Goal: Task Accomplishment & Management: Manage account settings

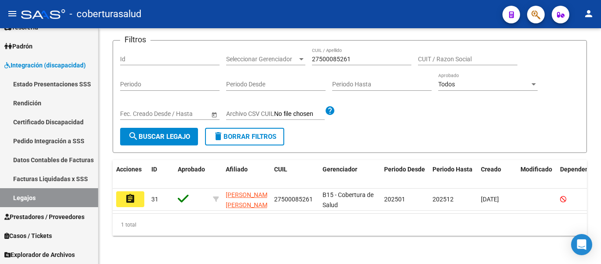
scroll to position [92, 0]
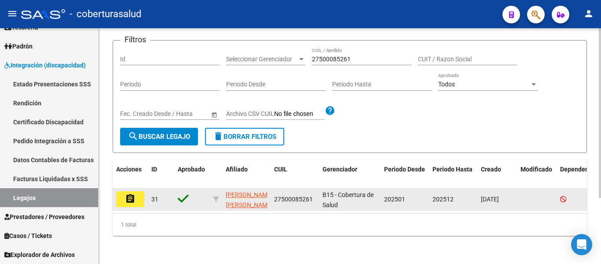
click at [130, 194] on mat-icon "assignment" at bounding box center [130, 198] width 11 height 11
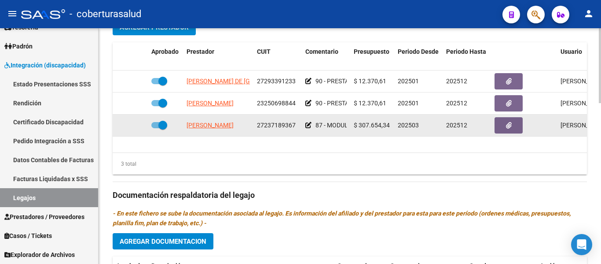
type input "[PERSON_NAME] [PERSON_NAME]"
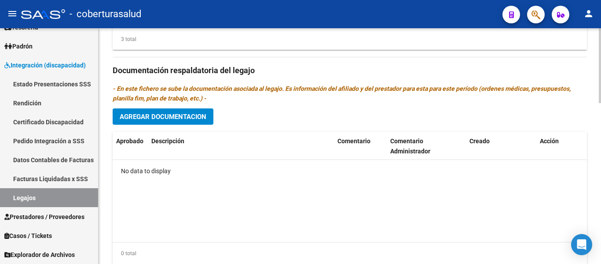
scroll to position [461, 0]
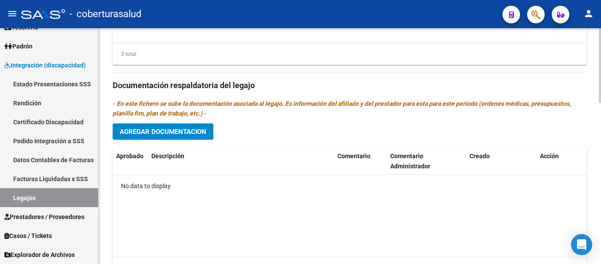
click at [182, 126] on button "Agregar Documentacion" at bounding box center [163, 131] width 101 height 16
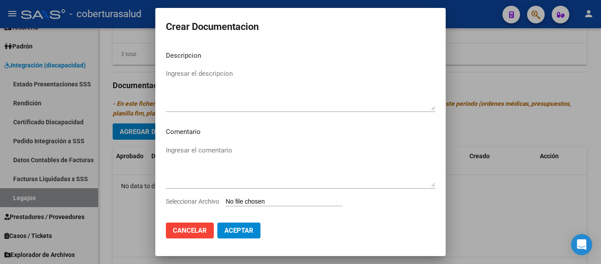
click at [261, 198] on input "Seleccionar Archivo" at bounding box center [284, 202] width 117 height 8
type input "C:\fakepath\1-CUD.pdf"
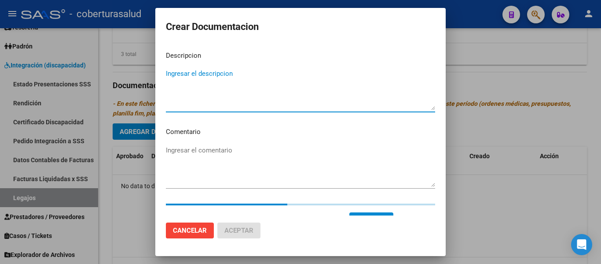
click at [193, 76] on textarea "Ingresar el descripcion" at bounding box center [300, 89] width 269 height 41
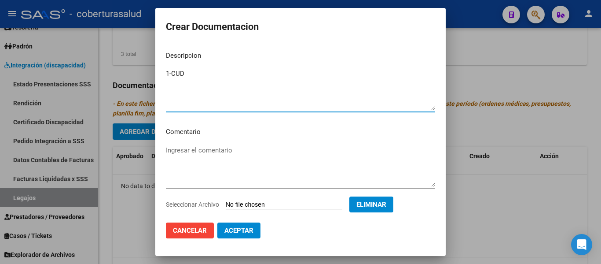
type textarea "1-CUD"
click at [244, 227] on span "Aceptar" at bounding box center [238, 230] width 29 height 8
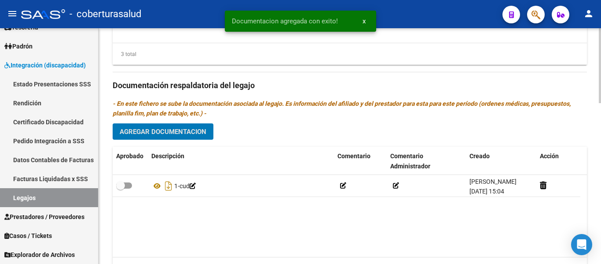
click at [186, 131] on span "Agregar Documentacion" at bounding box center [163, 132] width 87 height 8
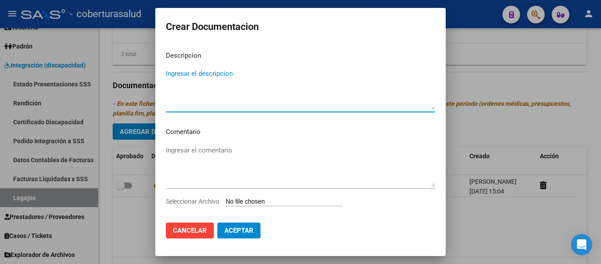
click at [282, 199] on input "Seleccionar Archivo" at bounding box center [284, 202] width 117 height 8
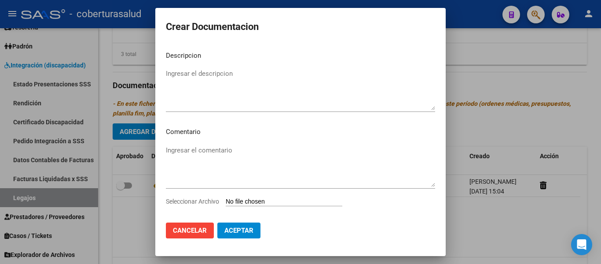
type input "C:\fakepath\2-FORMULARIOS.pdf"
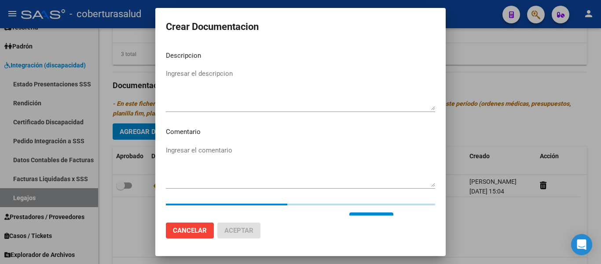
click at [190, 72] on textarea "Ingresar el descripcion" at bounding box center [300, 89] width 269 height 41
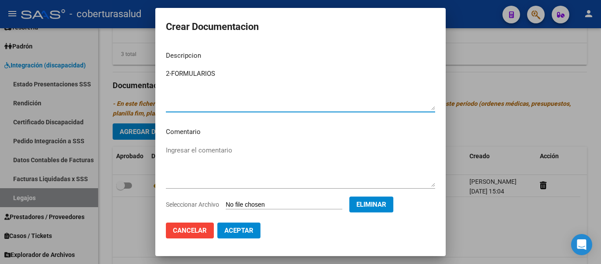
type textarea "2-FORMULARIOS"
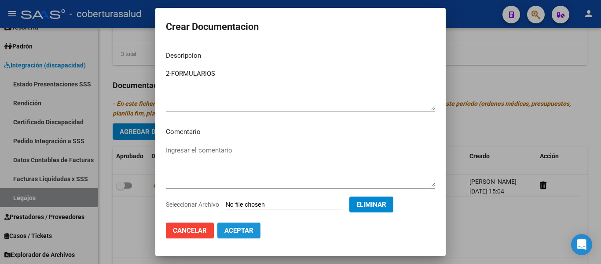
click at [245, 226] on button "Aceptar" at bounding box center [238, 230] width 43 height 16
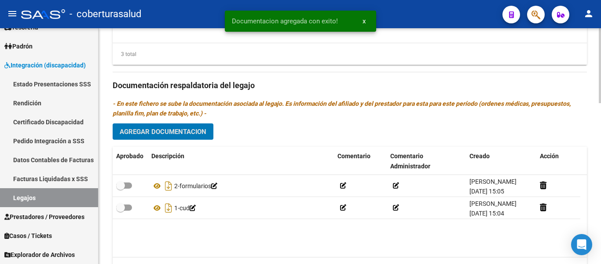
click at [172, 131] on span "Agregar Documentacion" at bounding box center [163, 132] width 87 height 8
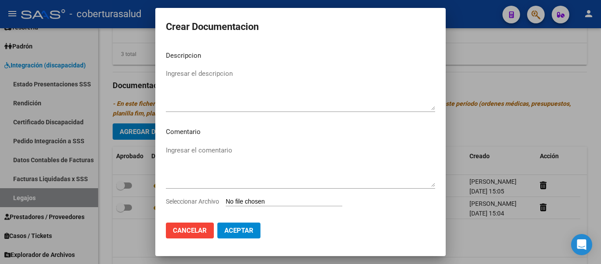
click at [247, 201] on input "Seleccionar Archivo" at bounding box center [284, 202] width 117 height 8
type input "C:\fakepath\3-PRESTACION DE APOYO EN PSICOLOGIA.pdf"
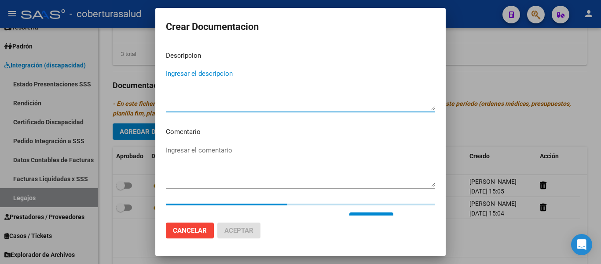
click at [242, 72] on textarea "Ingresar el descripcion" at bounding box center [300, 89] width 269 height 41
paste textarea "3-PRESTACION DE APOYO EN PSICOLOGIA"
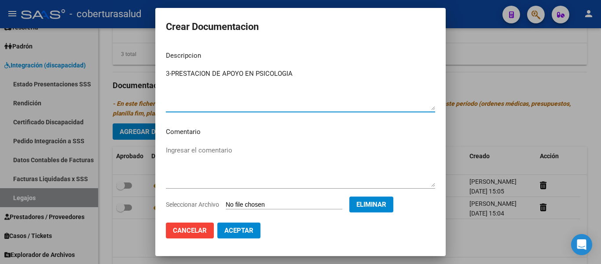
type textarea "3-PRESTACION DE APOYO EN PSICOLOGIA"
click at [246, 227] on span "Aceptar" at bounding box center [238, 230] width 29 height 8
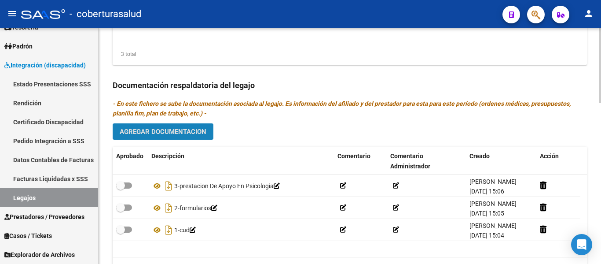
click at [194, 133] on span "Agregar Documentacion" at bounding box center [163, 132] width 87 height 8
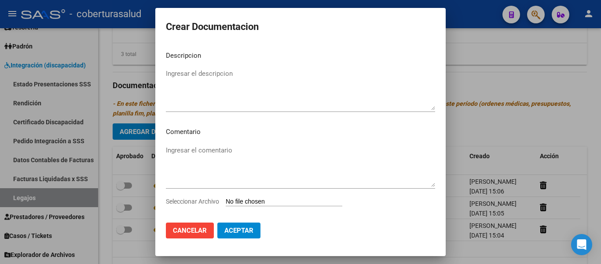
click at [263, 205] on input "Seleccionar Archivo" at bounding box center [284, 202] width 117 height 8
type input "C:\fakepath\4-PRESTACION DE APOYO EN PSICOPEDAGOGIA.pdf"
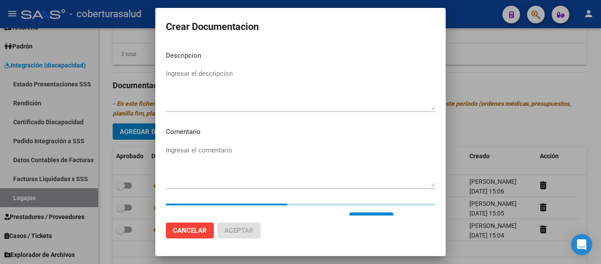
click at [236, 92] on textarea "Ingresar el descripcion" at bounding box center [300, 89] width 269 height 41
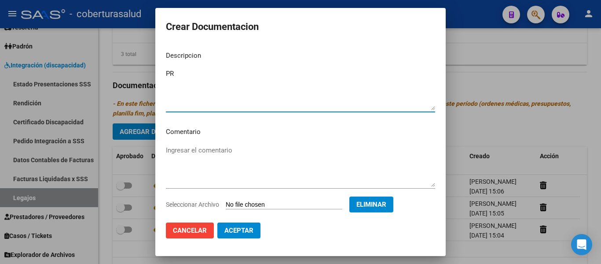
type textarea "P"
type textarea "4-PRESTACION DE APOYO EN PSICOPEDAGOGIA"
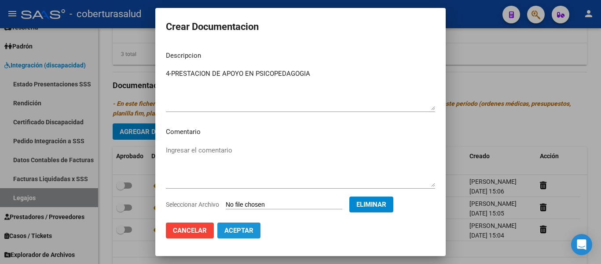
click at [236, 230] on span "Aceptar" at bounding box center [238, 230] width 29 height 8
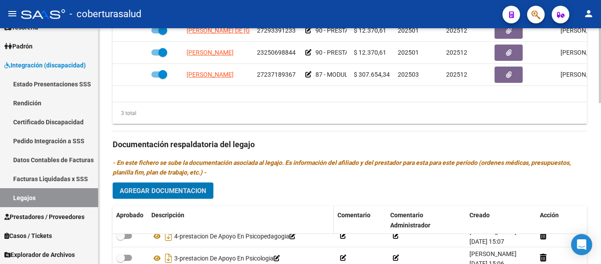
scroll to position [505, 0]
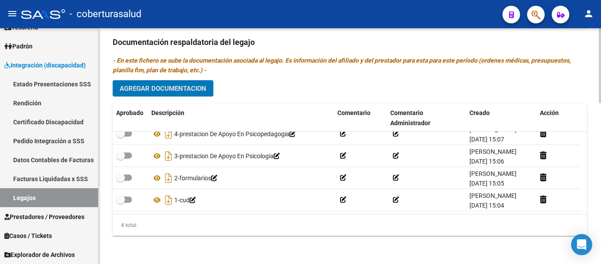
click at [178, 88] on span "Agregar Documentacion" at bounding box center [163, 88] width 87 height 8
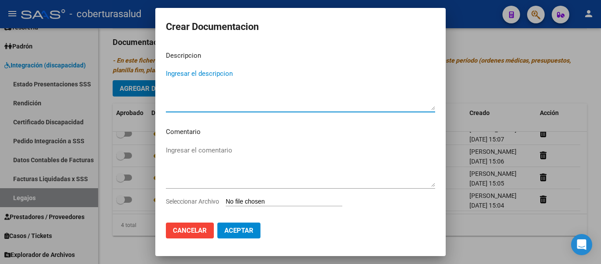
click at [253, 199] on input "Seleccionar Archivo" at bounding box center [284, 202] width 117 height 8
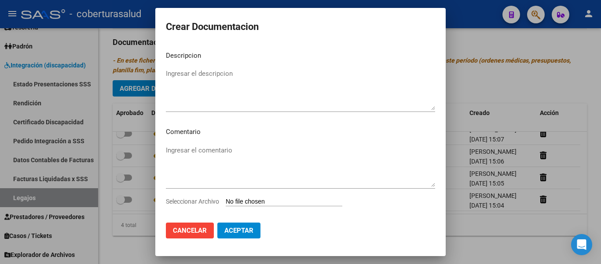
type input "C:\fakepath\5-MODULO MAESTRA DE APOYO.pdf"
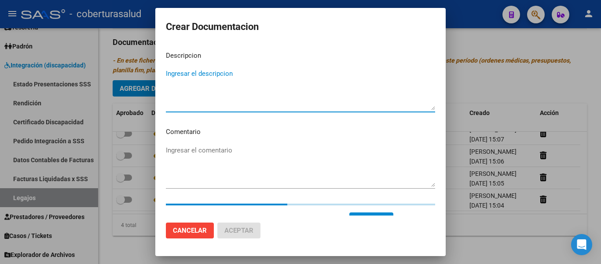
click at [211, 85] on textarea "Ingresar el descripcion" at bounding box center [300, 89] width 269 height 41
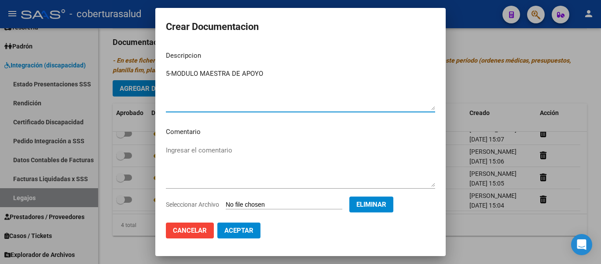
type textarea "5-MODULO MAESTRA DE APOYO"
click at [251, 227] on span "Aceptar" at bounding box center [238, 230] width 29 height 8
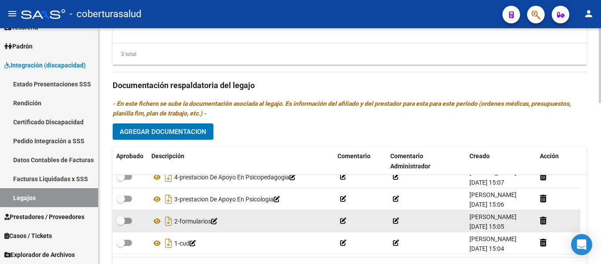
scroll to position [2, 0]
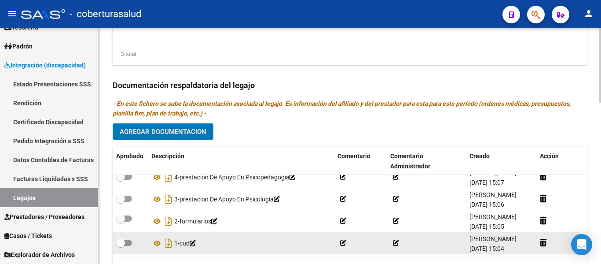
click at [122, 245] on span at bounding box center [120, 242] width 9 height 9
click at [121, 245] on input "checkbox" at bounding box center [120, 245] width 0 height 0
checkbox input "true"
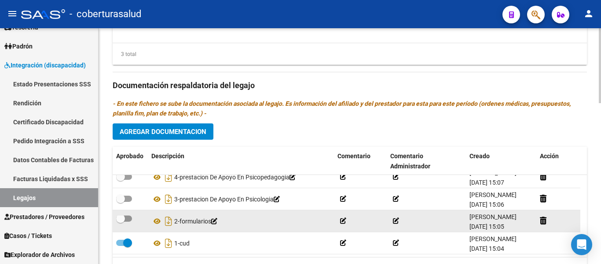
click at [124, 219] on span at bounding box center [120, 218] width 9 height 9
click at [121, 221] on input "checkbox" at bounding box center [120, 221] width 0 height 0
checkbox input "true"
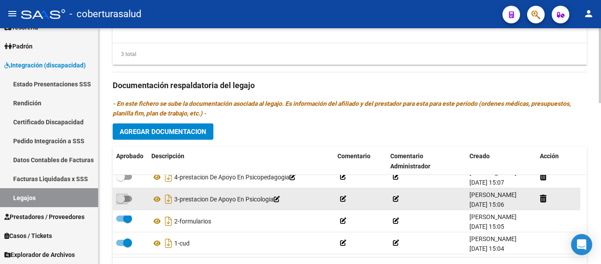
click at [124, 200] on span at bounding box center [120, 198] width 9 height 9
click at [121, 201] on input "checkbox" at bounding box center [120, 201] width 0 height 0
checkbox input "true"
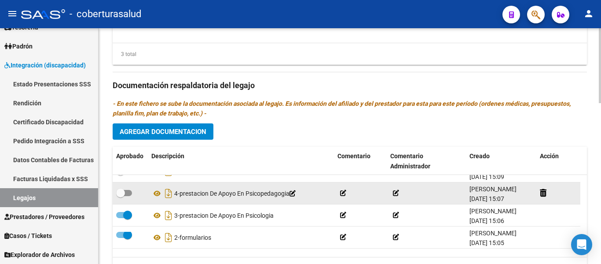
scroll to position [0, 0]
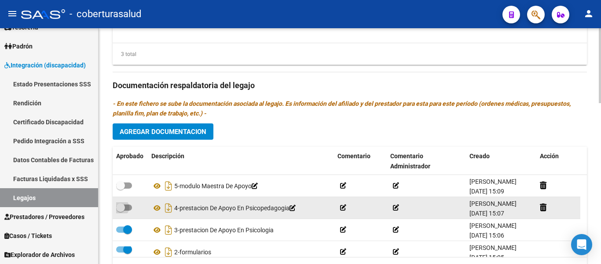
click at [123, 208] on span at bounding box center [120, 207] width 9 height 9
click at [121, 210] on input "checkbox" at bounding box center [120, 210] width 0 height 0
checkbox input "true"
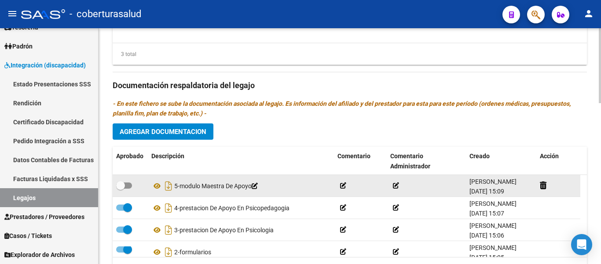
click at [124, 181] on span at bounding box center [120, 185] width 9 height 9
click at [121, 188] on input "checkbox" at bounding box center [120, 188] width 0 height 0
checkbox input "true"
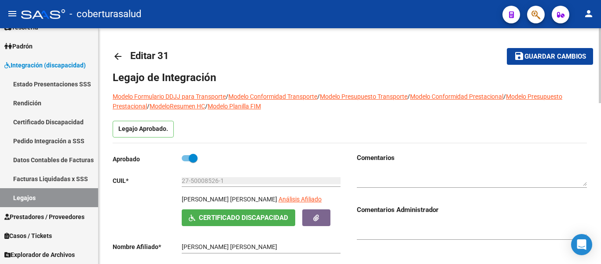
click at [549, 56] on span "Guardar cambios" at bounding box center [555, 57] width 62 height 8
click at [389, 53] on mat-toolbar-row "arrow_back Editar 31" at bounding box center [298, 56] width 370 height 28
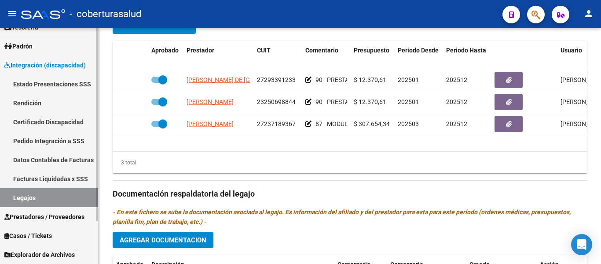
scroll to position [330, 0]
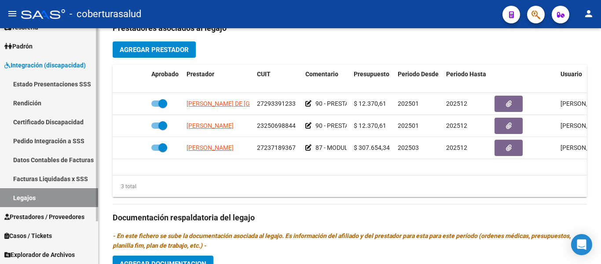
click at [22, 196] on link "Legajos" at bounding box center [49, 197] width 98 height 19
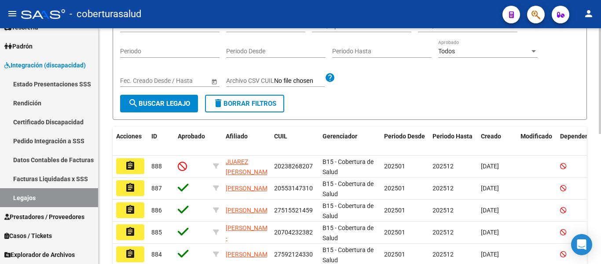
scroll to position [70, 0]
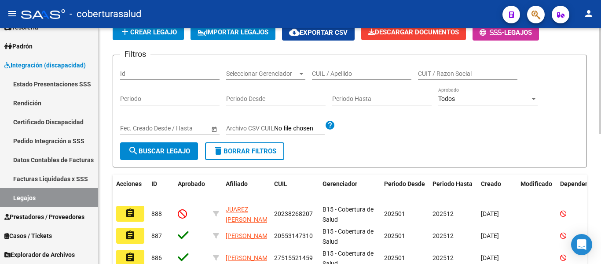
click at [365, 70] on input "CUIL / Apellido" at bounding box center [361, 73] width 99 height 7
paste input "20557247247"
type input "20557247247"
click at [184, 151] on span "search Buscar Legajo" at bounding box center [159, 151] width 62 height 8
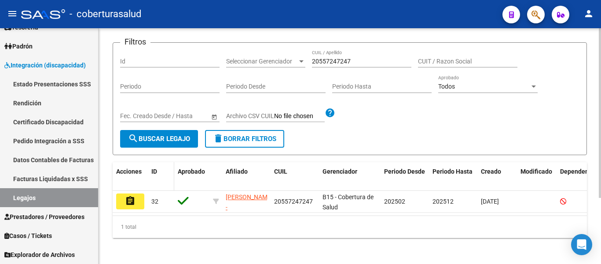
scroll to position [92, 0]
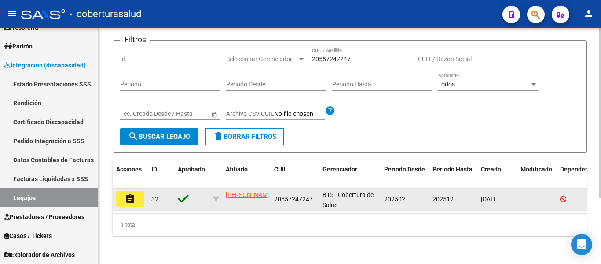
click at [129, 193] on mat-icon "assignment" at bounding box center [130, 198] width 11 height 11
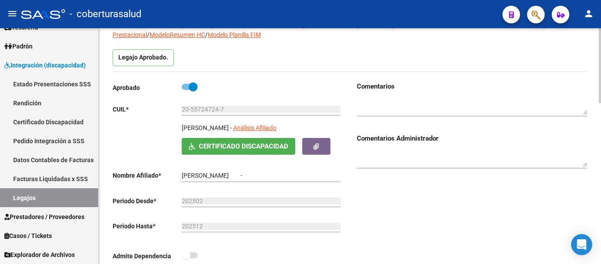
type input "VALLEJO CUELLO LAUTARO"
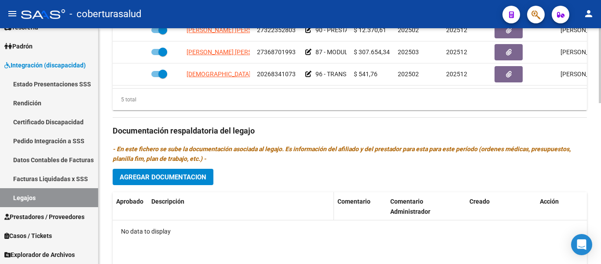
scroll to position [484, 0]
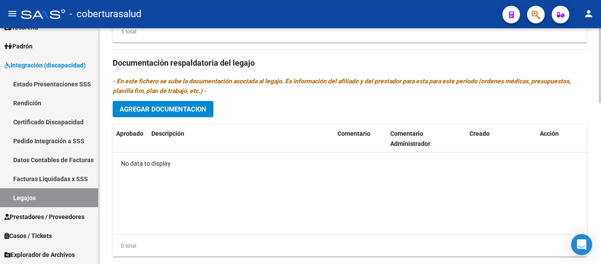
click at [188, 110] on span "Agregar Documentacion" at bounding box center [163, 109] width 87 height 8
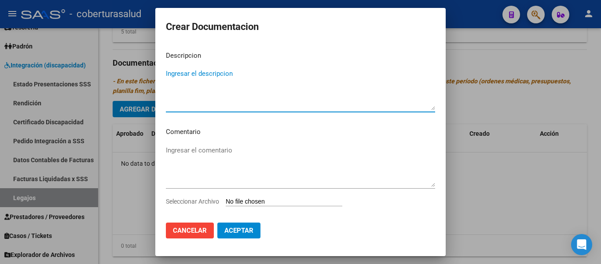
click at [275, 200] on input "Seleccionar Archivo" at bounding box center [284, 202] width 117 height 8
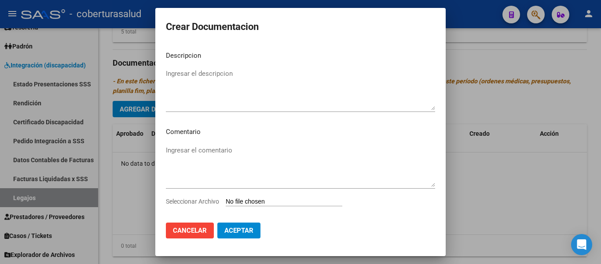
type input "C:\fakepath\1- CUD.pdf"
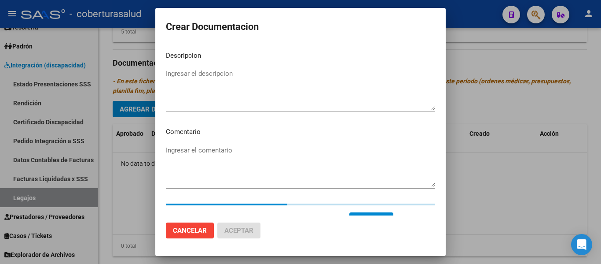
click at [178, 72] on textarea "Ingresar el descripcion" at bounding box center [300, 89] width 269 height 41
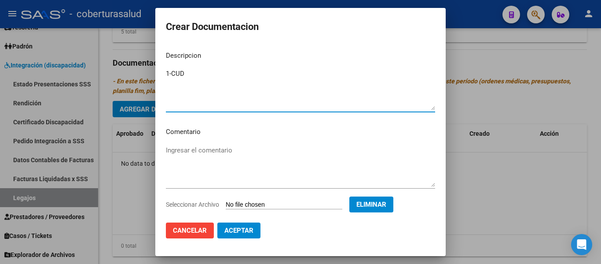
type textarea "1-CUD"
click at [242, 228] on span "Aceptar" at bounding box center [238, 230] width 29 height 8
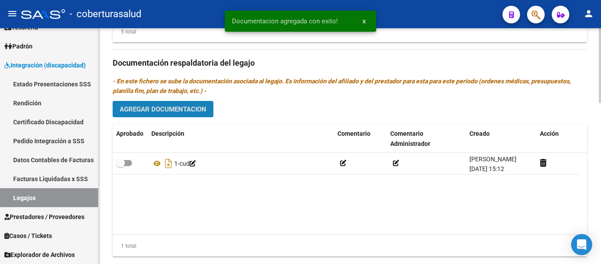
click at [206, 113] on span "Agregar Documentacion" at bounding box center [163, 109] width 87 height 8
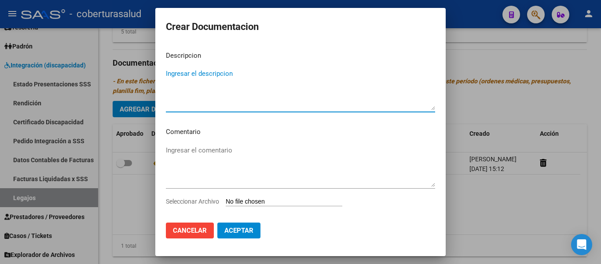
click at [257, 202] on input "Seleccionar Archivo" at bounding box center [284, 202] width 117 height 8
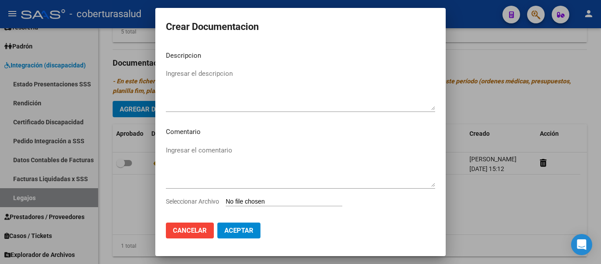
type input "C:\fakepath\2- FORMULARIOS.pdf"
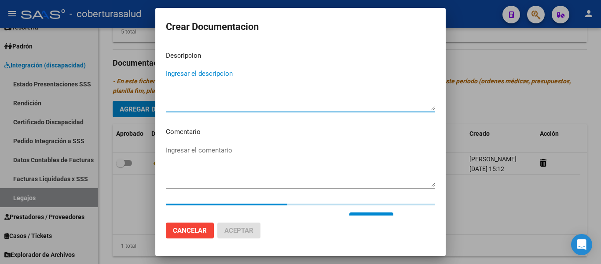
click at [215, 74] on textarea "Ingresar el descripcion" at bounding box center [300, 89] width 269 height 41
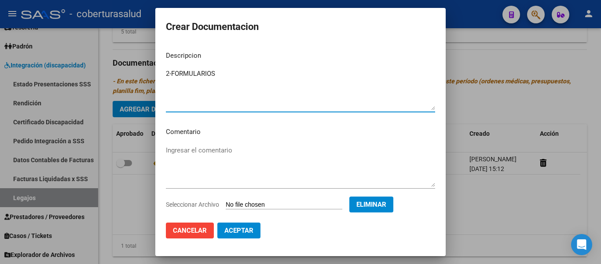
type textarea "2-FORMULARIOS"
click at [245, 225] on button "Aceptar" at bounding box center [238, 230] width 43 height 16
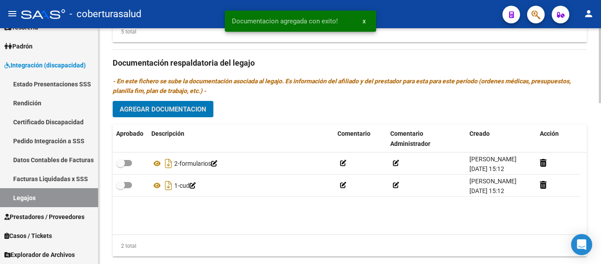
click at [201, 108] on span "Agregar Documentacion" at bounding box center [163, 109] width 87 height 8
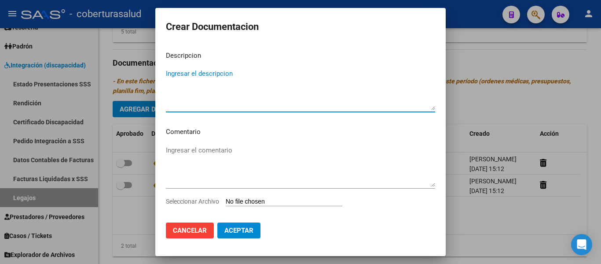
click at [209, 108] on textarea "Ingresar el descripcion" at bounding box center [300, 89] width 269 height 41
type textarea "3-"
click at [252, 201] on input "Seleccionar Archivo" at bounding box center [284, 202] width 117 height 8
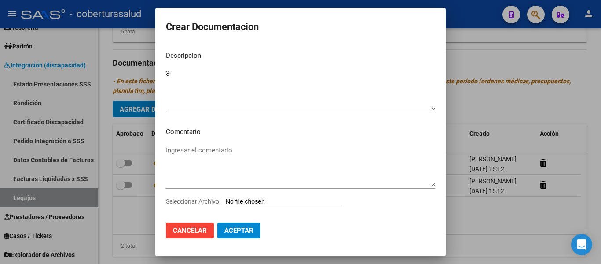
type input "C:\fakepath\3-PRESTACION DE APOYO EN FONOAUDIOLOGIA.pdf"
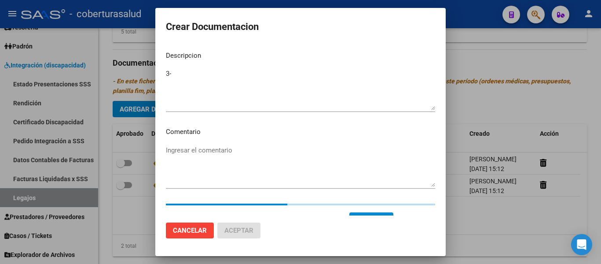
click at [176, 70] on textarea "3-" at bounding box center [300, 89] width 269 height 41
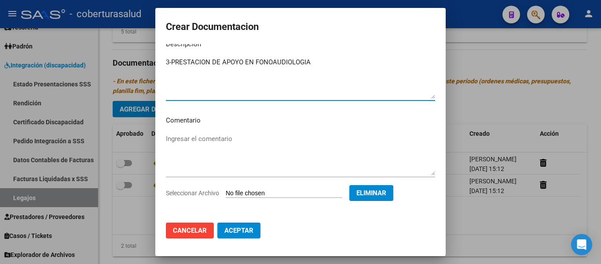
scroll to position [15, 0]
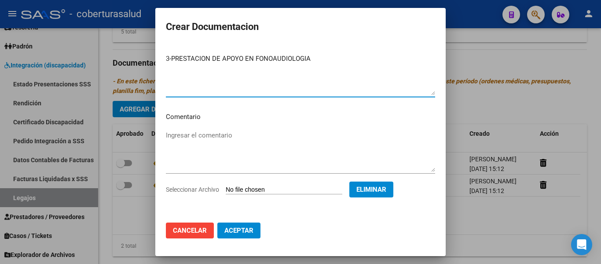
type textarea "3-PRESTACION DE APOYO EN FONOAUDIOLOGIA"
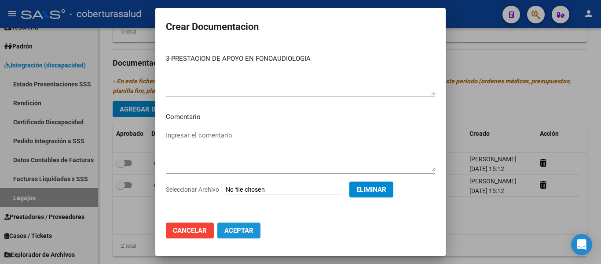
click at [244, 230] on span "Aceptar" at bounding box center [238, 230] width 29 height 8
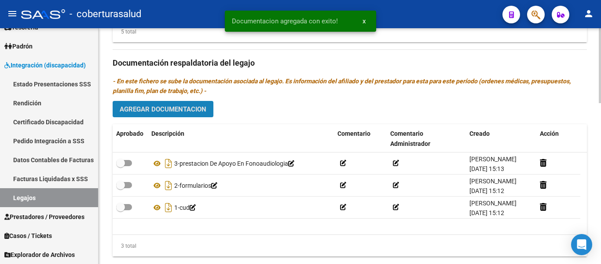
click at [183, 113] on span "Agregar Documentacion" at bounding box center [163, 109] width 87 height 8
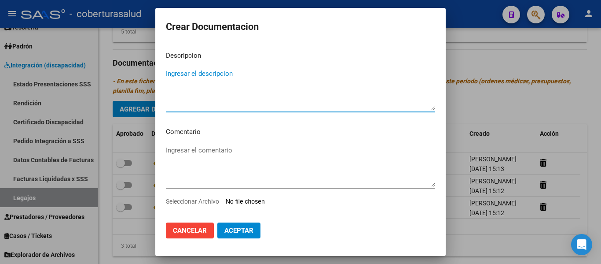
click at [183, 103] on textarea "Ingresar el descripcion" at bounding box center [300, 89] width 269 height 41
type textarea "4-"
click at [279, 204] on input "Seleccionar Archivo" at bounding box center [284, 202] width 117 height 8
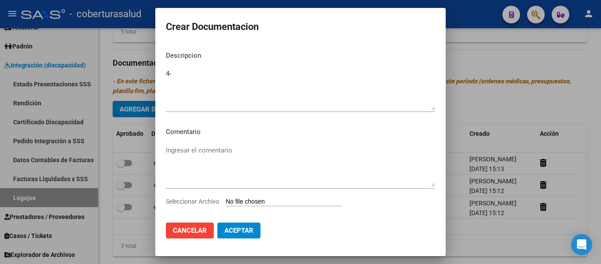
type input "C:\fakepath\4-PRESTACION DE APOYO EN PSICOLOGIA.pdf"
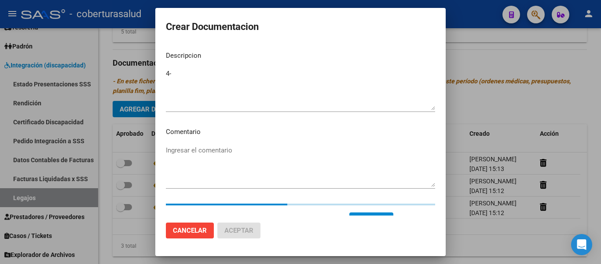
click at [206, 74] on textarea "4-" at bounding box center [300, 89] width 269 height 41
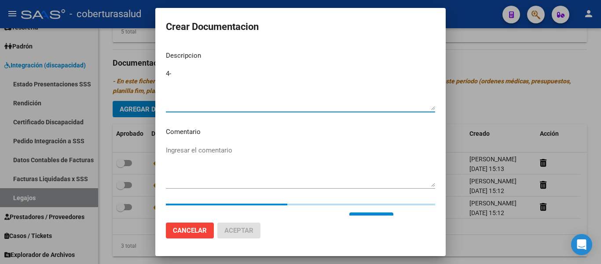
paste textarea "4-PRESTACION DE APOYO EN PSICOLOGIA"
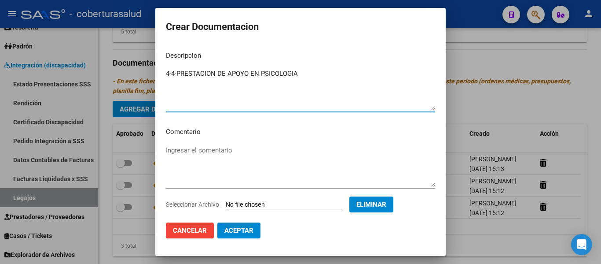
type textarea "4-4-PRESTACION DE APOYO EN PSICOLOGIA"
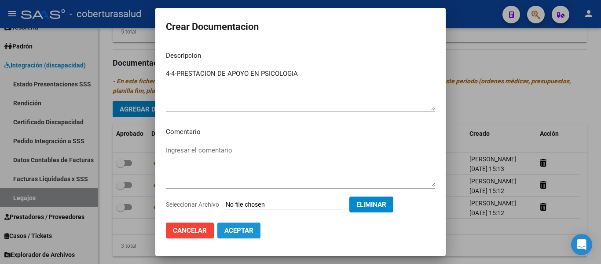
click at [241, 232] on span "Aceptar" at bounding box center [238, 230] width 29 height 8
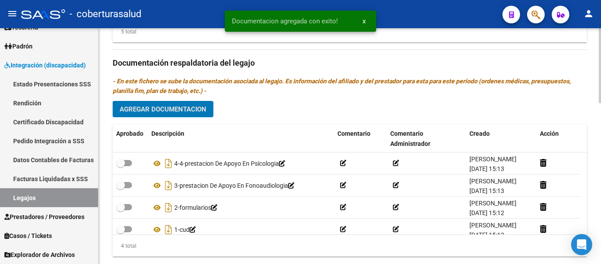
click at [190, 110] on span "Agregar Documentacion" at bounding box center [163, 109] width 87 height 8
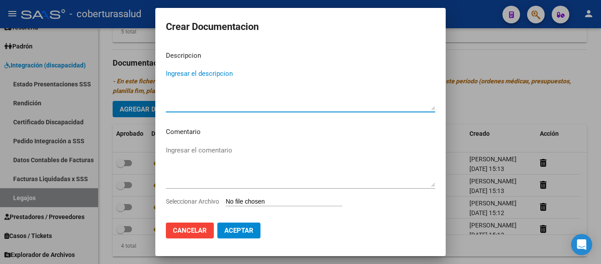
click at [256, 200] on input "Seleccionar Archivo" at bounding box center [284, 202] width 117 height 8
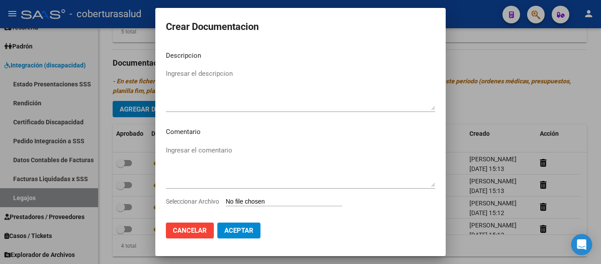
type input "C:\fakepath\5-PRESTACION DE APOYO EN PSICOPEDAGOGIA.pdf"
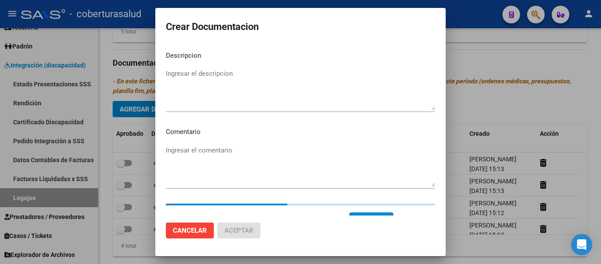
click at [223, 82] on textarea "Ingresar el descripcion" at bounding box center [300, 89] width 269 height 41
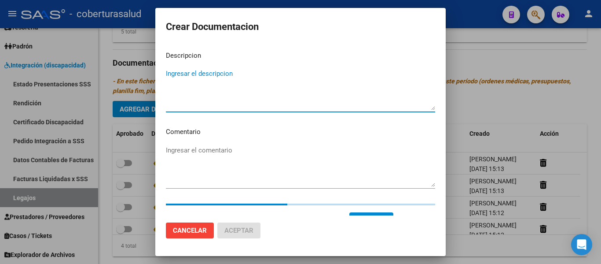
paste textarea "5-PRESTACION DE APOYO EN PSICOPEDAGOGIA"
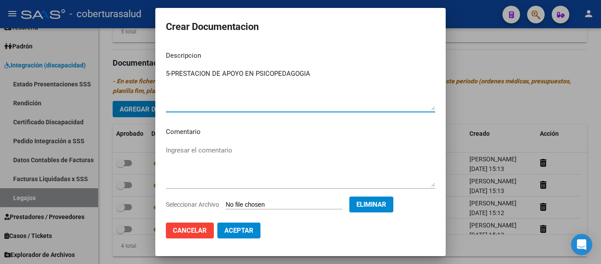
type textarea "5-PRESTACION DE APOYO EN PSICOPEDAGOGIA"
click at [246, 228] on span "Aceptar" at bounding box center [238, 230] width 29 height 8
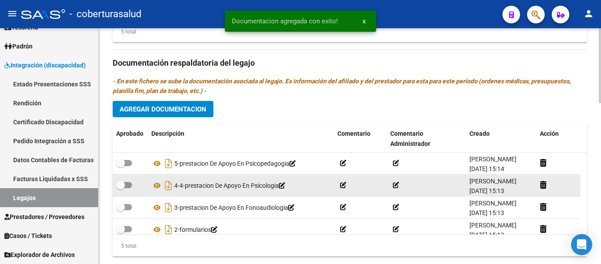
click at [285, 187] on icon at bounding box center [282, 185] width 6 height 6
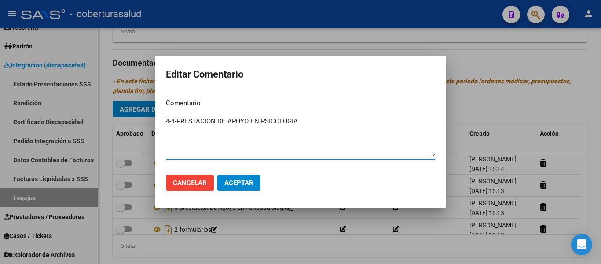
click at [175, 118] on textarea "4-4-PRESTACION DE APOYO EN PSICOLOGIA" at bounding box center [300, 136] width 269 height 41
type textarea "4-PRESTACION DE APOYO EN PSICOLOGIA"
click at [241, 179] on span "Aceptar" at bounding box center [238, 183] width 29 height 8
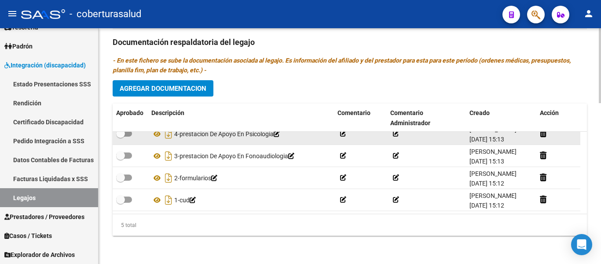
scroll to position [0, 0]
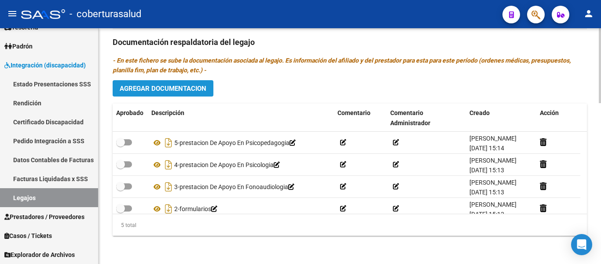
click at [197, 86] on span "Agregar Documentacion" at bounding box center [163, 88] width 87 height 8
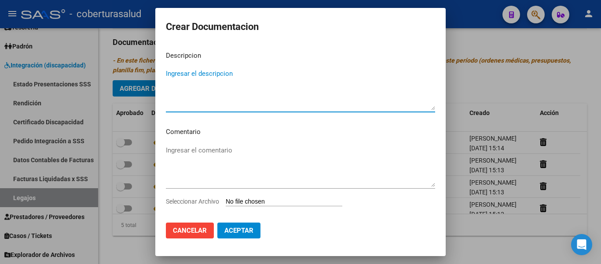
click at [264, 201] on input "Seleccionar Archivo" at bounding box center [284, 202] width 117 height 8
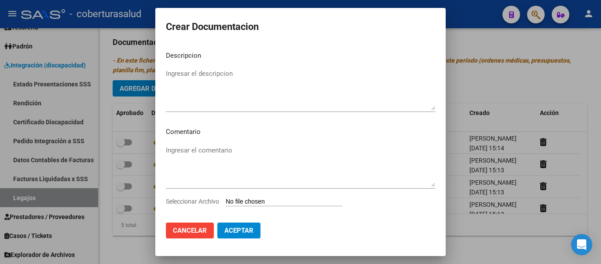
click at [187, 226] on button "Cancelar" at bounding box center [190, 230] width 48 height 16
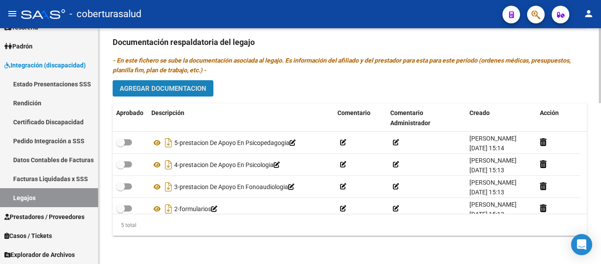
click at [154, 84] on button "Agregar Documentacion" at bounding box center [163, 88] width 101 height 16
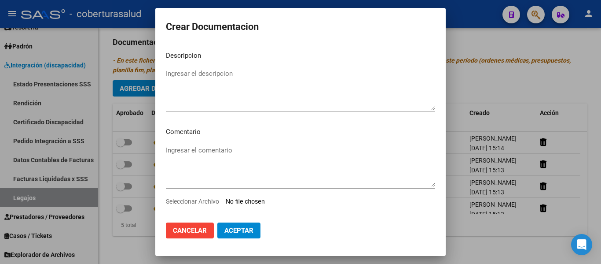
click at [286, 206] on input "Seleccionar Archivo" at bounding box center [284, 202] width 117 height 8
type input "C:\fakepath\6-MODULO MAESTRA DE APOYO.pdf"
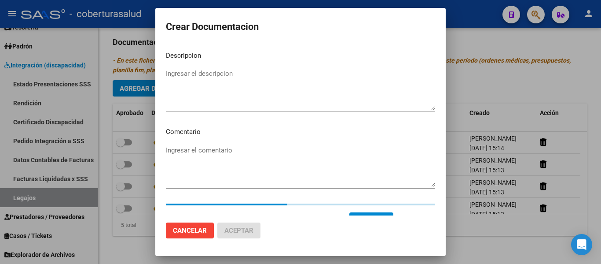
click at [203, 76] on textarea "Ingresar el descripcion" at bounding box center [300, 89] width 269 height 41
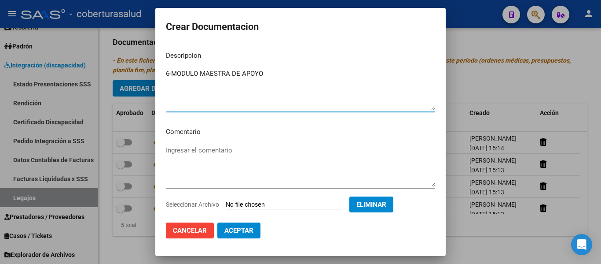
type textarea "6-MODULO MAESTRA DE APOYO"
click at [238, 225] on button "Aceptar" at bounding box center [238, 230] width 43 height 16
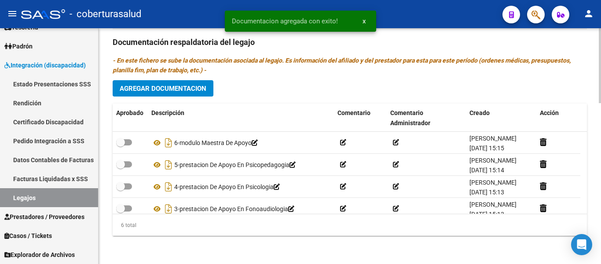
click at [178, 79] on div "Prestadores asociados al legajo Agregar Prestador Aprobado Prestador CUIT Comen…" at bounding box center [350, 41] width 474 height 403
click at [183, 91] on span "Agregar Documentacion" at bounding box center [163, 88] width 87 height 8
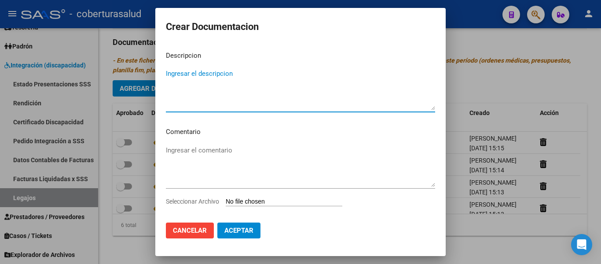
click at [253, 206] on div "Seleccionar Archivo" at bounding box center [300, 204] width 269 height 17
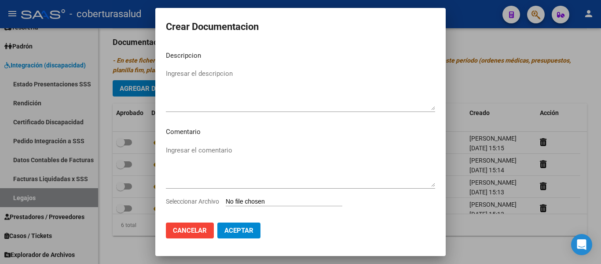
click at [256, 200] on input "Seleccionar Archivo" at bounding box center [284, 202] width 117 height 8
type input "C:\fakepath\7- TRANSPORTE SIN DEPENDENCIA.pdf"
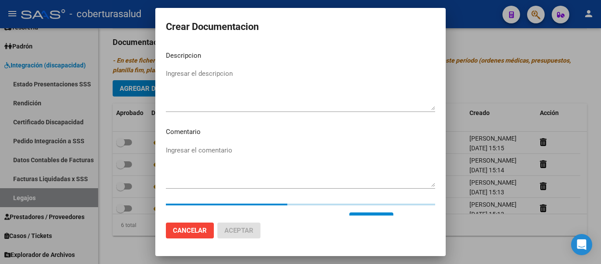
click at [194, 99] on textarea "Ingresar el descripcion" at bounding box center [300, 89] width 269 height 41
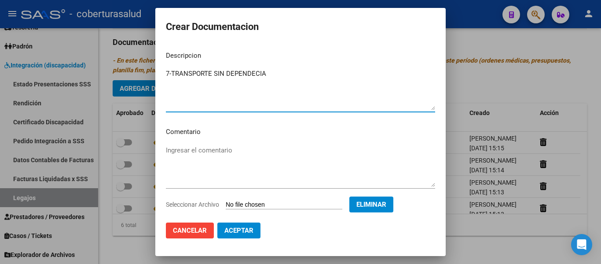
type textarea "7-TRANSPORTE SIN DEPENDECIA"
click at [249, 230] on span "Aceptar" at bounding box center [238, 230] width 29 height 8
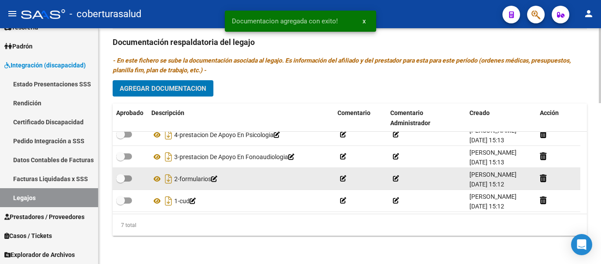
scroll to position [75, 0]
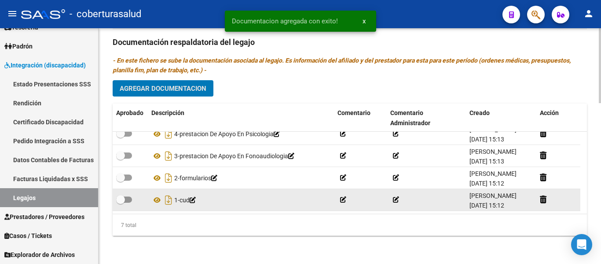
click at [122, 196] on span at bounding box center [120, 199] width 9 height 9
click at [121, 202] on input "checkbox" at bounding box center [120, 202] width 0 height 0
checkbox input "true"
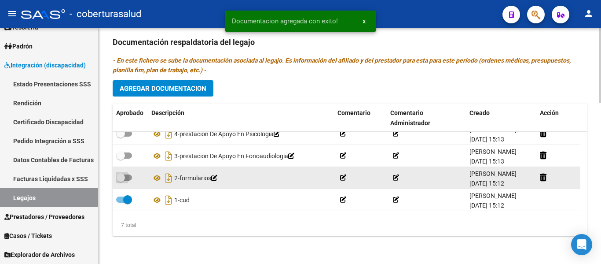
click at [125, 176] on span at bounding box center [124, 177] width 16 height 6
click at [121, 180] on input "checkbox" at bounding box center [120, 180] width 0 height 0
checkbox input "true"
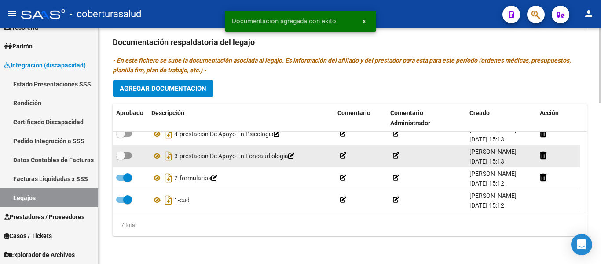
click at [124, 152] on span at bounding box center [120, 155] width 9 height 9
click at [121, 158] on input "checkbox" at bounding box center [120, 158] width 0 height 0
checkbox input "true"
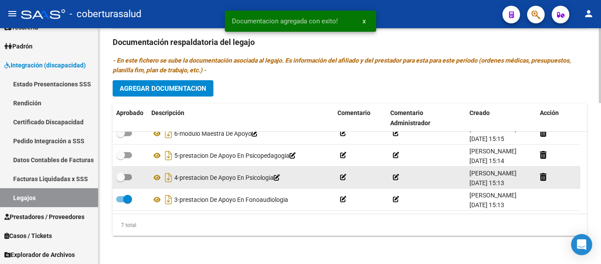
click at [125, 179] on span at bounding box center [120, 176] width 9 height 9
click at [121, 180] on input "checkbox" at bounding box center [120, 180] width 0 height 0
checkbox input "true"
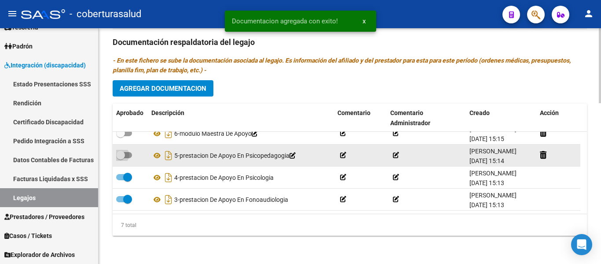
click at [124, 154] on span at bounding box center [120, 154] width 9 height 9
click at [121, 158] on input "checkbox" at bounding box center [120, 158] width 0 height 0
checkbox input "true"
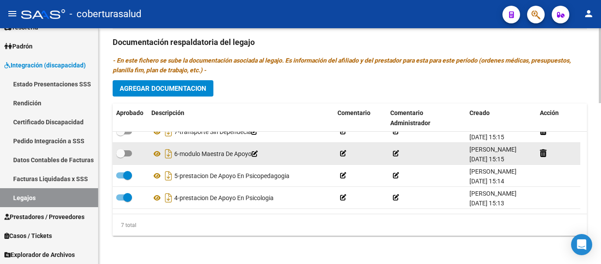
scroll to position [0, 0]
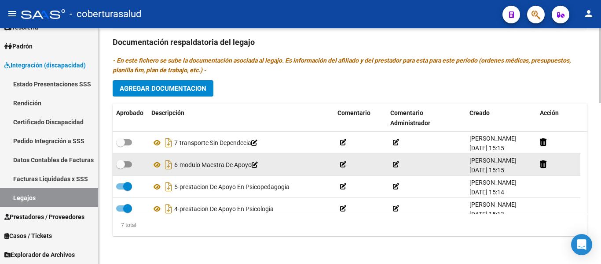
click at [124, 166] on span at bounding box center [120, 164] width 9 height 9
click at [121, 167] on input "checkbox" at bounding box center [120, 167] width 0 height 0
checkbox input "true"
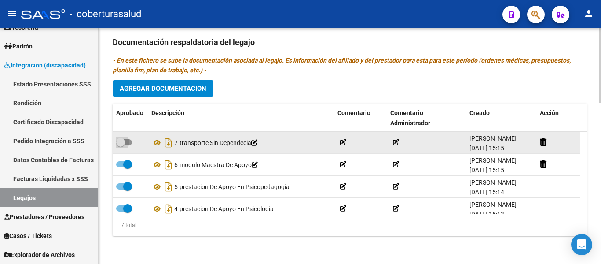
click at [128, 144] on span at bounding box center [124, 142] width 16 height 6
click at [121, 145] on input "checkbox" at bounding box center [120, 145] width 0 height 0
checkbox input "true"
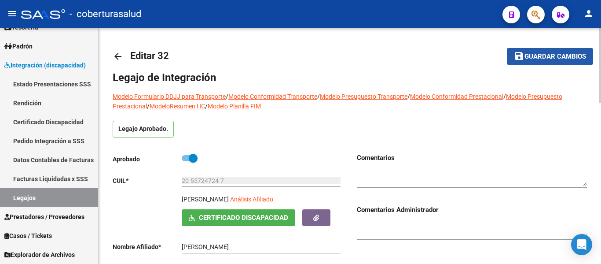
click at [564, 54] on span "Guardar cambios" at bounding box center [555, 57] width 62 height 8
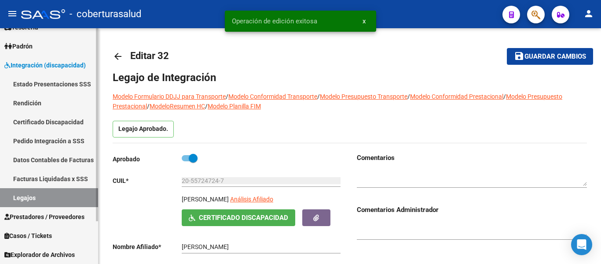
click at [28, 200] on link "Legajos" at bounding box center [49, 197] width 98 height 19
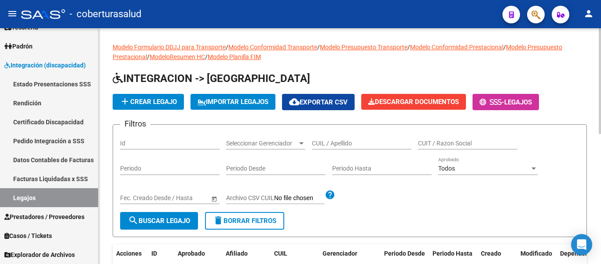
click at [344, 138] on div "CUIL / Apellido" at bounding box center [361, 141] width 99 height 18
paste input "27544875243"
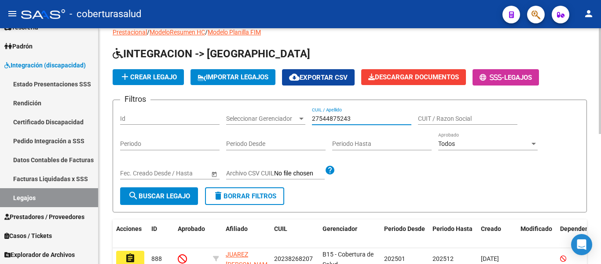
scroll to position [44, 0]
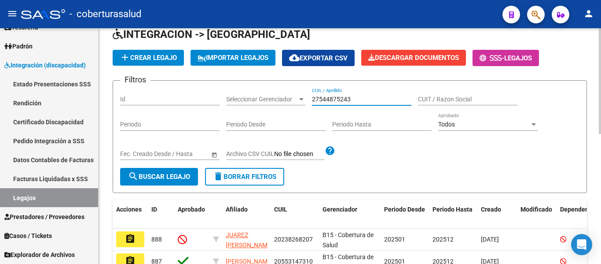
type input "27544875243"
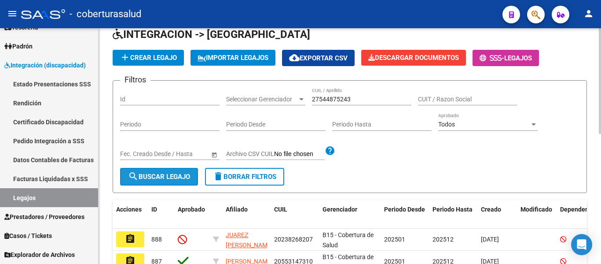
click at [169, 177] on span "search Buscar Legajo" at bounding box center [159, 176] width 62 height 8
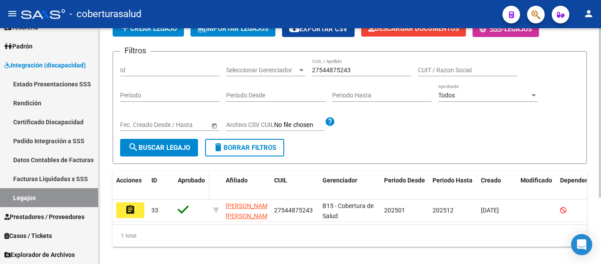
scroll to position [88, 0]
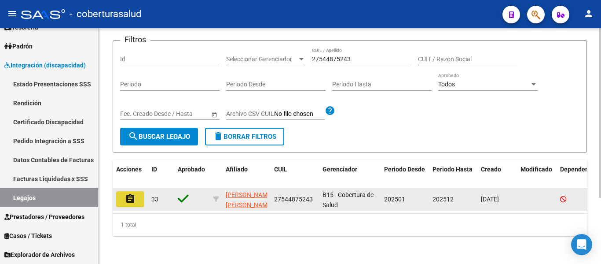
click at [130, 193] on mat-icon "assignment" at bounding box center [130, 198] width 11 height 11
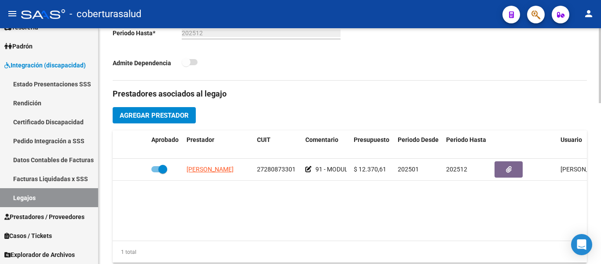
type input "MAZA SOTOMAYOR BIANCA MARTINA"
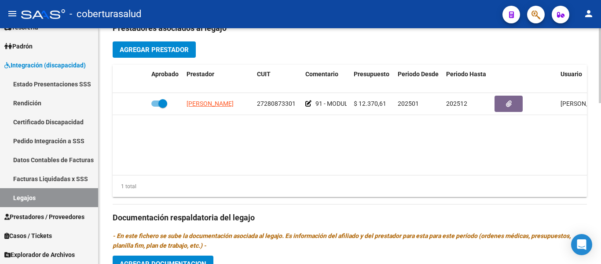
scroll to position [418, 0]
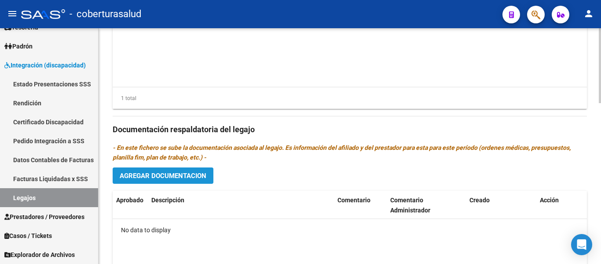
click at [158, 172] on span "Agregar Documentacion" at bounding box center [163, 176] width 87 height 8
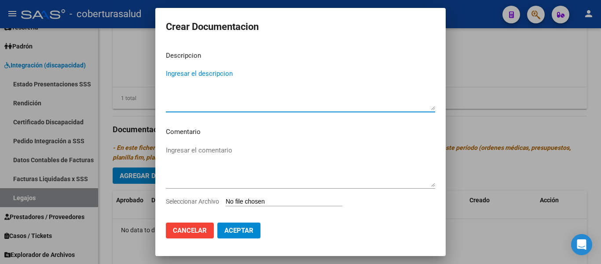
click at [260, 200] on input "Seleccionar Archivo" at bounding box center [284, 202] width 117 height 8
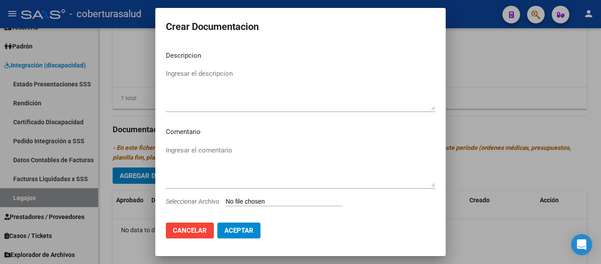
type input "C:\fakepath\1-CUD.pdf"
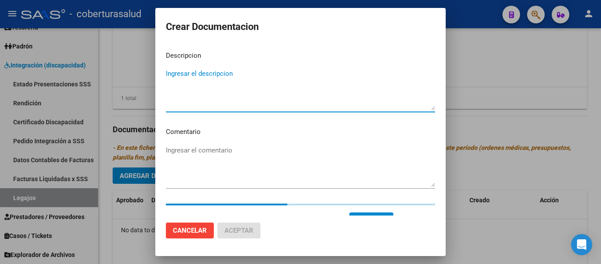
click at [179, 76] on textarea "Ingresar el descripcion" at bounding box center [300, 89] width 269 height 41
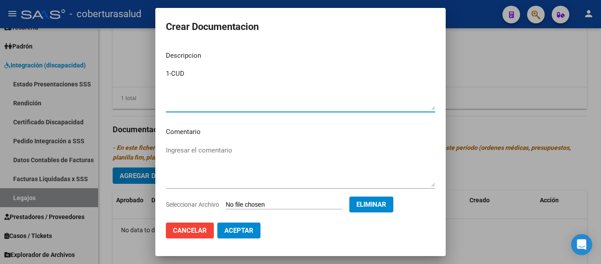
type textarea "1-CUD"
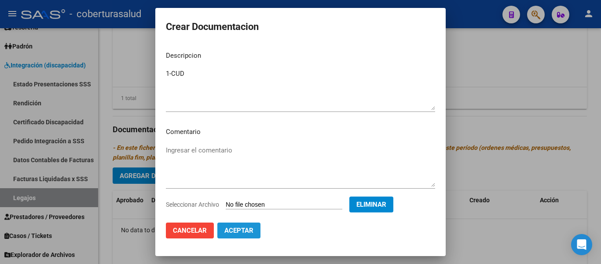
click at [239, 230] on span "Aceptar" at bounding box center [238, 230] width 29 height 8
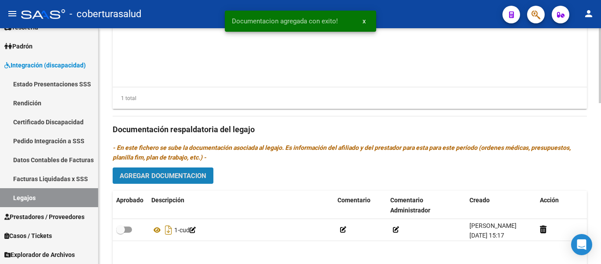
click at [198, 171] on button "Agregar Documentacion" at bounding box center [163, 175] width 101 height 16
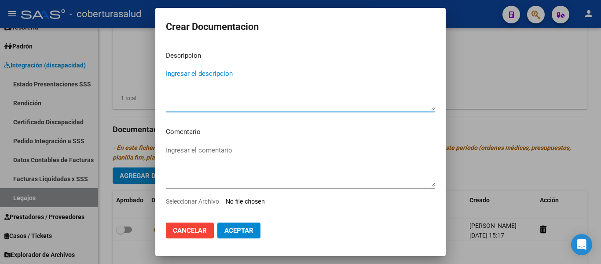
click at [270, 196] on div "Ingresar el comentario" at bounding box center [300, 169] width 269 height 53
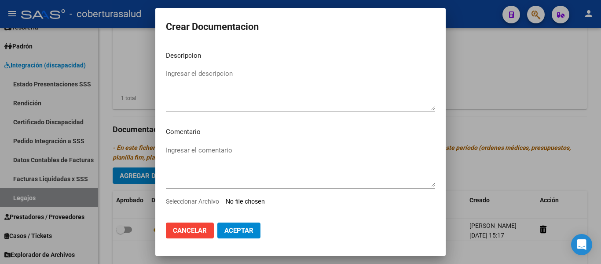
click at [265, 204] on input "Seleccionar Archivo" at bounding box center [284, 202] width 117 height 8
type input "C:\fakepath\2-FORMULARIOS.pdf"
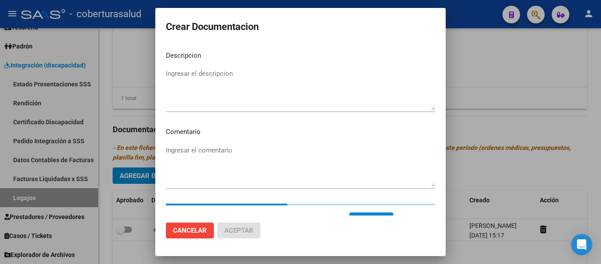
click at [205, 81] on textarea "Ingresar el descripcion" at bounding box center [300, 89] width 269 height 41
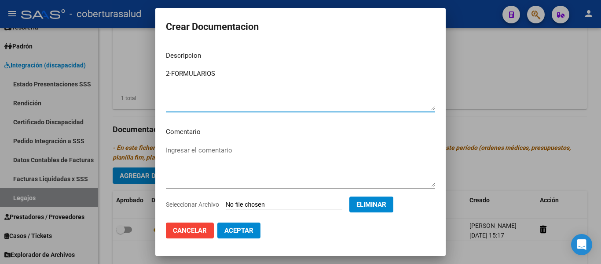
type textarea "2-FORMULARIOS"
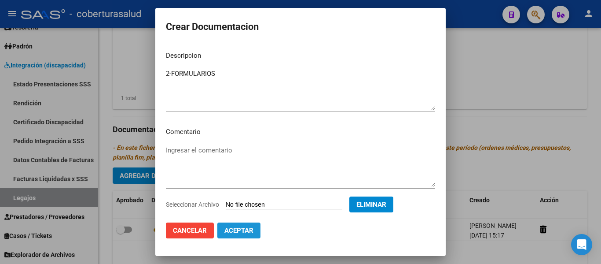
click at [246, 232] on span "Aceptar" at bounding box center [238, 230] width 29 height 8
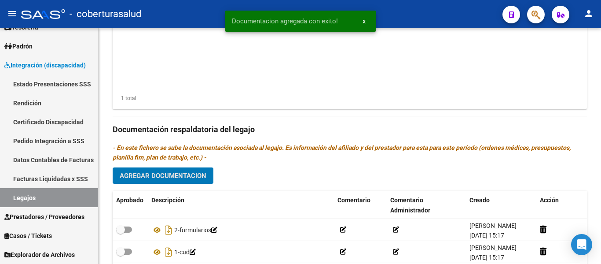
scroll to position [461, 0]
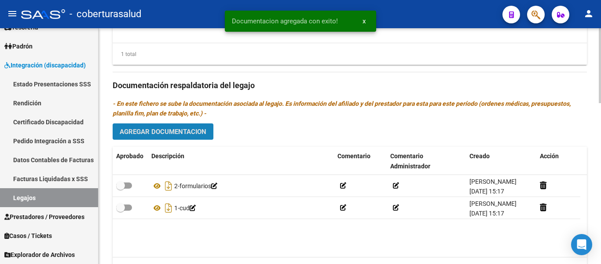
click at [181, 132] on span "Agregar Documentacion" at bounding box center [163, 132] width 87 height 8
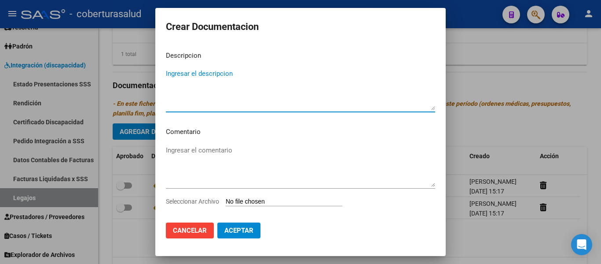
click at [266, 199] on input "Seleccionar Archivo" at bounding box center [284, 202] width 117 height 8
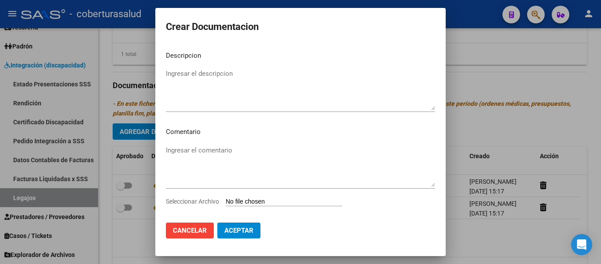
type input "C:\fakepath\3-MODULO INTEGRAL SIMPLE.pdf"
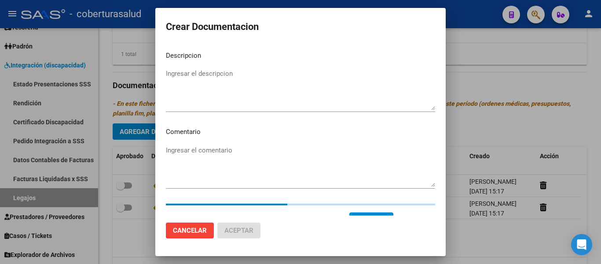
click at [166, 66] on mat-dialog-content "Descripcion Ingresar el descripcion Comentario Ingresar el comentario Seleccion…" at bounding box center [300, 129] width 290 height 171
click at [174, 71] on textarea "Ingresar el descripcion" at bounding box center [300, 89] width 269 height 41
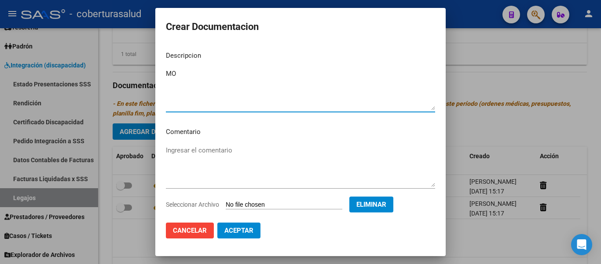
type textarea "M"
type textarea "3-MODULO INTEGRAL SIMPLE"
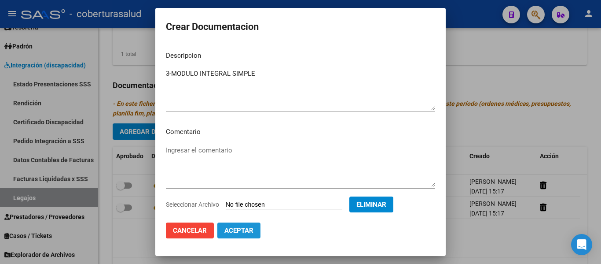
click at [249, 228] on span "Aceptar" at bounding box center [238, 230] width 29 height 8
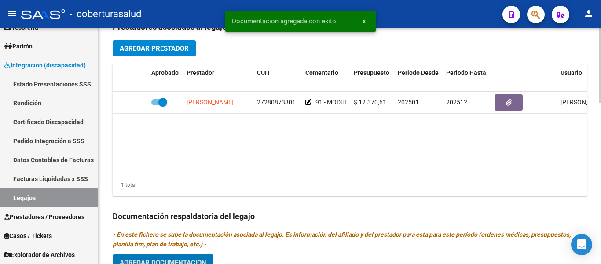
scroll to position [330, 0]
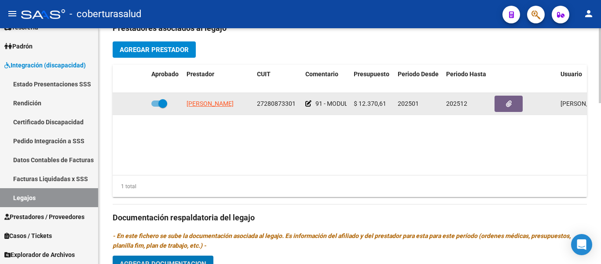
click at [162, 102] on span at bounding box center [162, 103] width 9 height 9
click at [156, 106] on input "checkbox" at bounding box center [155, 106] width 0 height 0
checkbox input "false"
click at [135, 103] on icon at bounding box center [135, 103] width 6 height 6
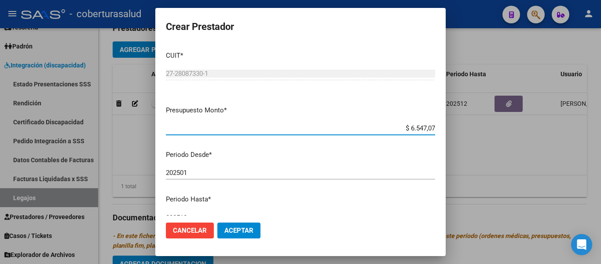
type input "$ 65.470,76"
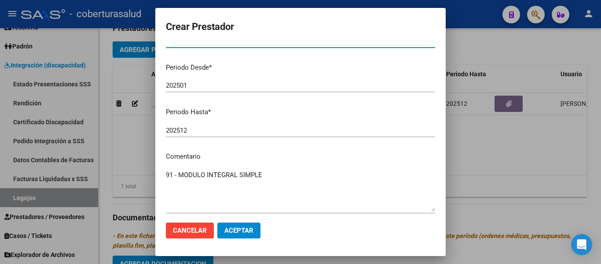
scroll to position [88, 0]
click at [241, 227] on span "Aceptar" at bounding box center [238, 230] width 29 height 8
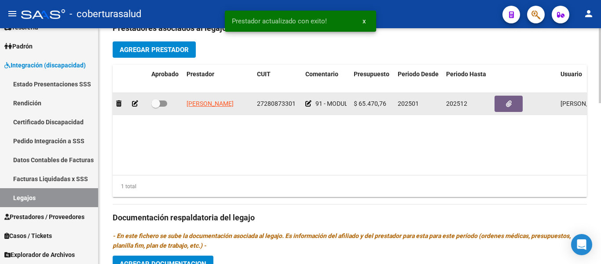
click at [159, 102] on span at bounding box center [155, 103] width 9 height 9
click at [156, 106] on input "checkbox" at bounding box center [155, 106] width 0 height 0
checkbox input "true"
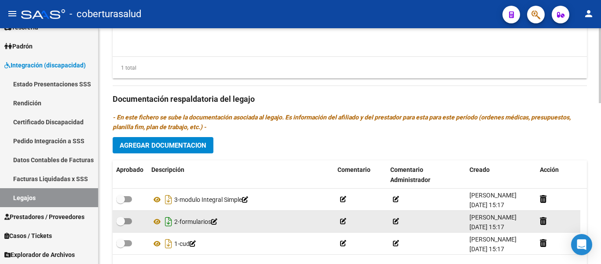
scroll to position [461, 0]
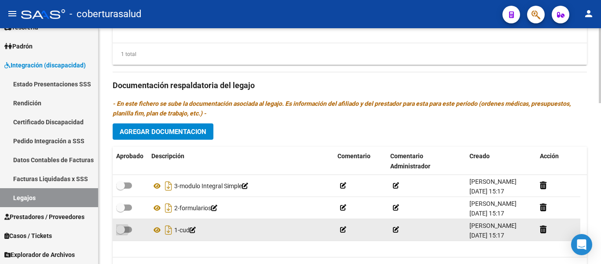
click at [128, 229] on span at bounding box center [124, 229] width 16 height 6
click at [121, 232] on input "checkbox" at bounding box center [120, 232] width 0 height 0
checkbox input "true"
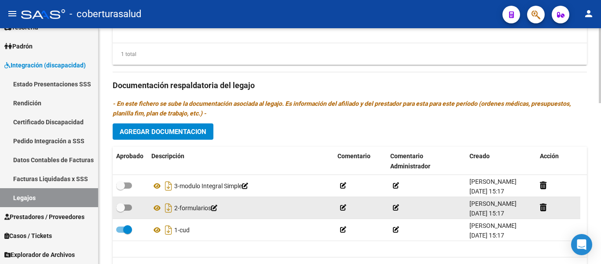
click at [125, 210] on span at bounding box center [120, 207] width 9 height 9
click at [121, 210] on input "checkbox" at bounding box center [120, 210] width 0 height 0
checkbox input "true"
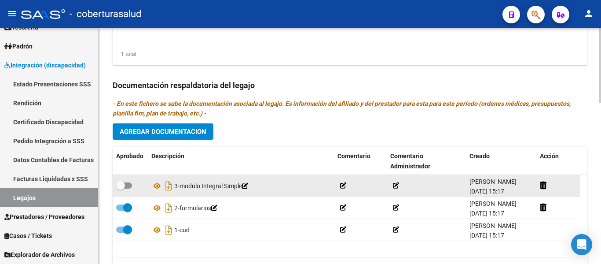
click at [131, 187] on span at bounding box center [124, 185] width 16 height 6
click at [121, 188] on input "checkbox" at bounding box center [120, 188] width 0 height 0
checkbox input "true"
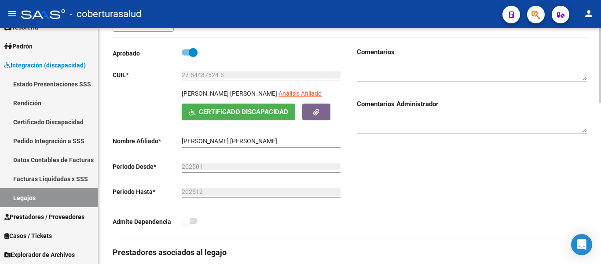
scroll to position [0, 0]
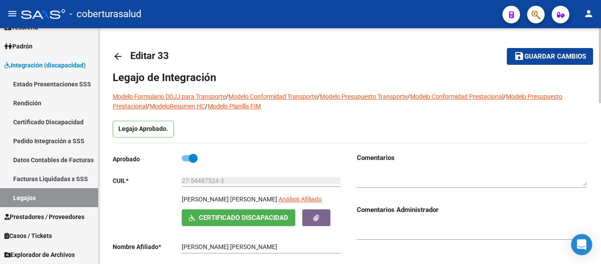
click at [528, 55] on span "Guardar cambios" at bounding box center [555, 57] width 62 height 8
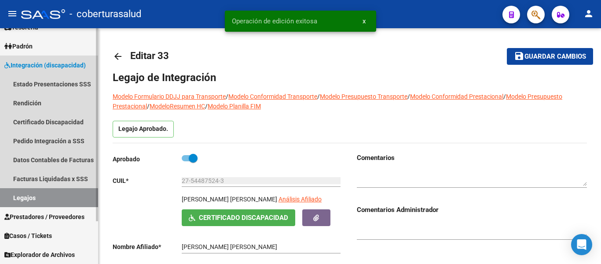
click at [28, 195] on link "Legajos" at bounding box center [49, 197] width 98 height 19
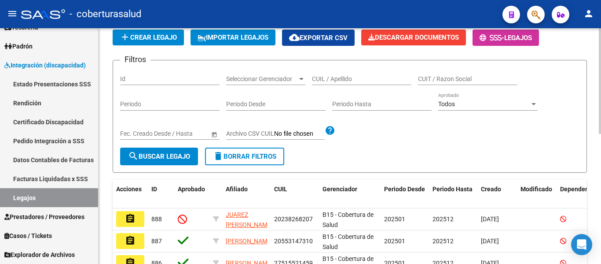
scroll to position [44, 0]
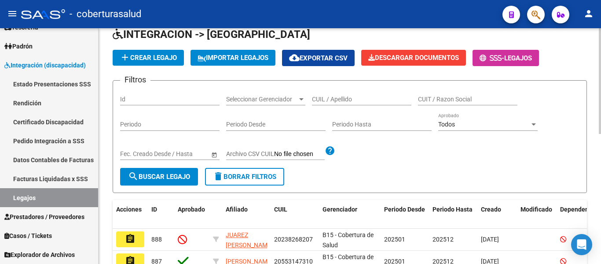
click at [329, 97] on input "CUIL / Apellido" at bounding box center [361, 98] width 99 height 7
paste input "27531960497"
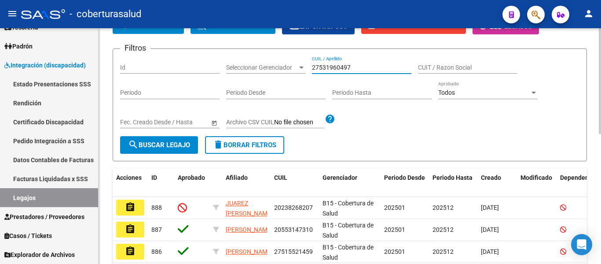
scroll to position [88, 0]
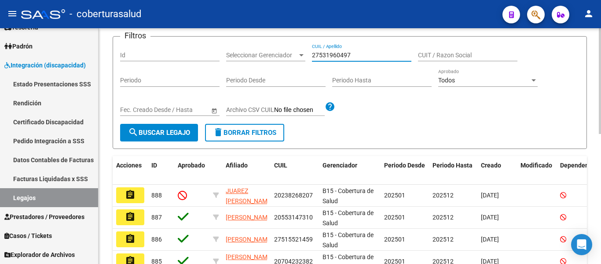
type input "27531960497"
click at [172, 133] on span "search Buscar Legajo" at bounding box center [159, 132] width 62 height 8
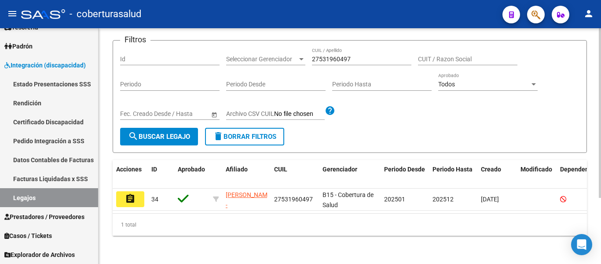
scroll to position [92, 0]
click at [133, 193] on mat-icon "assignment" at bounding box center [130, 198] width 11 height 11
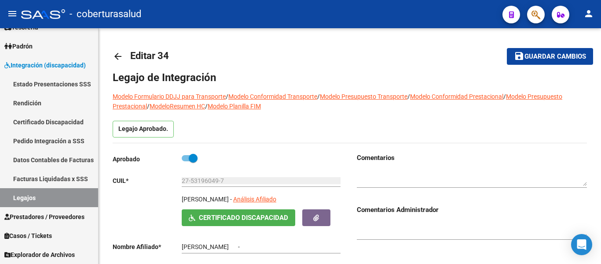
type input "ORTEGA CABA LUZ ALMENDRA"
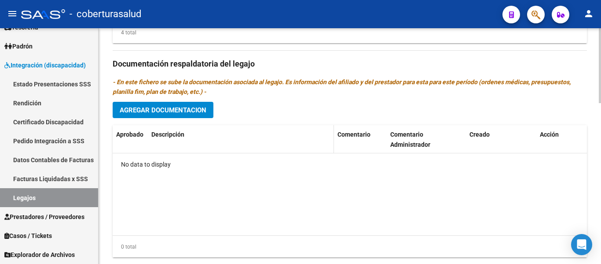
scroll to position [461, 0]
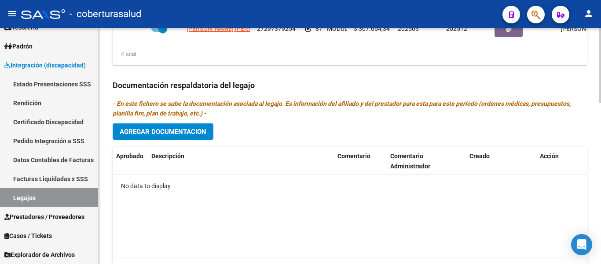
click at [191, 123] on div "Prestadores asociados al legajo Agregar Prestador Aprobado Prestador CUIT Comen…" at bounding box center [350, 84] width 474 height 403
click at [187, 135] on span "Agregar Documentacion" at bounding box center [163, 132] width 87 height 8
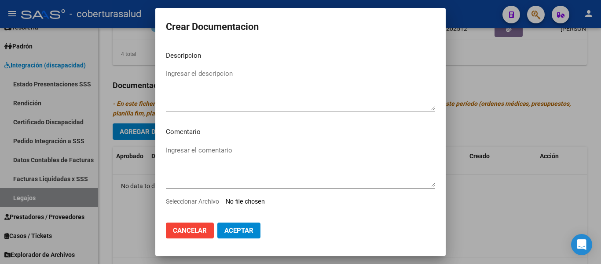
click at [278, 204] on input "Seleccionar Archivo" at bounding box center [284, 202] width 117 height 8
type input "C:\fakepath\1- CUD.pdf"
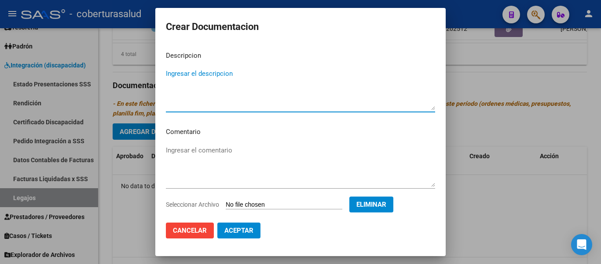
click at [209, 74] on textarea "Ingresar el descripcion" at bounding box center [300, 89] width 269 height 41
type textarea "1-CUD"
click at [241, 234] on span "Aceptar" at bounding box center [238, 230] width 29 height 8
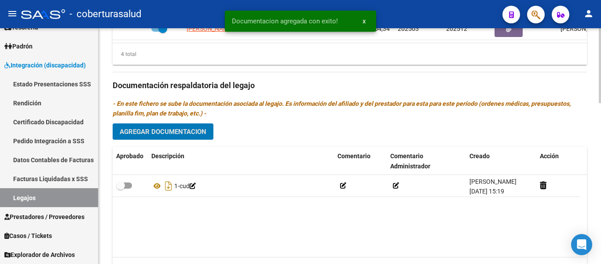
click at [193, 128] on button "Agregar Documentacion" at bounding box center [163, 131] width 101 height 16
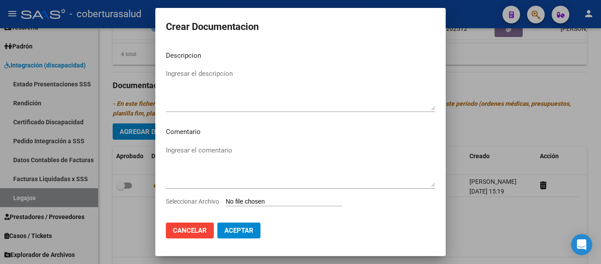
click at [259, 197] on app-file-uploader "Seleccionar Archivo" at bounding box center [257, 201] width 183 height 8
click at [257, 202] on input "Seleccionar Archivo" at bounding box center [284, 202] width 117 height 8
type input "C:\fakepath\2- FORMULARIOS.pdf"
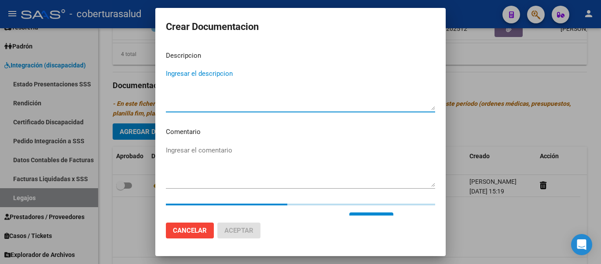
click at [185, 69] on textarea "Ingresar el descripcion" at bounding box center [300, 89] width 269 height 41
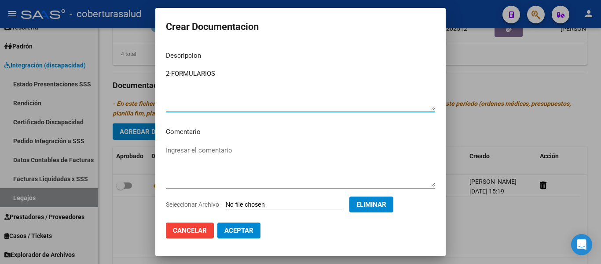
type textarea "2-FORMULARIOS"
click at [231, 229] on span "Aceptar" at bounding box center [238, 230] width 29 height 8
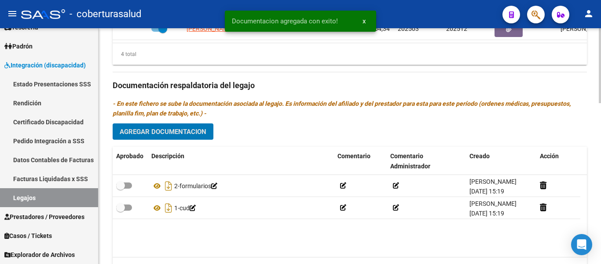
click at [185, 133] on span "Agregar Documentacion" at bounding box center [163, 132] width 87 height 8
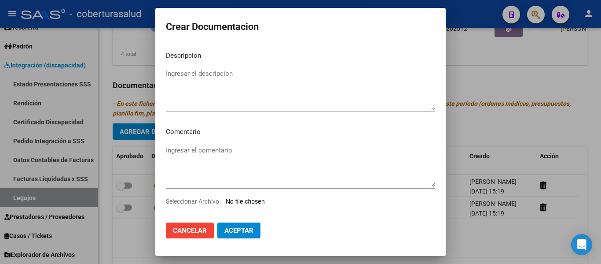
click at [280, 199] on input "Seleccionar Archivo" at bounding box center [284, 202] width 117 height 8
type input "C:\fakepath\3-PRESTACION DE APOYO EN PSICOLOGIA.pdf"
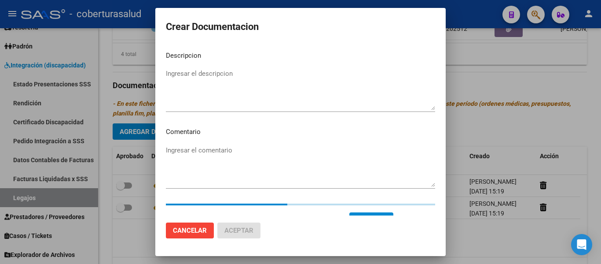
click at [235, 84] on textarea "Ingresar el descripcion" at bounding box center [300, 89] width 269 height 41
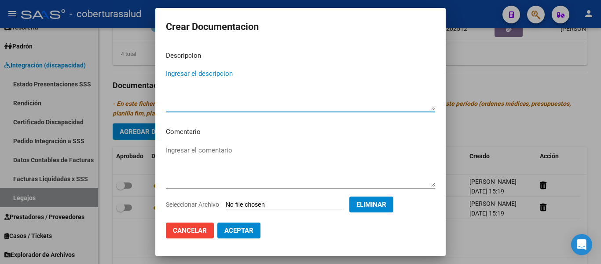
paste textarea "3-PRESTACION DE APOYO EN PSICOLOGIA"
type textarea "3-PRESTACION DE APOYO EN PSICOLOGIA"
click at [253, 229] on button "Aceptar" at bounding box center [238, 230] width 43 height 16
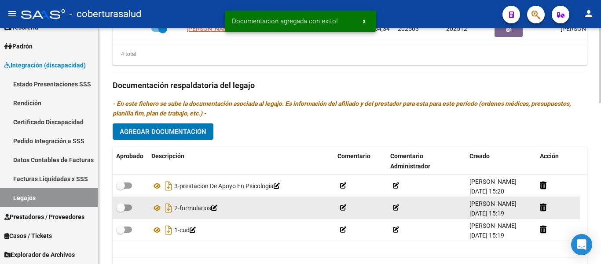
scroll to position [505, 0]
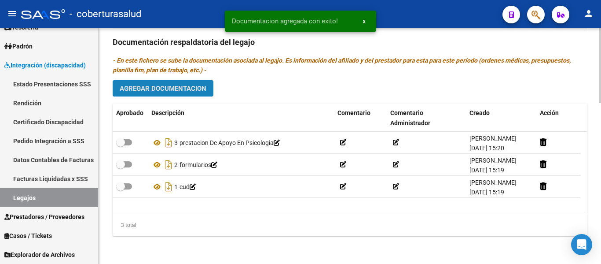
click at [147, 92] on span "Agregar Documentacion" at bounding box center [163, 88] width 87 height 8
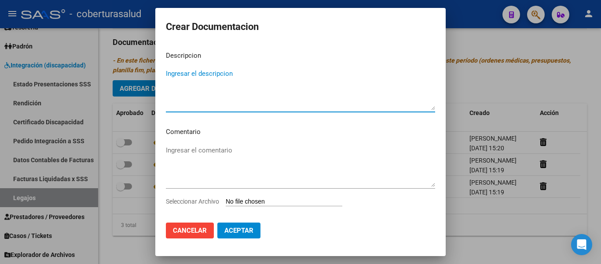
click at [284, 199] on input "Seleccionar Archivo" at bounding box center [284, 202] width 117 height 8
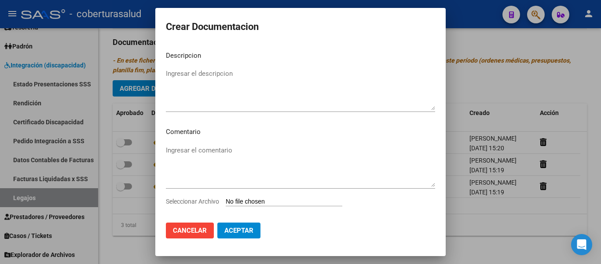
type input "C:\fakepath\4-PRESTACION DE APOYO EN PSICOPEDAGOGIA.pdf"
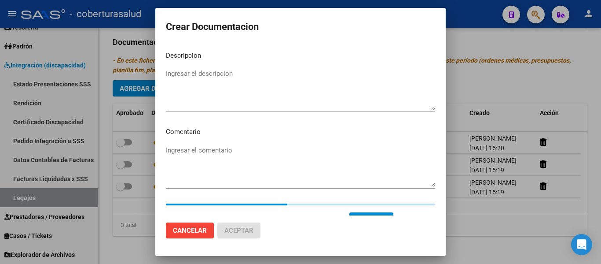
click at [228, 85] on textarea "Ingresar el descripcion" at bounding box center [300, 89] width 269 height 41
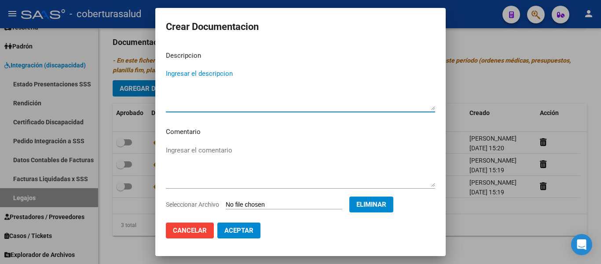
paste textarea "4-PRESTACION DE APOYO EN PSICOPEDAGOGIA"
type textarea "4-PRESTACION DE APOYO EN PSICOPEDAGOGIA"
click at [247, 223] on button "Aceptar" at bounding box center [238, 230] width 43 height 16
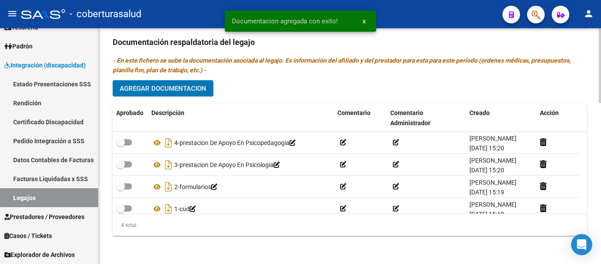
click at [182, 92] on span "Agregar Documentacion" at bounding box center [163, 88] width 87 height 8
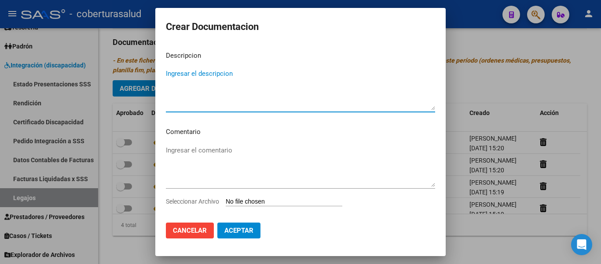
click at [280, 204] on input "Seleccionar Archivo" at bounding box center [284, 202] width 117 height 8
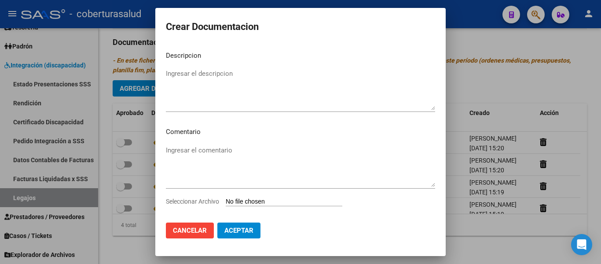
type input "C:\fakepath\5- MODULO MAESTRA DE APOYO.pdf"
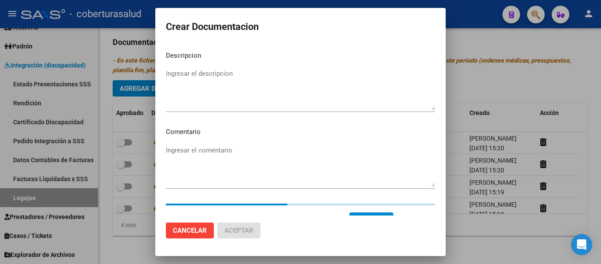
click at [219, 77] on textarea "Ingresar el descripcion" at bounding box center [300, 89] width 269 height 41
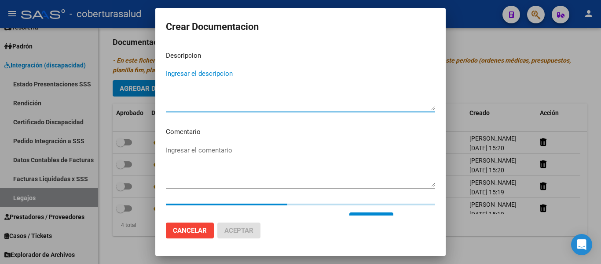
paste textarea "5- MODULO MAESTRA DE APOYO"
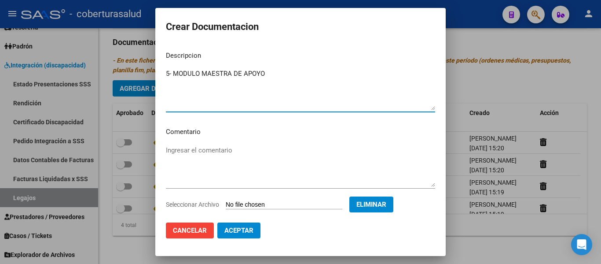
type textarea "5- MODULO MAESTRA DE APOYO"
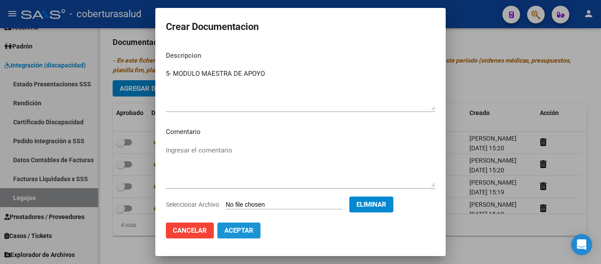
click at [245, 227] on span "Aceptar" at bounding box center [238, 230] width 29 height 8
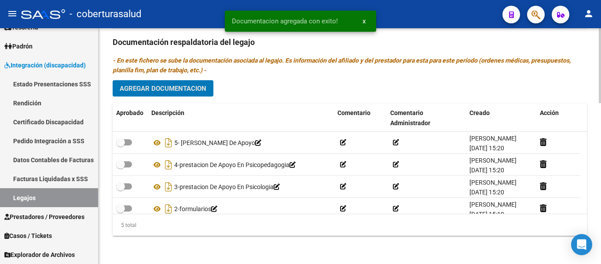
click at [183, 87] on span "Agregar Documentacion" at bounding box center [163, 88] width 87 height 8
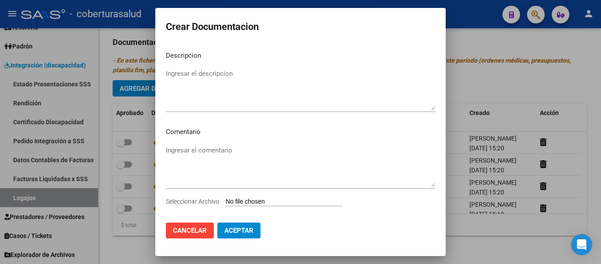
click at [260, 200] on input "Seleccionar Archivo" at bounding box center [284, 202] width 117 height 8
type input "C:\fakepath\6-TRANSPORTE SIN DEPENDENCIA.pdf"
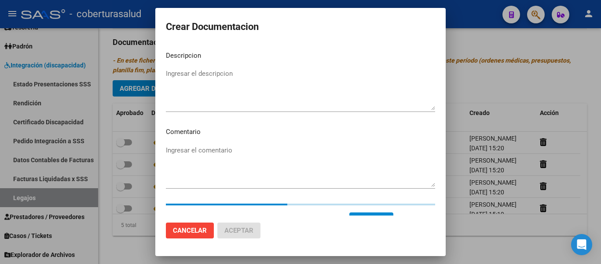
click at [230, 77] on textarea "Ingresar el descripcion" at bounding box center [300, 89] width 269 height 41
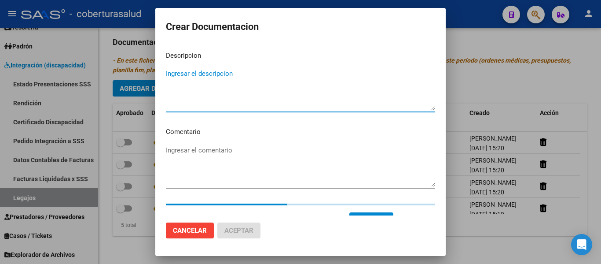
paste textarea "6-TRANSPORTE SIN DEPENDENCIA"
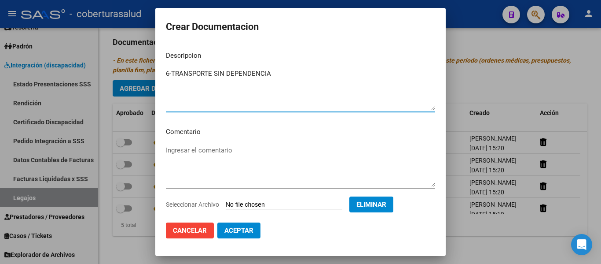
type textarea "6-TRANSPORTE SIN DEPENDENCIA"
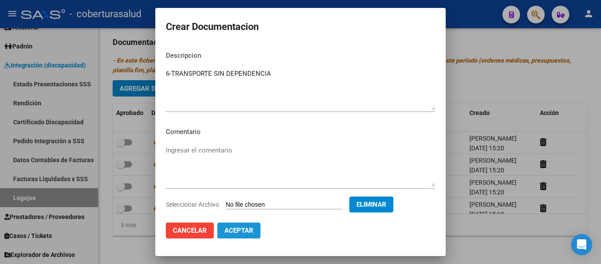
click at [249, 228] on span "Aceptar" at bounding box center [238, 230] width 29 height 8
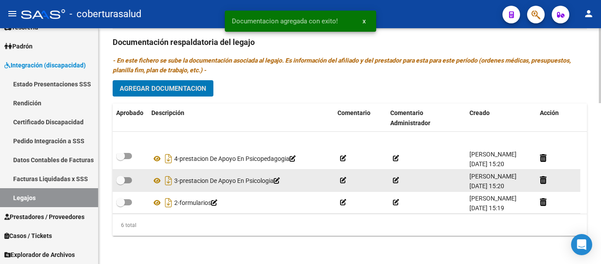
scroll to position [53, 0]
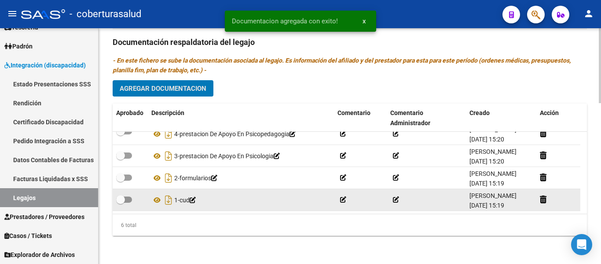
click at [121, 200] on span at bounding box center [120, 199] width 9 height 9
click at [121, 202] on input "checkbox" at bounding box center [120, 202] width 0 height 0
checkbox input "true"
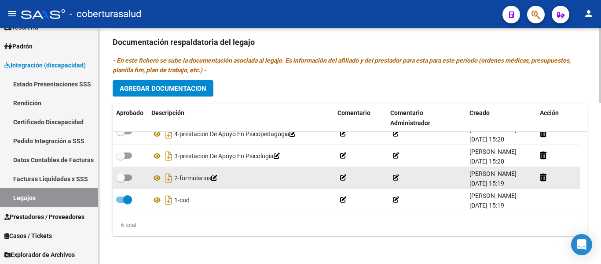
click at [122, 178] on span at bounding box center [120, 177] width 9 height 9
click at [121, 180] on input "checkbox" at bounding box center [120, 180] width 0 height 0
checkbox input "true"
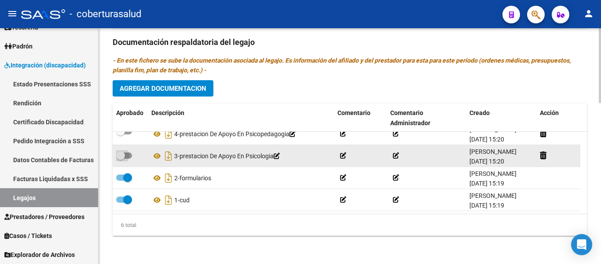
click at [126, 153] on span at bounding box center [124, 155] width 16 height 6
click at [121, 158] on input "checkbox" at bounding box center [120, 158] width 0 height 0
checkbox input "true"
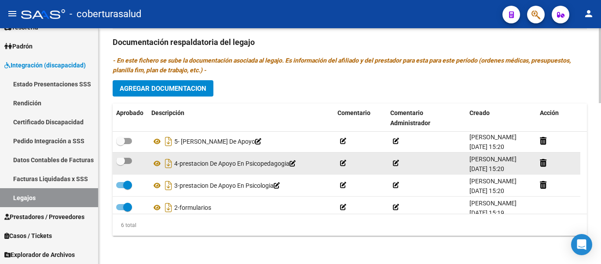
scroll to position [9, 0]
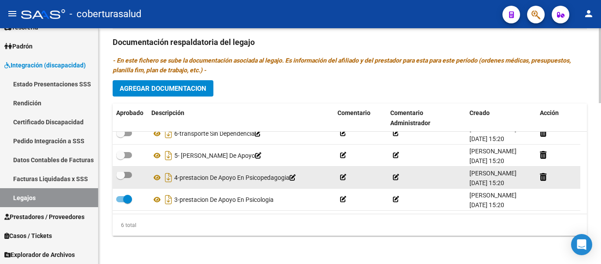
click at [127, 173] on span at bounding box center [124, 175] width 16 height 6
click at [121, 178] on input "checkbox" at bounding box center [120, 178] width 0 height 0
checkbox input "true"
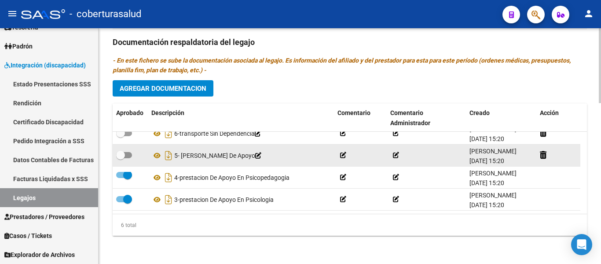
click at [128, 158] on label at bounding box center [124, 155] width 16 height 11
click at [121, 158] on input "checkbox" at bounding box center [120, 158] width 0 height 0
checkbox input "true"
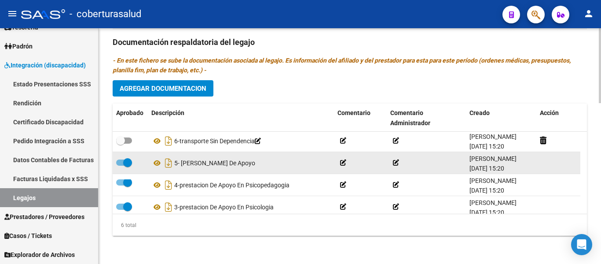
scroll to position [0, 0]
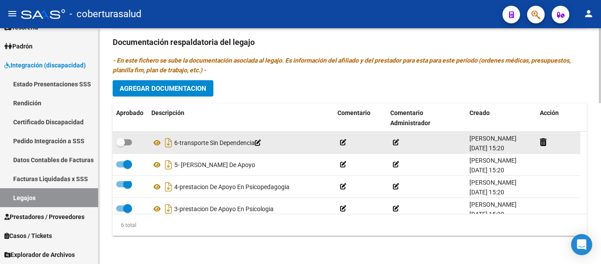
click at [125, 140] on span at bounding box center [124, 142] width 16 height 6
click at [121, 145] on input "checkbox" at bounding box center [120, 145] width 0 height 0
checkbox input "true"
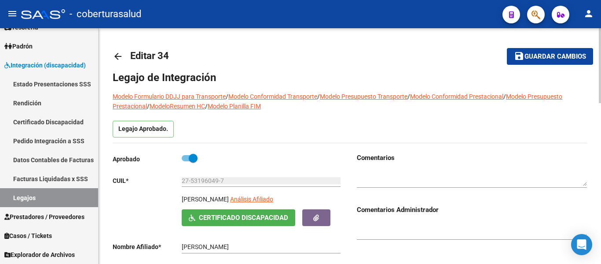
click at [516, 59] on mat-icon "save" at bounding box center [519, 56] width 11 height 11
click at [34, 194] on link "Legajos" at bounding box center [49, 197] width 98 height 19
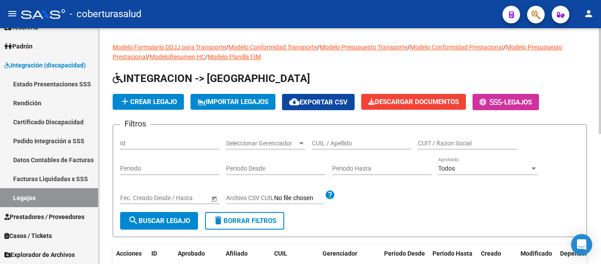
click at [345, 147] on div "CUIL / Apellido" at bounding box center [361, 141] width 99 height 18
click at [347, 140] on input "CUIL / Apellido" at bounding box center [361, 142] width 99 height 7
paste input "20497825602"
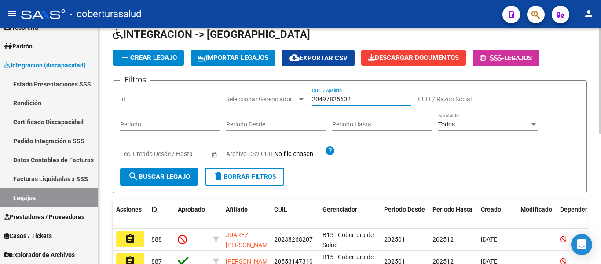
type input "20497825602"
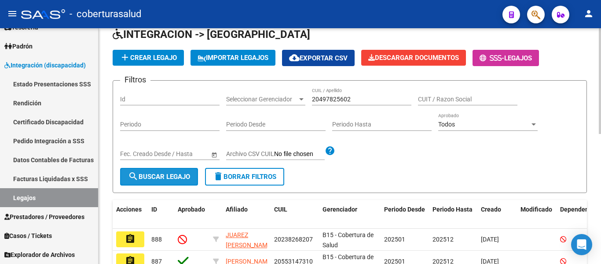
click at [168, 175] on span "search Buscar Legajo" at bounding box center [159, 176] width 62 height 8
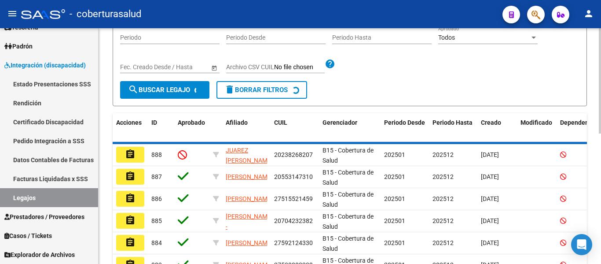
scroll to position [92, 0]
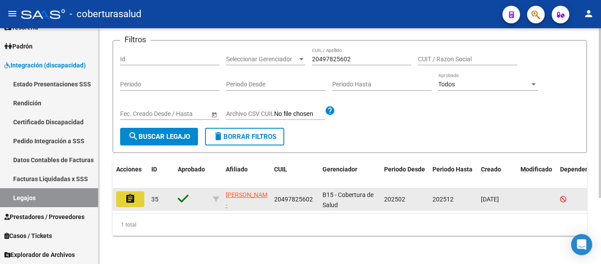
click at [134, 193] on mat-icon "assignment" at bounding box center [130, 198] width 11 height 11
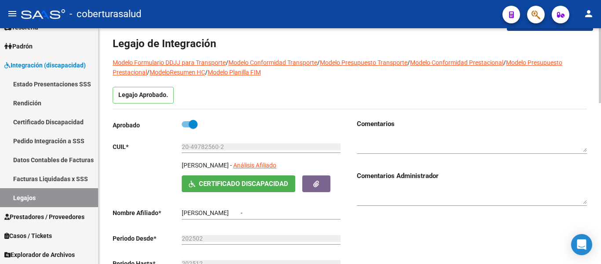
type input "MENDEZ CLAUDIO NICOLAS"
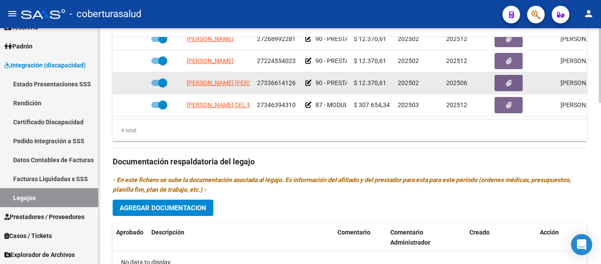
scroll to position [396, 0]
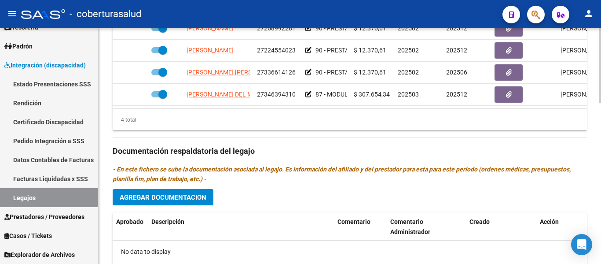
click at [206, 194] on span "Agregar Documentacion" at bounding box center [163, 197] width 87 height 8
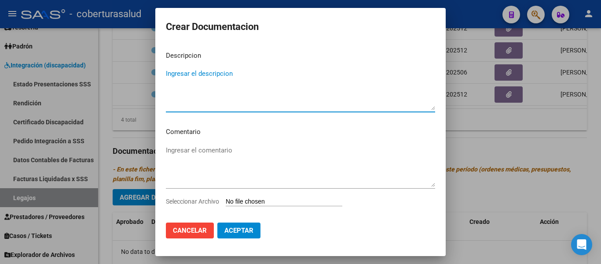
click at [252, 199] on input "Seleccionar Archivo" at bounding box center [284, 202] width 117 height 8
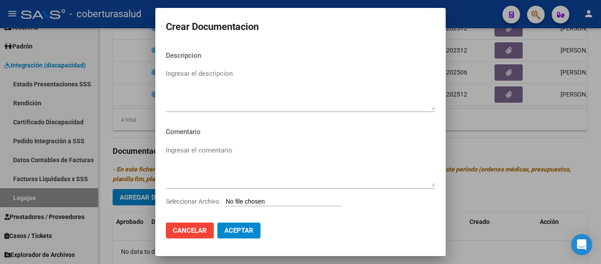
type input "C:\fakepath\1- CUD.pdf"
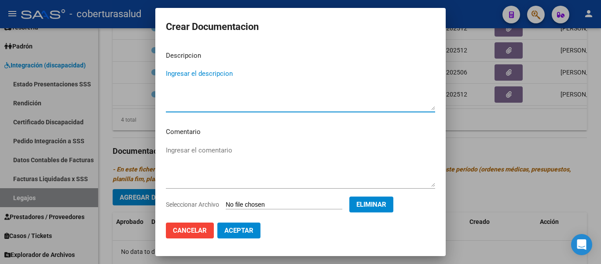
click at [204, 73] on textarea "Ingresar el descripcion" at bounding box center [300, 89] width 269 height 41
type textarea "4"
type textarea "1-CUD"
click at [236, 234] on button "Aceptar" at bounding box center [238, 230] width 43 height 16
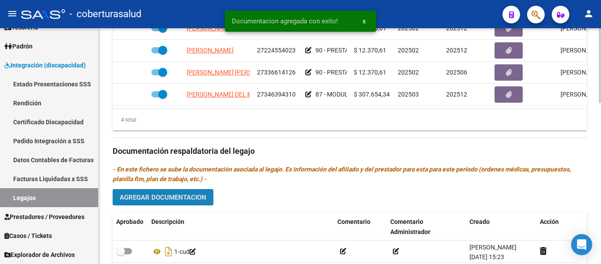
click at [201, 199] on span "Agregar Documentacion" at bounding box center [163, 197] width 87 height 8
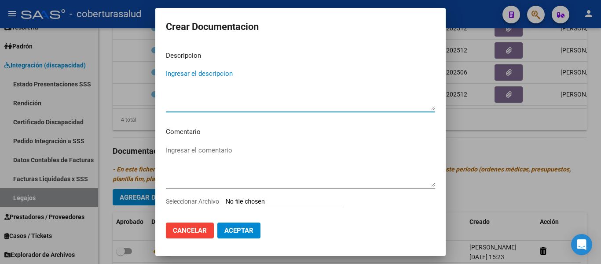
click at [257, 203] on input "Seleccionar Archivo" at bounding box center [284, 202] width 117 height 8
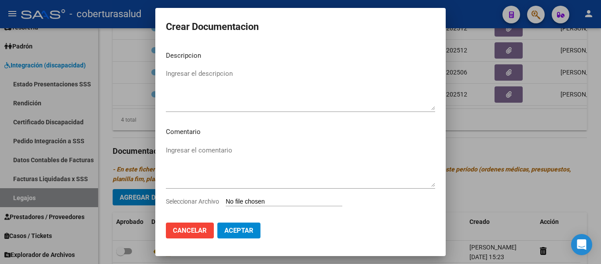
type input "C:\fakepath\2- FORMULARIO.pdf"
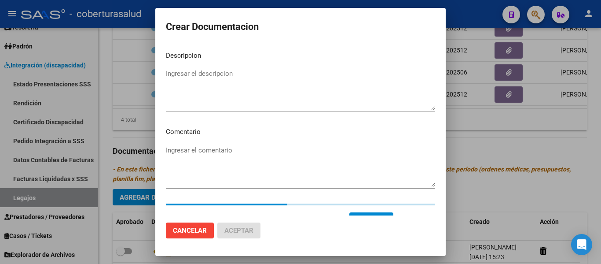
click at [207, 70] on textarea "Ingresar el descripcion" at bounding box center [300, 89] width 269 height 41
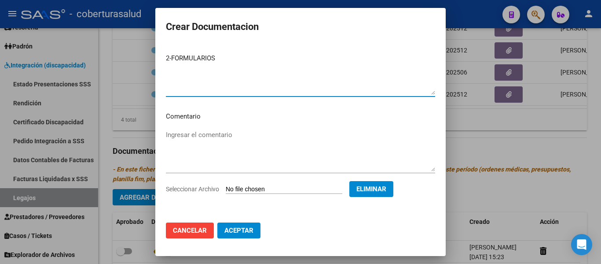
scroll to position [15, 0]
type textarea "2-FORMULARIOS"
click at [248, 226] on button "Aceptar" at bounding box center [238, 230] width 43 height 16
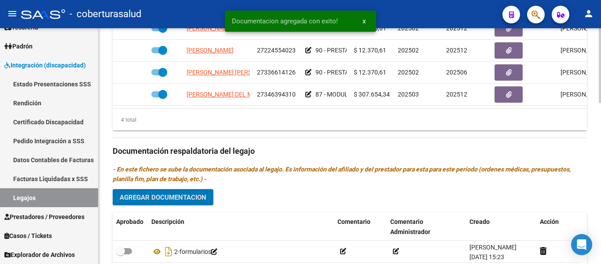
click at [183, 199] on span "Agregar Documentacion" at bounding box center [163, 197] width 87 height 8
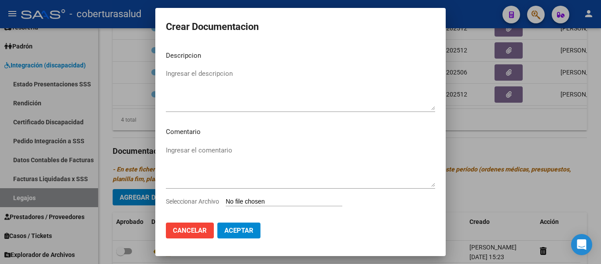
click at [272, 203] on input "Seleccionar Archivo" at bounding box center [284, 202] width 117 height 8
type input "C:\fakepath\3-PRESTACION DE APOYO EN FONOAUDIOLOGIA.pdf"
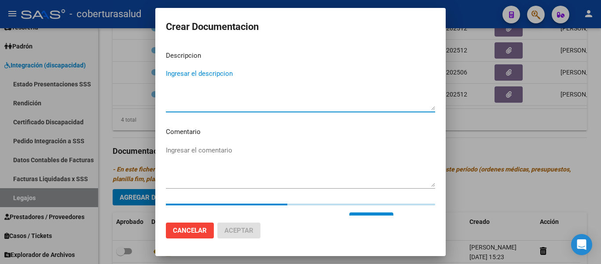
click at [180, 109] on textarea "Ingresar el descripcion" at bounding box center [300, 89] width 269 height 41
click at [187, 89] on textarea "Ingresar el descripcion" at bounding box center [300, 89] width 269 height 41
paste textarea "3-PRESTACION DE APOYO EN FONOAUDIOLOGIA"
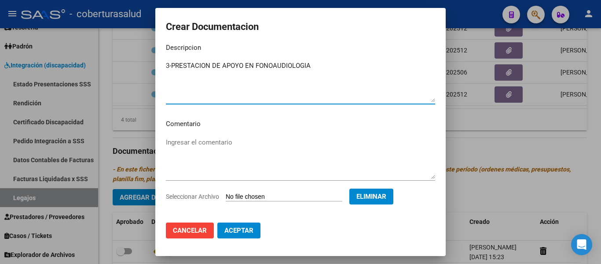
scroll to position [15, 0]
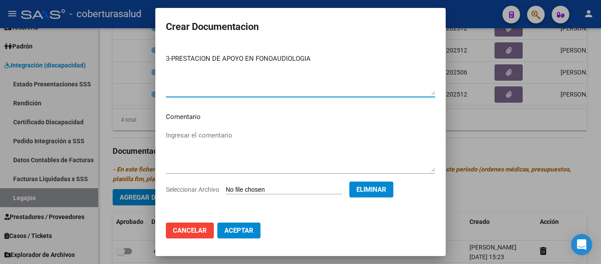
type textarea "3-PRESTACION DE APOYO EN FONOAUDIOLOGIA"
click at [227, 231] on span "Aceptar" at bounding box center [238, 230] width 29 height 8
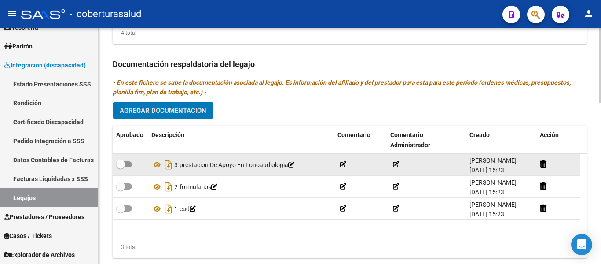
scroll to position [484, 0]
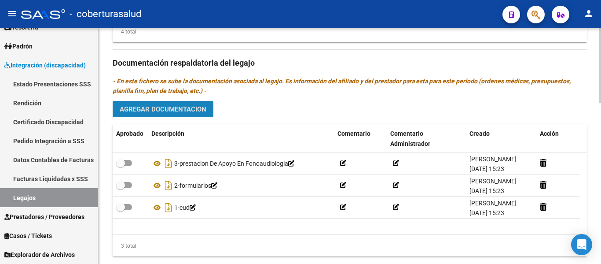
click at [177, 106] on span "Agregar Documentacion" at bounding box center [163, 109] width 87 height 8
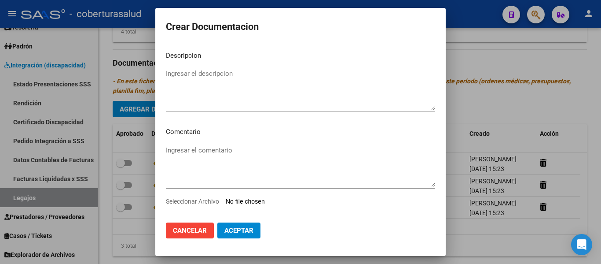
click at [274, 199] on input "Seleccionar Archivo" at bounding box center [284, 202] width 117 height 8
type input "C:\fakepath\4-PRESTACION DE APOYO EN PSICOPEDAGOGIA.pdf"
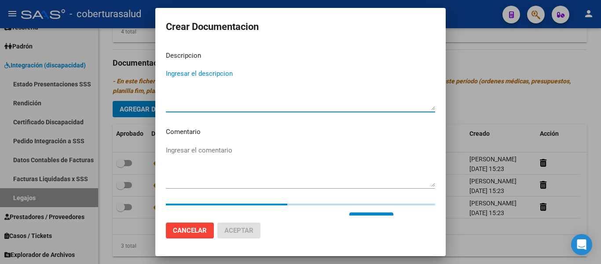
click at [209, 80] on textarea "Ingresar el descripcion" at bounding box center [300, 89] width 269 height 41
paste textarea "4-PRESTACION DE APOYO EN PSICOPEDAGOGIA"
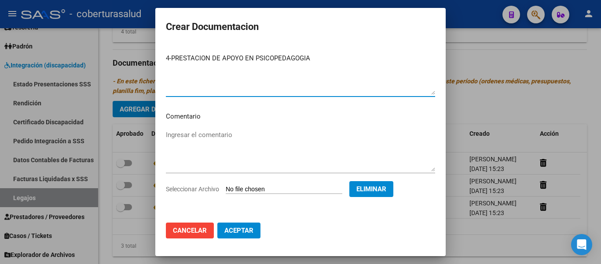
scroll to position [15, 0]
type textarea "4-PRESTACION DE APOYO EN PSICOPEDAGOGIA"
click at [238, 228] on span "Aceptar" at bounding box center [238, 230] width 29 height 8
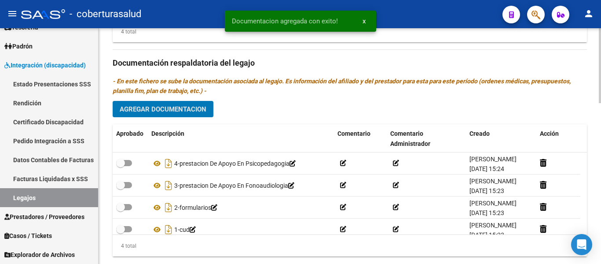
click at [174, 112] on span "Agregar Documentacion" at bounding box center [163, 109] width 87 height 8
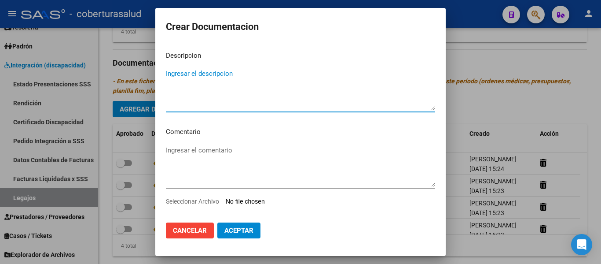
click at [246, 197] on div "Seleccionar Archivo" at bounding box center [300, 204] width 269 height 17
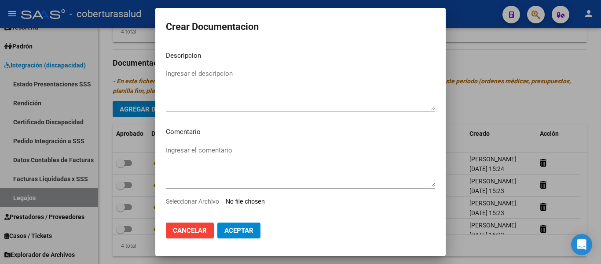
click at [248, 202] on input "Seleccionar Archivo" at bounding box center [284, 202] width 117 height 8
type input "C:\fakepath\5-PRESTACION DE APOYO EN PSICOLOGIA.pdf"
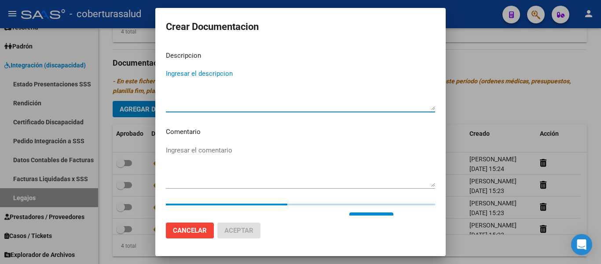
click at [210, 72] on textarea "Ingresar el descripcion" at bounding box center [300, 89] width 269 height 41
paste textarea "5-PRESTACION DE APOYO EN PSICOLOGIA"
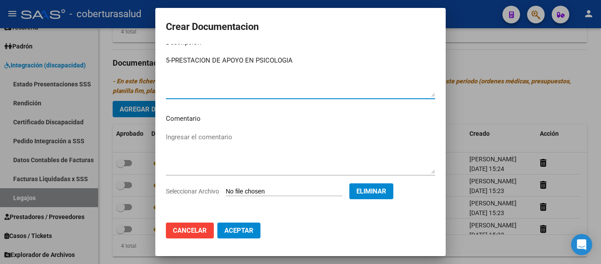
scroll to position [15, 0]
type textarea "5-PRESTACION DE APOYO EN PSICOLOGIA"
click at [255, 234] on button "Aceptar" at bounding box center [238, 230] width 43 height 16
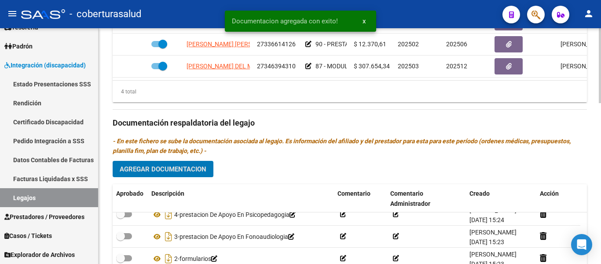
scroll to position [418, 0]
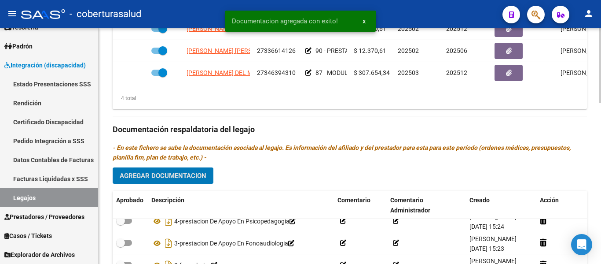
click at [168, 176] on span "Agregar Documentacion" at bounding box center [163, 176] width 87 height 8
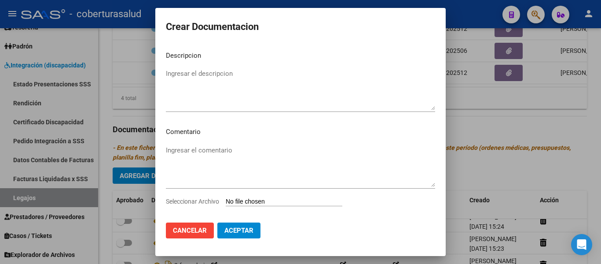
click at [263, 203] on input "Seleccionar Archivo" at bounding box center [284, 202] width 117 height 8
type input "C:\fakepath\6- MODULO MAESTRA DE APOYO.pdf"
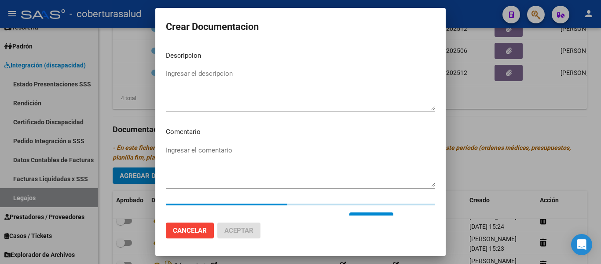
click at [211, 78] on textarea "Ingresar el descripcion" at bounding box center [300, 89] width 269 height 41
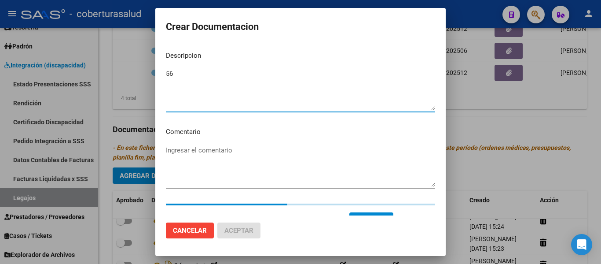
type textarea "5"
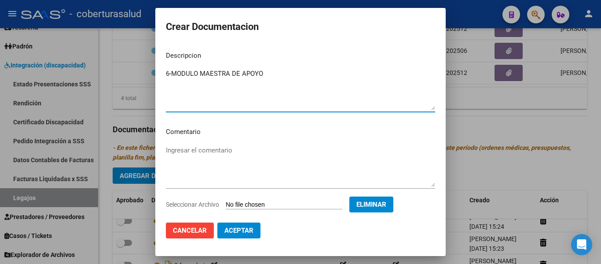
type textarea "6-MODULO MAESTRA DE APOYO"
click at [239, 236] on button "Aceptar" at bounding box center [238, 230] width 43 height 16
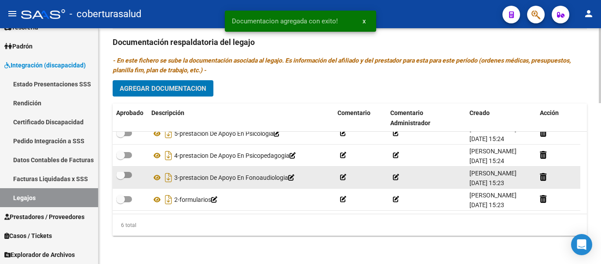
scroll to position [53, 0]
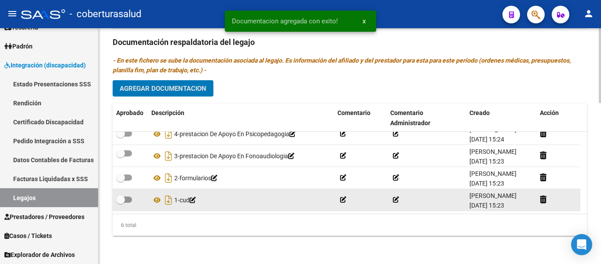
click at [125, 198] on span at bounding box center [124, 199] width 16 height 6
click at [121, 202] on input "checkbox" at bounding box center [120, 202] width 0 height 0
checkbox input "true"
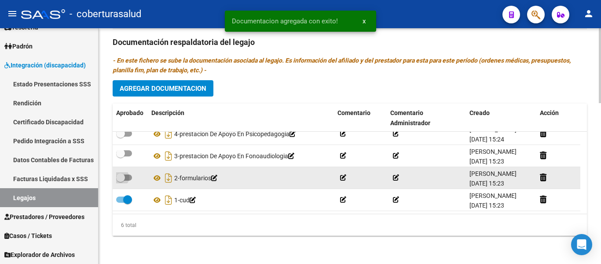
click at [123, 174] on span at bounding box center [120, 177] width 9 height 9
click at [121, 180] on input "checkbox" at bounding box center [120, 180] width 0 height 0
checkbox input "true"
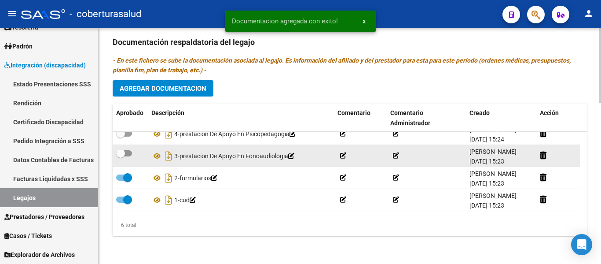
click at [127, 151] on span at bounding box center [124, 153] width 16 height 6
click at [121, 156] on input "checkbox" at bounding box center [120, 156] width 0 height 0
checkbox input "true"
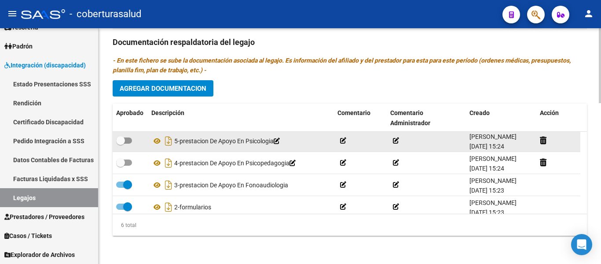
scroll to position [9, 0]
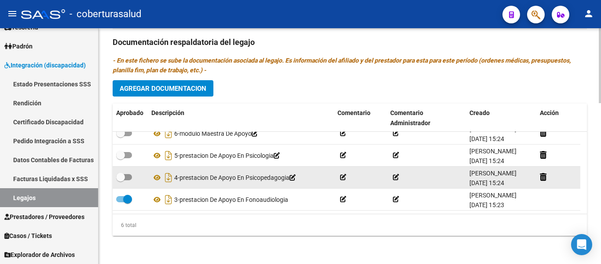
click at [124, 172] on span at bounding box center [120, 176] width 9 height 9
click at [121, 180] on input "checkbox" at bounding box center [120, 180] width 0 height 0
checkbox input "true"
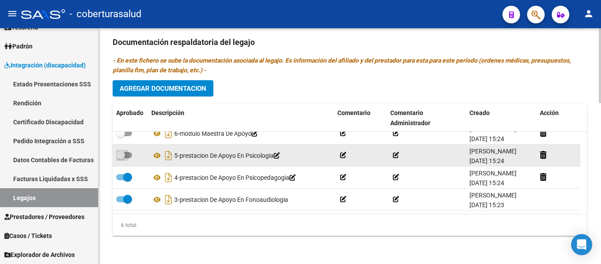
click at [121, 152] on span at bounding box center [120, 154] width 9 height 9
click at [121, 158] on input "checkbox" at bounding box center [120, 158] width 0 height 0
checkbox input "true"
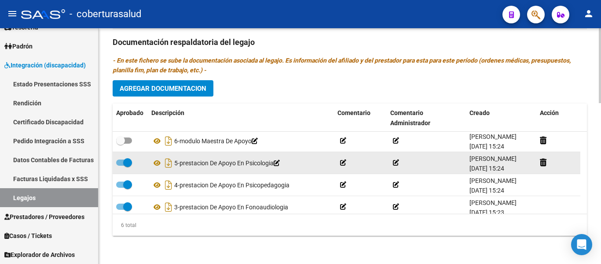
scroll to position [0, 0]
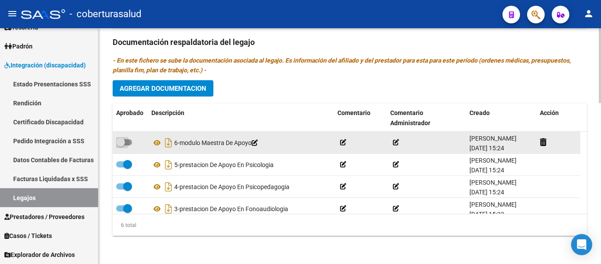
click at [127, 142] on span at bounding box center [124, 142] width 16 height 6
click at [121, 145] on input "checkbox" at bounding box center [120, 145] width 0 height 0
checkbox input "true"
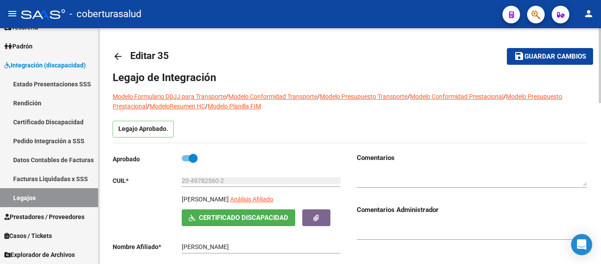
click at [543, 59] on span "Guardar cambios" at bounding box center [555, 57] width 62 height 8
click at [35, 200] on link "Legajos" at bounding box center [49, 197] width 98 height 19
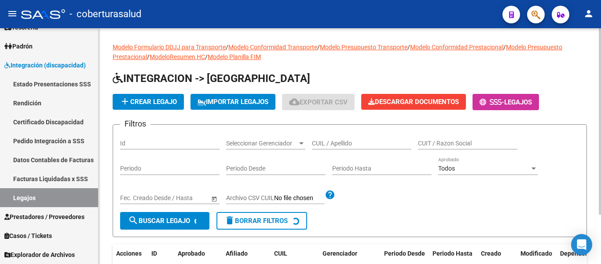
click at [323, 136] on div "CUIL / Apellido" at bounding box center [361, 141] width 99 height 18
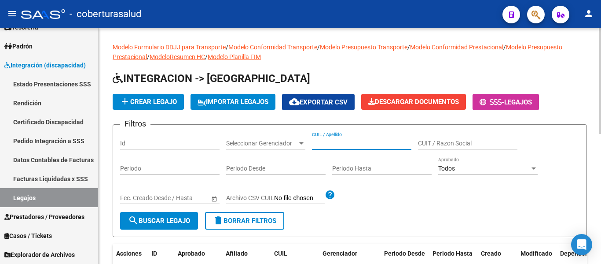
paste input "27545710159"
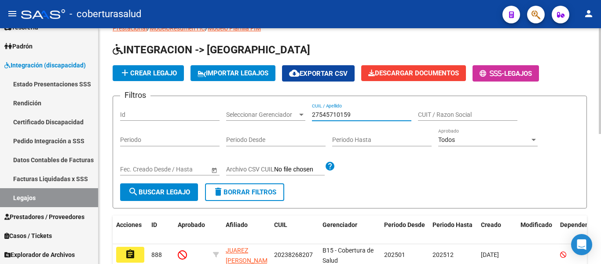
scroll to position [44, 0]
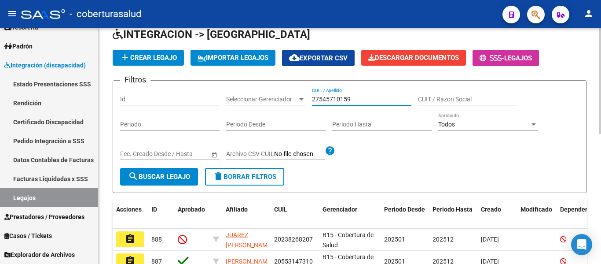
type input "27545710159"
click at [123, 176] on button "search Buscar Legajo" at bounding box center [159, 177] width 78 height 18
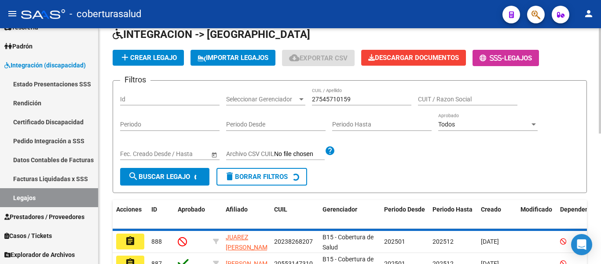
scroll to position [92, 0]
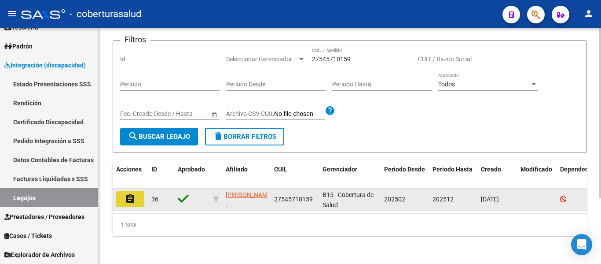
click at [129, 193] on mat-icon "assignment" at bounding box center [130, 198] width 11 height 11
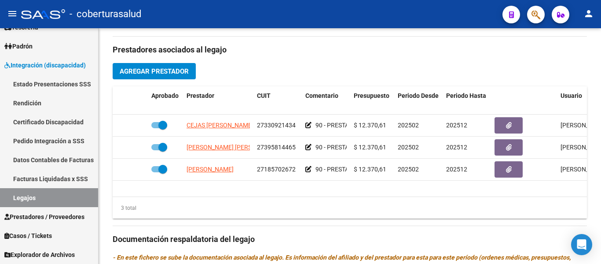
type input "CATAN LUZ MARIA"
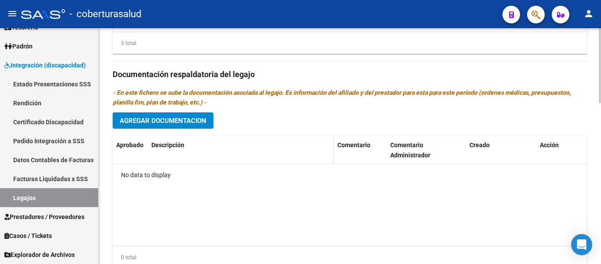
scroll to position [505, 0]
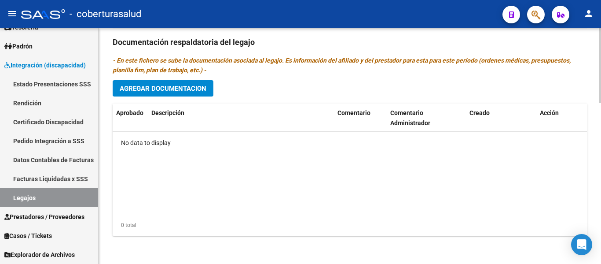
click at [202, 90] on span "Agregar Documentacion" at bounding box center [163, 88] width 87 height 8
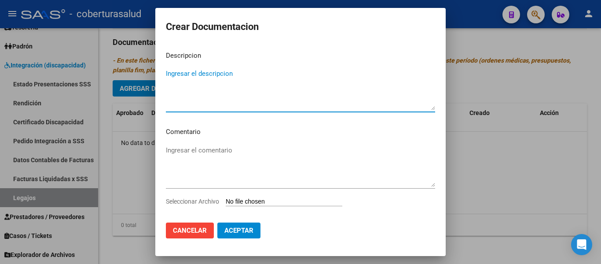
click at [249, 203] on input "Seleccionar Archivo" at bounding box center [284, 202] width 117 height 8
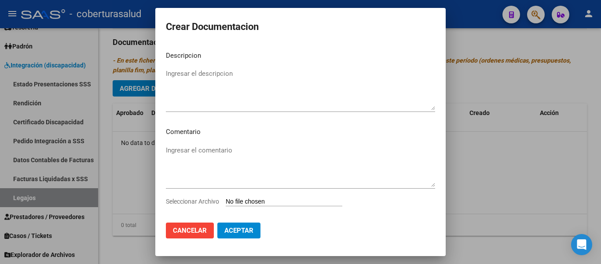
type input "C:\fakepath\1 - CUD.pdf"
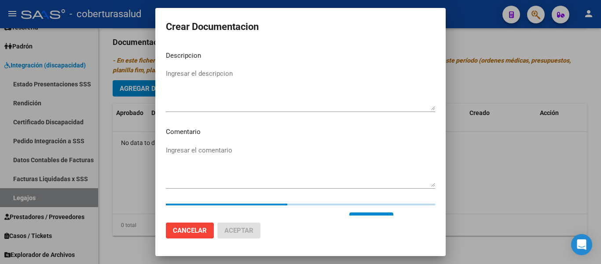
click at [175, 77] on textarea "Ingresar el descripcion" at bounding box center [300, 89] width 269 height 41
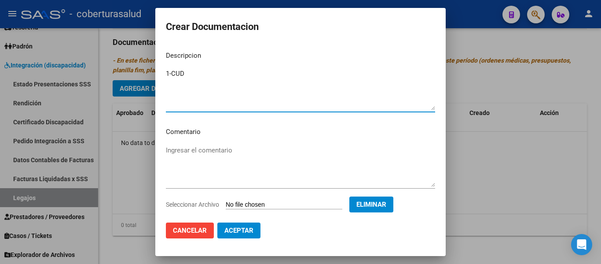
type textarea "1-CUD"
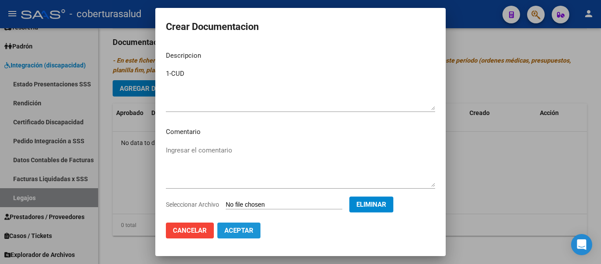
click at [249, 230] on span "Aceptar" at bounding box center [238, 230] width 29 height 8
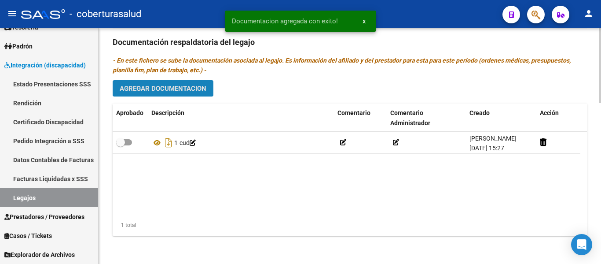
click at [181, 88] on span "Agregar Documentacion" at bounding box center [163, 88] width 87 height 8
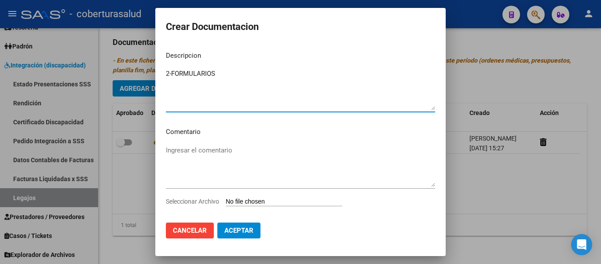
type textarea "2-FORMULARIOS"
click at [257, 203] on input "Seleccionar Archivo" at bounding box center [284, 202] width 117 height 8
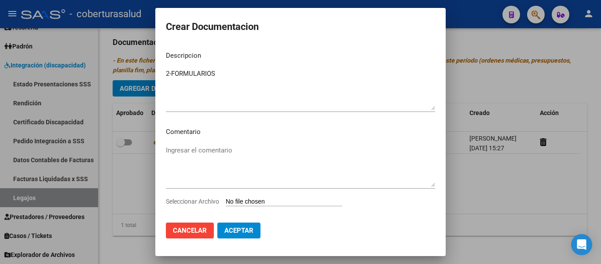
type input "C:\fakepath\2 - FORMULARIOS.pdf"
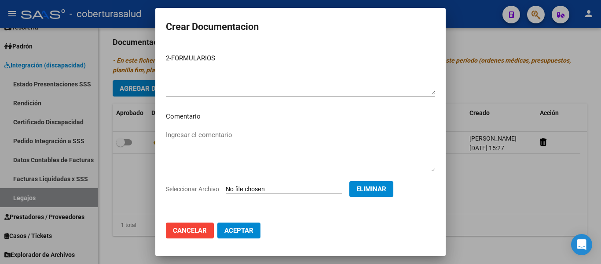
scroll to position [15, 0]
click at [251, 223] on button "Aceptar" at bounding box center [238, 230] width 43 height 16
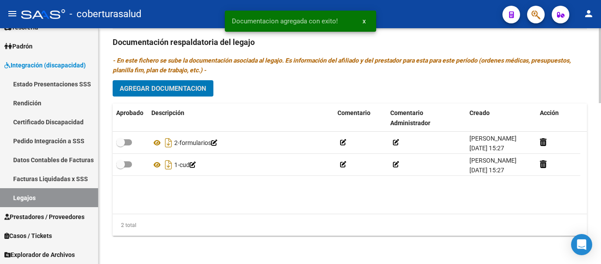
click at [179, 89] on span "Agregar Documentacion" at bounding box center [163, 88] width 87 height 8
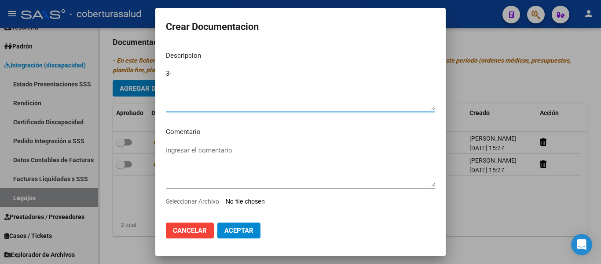
type textarea "3-"
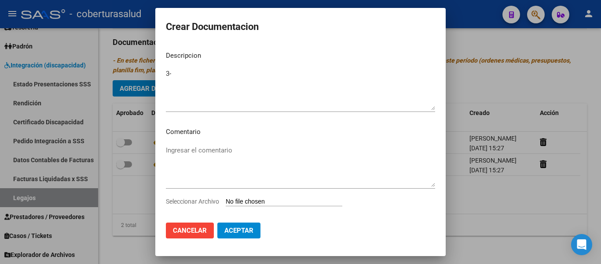
click at [281, 201] on input "Seleccionar Archivo" at bounding box center [284, 202] width 117 height 8
type input "C:\fakepath\3 - PSICOLOGIA.pdf"
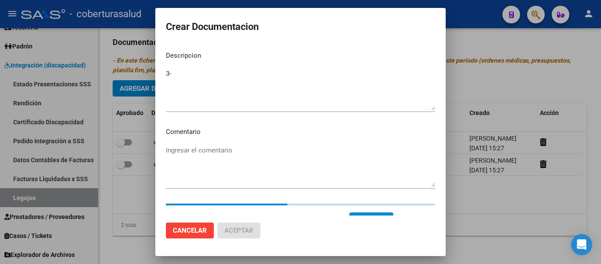
click at [179, 71] on textarea "3-" at bounding box center [300, 89] width 269 height 41
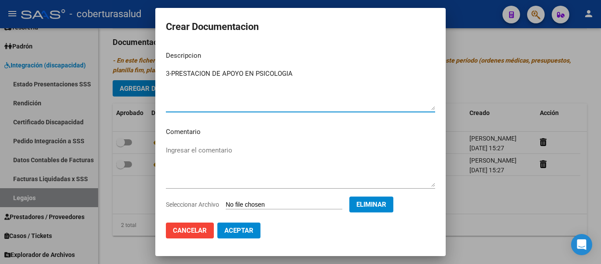
type textarea "3-PRESTACION DE APOYO EN PSICOLOGIA"
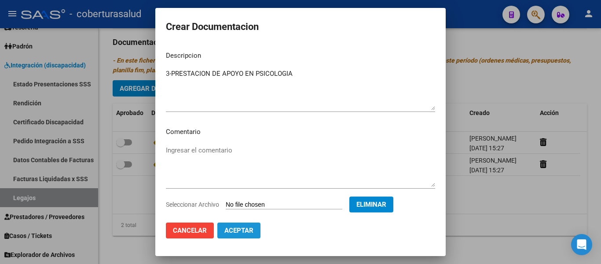
click at [245, 231] on span "Aceptar" at bounding box center [238, 230] width 29 height 8
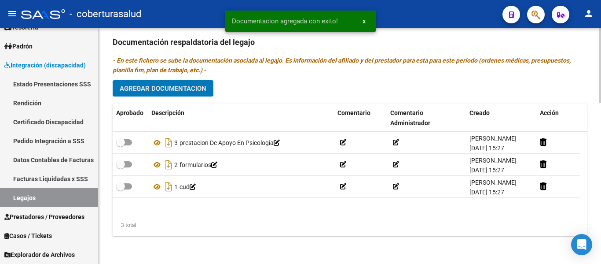
click at [189, 88] on span "Agregar Documentacion" at bounding box center [163, 88] width 87 height 8
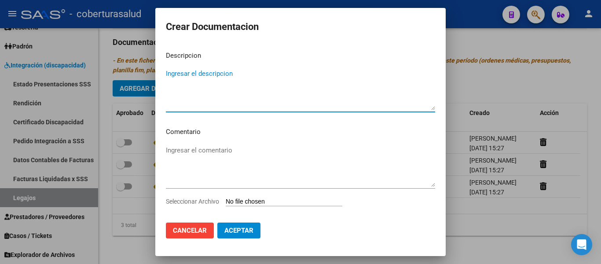
click at [270, 200] on input "Seleccionar Archivo" at bounding box center [284, 202] width 117 height 8
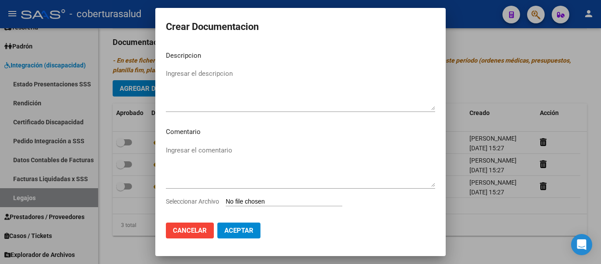
type input "C:\fakepath\4- PSICOPEDAGOGIA.pdf"
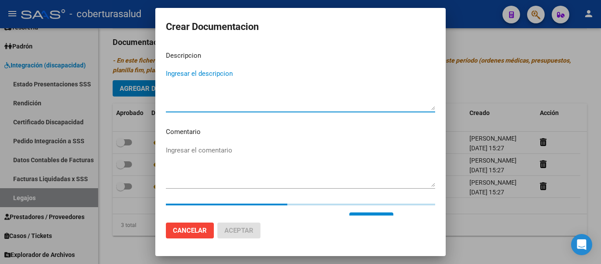
click at [220, 74] on textarea "Ingresar el descripcion" at bounding box center [300, 89] width 269 height 41
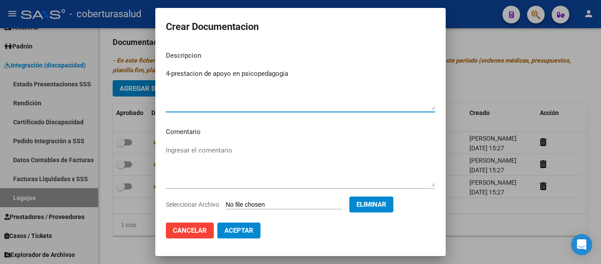
drag, startPoint x: 297, startPoint y: 74, endPoint x: 171, endPoint y: 74, distance: 126.7
click at [171, 74] on textarea "4-prestacion de apoyo en psicopedagogia" at bounding box center [300, 89] width 269 height 41
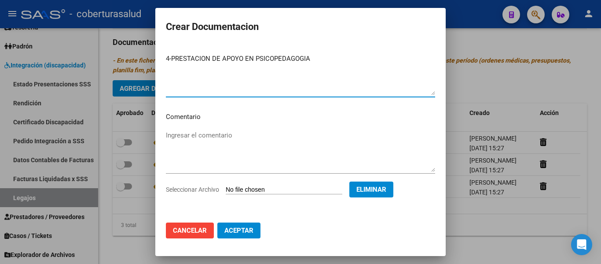
type textarea "4-PRESTACION DE APOYO EN PSICOPEDAGOGIA"
click at [241, 232] on span "Aceptar" at bounding box center [238, 230] width 29 height 8
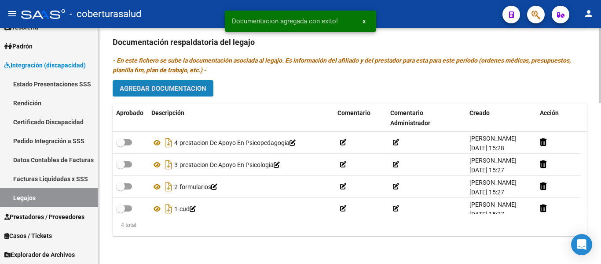
click at [188, 92] on span "Agregar Documentacion" at bounding box center [163, 88] width 87 height 8
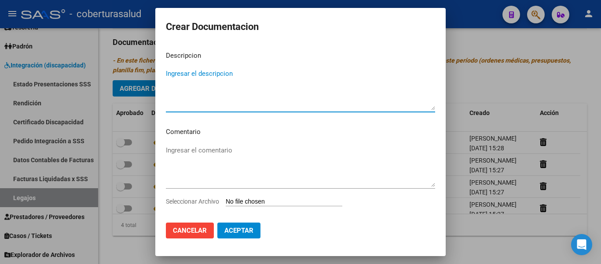
click at [254, 202] on input "Seleccionar Archivo" at bounding box center [284, 202] width 117 height 8
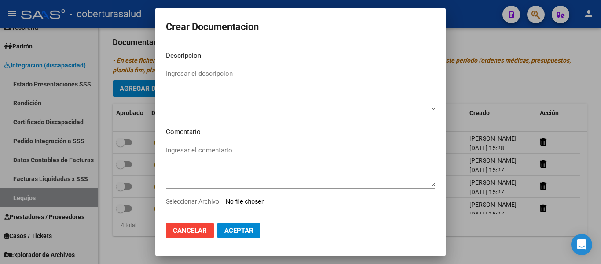
type input "C:\fakepath\5 - FONOAUDIOLOGIA.pdf"
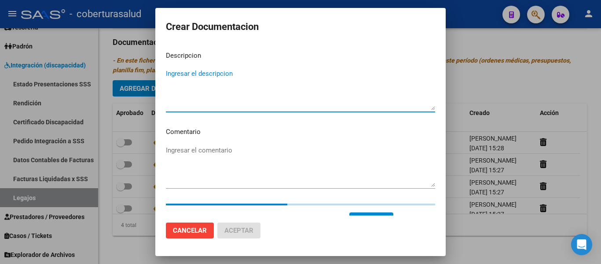
click at [228, 71] on textarea "Ingresar el descripcion" at bounding box center [300, 89] width 269 height 41
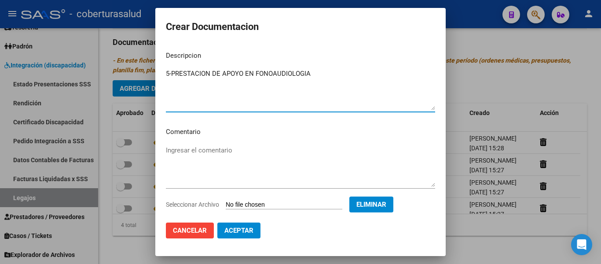
type textarea "5-PRESTACION DE APOYO EN FONOAUDIOLOGIA"
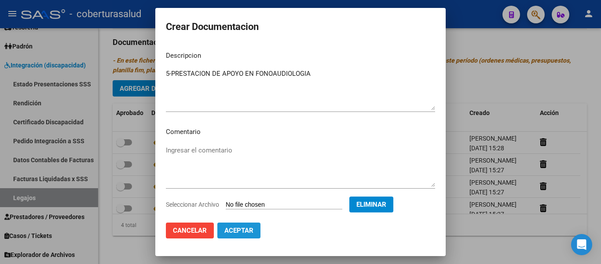
click at [254, 227] on button "Aceptar" at bounding box center [238, 230] width 43 height 16
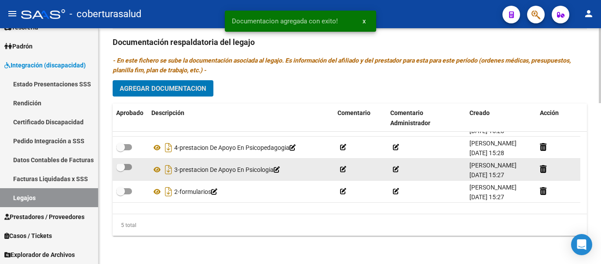
scroll to position [31, 0]
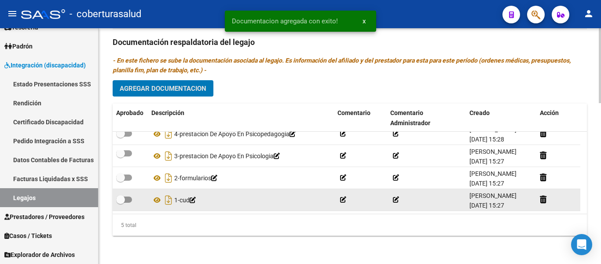
click at [126, 196] on span at bounding box center [124, 199] width 16 height 6
click at [121, 202] on input "checkbox" at bounding box center [120, 202] width 0 height 0
checkbox input "true"
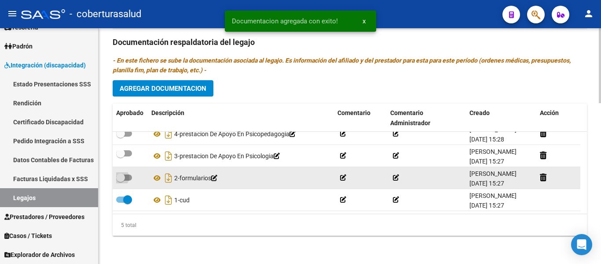
click at [126, 172] on label at bounding box center [124, 177] width 16 height 11
click at [121, 180] on input "checkbox" at bounding box center [120, 180] width 0 height 0
checkbox input "true"
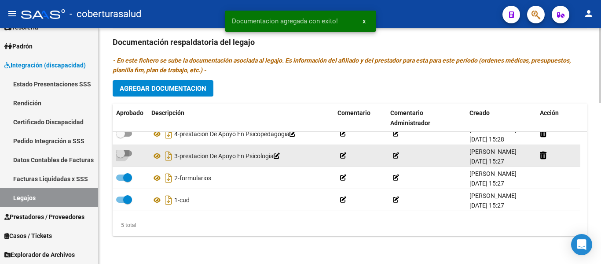
click at [125, 155] on span at bounding box center [124, 153] width 16 height 6
click at [121, 156] on input "checkbox" at bounding box center [120, 156] width 0 height 0
checkbox input "true"
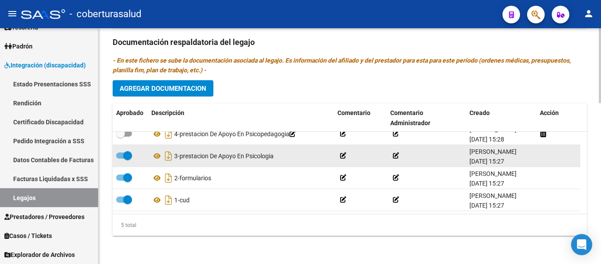
scroll to position [0, 0]
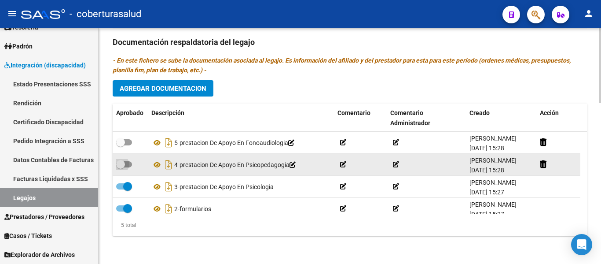
click at [122, 165] on span at bounding box center [120, 164] width 9 height 9
click at [121, 167] on input "checkbox" at bounding box center [120, 167] width 0 height 0
checkbox input "true"
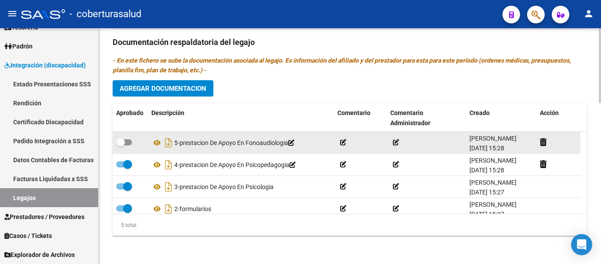
click at [122, 144] on span at bounding box center [120, 142] width 9 height 9
click at [121, 145] on input "checkbox" at bounding box center [120, 145] width 0 height 0
checkbox input "true"
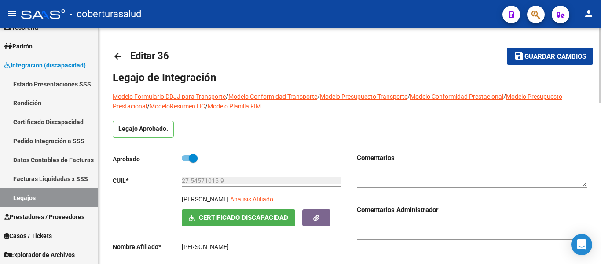
click at [549, 59] on span "Guardar cambios" at bounding box center [555, 57] width 62 height 8
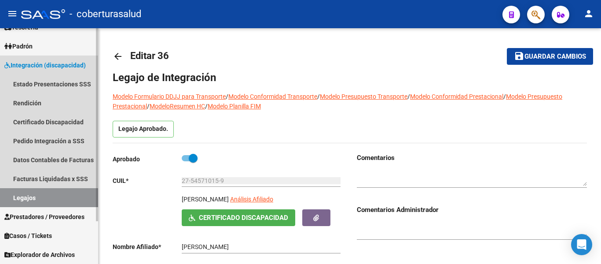
click at [24, 197] on link "Legajos" at bounding box center [49, 197] width 98 height 19
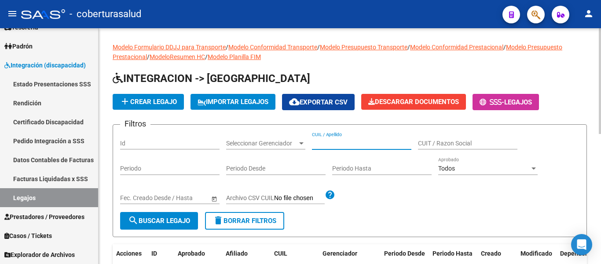
click at [341, 139] on input "CUIL / Apellido" at bounding box center [361, 142] width 99 height 7
paste input "27560541789"
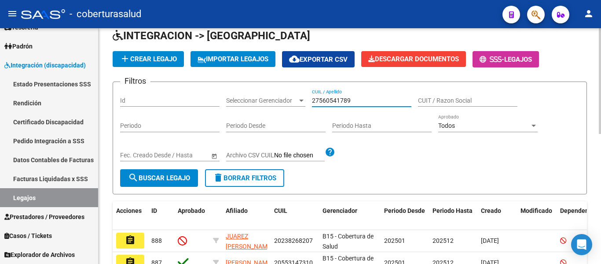
scroll to position [88, 0]
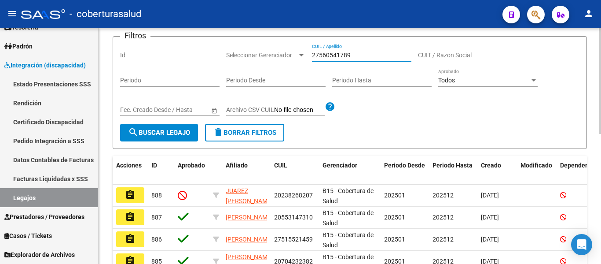
type input "27560541789"
click at [163, 132] on span "search Buscar Legajo" at bounding box center [159, 132] width 62 height 8
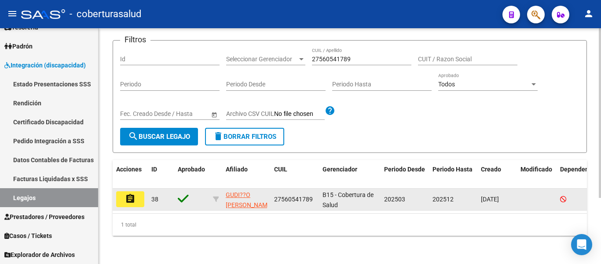
scroll to position [92, 0]
click at [137, 193] on button "assignment" at bounding box center [130, 199] width 28 height 16
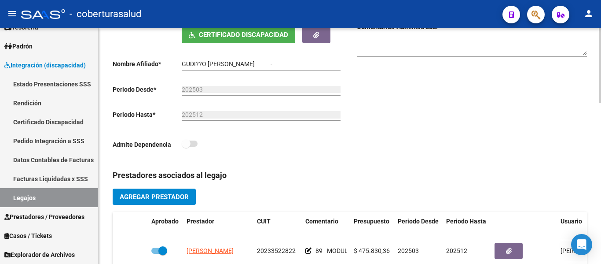
type input "GUDIÑO ZOE MARTINA"
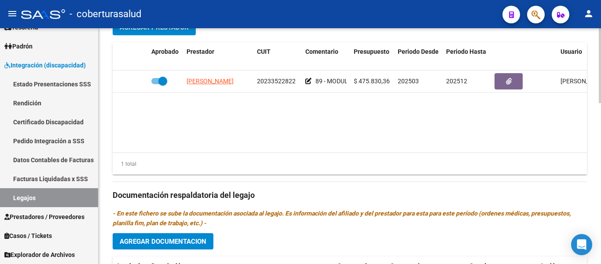
scroll to position [484, 0]
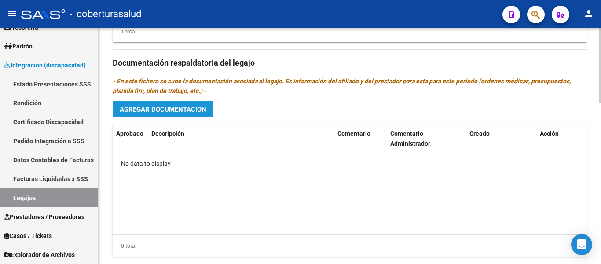
click at [204, 109] on span "Agregar Documentacion" at bounding box center [163, 109] width 87 height 8
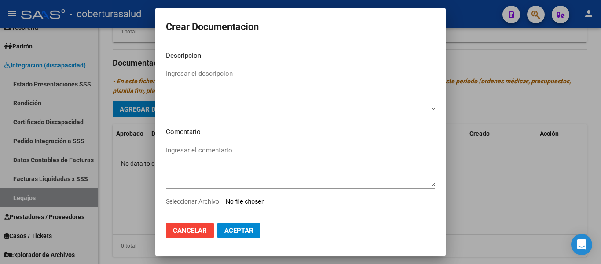
click at [274, 201] on input "Seleccionar Archivo" at bounding box center [284, 202] width 117 height 8
click at [184, 231] on span "Cancelar" at bounding box center [190, 230] width 34 height 8
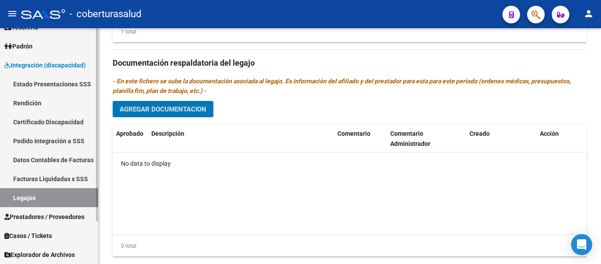
click at [38, 192] on link "Legajos" at bounding box center [49, 197] width 98 height 19
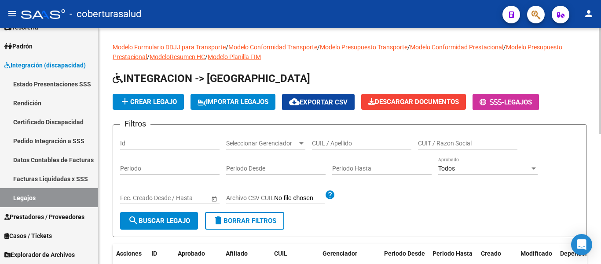
click at [354, 141] on input "CUIL / Apellido" at bounding box center [361, 142] width 99 height 7
paste input "20575996265"
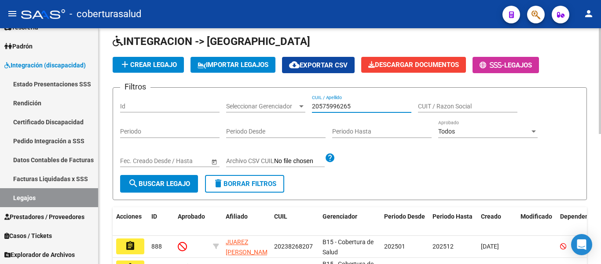
scroll to position [88, 0]
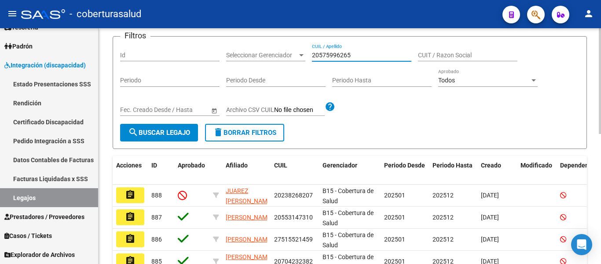
type input "20575996265"
click at [176, 139] on button "search Buscar Legajo" at bounding box center [159, 133] width 78 height 18
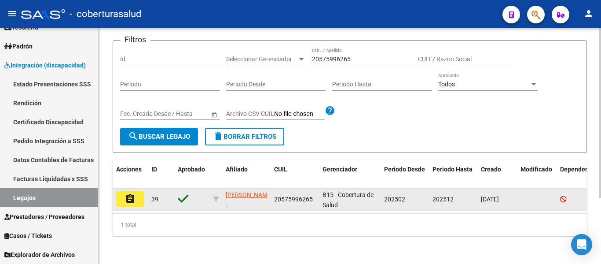
click at [132, 196] on mat-icon "assignment" at bounding box center [130, 198] width 11 height 11
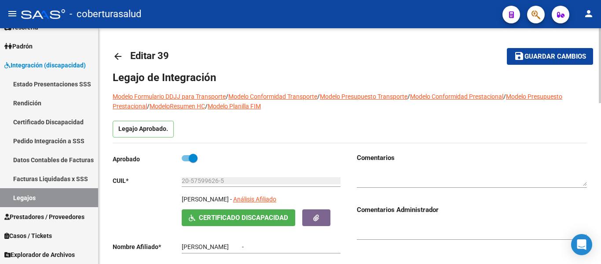
type input "SANCHEZ ELISEO JAVIER"
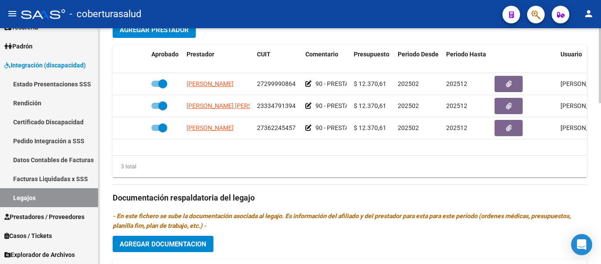
scroll to position [484, 0]
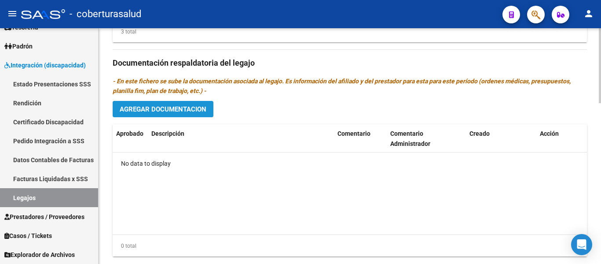
click at [163, 113] on span "Agregar Documentacion" at bounding box center [163, 109] width 87 height 8
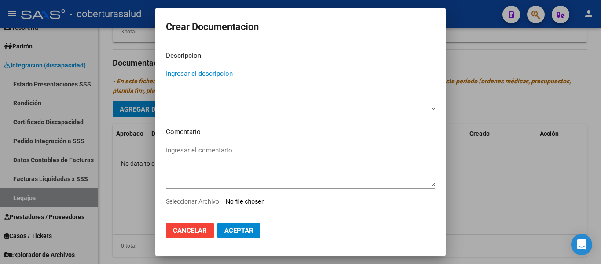
click at [272, 202] on input "Seleccionar Archivo" at bounding box center [284, 202] width 117 height 8
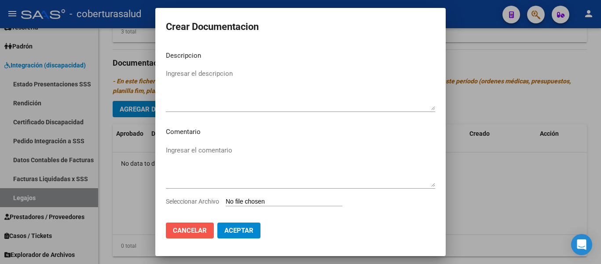
click at [180, 231] on span "Cancelar" at bounding box center [190, 230] width 34 height 8
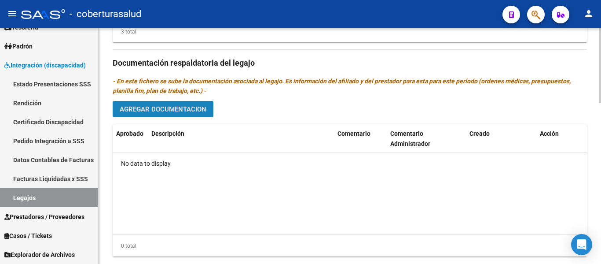
click at [194, 112] on span "Agregar Documentacion" at bounding box center [163, 109] width 87 height 8
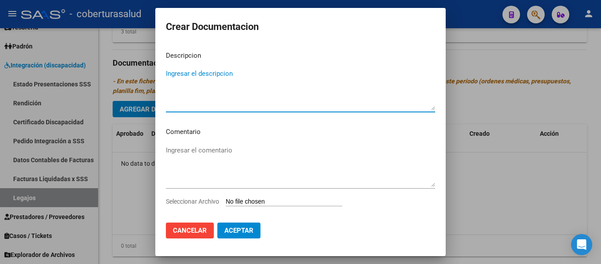
click at [267, 207] on div "Seleccionar Archivo" at bounding box center [300, 204] width 269 height 17
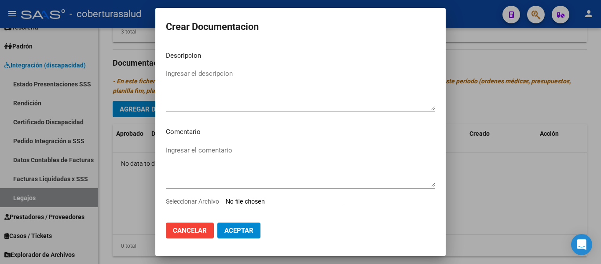
click at [272, 199] on input "Seleccionar Archivo" at bounding box center [284, 202] width 117 height 8
type input "C:\fakepath\1-CUD.pdf"
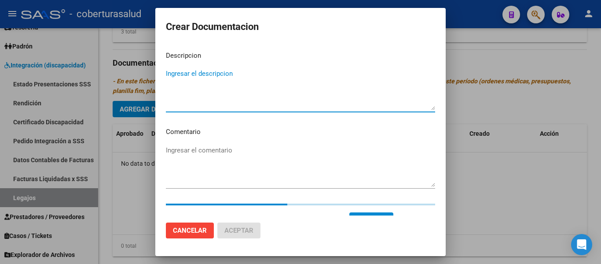
click at [197, 73] on textarea "Ingresar el descripcion" at bounding box center [300, 89] width 269 height 41
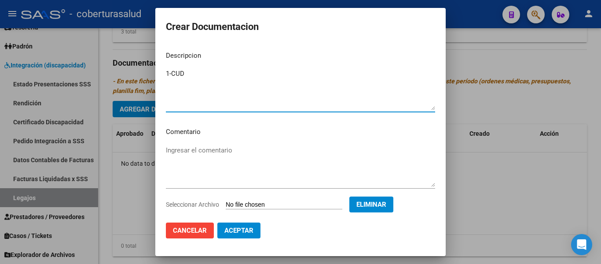
type textarea "1-CUD"
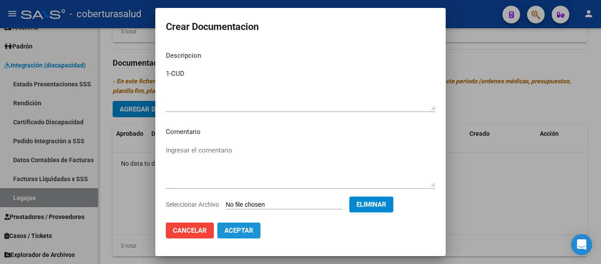
click at [249, 230] on span "Aceptar" at bounding box center [238, 230] width 29 height 8
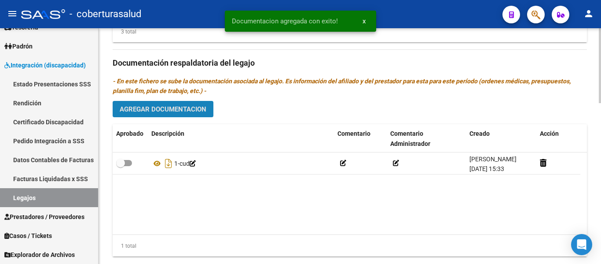
click at [184, 111] on span "Agregar Documentacion" at bounding box center [163, 109] width 87 height 8
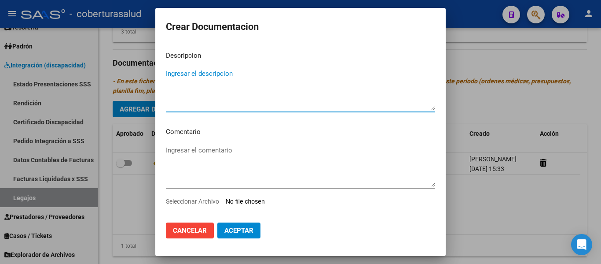
click at [269, 201] on input "Seleccionar Archivo" at bounding box center [284, 202] width 117 height 8
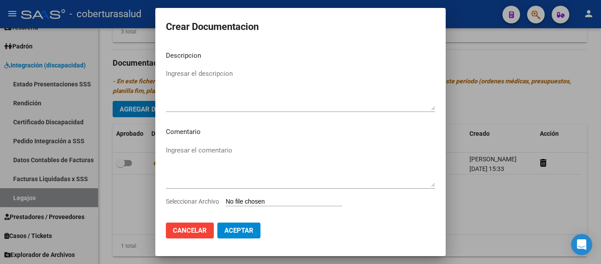
type input "C:\fakepath\2-FORMULARIOS.pdf"
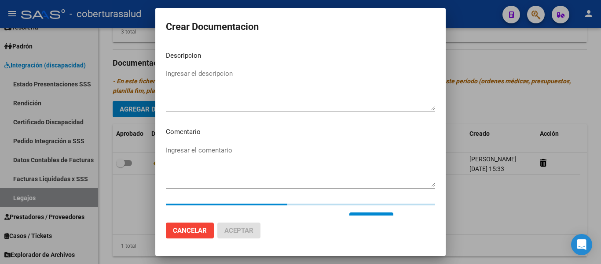
click at [190, 73] on textarea "Ingresar el descripcion" at bounding box center [300, 89] width 269 height 41
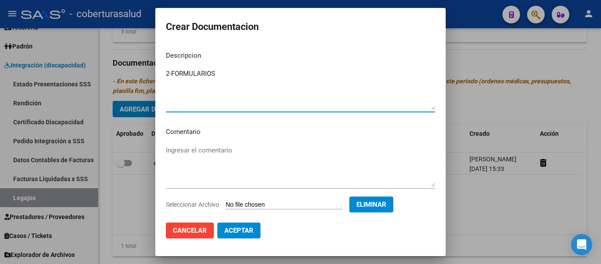
type textarea "2-FORMULARIOS"
click at [253, 233] on button "Aceptar" at bounding box center [238, 230] width 43 height 16
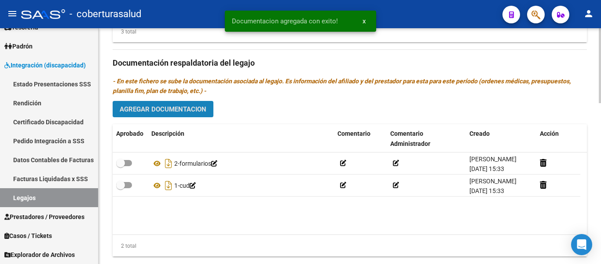
click at [161, 106] on span "Agregar Documentacion" at bounding box center [163, 109] width 87 height 8
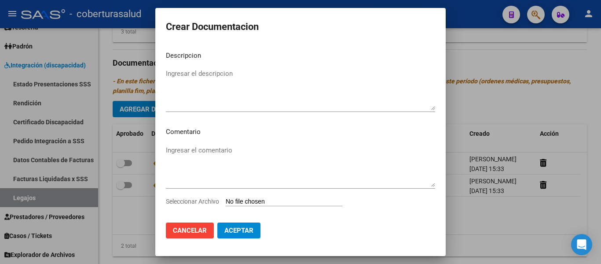
click at [247, 201] on input "Seleccionar Archivo" at bounding box center [284, 202] width 117 height 8
type input "C:\fakepath\3-PRESTACION DE APOYO EN PSICOLOGIA.pdf"
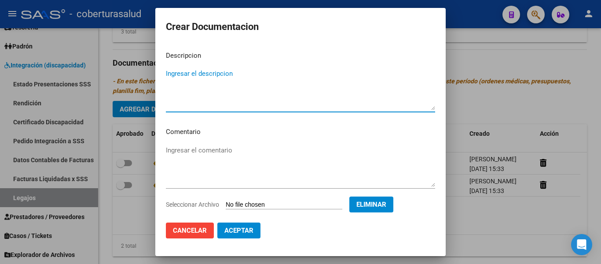
paste textarea "3-PRESTACION DE APOYO EN PSICOLOGIA"
type textarea "3-PRESTACION DE APOYO EN PSICOLOGIA"
click at [246, 230] on span "Aceptar" at bounding box center [238, 230] width 29 height 8
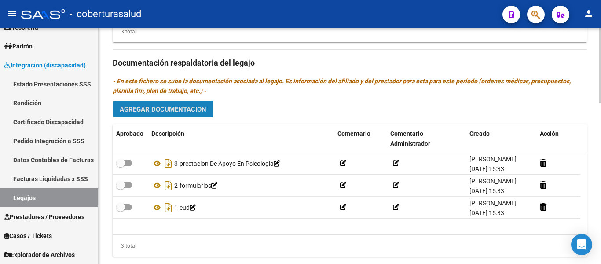
click at [202, 113] on span "Agregar Documentacion" at bounding box center [163, 109] width 87 height 8
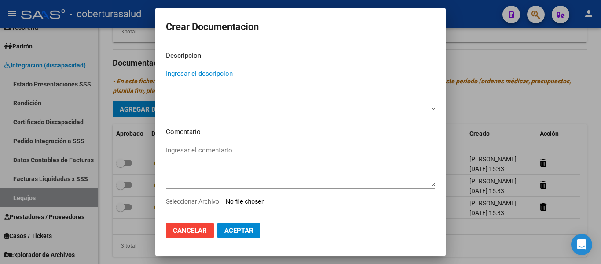
click at [261, 201] on input "Seleccionar Archivo" at bounding box center [284, 202] width 117 height 8
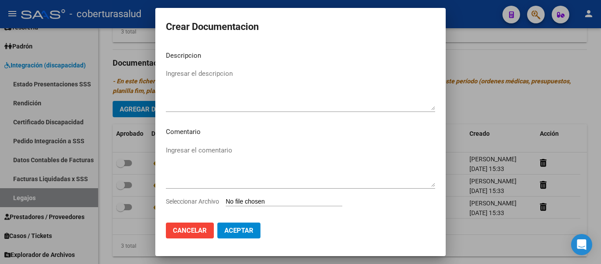
type input "C:\fakepath\4-PRESTACION DE APOYO EN FONOAUDIOLOGIA.pdf"
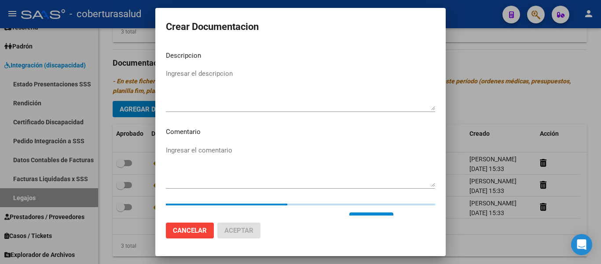
click at [220, 106] on textarea "Ingresar el descripcion" at bounding box center [300, 89] width 269 height 41
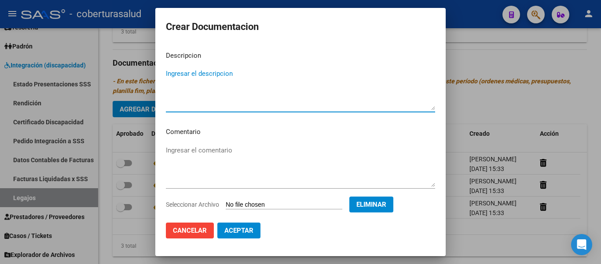
paste textarea "4-PRESTACION DE APOYO EN FONOAUDIOLOGIA"
type textarea "4-PRESTACION DE APOYO EN FONOAUDIOLOGIA"
click at [249, 227] on span "Aceptar" at bounding box center [238, 230] width 29 height 8
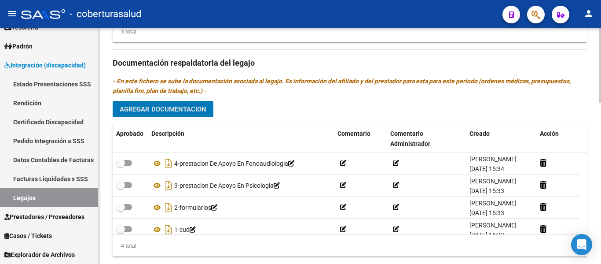
click at [154, 108] on span "Agregar Documentacion" at bounding box center [163, 109] width 87 height 8
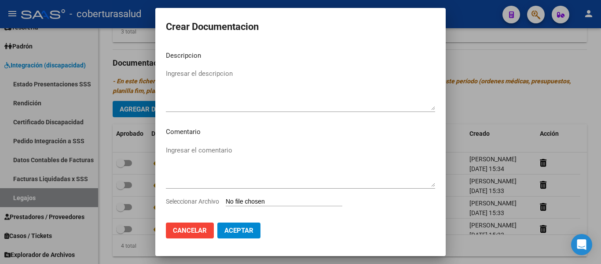
click at [260, 201] on input "Seleccionar Archivo" at bounding box center [284, 202] width 117 height 8
type input "C:\fakepath\5-PRESTACION DE APOYO EN TERAPIA OCUPACIONAL.pdf"
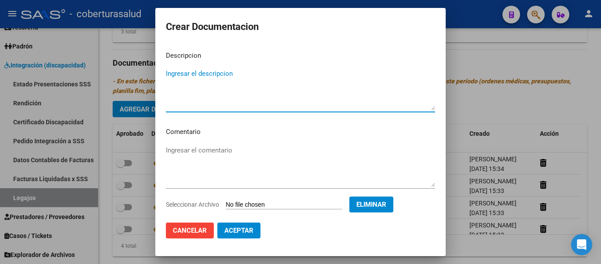
click at [199, 96] on textarea "Ingresar el descripcion" at bounding box center [300, 89] width 269 height 41
type textarea "5-PRESTACION DE APOYO EN TERAPIA OCUPACIONAL"
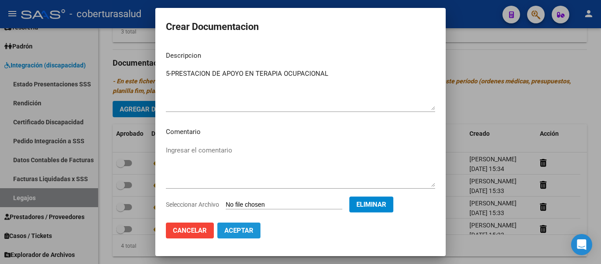
click at [242, 230] on span "Aceptar" at bounding box center [238, 230] width 29 height 8
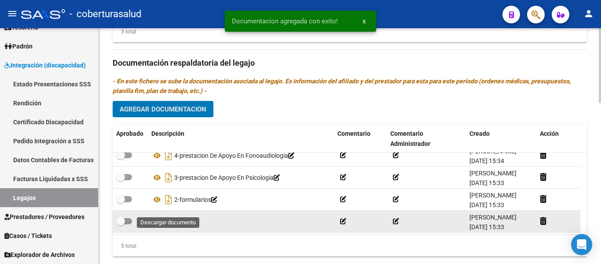
scroll to position [31, 0]
click at [124, 220] on span at bounding box center [120, 220] width 9 height 9
click at [121, 223] on input "checkbox" at bounding box center [120, 223] width 0 height 0
checkbox input "true"
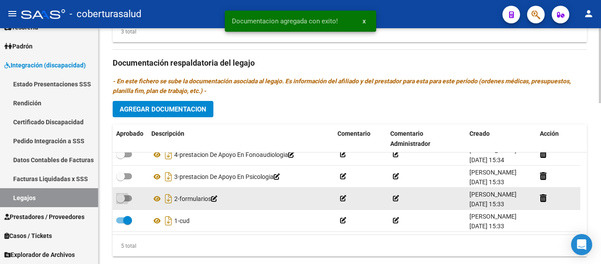
click at [125, 198] on span at bounding box center [120, 198] width 9 height 9
click at [121, 201] on input "checkbox" at bounding box center [120, 201] width 0 height 0
checkbox input "true"
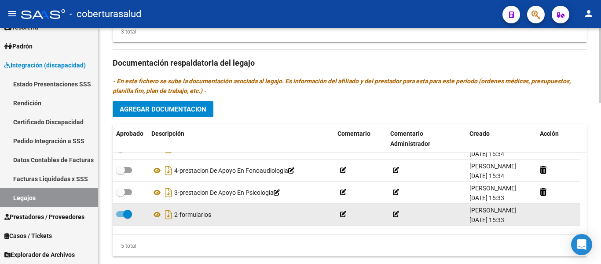
scroll to position [0, 0]
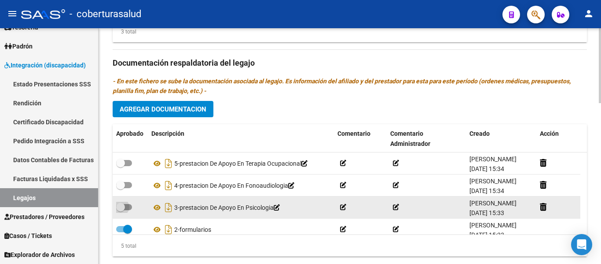
click at [124, 208] on span at bounding box center [120, 206] width 9 height 9
click at [121, 210] on input "checkbox" at bounding box center [120, 210] width 0 height 0
checkbox input "true"
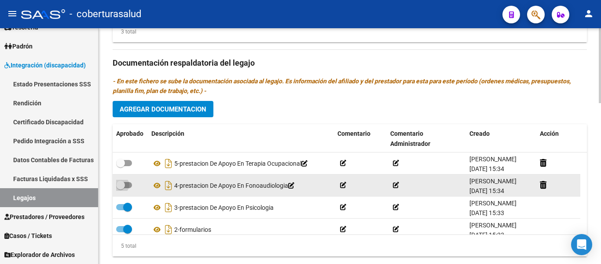
click at [128, 183] on span at bounding box center [124, 185] width 16 height 6
click at [121, 188] on input "checkbox" at bounding box center [120, 188] width 0 height 0
checkbox input "true"
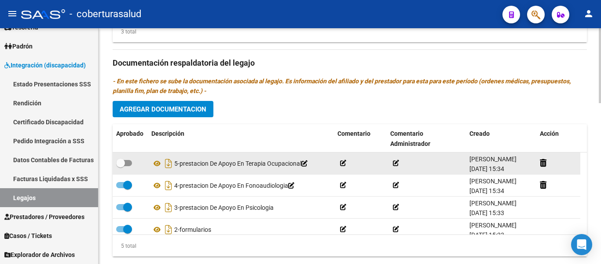
click at [125, 154] on datatable-body-cell at bounding box center [130, 163] width 35 height 22
click at [126, 159] on label at bounding box center [124, 162] width 16 height 11
click at [121, 166] on input "checkbox" at bounding box center [120, 166] width 0 height 0
checkbox input "true"
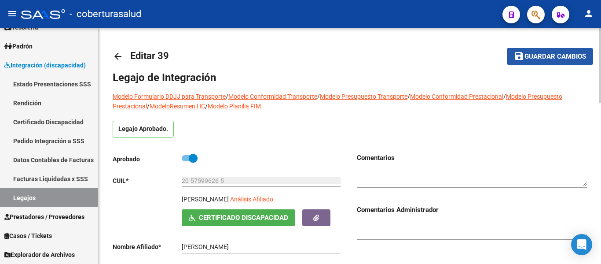
click at [544, 51] on button "save Guardar cambios" at bounding box center [550, 56] width 86 height 16
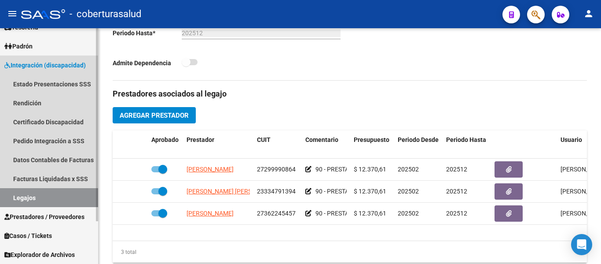
click at [44, 200] on link "Legajos" at bounding box center [49, 197] width 98 height 19
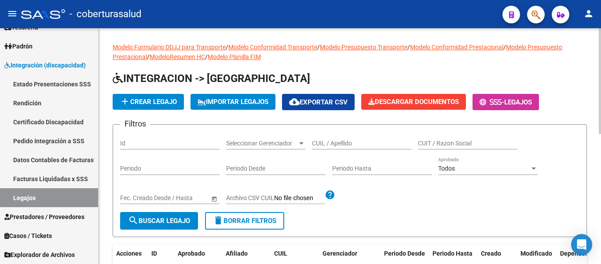
click at [340, 139] on div "CUIL / Apellido" at bounding box center [361, 141] width 99 height 18
paste input "20513849614"
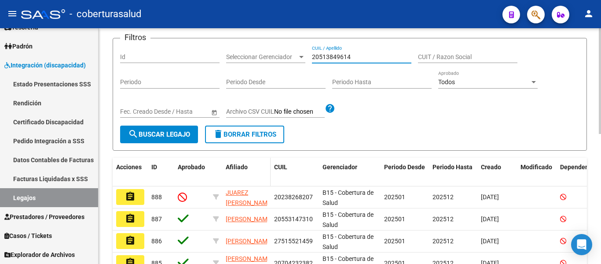
scroll to position [88, 0]
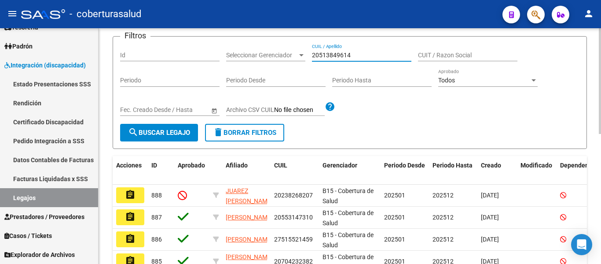
type input "20513849614"
click at [165, 134] on span "search Buscar Legajo" at bounding box center [159, 132] width 62 height 8
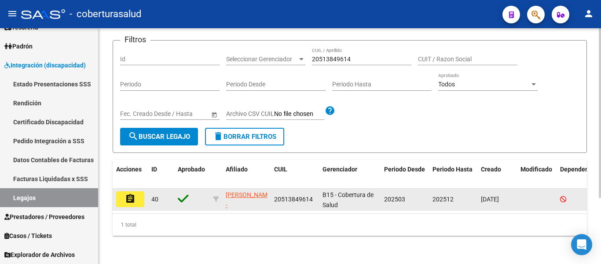
click at [131, 195] on mat-icon "assignment" at bounding box center [130, 198] width 11 height 11
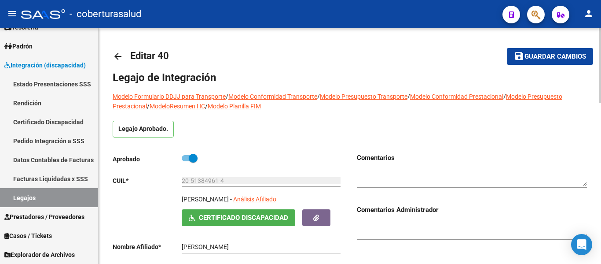
type input "CASAS DYLAN BENJAMIN"
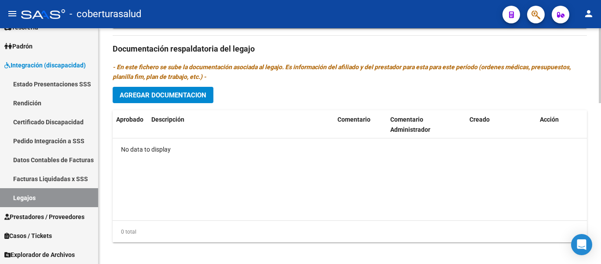
scroll to position [505, 0]
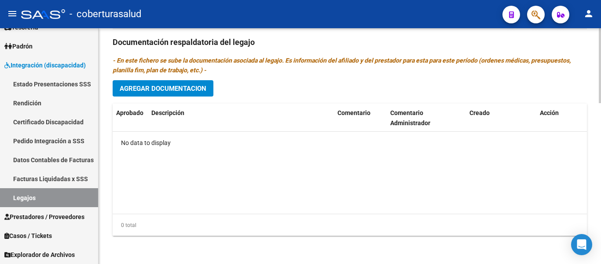
click at [193, 93] on button "Agregar Documentacion" at bounding box center [163, 88] width 101 height 16
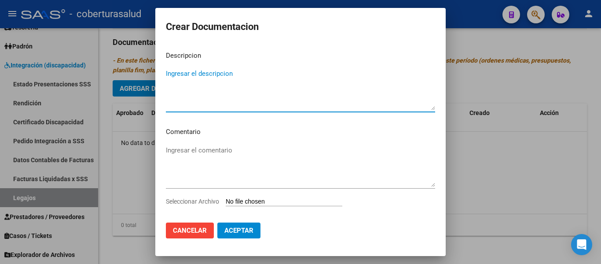
click at [251, 200] on input "Seleccionar Archivo" at bounding box center [284, 202] width 117 height 8
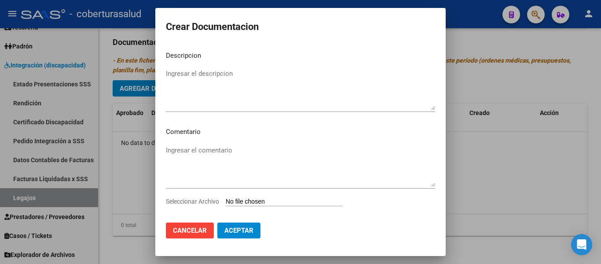
type input "C:\fakepath\1-CUD.pdf"
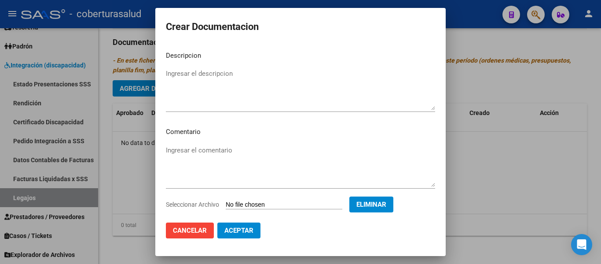
click at [201, 81] on textarea "Ingresar el descripcion" at bounding box center [300, 89] width 269 height 41
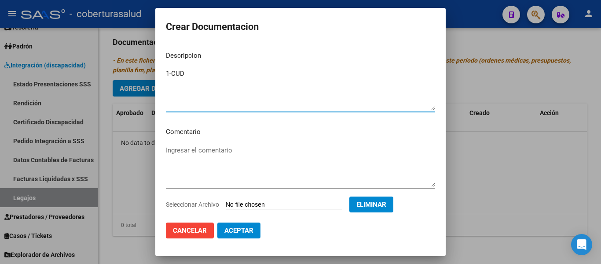
type textarea "1-CUD"
click at [248, 227] on span "Aceptar" at bounding box center [238, 230] width 29 height 8
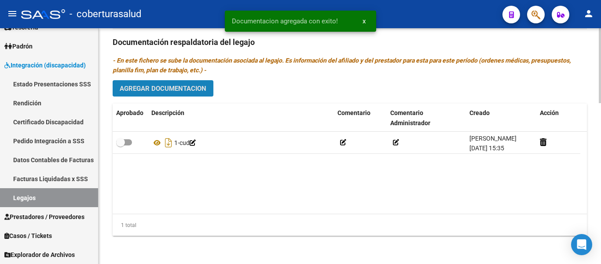
click at [183, 81] on button "Agregar Documentacion" at bounding box center [163, 88] width 101 height 16
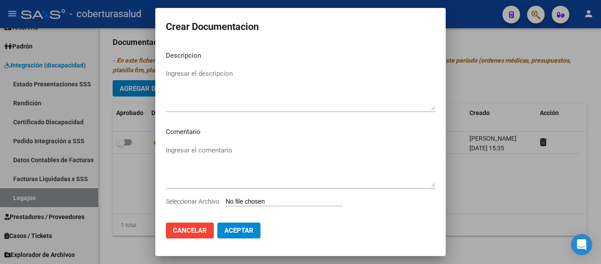
click at [264, 197] on mat-dialog-content "Descripcion Ingresar el descripcion Comentario Ingresar el comentario Seleccion…" at bounding box center [300, 129] width 290 height 171
click at [265, 199] on input "Seleccionar Archivo" at bounding box center [284, 202] width 117 height 8
type input "C:\fakepath\2-FORMULARIOS.pdf"
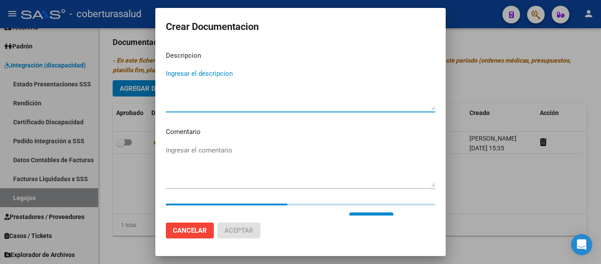
click at [199, 77] on textarea "Ingresar el descripcion" at bounding box center [300, 89] width 269 height 41
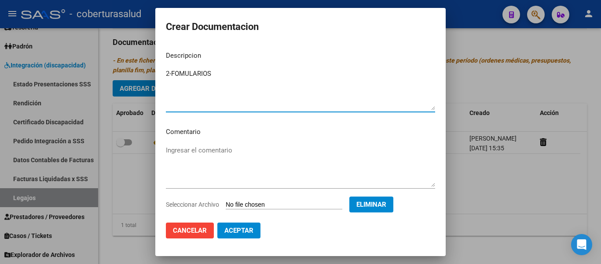
type textarea "2-FOMULARIOS"
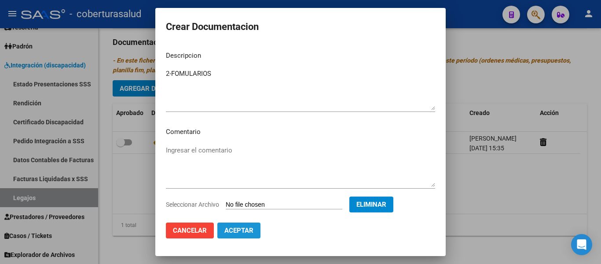
click at [248, 227] on span "Aceptar" at bounding box center [238, 230] width 29 height 8
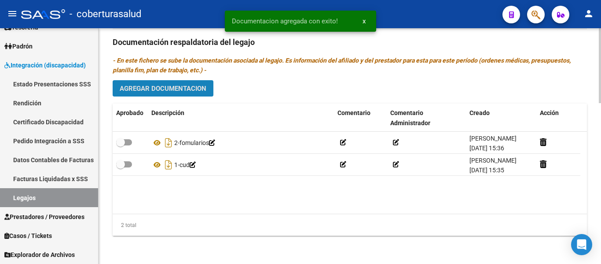
click at [168, 84] on button "Agregar Documentacion" at bounding box center [163, 88] width 101 height 16
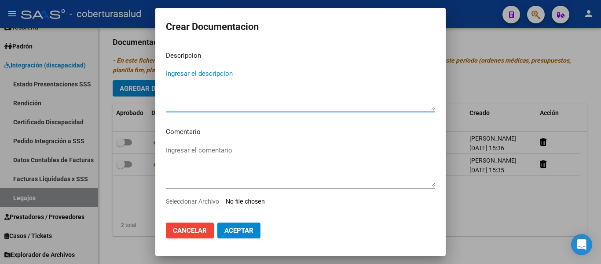
click at [280, 201] on input "Seleccionar Archivo" at bounding box center [284, 202] width 117 height 8
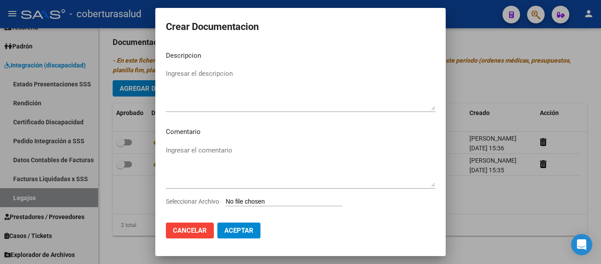
type input "C:\fakepath\3- MODULO DE APOYO A LA INTEGRACION ESCOLAR.pdf"
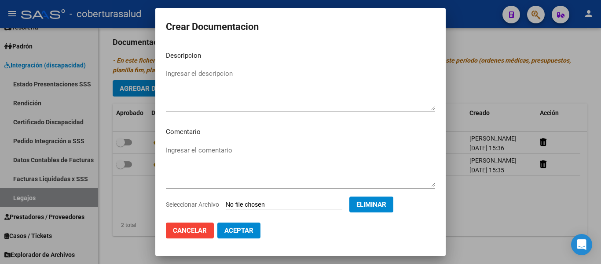
click at [203, 90] on textarea "Ingresar el descripcion" at bounding box center [300, 89] width 269 height 41
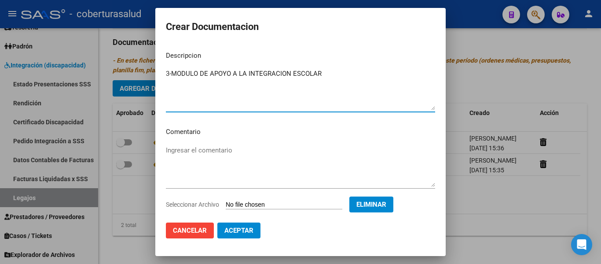
type textarea "3-MODULO DE APOYO A LA INTEGRACION ESCOLAR"
click at [246, 231] on span "Aceptar" at bounding box center [238, 230] width 29 height 8
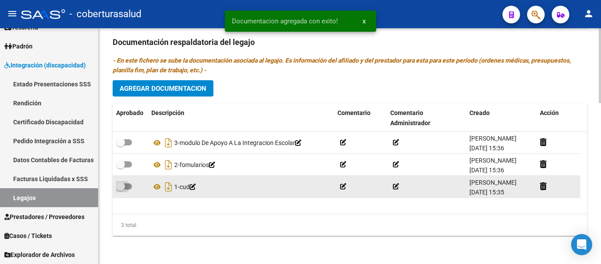
click at [118, 184] on span at bounding box center [120, 186] width 9 height 9
click at [120, 189] on input "checkbox" at bounding box center [120, 189] width 0 height 0
checkbox input "true"
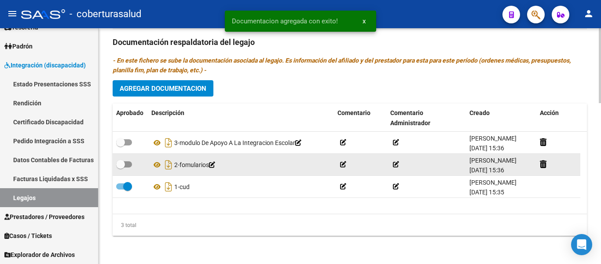
click at [125, 165] on span at bounding box center [124, 164] width 16 height 6
click at [121, 167] on input "checkbox" at bounding box center [120, 167] width 0 height 0
checkbox input "true"
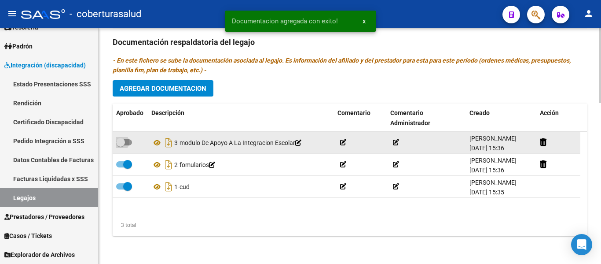
click at [127, 141] on span at bounding box center [124, 142] width 16 height 6
click at [121, 145] on input "checkbox" at bounding box center [120, 145] width 0 height 0
checkbox input "true"
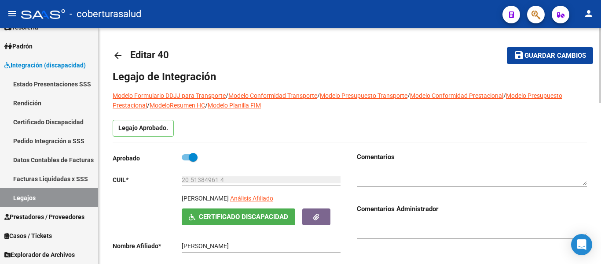
scroll to position [0, 0]
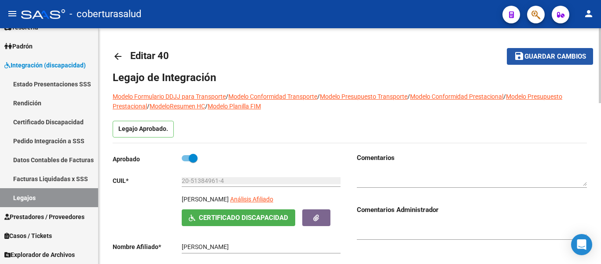
click at [540, 51] on button "save Guardar cambios" at bounding box center [550, 56] width 86 height 16
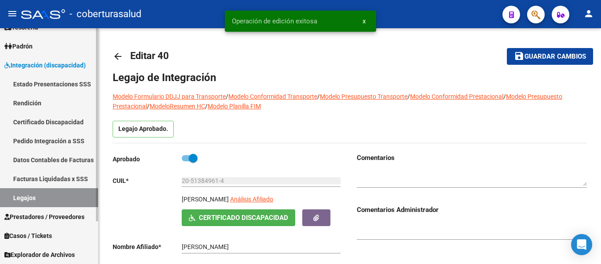
click at [35, 194] on link "Legajos" at bounding box center [49, 197] width 98 height 19
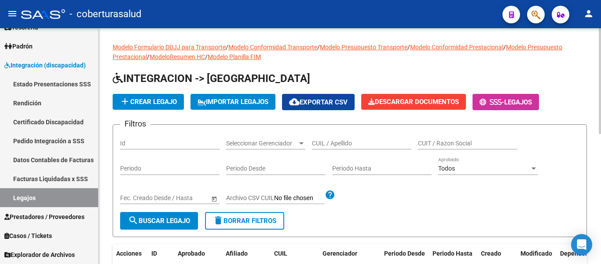
click at [334, 140] on input "CUIL / Apellido" at bounding box center [361, 142] width 99 height 7
paste input "20558289733"
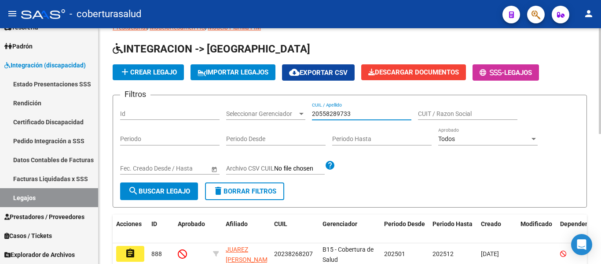
scroll to position [44, 0]
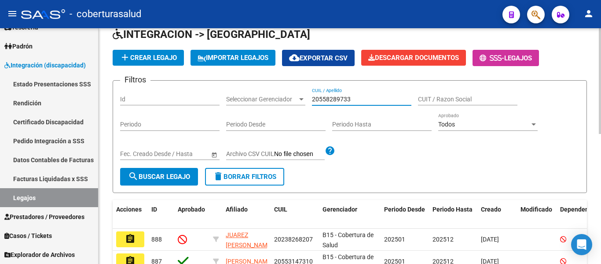
type input "20558289733"
click at [178, 176] on span "search Buscar Legajo" at bounding box center [159, 176] width 62 height 8
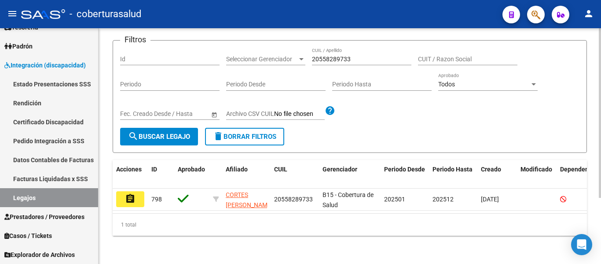
scroll to position [92, 0]
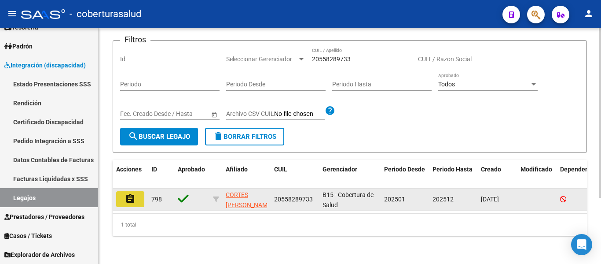
click at [136, 191] on button "assignment" at bounding box center [130, 199] width 28 height 16
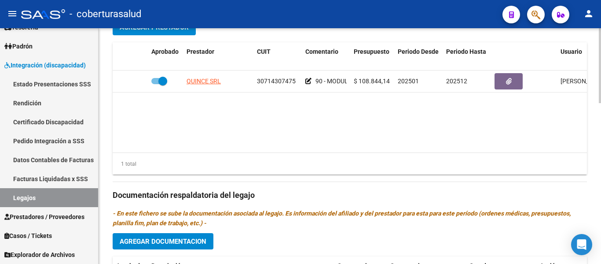
scroll to position [505, 0]
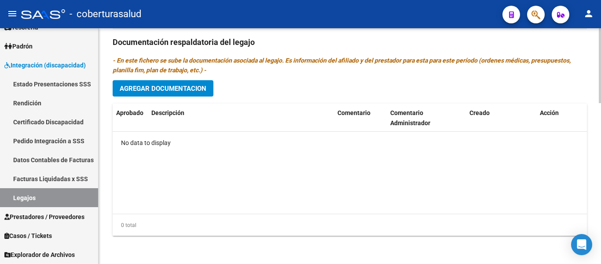
click at [187, 82] on button "Agregar Documentacion" at bounding box center [163, 88] width 101 height 16
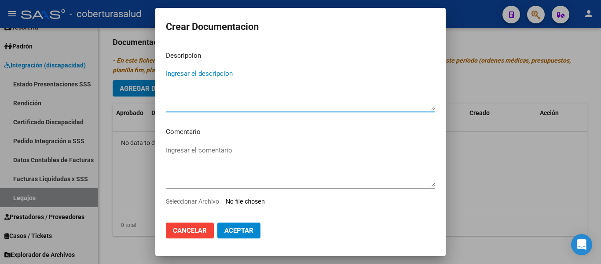
click at [289, 202] on input "Seleccionar Archivo" at bounding box center [284, 202] width 117 height 8
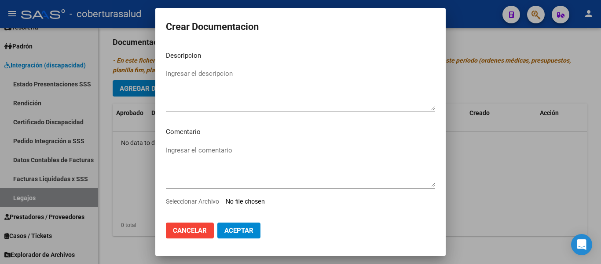
type input "C:\fakepath\1-CUD.pdf"
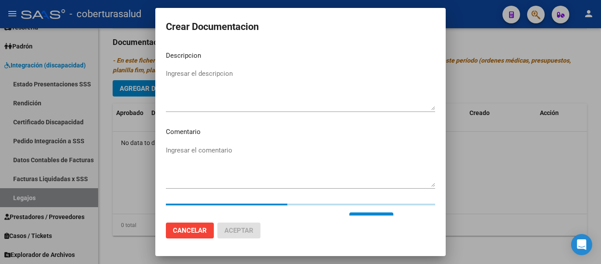
click at [226, 65] on mat-dialog-content "Descripcion Ingresar el descripcion Comentario Ingresar el comentario Seleccion…" at bounding box center [300, 129] width 290 height 171
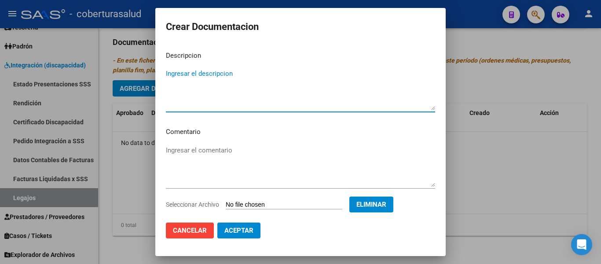
click at [226, 77] on textarea "Ingresar el descripcion" at bounding box center [300, 89] width 269 height 41
type textarea "1-CUD"
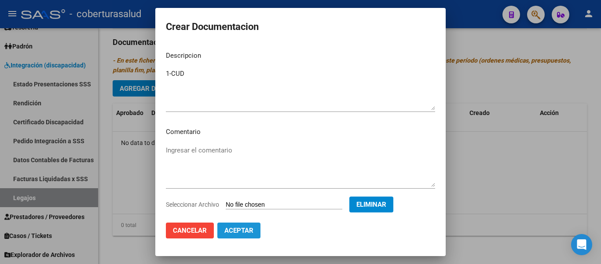
click at [247, 228] on span "Aceptar" at bounding box center [238, 230] width 29 height 8
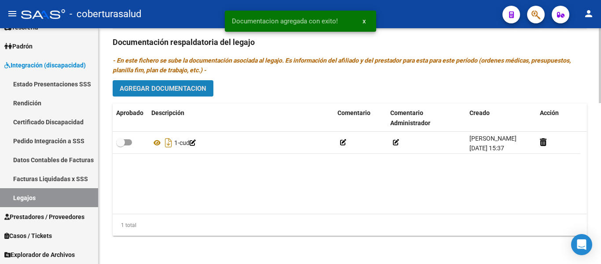
click at [163, 84] on button "Agregar Documentacion" at bounding box center [163, 88] width 101 height 16
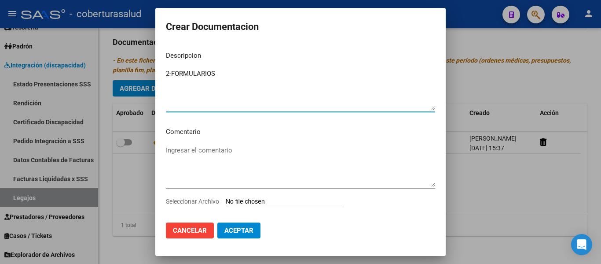
click at [171, 72] on textarea "2-FORMULARIOS" at bounding box center [300, 89] width 269 height 41
type textarea "2- FORMULARIOS"
click at [257, 201] on input "Seleccionar Archivo" at bounding box center [284, 202] width 117 height 8
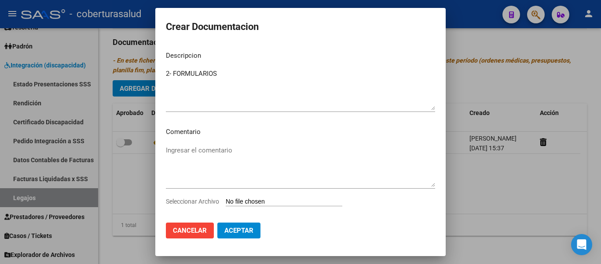
type input "C:\fakepath\2-FORMULARIOS.pdf"
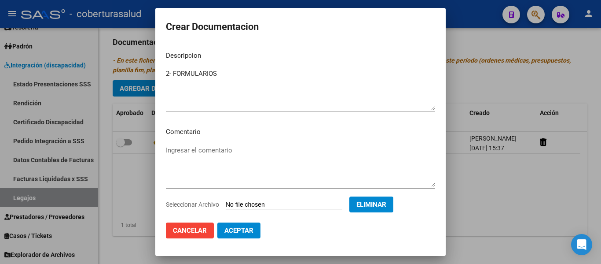
click at [244, 226] on button "Aceptar" at bounding box center [238, 230] width 43 height 16
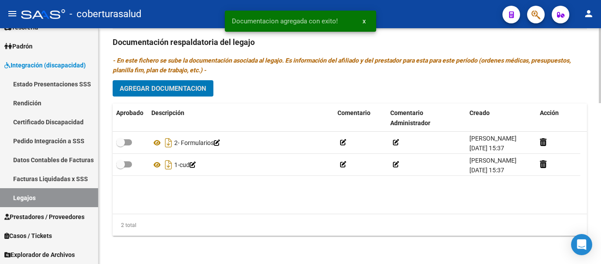
click at [166, 84] on button "Agregar Documentacion" at bounding box center [163, 88] width 101 height 16
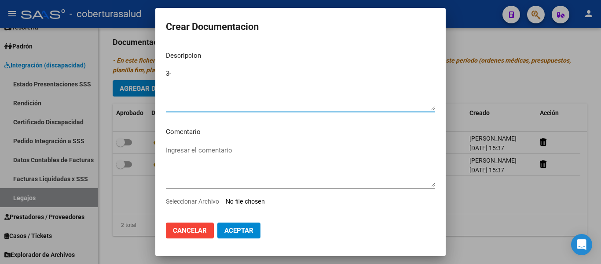
type textarea "3-"
click at [275, 201] on input "Seleccionar Archivo" at bounding box center [284, 202] width 117 height 8
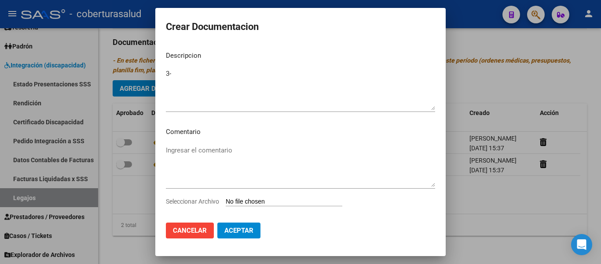
type input "C:\fakepath\3-MODULO INTEGRAL INTENSIVO.pdf"
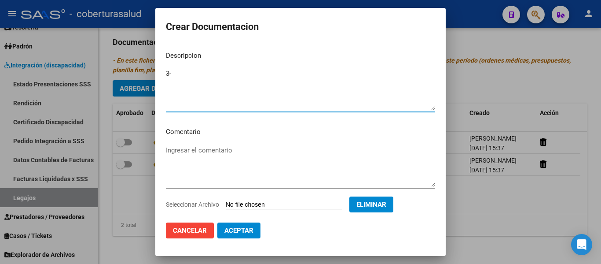
click at [172, 69] on textarea "3-" at bounding box center [300, 89] width 269 height 41
type textarea "3- MODULO INTEGRAL INTENSIVO"
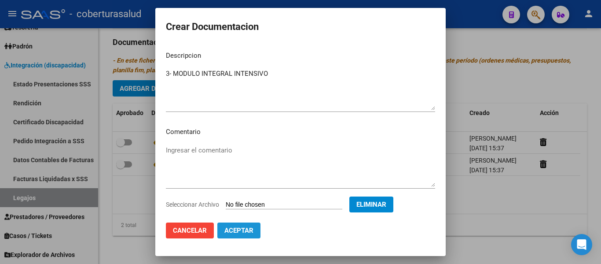
click at [254, 227] on button "Aceptar" at bounding box center [238, 230] width 43 height 16
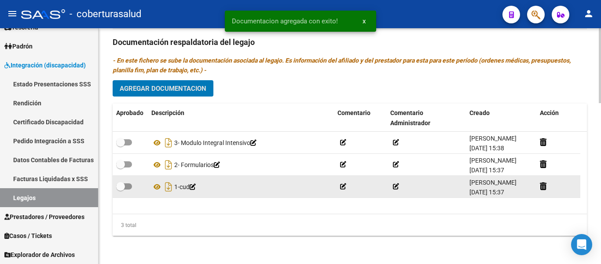
click at [127, 185] on span at bounding box center [124, 186] width 16 height 6
click at [121, 189] on input "checkbox" at bounding box center [120, 189] width 0 height 0
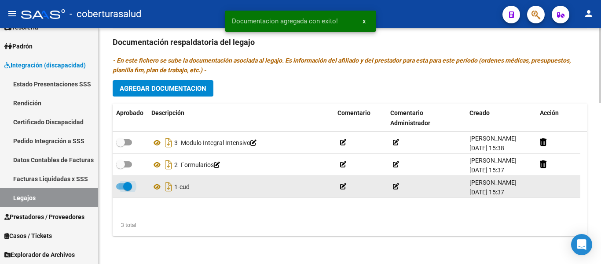
click at [131, 188] on span at bounding box center [127, 186] width 9 height 9
click at [121, 189] on input "checkbox" at bounding box center [120, 189] width 0 height 0
checkbox input "false"
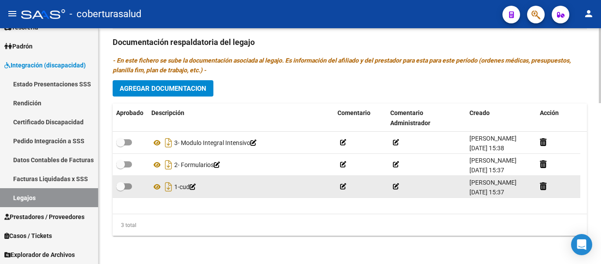
click at [196, 186] on icon at bounding box center [193, 186] width 6 height 6
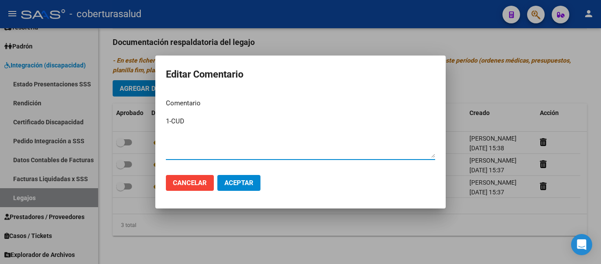
click at [171, 121] on textarea "1-CUD" at bounding box center [300, 136] width 269 height 41
type textarea "1- CUD"
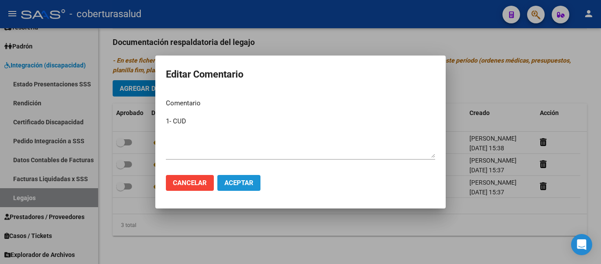
click at [232, 184] on span "Aceptar" at bounding box center [238, 183] width 29 height 8
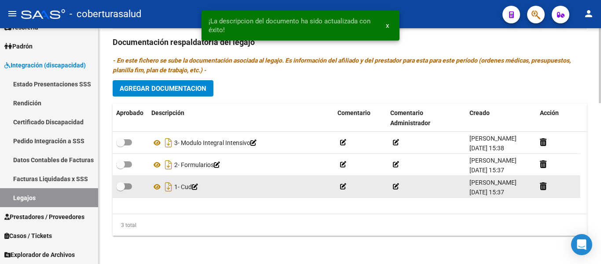
click at [121, 185] on span at bounding box center [120, 186] width 9 height 9
click at [121, 189] on input "checkbox" at bounding box center [120, 189] width 0 height 0
checkbox input "true"
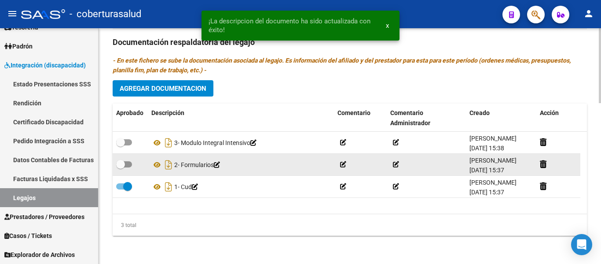
click at [128, 166] on span at bounding box center [124, 164] width 16 height 6
click at [121, 167] on input "checkbox" at bounding box center [120, 167] width 0 height 0
checkbox input "true"
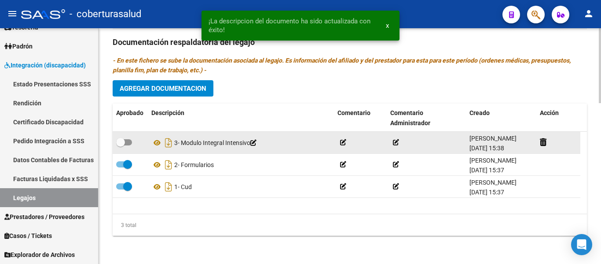
click at [128, 137] on label at bounding box center [124, 142] width 16 height 11
click at [121, 145] on input "checkbox" at bounding box center [120, 145] width 0 height 0
checkbox input "true"
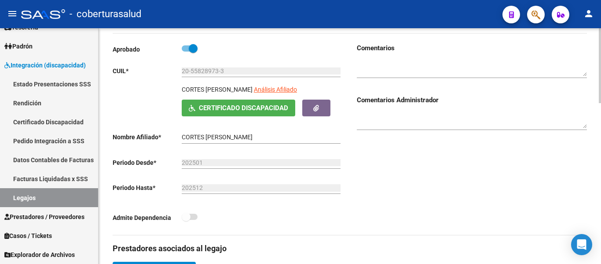
scroll to position [0, 0]
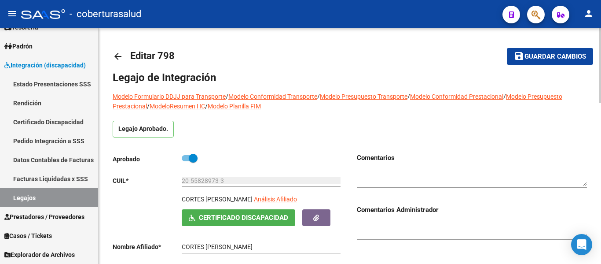
click at [544, 52] on span "save Guardar cambios" at bounding box center [550, 56] width 72 height 8
click at [48, 200] on link "Legajos" at bounding box center [49, 197] width 98 height 19
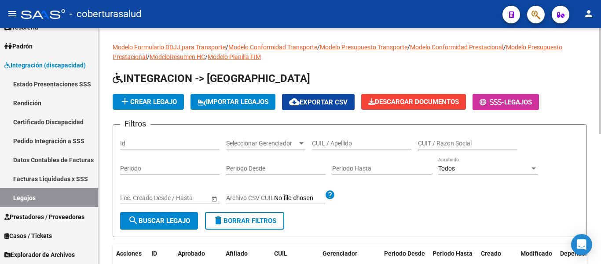
drag, startPoint x: 328, startPoint y: 147, endPoint x: 331, endPoint y: 137, distance: 11.0
click at [330, 141] on div "CUIL / Apellido" at bounding box center [361, 141] width 99 height 18
paste input "27960002615"
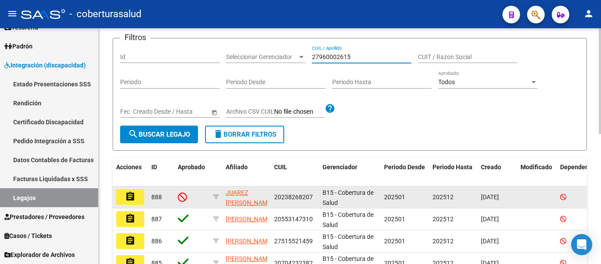
scroll to position [88, 0]
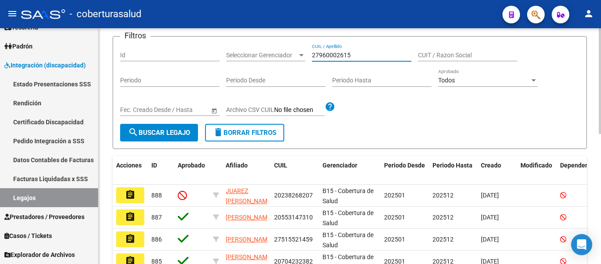
type input "27960002615"
click at [145, 134] on span "search Buscar Legajo" at bounding box center [159, 132] width 62 height 8
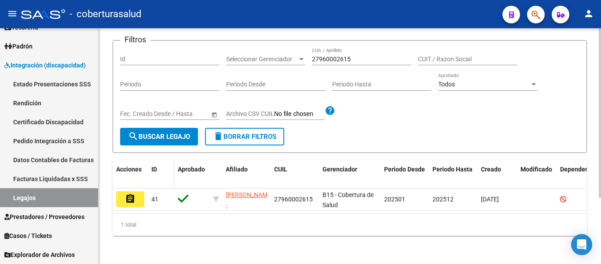
scroll to position [92, 0]
click at [138, 192] on button "assignment" at bounding box center [130, 199] width 28 height 16
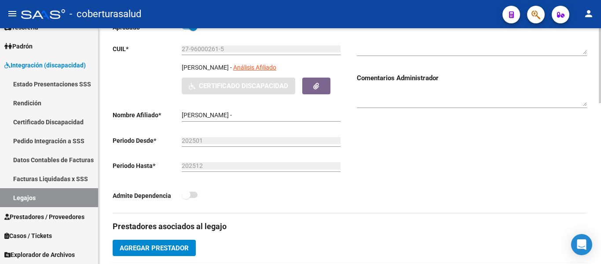
type input "GONZALEZ HENRIQUEZ AVRIL VALENTINA"
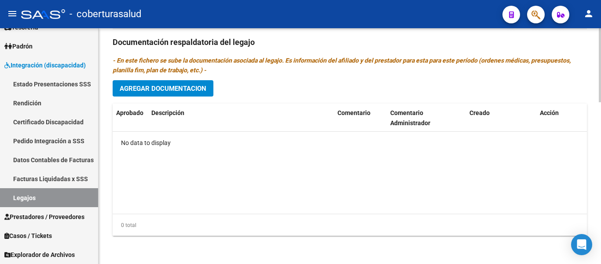
scroll to position [515, 0]
click at [155, 83] on button "Agregar Documentacion" at bounding box center [163, 88] width 101 height 16
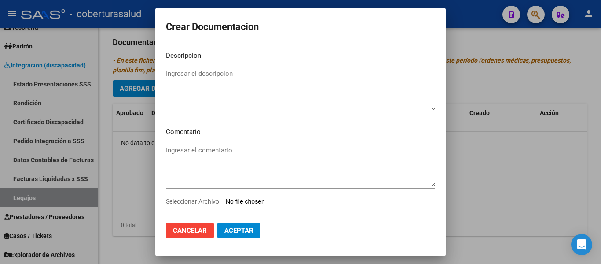
click at [291, 205] on input "Seleccionar Archivo" at bounding box center [284, 202] width 117 height 8
type input "C:\fakepath\1-CUD.pdf"
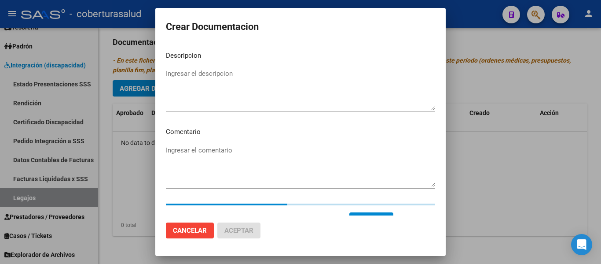
click at [199, 82] on textarea "Ingresar el descripcion" at bounding box center [300, 89] width 269 height 41
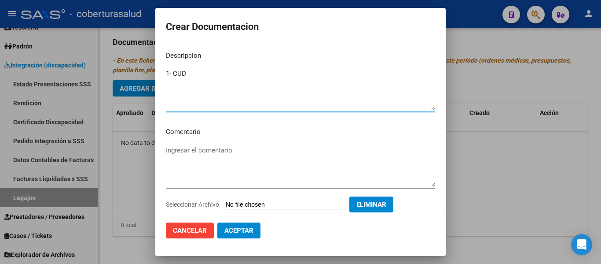
type textarea "1- CUD"
click at [249, 225] on button "Aceptar" at bounding box center [238, 230] width 43 height 16
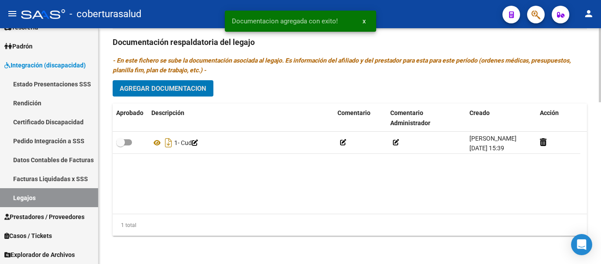
click at [176, 86] on span "Agregar Documentacion" at bounding box center [163, 88] width 87 height 8
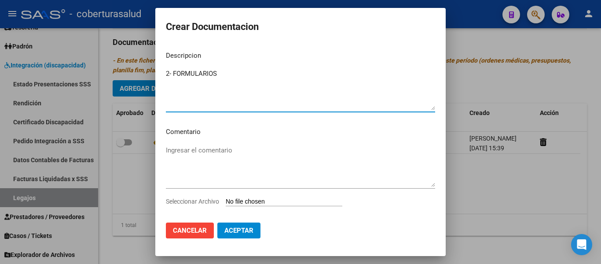
type textarea "2- FORMULARIOS"
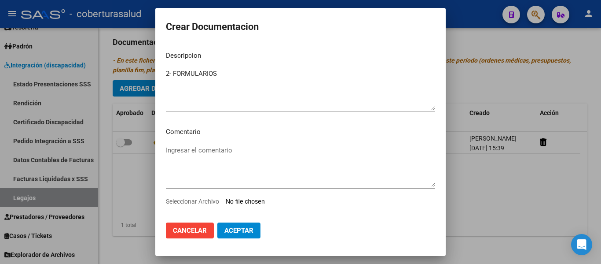
click at [294, 206] on div "Seleccionar Archivo" at bounding box center [300, 204] width 269 height 17
click at [298, 204] on input "Seleccionar Archivo" at bounding box center [284, 202] width 117 height 8
type input "C:\fakepath\2-FORMULARIOS.pdf"
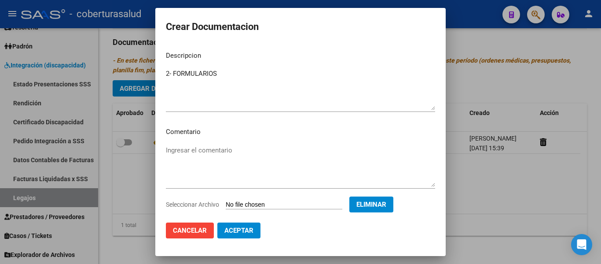
click at [246, 228] on span "Aceptar" at bounding box center [238, 230] width 29 height 8
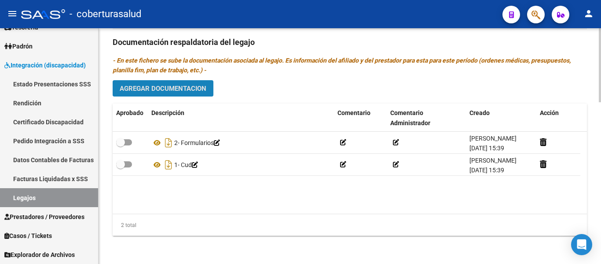
click at [158, 89] on span "Agregar Documentacion" at bounding box center [163, 88] width 87 height 8
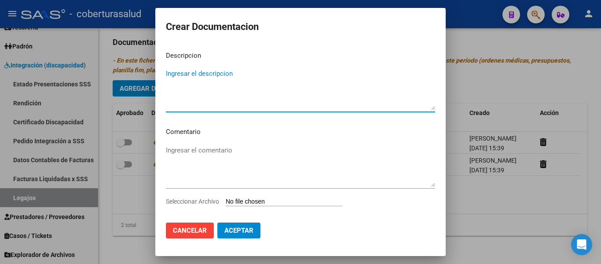
click at [281, 200] on input "Seleccionar Archivo" at bounding box center [284, 202] width 117 height 8
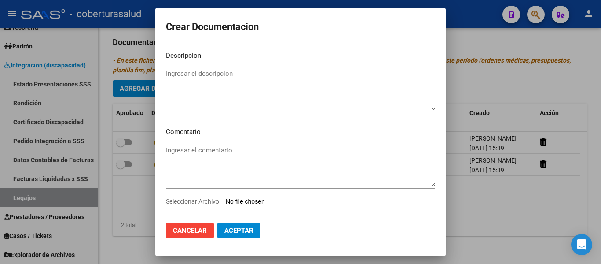
type input "C:\fakepath\3-PRESTACION DE APOYO EN PSICOPEDAGOGIA.pdf"
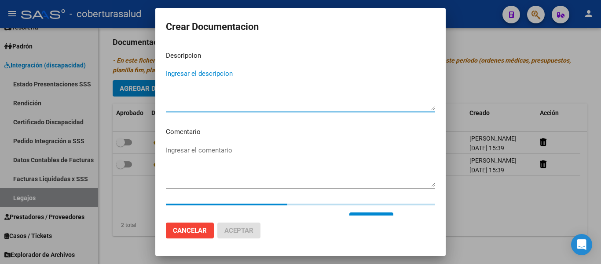
click at [176, 92] on textarea "Ingresar el descripcion" at bounding box center [300, 89] width 269 height 41
paste textarea "3-PRESTACION DE APOYO EN PSICOPEDAGOGIA"
click at [172, 71] on textarea "3-PRESTACION DE APOYO EN PSICOPEDAGOGIA" at bounding box center [300, 89] width 269 height 41
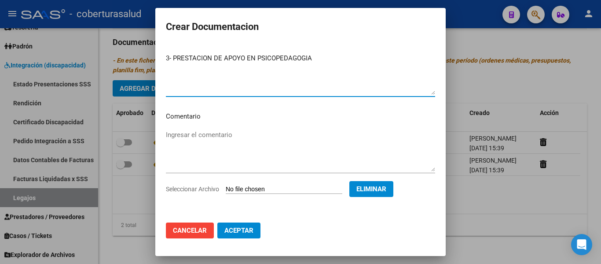
scroll to position [15, 0]
type textarea "3- PRESTACION DE APOYO EN PSICOPEDAGOGIA"
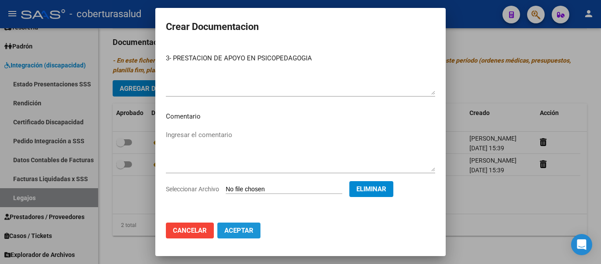
click at [248, 231] on span "Aceptar" at bounding box center [238, 230] width 29 height 8
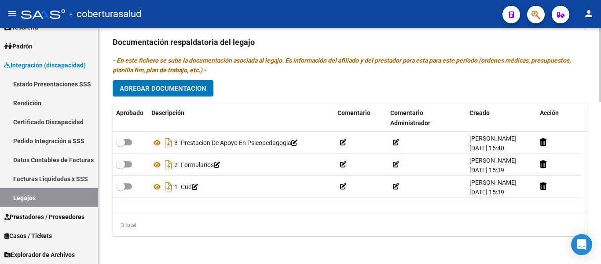
click at [182, 88] on span "Agregar Documentacion" at bounding box center [163, 88] width 87 height 8
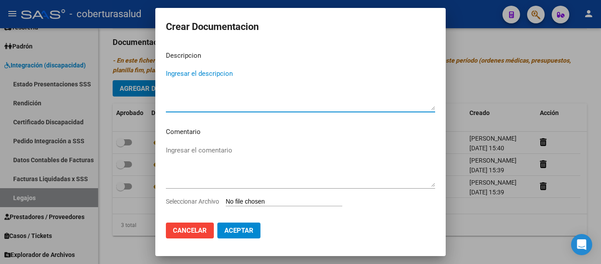
click at [267, 202] on input "Seleccionar Archivo" at bounding box center [284, 202] width 117 height 8
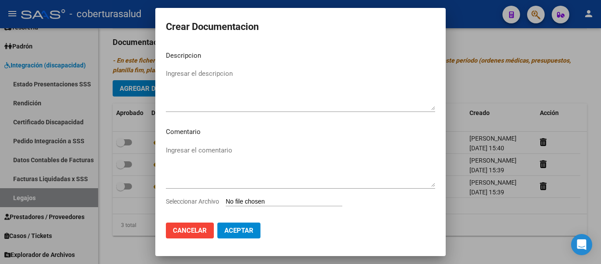
type input "C:\fakepath\4-PRESTACION DE APOYO EN PSICOLOGIA.pdf"
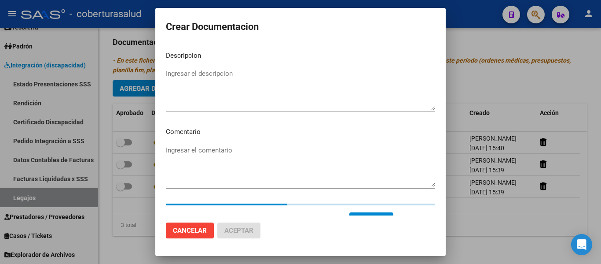
click at [231, 89] on textarea "Ingresar el descripcion" at bounding box center [300, 89] width 269 height 41
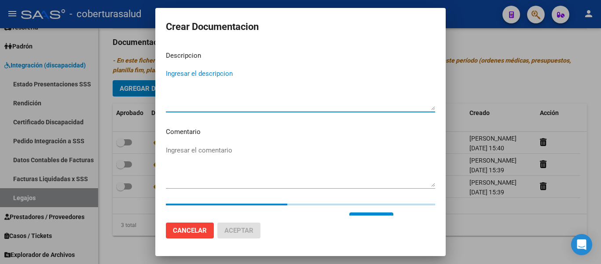
paste textarea "4-PRESTACION DE APOYO EN PSICOLOGIA"
click at [171, 71] on textarea "4-PRESTACION DE APOYO EN PSICOLOGIA" at bounding box center [300, 89] width 269 height 41
click at [214, 100] on textarea "4- PRESTACION DE APOYO EN PSICOLOGIA" at bounding box center [300, 89] width 269 height 41
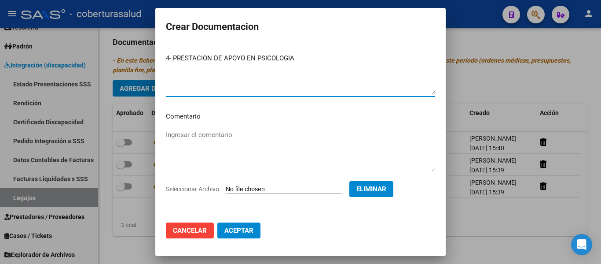
type textarea "4- PRESTACION DE APOYO EN PSICOLOGIA"
click at [246, 232] on span "Aceptar" at bounding box center [238, 230] width 29 height 8
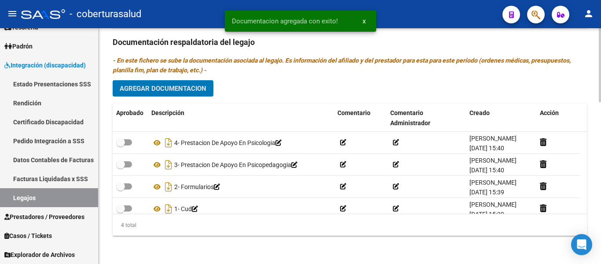
click at [186, 90] on span "Agregar Documentacion" at bounding box center [163, 88] width 87 height 8
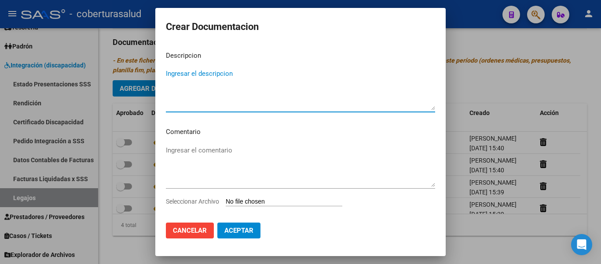
click at [286, 199] on input "Seleccionar Archivo" at bounding box center [284, 202] width 117 height 8
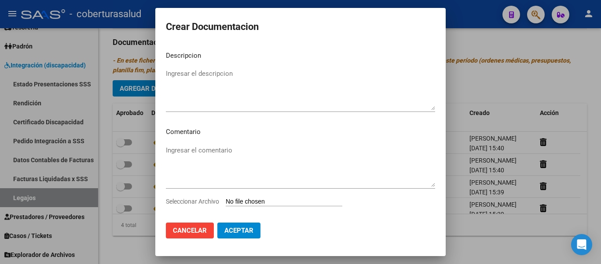
type input "C:\fakepath\5-PRESTACION DE APOYO EN FONOAUDIOLOGIA.pdf"
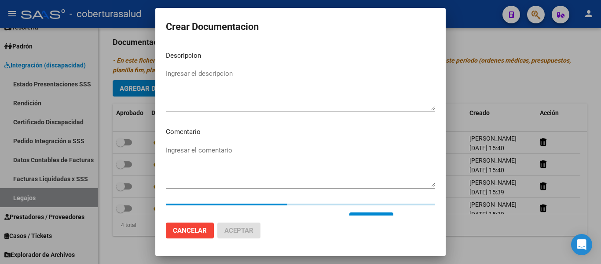
click at [182, 77] on textarea "Ingresar el descripcion" at bounding box center [300, 89] width 269 height 41
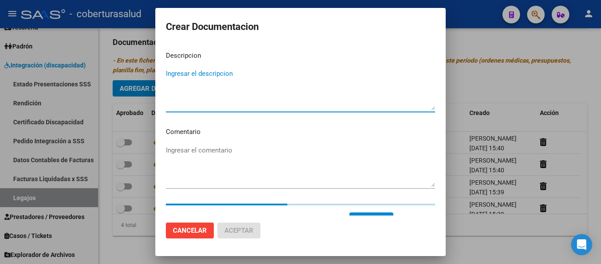
paste textarea "5-PRESTACION DE APOYO EN FONOAUDIOLOGIA"
click at [172, 72] on textarea "5-PRESTACION DE APOYO EN FONOAUDIOLOGIA" at bounding box center [300, 89] width 269 height 41
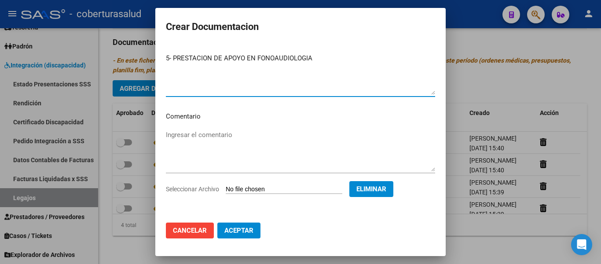
type textarea "5- PRESTACION DE APOYO EN FONOAUDIOLOGIA"
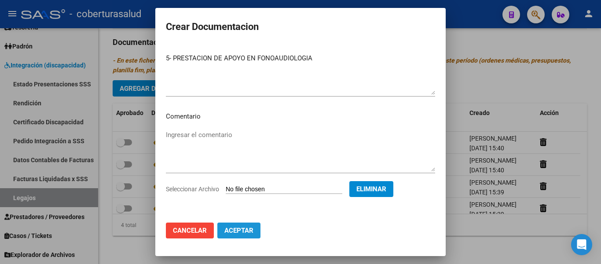
click at [238, 230] on span "Aceptar" at bounding box center [238, 230] width 29 height 8
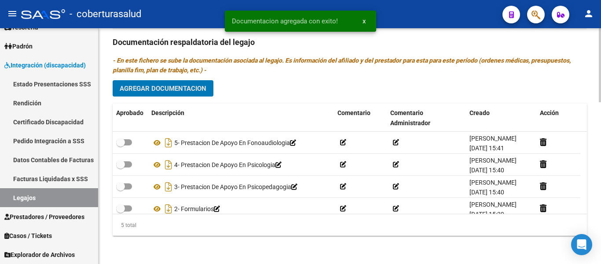
click at [188, 85] on span "Agregar Documentacion" at bounding box center [163, 88] width 87 height 8
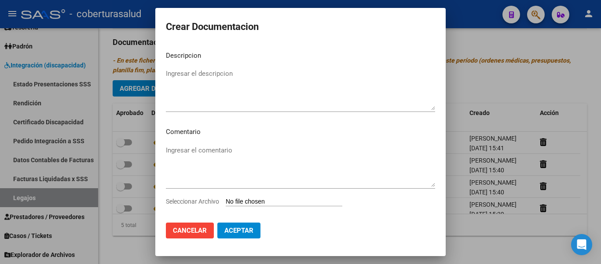
click at [255, 202] on input "Seleccionar Archivo" at bounding box center [284, 202] width 117 height 8
type input "C:\fakepath\6- MODULO MAESTRA DE APOYO.pdf"
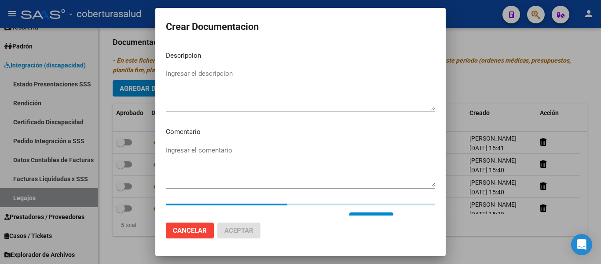
click at [193, 68] on div "Ingresar el descripcion" at bounding box center [300, 89] width 269 height 45
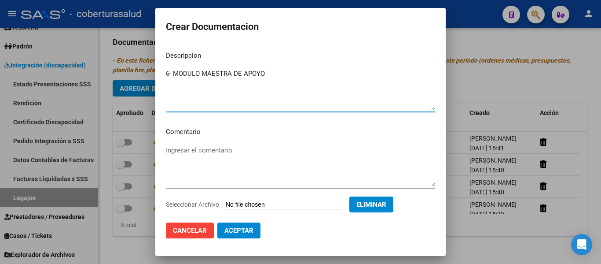
type textarea "6- MODULO MAESTRA DE APOYO"
click at [245, 227] on span "Aceptar" at bounding box center [238, 230] width 29 height 8
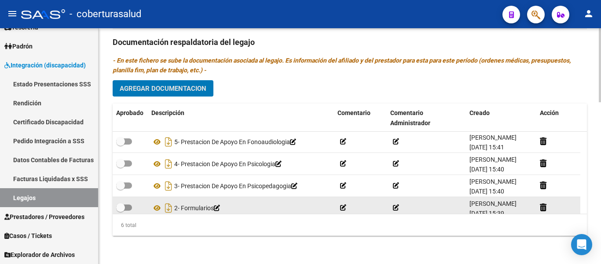
scroll to position [44, 0]
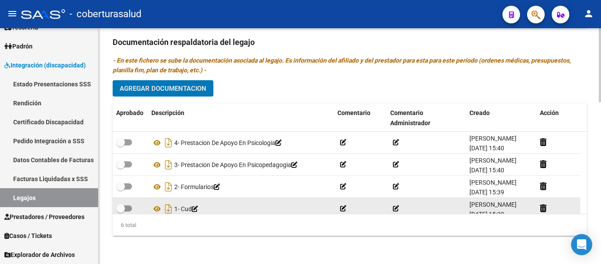
click at [123, 208] on span at bounding box center [120, 208] width 9 height 9
click at [121, 211] on input "checkbox" at bounding box center [120, 211] width 0 height 0
checkbox input "true"
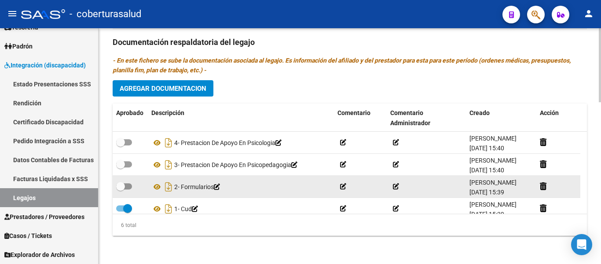
click at [128, 185] on span at bounding box center [124, 186] width 16 height 6
click at [121, 189] on input "checkbox" at bounding box center [120, 189] width 0 height 0
checkbox input "true"
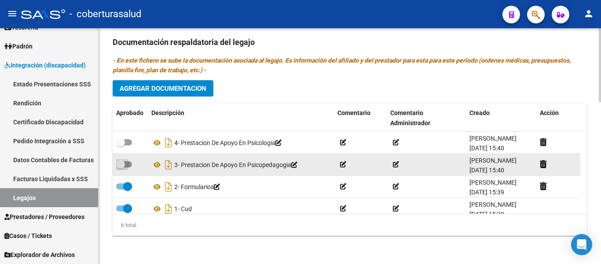
click at [125, 161] on span at bounding box center [120, 164] width 9 height 9
click at [121, 167] on input "checkbox" at bounding box center [120, 167] width 0 height 0
checkbox input "true"
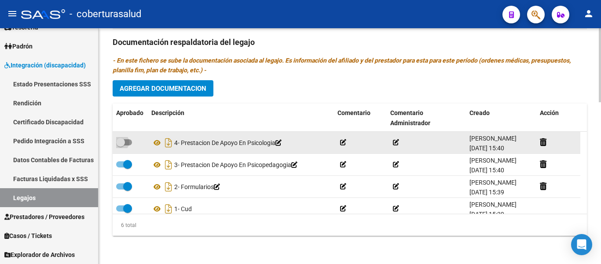
click at [127, 144] on span at bounding box center [124, 142] width 16 height 6
click at [121, 145] on input "checkbox" at bounding box center [120, 145] width 0 height 0
checkbox input "true"
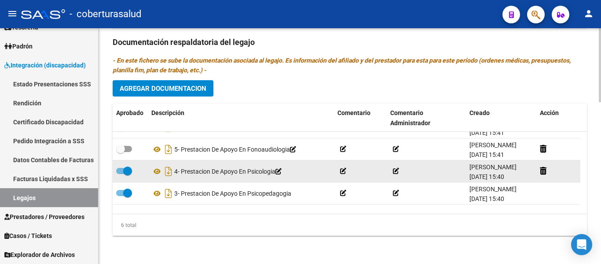
scroll to position [0, 0]
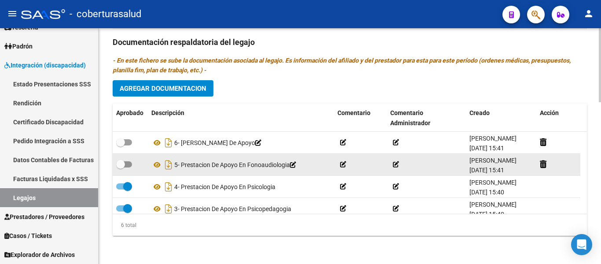
drag, startPoint x: 134, startPoint y: 168, endPoint x: 129, endPoint y: 165, distance: 5.1
click at [129, 165] on div at bounding box center [130, 164] width 28 height 11
click at [127, 163] on span at bounding box center [124, 164] width 16 height 6
click at [121, 167] on input "checkbox" at bounding box center [120, 167] width 0 height 0
checkbox input "true"
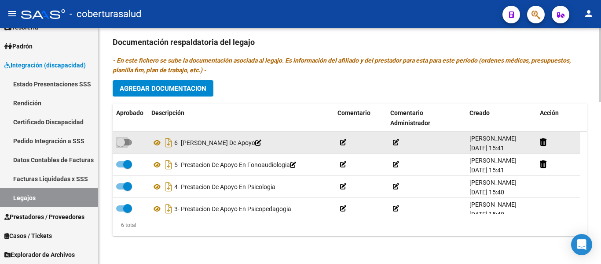
click at [128, 137] on label at bounding box center [124, 142] width 16 height 11
click at [121, 145] on input "checkbox" at bounding box center [120, 145] width 0 height 0
checkbox input "true"
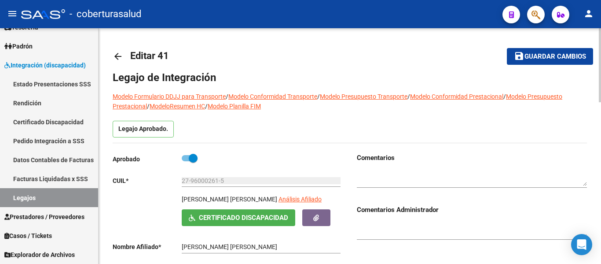
click at [565, 53] on span "Guardar cambios" at bounding box center [555, 57] width 62 height 8
click at [540, 59] on span "Guardar cambios" at bounding box center [555, 57] width 62 height 8
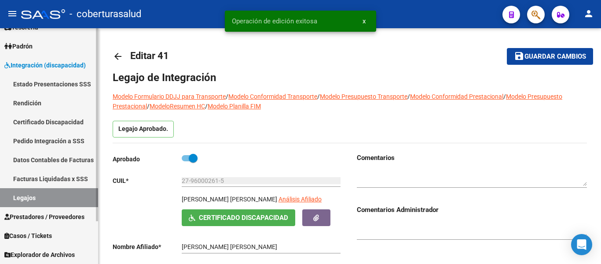
click at [59, 200] on link "Legajos" at bounding box center [49, 197] width 98 height 19
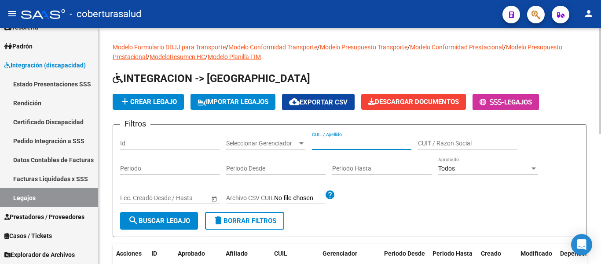
click at [385, 140] on input "CUIL / Apellido" at bounding box center [361, 142] width 99 height 7
paste input "23550931834"
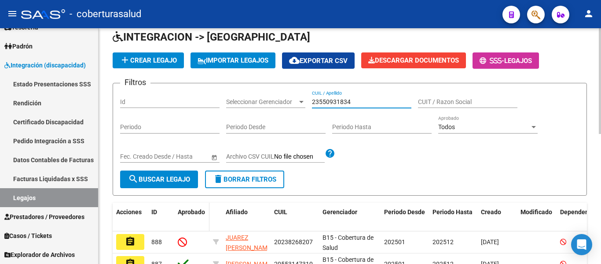
scroll to position [88, 0]
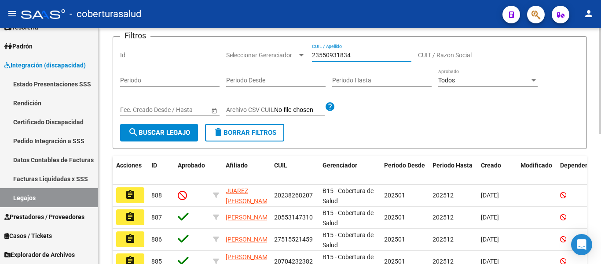
type input "23550931834"
click at [183, 131] on span "search Buscar Legajo" at bounding box center [159, 132] width 62 height 8
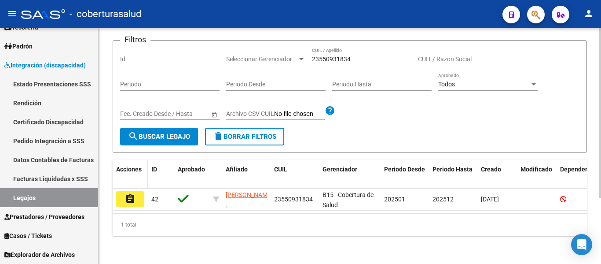
scroll to position [92, 0]
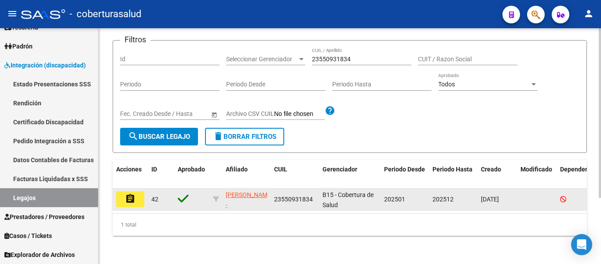
click at [126, 198] on button "assignment" at bounding box center [130, 199] width 28 height 16
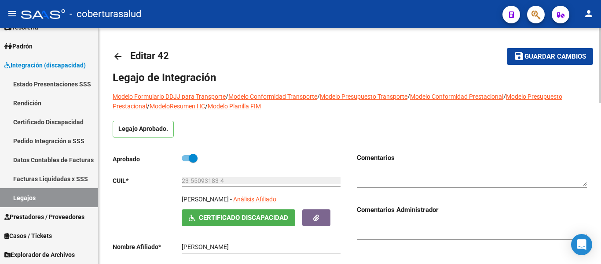
type input "TOLABA ALMA ANTONELLA"
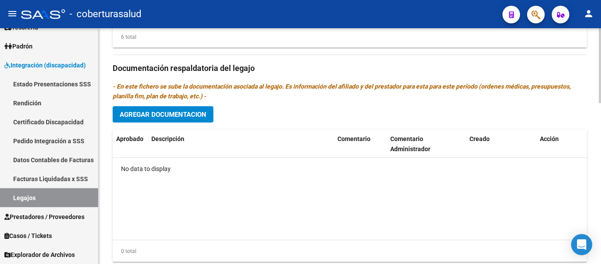
scroll to position [484, 0]
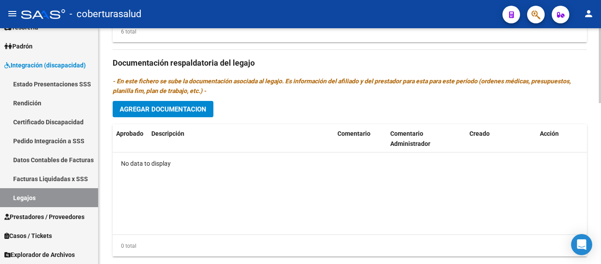
click at [172, 111] on span "Agregar Documentacion" at bounding box center [163, 109] width 87 height 8
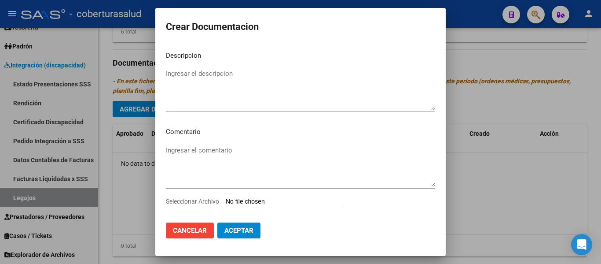
click at [267, 205] on input "Seleccionar Archivo" at bounding box center [284, 202] width 117 height 8
type input "C:\fakepath\1- CUD.pdf"
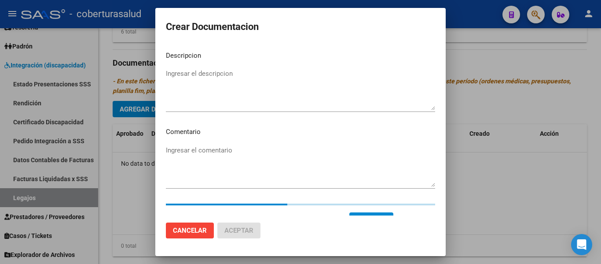
click at [214, 69] on textarea "Ingresar el descripcion" at bounding box center [300, 89] width 269 height 41
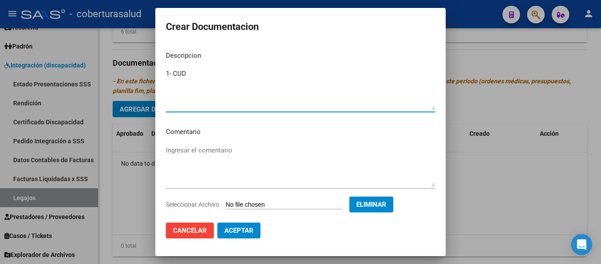
type textarea "1- CUD"
click at [253, 232] on span "Aceptar" at bounding box center [238, 230] width 29 height 8
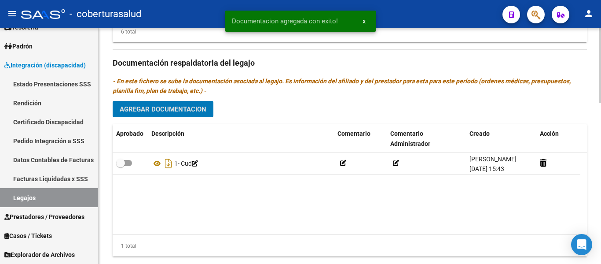
click at [170, 110] on span "Agregar Documentacion" at bounding box center [163, 109] width 87 height 8
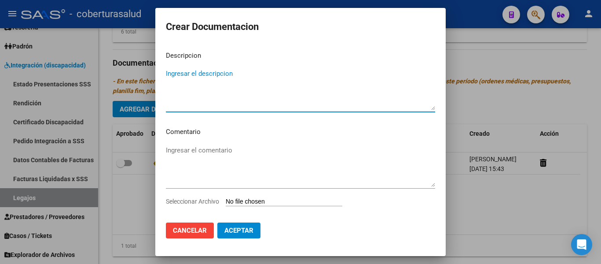
click at [257, 197] on div "Seleccionar Archivo" at bounding box center [300, 204] width 269 height 17
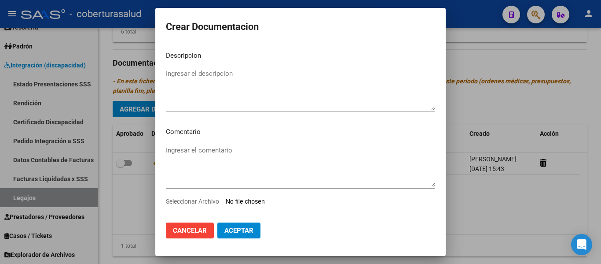
click at [258, 198] on input "Seleccionar Archivo" at bounding box center [284, 202] width 117 height 8
type input "C:\fakepath\2- FORMULARIOS.pdf"
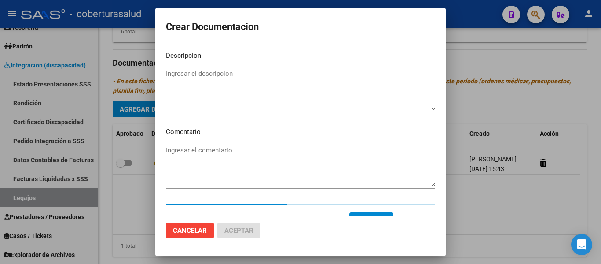
click at [164, 73] on mat-dialog-content "Descripcion Ingresar el descripcion Comentario Ingresar el comentario Seleccion…" at bounding box center [300, 129] width 290 height 171
click at [173, 77] on textarea "Ingresar el descripcion" at bounding box center [300, 89] width 269 height 41
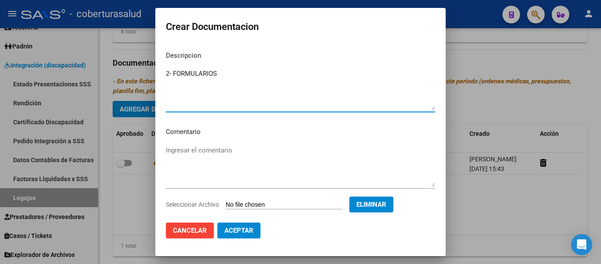
type textarea "2- FORMULARIOS"
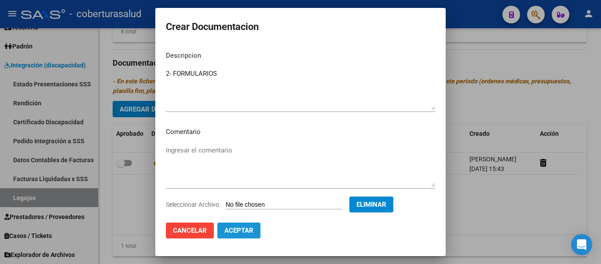
click at [244, 228] on span "Aceptar" at bounding box center [238, 230] width 29 height 8
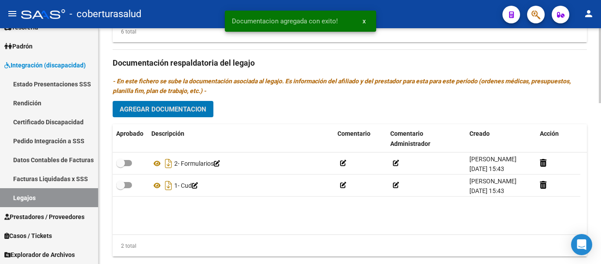
click at [161, 104] on button "Agregar Documentacion" at bounding box center [163, 109] width 101 height 16
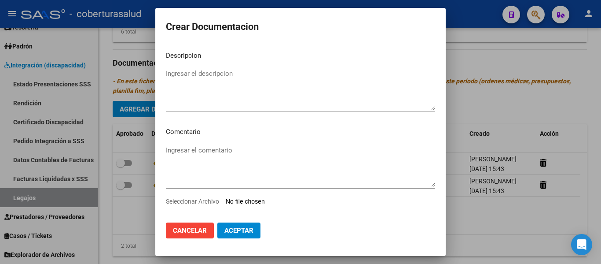
click at [281, 197] on div "Seleccionar Archivo" at bounding box center [300, 204] width 269 height 17
click at [277, 200] on input "Seleccionar Archivo" at bounding box center [284, 202] width 117 height 8
type input "C:\fakepath\3-PRESTACION DE APOYO EN PSICOLOGIA.pdf"
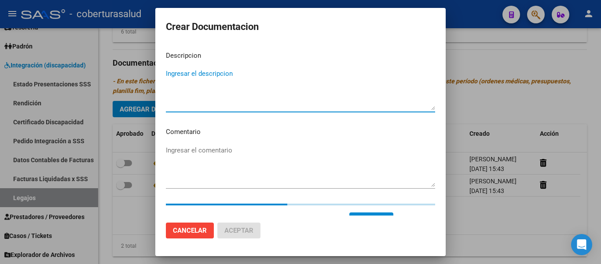
click at [180, 69] on textarea "Ingresar el descripcion" at bounding box center [300, 89] width 269 height 41
paste textarea "3-PRESTACION DE APOYO EN PSICOLOGIA"
click at [172, 74] on textarea "3-PRESTACION DE APOYO EN PSICOLOGIA" at bounding box center [300, 89] width 269 height 41
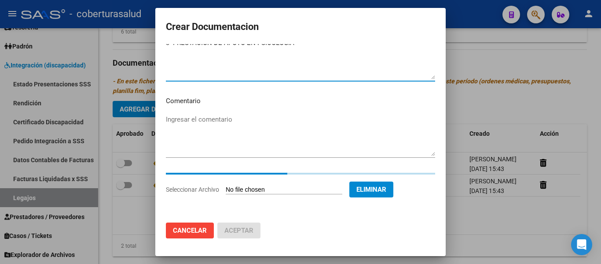
scroll to position [15, 0]
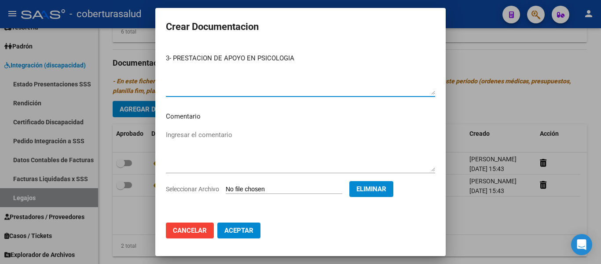
type textarea "3- PRESTACION DE APOYO EN PSICOLOGIA"
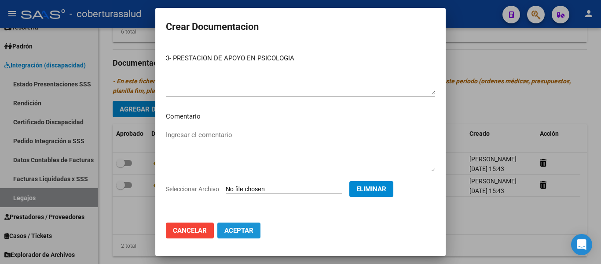
click at [251, 229] on span "Aceptar" at bounding box center [238, 230] width 29 height 8
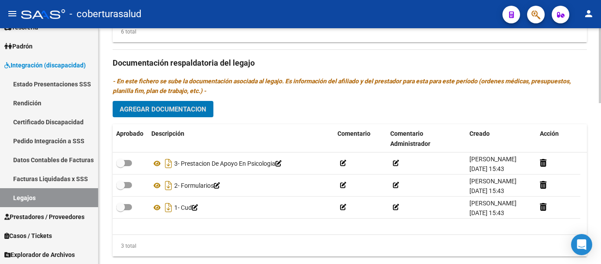
click at [179, 104] on button "Agregar Documentacion" at bounding box center [163, 109] width 101 height 16
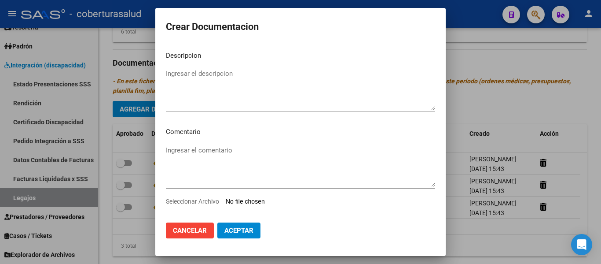
click at [264, 200] on input "Seleccionar Archivo" at bounding box center [284, 202] width 117 height 8
type input "C:\fakepath\4-PRESTACION DE APOYO EN PSICOPEDAGOGIA.pdf"
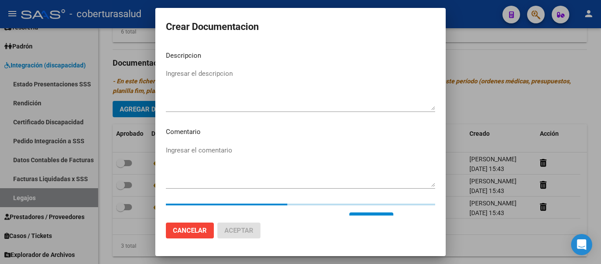
click at [194, 78] on textarea "Ingresar el descripcion" at bounding box center [300, 89] width 269 height 41
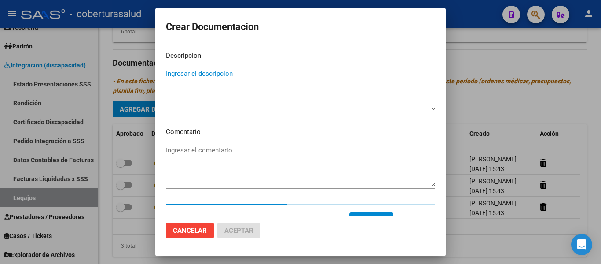
paste textarea "4-PRESTACION DE APOYO EN PSICOPEDAGOGIA"
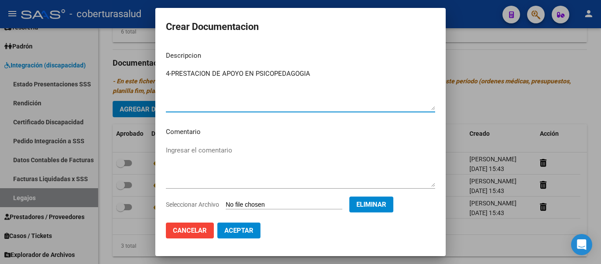
click at [170, 72] on textarea "4-PRESTACION DE APOYO EN PSICOPEDAGOGIA" at bounding box center [300, 89] width 269 height 41
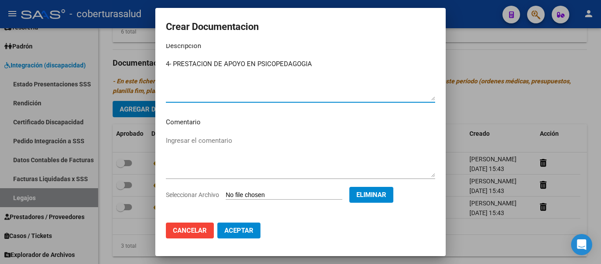
scroll to position [15, 0]
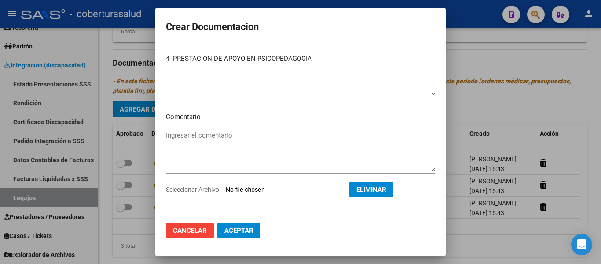
type textarea "4- PRESTACION DE APOYO EN PSICOPEDAGOGIA"
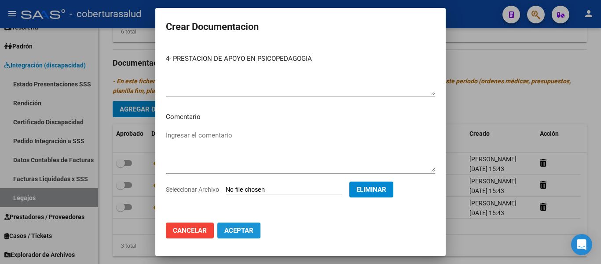
click at [231, 230] on span "Aceptar" at bounding box center [238, 230] width 29 height 8
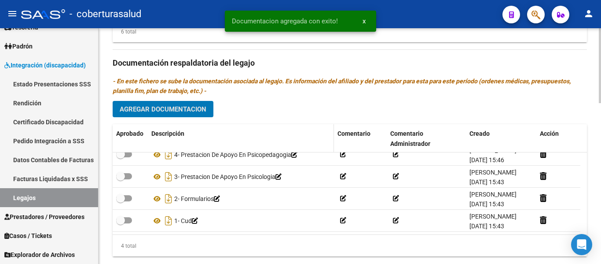
scroll to position [0, 0]
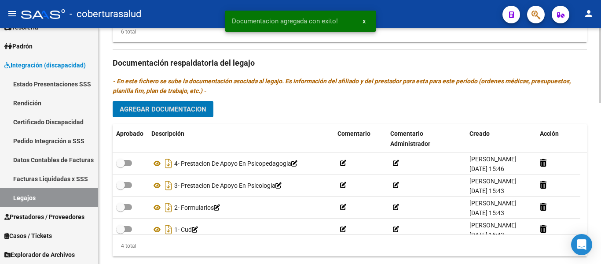
click at [190, 110] on span "Agregar Documentacion" at bounding box center [163, 109] width 87 height 8
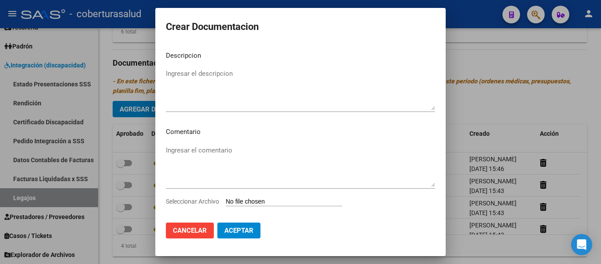
click at [266, 199] on input "Seleccionar Archivo" at bounding box center [284, 202] width 117 height 8
type input "C:\fakepath\5-PRESTACION DE APOYO EN PSICOMOTRICIDAD.pdf"
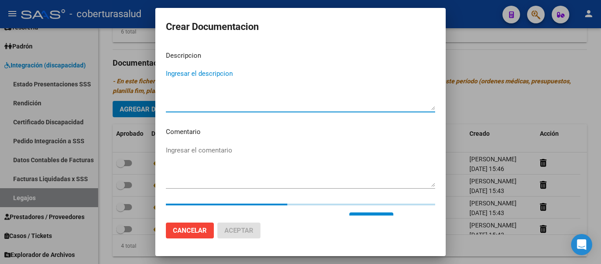
click at [209, 83] on textarea "Ingresar el descripcion" at bounding box center [300, 89] width 269 height 41
paste textarea "5-PRESTACION DE APOYO EN PSICOMOTRICIDAD"
click at [172, 73] on textarea "5-PRESTACION DE APOYO EN PSICOMOTRICIDAD" at bounding box center [300, 89] width 269 height 41
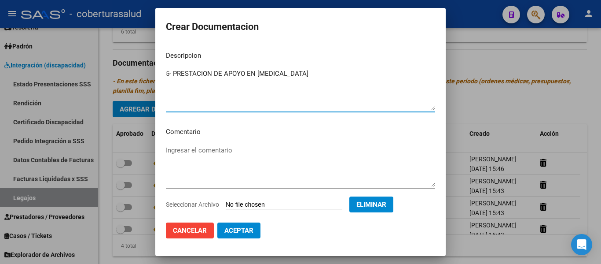
scroll to position [15, 0]
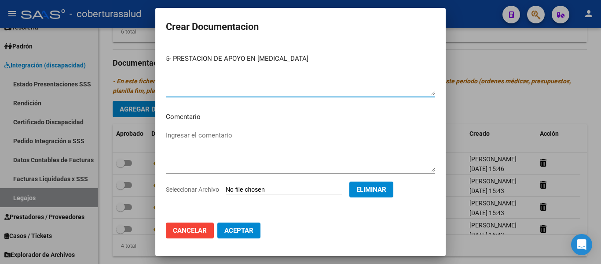
type textarea "5- PRESTACION DE APOYO EN PSICOMOTRICIDAD"
click at [250, 227] on span "Aceptar" at bounding box center [238, 230] width 29 height 8
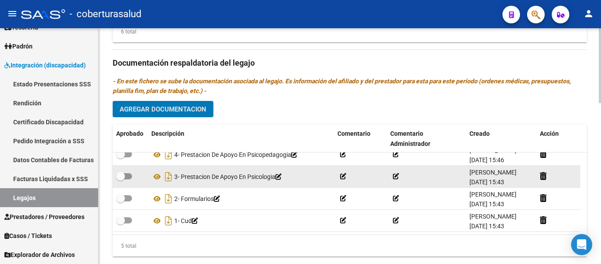
scroll to position [0, 0]
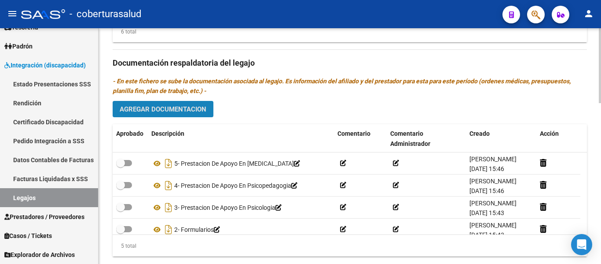
click at [191, 113] on span "Agregar Documentacion" at bounding box center [163, 109] width 87 height 8
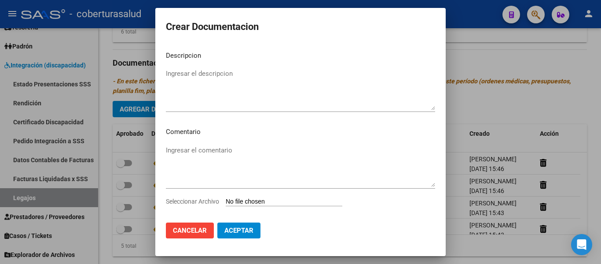
click at [266, 200] on input "Seleccionar Archivo" at bounding box center [284, 202] width 117 height 8
type input "C:\fakepath\6-PRESTACION DE APOYO EN FONOAUDIOLOGIA.pdf"
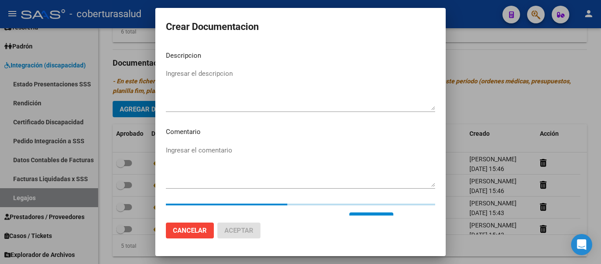
click at [172, 77] on textarea "Ingresar el descripcion" at bounding box center [300, 89] width 269 height 41
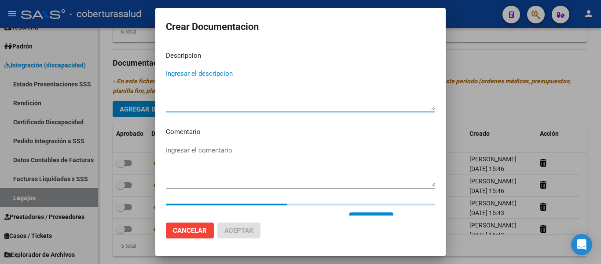
paste textarea "6-PRESTACION DE APOYO EN FONOAUDIOLOGIA"
click at [171, 75] on textarea "6-PRESTACION DE APOYO EN FONOAUDIOLOGIA" at bounding box center [300, 89] width 269 height 41
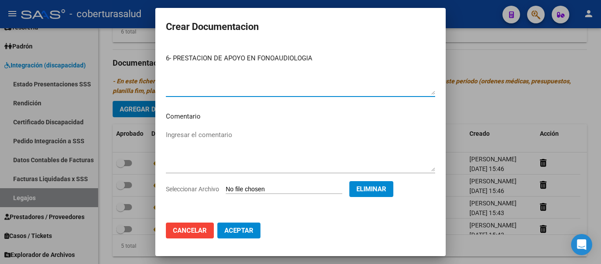
scroll to position [15, 0]
type textarea "6- PRESTACION DE APOYO EN FONOAUDIOLOGIA"
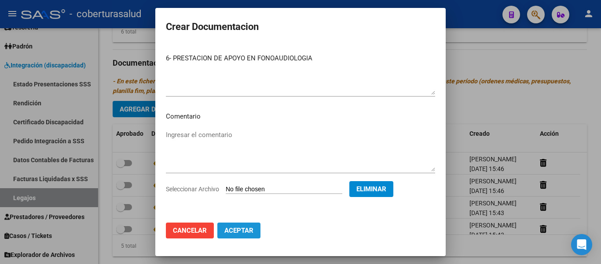
click at [245, 228] on span "Aceptar" at bounding box center [238, 230] width 29 height 8
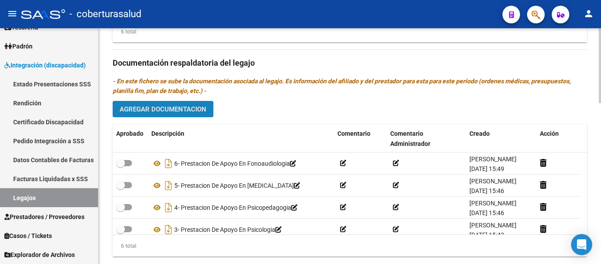
click at [169, 113] on span "Agregar Documentacion" at bounding box center [163, 109] width 87 height 8
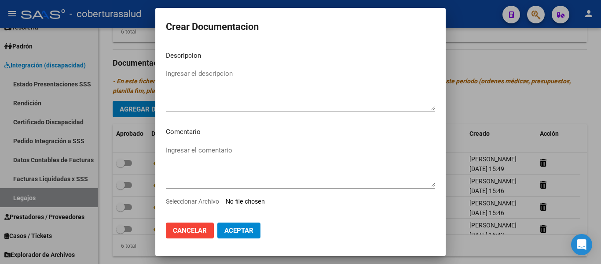
click at [261, 204] on input "Seleccionar Archivo" at bounding box center [284, 202] width 117 height 8
click at [178, 231] on span "Cancelar" at bounding box center [190, 230] width 34 height 8
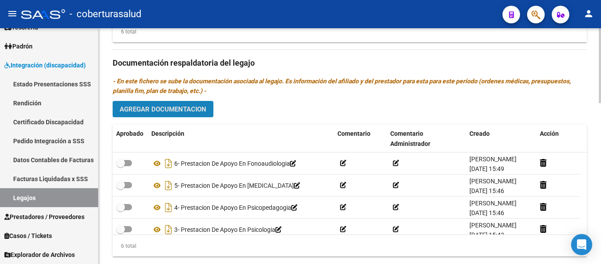
click at [172, 117] on button "Agregar Documentacion" at bounding box center [163, 109] width 101 height 16
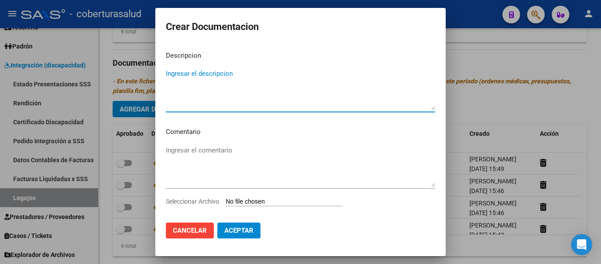
click at [263, 198] on input "Seleccionar Archivo" at bounding box center [284, 202] width 117 height 8
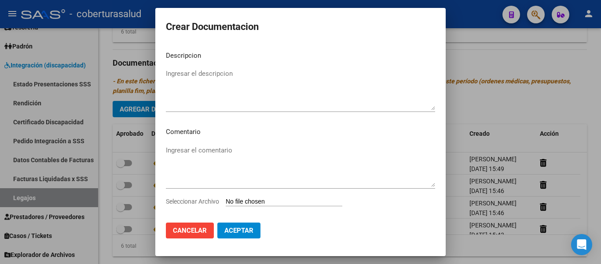
type input "C:\fakepath\7- TRANSPORTE CON DEPENDENCIA.pdf"
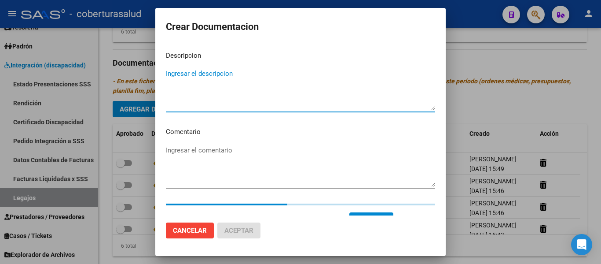
click at [220, 100] on textarea "Ingresar el descripcion" at bounding box center [300, 89] width 269 height 41
paste textarea "7- TRANSPORTE CON DEPENDENCIA"
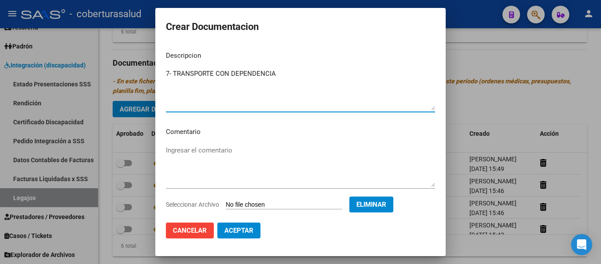
type textarea "7- TRANSPORTE CON DEPENDENCIA"
click at [236, 232] on span "Aceptar" at bounding box center [238, 230] width 29 height 8
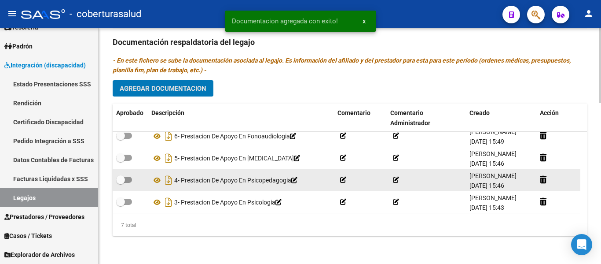
scroll to position [75, 0]
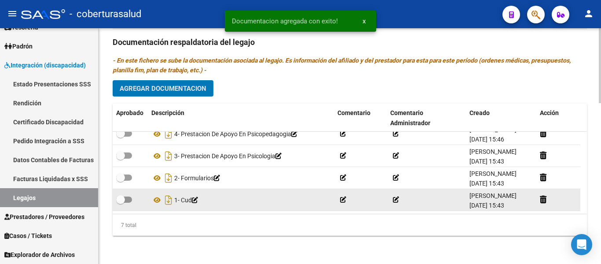
click at [125, 200] on span at bounding box center [124, 199] width 16 height 6
click at [121, 202] on input "checkbox" at bounding box center [120, 202] width 0 height 0
checkbox input "true"
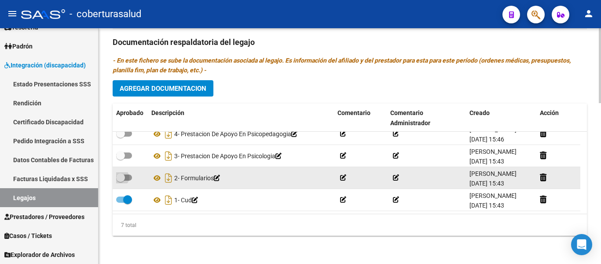
click at [125, 177] on span at bounding box center [120, 177] width 9 height 9
click at [121, 180] on input "checkbox" at bounding box center [120, 180] width 0 height 0
checkbox input "true"
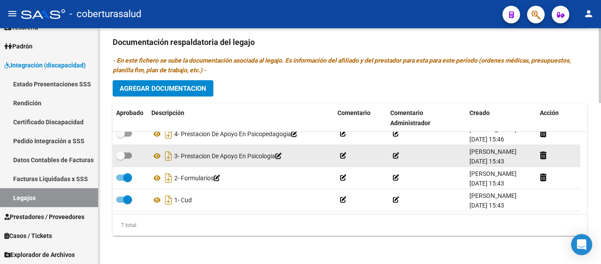
click at [123, 157] on span at bounding box center [120, 155] width 9 height 9
click at [121, 158] on input "checkbox" at bounding box center [120, 158] width 0 height 0
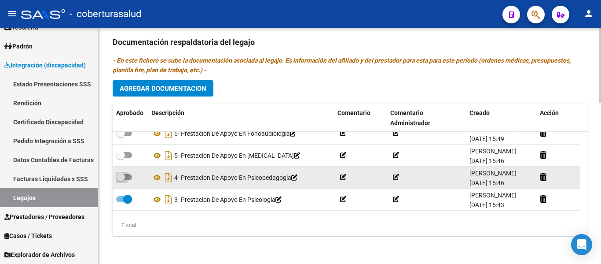
click at [126, 176] on span at bounding box center [124, 177] width 16 height 6
click at [121, 180] on input "checkbox" at bounding box center [120, 180] width 0 height 0
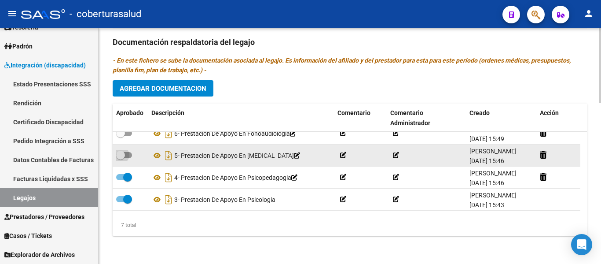
click at [128, 153] on span at bounding box center [124, 155] width 16 height 6
click at [121, 158] on input "checkbox" at bounding box center [120, 158] width 0 height 0
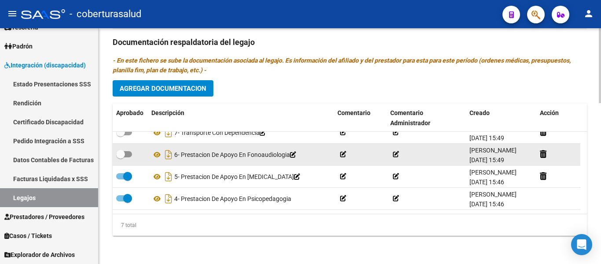
scroll to position [0, 0]
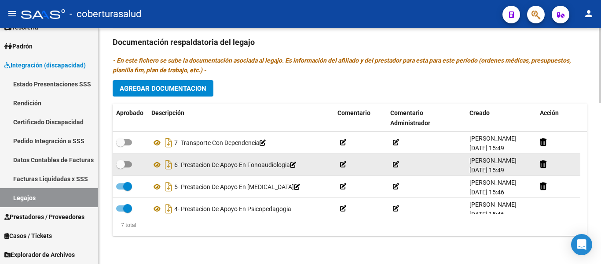
click at [128, 164] on span at bounding box center [124, 164] width 16 height 6
click at [121, 167] on input "checkbox" at bounding box center [120, 167] width 0 height 0
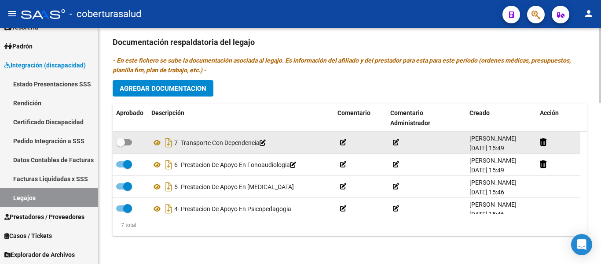
click at [127, 142] on span at bounding box center [124, 142] width 16 height 6
click at [121, 145] on input "checkbox" at bounding box center [120, 145] width 0 height 0
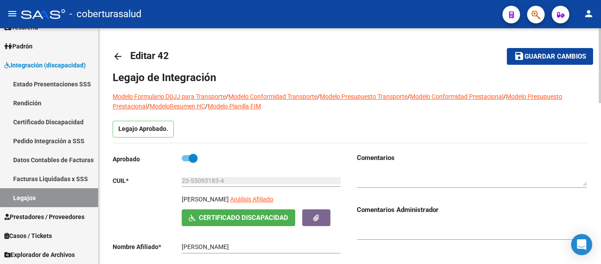
click at [566, 57] on span "Guardar cambios" at bounding box center [555, 57] width 62 height 8
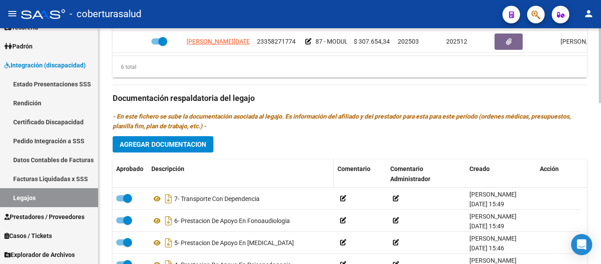
scroll to position [505, 0]
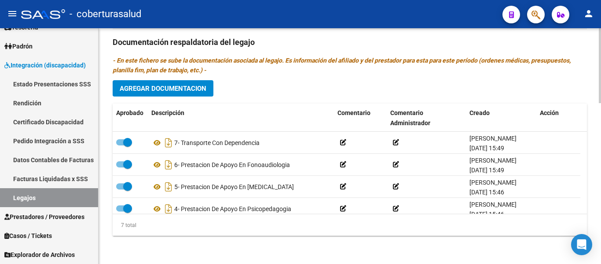
click at [183, 82] on div "Prestadores asociados al legajo Agregar Prestador Aprobado Prestador CUIT Comen…" at bounding box center [350, 41] width 474 height 403
click at [184, 91] on span "Agregar Documentacion" at bounding box center [163, 88] width 87 height 8
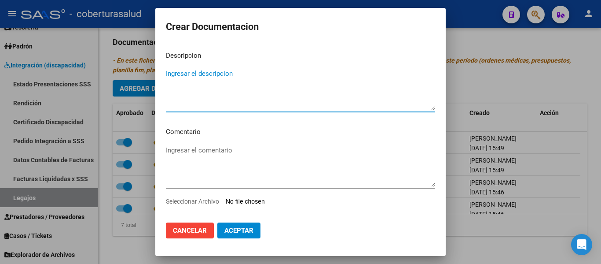
click at [269, 202] on input "Seleccionar Archivo" at bounding box center [284, 202] width 117 height 8
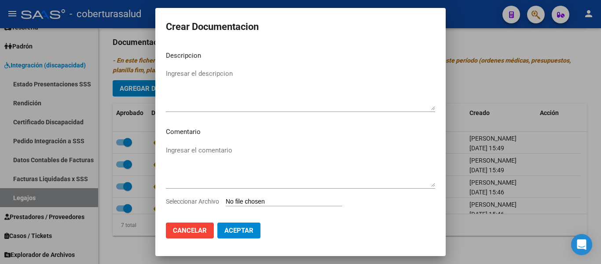
drag, startPoint x: 183, startPoint y: 228, endPoint x: 187, endPoint y: 225, distance: 4.7
click at [185, 228] on span "Cancelar" at bounding box center [190, 230] width 34 height 8
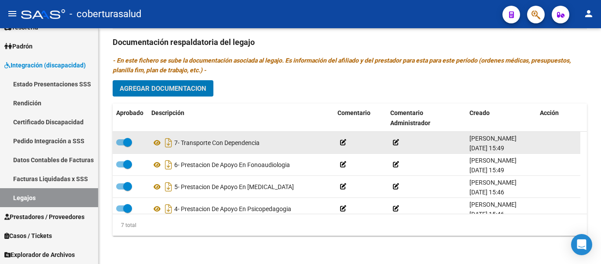
click at [131, 142] on span at bounding box center [127, 142] width 9 height 9
click at [121, 145] on input "checkbox" at bounding box center [120, 145] width 0 height 0
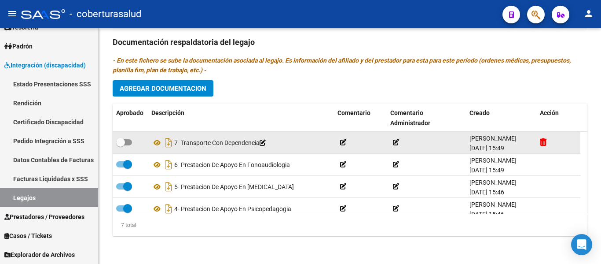
click at [541, 141] on icon at bounding box center [543, 142] width 7 height 8
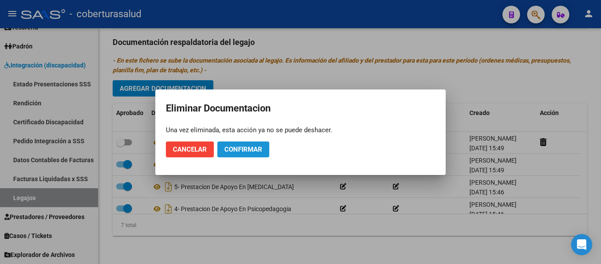
click at [242, 151] on span "Confirmar" at bounding box center [243, 149] width 38 height 8
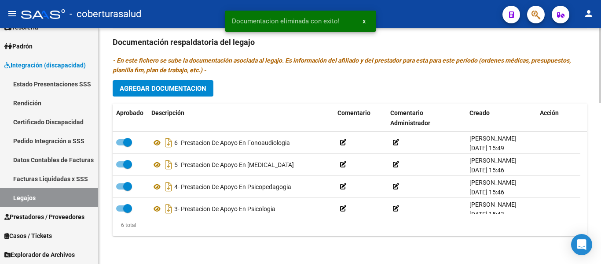
click at [159, 83] on button "Agregar Documentacion" at bounding box center [163, 88] width 101 height 16
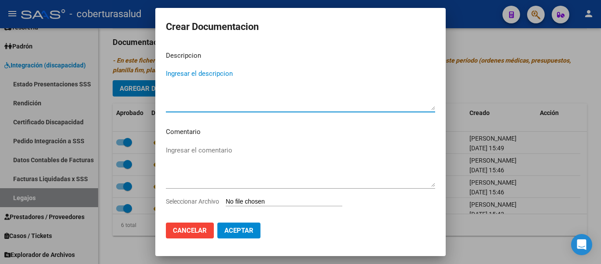
click at [271, 203] on input "Seleccionar Archivo" at bounding box center [284, 202] width 117 height 8
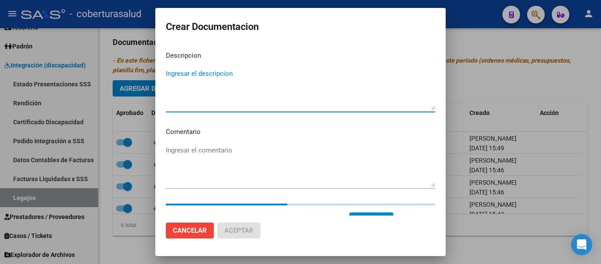
click at [207, 71] on textarea "Ingresar el descripcion" at bounding box center [300, 89] width 269 height 41
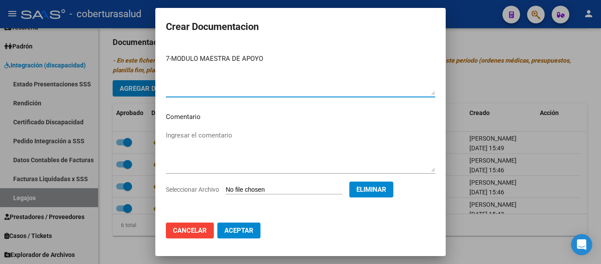
scroll to position [0, 0]
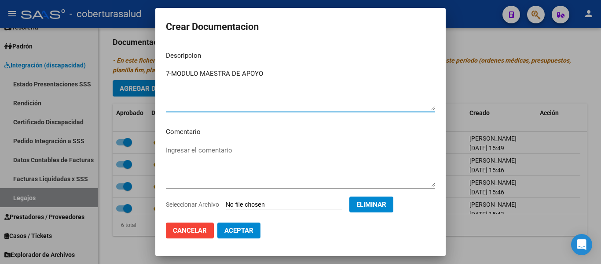
click at [248, 233] on span "Aceptar" at bounding box center [238, 230] width 29 height 8
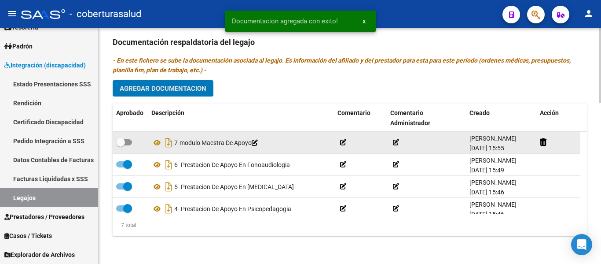
click at [122, 143] on span at bounding box center [120, 142] width 9 height 9
click at [121, 145] on input "checkbox" at bounding box center [120, 145] width 0 height 0
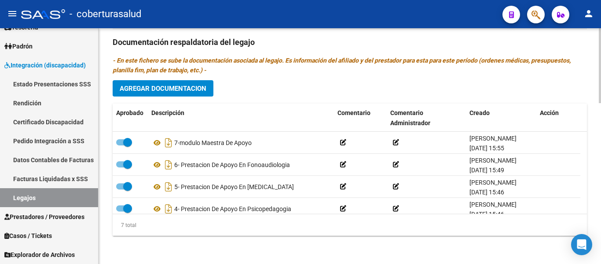
click at [196, 83] on button "Agregar Documentacion" at bounding box center [163, 88] width 101 height 16
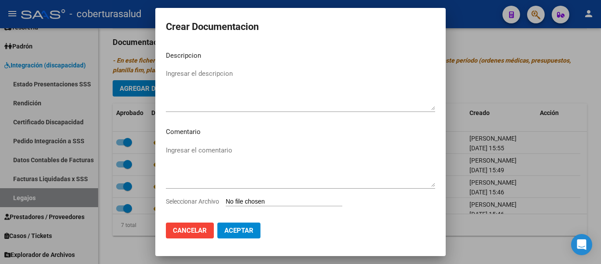
click at [263, 200] on input "Seleccionar Archivo" at bounding box center [284, 202] width 117 height 8
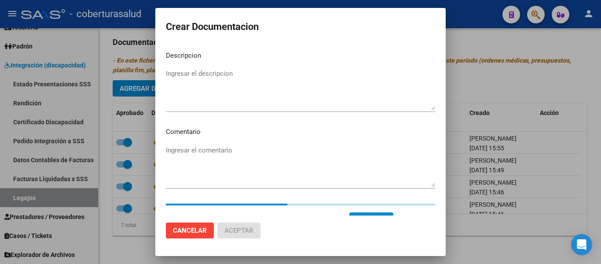
click at [185, 100] on textarea "Ingresar el descripcion" at bounding box center [300, 89] width 269 height 41
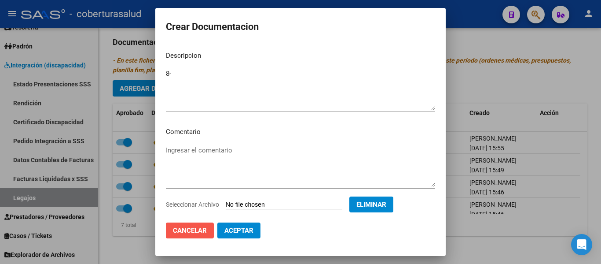
click at [187, 226] on span "Cancelar" at bounding box center [190, 230] width 34 height 8
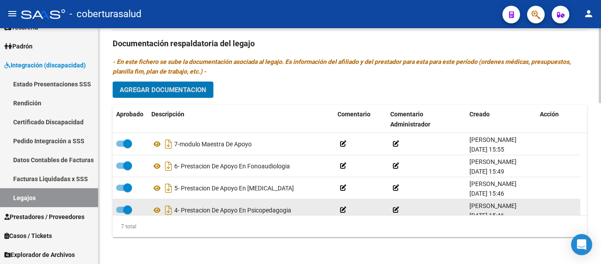
scroll to position [505, 0]
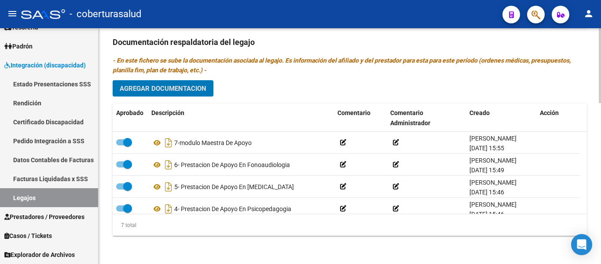
click at [186, 88] on span "Agregar Documentacion" at bounding box center [163, 88] width 87 height 8
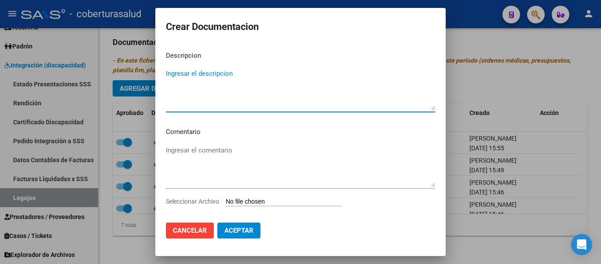
click at [205, 102] on textarea "Ingresar el descripcion" at bounding box center [300, 89] width 269 height 41
click at [272, 199] on input "Seleccionar Archivo" at bounding box center [284, 202] width 117 height 8
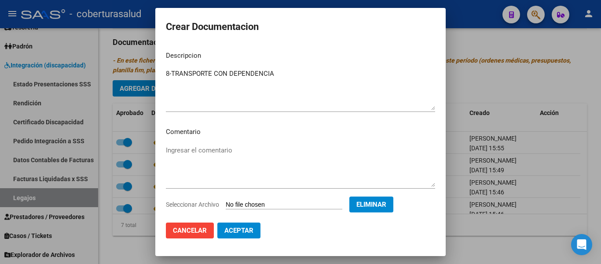
scroll to position [15, 0]
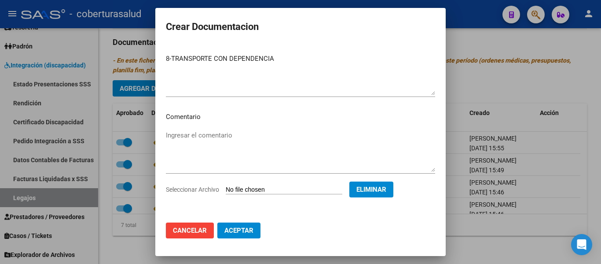
click at [250, 224] on button "Aceptar" at bounding box center [238, 230] width 43 height 16
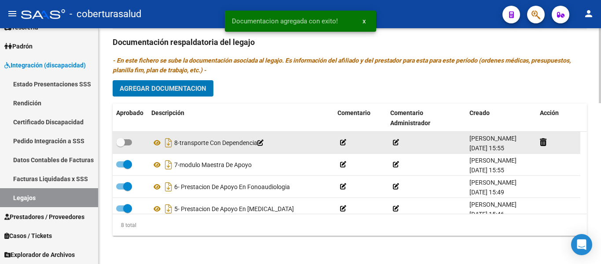
click at [122, 141] on span at bounding box center [120, 142] width 9 height 9
click at [121, 145] on input "checkbox" at bounding box center [120, 145] width 0 height 0
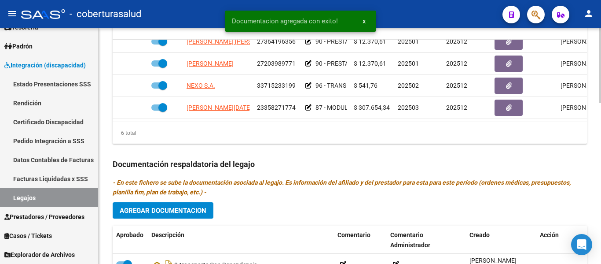
scroll to position [461, 0]
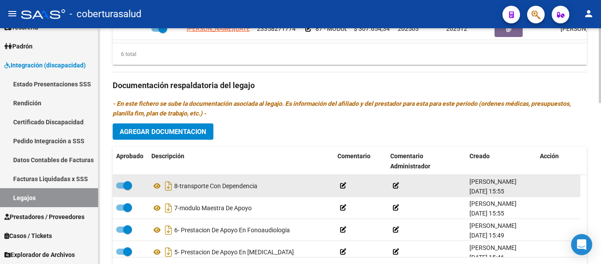
click at [133, 183] on div at bounding box center [130, 185] width 28 height 11
click at [129, 188] on span at bounding box center [127, 185] width 9 height 9
click at [121, 188] on input "checkbox" at bounding box center [120, 188] width 0 height 0
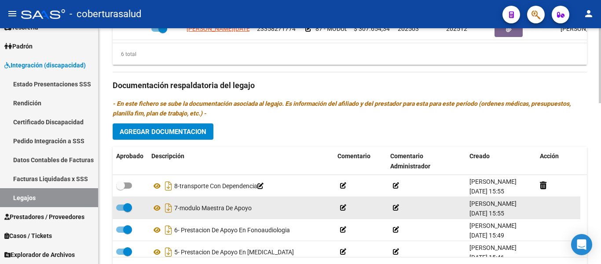
click at [127, 206] on span at bounding box center [127, 207] width 9 height 9
click at [121, 210] on input "checkbox" at bounding box center [120, 210] width 0 height 0
click at [258, 208] on icon at bounding box center [255, 208] width 6 height 6
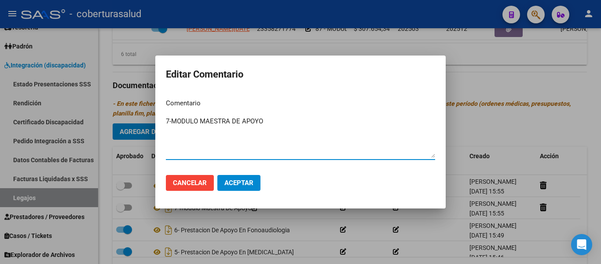
click at [172, 122] on textarea "7-MODULO MAESTRA DE APOYO" at bounding box center [300, 136] width 269 height 41
click at [235, 183] on span "Aceptar" at bounding box center [238, 183] width 29 height 8
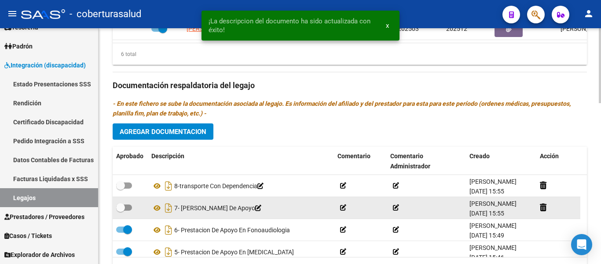
click at [124, 205] on span at bounding box center [120, 207] width 9 height 9
click at [121, 210] on input "checkbox" at bounding box center [120, 210] width 0 height 0
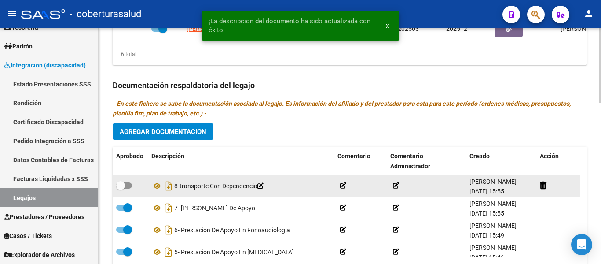
click at [264, 185] on icon at bounding box center [260, 186] width 6 height 6
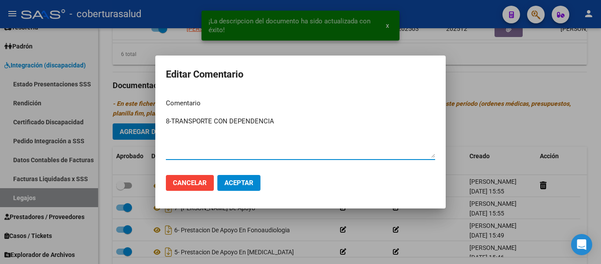
click at [174, 119] on textarea "8-TRANSPORTE CON DEPENDENCIA" at bounding box center [300, 136] width 269 height 41
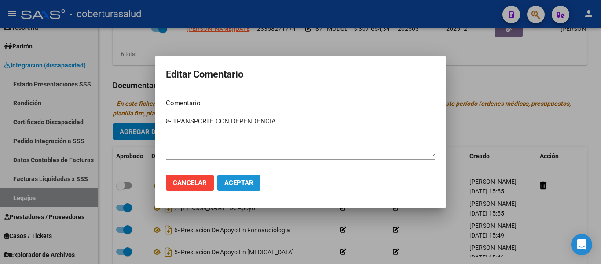
click at [250, 181] on span "Aceptar" at bounding box center [238, 183] width 29 height 8
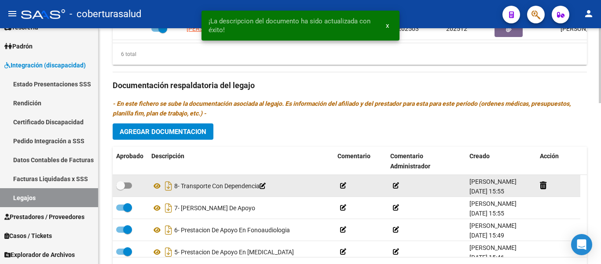
click at [123, 183] on span at bounding box center [120, 185] width 9 height 9
click at [121, 188] on input "checkbox" at bounding box center [120, 188] width 0 height 0
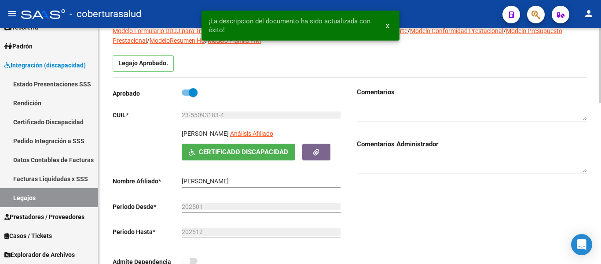
scroll to position [0, 0]
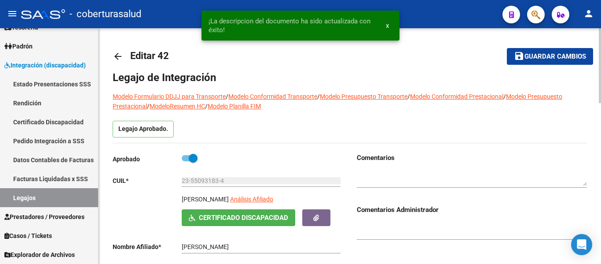
click at [577, 48] on button "save Guardar cambios" at bounding box center [550, 56] width 86 height 16
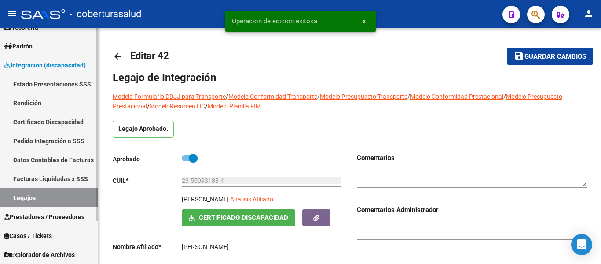
click at [24, 195] on link "Legajos" at bounding box center [49, 197] width 98 height 19
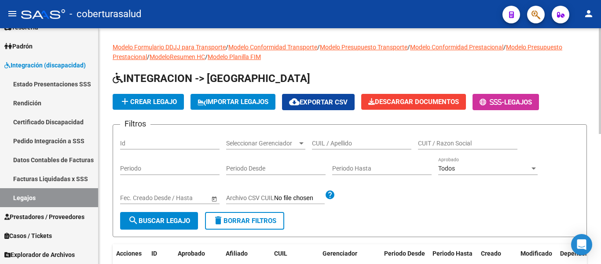
click at [372, 140] on input "CUIL / Apellido" at bounding box center [361, 142] width 99 height 7
paste input "27494729151"
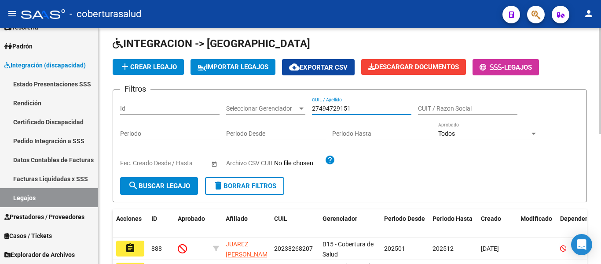
scroll to position [88, 0]
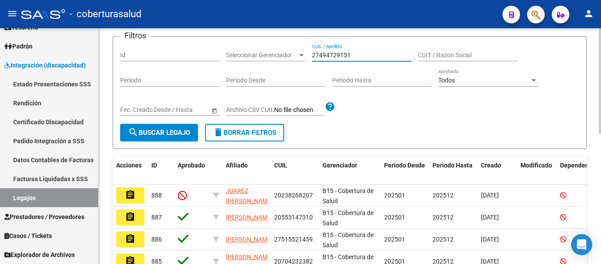
click at [163, 136] on span "search Buscar Legajo" at bounding box center [159, 132] width 62 height 8
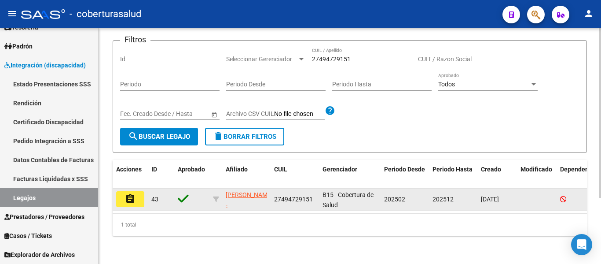
scroll to position [92, 0]
click at [130, 193] on mat-icon "assignment" at bounding box center [130, 198] width 11 height 11
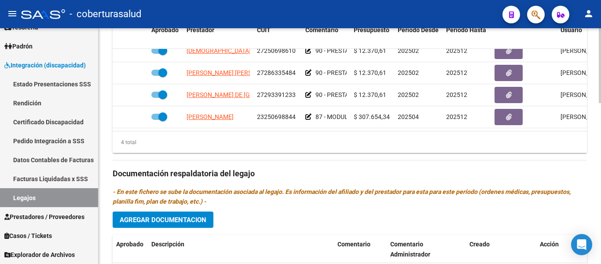
scroll to position [418, 0]
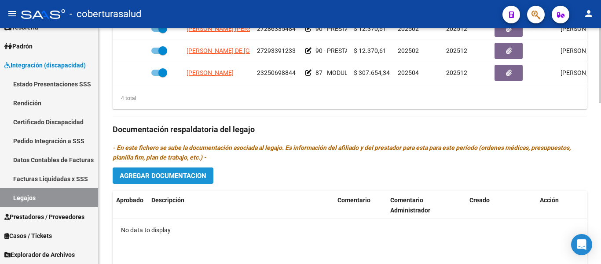
click at [174, 177] on span "Agregar Documentacion" at bounding box center [163, 176] width 87 height 8
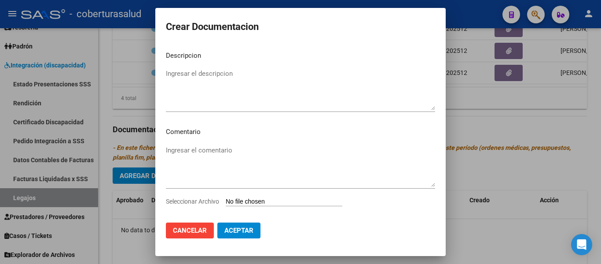
click at [272, 201] on input "Seleccionar Archivo" at bounding box center [284, 202] width 117 height 8
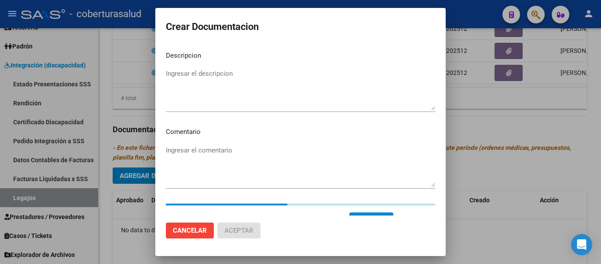
click at [229, 88] on textarea "Ingresar el descripcion" at bounding box center [300, 89] width 269 height 41
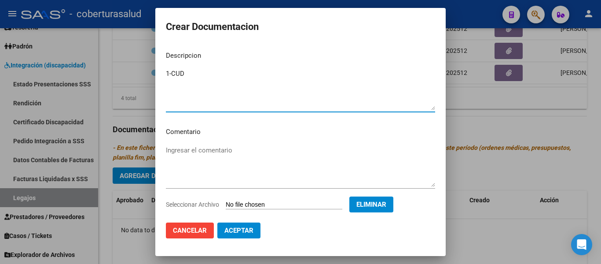
click at [172, 70] on textarea "1-CUD" at bounding box center [300, 89] width 269 height 41
click at [216, 77] on textarea "1- CUD" at bounding box center [300, 89] width 269 height 41
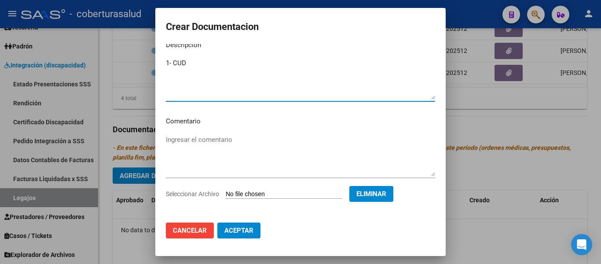
scroll to position [15, 0]
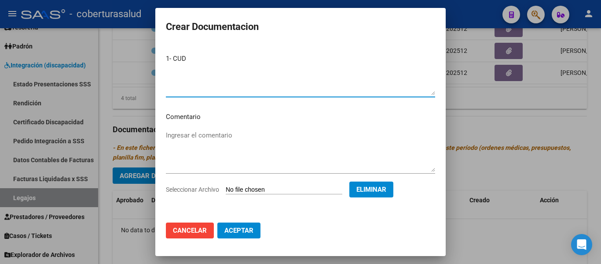
click at [252, 229] on span "Aceptar" at bounding box center [238, 230] width 29 height 8
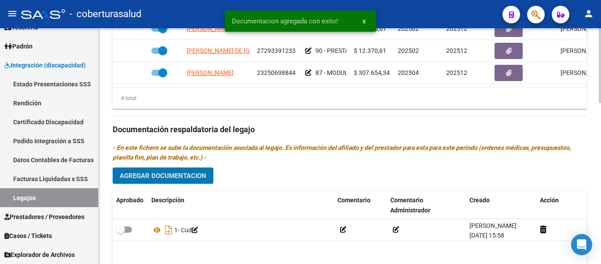
scroll to position [505, 0]
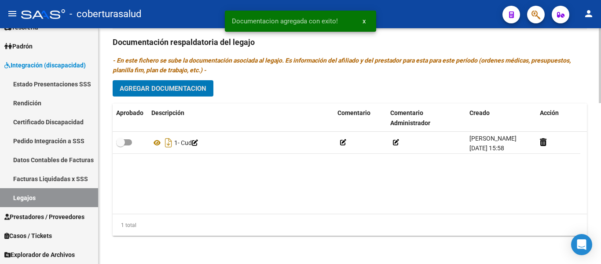
click at [179, 84] on span "Agregar Documentacion" at bounding box center [163, 88] width 87 height 8
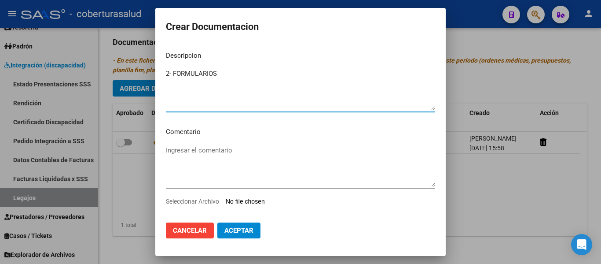
click at [257, 195] on div "Ingresar el comentario" at bounding box center [300, 169] width 269 height 53
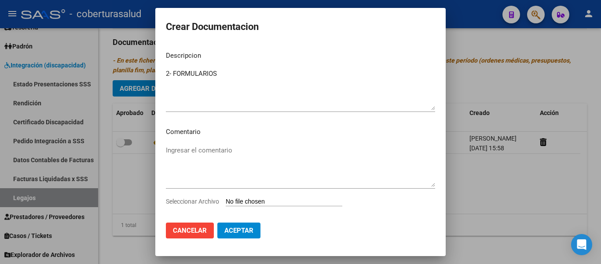
click at [258, 201] on input "Seleccionar Archivo" at bounding box center [284, 202] width 117 height 8
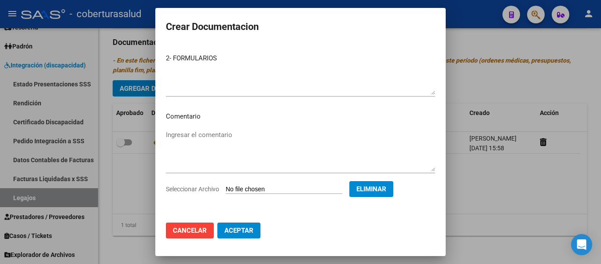
scroll to position [15, 0]
click at [244, 231] on span "Aceptar" at bounding box center [238, 230] width 29 height 8
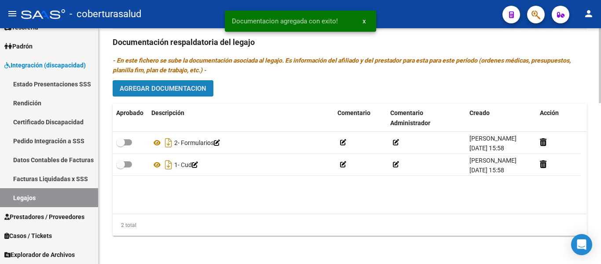
click at [197, 86] on span "Agregar Documentacion" at bounding box center [163, 88] width 87 height 8
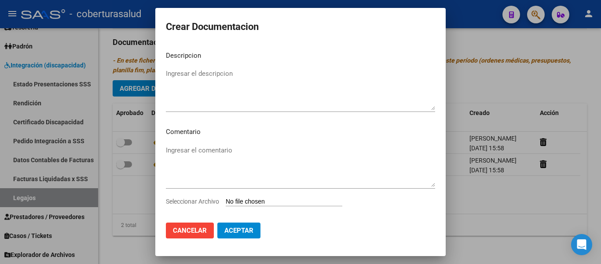
click at [260, 201] on input "Seleccionar Archivo" at bounding box center [284, 202] width 117 height 8
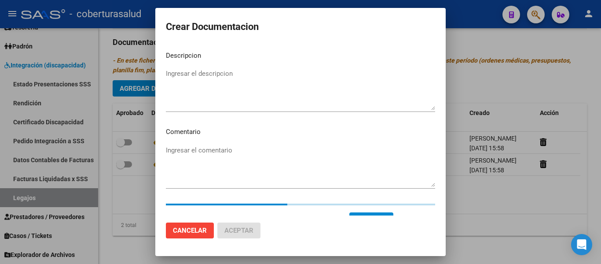
click at [220, 81] on textarea "Ingresar el descripcion" at bounding box center [300, 89] width 269 height 41
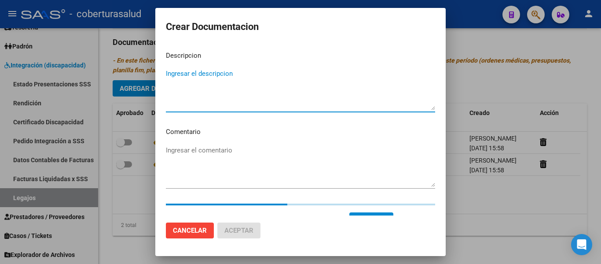
paste textarea "3-PRESTACION DE APOYO EN FONOAUDIOLOGIA"
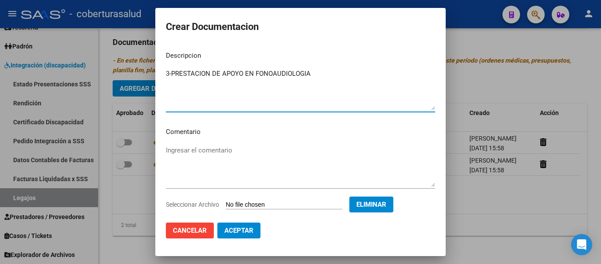
click at [171, 71] on textarea "3-PRESTACION DE APOYO EN FONOAUDIOLOGIA" at bounding box center [300, 89] width 269 height 41
click at [251, 229] on span "Aceptar" at bounding box center [238, 230] width 29 height 8
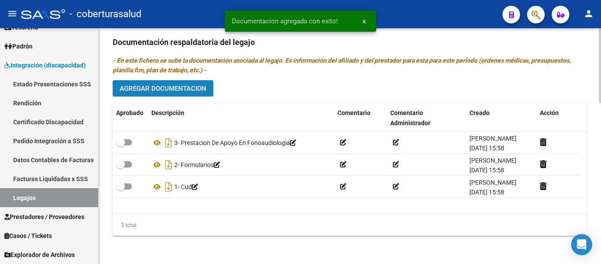
click at [182, 84] on span "Agregar Documentacion" at bounding box center [163, 88] width 87 height 8
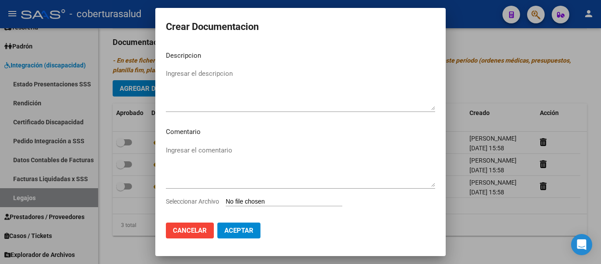
click at [268, 200] on input "Seleccionar Archivo" at bounding box center [284, 202] width 117 height 8
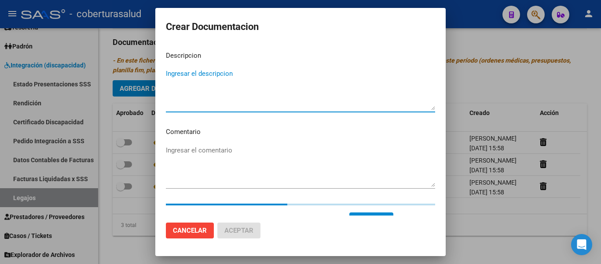
click at [238, 85] on textarea "Ingresar el descripcion" at bounding box center [300, 89] width 269 height 41
paste textarea "4-PRESTACION DE APOYO EN PSICOPEDAGOGIA"
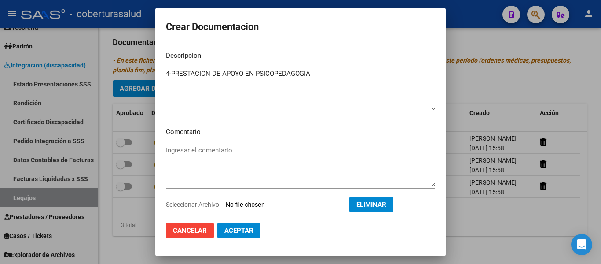
click at [171, 72] on textarea "4-PRESTACION DE APOYO EN PSICOPEDAGOGIA" at bounding box center [300, 89] width 269 height 41
click at [251, 230] on span "Aceptar" at bounding box center [238, 230] width 29 height 8
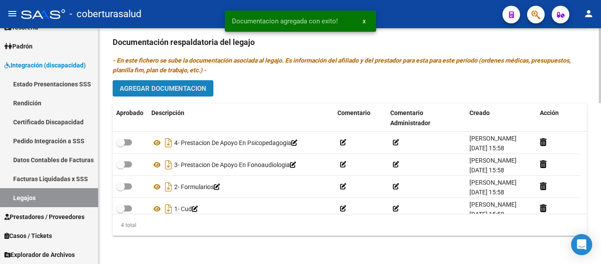
click at [184, 92] on span "Agregar Documentacion" at bounding box center [163, 88] width 87 height 8
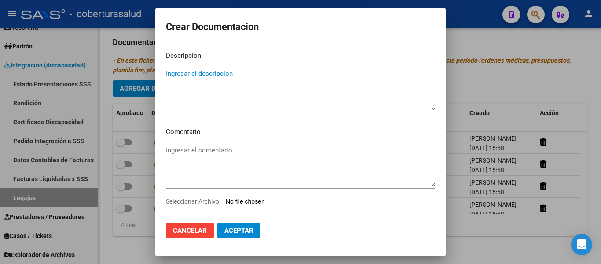
click at [262, 201] on input "Seleccionar Archivo" at bounding box center [284, 202] width 117 height 8
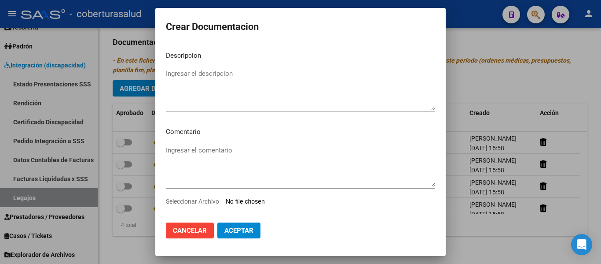
click at [204, 234] on span "Cancelar" at bounding box center [190, 230] width 34 height 8
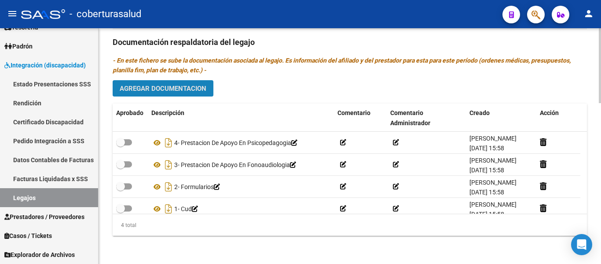
click at [165, 83] on button "Agregar Documentacion" at bounding box center [163, 88] width 101 height 16
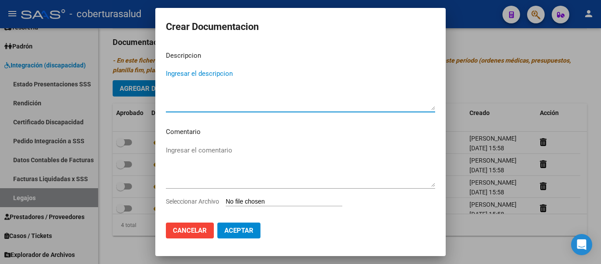
click at [260, 203] on input "Seleccionar Archivo" at bounding box center [284, 202] width 117 height 8
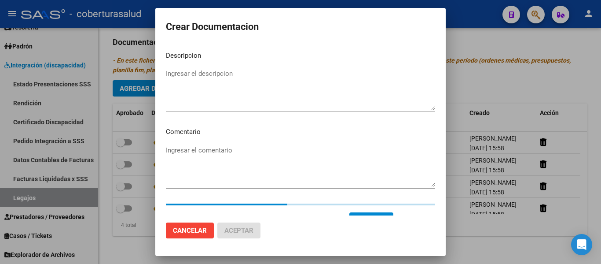
click at [182, 69] on textarea "Ingresar el descripcion" at bounding box center [300, 89] width 269 height 41
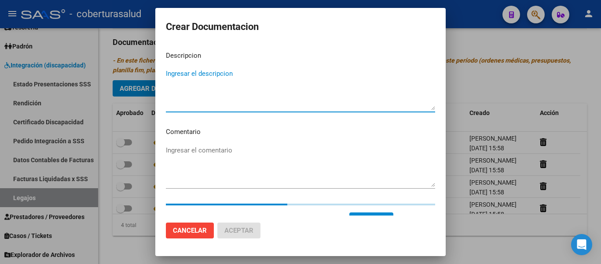
paste textarea "5-PRESTACION DE APOYO EN PSICOLOGIA"
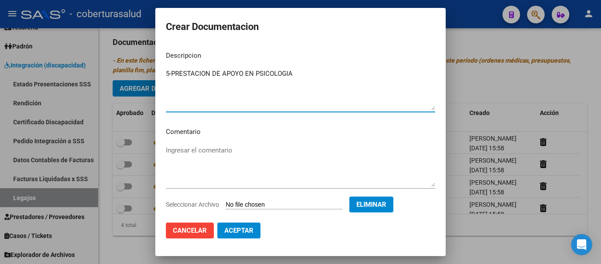
click at [172, 74] on textarea "5-PRESTACION DE APOYO EN PSICOLOGIA" at bounding box center [300, 89] width 269 height 41
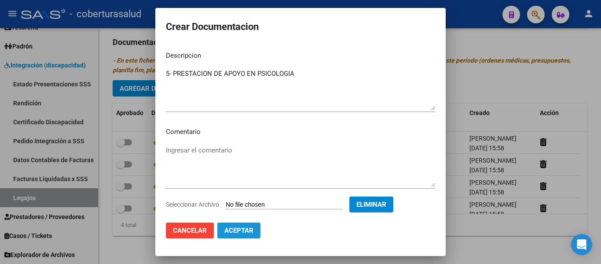
click at [245, 231] on span "Aceptar" at bounding box center [238, 230] width 29 height 8
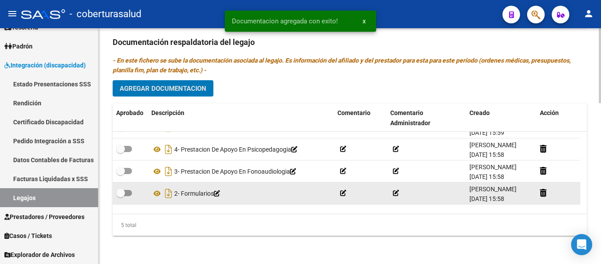
scroll to position [0, 0]
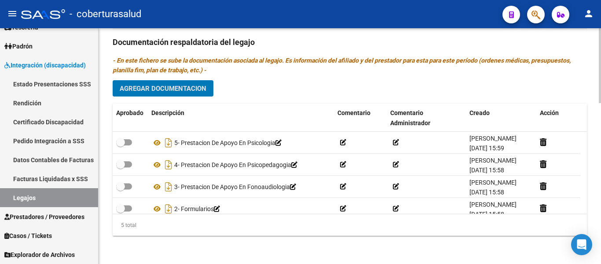
click at [194, 90] on span "Agregar Documentacion" at bounding box center [163, 88] width 87 height 8
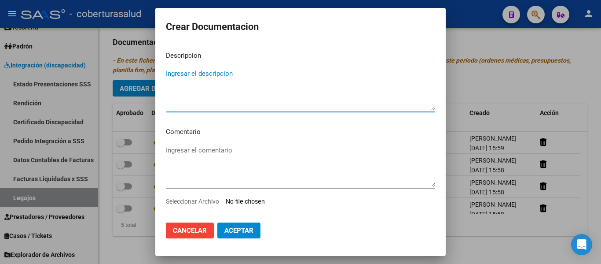
click at [281, 199] on input "Seleccionar Archivo" at bounding box center [284, 202] width 117 height 8
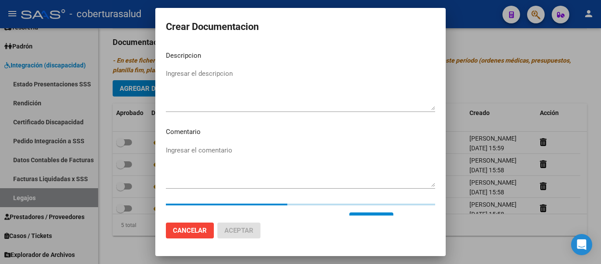
click at [238, 77] on textarea "Ingresar el descripcion" at bounding box center [300, 89] width 269 height 41
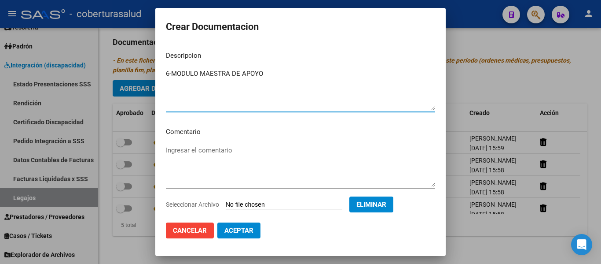
click at [171, 72] on textarea "6-MODULO MAESTRA DE APOYO" at bounding box center [300, 89] width 269 height 41
click at [244, 234] on span "Aceptar" at bounding box center [238, 230] width 29 height 8
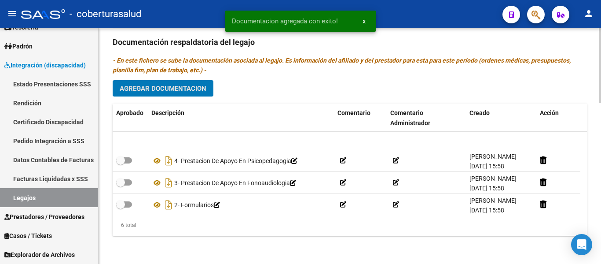
scroll to position [53, 0]
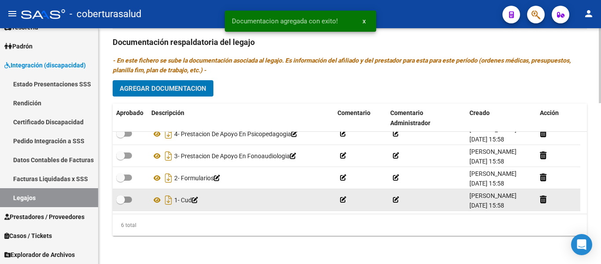
click at [128, 197] on span at bounding box center [124, 199] width 16 height 6
click at [121, 202] on input "checkbox" at bounding box center [120, 202] width 0 height 0
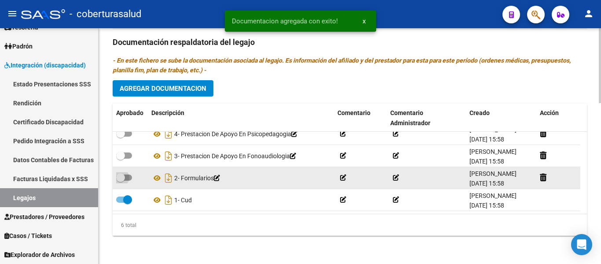
click at [126, 173] on label at bounding box center [124, 177] width 16 height 11
click at [121, 180] on input "checkbox" at bounding box center [120, 180] width 0 height 0
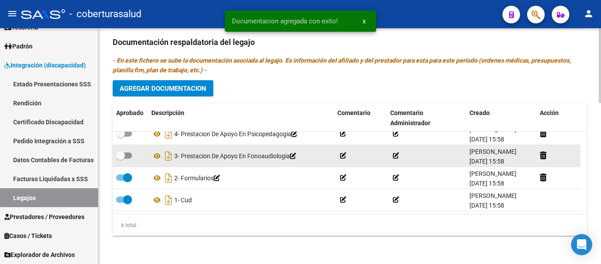
click at [128, 150] on label at bounding box center [124, 155] width 16 height 11
click at [121, 158] on input "checkbox" at bounding box center [120, 158] width 0 height 0
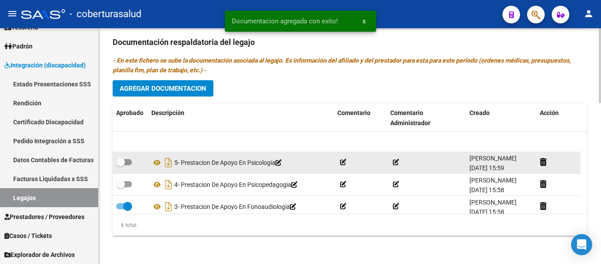
scroll to position [0, 0]
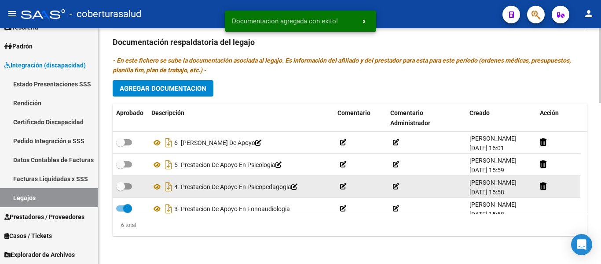
click at [121, 187] on span at bounding box center [120, 186] width 9 height 9
click at [121, 189] on input "checkbox" at bounding box center [120, 189] width 0 height 0
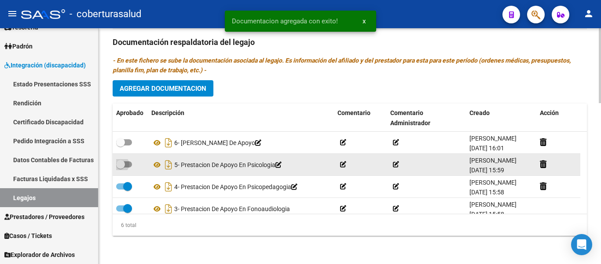
click at [132, 162] on span at bounding box center [124, 164] width 16 height 6
click at [121, 167] on input "checkbox" at bounding box center [120, 167] width 0 height 0
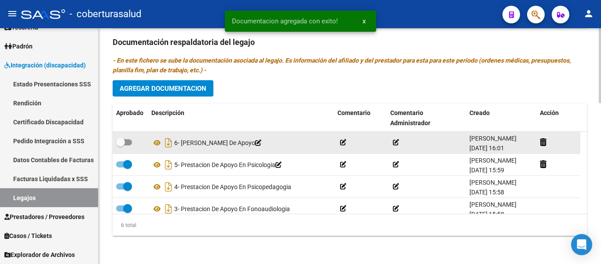
click at [127, 135] on datatable-body-cell at bounding box center [130, 143] width 35 height 22
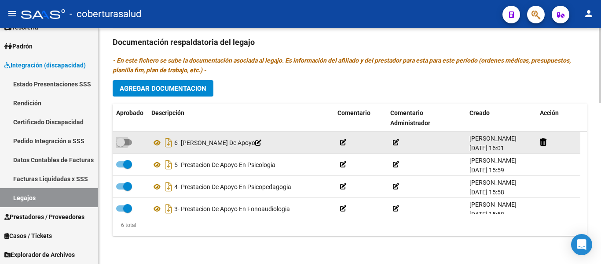
click at [125, 142] on span at bounding box center [120, 142] width 9 height 9
click at [121, 145] on input "checkbox" at bounding box center [120, 145] width 0 height 0
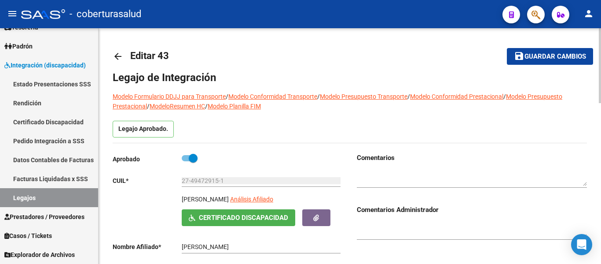
click at [560, 54] on span "Guardar cambios" at bounding box center [555, 57] width 62 height 8
click at [554, 52] on span "save Guardar cambios" at bounding box center [550, 56] width 72 height 8
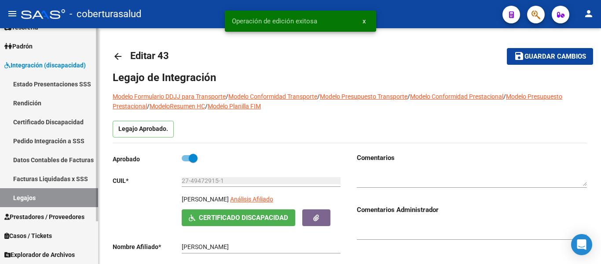
click at [33, 196] on link "Legajos" at bounding box center [49, 197] width 98 height 19
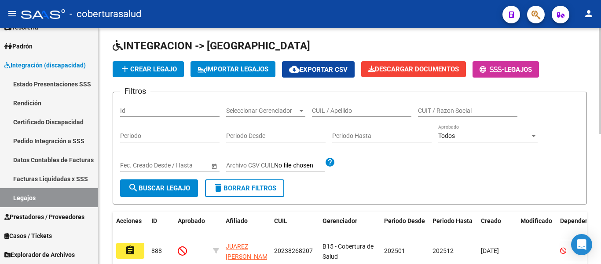
scroll to position [44, 0]
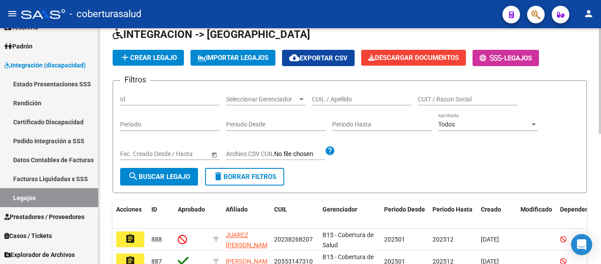
click at [346, 95] on input "CUIL / Apellido" at bounding box center [361, 98] width 99 height 7
paste input "20499733586"
click at [162, 165] on div "Fecha inicio – Fecha fin Fec. Creado Desde / Hasta" at bounding box center [169, 154] width 99 height 25
click at [166, 172] on button "search Buscar Legajo" at bounding box center [159, 177] width 78 height 18
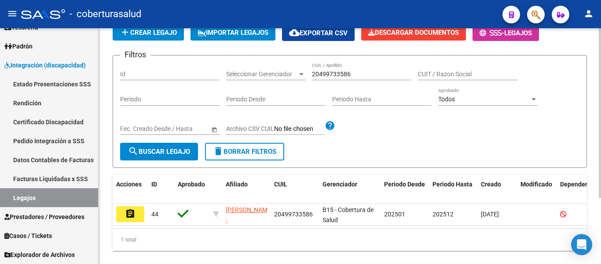
scroll to position [92, 0]
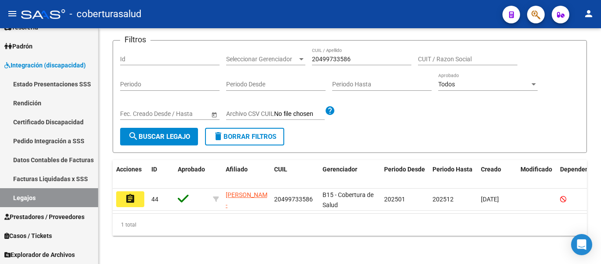
click at [136, 191] on button "assignment" at bounding box center [130, 199] width 28 height 16
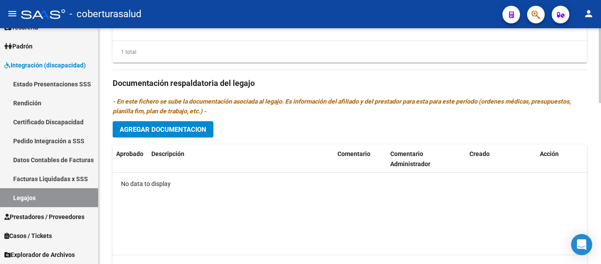
scroll to position [505, 0]
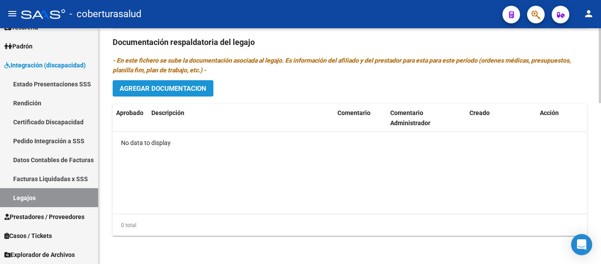
click at [170, 91] on span "Agregar Documentacion" at bounding box center [163, 88] width 87 height 8
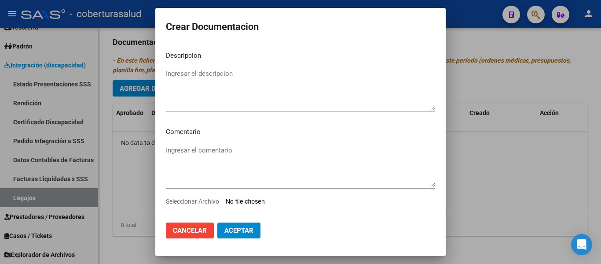
click at [248, 198] on input "Seleccionar Archivo" at bounding box center [284, 202] width 117 height 8
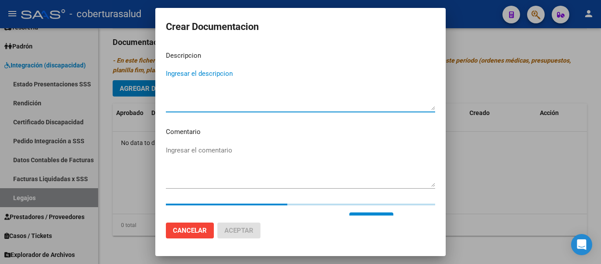
click at [210, 75] on textarea "Ingresar el descripcion" at bounding box center [300, 89] width 269 height 41
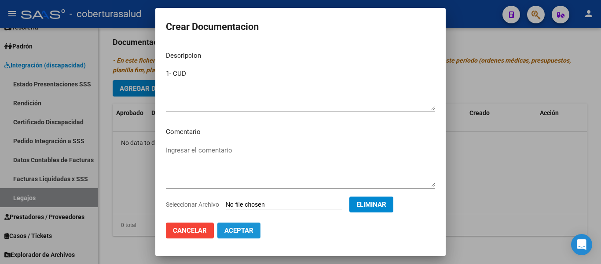
click at [244, 228] on span "Aceptar" at bounding box center [238, 230] width 29 height 8
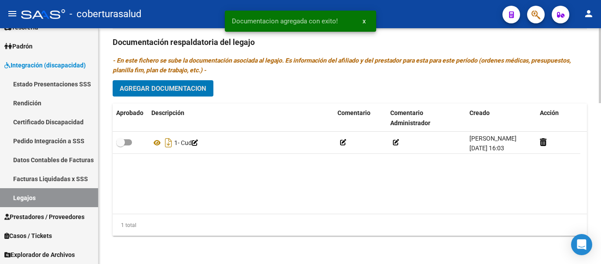
click at [185, 89] on span "Agregar Documentacion" at bounding box center [163, 88] width 87 height 8
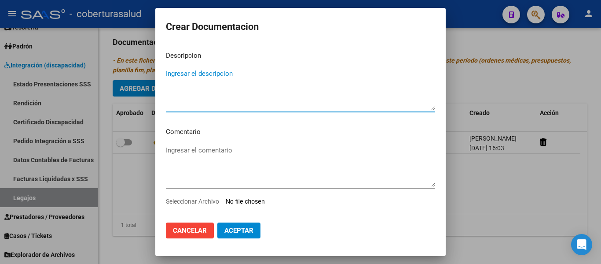
click at [275, 198] on input "Seleccionar Archivo" at bounding box center [284, 202] width 117 height 8
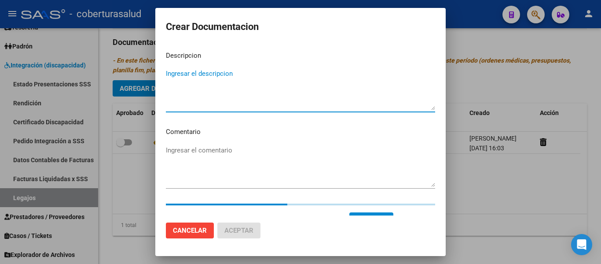
click at [217, 75] on textarea "Ingresar el descripcion" at bounding box center [300, 89] width 269 height 41
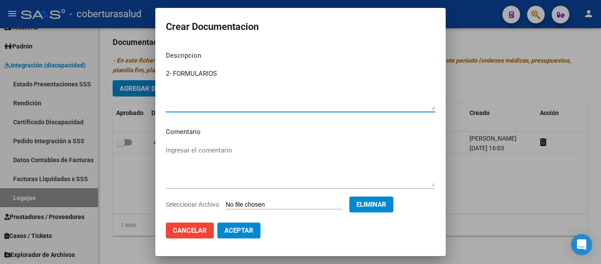
click at [235, 237] on button "Aceptar" at bounding box center [238, 230] width 43 height 16
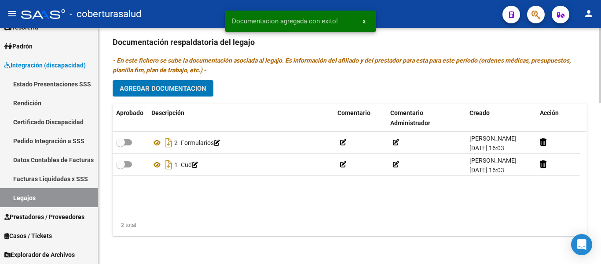
click at [176, 88] on span "Agregar Documentacion" at bounding box center [163, 88] width 87 height 8
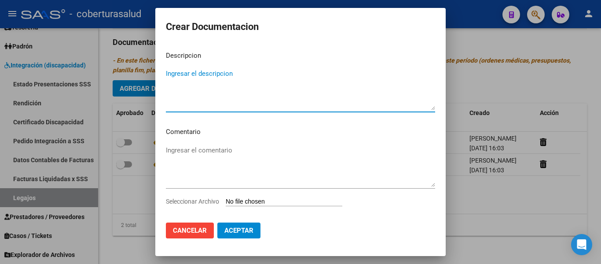
click at [247, 200] on input "Seleccionar Archivo" at bounding box center [284, 202] width 117 height 8
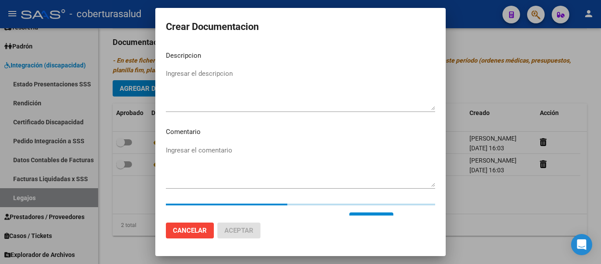
click at [189, 74] on textarea "Ingresar el descripcion" at bounding box center [300, 89] width 269 height 41
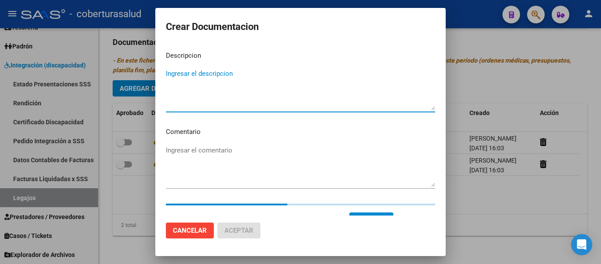
paste textarea "3-CENTRO EDUCATIVO TERAPEUTICO JORNADA SIMPLE CAT A"
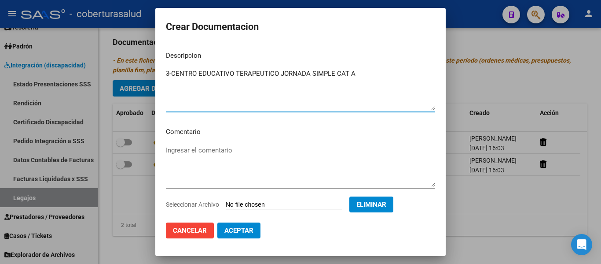
click at [172, 70] on textarea "3-CENTRO EDUCATIVO TERAPEUTICO JORNADA SIMPLE CAT A" at bounding box center [300, 89] width 269 height 41
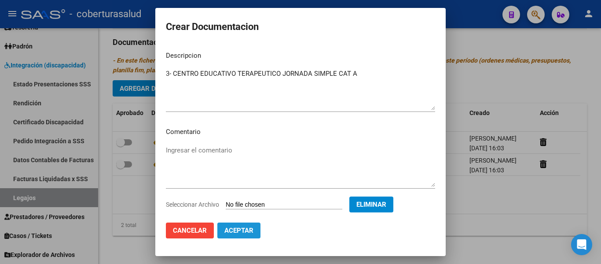
click at [253, 228] on button "Aceptar" at bounding box center [238, 230] width 43 height 16
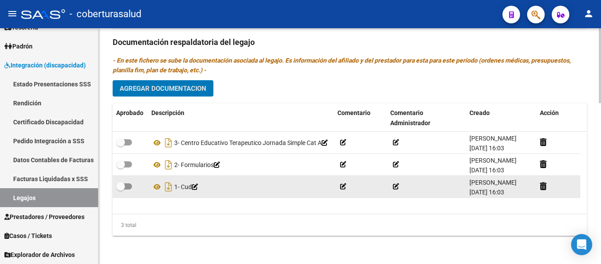
click at [125, 185] on span at bounding box center [124, 186] width 16 height 6
click at [121, 189] on input "checkbox" at bounding box center [120, 189] width 0 height 0
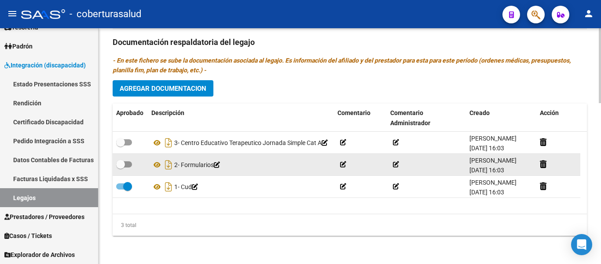
click at [123, 162] on span at bounding box center [120, 164] width 9 height 9
click at [121, 167] on input "checkbox" at bounding box center [120, 167] width 0 height 0
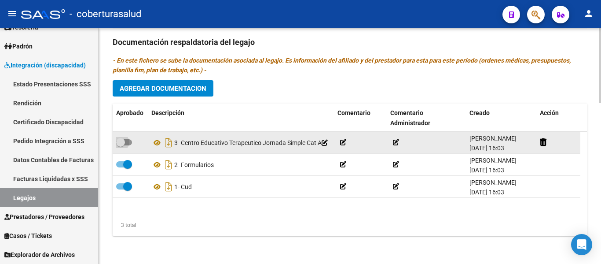
click at [128, 139] on span at bounding box center [124, 142] width 16 height 6
click at [121, 145] on input "checkbox" at bounding box center [120, 145] width 0 height 0
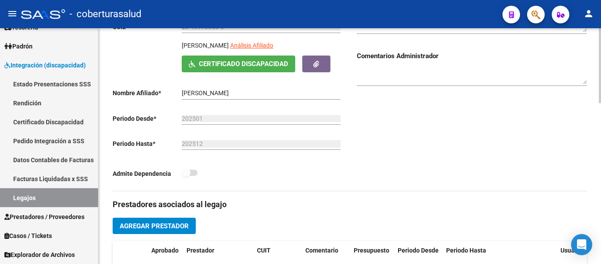
scroll to position [0, 0]
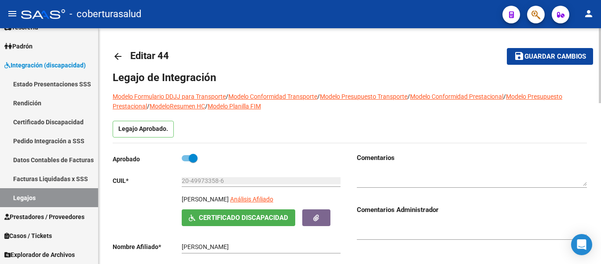
click at [526, 57] on span "Guardar cambios" at bounding box center [555, 57] width 62 height 8
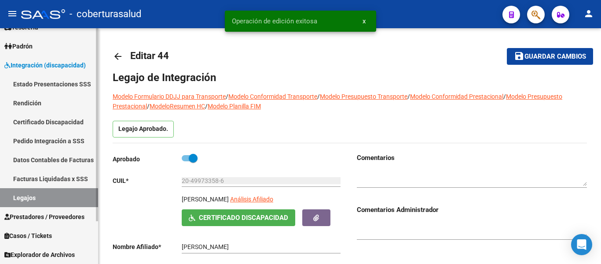
click at [33, 198] on link "Legajos" at bounding box center [49, 197] width 98 height 19
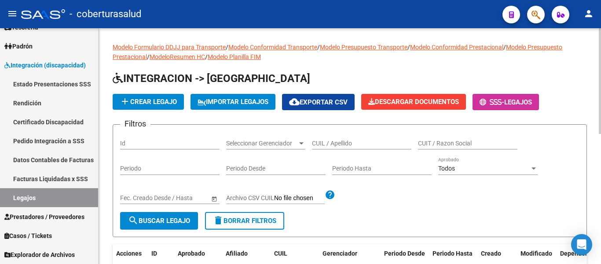
click at [356, 145] on input "CUIL / Apellido" at bounding box center [361, 142] width 99 height 7
paste input "27589549533"
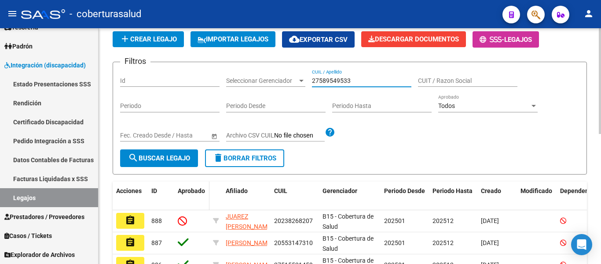
scroll to position [88, 0]
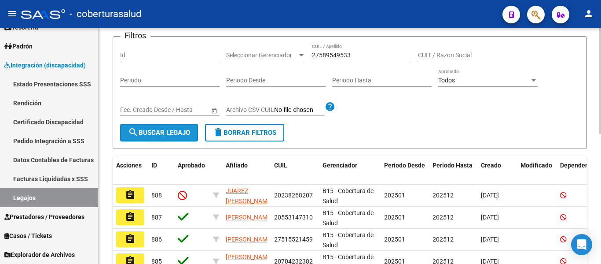
click at [174, 136] on span "search Buscar Legajo" at bounding box center [159, 132] width 62 height 8
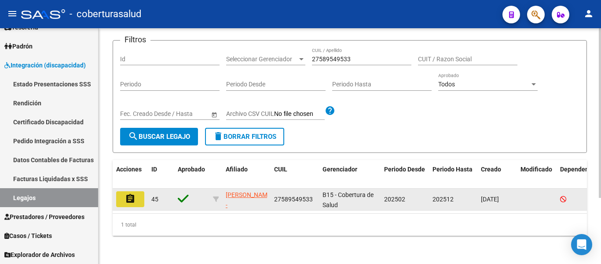
click at [136, 197] on button "assignment" at bounding box center [130, 199] width 28 height 16
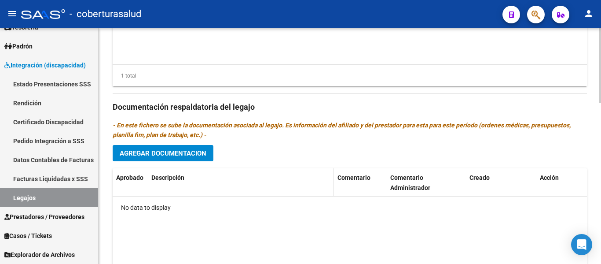
scroll to position [505, 0]
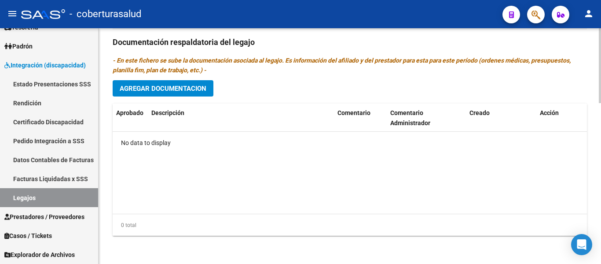
click at [190, 90] on span "Agregar Documentacion" at bounding box center [163, 88] width 87 height 8
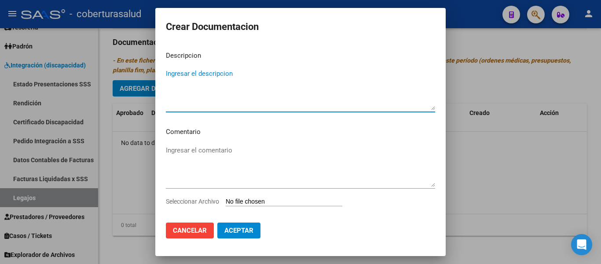
click at [261, 201] on input "Seleccionar Archivo" at bounding box center [284, 202] width 117 height 8
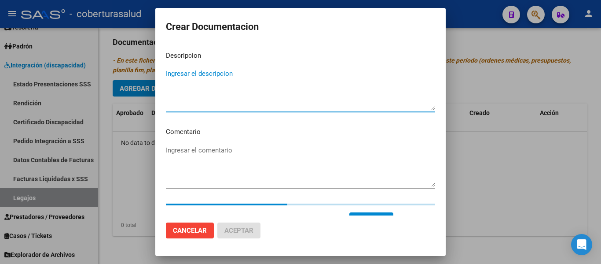
click at [220, 92] on textarea "Ingresar el descripcion" at bounding box center [300, 89] width 269 height 41
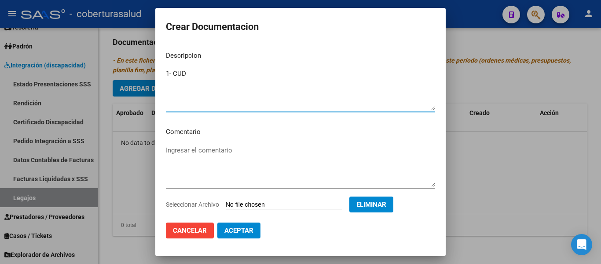
click at [224, 230] on span "Aceptar" at bounding box center [238, 230] width 29 height 8
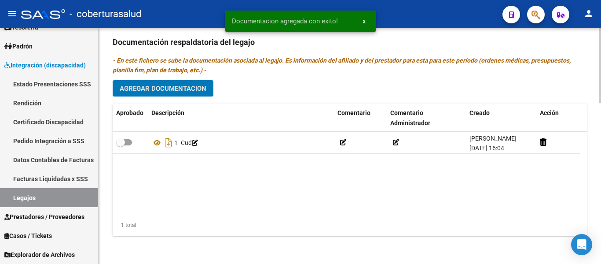
click at [176, 81] on button "Agregar Documentacion" at bounding box center [163, 88] width 101 height 16
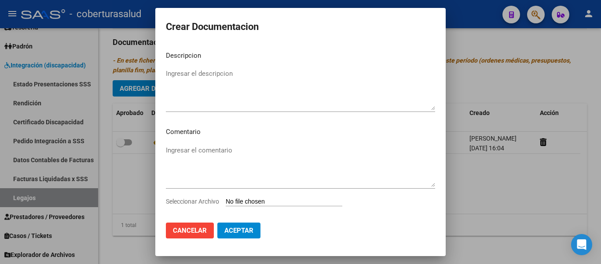
click at [264, 199] on input "Seleccionar Archivo" at bounding box center [284, 202] width 117 height 8
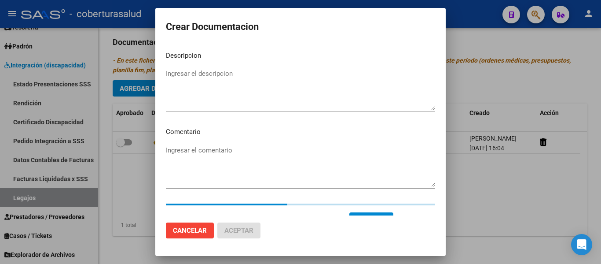
click at [217, 70] on textarea "Ingresar el descripcion" at bounding box center [300, 89] width 269 height 41
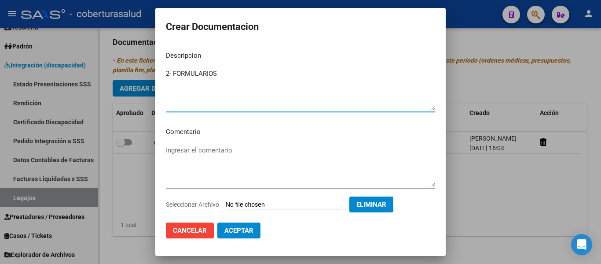
click at [246, 237] on button "Aceptar" at bounding box center [238, 230] width 43 height 16
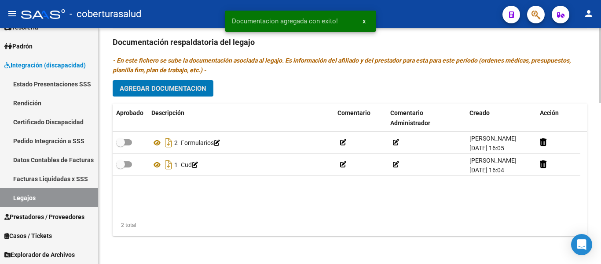
click at [181, 89] on span "Agregar Documentacion" at bounding box center [163, 88] width 87 height 8
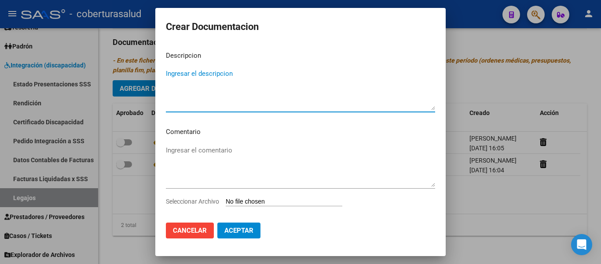
click at [256, 198] on input "Seleccionar Archivo" at bounding box center [284, 202] width 117 height 8
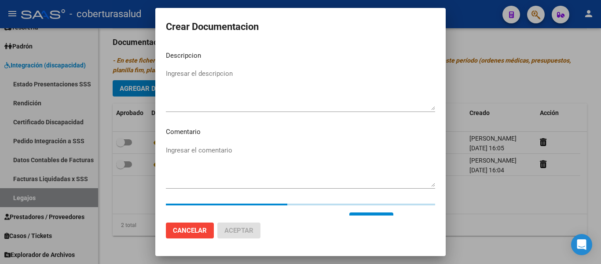
click at [207, 70] on textarea "Ingresar el descripcion" at bounding box center [300, 89] width 269 height 41
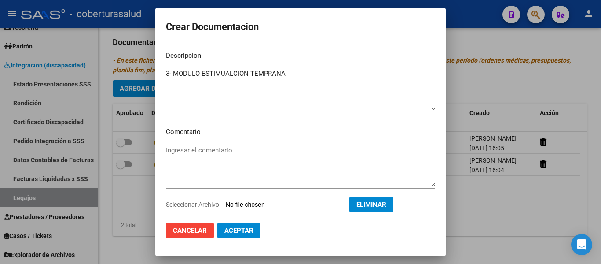
click at [253, 231] on span "Aceptar" at bounding box center [238, 230] width 29 height 8
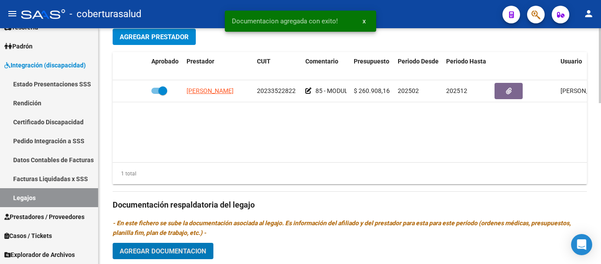
scroll to position [461, 0]
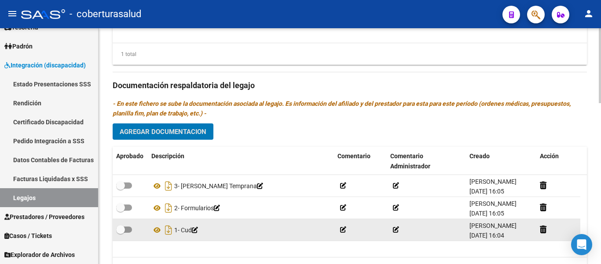
click at [124, 228] on label at bounding box center [124, 229] width 16 height 11
click at [121, 232] on input "checkbox" at bounding box center [120, 232] width 0 height 0
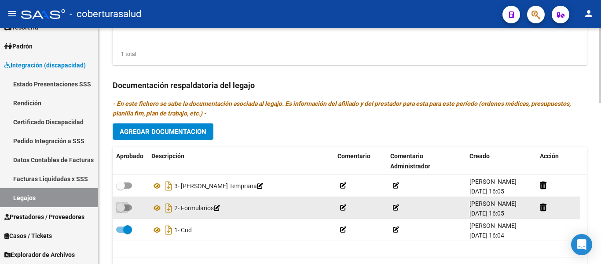
click at [125, 205] on span at bounding box center [124, 207] width 16 height 6
click at [121, 210] on input "checkbox" at bounding box center [120, 210] width 0 height 0
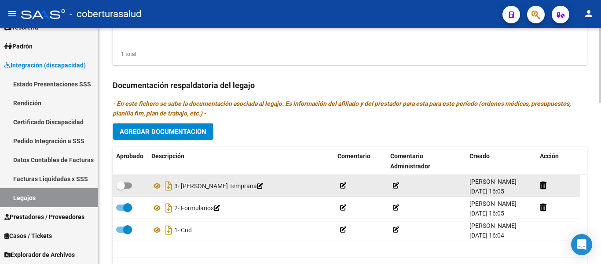
click at [123, 186] on span at bounding box center [120, 185] width 9 height 9
click at [121, 188] on input "checkbox" at bounding box center [120, 188] width 0 height 0
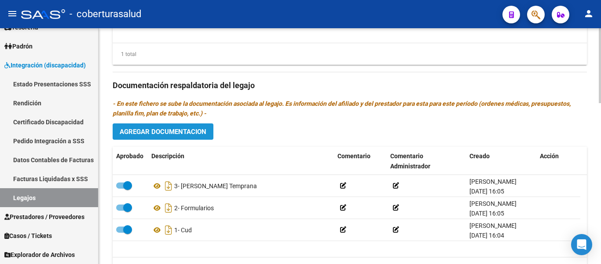
click at [172, 133] on span "Agregar Documentacion" at bounding box center [163, 132] width 87 height 8
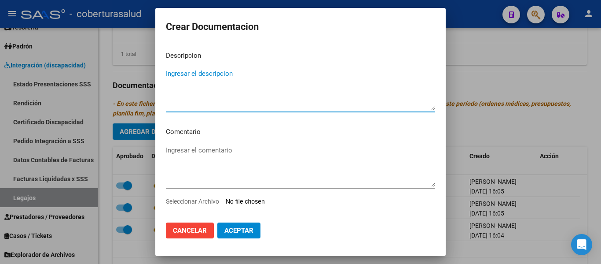
click at [190, 232] on span "Cancelar" at bounding box center [190, 230] width 34 height 8
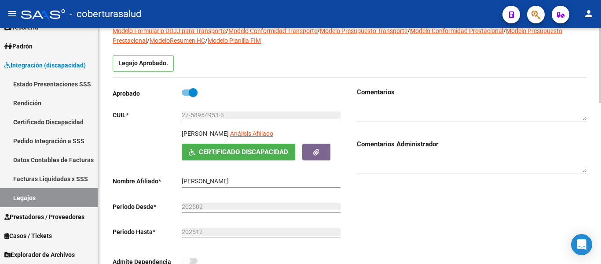
scroll to position [0, 0]
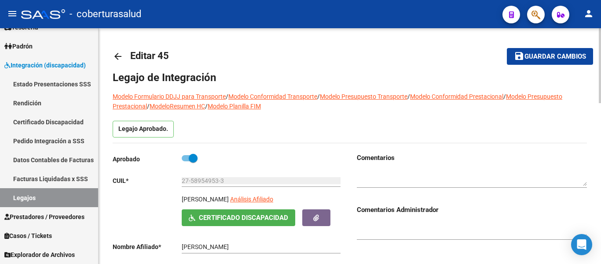
click at [560, 56] on span "Guardar cambios" at bounding box center [555, 57] width 62 height 8
click at [45, 199] on link "Legajos" at bounding box center [49, 197] width 98 height 19
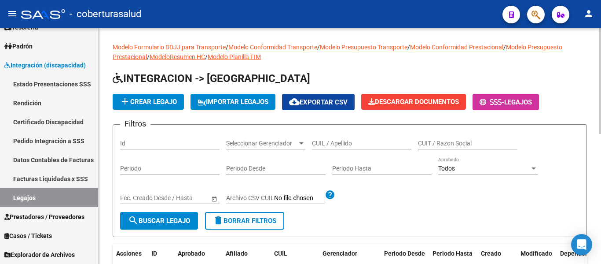
click at [353, 145] on input "CUIL / Apellido" at bounding box center [361, 142] width 99 height 7
paste input "27589549533"
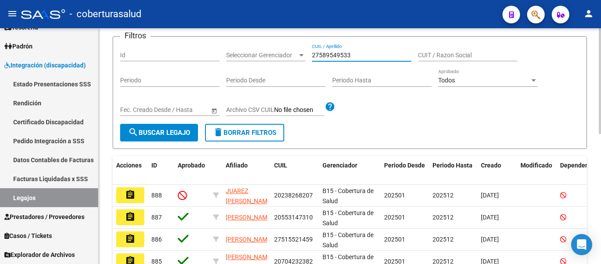
click at [183, 128] on button "search Buscar Legajo" at bounding box center [159, 133] width 78 height 18
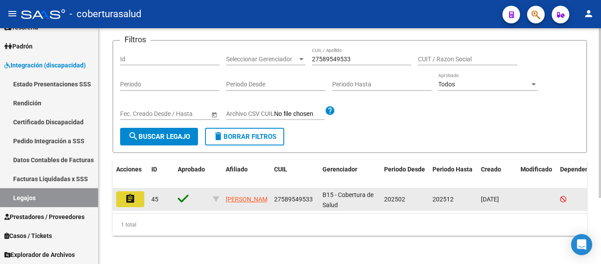
click at [142, 195] on button "assignment" at bounding box center [130, 199] width 28 height 16
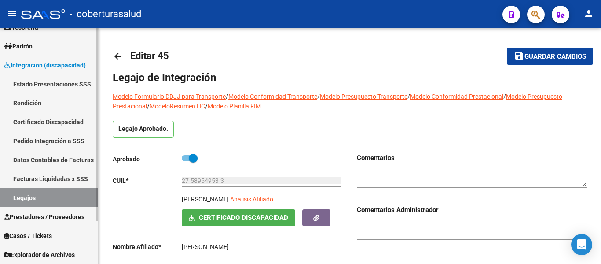
click at [22, 198] on link "Legajos" at bounding box center [49, 197] width 98 height 19
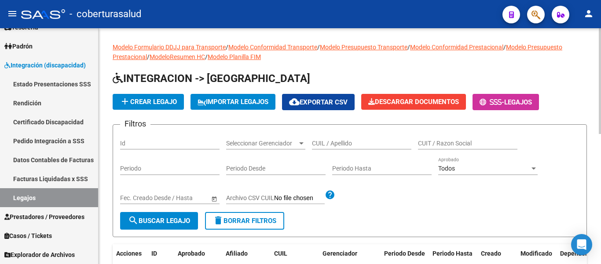
click at [340, 138] on div "CUIL / Apellido" at bounding box center [361, 141] width 99 height 18
paste input "20585390284"
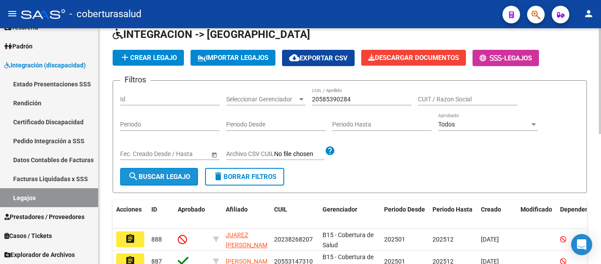
click at [150, 175] on span "search Buscar Legajo" at bounding box center [159, 176] width 62 height 8
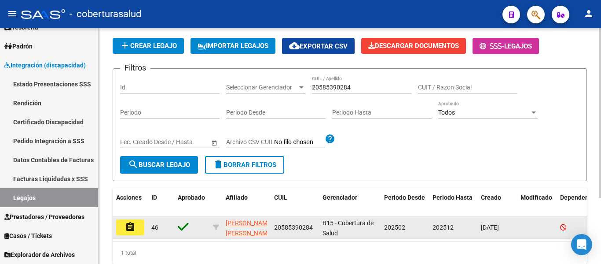
scroll to position [88, 0]
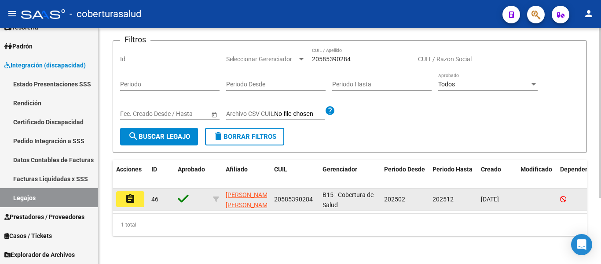
click at [134, 193] on mat-icon "assignment" at bounding box center [130, 198] width 11 height 11
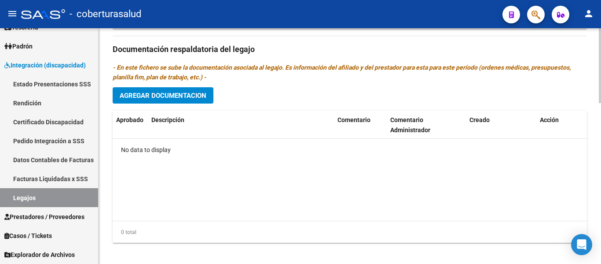
scroll to position [505, 0]
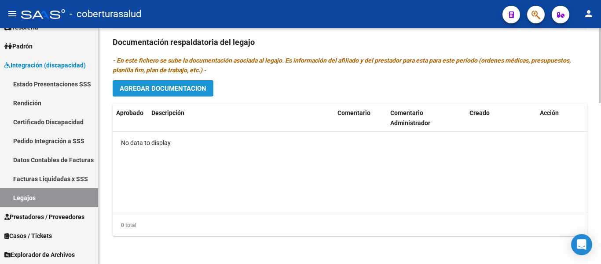
click at [181, 85] on span "Agregar Documentacion" at bounding box center [163, 88] width 87 height 8
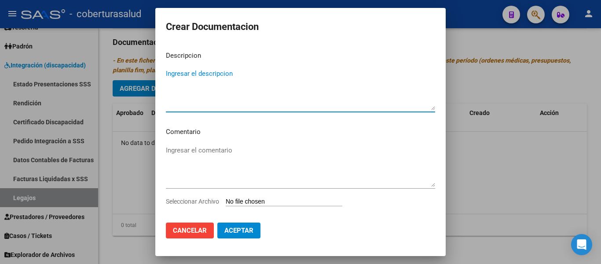
click at [275, 201] on input "Seleccionar Archivo" at bounding box center [284, 202] width 117 height 8
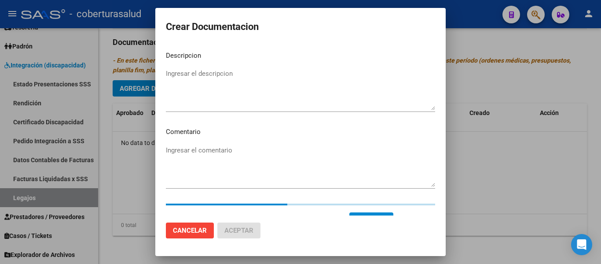
click at [213, 91] on textarea "Ingresar el descripcion" at bounding box center [300, 89] width 269 height 41
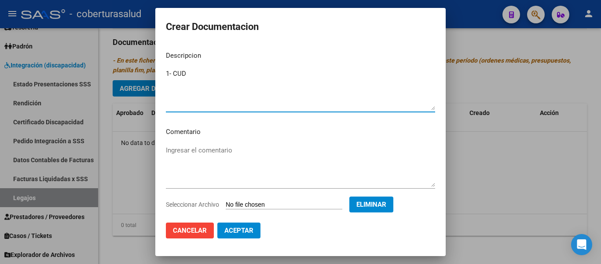
click at [250, 226] on button "Aceptar" at bounding box center [238, 230] width 43 height 16
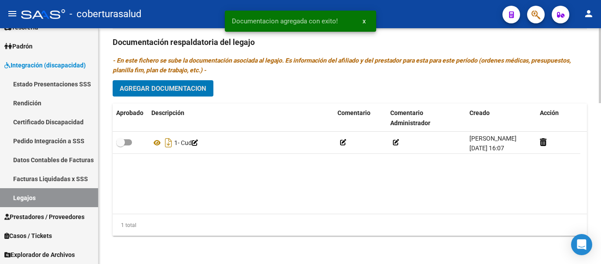
click at [170, 90] on span "Agregar Documentacion" at bounding box center [163, 88] width 87 height 8
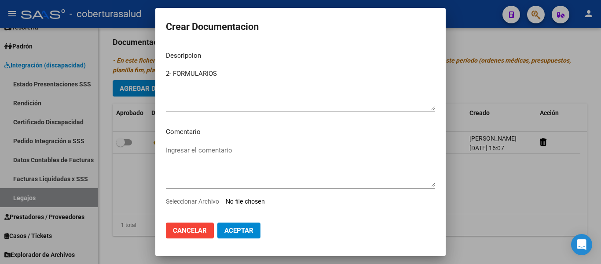
click at [287, 202] on input "Seleccionar Archivo" at bounding box center [284, 202] width 117 height 8
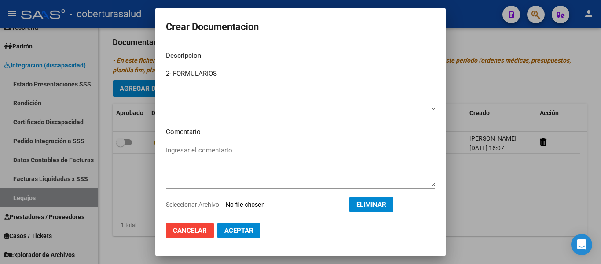
click at [245, 234] on button "Aceptar" at bounding box center [238, 230] width 43 height 16
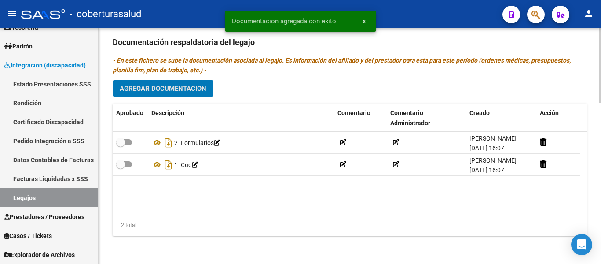
click at [193, 92] on span "Agregar Documentacion" at bounding box center [163, 88] width 87 height 8
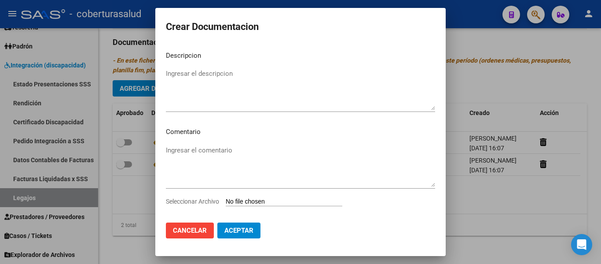
click at [280, 202] on input "Seleccionar Archivo" at bounding box center [284, 202] width 117 height 8
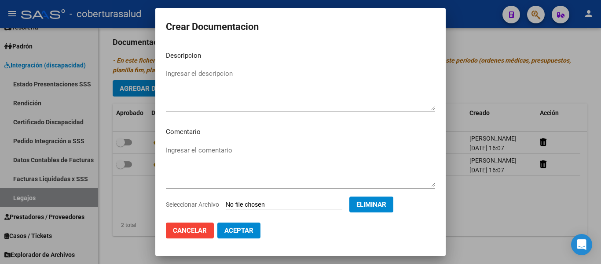
click at [201, 74] on textarea "Ingresar el descripcion" at bounding box center [300, 89] width 269 height 41
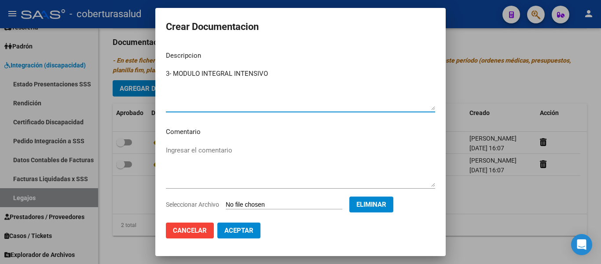
click at [253, 230] on span "Aceptar" at bounding box center [238, 230] width 29 height 8
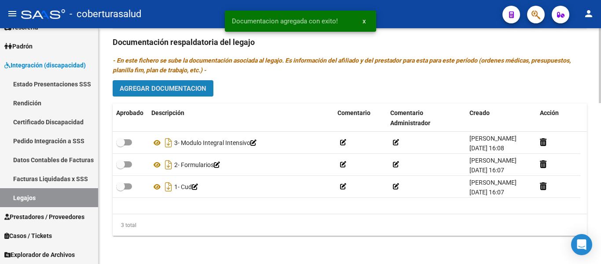
click at [194, 88] on span "Agregar Documentacion" at bounding box center [163, 88] width 87 height 8
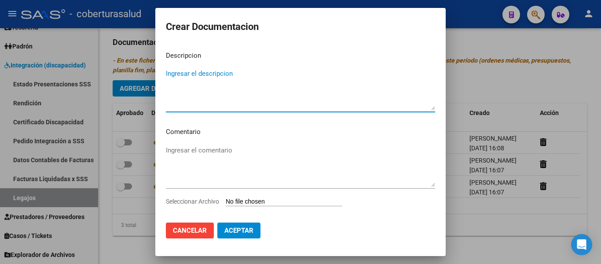
click at [266, 201] on input "Seleccionar Archivo" at bounding box center [284, 202] width 117 height 8
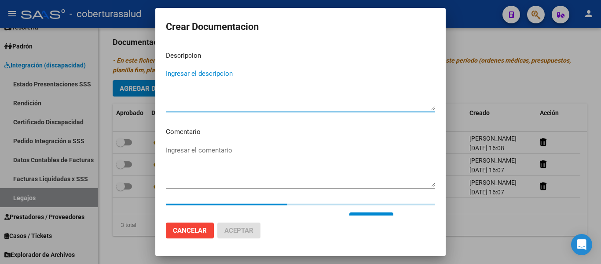
click at [226, 75] on textarea "Ingresar el descripcion" at bounding box center [300, 89] width 269 height 41
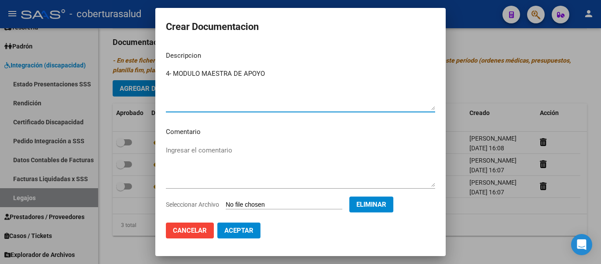
click at [246, 226] on span "Aceptar" at bounding box center [238, 230] width 29 height 8
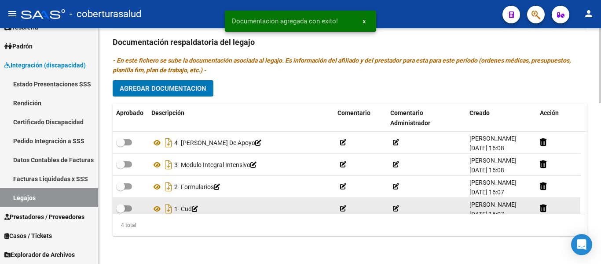
click at [125, 210] on span at bounding box center [120, 208] width 9 height 9
click at [121, 211] on input "checkbox" at bounding box center [120, 211] width 0 height 0
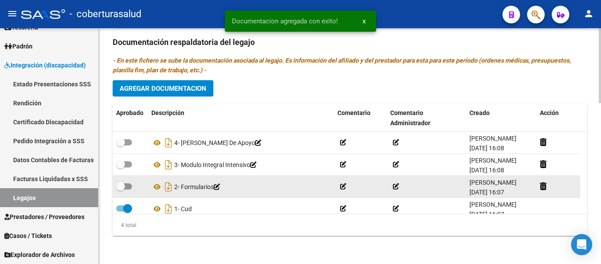
click at [120, 187] on span at bounding box center [120, 186] width 9 height 9
click at [120, 189] on input "checkbox" at bounding box center [120, 189] width 0 height 0
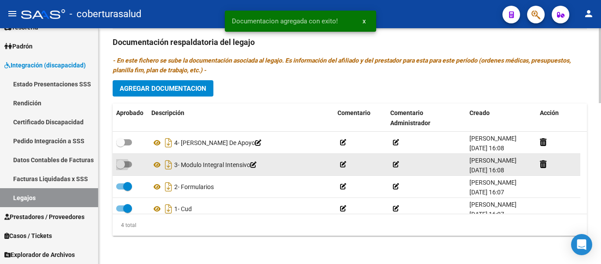
click at [125, 165] on span at bounding box center [124, 164] width 16 height 6
click at [121, 167] on input "checkbox" at bounding box center [120, 167] width 0 height 0
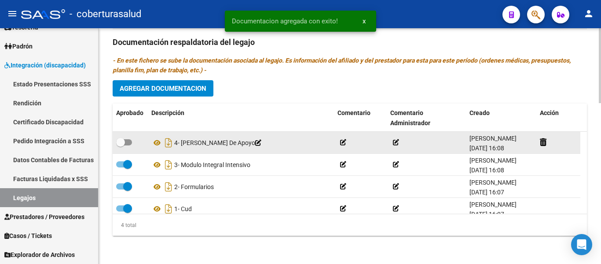
click at [123, 139] on span at bounding box center [120, 142] width 9 height 9
click at [121, 145] on input "checkbox" at bounding box center [120, 145] width 0 height 0
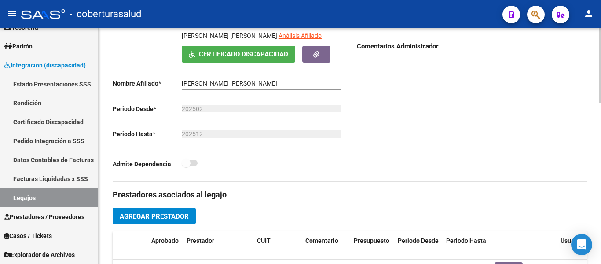
scroll to position [308, 0]
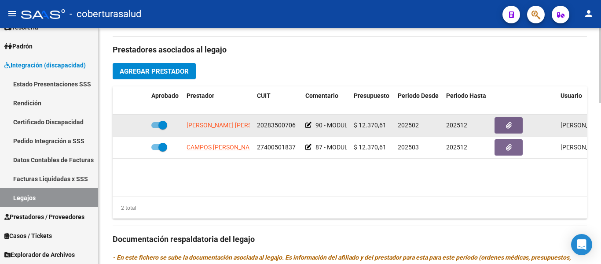
click at [164, 123] on span at bounding box center [162, 125] width 9 height 9
click at [156, 128] on input "checkbox" at bounding box center [155, 128] width 0 height 0
click at [132, 123] on icon at bounding box center [135, 125] width 6 height 6
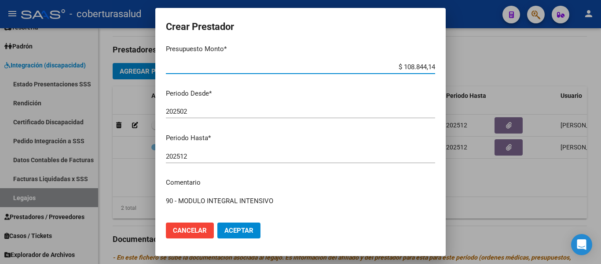
scroll to position [88, 0]
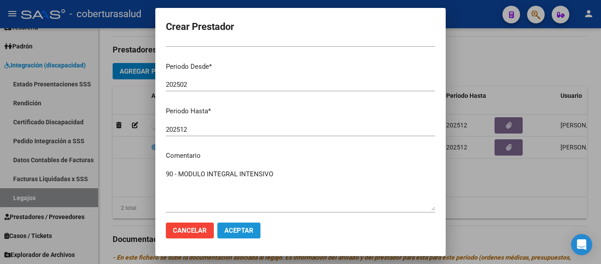
click at [252, 231] on span "Aceptar" at bounding box center [238, 230] width 29 height 8
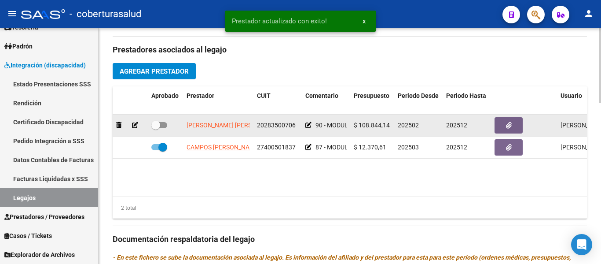
click at [158, 125] on span at bounding box center [155, 125] width 9 height 9
click at [156, 128] on input "checkbox" at bounding box center [155, 128] width 0 height 0
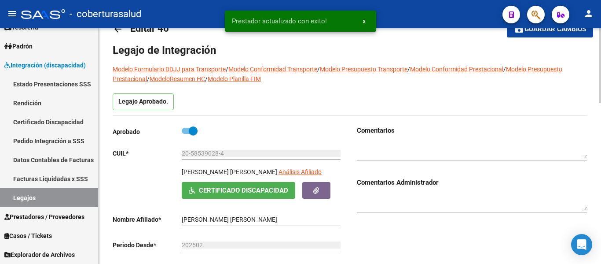
scroll to position [0, 0]
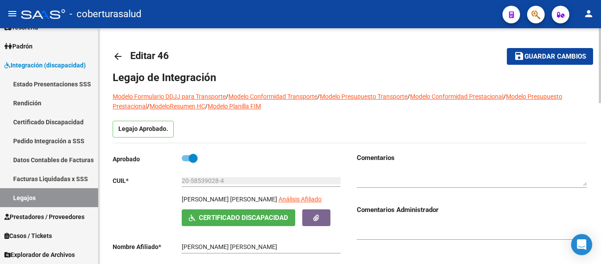
click at [570, 55] on span "Guardar cambios" at bounding box center [555, 57] width 62 height 8
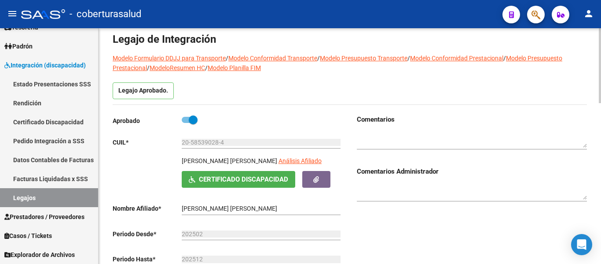
scroll to position [88, 0]
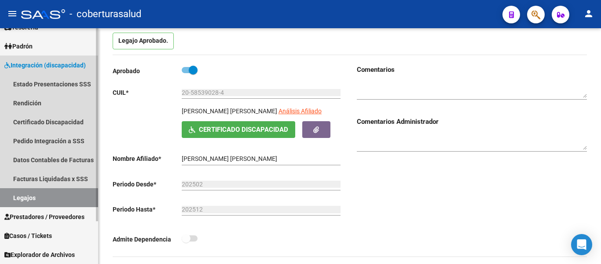
click at [34, 201] on link "Legajos" at bounding box center [49, 197] width 98 height 19
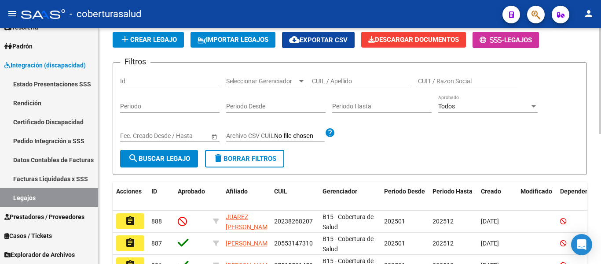
scroll to position [88, 0]
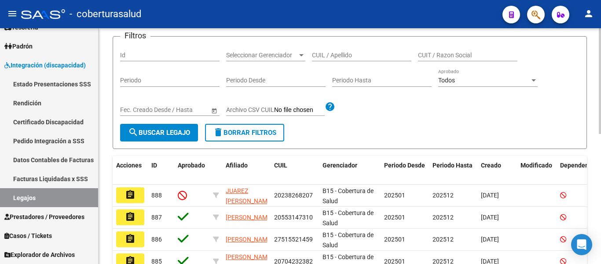
click at [377, 51] on input "CUIL / Apellido" at bounding box center [361, 54] width 99 height 7
paste input "20533512594"
click at [161, 133] on span "search Buscar Legajo" at bounding box center [159, 132] width 62 height 8
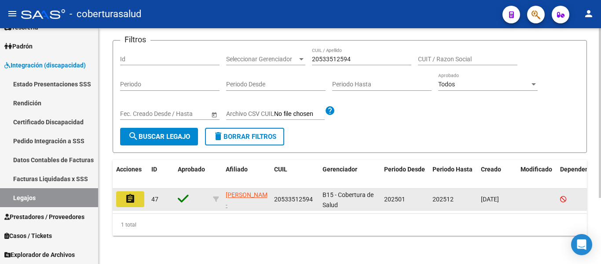
click at [125, 197] on mat-icon "assignment" at bounding box center [130, 198] width 11 height 11
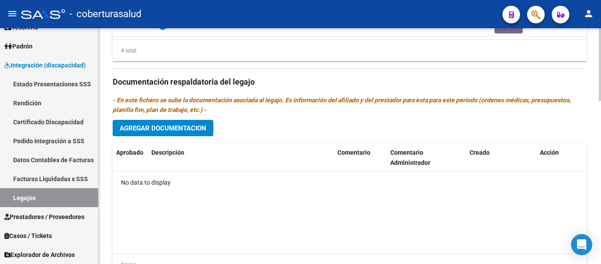
scroll to position [528, 0]
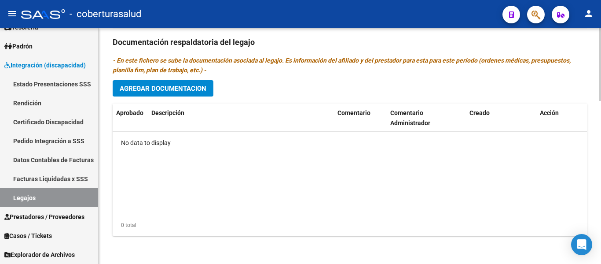
click at [181, 92] on span "Agregar Documentacion" at bounding box center [163, 88] width 87 height 8
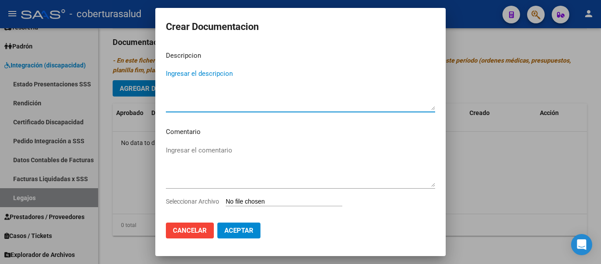
click at [255, 204] on input "Seleccionar Archivo" at bounding box center [284, 202] width 117 height 8
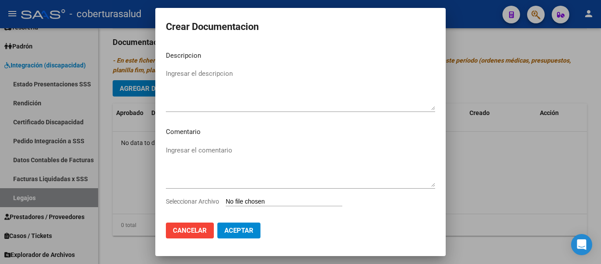
click at [250, 201] on input "Seleccionar Archivo" at bounding box center [284, 202] width 117 height 8
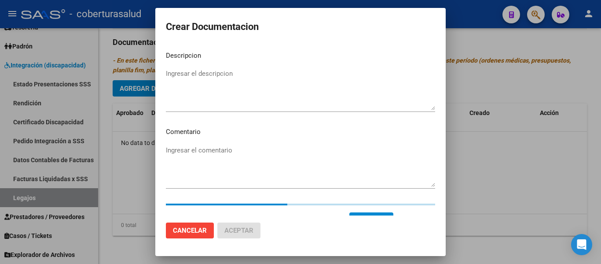
click at [210, 71] on textarea "Ingresar el descripcion" at bounding box center [300, 89] width 269 height 41
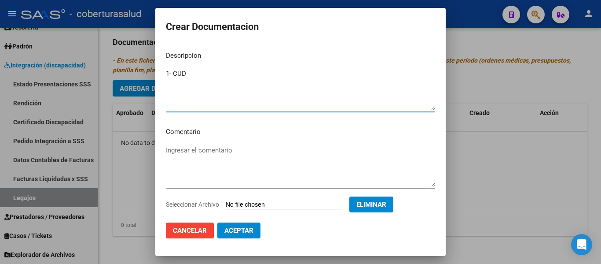
click at [229, 231] on span "Aceptar" at bounding box center [238, 230] width 29 height 8
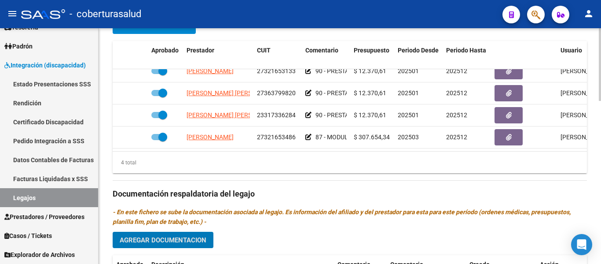
scroll to position [484, 0]
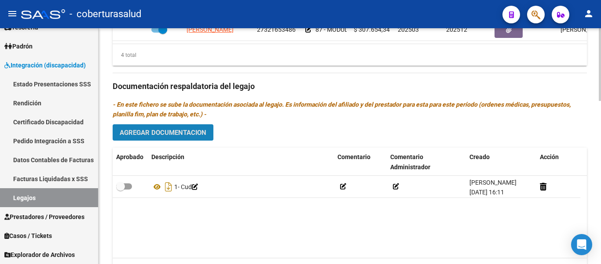
click at [183, 129] on span "Agregar Documentacion" at bounding box center [163, 132] width 87 height 8
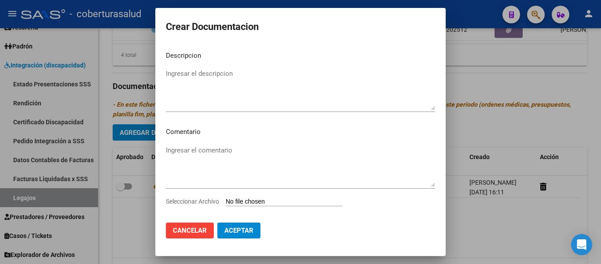
click at [266, 198] on input "Seleccionar Archivo" at bounding box center [284, 202] width 117 height 8
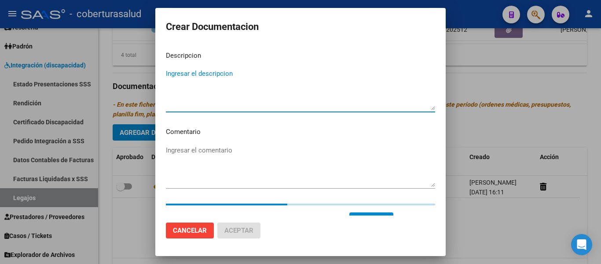
click at [210, 73] on textarea "Ingresar el descripcion" at bounding box center [300, 89] width 269 height 41
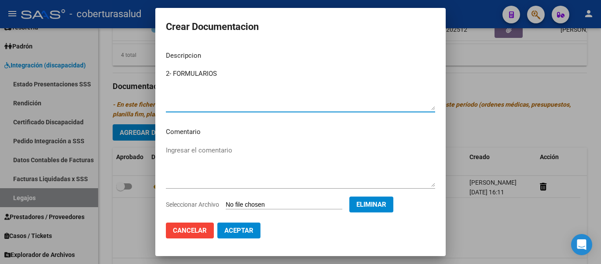
click at [249, 227] on span "Aceptar" at bounding box center [238, 230] width 29 height 8
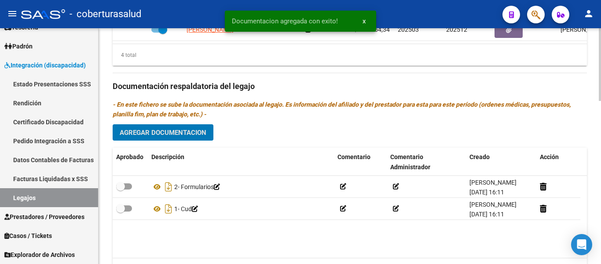
click at [195, 135] on span "Agregar Documentacion" at bounding box center [163, 132] width 87 height 8
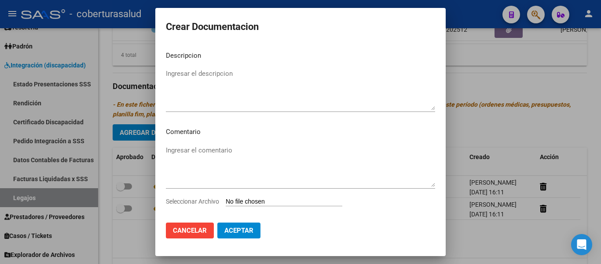
click at [251, 201] on input "Seleccionar Archivo" at bounding box center [284, 202] width 117 height 8
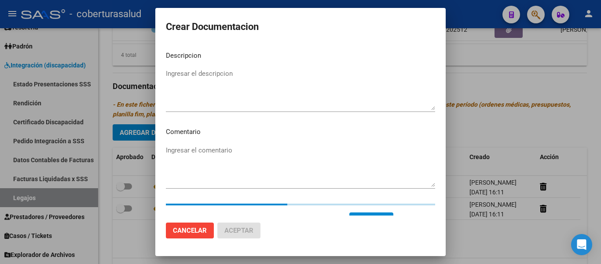
click at [203, 92] on textarea "Ingresar el descripcion" at bounding box center [300, 89] width 269 height 41
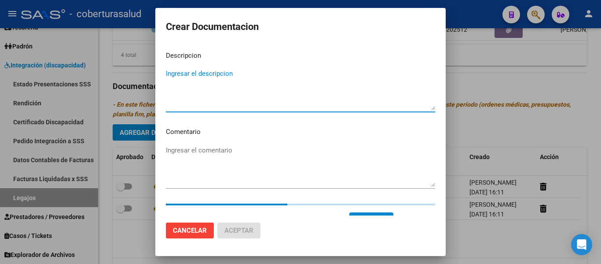
paste textarea "3-PRESTACION DE APOYO EN FONOAUDIOLOGIA"
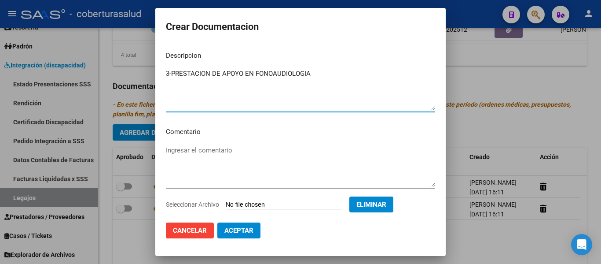
click at [172, 74] on textarea "3-PRESTACION DE APOYO EN FONOAUDIOLOGIA" at bounding box center [300, 89] width 269 height 41
click at [238, 232] on span "Aceptar" at bounding box center [238, 230] width 29 height 8
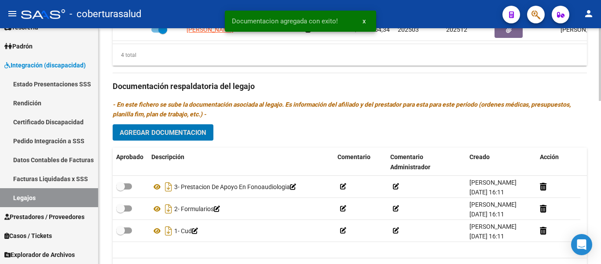
click at [183, 132] on span "Agregar Documentacion" at bounding box center [163, 132] width 87 height 8
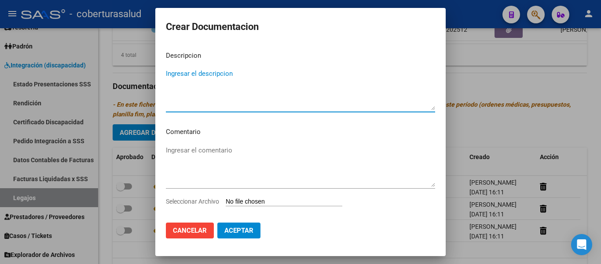
click at [267, 202] on input "Seleccionar Archivo" at bounding box center [284, 202] width 117 height 8
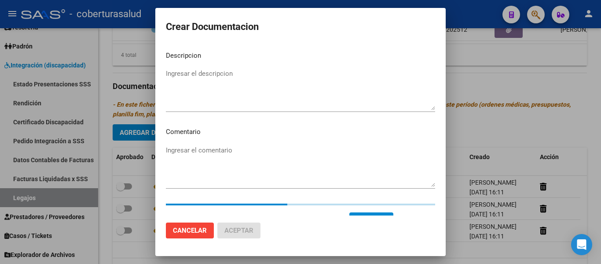
click at [227, 77] on textarea "Ingresar el descripcion" at bounding box center [300, 89] width 269 height 41
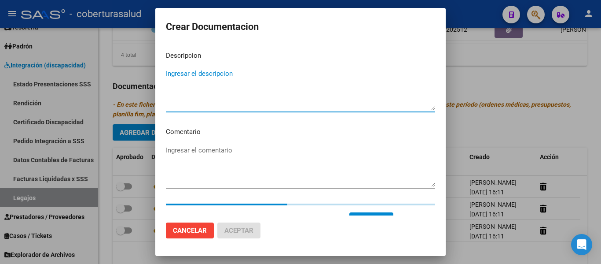
paste textarea "4-PRESTACION DE APOYO EN PSICOPEDAGOGIA"
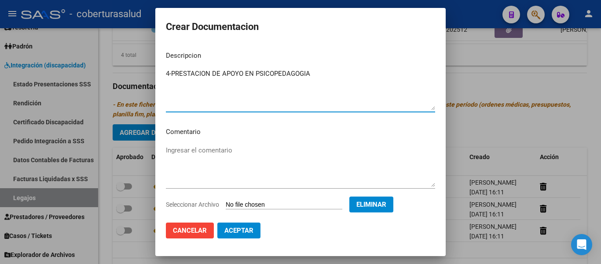
click at [172, 73] on textarea "4-PRESTACION DE APOYO EN PSICOPEDAGOGIA" at bounding box center [300, 89] width 269 height 41
click at [247, 228] on span "Aceptar" at bounding box center [238, 230] width 29 height 8
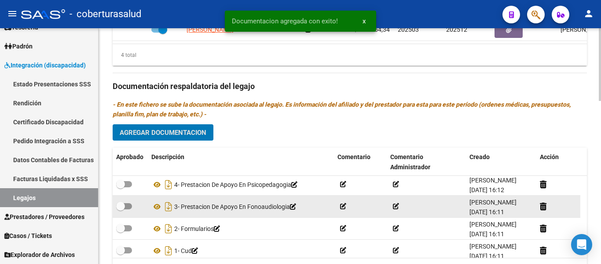
scroll to position [0, 0]
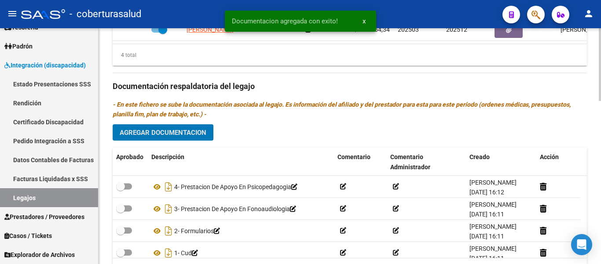
click at [164, 130] on span "Agregar Documentacion" at bounding box center [163, 132] width 87 height 8
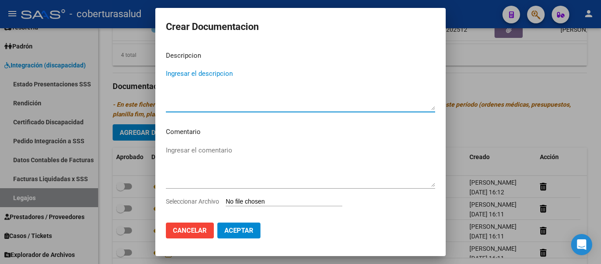
click at [262, 199] on input "Seleccionar Archivo" at bounding box center [284, 202] width 117 height 8
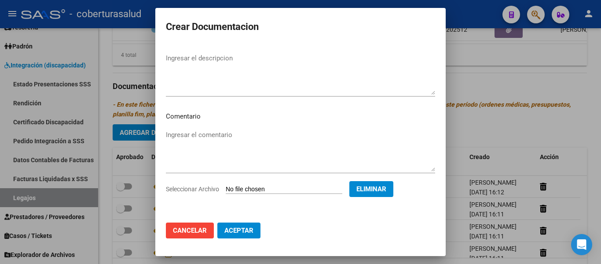
scroll to position [15, 0]
click at [231, 83] on textarea "Ingresar el descripcion" at bounding box center [300, 73] width 269 height 41
paste textarea "5-PRESTACION DE APOYO EN PSICOLOGIA"
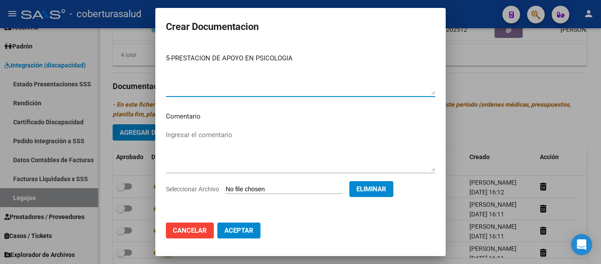
click at [172, 58] on textarea "5-PRESTACION DE APOYO EN PSICOLOGIA" at bounding box center [300, 73] width 269 height 41
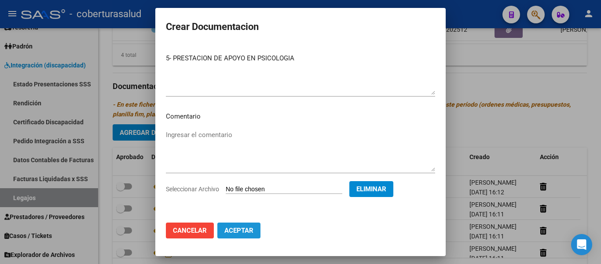
click at [247, 230] on span "Aceptar" at bounding box center [238, 230] width 29 height 8
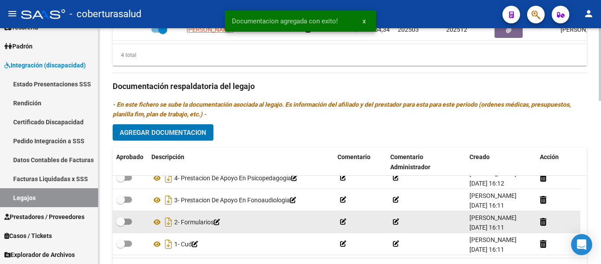
scroll to position [0, 0]
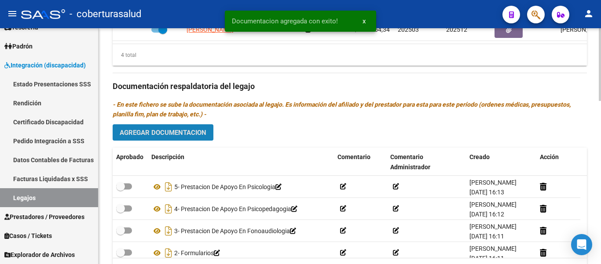
click at [170, 133] on span "Agregar Documentacion" at bounding box center [163, 132] width 87 height 8
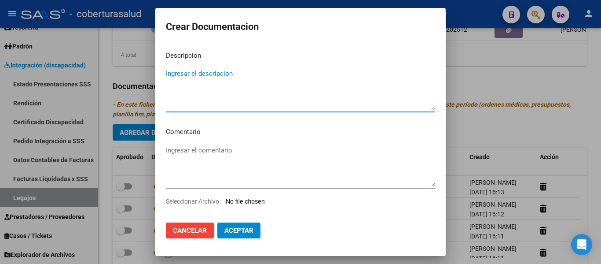
click at [264, 201] on input "Seleccionar Archivo" at bounding box center [284, 202] width 117 height 8
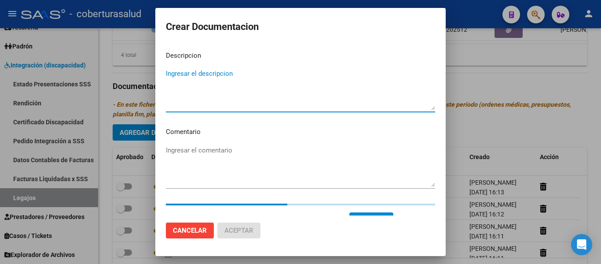
click at [219, 76] on textarea "Ingresar el descripcion" at bounding box center [300, 89] width 269 height 41
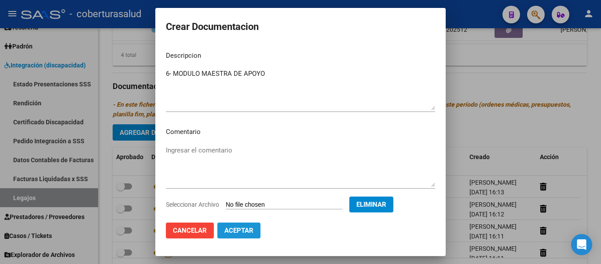
click at [248, 224] on button "Aceptar" at bounding box center [238, 230] width 43 height 16
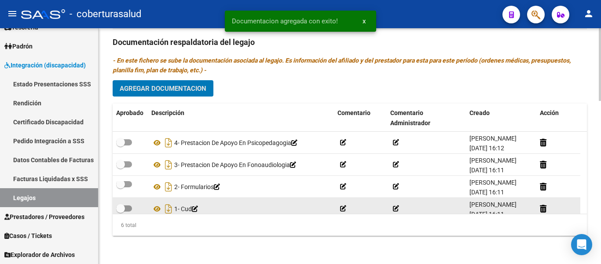
scroll to position [529, 0]
click at [123, 207] on span at bounding box center [120, 208] width 9 height 9
click at [121, 211] on input "checkbox" at bounding box center [120, 211] width 0 height 0
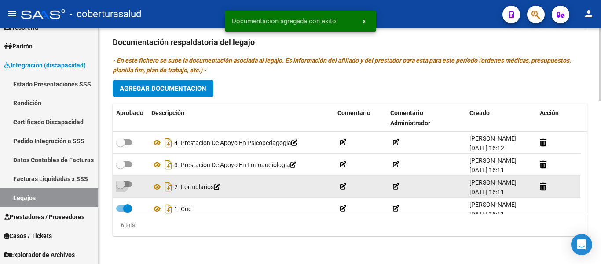
click at [124, 185] on span at bounding box center [120, 183] width 9 height 9
click at [121, 187] on input "checkbox" at bounding box center [120, 187] width 0 height 0
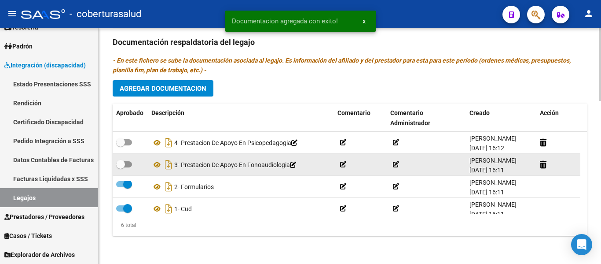
click at [121, 165] on span at bounding box center [120, 164] width 9 height 9
click at [121, 167] on input "checkbox" at bounding box center [120, 167] width 0 height 0
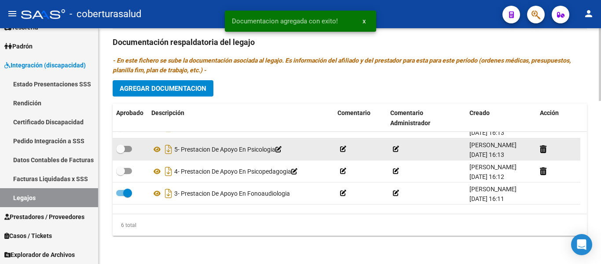
scroll to position [0, 0]
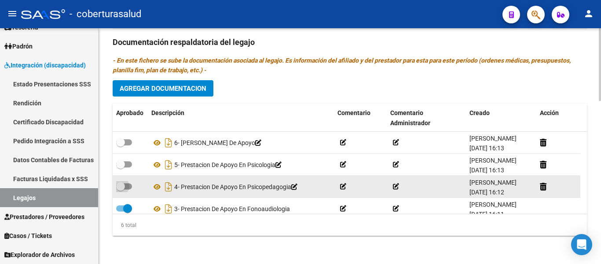
click at [126, 186] on span at bounding box center [124, 186] width 16 height 6
click at [121, 189] on input "checkbox" at bounding box center [120, 189] width 0 height 0
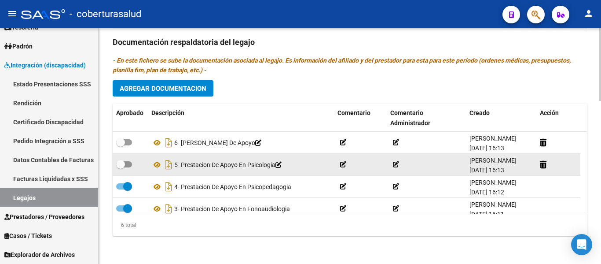
click at [125, 161] on span at bounding box center [120, 164] width 9 height 9
click at [121, 167] on input "checkbox" at bounding box center [120, 167] width 0 height 0
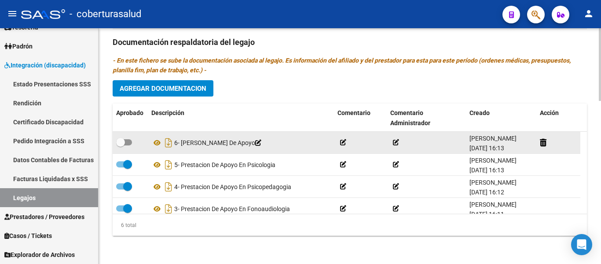
click at [125, 143] on span at bounding box center [124, 142] width 16 height 6
click at [121, 145] on input "checkbox" at bounding box center [120, 145] width 0 height 0
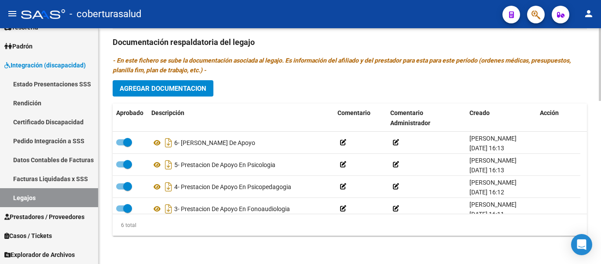
click at [298, 88] on div "Prestadores asociados al legajo Agregar Prestador Aprobado Prestador CUIT Comen…" at bounding box center [350, 41] width 474 height 403
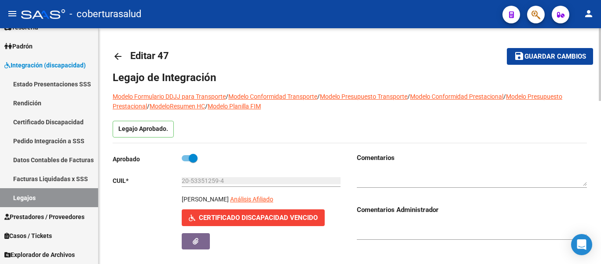
click at [542, 59] on span "Guardar cambios" at bounding box center [555, 57] width 62 height 8
click at [45, 196] on link "Legajos" at bounding box center [49, 197] width 98 height 19
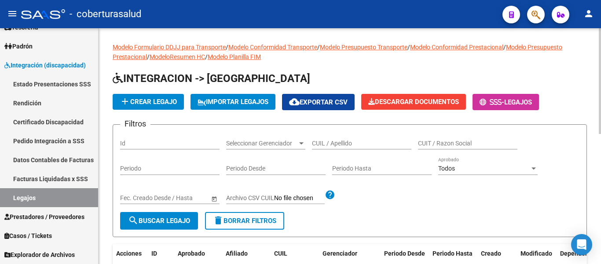
click at [338, 143] on input "CUIL / Apellido" at bounding box center [361, 142] width 99 height 7
paste input "27528016753"
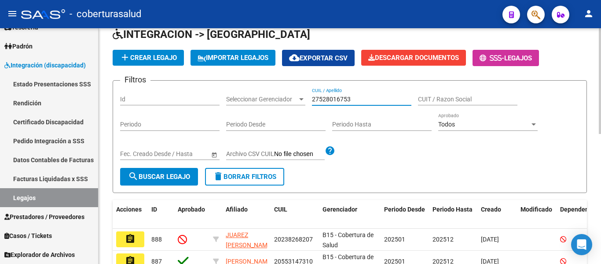
click at [189, 174] on span "search Buscar Legajo" at bounding box center [159, 176] width 62 height 8
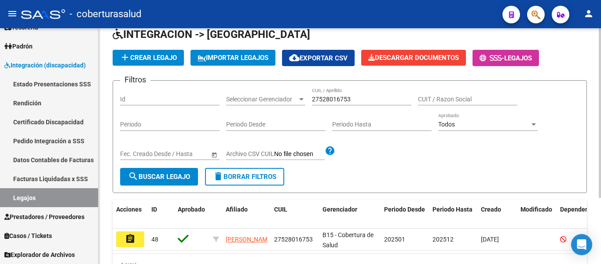
scroll to position [88, 0]
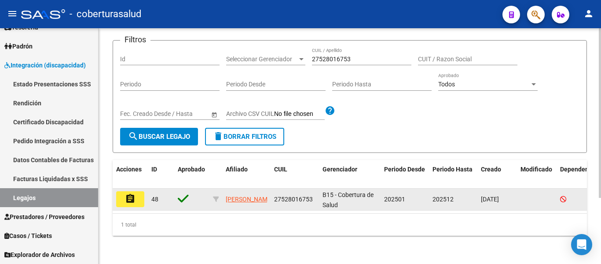
click at [129, 200] on mat-icon "assignment" at bounding box center [130, 198] width 11 height 11
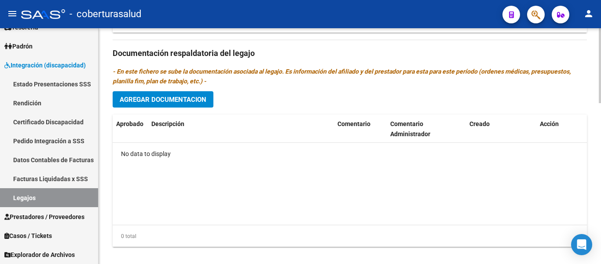
scroll to position [505, 0]
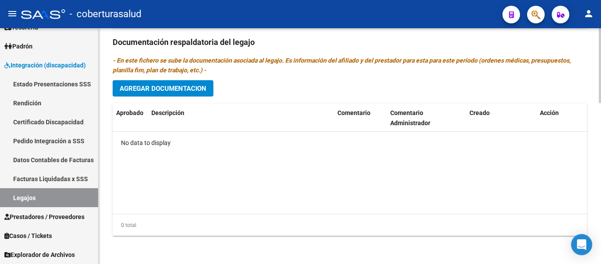
click at [189, 88] on span "Agregar Documentacion" at bounding box center [163, 88] width 87 height 8
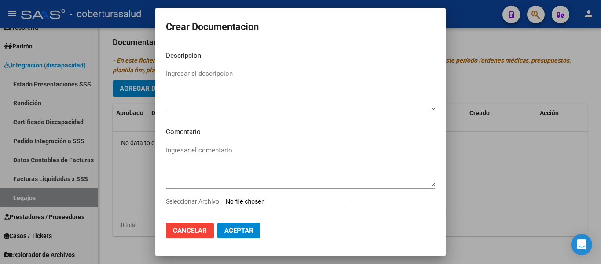
click at [270, 201] on input "Seleccionar Archivo" at bounding box center [284, 202] width 117 height 8
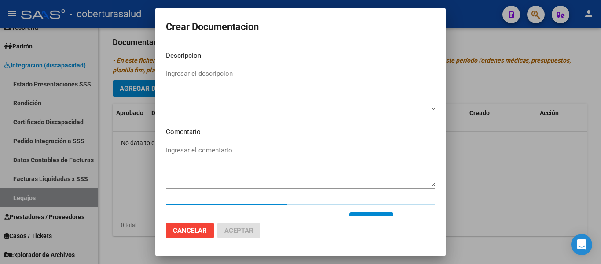
click at [212, 79] on textarea "Ingresar el descripcion" at bounding box center [300, 89] width 269 height 41
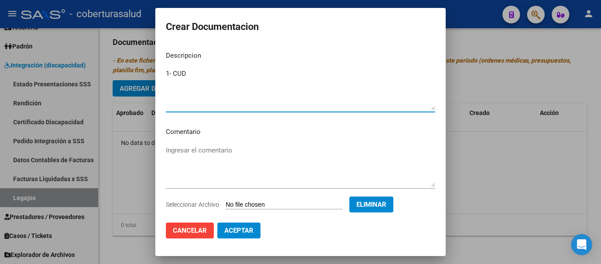
click at [251, 227] on span "Aceptar" at bounding box center [238, 230] width 29 height 8
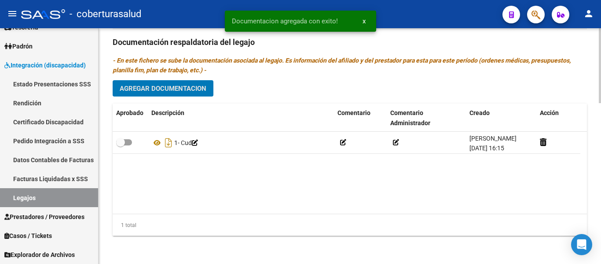
click at [165, 80] on div "Prestadores asociados al legajo Agregar Prestador Aprobado Prestador CUIT Comen…" at bounding box center [350, 41] width 474 height 403
click at [166, 83] on button "Agregar Documentacion" at bounding box center [163, 88] width 101 height 16
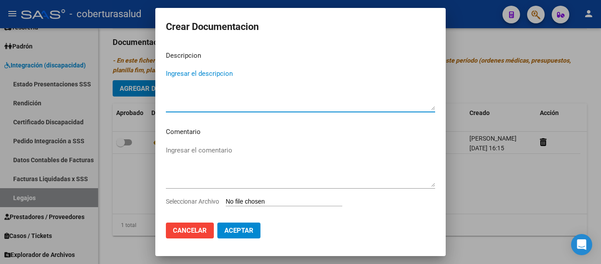
click at [270, 200] on input "Seleccionar Archivo" at bounding box center [284, 202] width 117 height 8
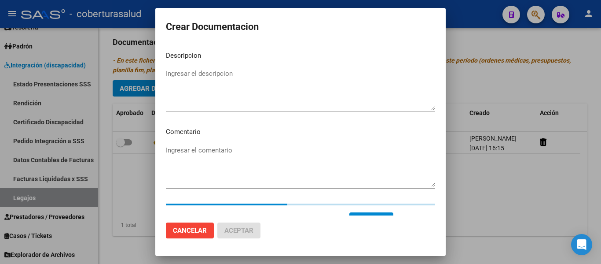
click at [188, 70] on textarea "Ingresar el descripcion" at bounding box center [300, 89] width 269 height 41
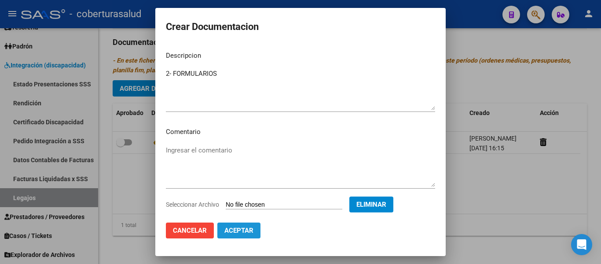
click at [250, 235] on button "Aceptar" at bounding box center [238, 230] width 43 height 16
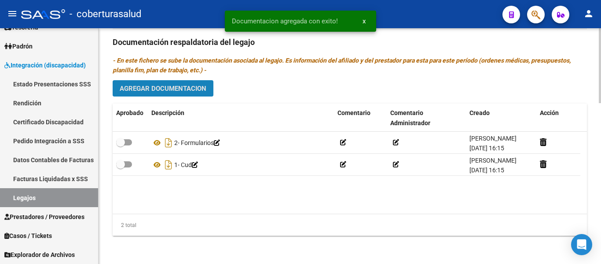
click at [175, 83] on button "Agregar Documentacion" at bounding box center [163, 88] width 101 height 16
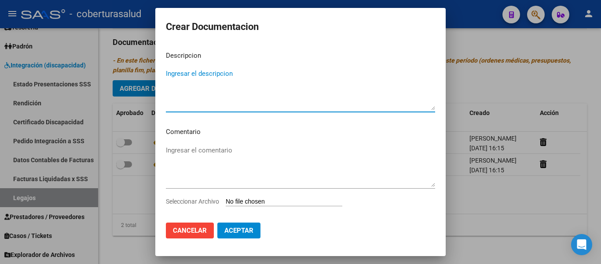
click at [271, 199] on input "Seleccionar Archivo" at bounding box center [284, 202] width 117 height 8
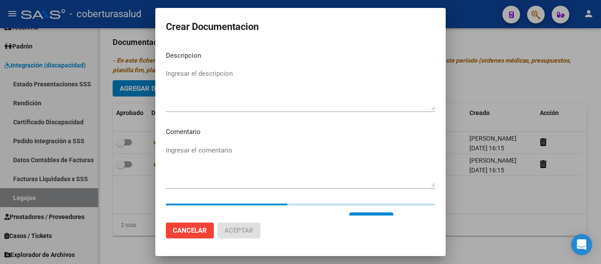
click at [168, 81] on textarea "Ingresar el descripcion" at bounding box center [300, 89] width 269 height 41
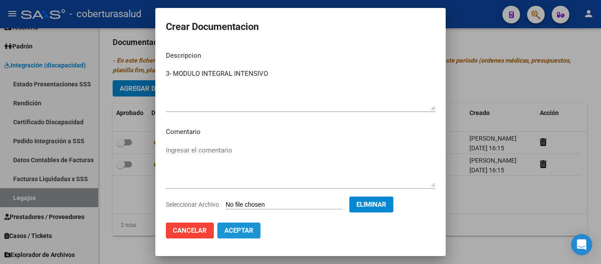
click at [257, 234] on button "Aceptar" at bounding box center [238, 230] width 43 height 16
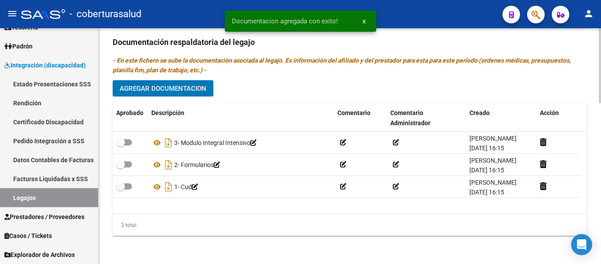
click at [172, 81] on button "Agregar Documentacion" at bounding box center [163, 88] width 101 height 16
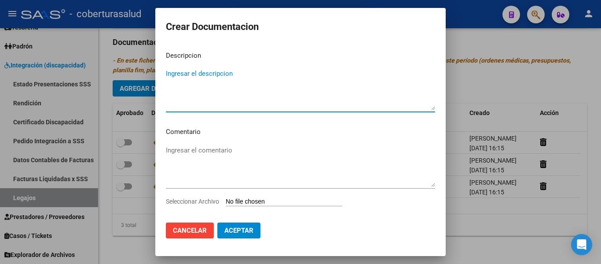
click at [282, 202] on input "Seleccionar Archivo" at bounding box center [284, 202] width 117 height 8
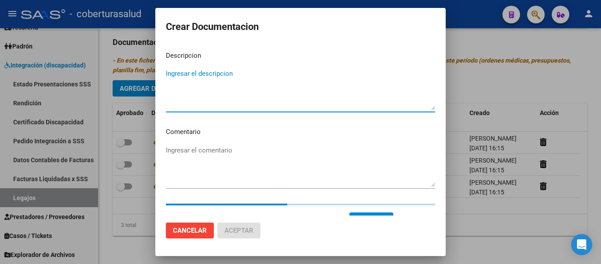
click at [184, 75] on textarea "Ingresar el descripcion" at bounding box center [300, 89] width 269 height 41
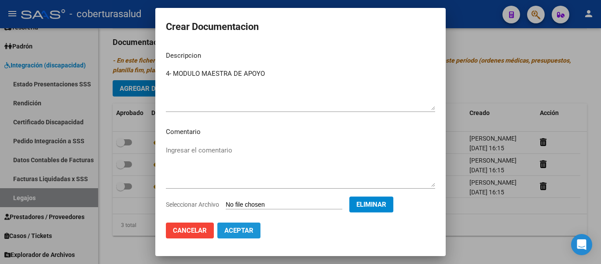
click at [249, 229] on span "Aceptar" at bounding box center [238, 230] width 29 height 8
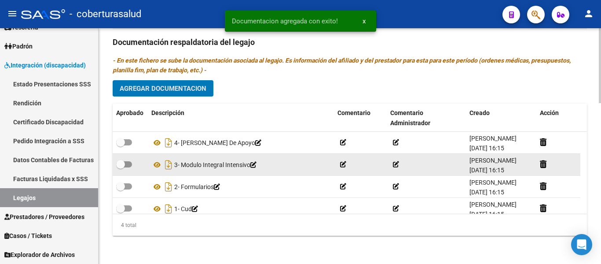
scroll to position [9, 0]
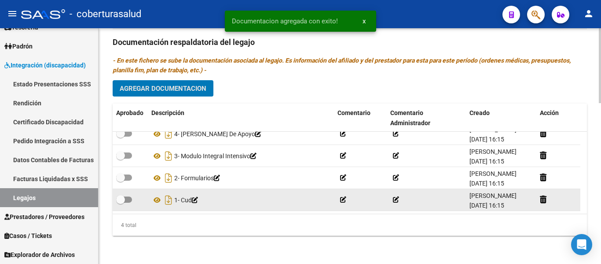
click at [127, 199] on span at bounding box center [124, 199] width 16 height 6
click at [121, 202] on input "checkbox" at bounding box center [120, 202] width 0 height 0
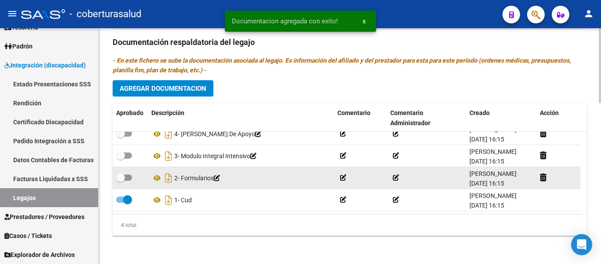
click at [130, 176] on span at bounding box center [124, 177] width 16 height 6
click at [121, 180] on input "checkbox" at bounding box center [120, 180] width 0 height 0
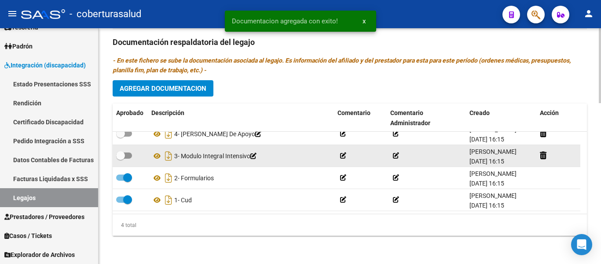
click at [125, 151] on span at bounding box center [120, 155] width 9 height 9
click at [121, 158] on input "checkbox" at bounding box center [120, 158] width 0 height 0
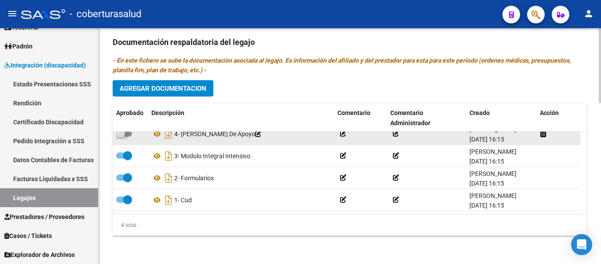
click at [125, 133] on span at bounding box center [120, 133] width 9 height 9
click at [121, 136] on input "checkbox" at bounding box center [120, 136] width 0 height 0
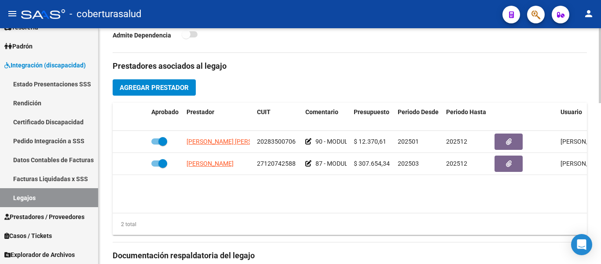
scroll to position [286, 0]
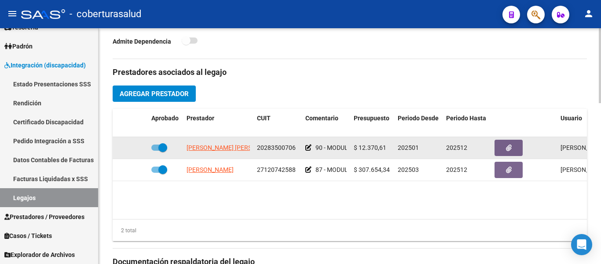
click at [162, 145] on span at bounding box center [162, 147] width 9 height 9
click at [156, 150] on input "checkbox" at bounding box center [155, 150] width 0 height 0
click at [132, 146] on icon at bounding box center [135, 147] width 6 height 6
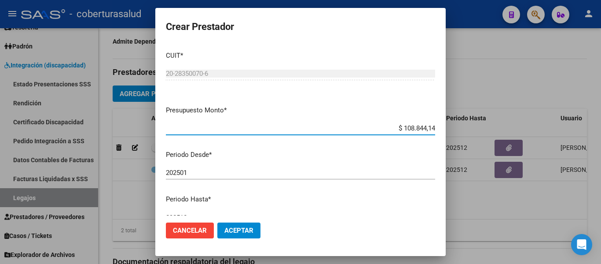
click at [239, 229] on span "Aceptar" at bounding box center [238, 230] width 29 height 8
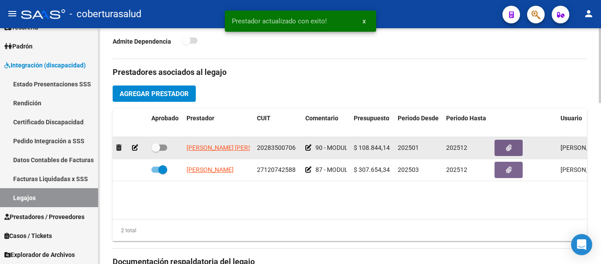
click at [159, 148] on span at bounding box center [155, 147] width 9 height 9
click at [156, 150] on input "checkbox" at bounding box center [155, 150] width 0 height 0
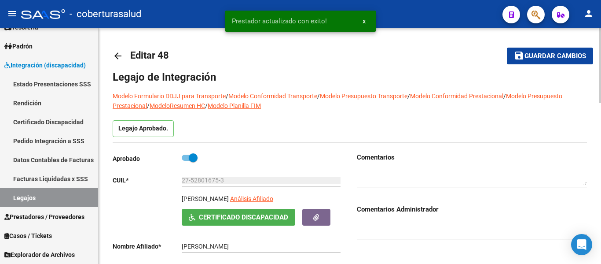
scroll to position [0, 0]
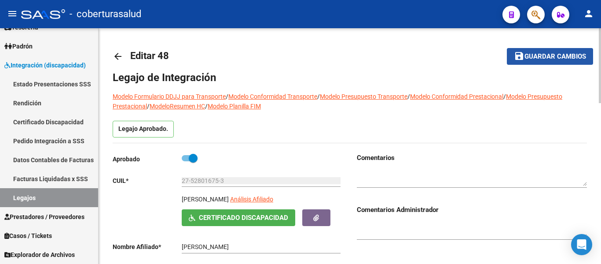
click at [557, 59] on span "Guardar cambios" at bounding box center [555, 57] width 62 height 8
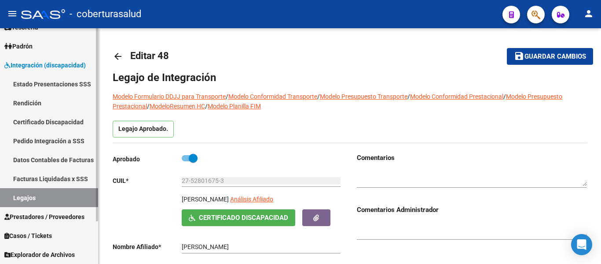
click at [44, 196] on link "Legajos" at bounding box center [49, 197] width 98 height 19
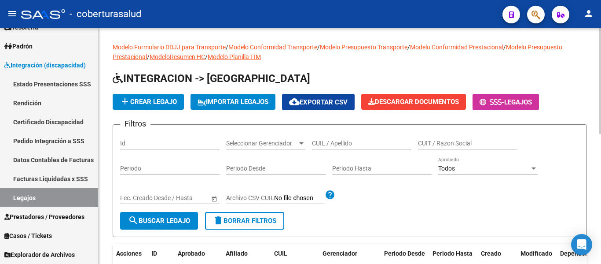
click at [355, 139] on input "CUIL / Apellido" at bounding box center [361, 142] width 99 height 7
paste input "27535457633"
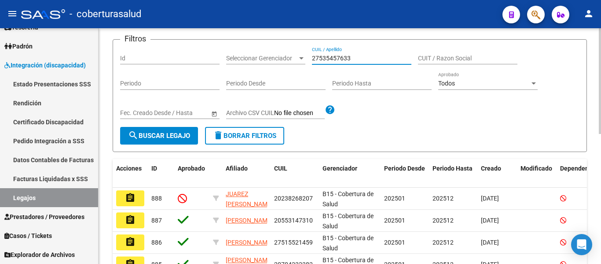
scroll to position [88, 0]
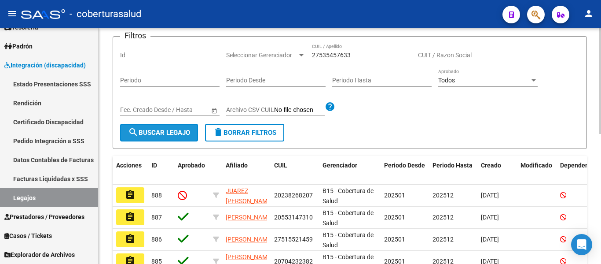
click at [179, 133] on span "search Buscar Legajo" at bounding box center [159, 132] width 62 height 8
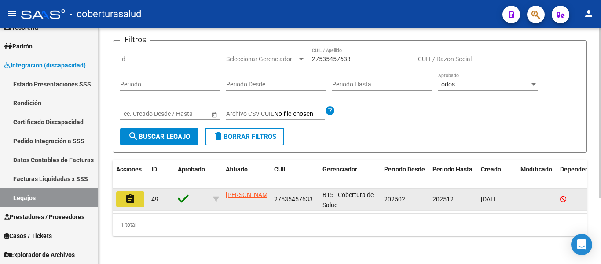
click at [138, 192] on button "assignment" at bounding box center [130, 199] width 28 height 16
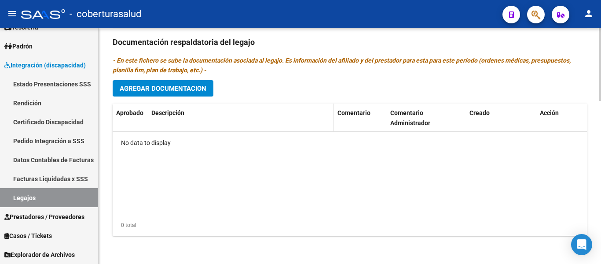
scroll to position [529, 0]
click at [156, 89] on span "Agregar Documentacion" at bounding box center [163, 88] width 87 height 8
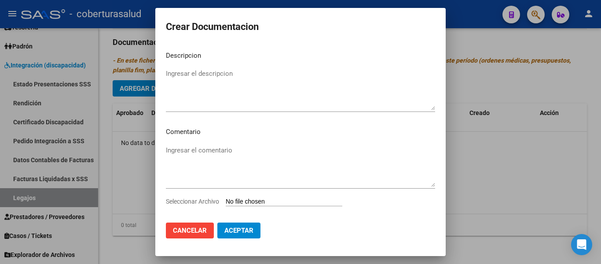
click at [254, 201] on input "Seleccionar Archivo" at bounding box center [284, 202] width 117 height 8
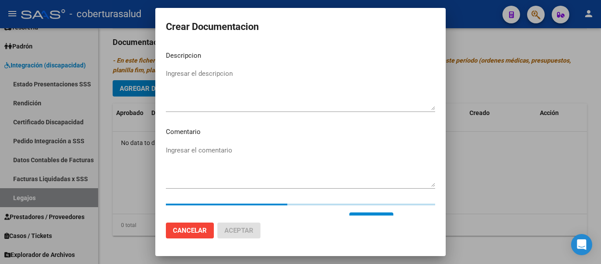
click at [196, 71] on textarea "Ingresar el descripcion" at bounding box center [300, 89] width 269 height 41
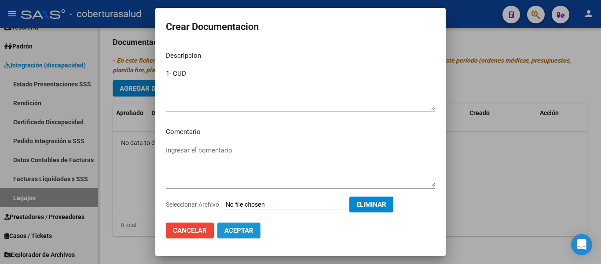
click at [239, 231] on span "Aceptar" at bounding box center [238, 230] width 29 height 8
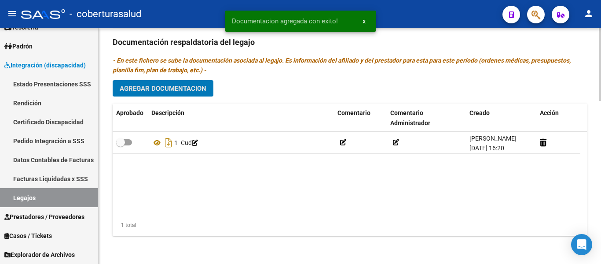
click at [197, 84] on button "Agregar Documentacion" at bounding box center [163, 88] width 101 height 16
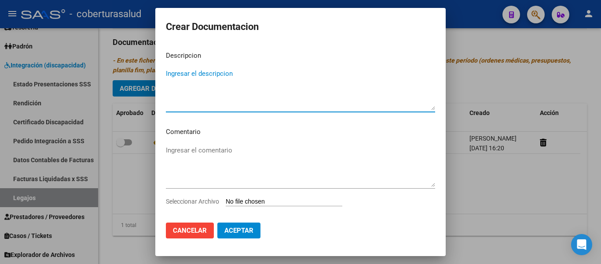
click at [267, 201] on input "Seleccionar Archivo" at bounding box center [284, 202] width 117 height 8
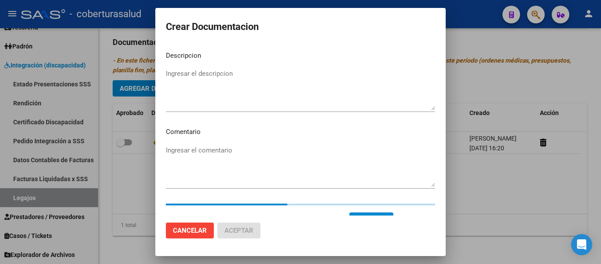
click at [204, 59] on p "Descripcion" at bounding box center [300, 56] width 269 height 10
click at [201, 75] on textarea "Ingresar el descripcion" at bounding box center [300, 89] width 269 height 41
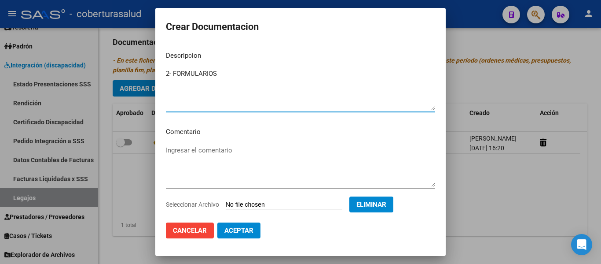
click at [232, 225] on button "Aceptar" at bounding box center [238, 230] width 43 height 16
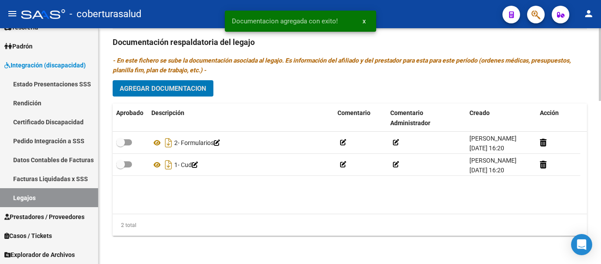
click at [178, 88] on span "Agregar Documentacion" at bounding box center [163, 88] width 87 height 8
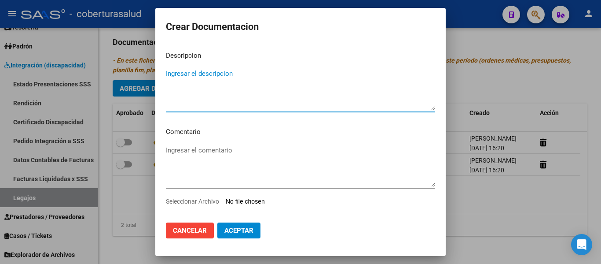
click at [262, 196] on div "Ingresar el comentario" at bounding box center [300, 169] width 269 height 53
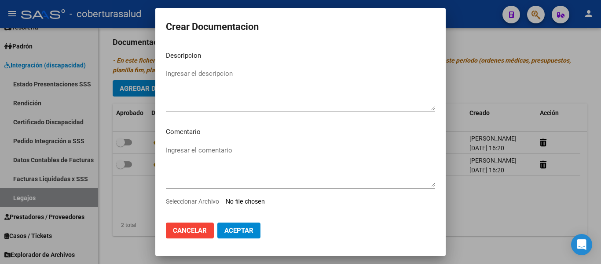
click at [260, 200] on input "Seleccionar Archivo" at bounding box center [284, 202] width 117 height 8
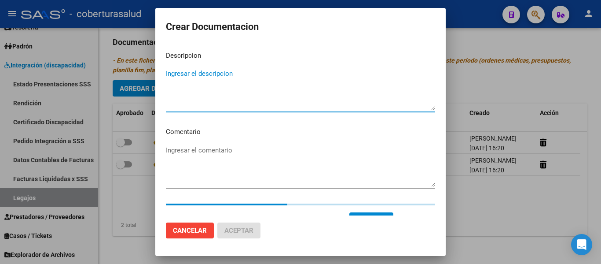
click at [210, 73] on textarea "Ingresar el descripcion" at bounding box center [300, 89] width 269 height 41
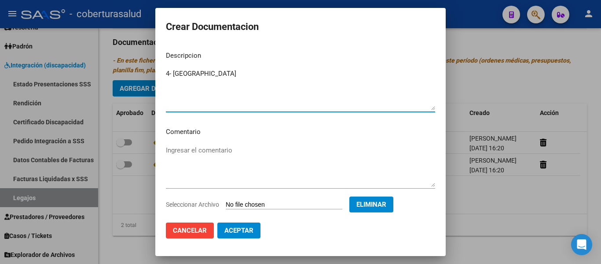
click at [192, 233] on span "Cancelar" at bounding box center [190, 230] width 34 height 8
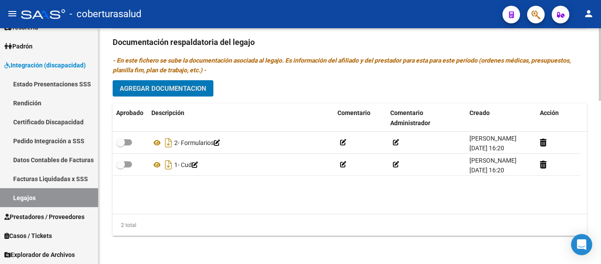
click at [143, 87] on span "Agregar Documentacion" at bounding box center [163, 88] width 87 height 8
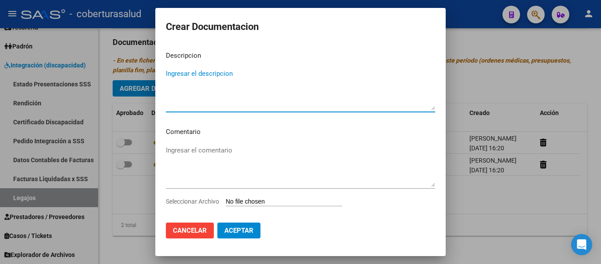
click at [253, 200] on input "Seleccionar Archivo" at bounding box center [284, 202] width 117 height 8
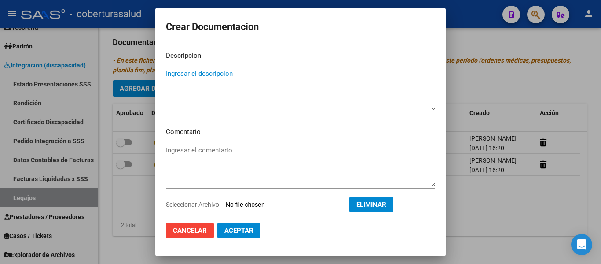
click at [195, 76] on textarea "Ingresar el descripcion" at bounding box center [300, 89] width 269 height 41
paste textarea "3- PRESTACION DE APOYO EN FONOAUDIOLOGIA"
click at [172, 73] on textarea "3- PRESTACION DE APOYO EN FONOAUDIOLOGIA" at bounding box center [300, 89] width 269 height 41
click at [239, 227] on span "Aceptar" at bounding box center [238, 230] width 29 height 8
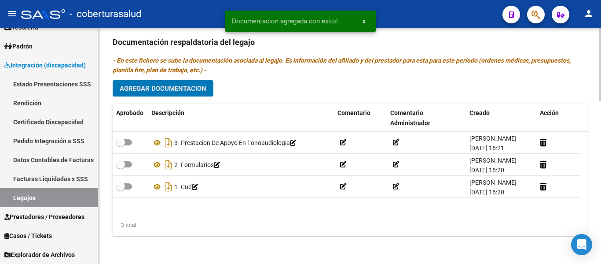
click at [164, 84] on span "Agregar Documentacion" at bounding box center [163, 88] width 87 height 8
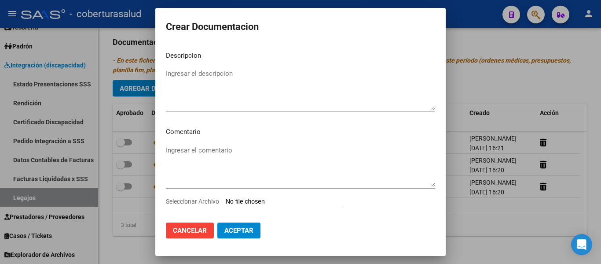
click at [286, 201] on input "Seleccionar Archivo" at bounding box center [284, 202] width 117 height 8
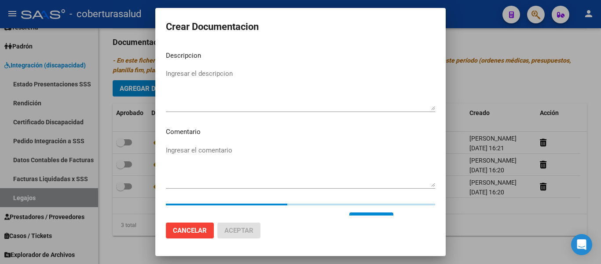
click at [213, 91] on textarea "Ingresar el descripcion" at bounding box center [300, 89] width 269 height 41
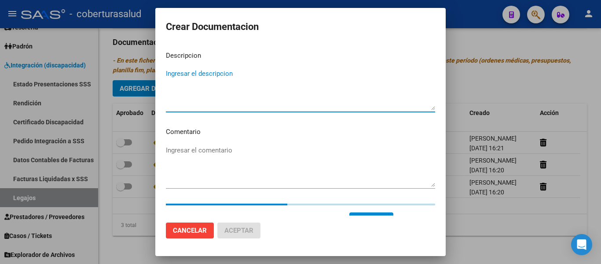
paste textarea "4-MODULO MAESTRA DE APOYO"
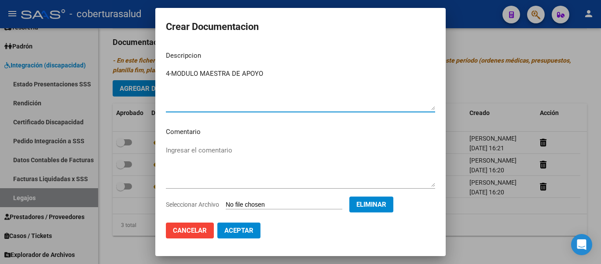
click at [170, 70] on textarea "4-MODULO MAESTRA DE APOYO" at bounding box center [300, 89] width 269 height 41
click at [245, 228] on span "Aceptar" at bounding box center [238, 230] width 29 height 8
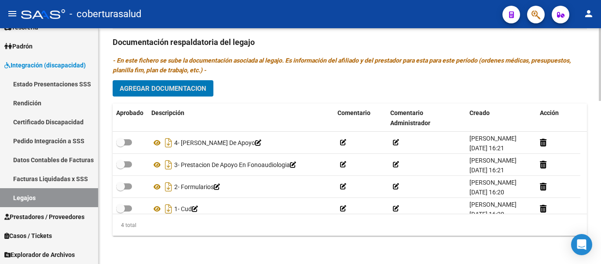
click at [198, 90] on span "Agregar Documentacion" at bounding box center [163, 88] width 87 height 8
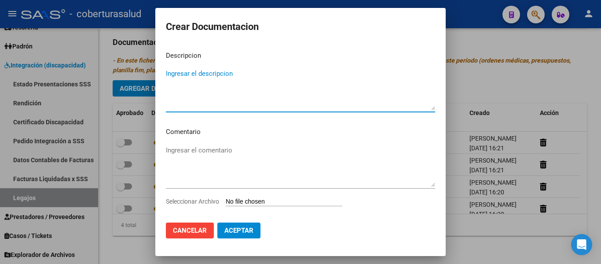
click at [261, 199] on input "Seleccionar Archivo" at bounding box center [284, 202] width 117 height 8
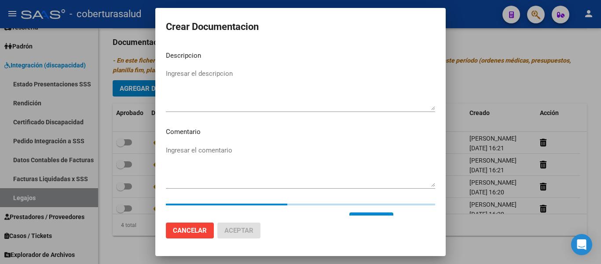
click at [231, 98] on textarea "Ingresar el descripcion" at bounding box center [300, 89] width 269 height 41
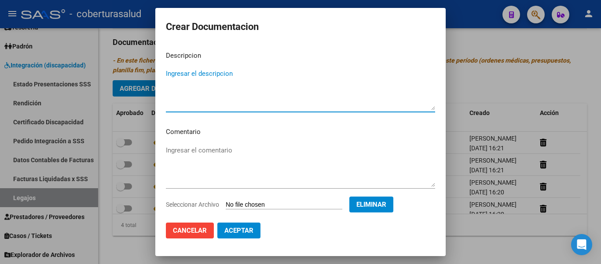
paste textarea "5- PRESTACION DE APOYO PSICOLOGIA"
click at [244, 231] on span "Aceptar" at bounding box center [238, 230] width 29 height 8
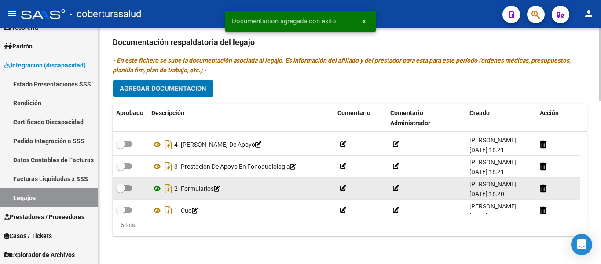
scroll to position [31, 0]
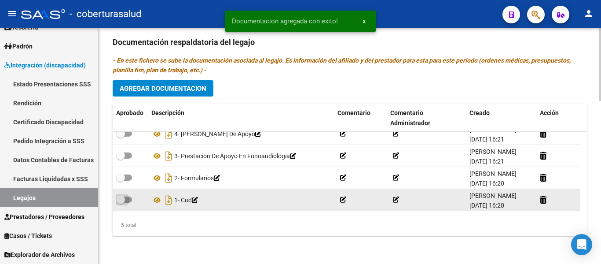
click at [121, 197] on span at bounding box center [120, 199] width 9 height 9
click at [121, 202] on input "checkbox" at bounding box center [120, 202] width 0 height 0
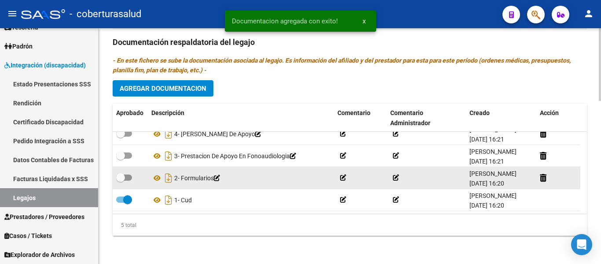
click at [124, 173] on span at bounding box center [120, 177] width 9 height 9
click at [121, 180] on input "checkbox" at bounding box center [120, 180] width 0 height 0
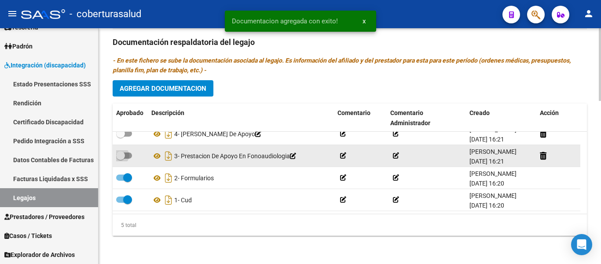
click at [123, 154] on span at bounding box center [120, 155] width 9 height 9
click at [121, 158] on input "checkbox" at bounding box center [120, 158] width 0 height 0
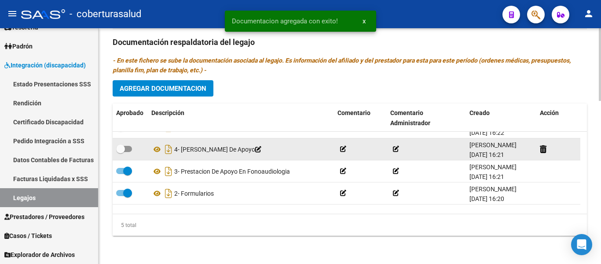
scroll to position [0, 0]
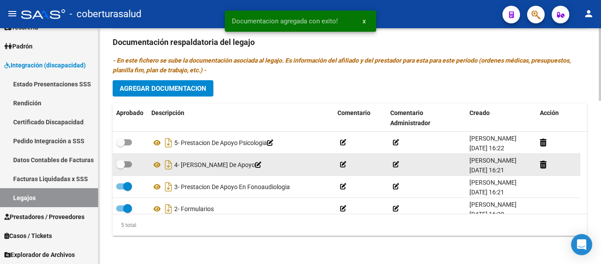
click at [127, 164] on span at bounding box center [124, 164] width 16 height 6
click at [121, 167] on input "checkbox" at bounding box center [120, 167] width 0 height 0
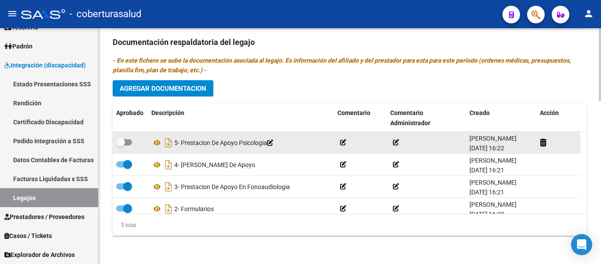
click at [127, 146] on label at bounding box center [124, 142] width 16 height 11
click at [121, 146] on input "checkbox" at bounding box center [120, 145] width 0 height 0
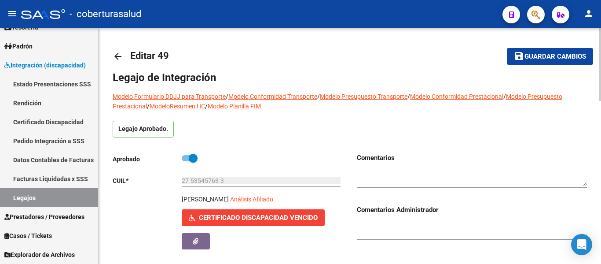
click at [541, 51] on button "save Guardar cambios" at bounding box center [550, 56] width 86 height 16
click at [542, 51] on button "save Guardar cambios" at bounding box center [550, 56] width 86 height 16
click at [40, 193] on link "Legajos" at bounding box center [49, 197] width 98 height 19
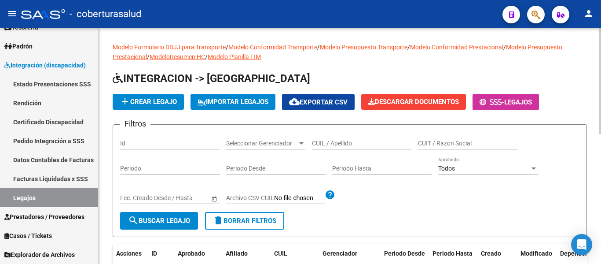
click at [373, 141] on input "CUIL / Apellido" at bounding box center [361, 142] width 99 height 7
paste input "20568409281"
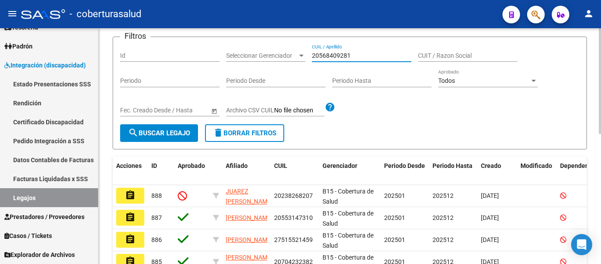
scroll to position [88, 0]
click at [150, 134] on span "search Buscar Legajo" at bounding box center [159, 132] width 62 height 8
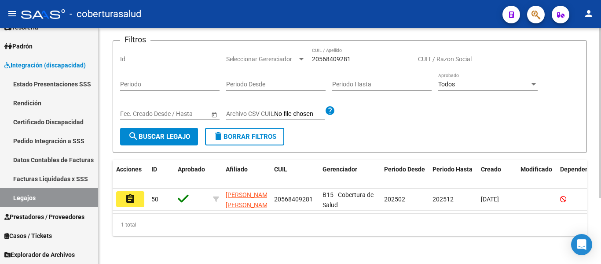
scroll to position [92, 0]
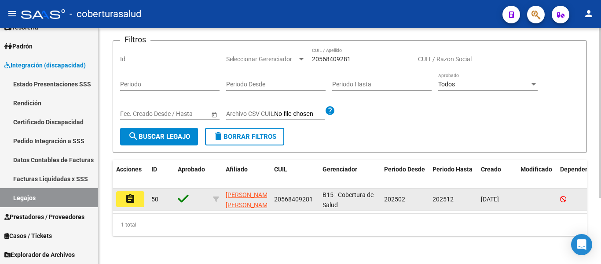
click at [135, 193] on mat-icon "assignment" at bounding box center [130, 198] width 11 height 11
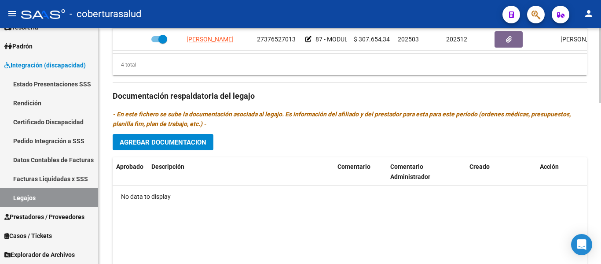
scroll to position [505, 0]
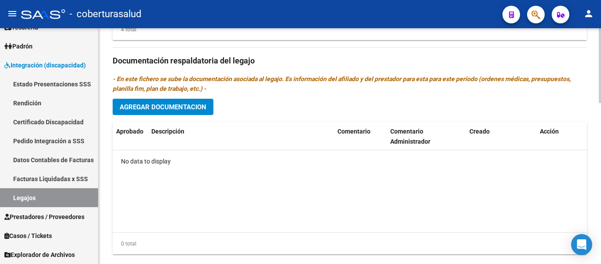
click at [179, 103] on span "Agregar Documentacion" at bounding box center [163, 107] width 87 height 8
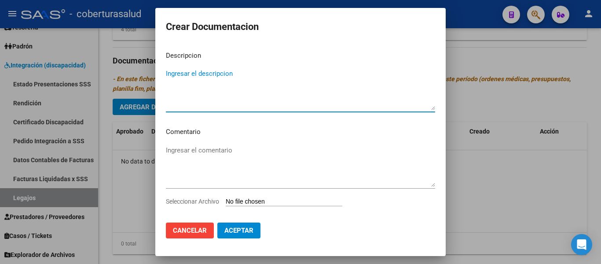
click at [258, 201] on input "Seleccionar Archivo" at bounding box center [284, 202] width 117 height 8
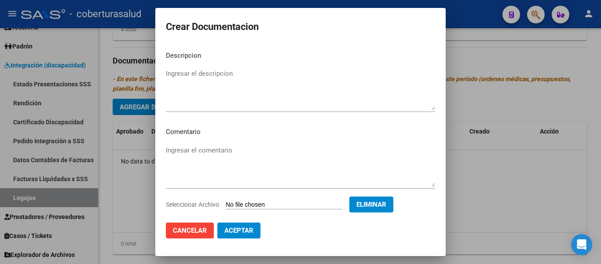
click at [185, 81] on textarea "Ingresar el descripcion" at bounding box center [300, 89] width 269 height 41
click at [247, 227] on span "Aceptar" at bounding box center [238, 230] width 29 height 8
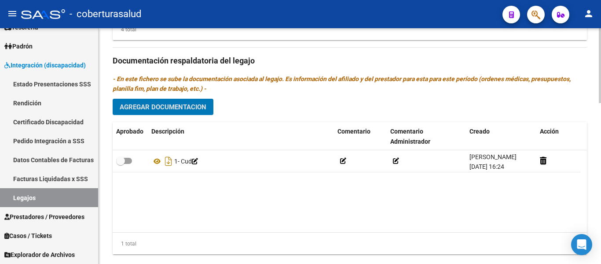
click at [192, 103] on span "Agregar Documentacion" at bounding box center [163, 107] width 87 height 8
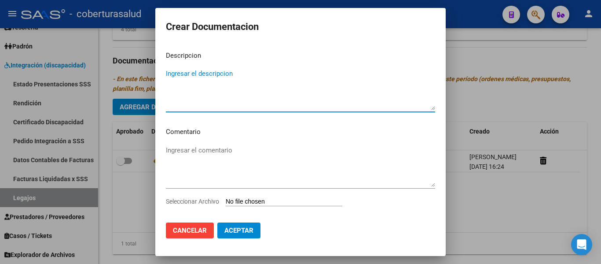
click at [262, 197] on app-file-uploader "Seleccionar Archivo" at bounding box center [257, 201] width 183 height 8
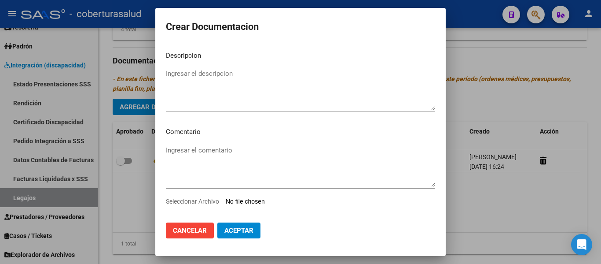
click at [263, 198] on input "Seleccionar Archivo" at bounding box center [284, 202] width 117 height 8
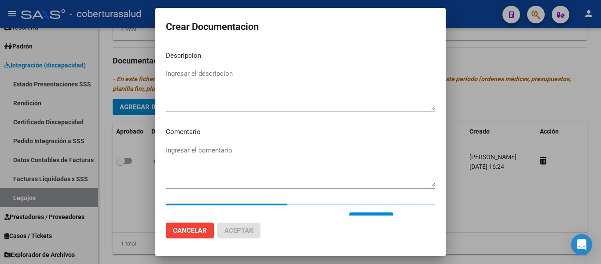
click at [200, 71] on textarea "Ingresar el descripcion" at bounding box center [300, 89] width 269 height 41
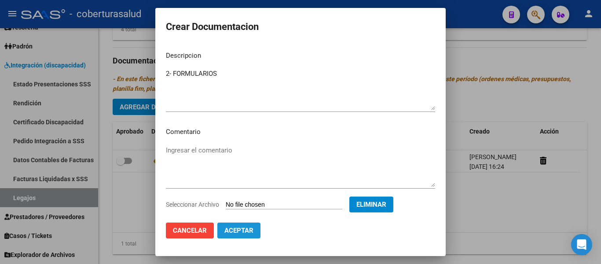
click at [242, 227] on span "Aceptar" at bounding box center [238, 230] width 29 height 8
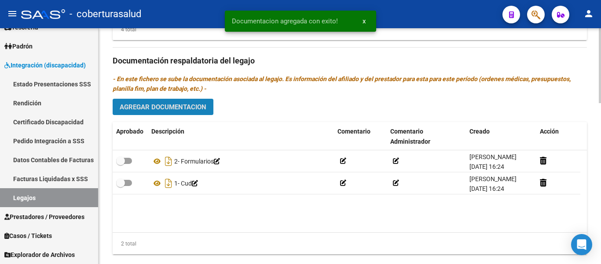
click at [192, 99] on button "Agregar Documentacion" at bounding box center [163, 107] width 101 height 16
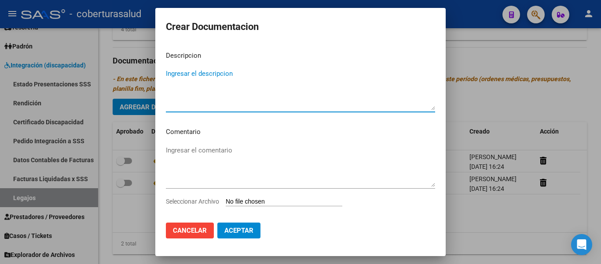
click at [258, 195] on div "Ingresar el comentario" at bounding box center [300, 169] width 269 height 53
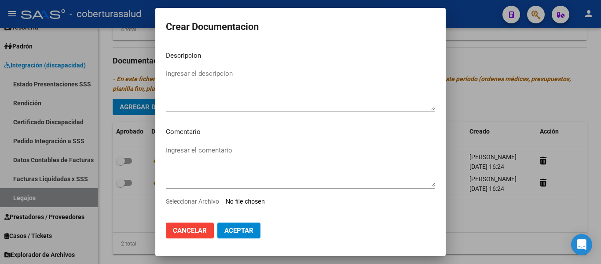
click at [257, 204] on input "Seleccionar Archivo" at bounding box center [284, 202] width 117 height 8
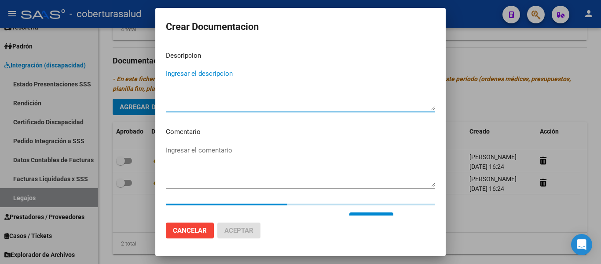
click at [214, 73] on textarea "Ingresar el descripcion" at bounding box center [300, 89] width 269 height 41
paste textarea "3-PRESTACION DE APOYO EN TERAPIA OCUPACIONAL"
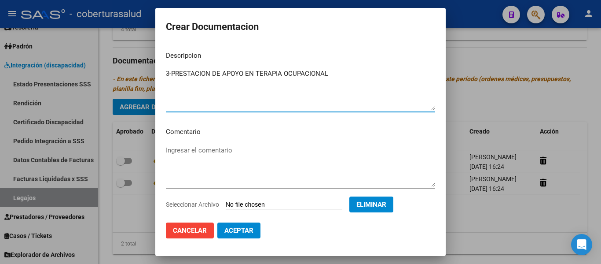
drag, startPoint x: 171, startPoint y: 73, endPoint x: 175, endPoint y: 74, distance: 4.6
click at [172, 73] on textarea "3-PRESTACION DE APOYO EN TERAPIA OCUPACIONAL" at bounding box center [300, 89] width 269 height 41
click at [258, 227] on button "Aceptar" at bounding box center [238, 230] width 43 height 16
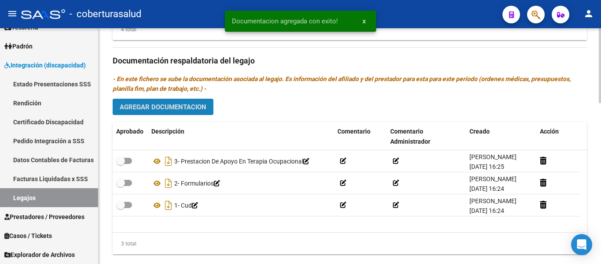
click at [174, 103] on span "Agregar Documentacion" at bounding box center [163, 107] width 87 height 8
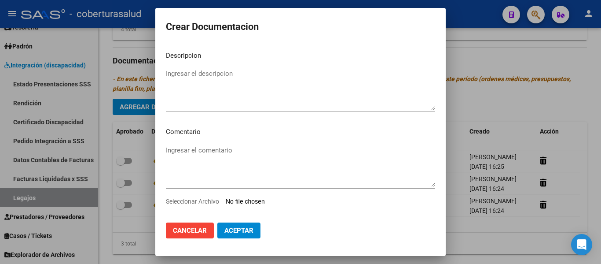
click at [279, 199] on input "Seleccionar Archivo" at bounding box center [284, 202] width 117 height 8
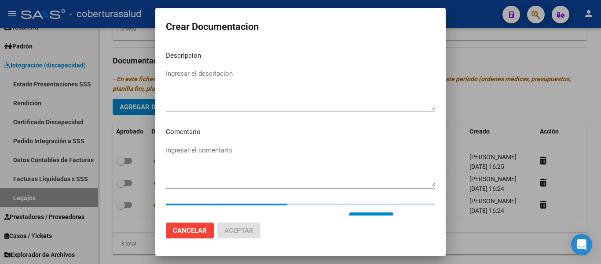
click at [184, 75] on textarea "Ingresar el descripcion" at bounding box center [300, 89] width 269 height 41
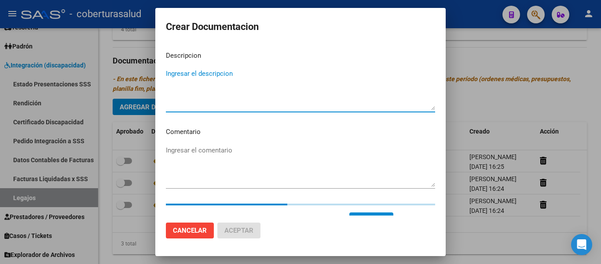
paste textarea "4-PRESTACION DE APOYO EN FONOAUDIOLOGIA"
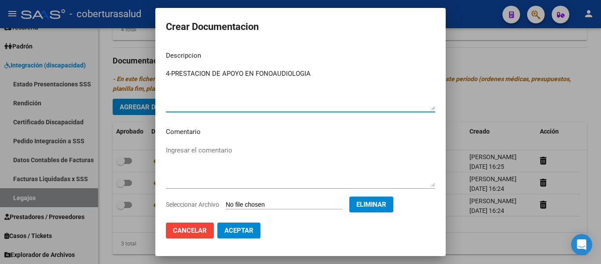
click at [172, 71] on textarea "4-PRESTACION DE APOYO EN FONOAUDIOLOGIA" at bounding box center [300, 89] width 269 height 41
click at [252, 228] on span "Aceptar" at bounding box center [238, 230] width 29 height 8
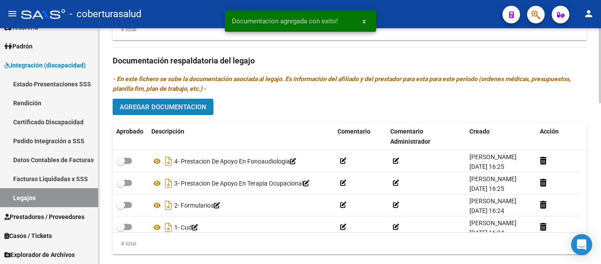
click at [189, 103] on span "Agregar Documentacion" at bounding box center [163, 107] width 87 height 8
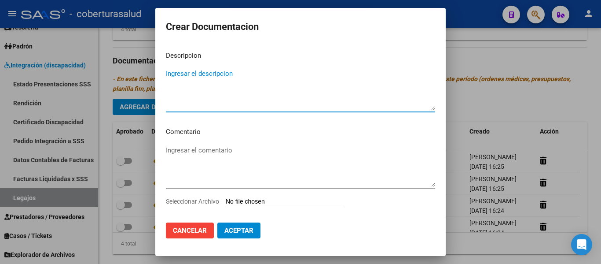
click at [271, 198] on input "Seleccionar Archivo" at bounding box center [284, 202] width 117 height 8
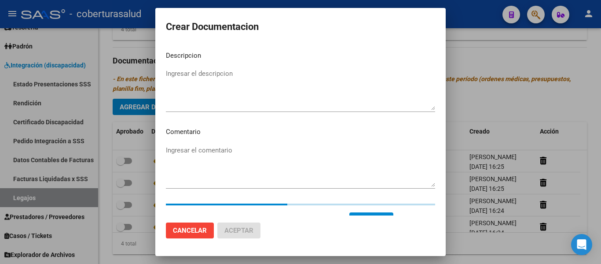
click at [204, 72] on textarea "Ingresar el descripcion" at bounding box center [300, 89] width 269 height 41
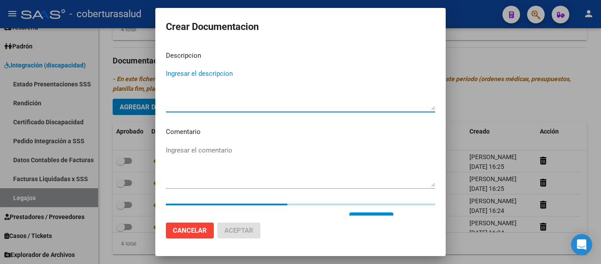
paste textarea "5-PRESTACION DE APOYO EN PSICOLOGIA"
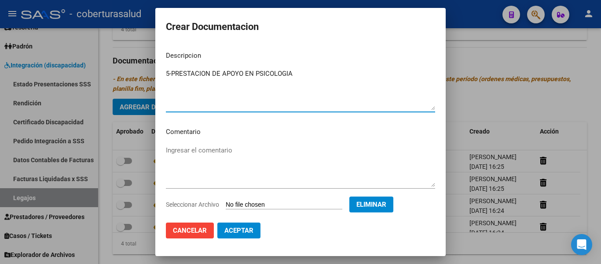
click at [172, 72] on textarea "5-PRESTACION DE APOYO EN PSICOLOGIA" at bounding box center [300, 89] width 269 height 41
click at [249, 231] on span "Aceptar" at bounding box center [238, 230] width 29 height 8
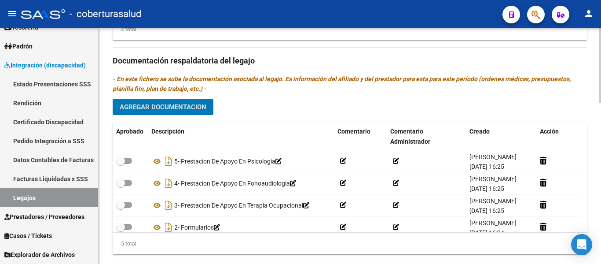
click at [168, 99] on button "Agregar Documentacion" at bounding box center [163, 107] width 101 height 16
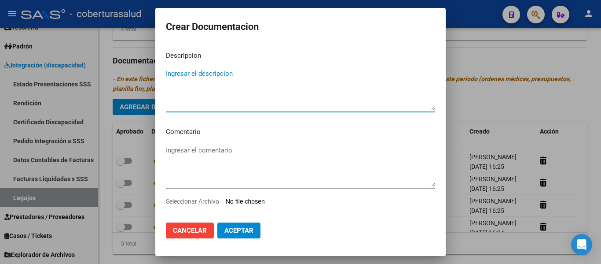
click at [281, 201] on input "Seleccionar Archivo" at bounding box center [284, 202] width 117 height 8
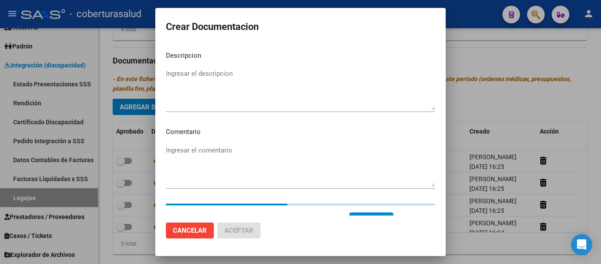
click at [208, 98] on textarea "Ingresar el descripcion" at bounding box center [300, 89] width 269 height 41
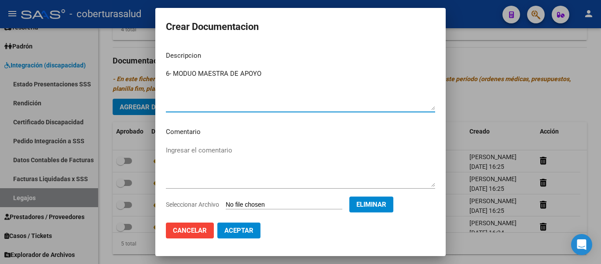
click at [236, 230] on span "Aceptar" at bounding box center [238, 230] width 29 height 8
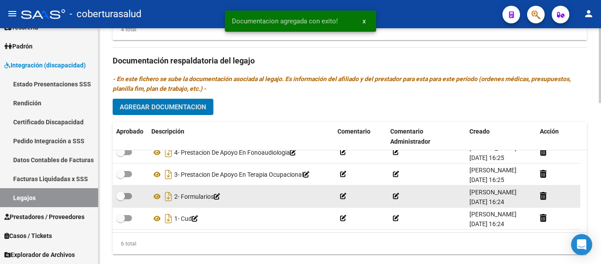
scroll to position [53, 0]
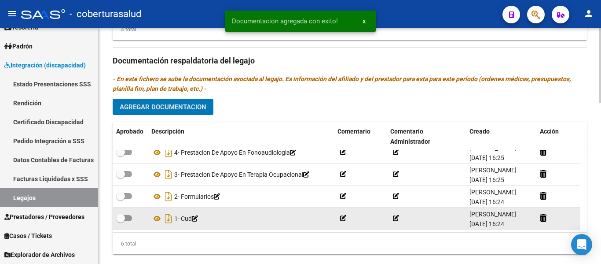
click at [127, 212] on label at bounding box center [124, 217] width 16 height 11
click at [121, 221] on input "checkbox" at bounding box center [120, 221] width 0 height 0
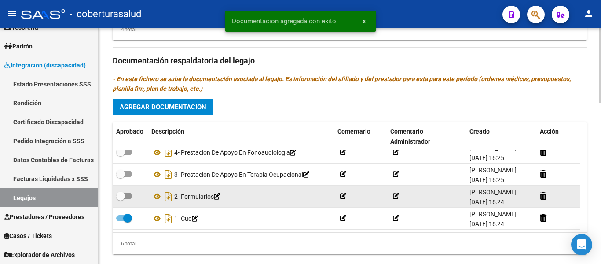
click at [124, 191] on span at bounding box center [120, 195] width 9 height 9
click at [121, 199] on input "checkbox" at bounding box center [120, 199] width 0 height 0
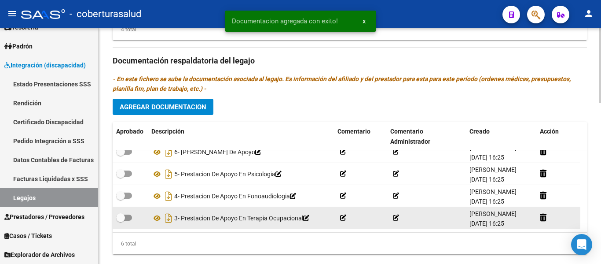
click at [125, 214] on span at bounding box center [124, 217] width 16 height 6
click at [121, 220] on input "checkbox" at bounding box center [120, 220] width 0 height 0
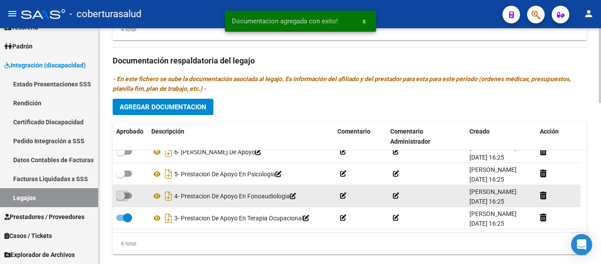
click at [128, 192] on span at bounding box center [124, 195] width 16 height 6
click at [121, 198] on input "checkbox" at bounding box center [120, 198] width 0 height 0
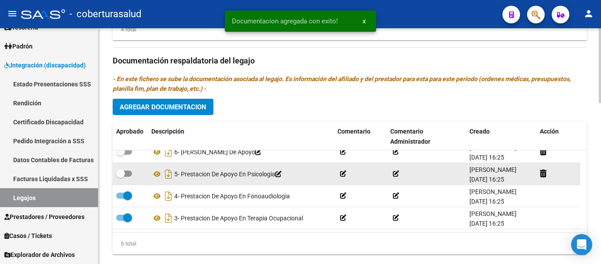
click at [127, 170] on span at bounding box center [124, 173] width 16 height 6
click at [121, 176] on input "checkbox" at bounding box center [120, 176] width 0 height 0
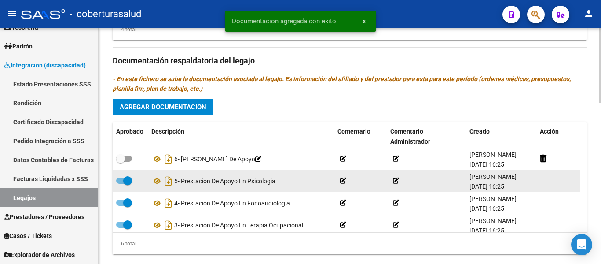
scroll to position [0, 0]
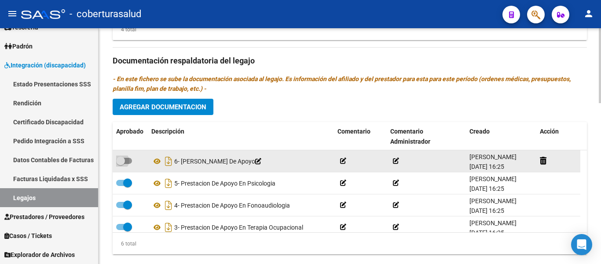
click at [121, 156] on span at bounding box center [120, 160] width 9 height 9
click at [121, 164] on input "checkbox" at bounding box center [120, 164] width 0 height 0
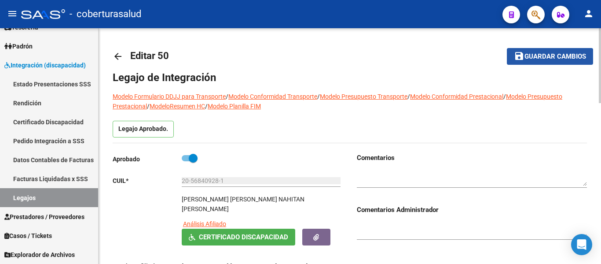
click at [541, 64] on button "save Guardar cambios" at bounding box center [550, 56] width 86 height 16
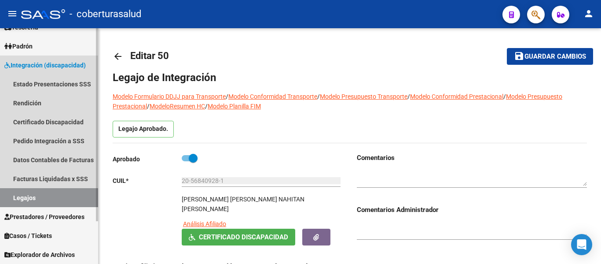
click at [20, 197] on link "Legajos" at bounding box center [49, 197] width 98 height 19
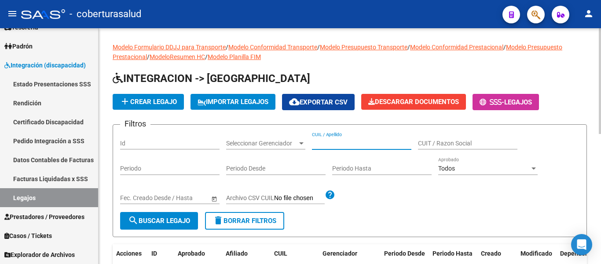
click at [365, 142] on input "CUIL / Apellido" at bounding box center [361, 142] width 99 height 7
paste input "20570982282"
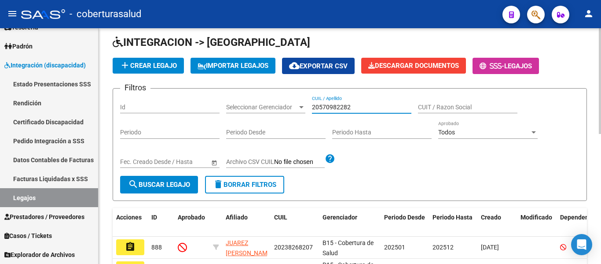
scroll to position [88, 0]
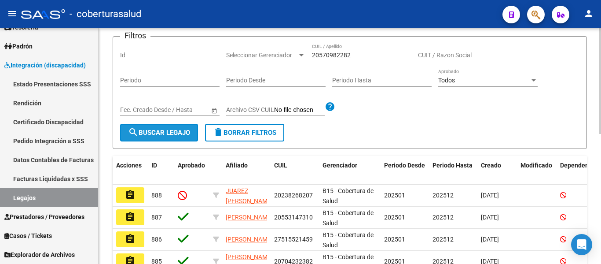
click at [171, 133] on span "search Buscar Legajo" at bounding box center [159, 132] width 62 height 8
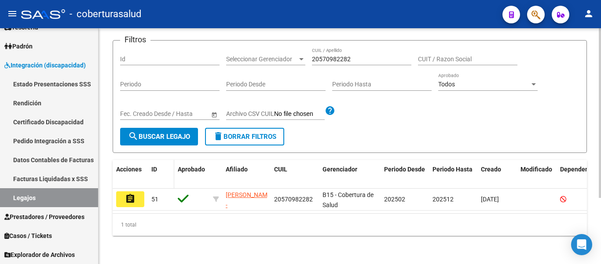
scroll to position [92, 0]
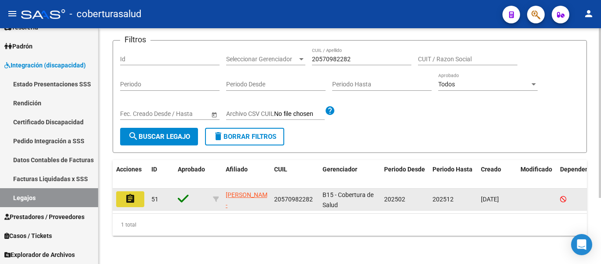
click at [138, 191] on button "assignment" at bounding box center [130, 199] width 28 height 16
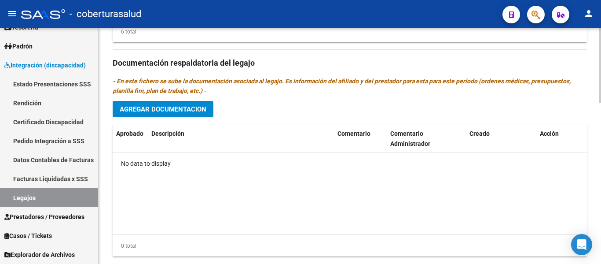
scroll to position [505, 0]
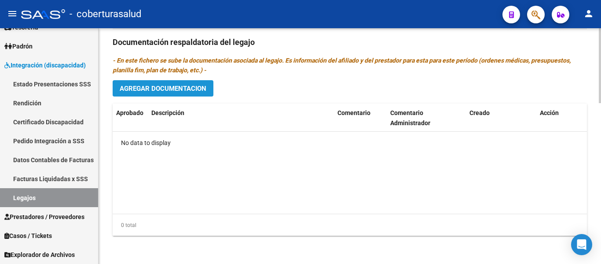
click at [139, 84] on span "Agregar Documentacion" at bounding box center [163, 88] width 87 height 8
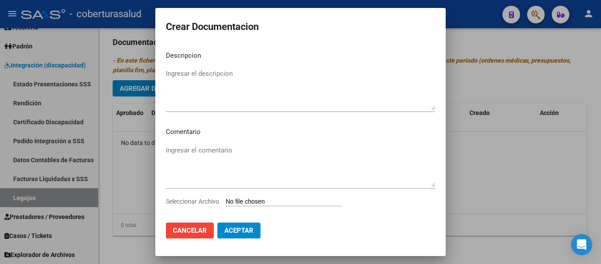
click at [242, 198] on input "Seleccionar Archivo" at bounding box center [284, 202] width 117 height 8
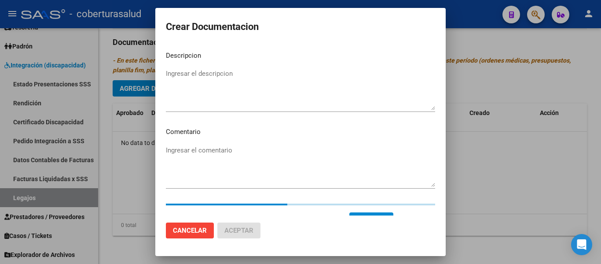
click at [187, 67] on div "Ingresar el descripcion" at bounding box center [300, 89] width 269 height 45
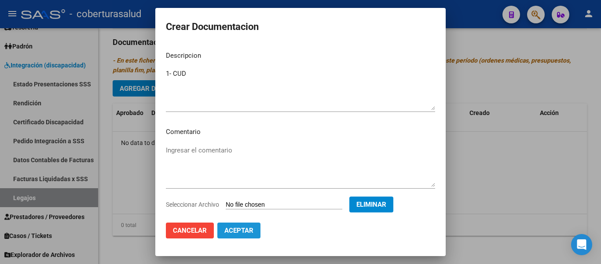
click at [228, 237] on button "Aceptar" at bounding box center [238, 230] width 43 height 16
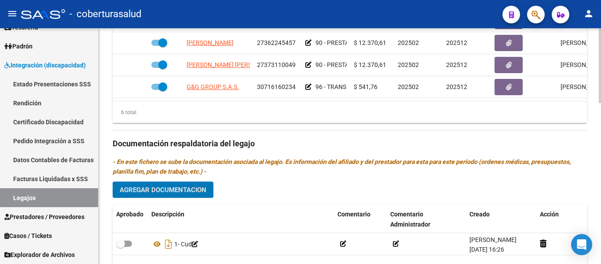
scroll to position [461, 0]
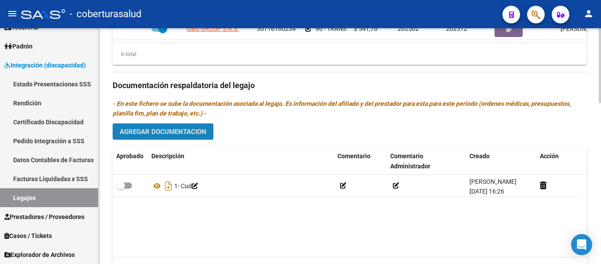
click at [179, 127] on button "Agregar Documentacion" at bounding box center [163, 131] width 101 height 16
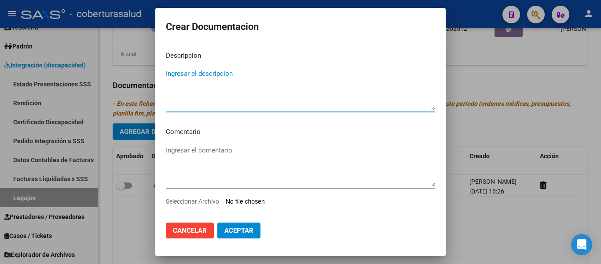
click at [278, 201] on input "Seleccionar Archivo" at bounding box center [284, 202] width 117 height 8
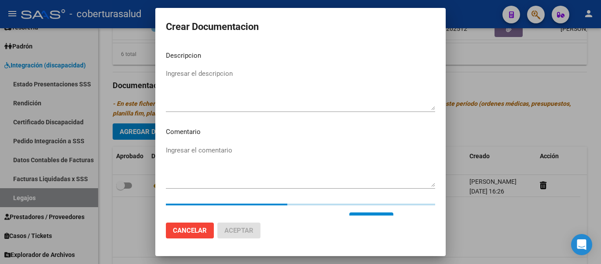
click at [202, 80] on textarea "Ingresar el descripcion" at bounding box center [300, 89] width 269 height 41
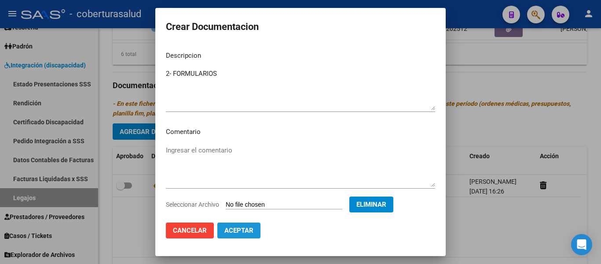
click at [247, 231] on span "Aceptar" at bounding box center [238, 230] width 29 height 8
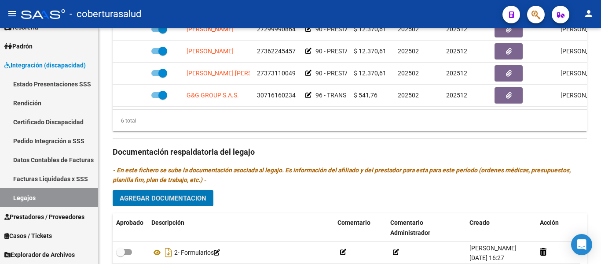
scroll to position [505, 0]
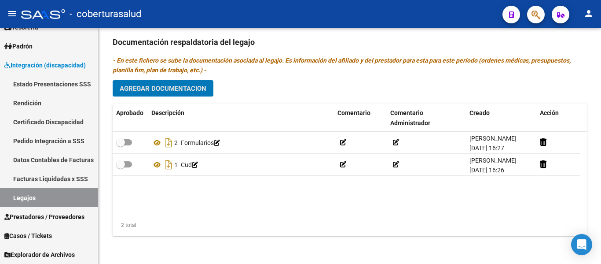
click at [172, 86] on span "Agregar Documentacion" at bounding box center [163, 88] width 87 height 8
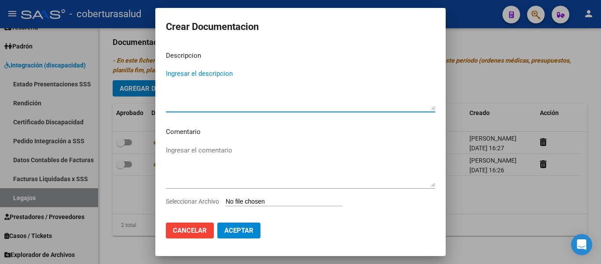
click at [267, 200] on input "Seleccionar Archivo" at bounding box center [284, 202] width 117 height 8
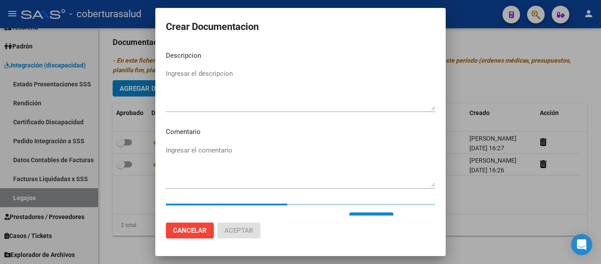
click at [186, 98] on textarea "Ingresar el descripcion" at bounding box center [300, 89] width 269 height 41
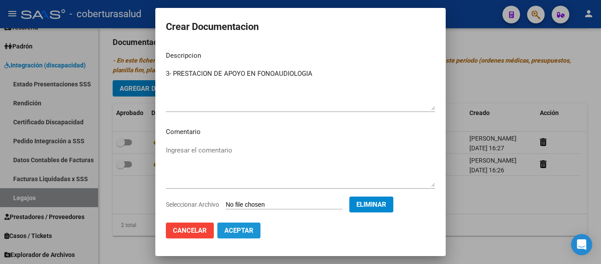
click at [228, 235] on button "Aceptar" at bounding box center [238, 230] width 43 height 16
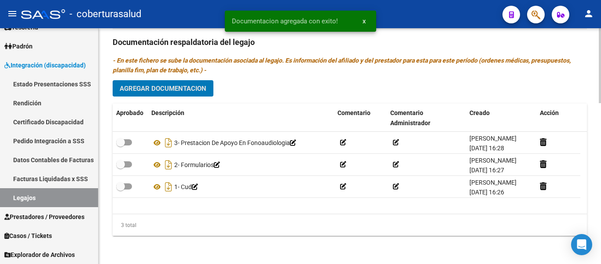
click at [194, 88] on span "Agregar Documentacion" at bounding box center [163, 88] width 87 height 8
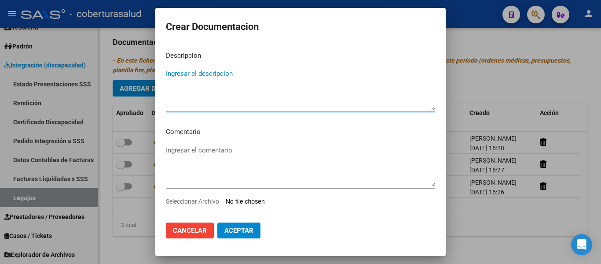
click at [257, 201] on input "Seleccionar Archivo" at bounding box center [284, 202] width 117 height 8
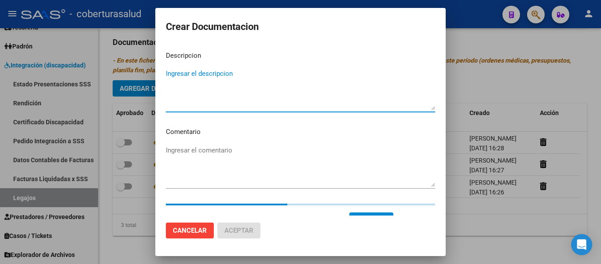
click at [212, 90] on textarea "Ingresar el descripcion" at bounding box center [300, 89] width 269 height 41
paste textarea "4-MODULO MAESTRA DE APOYO"
click at [173, 73] on textarea "4-MODULO MAESTRA DE APOYO" at bounding box center [300, 89] width 269 height 41
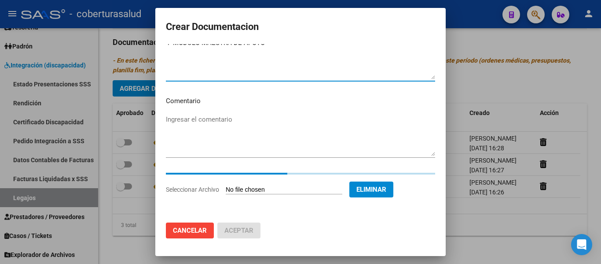
scroll to position [15, 0]
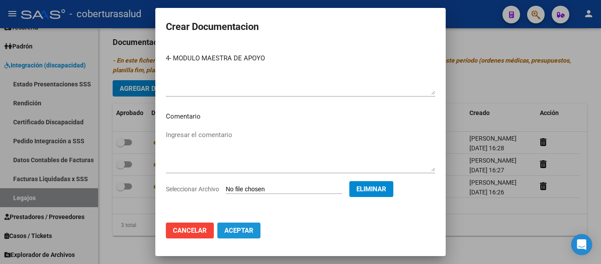
click at [251, 232] on span "Aceptar" at bounding box center [238, 230] width 29 height 8
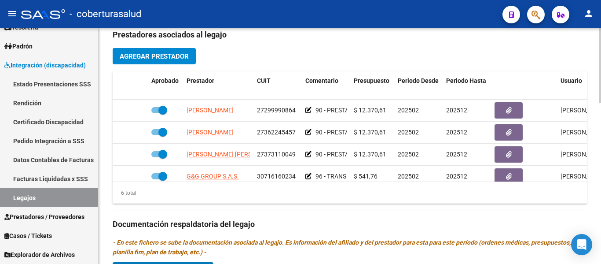
scroll to position [505, 0]
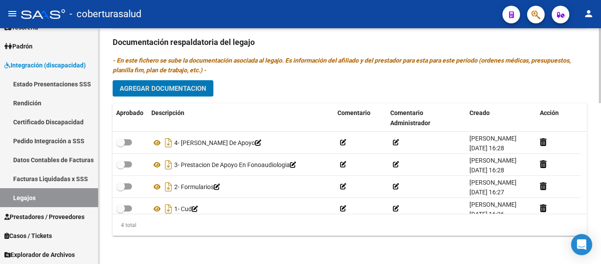
click at [150, 90] on span "Agregar Documentacion" at bounding box center [163, 88] width 87 height 8
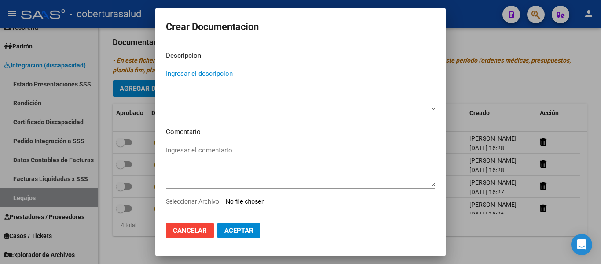
click at [286, 202] on input "Seleccionar Archivo" at bounding box center [284, 202] width 117 height 8
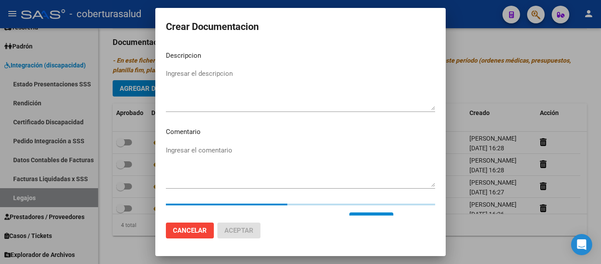
click at [199, 99] on textarea "Ingresar el descripcion" at bounding box center [300, 89] width 269 height 41
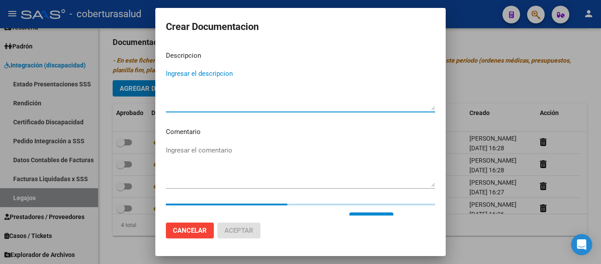
paste textarea "5-PRESTACION DE APOYO EN PSICOLOGIA"
click at [171, 75] on textarea "5-PRESTACION DE APOYO EN PSICOLOGIA" at bounding box center [300, 89] width 269 height 41
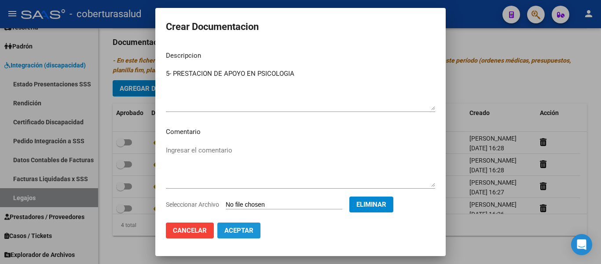
click at [253, 234] on button "Aceptar" at bounding box center [238, 230] width 43 height 16
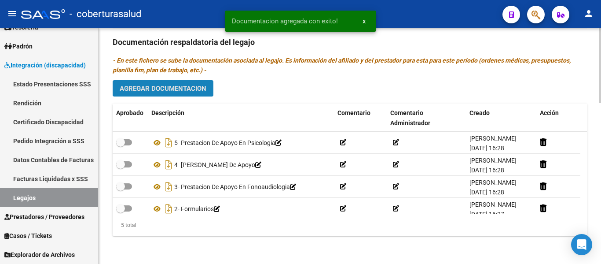
click at [176, 83] on button "Agregar Documentacion" at bounding box center [163, 88] width 101 height 16
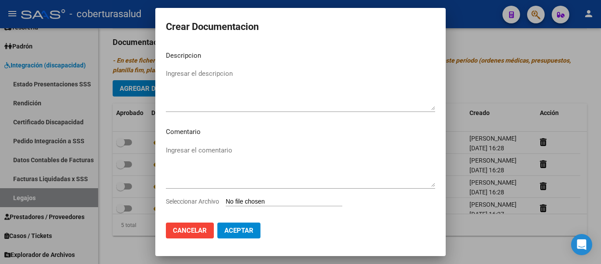
click at [271, 200] on input "Seleccionar Archivo" at bounding box center [284, 202] width 117 height 8
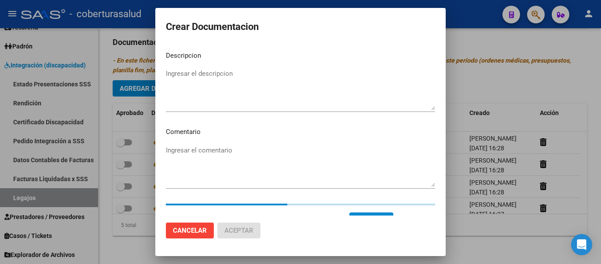
click at [209, 94] on textarea "Ingresar el descripcion" at bounding box center [300, 89] width 269 height 41
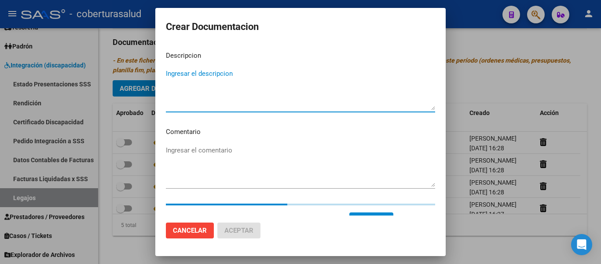
paste textarea "6-PRESTACION DE APOYO EN TERAPIA OCUPACIONAL"
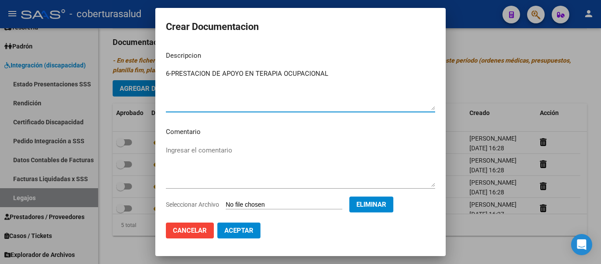
click at [171, 70] on textarea "6-PRESTACION DE APOYO EN TERAPIA OCUPACIONAL" at bounding box center [300, 89] width 269 height 41
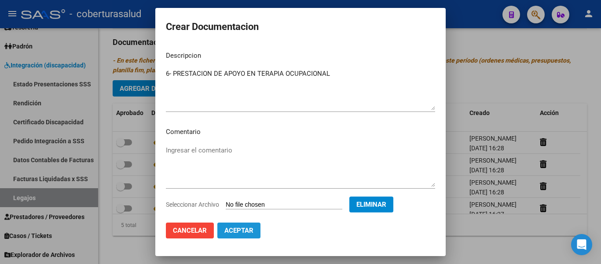
click at [243, 232] on span "Aceptar" at bounding box center [238, 230] width 29 height 8
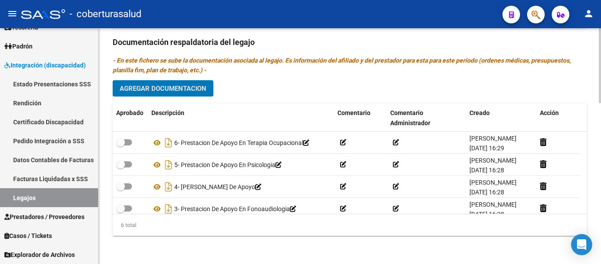
click at [193, 93] on button "Agregar Documentacion" at bounding box center [163, 88] width 101 height 16
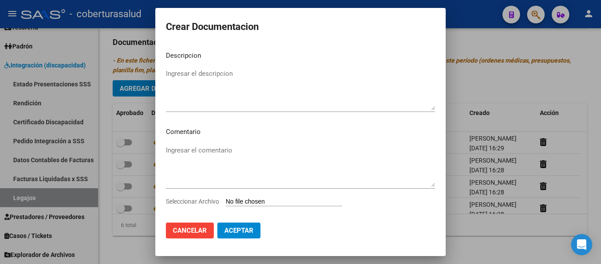
click at [282, 201] on input "Seleccionar Archivo" at bounding box center [284, 202] width 117 height 8
click at [208, 228] on button "Cancelar" at bounding box center [190, 230] width 48 height 16
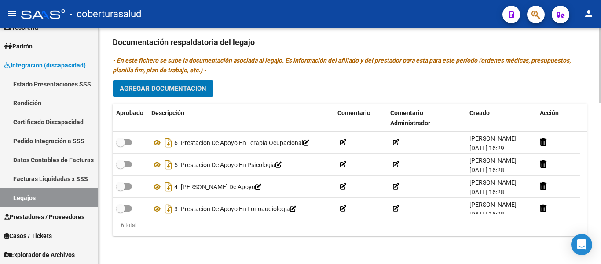
click at [196, 92] on span "Agregar Documentacion" at bounding box center [163, 88] width 87 height 8
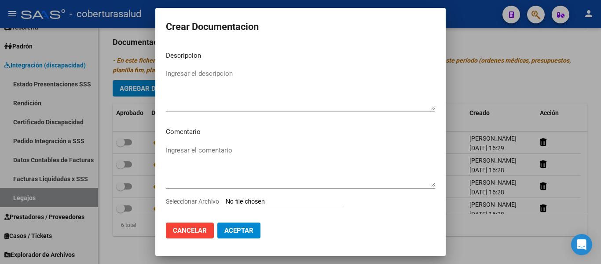
click at [250, 204] on input "Seleccionar Archivo" at bounding box center [284, 202] width 117 height 8
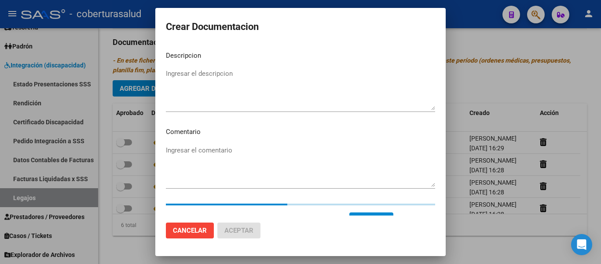
click at [194, 93] on textarea "Ingresar el descripcion" at bounding box center [300, 89] width 269 height 41
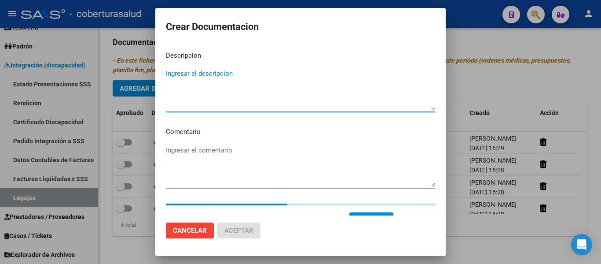
paste textarea "7-PRESTACION DE APOYO EN PSICOPEDAGOGIA"
click at [172, 75] on textarea "7-PRESTACION DE APOYO EN PSICOPEDAGOGIA" at bounding box center [300, 89] width 269 height 41
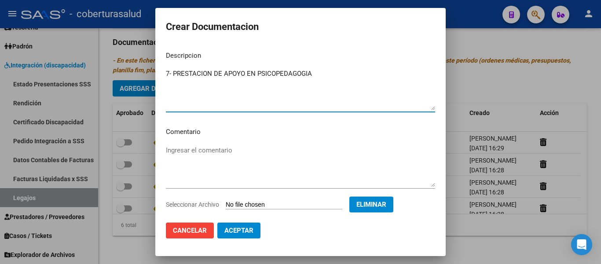
click at [237, 226] on button "Aceptar" at bounding box center [238, 230] width 43 height 16
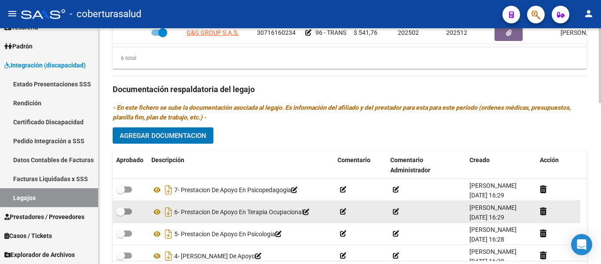
scroll to position [461, 0]
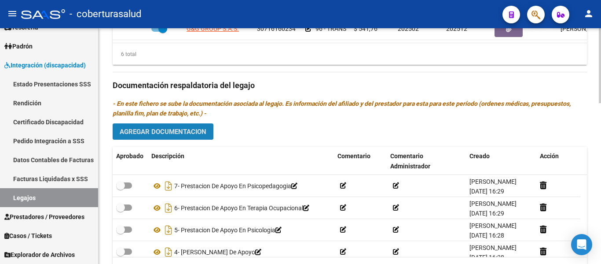
click at [167, 133] on span "Agregar Documentacion" at bounding box center [163, 132] width 87 height 8
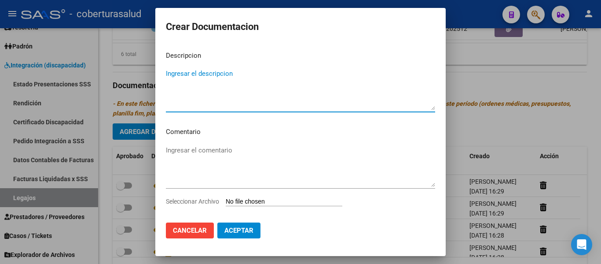
click at [241, 199] on input "Seleccionar Archivo" at bounding box center [284, 202] width 117 height 8
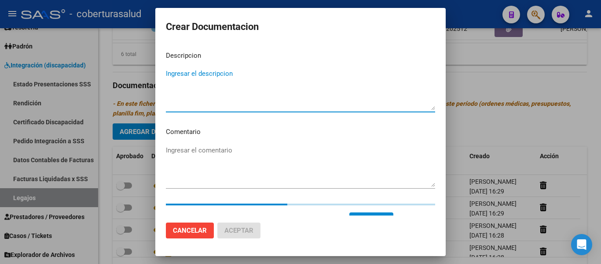
click at [216, 80] on textarea "Ingresar el descripcion" at bounding box center [300, 89] width 269 height 41
paste textarea "8-TRANSPORTE A TERAPIAS CON DEPENDENCIA"
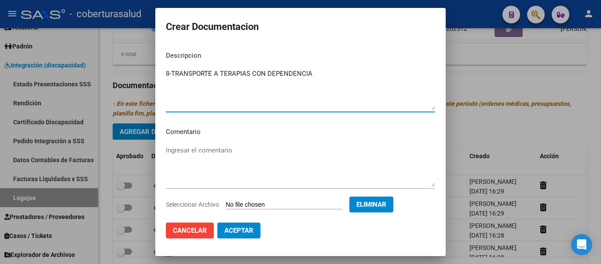
click at [172, 73] on textarea "8-TRANSPORTE A TERAPIAS CON DEPENDENCIA" at bounding box center [300, 89] width 269 height 41
click at [231, 229] on span "Aceptar" at bounding box center [238, 230] width 29 height 8
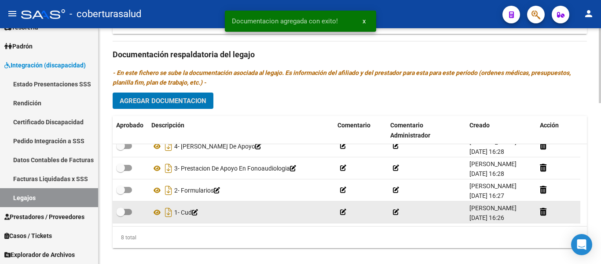
scroll to position [505, 0]
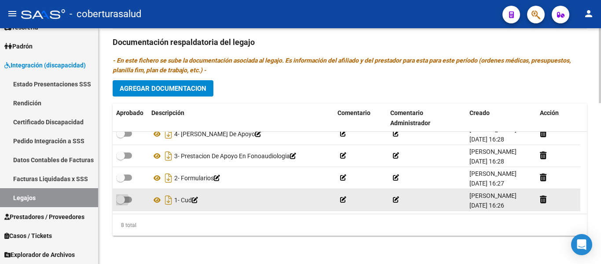
click at [127, 194] on label at bounding box center [124, 199] width 16 height 11
click at [121, 202] on input "checkbox" at bounding box center [120, 202] width 0 height 0
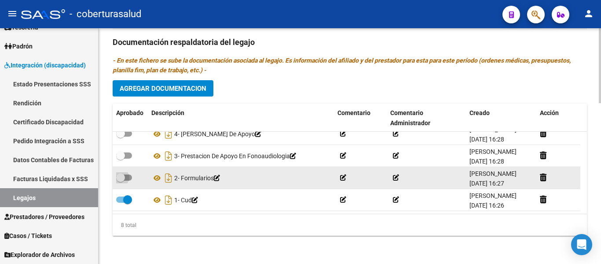
click at [131, 178] on span at bounding box center [124, 177] width 16 height 6
click at [121, 180] on input "checkbox" at bounding box center [120, 180] width 0 height 0
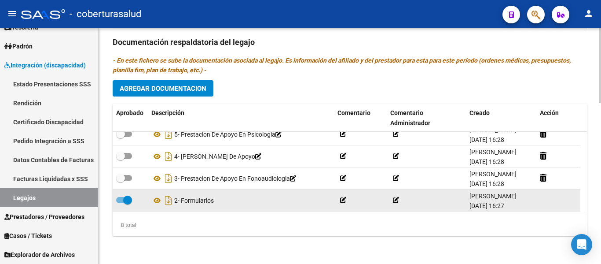
scroll to position [53, 0]
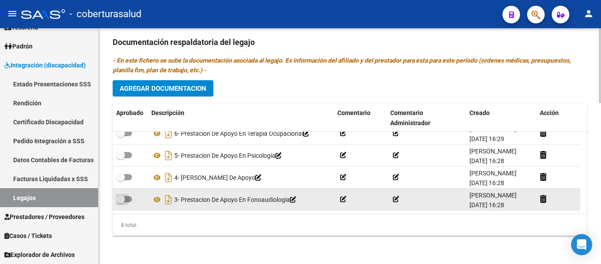
click at [123, 194] on label at bounding box center [124, 199] width 16 height 11
click at [121, 202] on input "checkbox" at bounding box center [120, 202] width 0 height 0
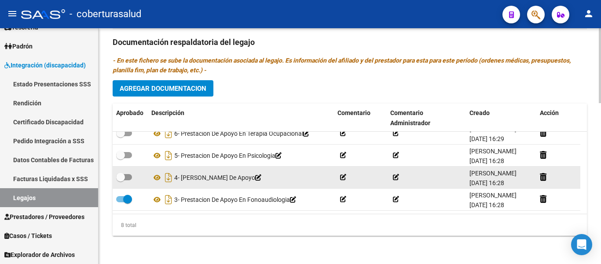
click at [129, 179] on span at bounding box center [124, 177] width 16 height 6
click at [121, 180] on input "checkbox" at bounding box center [120, 180] width 0 height 0
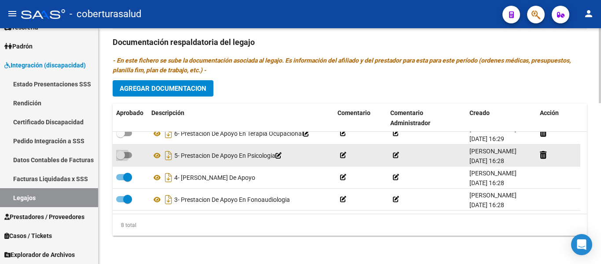
click at [129, 153] on span at bounding box center [124, 155] width 16 height 6
click at [121, 158] on input "checkbox" at bounding box center [120, 158] width 0 height 0
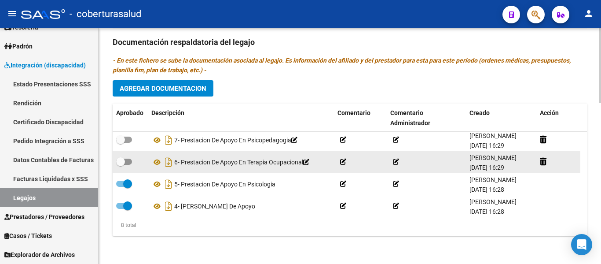
scroll to position [9, 0]
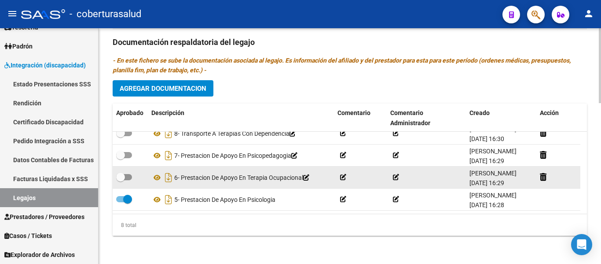
click at [127, 175] on span at bounding box center [124, 177] width 16 height 6
click at [121, 180] on input "checkbox" at bounding box center [120, 180] width 0 height 0
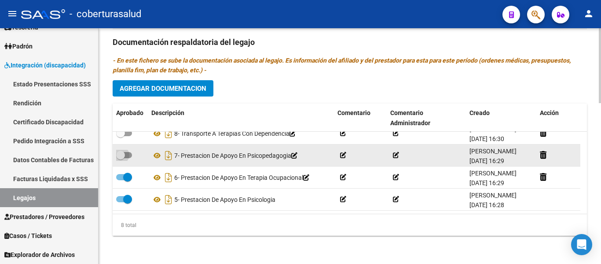
click at [131, 150] on label at bounding box center [124, 155] width 16 height 11
click at [121, 158] on input "checkbox" at bounding box center [120, 158] width 0 height 0
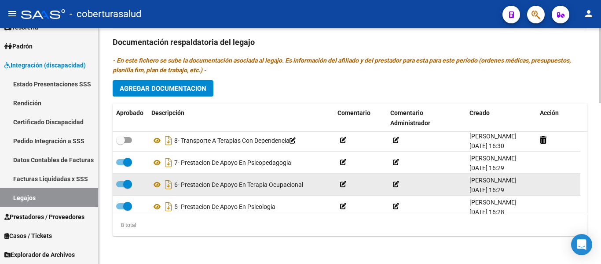
scroll to position [0, 0]
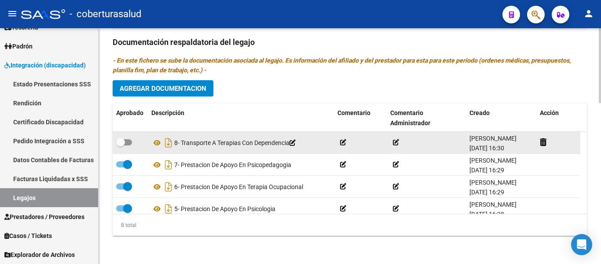
click at [125, 146] on label at bounding box center [124, 142] width 16 height 11
click at [121, 146] on input "checkbox" at bounding box center [120, 145] width 0 height 0
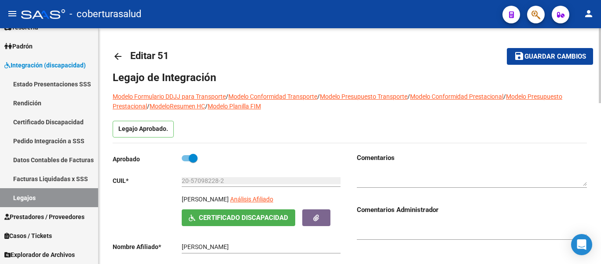
click at [552, 57] on span "Guardar cambios" at bounding box center [555, 57] width 62 height 8
click at [522, 53] on mat-icon "save" at bounding box center [519, 56] width 11 height 11
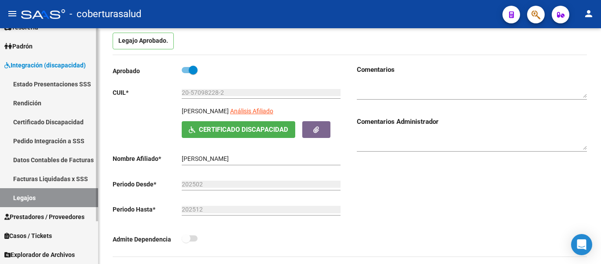
click at [45, 202] on link "Legajos" at bounding box center [49, 197] width 98 height 19
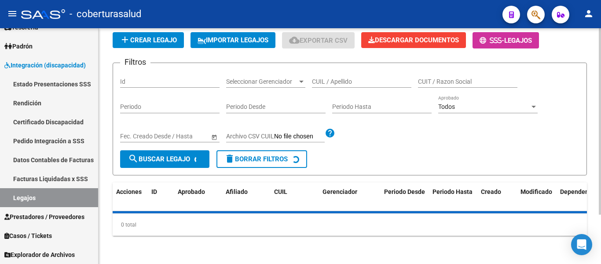
scroll to position [88, 0]
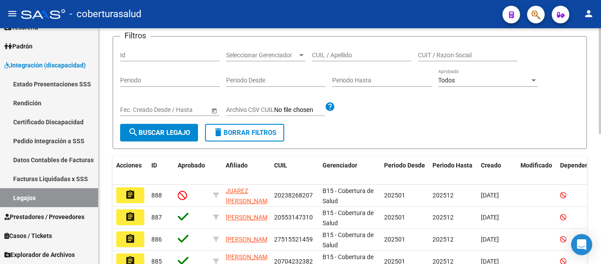
click at [376, 54] on input "CUIL / Apellido" at bounding box center [361, 54] width 99 height 7
paste input "20551753949"
click at [168, 135] on span "search Buscar Legajo" at bounding box center [159, 132] width 62 height 8
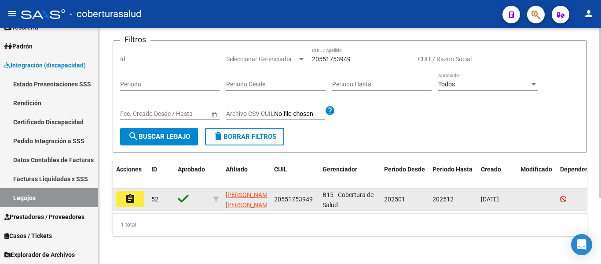
scroll to position [92, 0]
click at [132, 194] on mat-icon "assignment" at bounding box center [130, 198] width 11 height 11
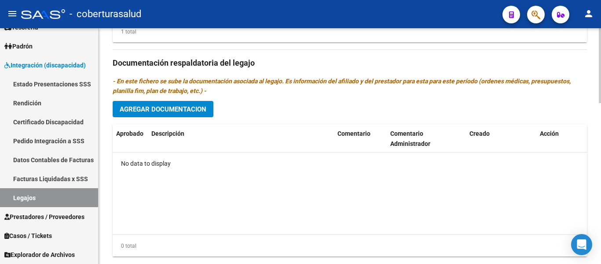
scroll to position [505, 0]
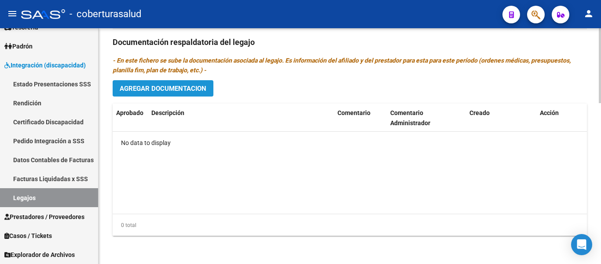
click at [176, 91] on span "Agregar Documentacion" at bounding box center [163, 88] width 87 height 8
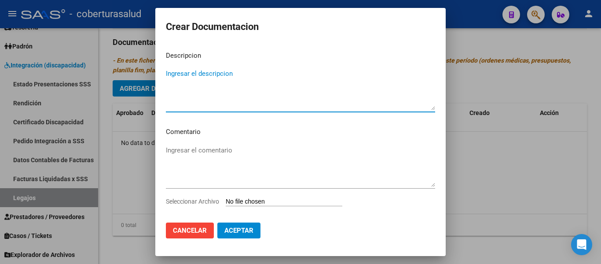
click at [271, 200] on input "Seleccionar Archivo" at bounding box center [284, 202] width 117 height 8
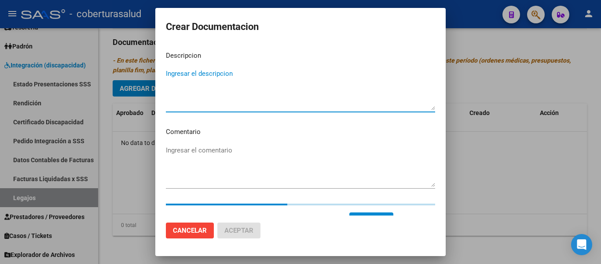
click at [207, 79] on textarea "Ingresar el descripcion" at bounding box center [300, 89] width 269 height 41
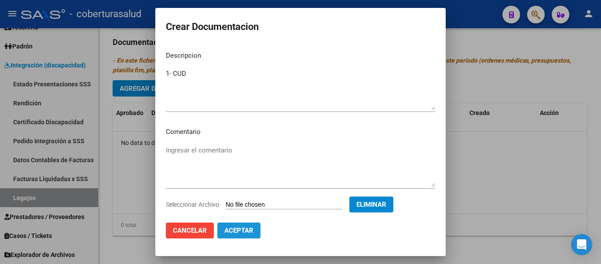
click at [242, 227] on span "Aceptar" at bounding box center [238, 230] width 29 height 8
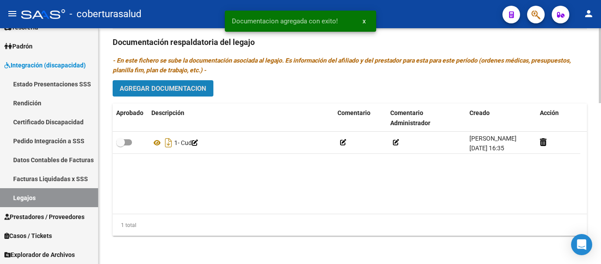
click at [187, 89] on span "Agregar Documentacion" at bounding box center [163, 88] width 87 height 8
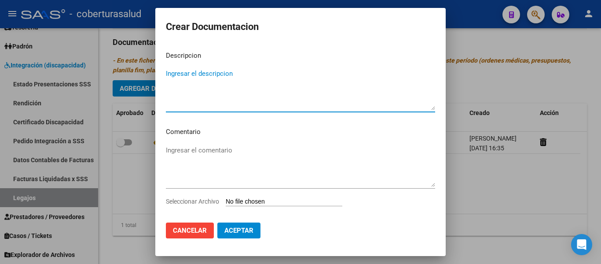
click at [244, 199] on input "Seleccionar Archivo" at bounding box center [284, 202] width 117 height 8
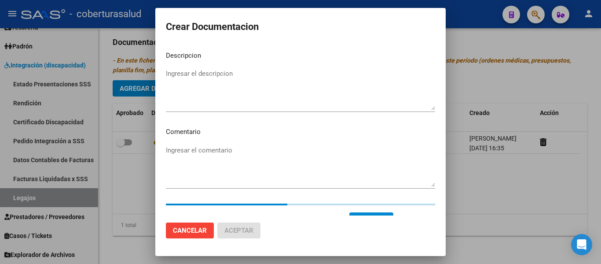
click at [197, 69] on textarea "Ingresar el descripcion" at bounding box center [300, 89] width 269 height 41
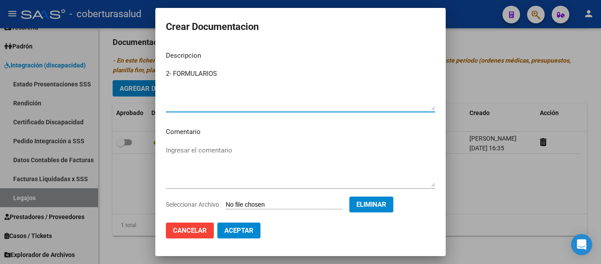
click at [242, 232] on span "Aceptar" at bounding box center [238, 230] width 29 height 8
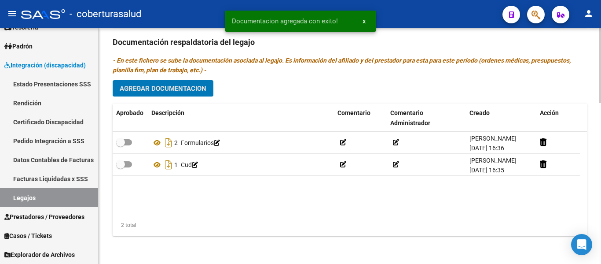
click at [193, 92] on span "Agregar Documentacion" at bounding box center [163, 88] width 87 height 8
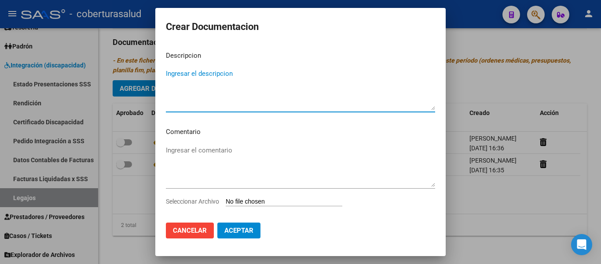
click at [278, 200] on input "Seleccionar Archivo" at bounding box center [284, 202] width 117 height 8
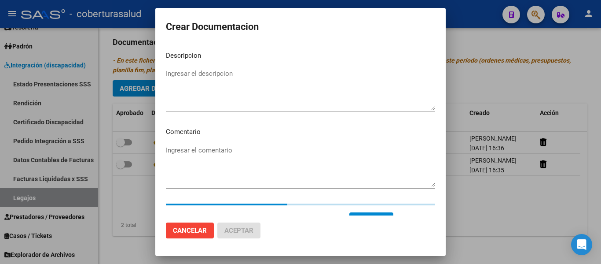
click at [230, 93] on textarea "Ingresar el descripcion" at bounding box center [300, 89] width 269 height 41
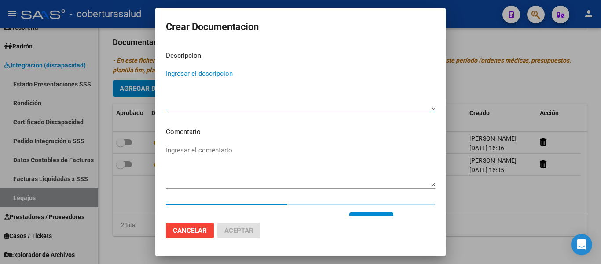
paste textarea "3-CENTRO EDUCATIVO TERAPEUTICO JORNADA DOBLE CAT A CON DEPENDENCIA"
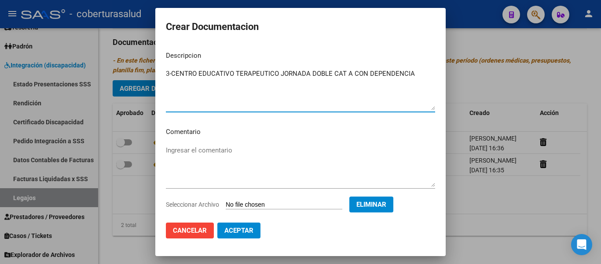
click at [171, 73] on textarea "3-CENTRO EDUCATIVO TERAPEUTICO JORNADA DOBLE CAT A CON DEPENDENCIA" at bounding box center [300, 89] width 269 height 41
click at [246, 232] on span "Aceptar" at bounding box center [238, 230] width 29 height 8
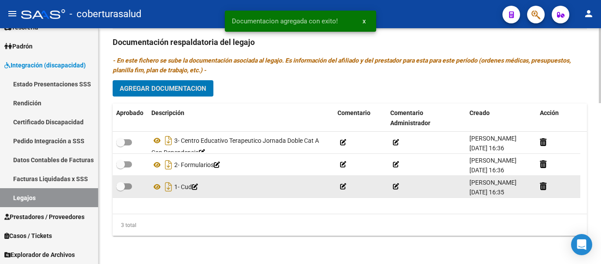
click at [126, 185] on span at bounding box center [124, 186] width 16 height 6
click at [121, 189] on input "checkbox" at bounding box center [120, 189] width 0 height 0
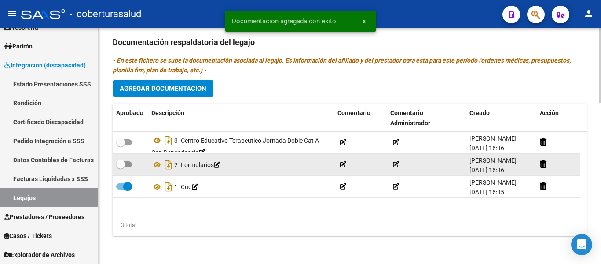
click at [125, 165] on span at bounding box center [120, 164] width 9 height 9
click at [121, 167] on input "checkbox" at bounding box center [120, 167] width 0 height 0
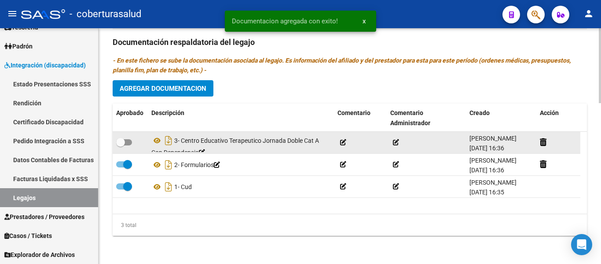
click at [130, 141] on span at bounding box center [124, 142] width 16 height 6
click at [121, 145] on input "checkbox" at bounding box center [120, 145] width 0 height 0
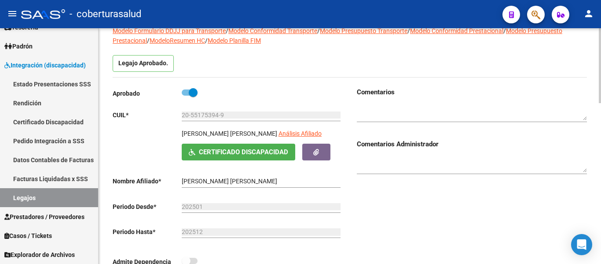
scroll to position [0, 0]
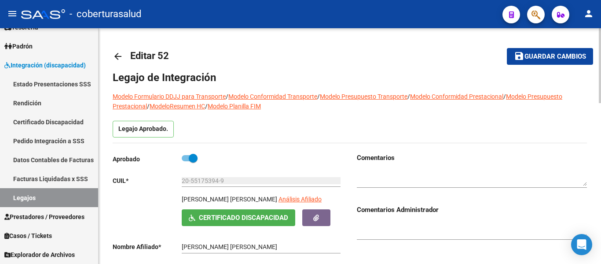
click at [535, 51] on button "save Guardar cambios" at bounding box center [550, 56] width 86 height 16
click at [26, 196] on link "Legajos" at bounding box center [49, 197] width 98 height 19
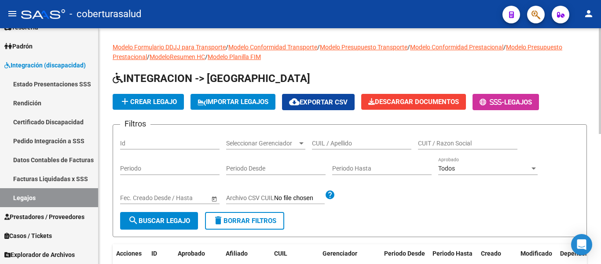
click at [358, 141] on input "CUIL / Apellido" at bounding box center [361, 142] width 99 height 7
paste input "27533077396"
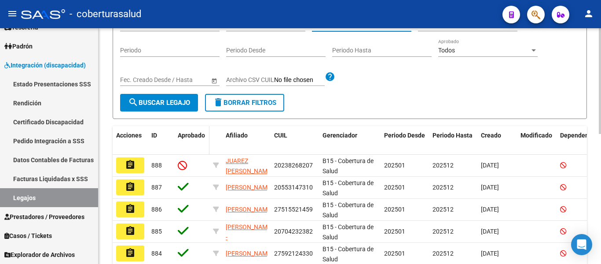
scroll to position [132, 0]
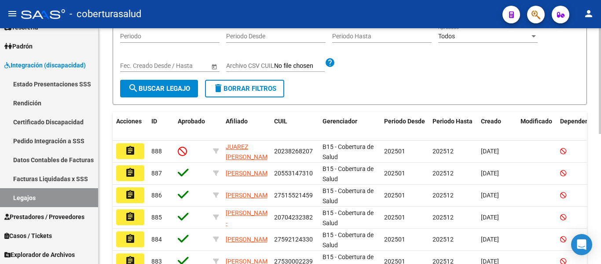
click at [152, 91] on span "search Buscar Legajo" at bounding box center [159, 88] width 62 height 8
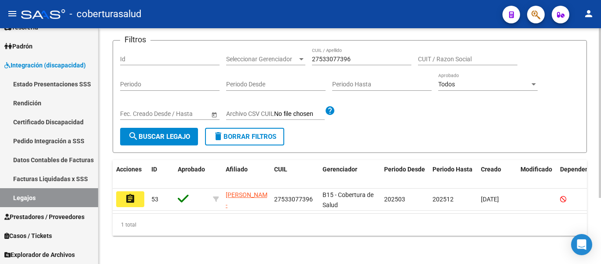
scroll to position [92, 0]
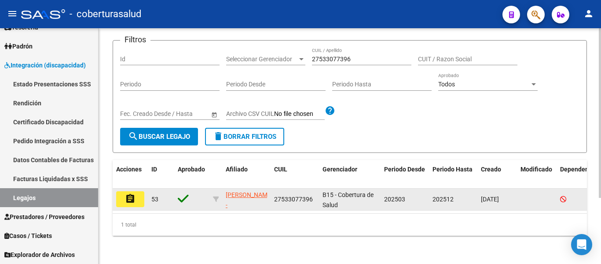
click at [131, 193] on mat-icon "assignment" at bounding box center [130, 198] width 11 height 11
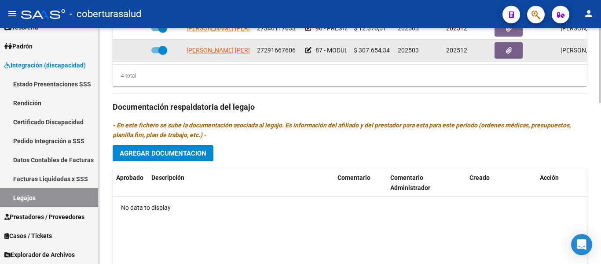
scroll to position [484, 0]
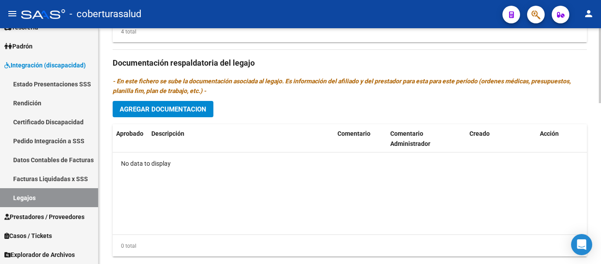
click at [185, 110] on span "Agregar Documentacion" at bounding box center [163, 109] width 87 height 8
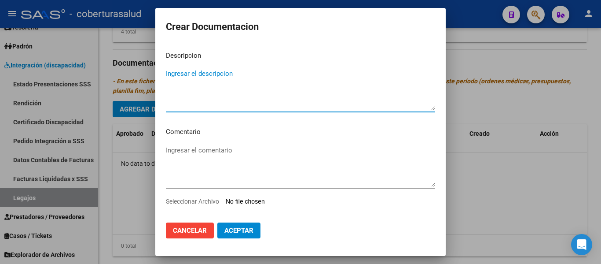
click at [262, 200] on input "Seleccionar Archivo" at bounding box center [284, 202] width 117 height 8
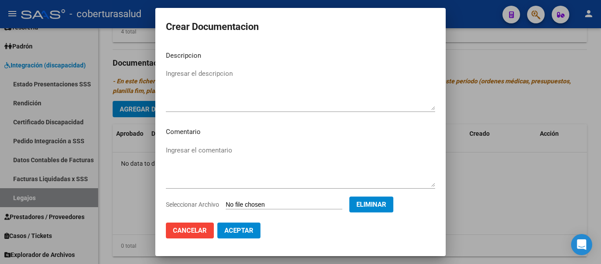
click at [192, 77] on textarea "Ingresar el descripcion" at bounding box center [300, 89] width 269 height 41
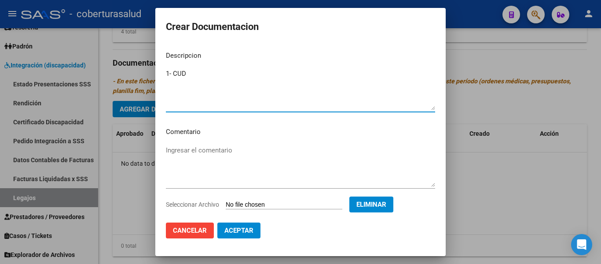
click at [242, 228] on span "Aceptar" at bounding box center [238, 230] width 29 height 8
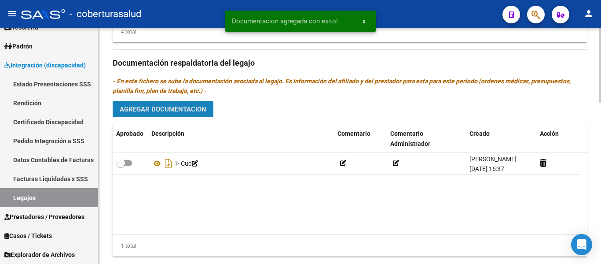
click at [198, 115] on button "Agregar Documentacion" at bounding box center [163, 109] width 101 height 16
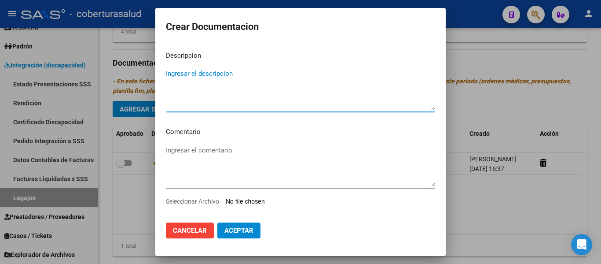
click at [287, 202] on input "Seleccionar Archivo" at bounding box center [284, 202] width 117 height 8
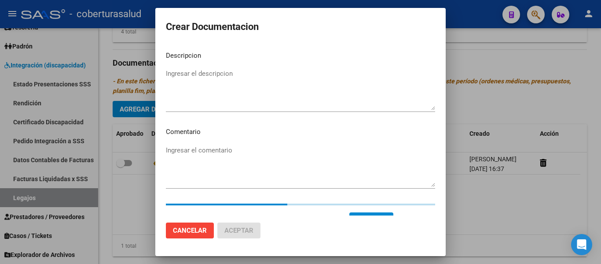
click at [205, 72] on textarea "Ingresar el descripcion" at bounding box center [300, 89] width 269 height 41
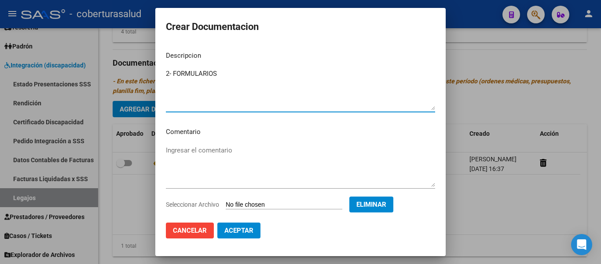
click at [172, 72] on textarea "2- FORMULARIOS" at bounding box center [300, 89] width 269 height 41
click at [256, 232] on button "Aceptar" at bounding box center [238, 230] width 43 height 16
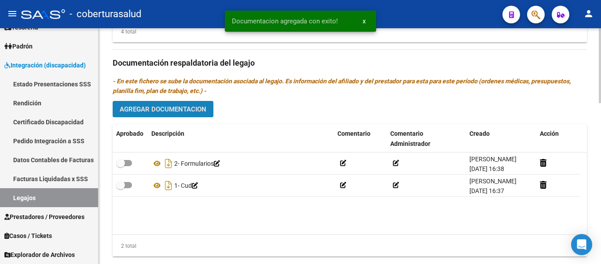
click at [179, 110] on span "Agregar Documentacion" at bounding box center [163, 109] width 87 height 8
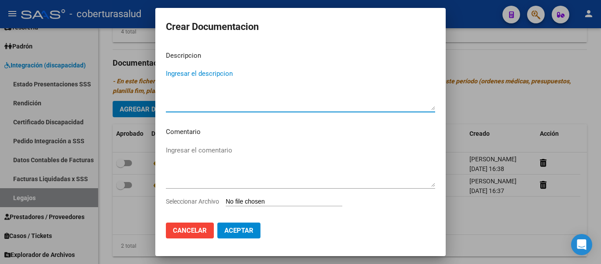
click at [249, 198] on input "Seleccionar Archivo" at bounding box center [284, 202] width 117 height 8
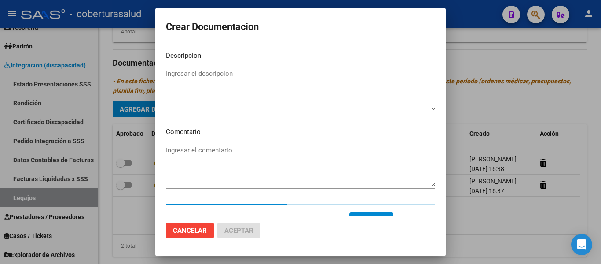
click at [212, 72] on textarea "Ingresar el descripcion" at bounding box center [300, 89] width 269 height 41
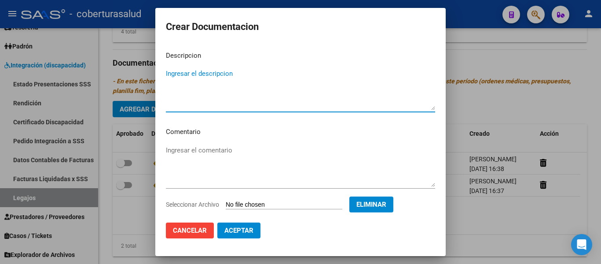
paste textarea "3-PRESTACION DE APOYO EN FONOAUDIOLOGIA"
click at [171, 70] on textarea "3-PRESTACION DE APOYO EN FONOAUDIOLOGIA" at bounding box center [300, 89] width 269 height 41
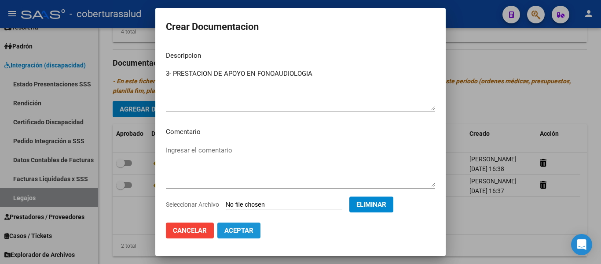
click at [247, 231] on span "Aceptar" at bounding box center [238, 230] width 29 height 8
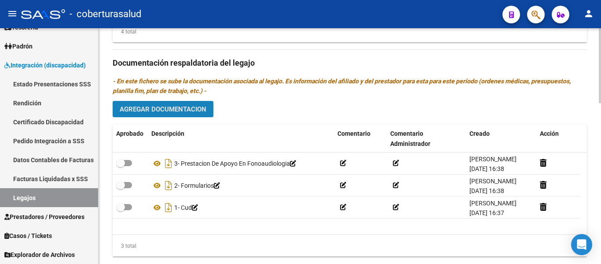
click at [175, 108] on span "Agregar Documentacion" at bounding box center [163, 109] width 87 height 8
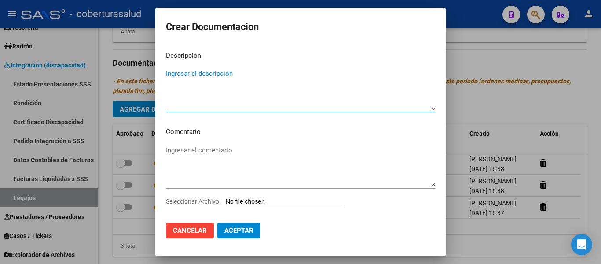
click at [261, 206] on input "Seleccionar Archivo" at bounding box center [284, 202] width 117 height 8
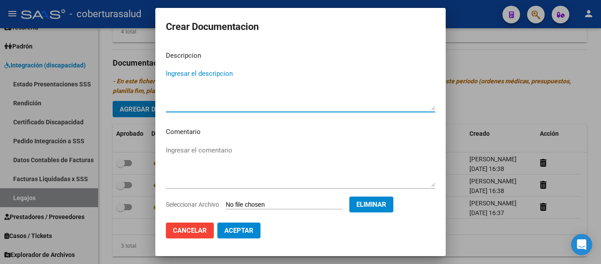
click at [238, 84] on textarea "Ingresar el descripcion" at bounding box center [300, 89] width 269 height 41
paste textarea "4-PRESTACION DE APOYO EN PSICOPEDAGOGIA"
click at [172, 75] on textarea "4-PRESTACION DE APOYO EN PSICOPEDAGOGIA" at bounding box center [300, 89] width 269 height 41
click at [236, 230] on span "Aceptar" at bounding box center [238, 230] width 29 height 8
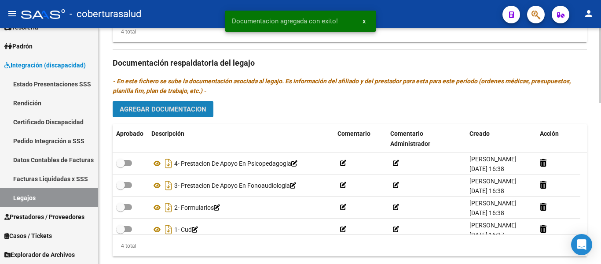
click at [199, 110] on span "Agregar Documentacion" at bounding box center [163, 109] width 87 height 8
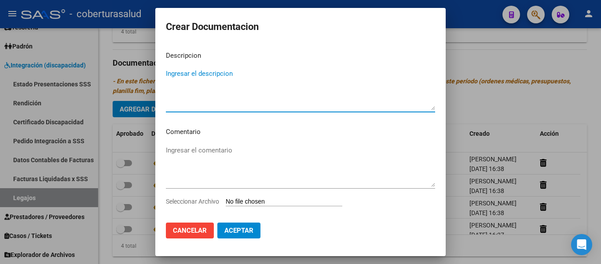
click at [271, 201] on input "Seleccionar Archivo" at bounding box center [284, 202] width 117 height 8
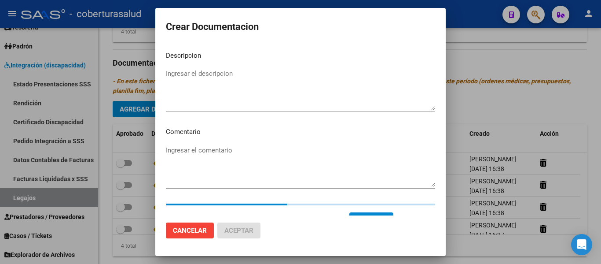
click at [203, 91] on textarea "Ingresar el descripcion" at bounding box center [300, 89] width 269 height 41
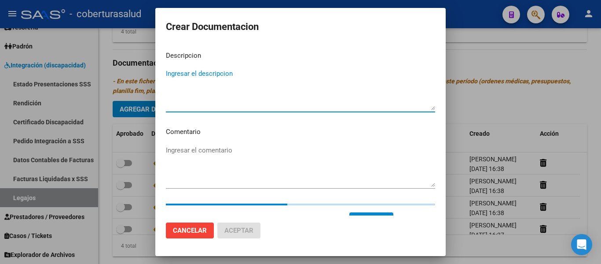
paste textarea "5-PRESTACION DE APOYO EN TERAPIA OCUPACIONAL"
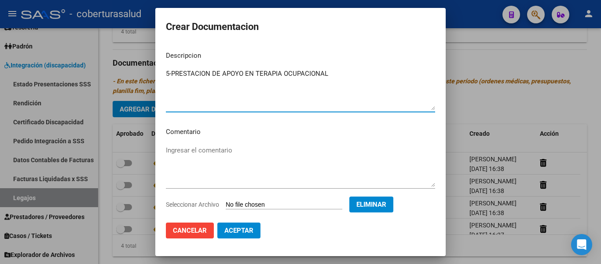
click at [171, 71] on textarea "5-PRESTACION DE APOYO EN TERAPIA OCUPACIONAL" at bounding box center [300, 89] width 269 height 41
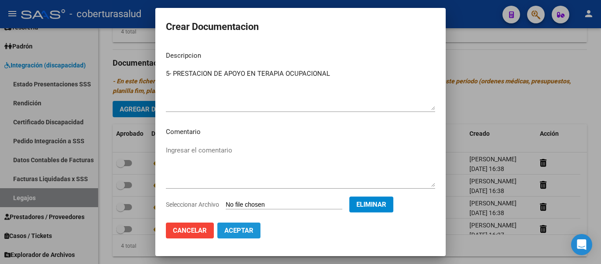
click at [243, 227] on span "Aceptar" at bounding box center [238, 230] width 29 height 8
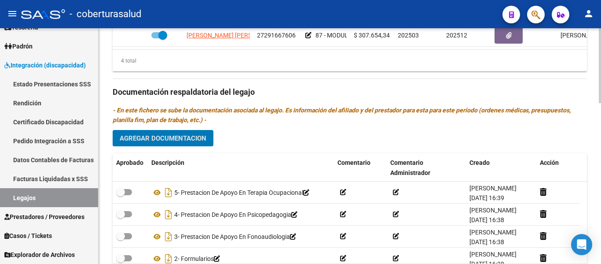
scroll to position [440, 0]
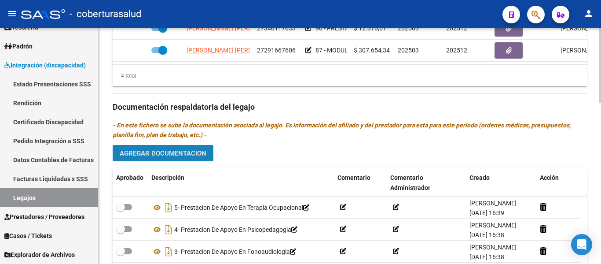
click at [187, 152] on span "Agregar Documentacion" at bounding box center [163, 153] width 87 height 8
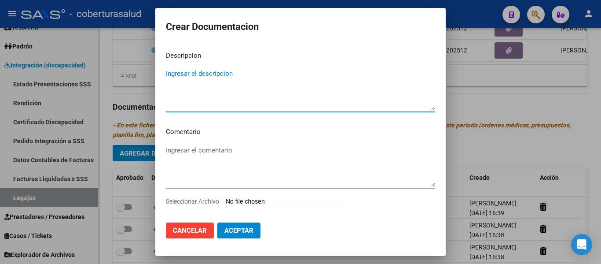
click at [253, 201] on input "Seleccionar Archivo" at bounding box center [284, 202] width 117 height 8
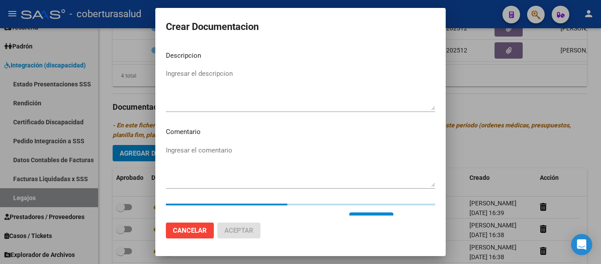
click at [238, 82] on textarea "Ingresar el descripcion" at bounding box center [300, 89] width 269 height 41
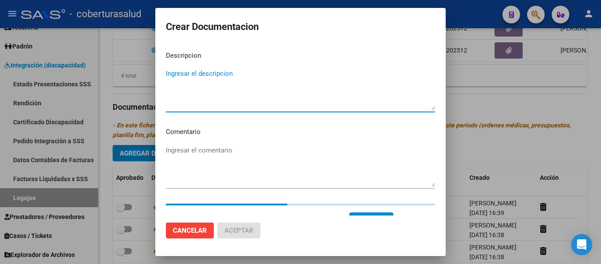
paste textarea "6-MODULO MAESTRA DE APOYO"
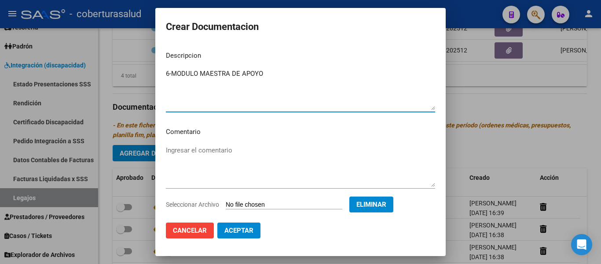
click at [171, 73] on textarea "6-MODULO MAESTRA DE APOYO" at bounding box center [300, 89] width 269 height 41
click at [236, 102] on textarea "6- MODULO MAESTRA DE APOYO" at bounding box center [300, 89] width 269 height 41
click at [296, 67] on div "6- MODULO MAESTRA DE APOYO Ingresar el descripcion" at bounding box center [300, 89] width 269 height 45
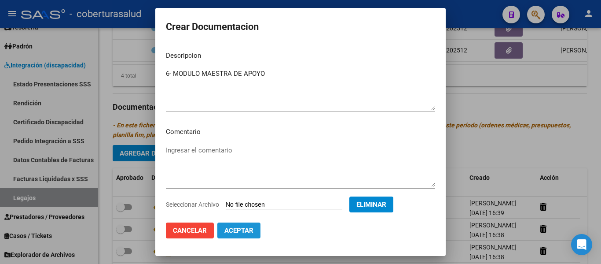
click at [240, 231] on span "Aceptar" at bounding box center [238, 230] width 29 height 8
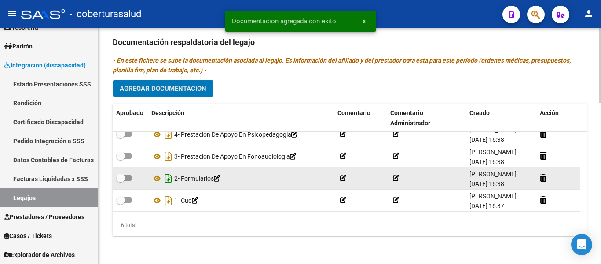
scroll to position [53, 0]
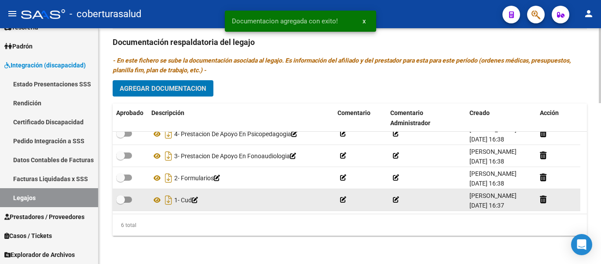
click at [124, 195] on span at bounding box center [120, 199] width 9 height 9
click at [121, 202] on input "checkbox" at bounding box center [120, 202] width 0 height 0
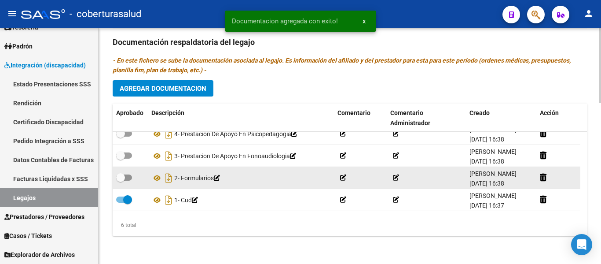
click at [123, 180] on span at bounding box center [120, 177] width 9 height 9
click at [121, 180] on input "checkbox" at bounding box center [120, 180] width 0 height 0
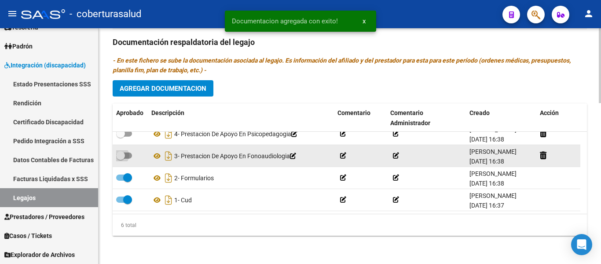
click at [125, 151] on span at bounding box center [120, 155] width 9 height 9
click at [121, 158] on input "checkbox" at bounding box center [120, 158] width 0 height 0
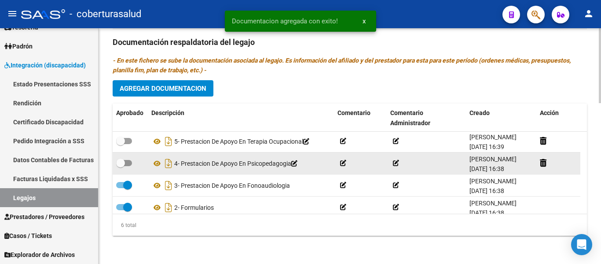
scroll to position [9, 0]
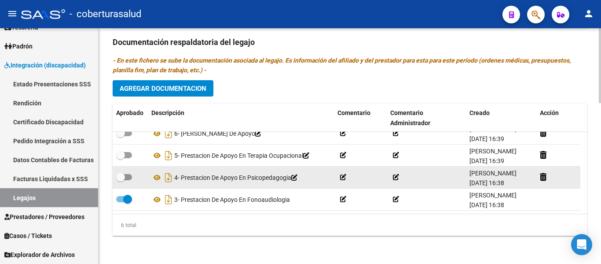
click at [127, 177] on span at bounding box center [124, 177] width 16 height 6
click at [121, 180] on input "checkbox" at bounding box center [120, 180] width 0 height 0
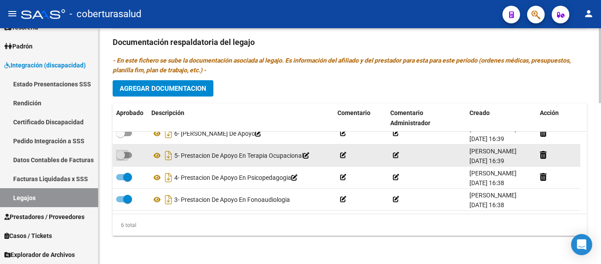
click at [125, 155] on span at bounding box center [124, 155] width 16 height 6
click at [121, 158] on input "checkbox" at bounding box center [120, 158] width 0 height 0
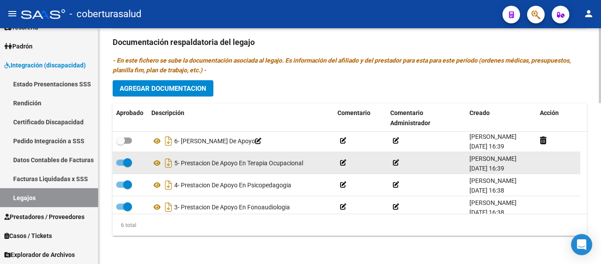
scroll to position [0, 0]
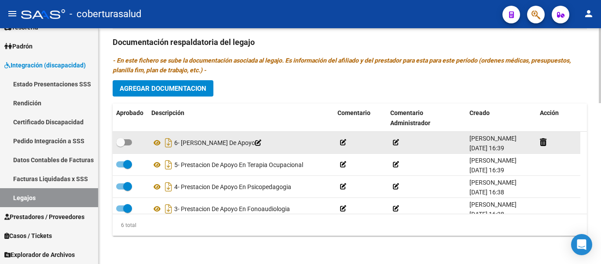
click at [126, 145] on label at bounding box center [124, 142] width 16 height 11
click at [121, 145] on input "checkbox" at bounding box center [120, 145] width 0 height 0
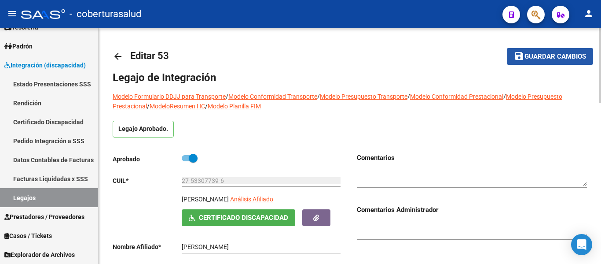
click at [553, 56] on span "Guardar cambios" at bounding box center [555, 57] width 62 height 8
click at [352, 75] on h1 "Legajo de Integración" at bounding box center [350, 77] width 474 height 14
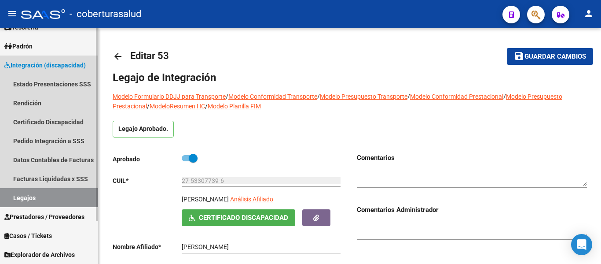
click at [32, 199] on link "Legajos" at bounding box center [49, 197] width 98 height 19
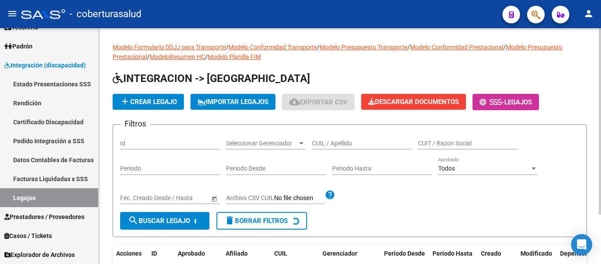
click at [338, 142] on input "CUIL / Apellido" at bounding box center [361, 142] width 99 height 7
paste input "20526280963"
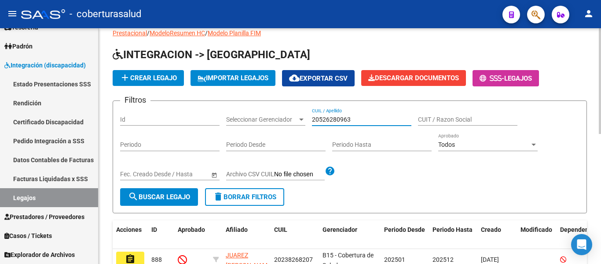
scroll to position [44, 0]
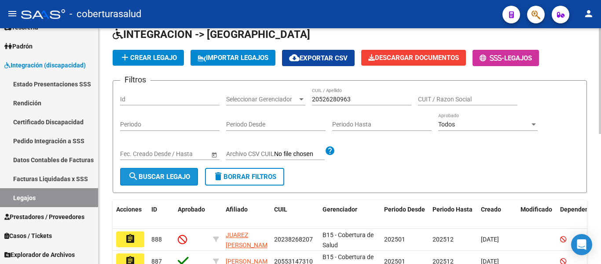
click at [178, 172] on button "search Buscar Legajo" at bounding box center [159, 177] width 78 height 18
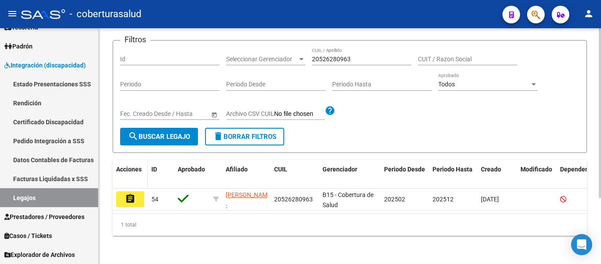
scroll to position [92, 0]
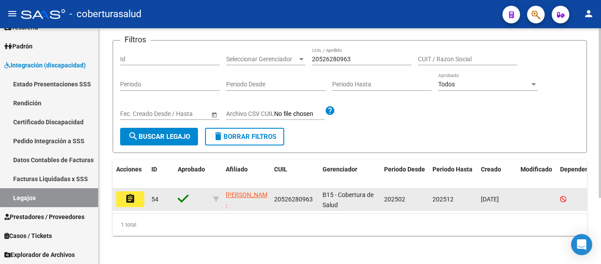
click at [128, 193] on mat-icon "assignment" at bounding box center [130, 198] width 11 height 11
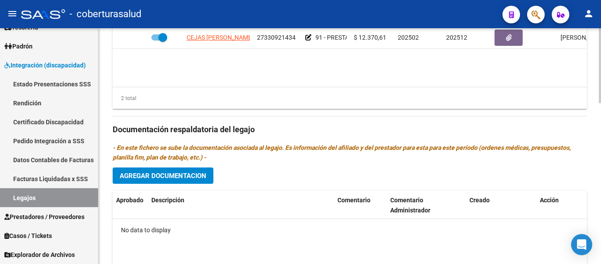
scroll to position [505, 0]
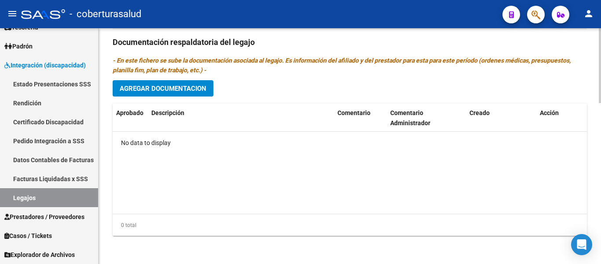
click at [191, 90] on span "Agregar Documentacion" at bounding box center [163, 88] width 87 height 8
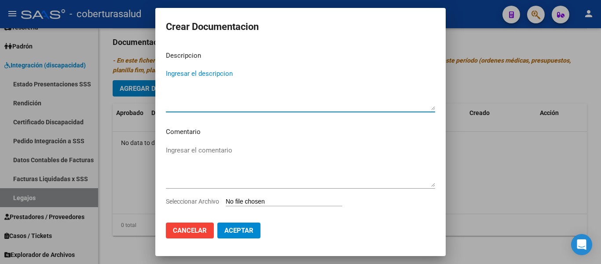
click at [257, 203] on input "Seleccionar Archivo" at bounding box center [284, 202] width 117 height 8
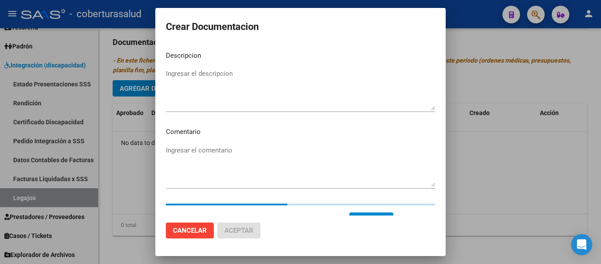
click at [213, 95] on textarea "Ingresar el descripcion" at bounding box center [300, 89] width 269 height 41
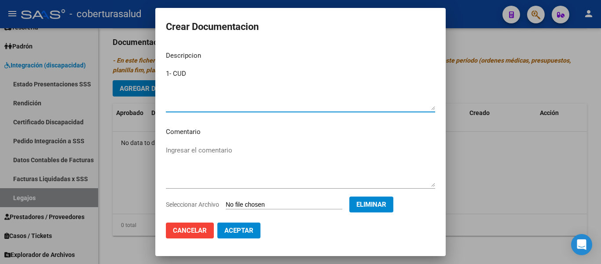
click at [238, 231] on span "Aceptar" at bounding box center [238, 230] width 29 height 8
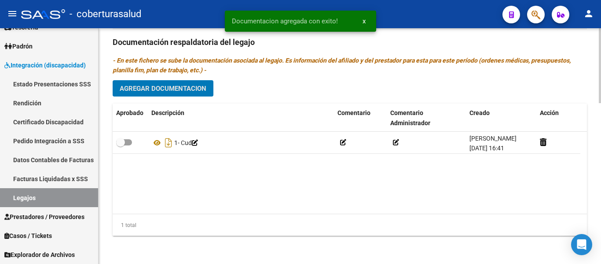
click at [184, 92] on span "Agregar Documentacion" at bounding box center [163, 88] width 87 height 8
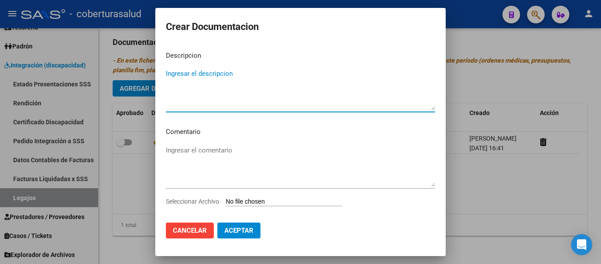
click at [253, 198] on input "Seleccionar Archivo" at bounding box center [284, 202] width 117 height 8
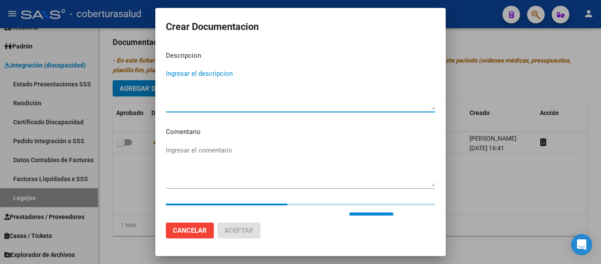
click at [223, 96] on textarea "Ingresar el descripcion" at bounding box center [300, 89] width 269 height 41
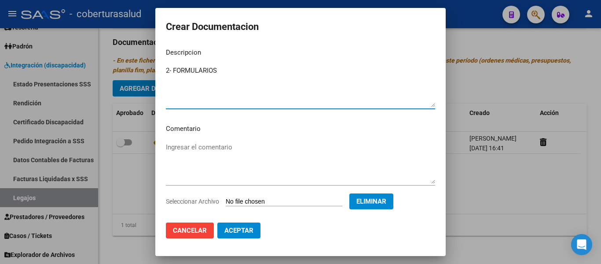
scroll to position [0, 0]
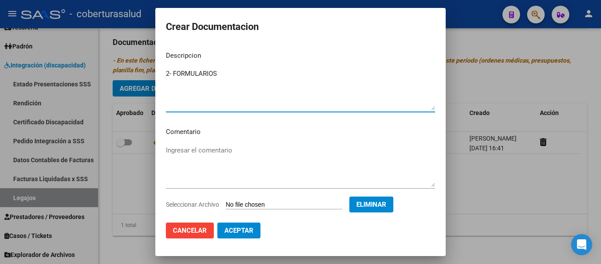
click at [245, 225] on button "Aceptar" at bounding box center [238, 230] width 43 height 16
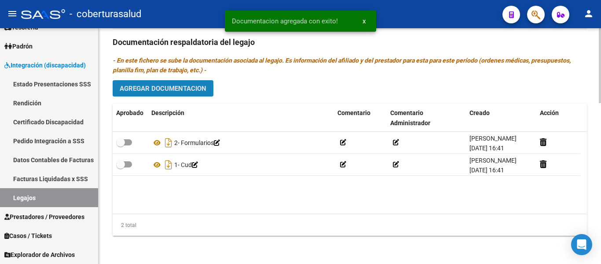
click at [168, 81] on button "Agregar Documentacion" at bounding box center [163, 88] width 101 height 16
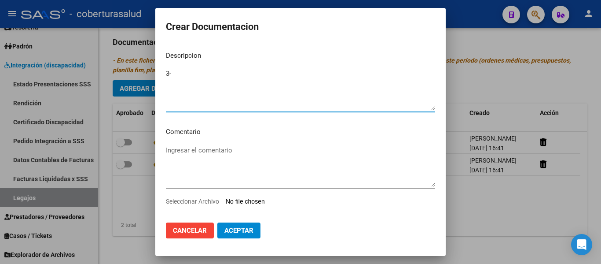
click at [249, 199] on input "Seleccionar Archivo" at bounding box center [284, 202] width 117 height 8
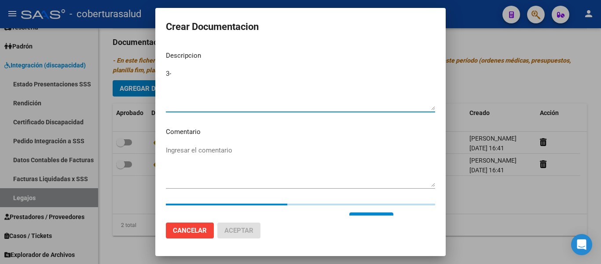
click at [199, 76] on textarea "3-" at bounding box center [300, 89] width 269 height 41
paste textarea "3-PRESTACION DE APOYO EN FONOAUDIOLOGIA"
click at [178, 72] on textarea "3- 3-PRESTACION DE APOYO EN FONOAUDIOLOGIA" at bounding box center [300, 89] width 269 height 41
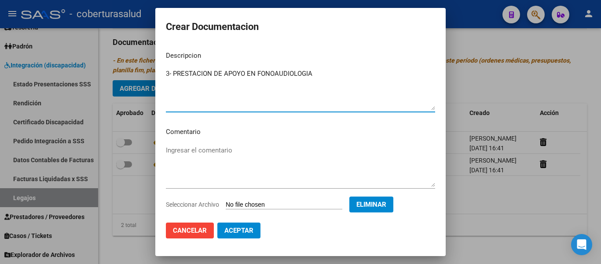
click at [324, 71] on textarea "3- PRESTACION DE APOYO EN FONOAUDIOLOGIA" at bounding box center [300, 89] width 269 height 41
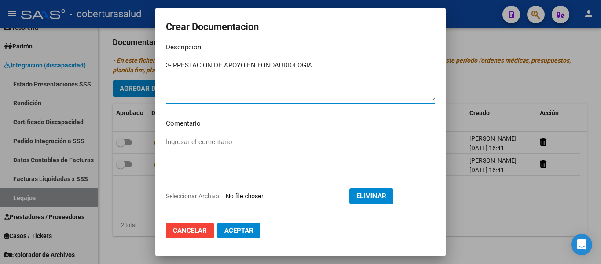
scroll to position [15, 0]
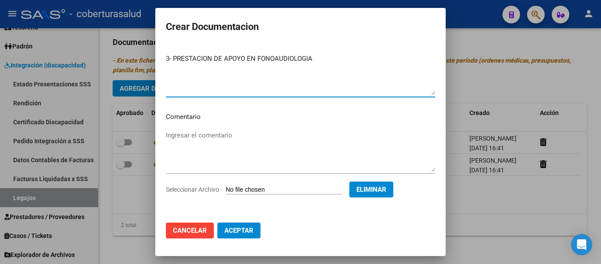
click at [246, 229] on span "Aceptar" at bounding box center [238, 230] width 29 height 8
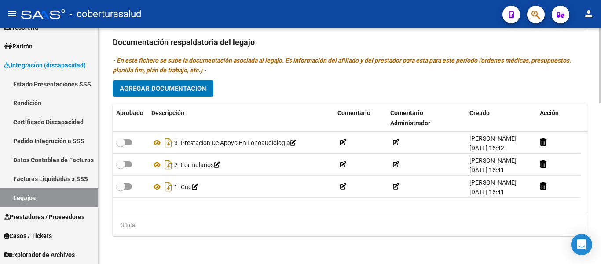
click at [199, 82] on button "Agregar Documentacion" at bounding box center [163, 88] width 101 height 16
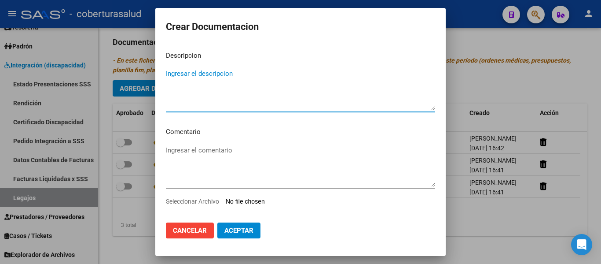
click at [268, 201] on input "Seleccionar Archivo" at bounding box center [284, 202] width 117 height 8
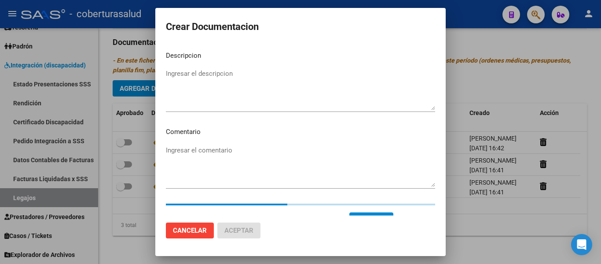
click at [223, 97] on textarea "Ingresar el descripcion" at bounding box center [300, 89] width 269 height 41
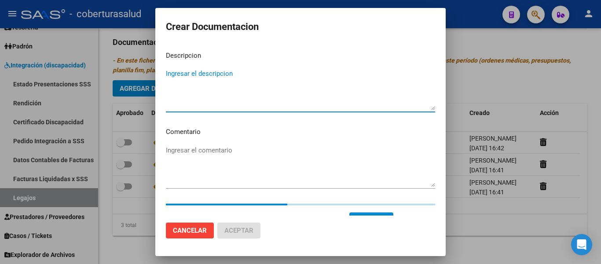
paste textarea "4-PRESTACION DE APOYO EN PSICOLOGIA"
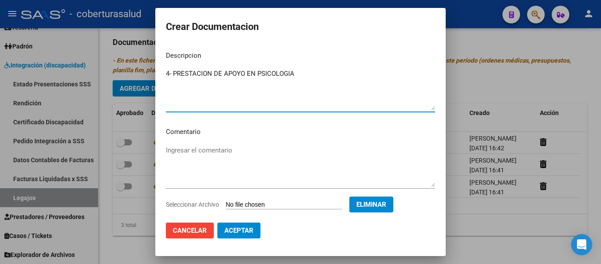
click at [248, 231] on span "Aceptar" at bounding box center [238, 230] width 29 height 8
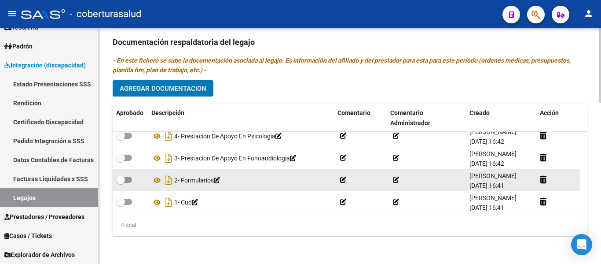
scroll to position [9, 0]
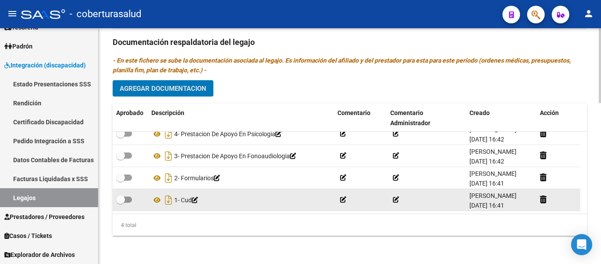
click at [125, 198] on span at bounding box center [124, 199] width 16 height 6
click at [121, 202] on input "checkbox" at bounding box center [120, 202] width 0 height 0
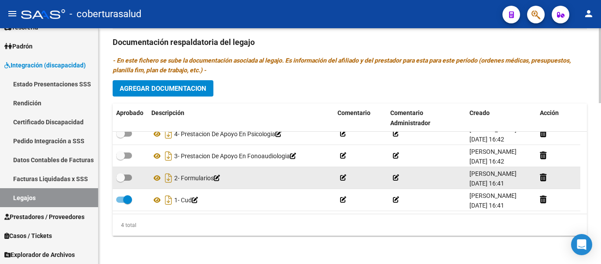
click at [122, 178] on span at bounding box center [120, 177] width 9 height 9
click at [121, 180] on input "checkbox" at bounding box center [120, 180] width 0 height 0
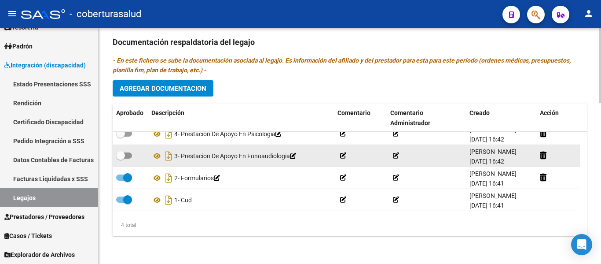
click at [127, 156] on span at bounding box center [124, 155] width 16 height 6
click at [121, 158] on input "checkbox" at bounding box center [120, 158] width 0 height 0
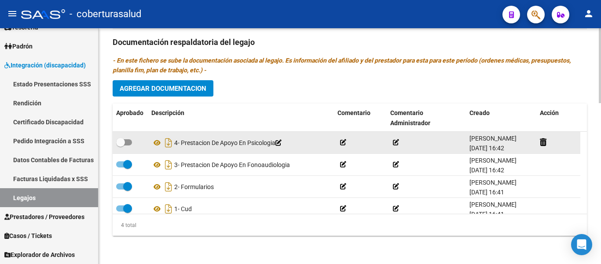
click at [126, 143] on span at bounding box center [124, 142] width 16 height 6
click at [121, 145] on input "checkbox" at bounding box center [120, 145] width 0 height 0
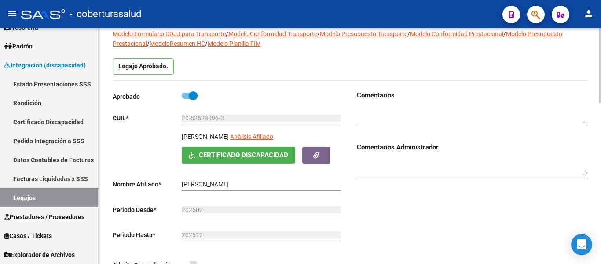
scroll to position [22, 0]
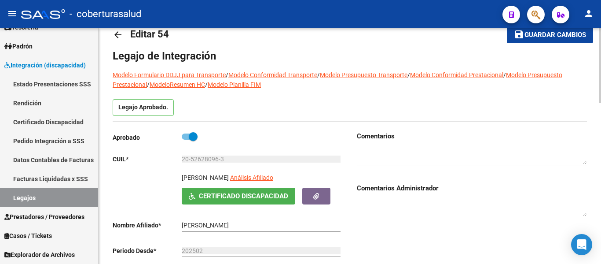
click at [554, 38] on span "Guardar cambios" at bounding box center [555, 35] width 62 height 8
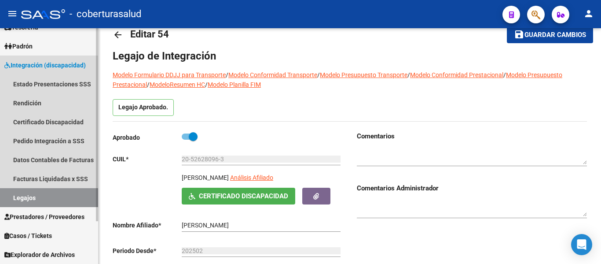
click at [52, 196] on link "Legajos" at bounding box center [49, 197] width 98 height 19
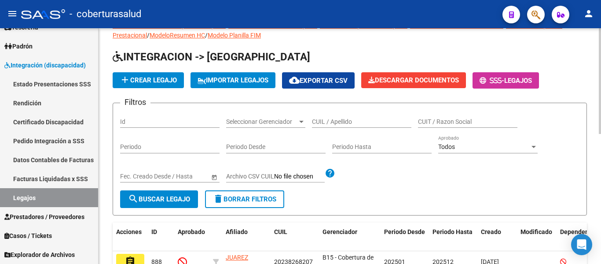
click at [338, 115] on div "CUIL / Apellido" at bounding box center [361, 119] width 99 height 18
paste input "20556438219"
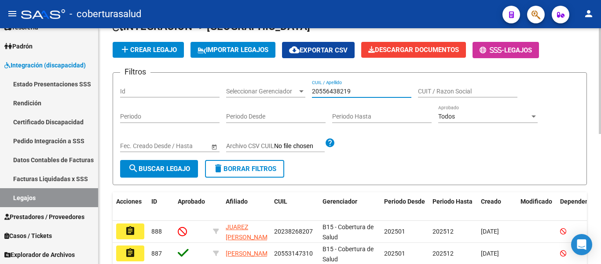
scroll to position [66, 0]
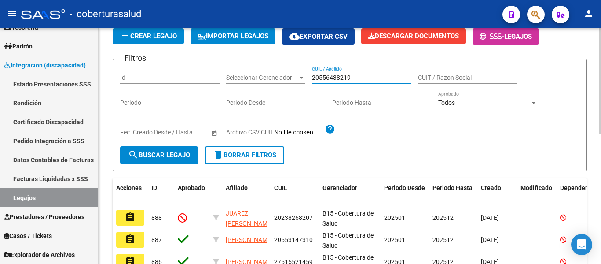
click at [174, 160] on button "search Buscar Legajo" at bounding box center [159, 155] width 78 height 18
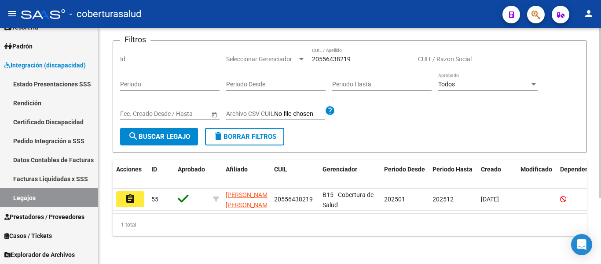
scroll to position [92, 0]
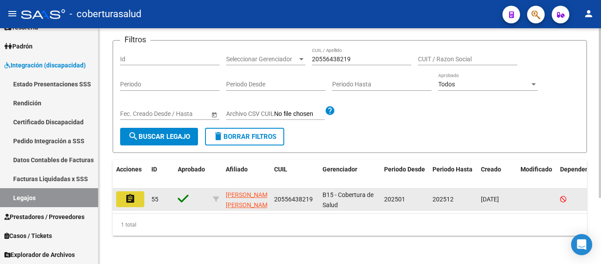
click at [125, 194] on mat-icon "assignment" at bounding box center [130, 198] width 11 height 11
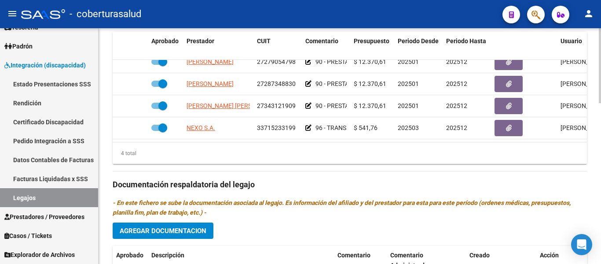
scroll to position [461, 0]
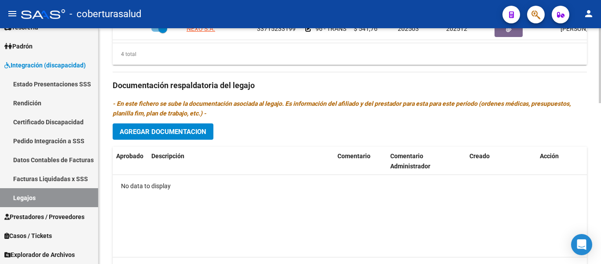
click at [173, 135] on span "Agregar Documentacion" at bounding box center [163, 132] width 87 height 8
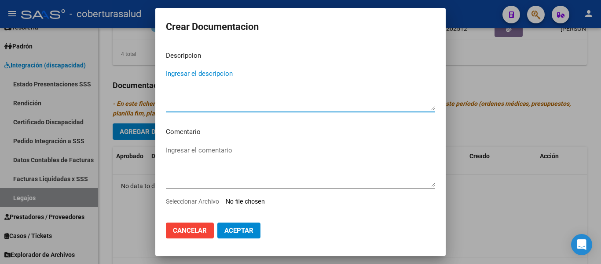
click at [250, 197] on app-file-uploader "Seleccionar Archivo" at bounding box center [257, 201] width 183 height 8
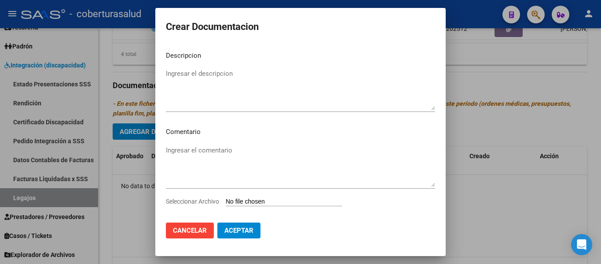
click at [253, 201] on input "Seleccionar Archivo" at bounding box center [284, 202] width 117 height 8
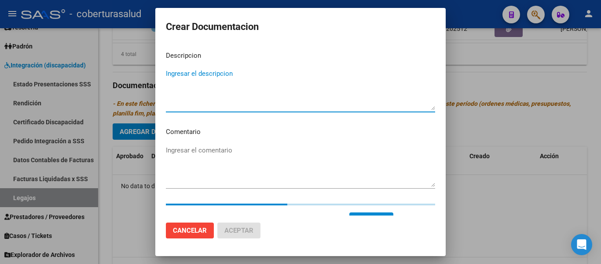
click at [168, 71] on textarea "Ingresar el descripcion" at bounding box center [300, 89] width 269 height 41
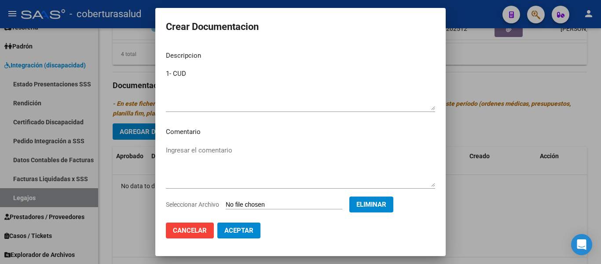
click at [278, 143] on div "Ingresar el comentario" at bounding box center [300, 165] width 269 height 45
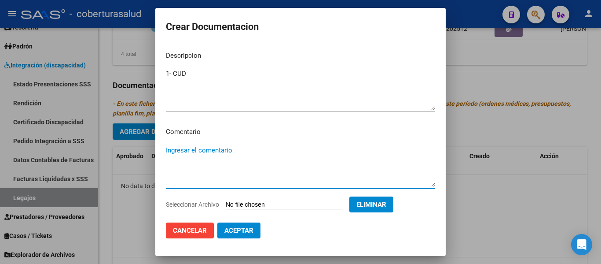
click at [253, 230] on span "Aceptar" at bounding box center [238, 230] width 29 height 8
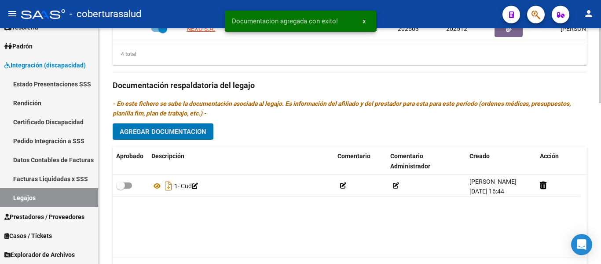
click at [187, 135] on span "Agregar Documentacion" at bounding box center [163, 132] width 87 height 8
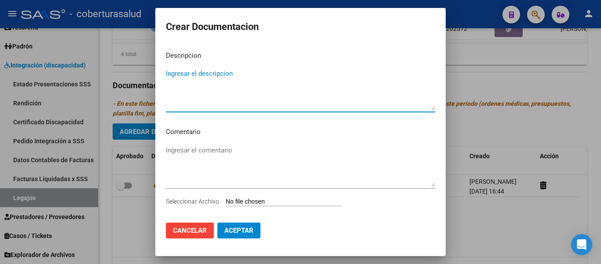
click at [251, 201] on input "Seleccionar Archivo" at bounding box center [284, 202] width 117 height 8
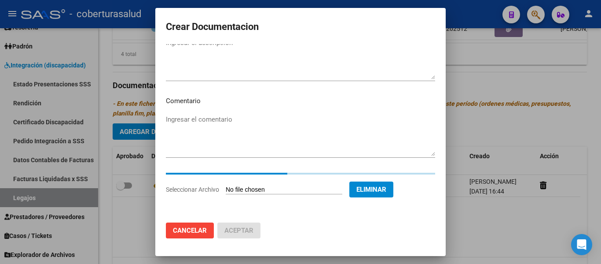
scroll to position [15, 0]
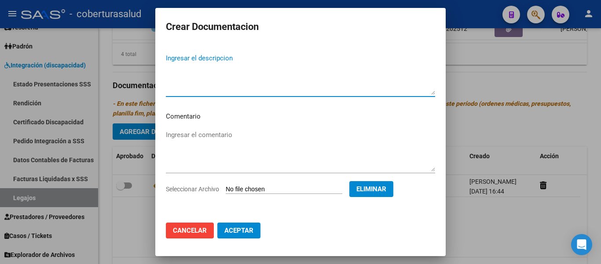
click at [179, 77] on textarea "Ingresar el descripcion" at bounding box center [300, 73] width 269 height 41
click at [253, 227] on span "Aceptar" at bounding box center [238, 230] width 29 height 8
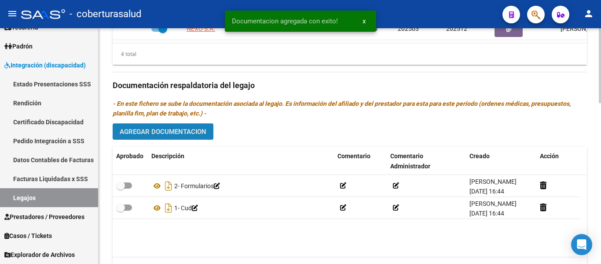
click at [187, 134] on span "Agregar Documentacion" at bounding box center [163, 132] width 87 height 8
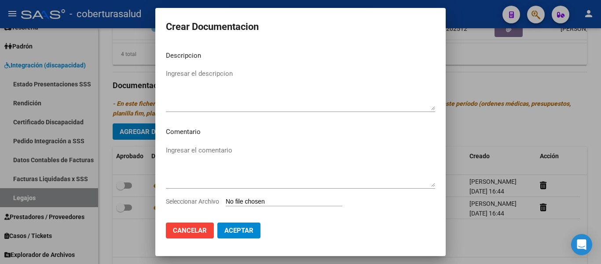
click at [258, 199] on input "Seleccionar Archivo" at bounding box center [284, 202] width 117 height 8
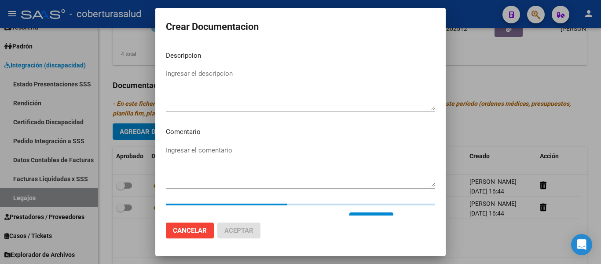
click at [190, 72] on textarea "Ingresar el descripcion" at bounding box center [300, 89] width 269 height 41
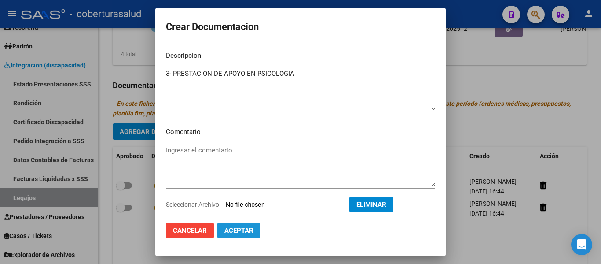
click at [248, 228] on span "Aceptar" at bounding box center [238, 230] width 29 height 8
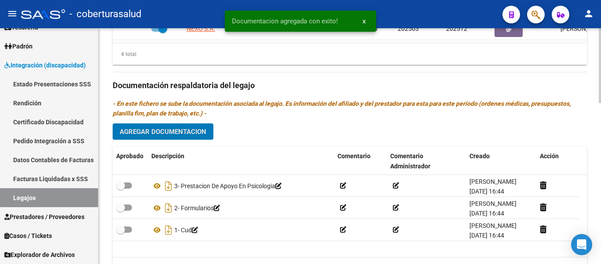
click at [194, 135] on span "Agregar Documentacion" at bounding box center [163, 132] width 87 height 8
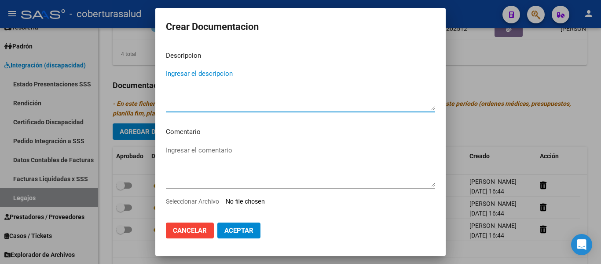
click at [245, 201] on input "Seleccionar Archivo" at bounding box center [284, 202] width 117 height 8
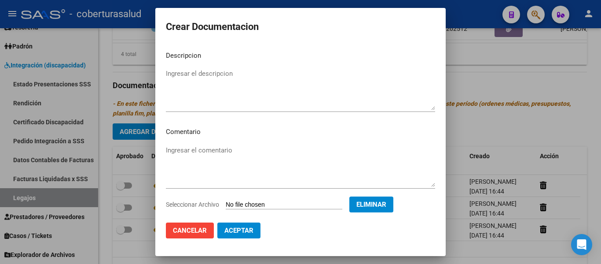
click at [187, 87] on textarea "Ingresar el descripcion" at bounding box center [300, 89] width 269 height 41
click at [245, 230] on span "Aceptar" at bounding box center [238, 230] width 29 height 8
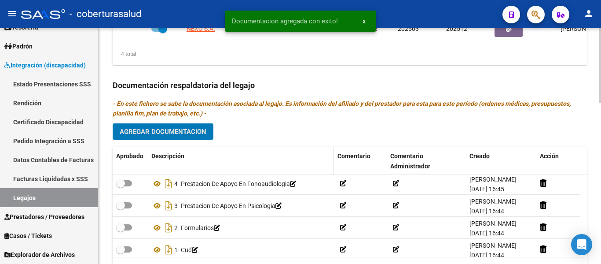
scroll to position [0, 0]
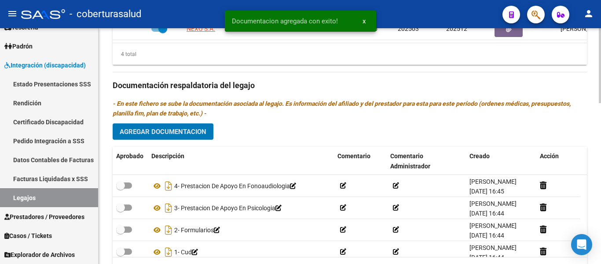
click at [194, 138] on button "Agregar Documentacion" at bounding box center [163, 131] width 101 height 16
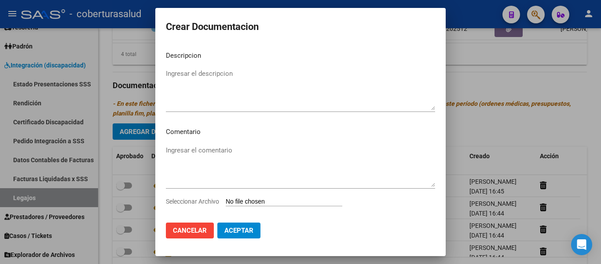
click at [242, 201] on input "Seleccionar Archivo" at bounding box center [284, 202] width 117 height 8
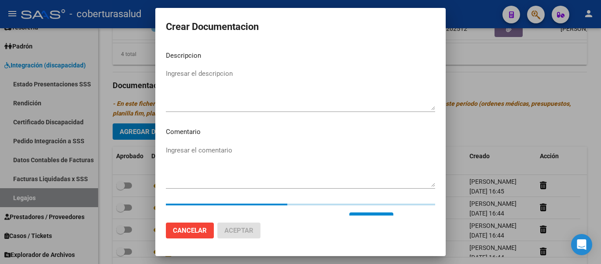
click at [199, 76] on textarea "Ingresar el descripcion" at bounding box center [300, 89] width 269 height 41
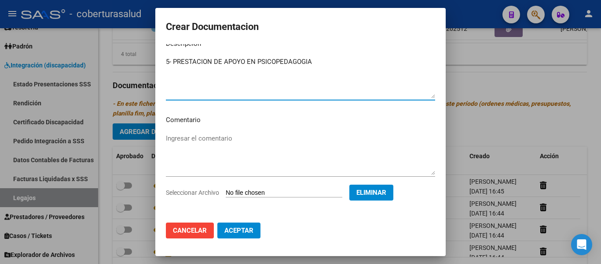
scroll to position [15, 0]
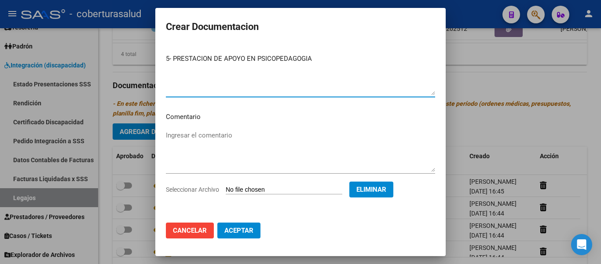
click at [238, 231] on span "Aceptar" at bounding box center [238, 230] width 29 height 8
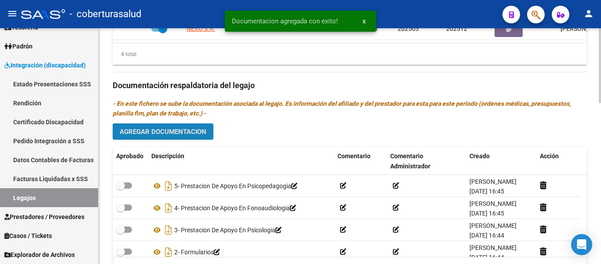
click at [198, 137] on button "Agregar Documentacion" at bounding box center [163, 131] width 101 height 16
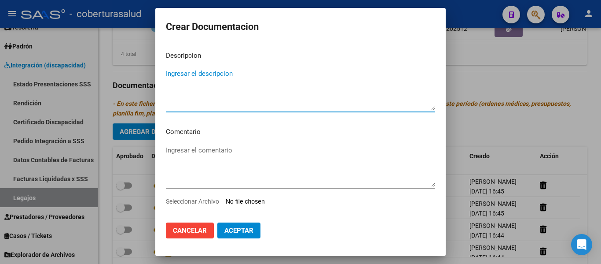
click at [268, 199] on input "Seleccionar Archivo" at bounding box center [284, 202] width 117 height 8
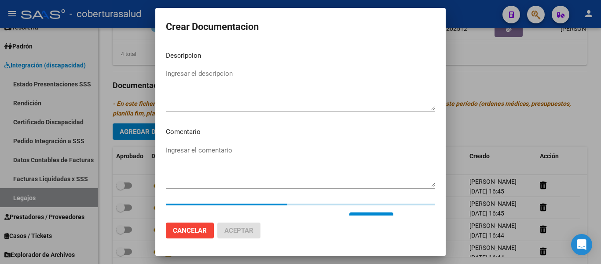
click at [219, 86] on textarea "Ingresar el descripcion" at bounding box center [300, 89] width 269 height 41
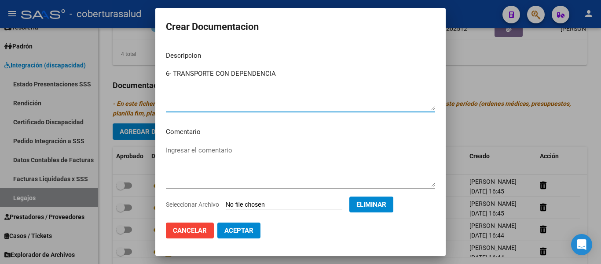
click at [232, 227] on span "Aceptar" at bounding box center [238, 230] width 29 height 8
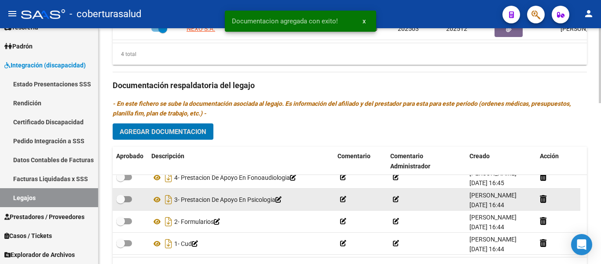
scroll to position [53, 0]
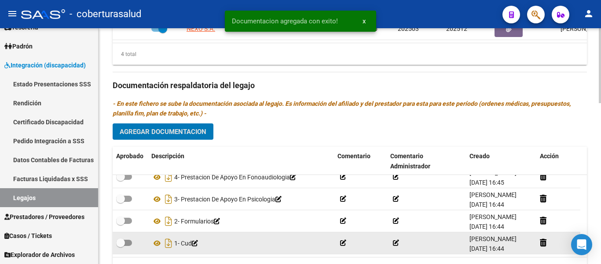
click at [123, 242] on span at bounding box center [120, 242] width 9 height 9
click at [121, 245] on input "checkbox" at bounding box center [120, 245] width 0 height 0
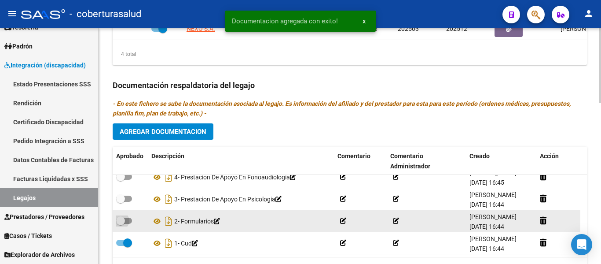
click at [122, 217] on span at bounding box center [120, 220] width 9 height 9
click at [121, 223] on input "checkbox" at bounding box center [120, 223] width 0 height 0
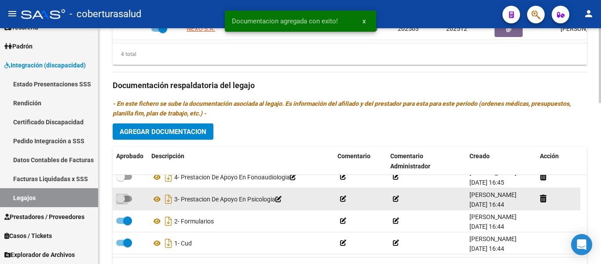
click at [125, 201] on span at bounding box center [124, 198] width 16 height 6
click at [121, 201] on input "checkbox" at bounding box center [120, 201] width 0 height 0
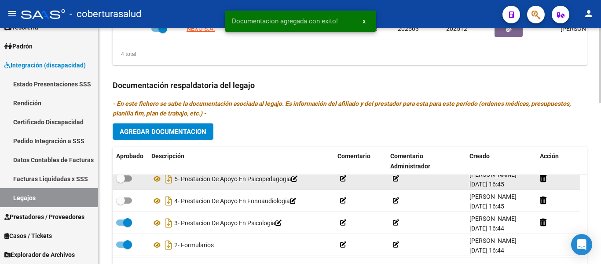
scroll to position [9, 0]
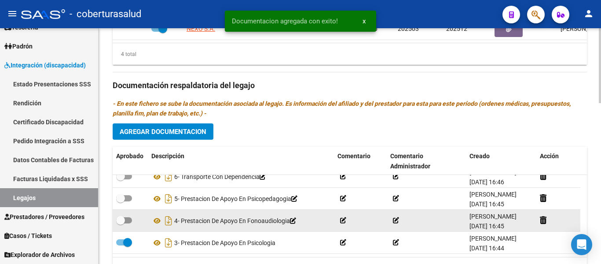
click at [126, 228] on datatable-body-cell at bounding box center [130, 220] width 35 height 22
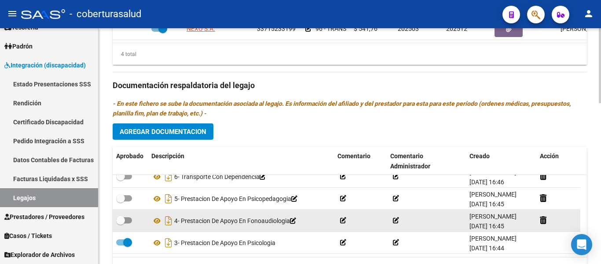
click at [126, 219] on span at bounding box center [124, 220] width 16 height 6
click at [121, 223] on input "checkbox" at bounding box center [120, 223] width 0 height 0
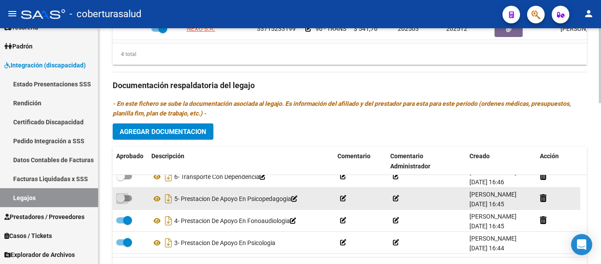
click at [128, 197] on span at bounding box center [124, 198] width 16 height 6
click at [121, 201] on input "checkbox" at bounding box center [120, 201] width 0 height 0
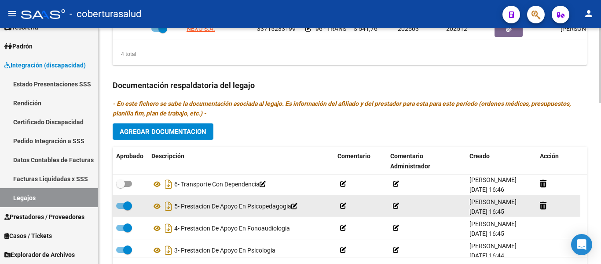
scroll to position [0, 0]
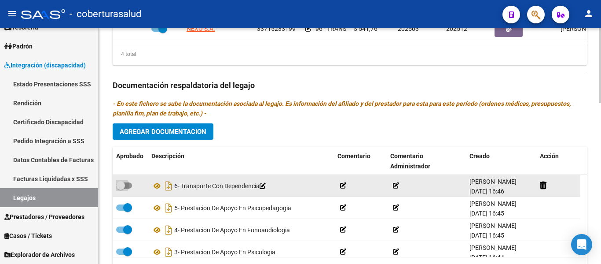
click at [125, 184] on span at bounding box center [124, 185] width 16 height 6
click at [121, 188] on input "checkbox" at bounding box center [120, 188] width 0 height 0
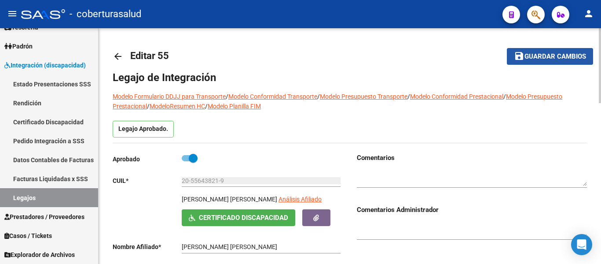
click at [585, 61] on button "save Guardar cambios" at bounding box center [550, 56] width 86 height 16
click at [541, 55] on span "Guardar cambios" at bounding box center [555, 57] width 62 height 8
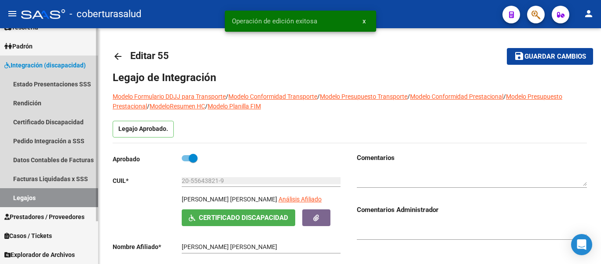
click at [38, 198] on link "Legajos" at bounding box center [49, 197] width 98 height 19
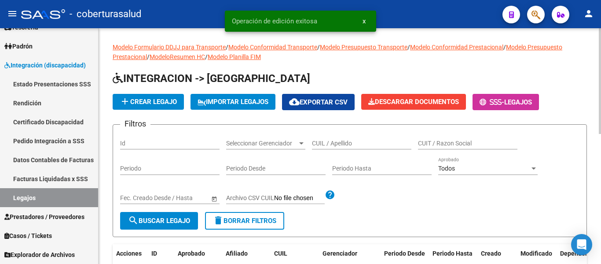
click at [340, 141] on input "CUIL / Apellido" at bounding box center [361, 142] width 99 height 7
paste input "27580445034"
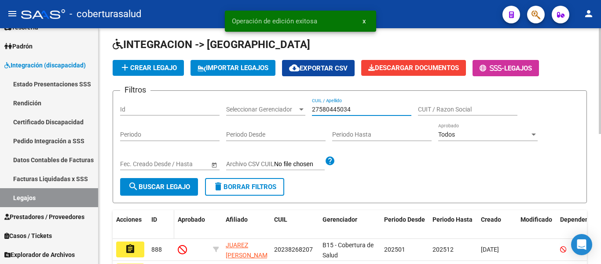
scroll to position [88, 0]
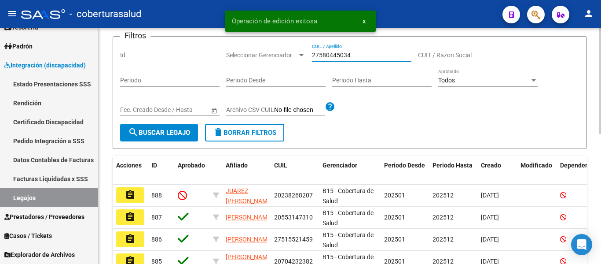
click at [158, 133] on span "search Buscar Legajo" at bounding box center [159, 132] width 62 height 8
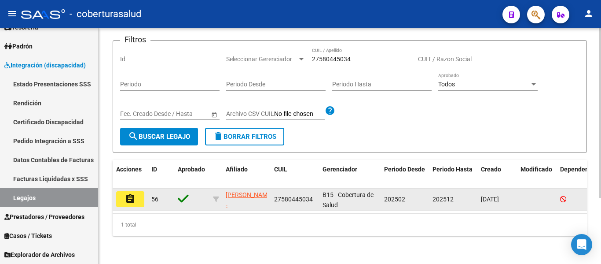
scroll to position [92, 0]
click at [132, 193] on mat-icon "assignment" at bounding box center [130, 198] width 11 height 11
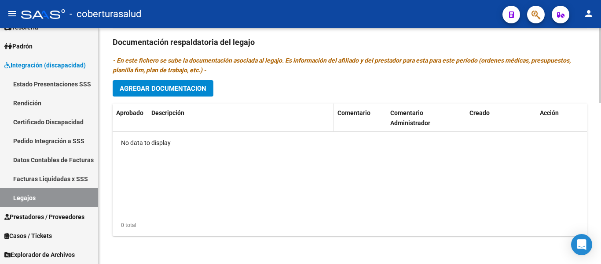
scroll to position [505, 0]
click at [157, 89] on span "Agregar Documentacion" at bounding box center [163, 88] width 87 height 8
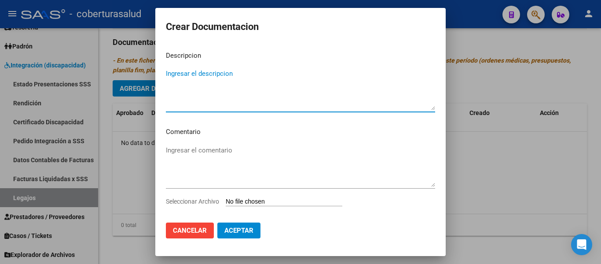
click at [286, 198] on input "Seleccionar Archivo" at bounding box center [284, 202] width 117 height 8
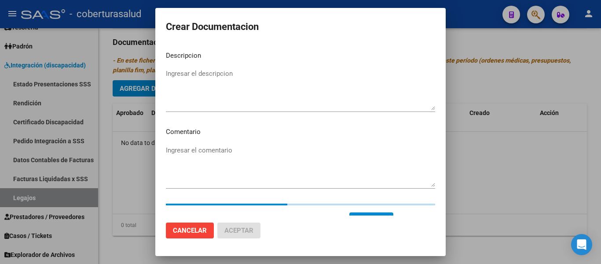
click at [209, 72] on textarea "Ingresar el descripcion" at bounding box center [300, 89] width 269 height 41
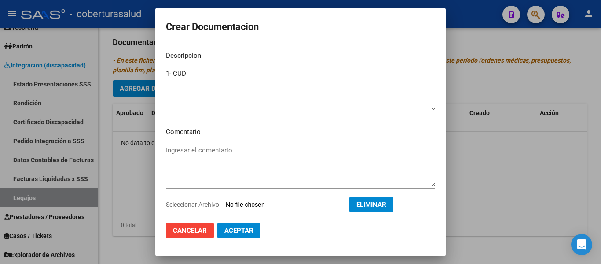
click at [249, 224] on button "Aceptar" at bounding box center [238, 230] width 43 height 16
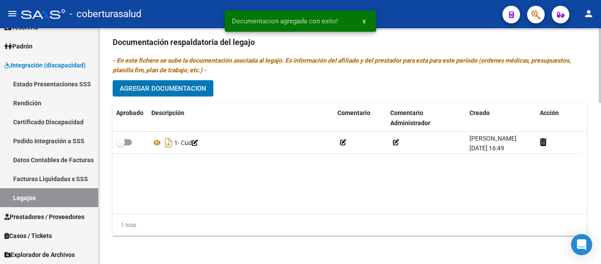
click at [197, 92] on span "Agregar Documentacion" at bounding box center [163, 88] width 87 height 8
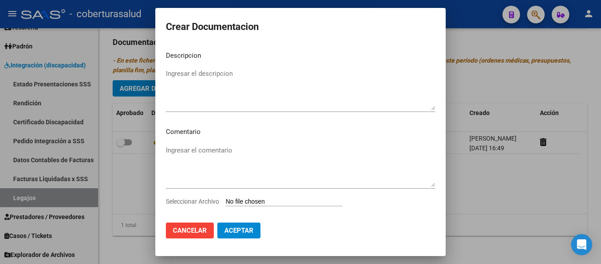
click at [281, 205] on input "Seleccionar Archivo" at bounding box center [284, 202] width 117 height 8
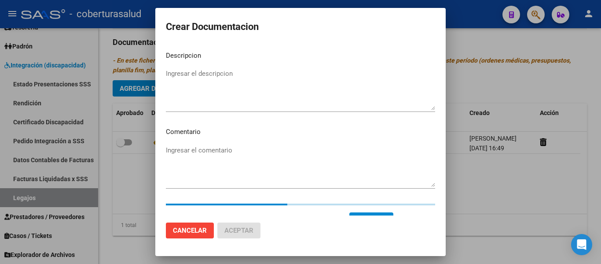
click at [198, 67] on div "Ingresar el descripcion" at bounding box center [300, 89] width 269 height 45
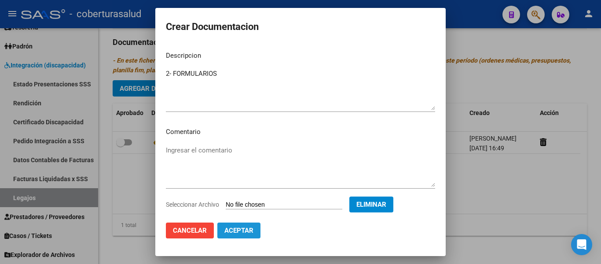
click at [247, 223] on button "Aceptar" at bounding box center [238, 230] width 43 height 16
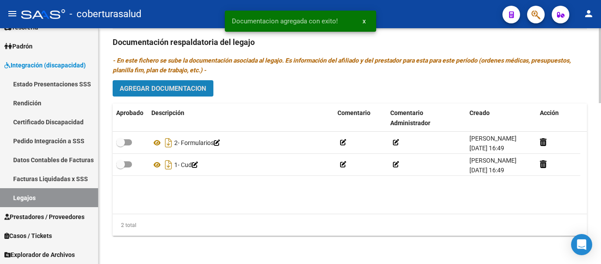
click at [169, 86] on span "Agregar Documentacion" at bounding box center [163, 88] width 87 height 8
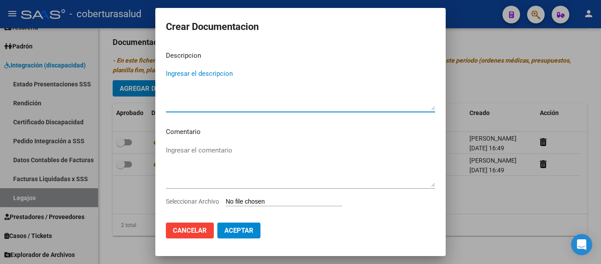
click at [278, 200] on input "Seleccionar Archivo" at bounding box center [284, 202] width 117 height 8
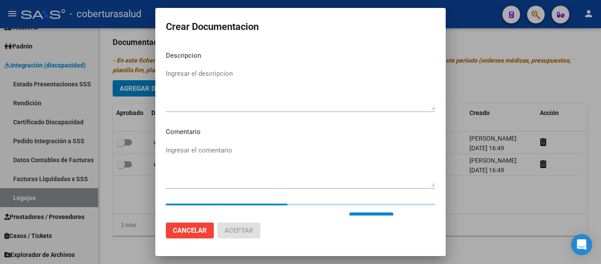
click at [164, 92] on mat-dialog-content "Descripcion Ingresar el descripcion Comentario Ingresar el comentario Seleccion…" at bounding box center [300, 129] width 290 height 171
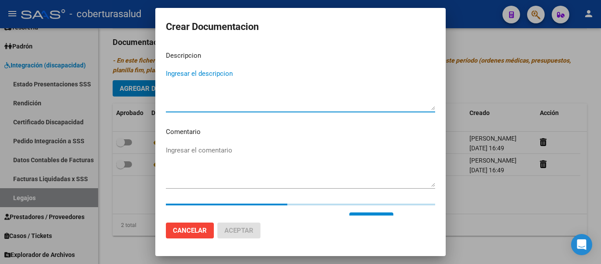
click at [175, 83] on textarea "Ingresar el descripcion" at bounding box center [300, 89] width 269 height 41
paste textarea "3-PRESTACION DE APOYO EN FONOAUDIOLOGIA"
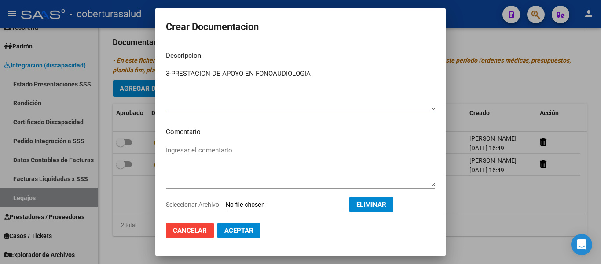
click at [172, 73] on textarea "3-PRESTACION DE APOYO EN FONOAUDIOLOGIA" at bounding box center [300, 89] width 269 height 41
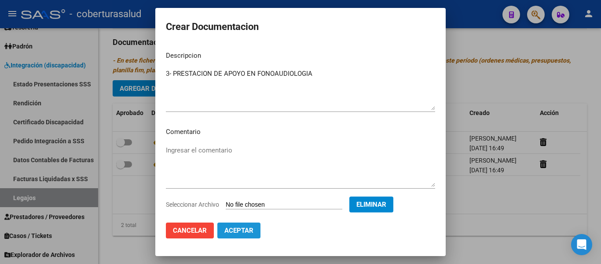
click at [247, 225] on button "Aceptar" at bounding box center [238, 230] width 43 height 16
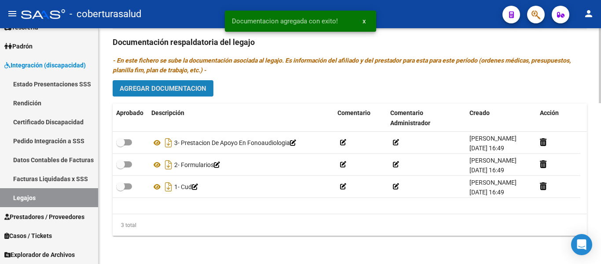
click at [178, 85] on span "Agregar Documentacion" at bounding box center [163, 88] width 87 height 8
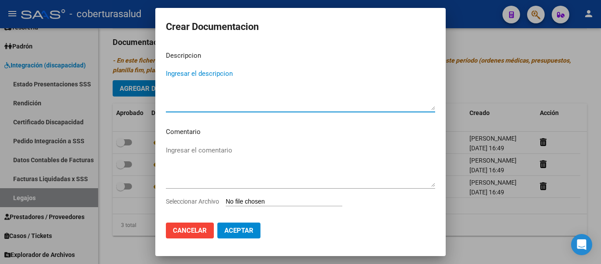
click at [264, 206] on input "Seleccionar Archivo" at bounding box center [284, 202] width 117 height 8
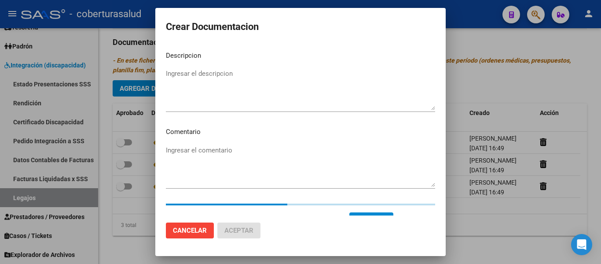
click at [211, 92] on textarea "Ingresar el descripcion" at bounding box center [300, 89] width 269 height 41
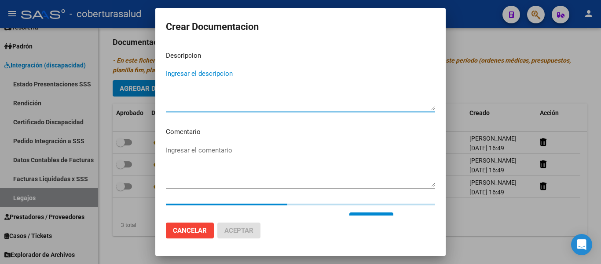
paste textarea "4-PRESTACION DE APOYO EN PSICOPEDAGOGIA"
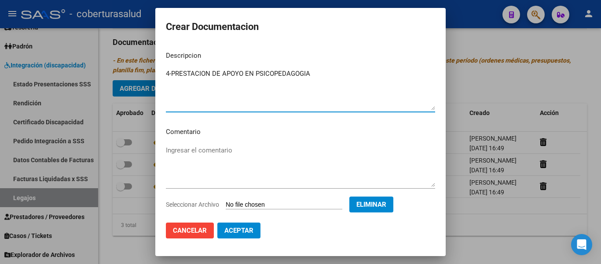
click at [172, 71] on textarea "4-PRESTACION DE APOYO EN PSICOPEDAGOGIA" at bounding box center [300, 89] width 269 height 41
click at [250, 230] on span "Aceptar" at bounding box center [238, 230] width 29 height 8
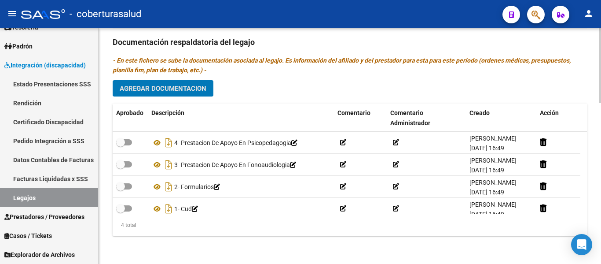
click at [187, 85] on span "Agregar Documentacion" at bounding box center [163, 88] width 87 height 8
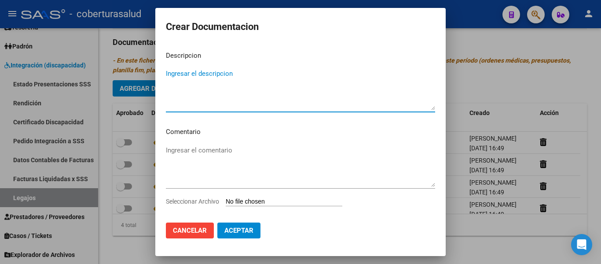
click at [252, 202] on input "Seleccionar Archivo" at bounding box center [284, 202] width 117 height 8
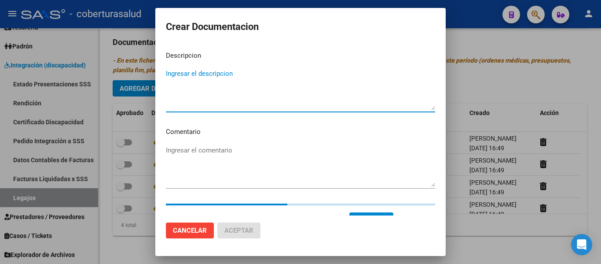
click at [237, 69] on textarea "Ingresar el descripcion" at bounding box center [300, 89] width 269 height 41
paste textarea "5-PRESTACION DE APOYO EN PSICOLOGIA"
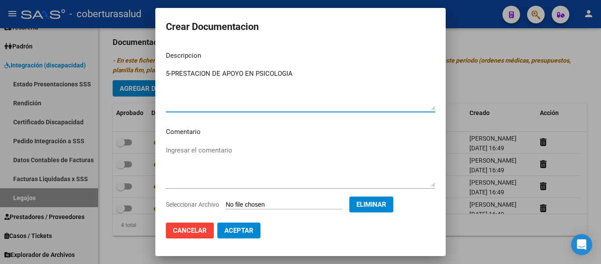
click at [171, 71] on textarea "5-PRESTACION DE APOYO EN PSICOLOGIA" at bounding box center [300, 89] width 269 height 41
click at [247, 221] on mat-dialog-actions "Cancelar Aceptar" at bounding box center [300, 230] width 269 height 30
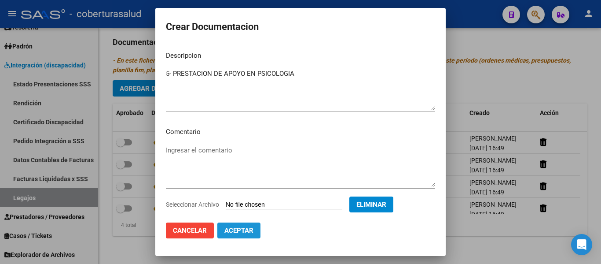
click at [251, 233] on span "Aceptar" at bounding box center [238, 230] width 29 height 8
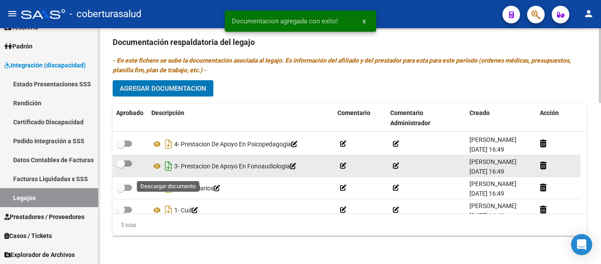
scroll to position [31, 0]
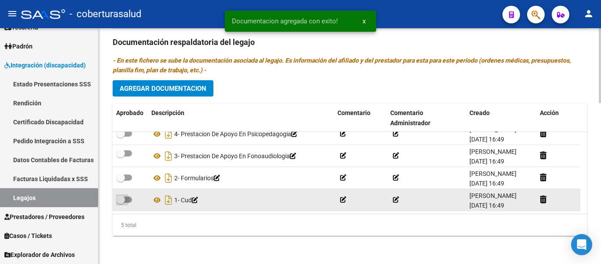
click at [130, 200] on span at bounding box center [124, 199] width 16 height 6
click at [121, 202] on input "checkbox" at bounding box center [120, 202] width 0 height 0
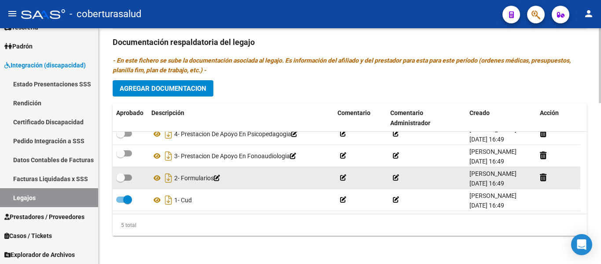
click at [125, 179] on span at bounding box center [124, 177] width 16 height 6
click at [121, 180] on input "checkbox" at bounding box center [120, 180] width 0 height 0
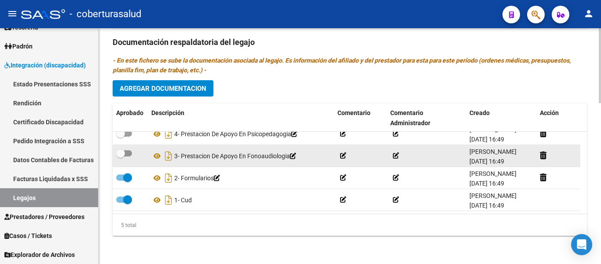
click at [128, 154] on span at bounding box center [124, 153] width 16 height 6
click at [121, 156] on input "checkbox" at bounding box center [120, 156] width 0 height 0
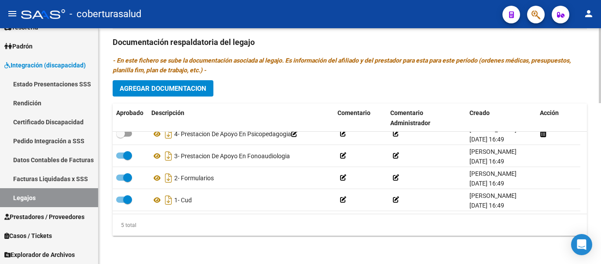
scroll to position [0, 0]
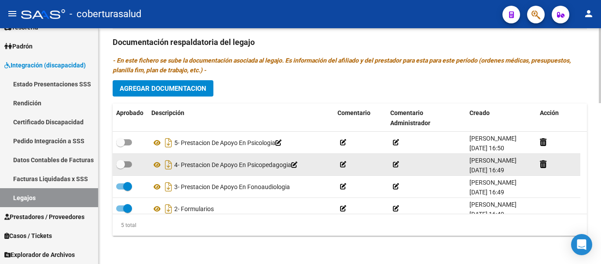
drag, startPoint x: 132, startPoint y: 165, endPoint x: 128, endPoint y: 163, distance: 4.5
click at [128, 165] on label at bounding box center [124, 164] width 16 height 11
click at [121, 167] on input "checkbox" at bounding box center [120, 167] width 0 height 0
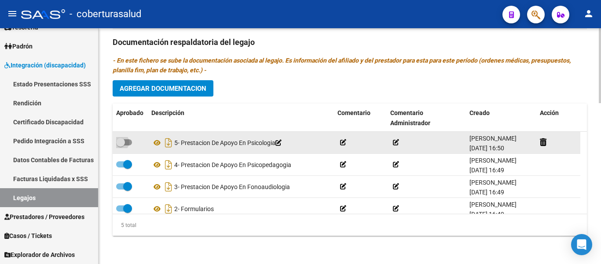
click at [127, 140] on span at bounding box center [124, 142] width 16 height 6
click at [121, 145] on input "checkbox" at bounding box center [120, 145] width 0 height 0
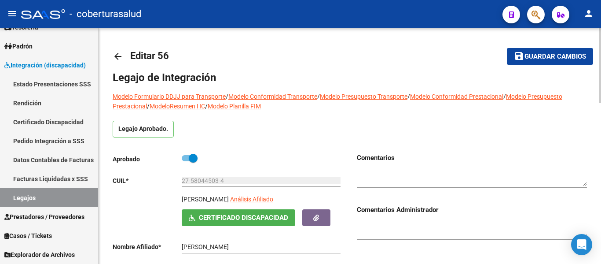
click at [551, 60] on span "Guardar cambios" at bounding box center [555, 57] width 62 height 8
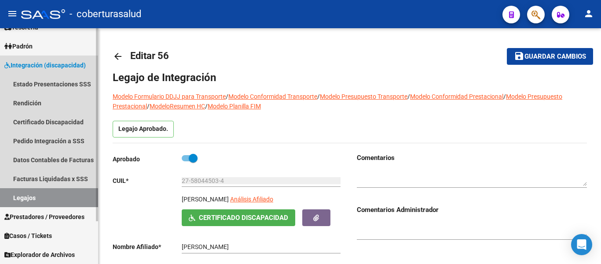
click at [40, 195] on link "Legajos" at bounding box center [49, 197] width 98 height 19
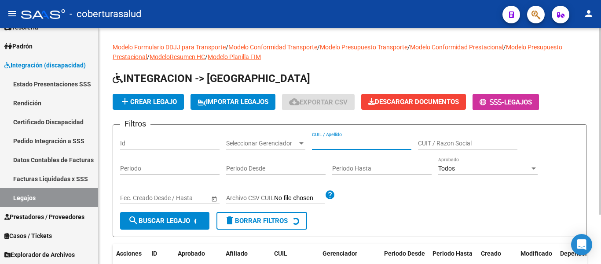
click at [329, 139] on input "CUIL / Apellido" at bounding box center [361, 142] width 99 height 7
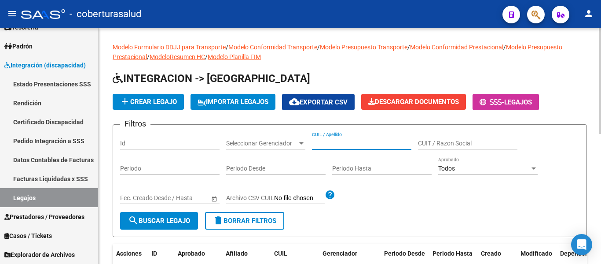
paste input "20543925943"
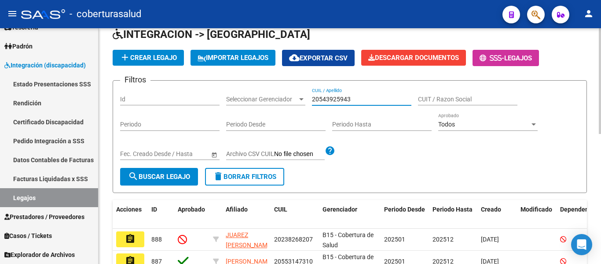
click at [149, 178] on span "search Buscar Legajo" at bounding box center [159, 176] width 62 height 8
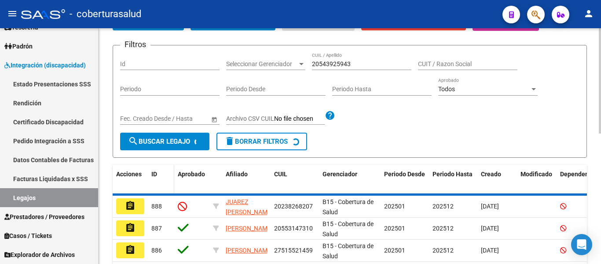
scroll to position [92, 0]
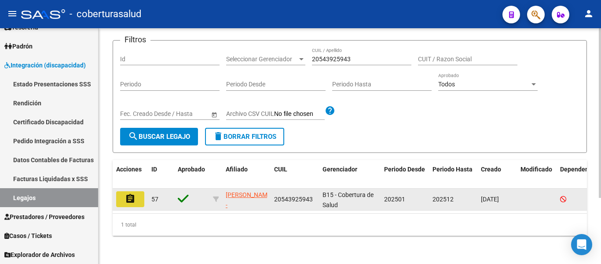
click at [122, 194] on button "assignment" at bounding box center [130, 199] width 28 height 16
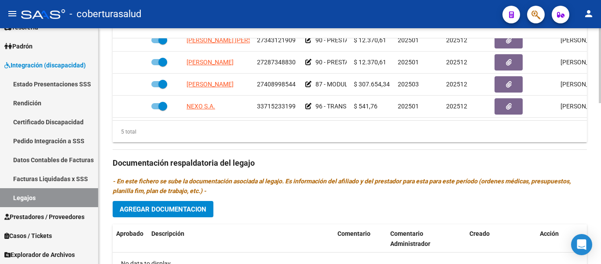
scroll to position [440, 0]
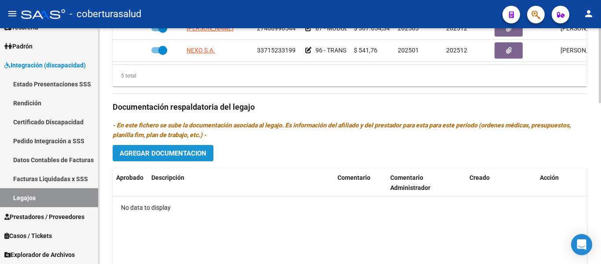
click at [187, 154] on span "Agregar Documentacion" at bounding box center [163, 153] width 87 height 8
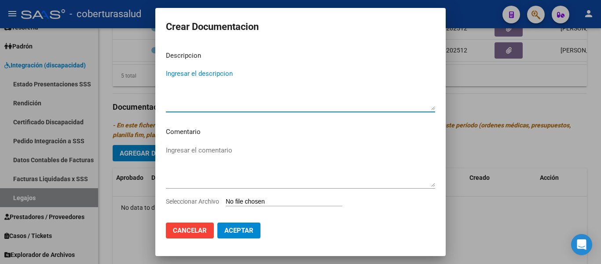
click at [250, 203] on input "Seleccionar Archivo" at bounding box center [284, 202] width 117 height 8
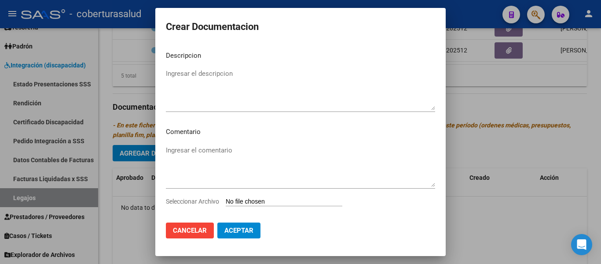
click at [203, 231] on span "Cancelar" at bounding box center [190, 230] width 34 height 8
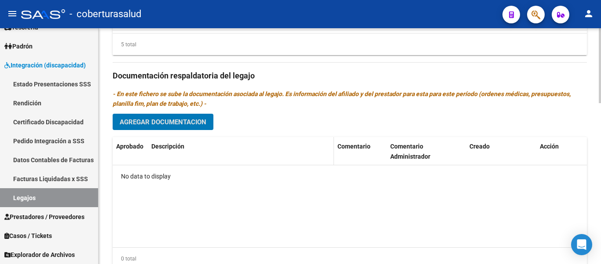
scroll to position [484, 0]
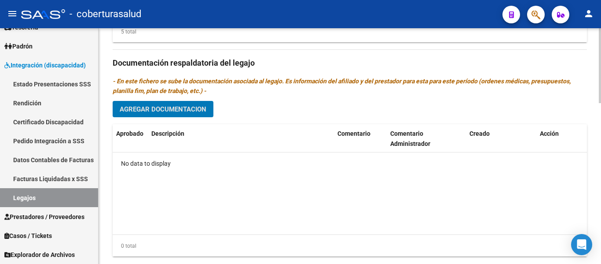
click at [187, 106] on span "Agregar Documentacion" at bounding box center [163, 109] width 87 height 8
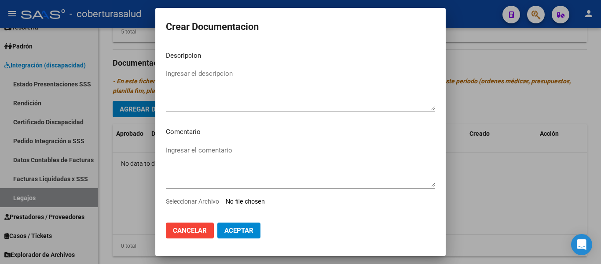
click at [243, 199] on input "Seleccionar Archivo" at bounding box center [284, 202] width 117 height 8
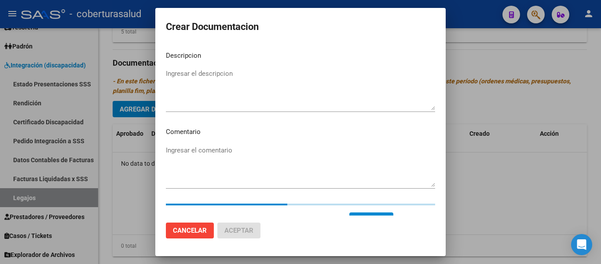
click at [220, 83] on textarea "Ingresar el descripcion" at bounding box center [300, 89] width 269 height 41
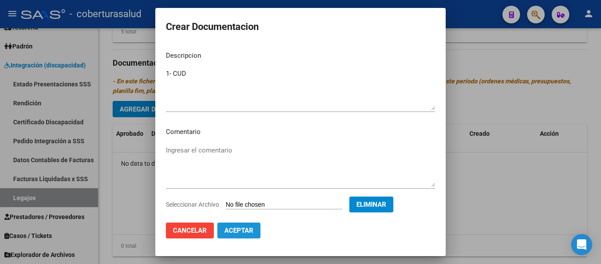
click at [229, 235] on button "Aceptar" at bounding box center [238, 230] width 43 height 16
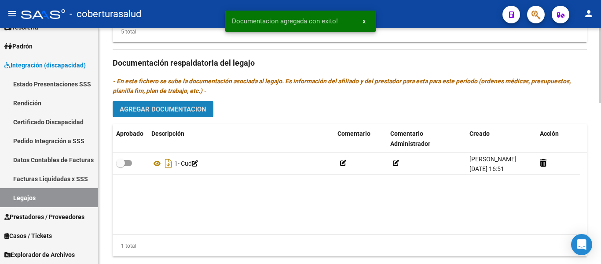
click at [180, 108] on span "Agregar Documentacion" at bounding box center [163, 109] width 87 height 8
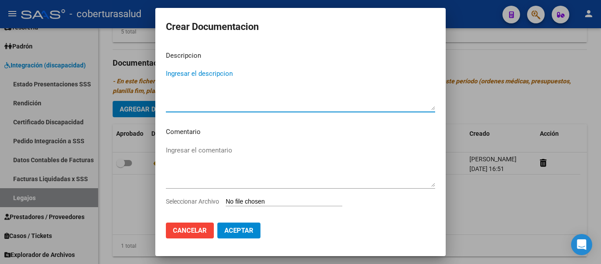
click at [184, 106] on textarea "Ingresar el descripcion" at bounding box center [300, 89] width 269 height 41
click at [303, 200] on input "Seleccionar Archivo" at bounding box center [284, 202] width 117 height 8
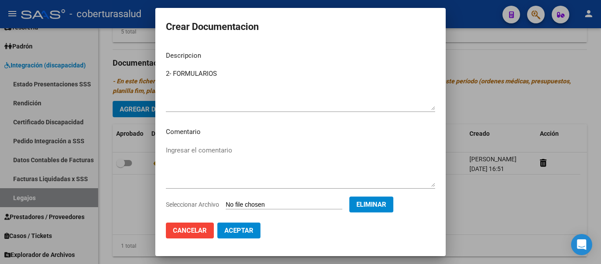
click at [239, 227] on span "Aceptar" at bounding box center [238, 230] width 29 height 8
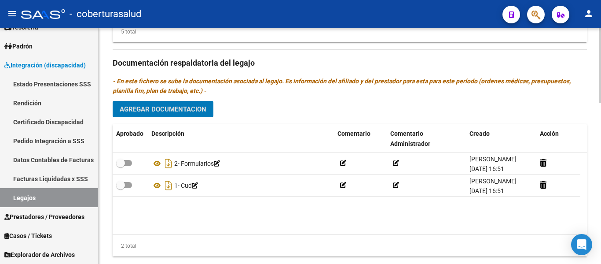
click at [196, 101] on div "Prestadores asociados al legajo Agregar Prestador Aprobado Prestador CUIT Comen…" at bounding box center [350, 62] width 474 height 403
click at [194, 103] on button "Agregar Documentacion" at bounding box center [163, 109] width 101 height 16
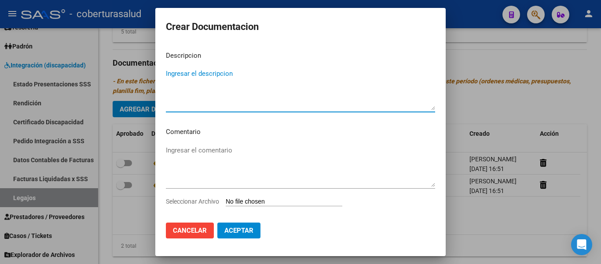
click at [262, 200] on input "Seleccionar Archivo" at bounding box center [284, 202] width 117 height 8
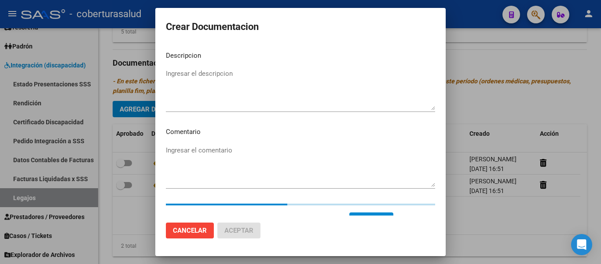
click at [240, 94] on textarea "Ingresar el descripcion" at bounding box center [300, 89] width 269 height 41
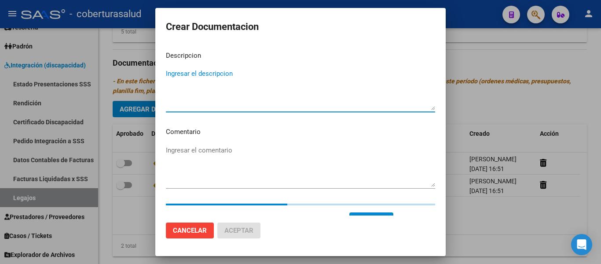
paste textarea "3-PRESTACION DE APOYO EN PSICOPEDAGOGIA"
click at [171, 71] on textarea "3-PRESTACION DE APOYO EN PSICOPEDAGOGIA" at bounding box center [300, 89] width 269 height 41
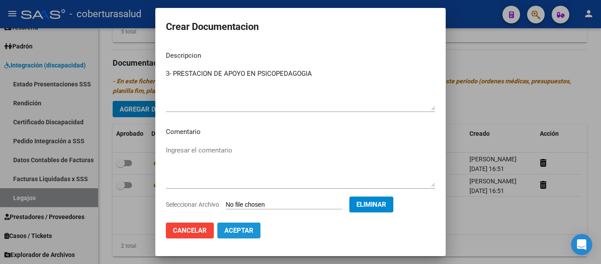
click at [248, 227] on span "Aceptar" at bounding box center [238, 230] width 29 height 8
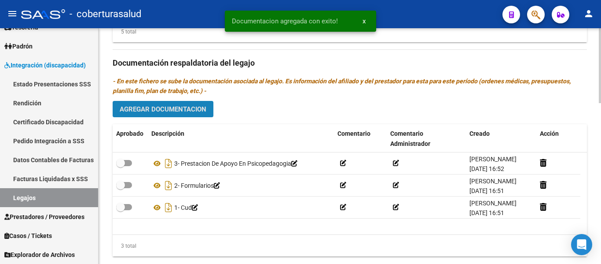
click at [176, 104] on button "Agregar Documentacion" at bounding box center [163, 109] width 101 height 16
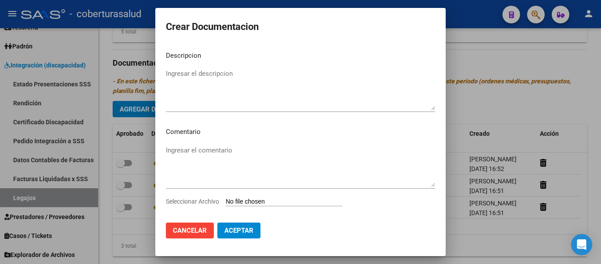
click at [281, 201] on input "Seleccionar Archivo" at bounding box center [284, 202] width 117 height 8
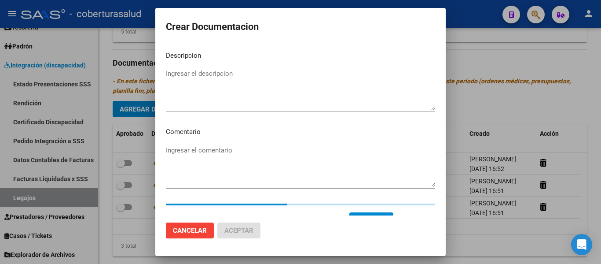
click at [231, 84] on textarea "Ingresar el descripcion" at bounding box center [300, 89] width 269 height 41
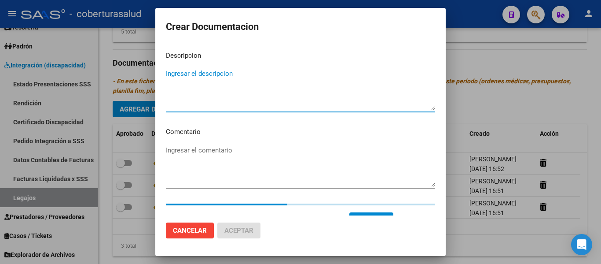
paste textarea "4-PRESTACION DE APOYO EN PSICOLOGIA"
click at [171, 73] on textarea "4-PRESTACION DE APOYO EN PSICOLOGIA" at bounding box center [300, 89] width 269 height 41
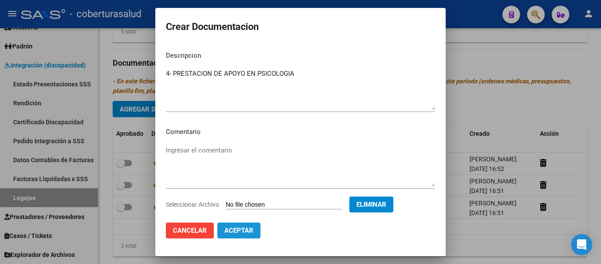
click at [253, 228] on span "Aceptar" at bounding box center [238, 230] width 29 height 8
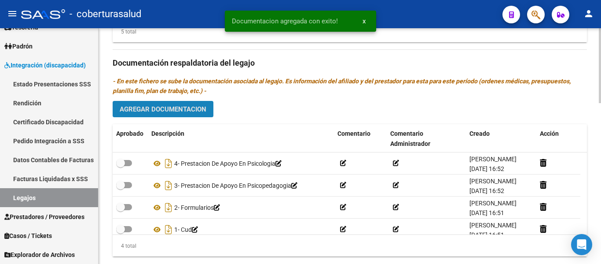
click at [194, 115] on button "Agregar Documentacion" at bounding box center [163, 109] width 101 height 16
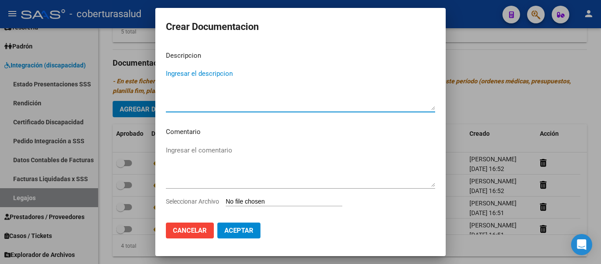
click at [255, 205] on input "Seleccionar Archivo" at bounding box center [284, 202] width 117 height 8
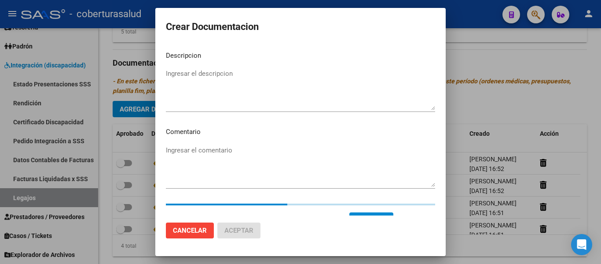
click at [214, 102] on textarea "Ingresar el descripcion" at bounding box center [300, 89] width 269 height 41
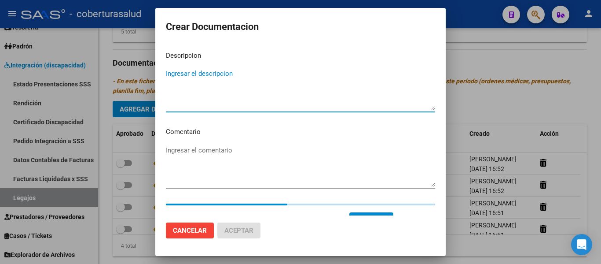
paste textarea "5-PRESTACION DE APOYO EN FONOAUDIOLOGIA"
click at [172, 75] on textarea "5-PRESTACION DE APOYO EN FONOAUDIOLOGIA" at bounding box center [300, 89] width 269 height 41
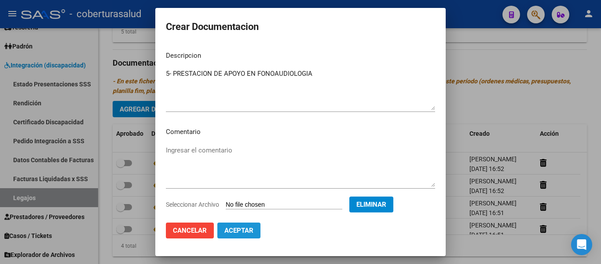
click at [245, 228] on span "Aceptar" at bounding box center [238, 230] width 29 height 8
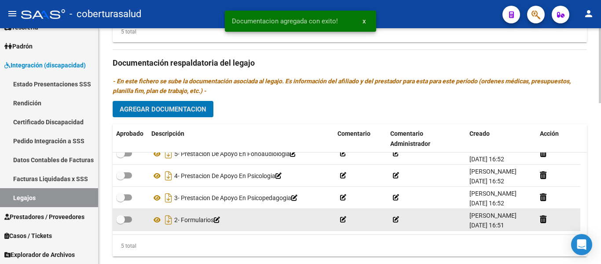
scroll to position [0, 0]
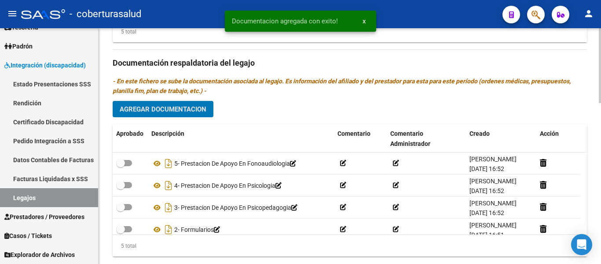
click at [183, 103] on button "Agregar Documentacion" at bounding box center [163, 109] width 101 height 16
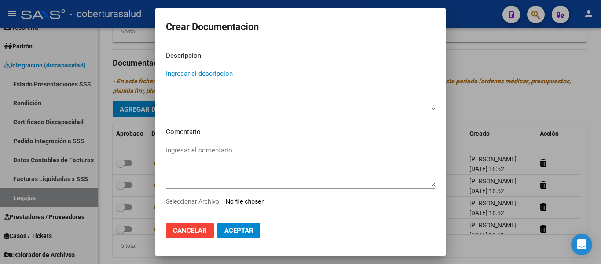
click at [256, 203] on input "Seleccionar Archivo" at bounding box center [284, 202] width 117 height 8
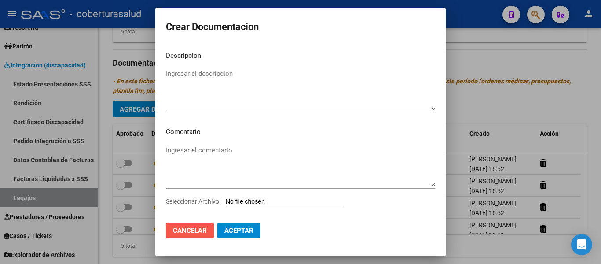
click at [192, 227] on span "Cancelar" at bounding box center [190, 230] width 34 height 8
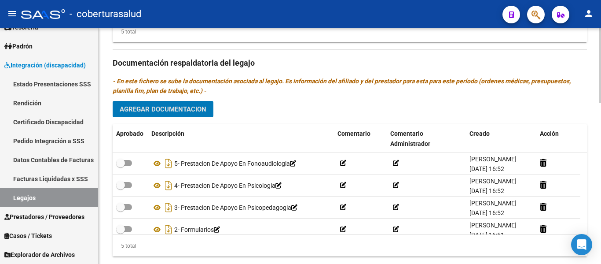
click at [194, 109] on span "Agregar Documentacion" at bounding box center [163, 109] width 87 height 8
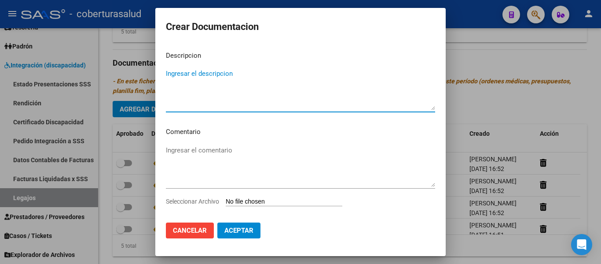
click at [250, 198] on input "Seleccionar Archivo" at bounding box center [284, 202] width 117 height 8
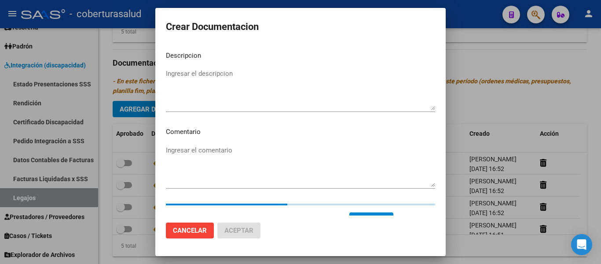
click at [267, 92] on textarea "Ingresar el descripcion" at bounding box center [300, 89] width 269 height 41
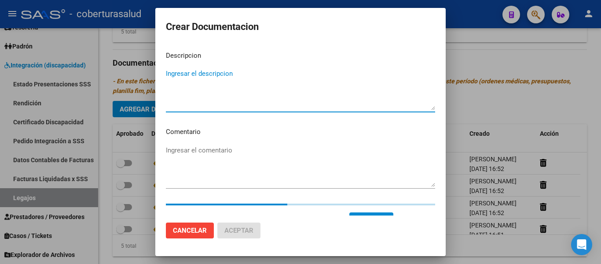
paste textarea "6-MODULO MAESTRA DE APOYO"
click at [172, 74] on textarea "6-MODULO MAESTRA DE APOYO" at bounding box center [300, 89] width 269 height 41
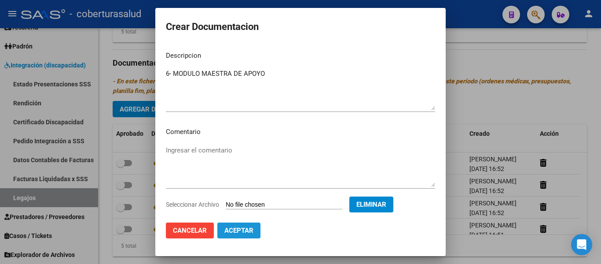
click at [248, 228] on span "Aceptar" at bounding box center [238, 230] width 29 height 8
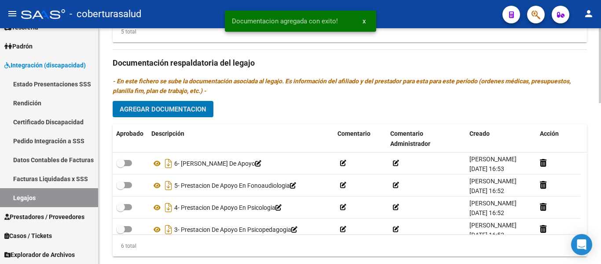
click at [190, 104] on button "Agregar Documentacion" at bounding box center [163, 109] width 101 height 16
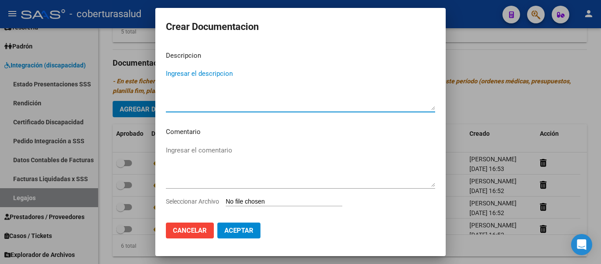
click at [279, 198] on input "Seleccionar Archivo" at bounding box center [284, 202] width 117 height 8
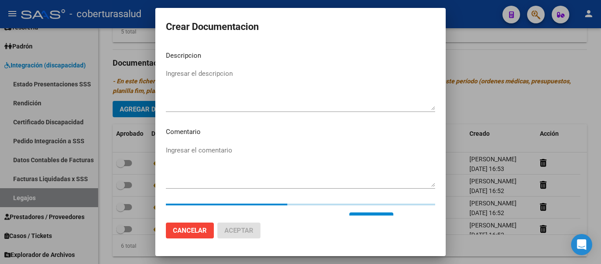
click at [209, 82] on textarea "Ingresar el descripcion" at bounding box center [300, 89] width 269 height 41
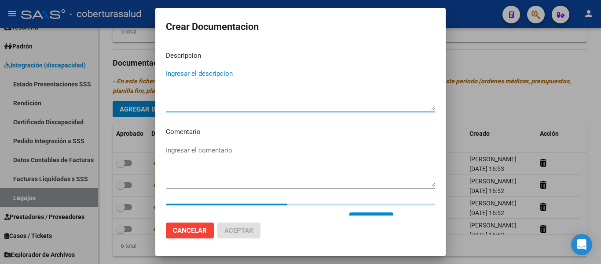
paste textarea "7- TRANSPORTE CON DEPENDENCIA"
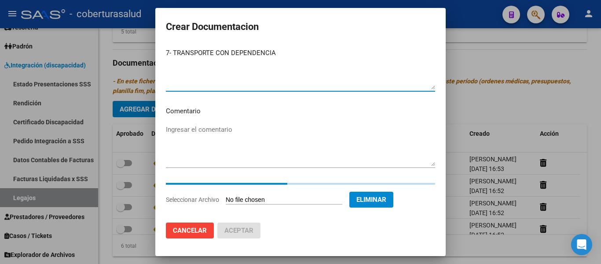
scroll to position [15, 0]
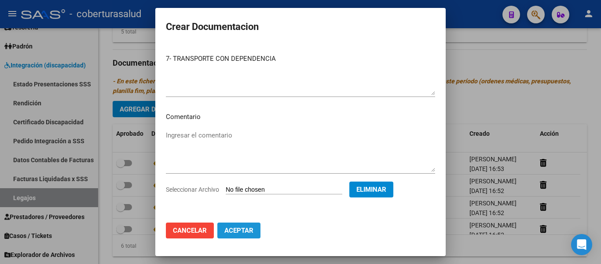
click at [241, 228] on span "Aceptar" at bounding box center [238, 230] width 29 height 8
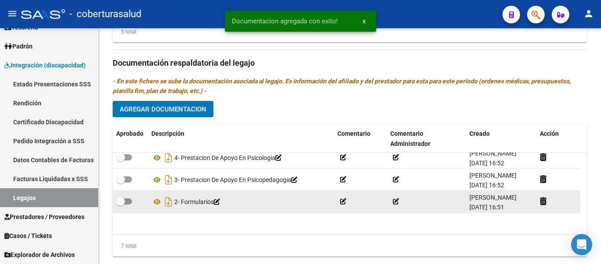
scroll to position [75, 0]
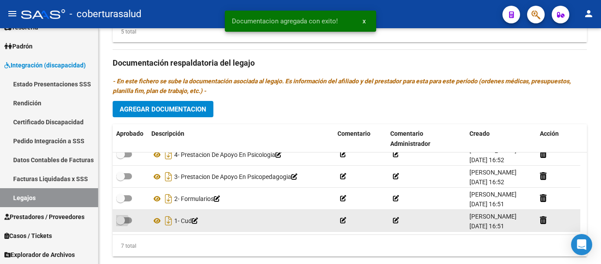
click at [123, 220] on span at bounding box center [120, 220] width 9 height 9
click at [121, 223] on input "checkbox" at bounding box center [120, 223] width 0 height 0
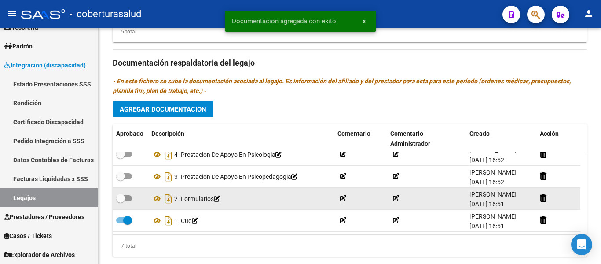
click at [119, 194] on span at bounding box center [120, 198] width 9 height 9
click at [120, 201] on input "checkbox" at bounding box center [120, 201] width 0 height 0
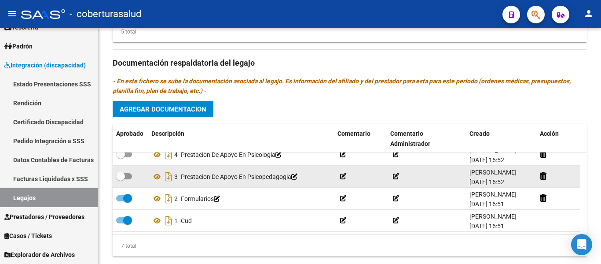
click at [126, 174] on span at bounding box center [124, 176] width 16 height 6
click at [121, 179] on input "checkbox" at bounding box center [120, 179] width 0 height 0
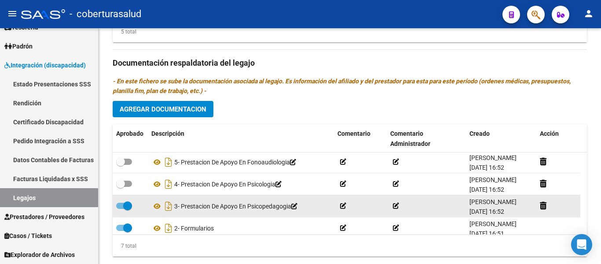
scroll to position [31, 0]
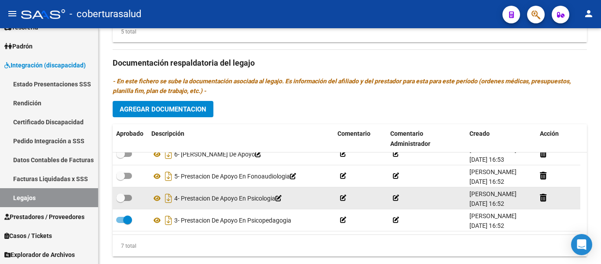
click at [129, 198] on span at bounding box center [124, 197] width 16 height 6
click at [121, 201] on input "checkbox" at bounding box center [120, 201] width 0 height 0
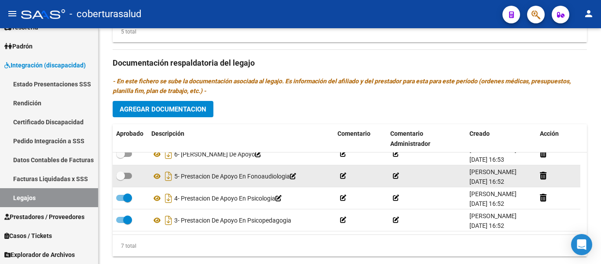
click at [124, 169] on datatable-body-cell at bounding box center [130, 176] width 35 height 22
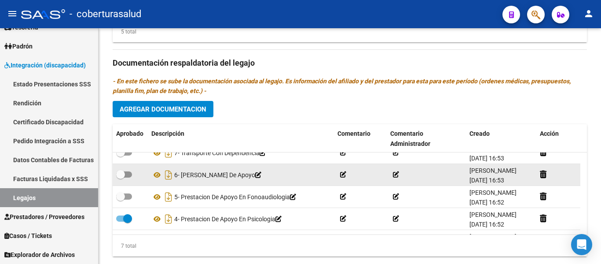
scroll to position [0, 0]
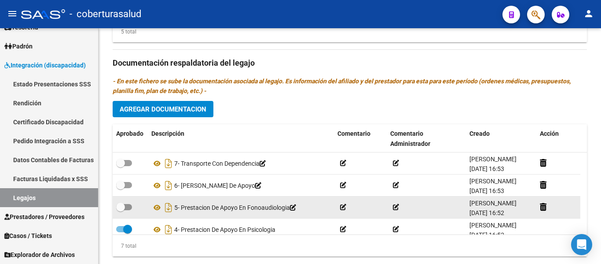
click at [125, 206] on span at bounding box center [124, 207] width 16 height 6
click at [121, 210] on input "checkbox" at bounding box center [120, 210] width 0 height 0
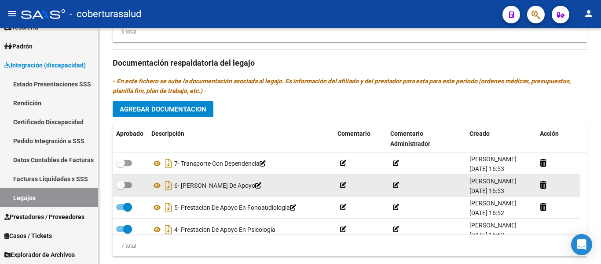
click at [130, 183] on span at bounding box center [124, 185] width 16 height 6
click at [121, 188] on input "checkbox" at bounding box center [120, 188] width 0 height 0
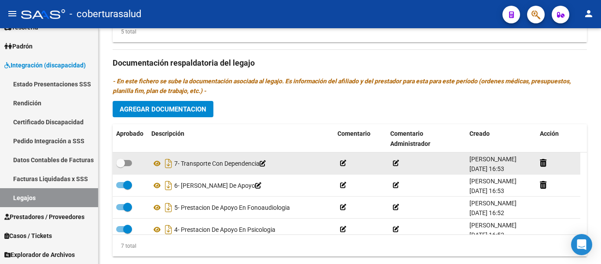
click at [127, 162] on span at bounding box center [124, 163] width 16 height 6
click at [121, 166] on input "checkbox" at bounding box center [120, 166] width 0 height 0
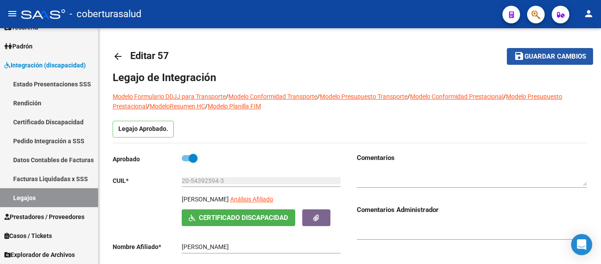
click at [537, 56] on span "Guardar cambios" at bounding box center [555, 57] width 62 height 8
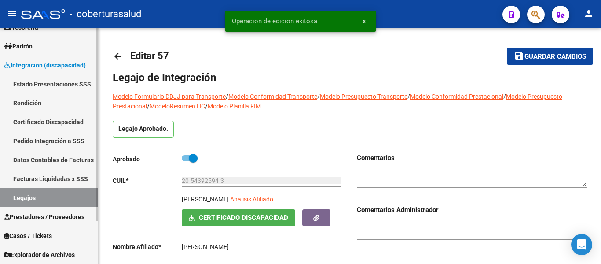
click at [48, 197] on link "Legajos" at bounding box center [49, 197] width 98 height 19
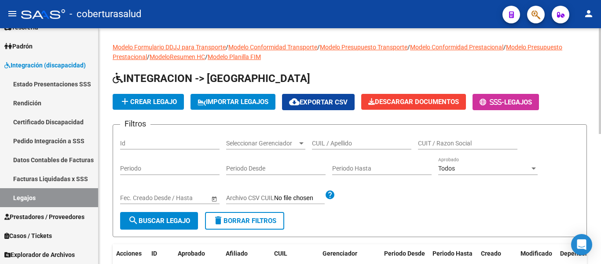
click at [345, 143] on input "CUIL / Apellido" at bounding box center [361, 142] width 99 height 7
paste input "JIMENEZ MONTENEGRO MILO"
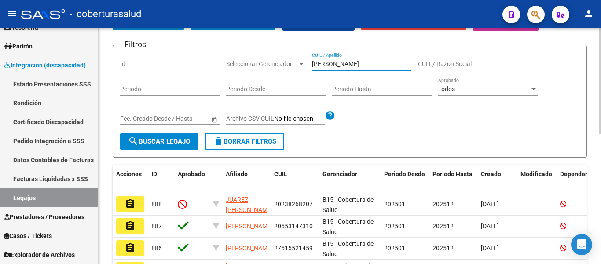
scroll to position [88, 0]
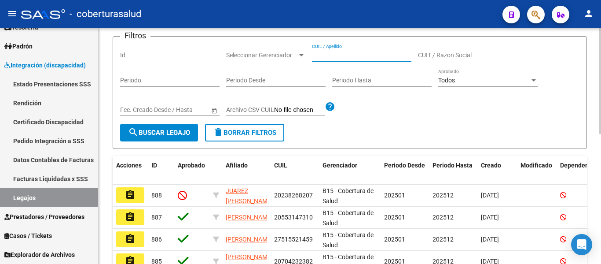
click at [343, 51] on input "CUIL / Apellido" at bounding box center [361, 54] width 99 height 7
paste input "20554676295"
click at [134, 134] on mat-icon "search" at bounding box center [133, 132] width 11 height 11
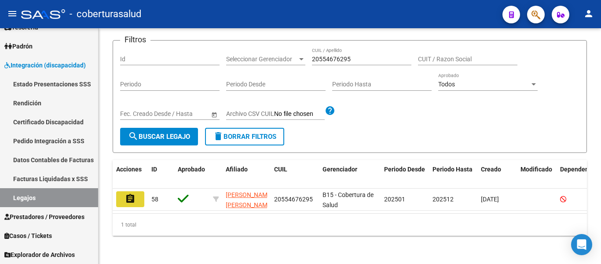
click at [130, 201] on button "assignment" at bounding box center [130, 199] width 28 height 16
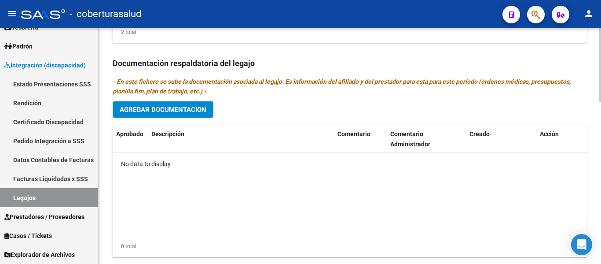
scroll to position [484, 0]
click at [191, 113] on span "Agregar Documentacion" at bounding box center [163, 109] width 87 height 8
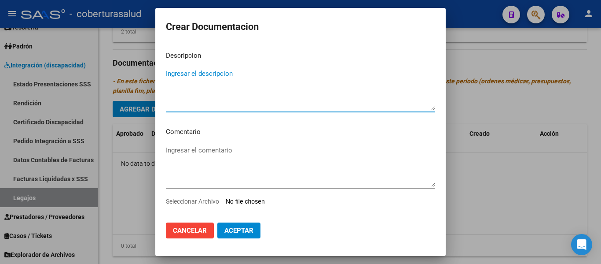
click at [263, 197] on div "Seleccionar Archivo" at bounding box center [300, 204] width 269 height 17
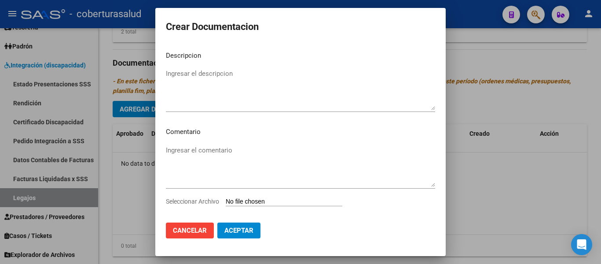
click at [260, 201] on input "Seleccionar Archivo" at bounding box center [284, 202] width 117 height 8
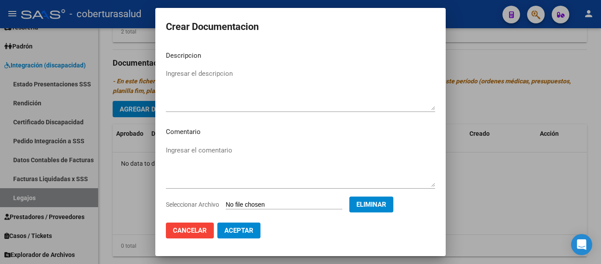
click at [210, 78] on textarea "Ingresar el descripcion" at bounding box center [300, 89] width 269 height 41
click at [258, 233] on button "Aceptar" at bounding box center [238, 230] width 43 height 16
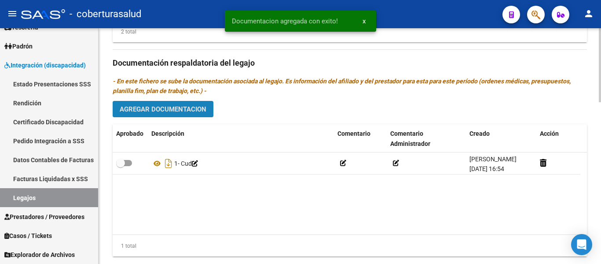
click at [172, 113] on span "Agregar Documentacion" at bounding box center [163, 109] width 87 height 8
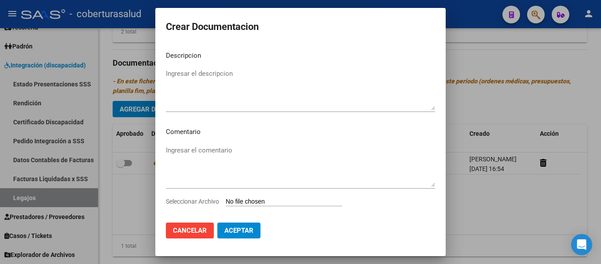
click at [252, 201] on input "Seleccionar Archivo" at bounding box center [284, 202] width 117 height 8
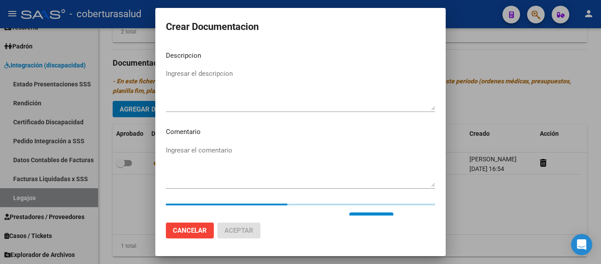
click at [225, 70] on textarea "Ingresar el descripcion" at bounding box center [300, 89] width 269 height 41
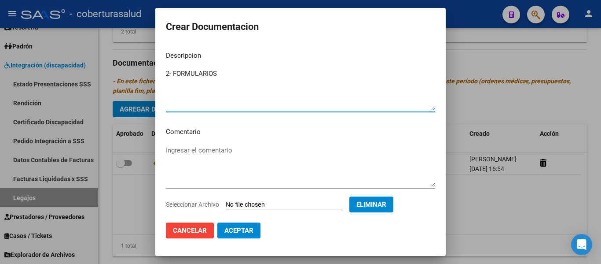
click at [249, 235] on button "Aceptar" at bounding box center [238, 230] width 43 height 16
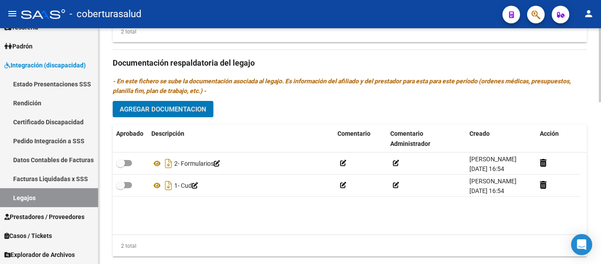
click at [170, 109] on div "Prestadores asociados al legajo Agregar Prestador Aprobado Prestador CUIT Comen…" at bounding box center [350, 62] width 474 height 403
click at [171, 113] on span "Agregar Documentacion" at bounding box center [163, 109] width 87 height 8
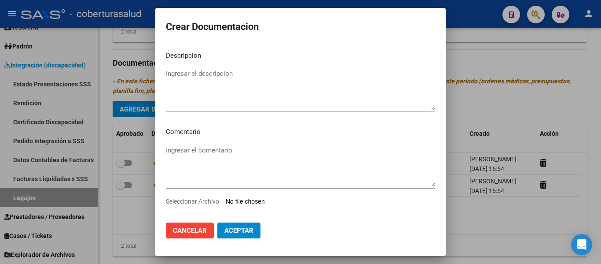
click at [265, 198] on input "Seleccionar Archivo" at bounding box center [284, 202] width 117 height 8
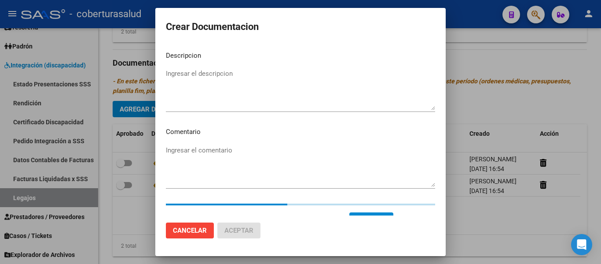
click at [256, 92] on textarea "Ingresar el descripcion" at bounding box center [300, 89] width 269 height 41
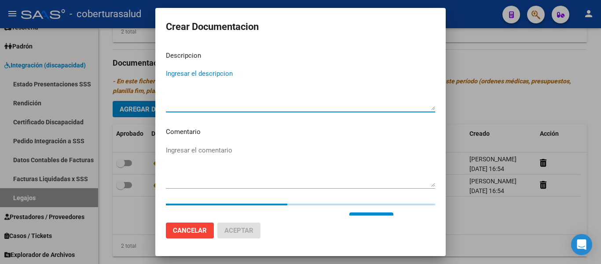
paste textarea "3-MODULO INTEGRAL INTENSIVO"
click at [172, 73] on textarea "3-MODULO INTEGRAL INTENSIVO" at bounding box center [300, 89] width 269 height 41
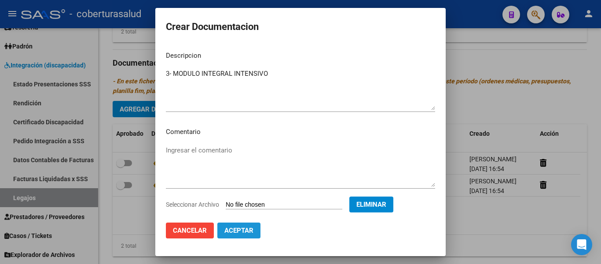
click at [243, 227] on span "Aceptar" at bounding box center [238, 230] width 29 height 8
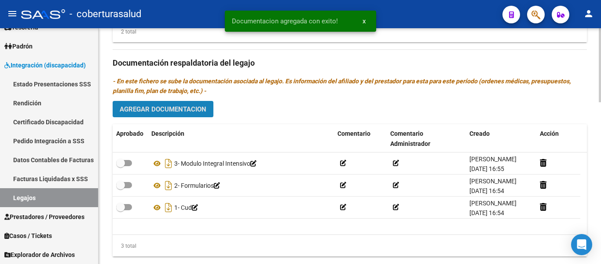
click at [183, 113] on span "Agregar Documentacion" at bounding box center [163, 109] width 87 height 8
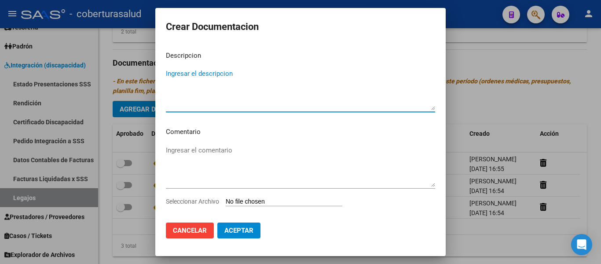
click at [262, 200] on input "Seleccionar Archivo" at bounding box center [284, 202] width 117 height 8
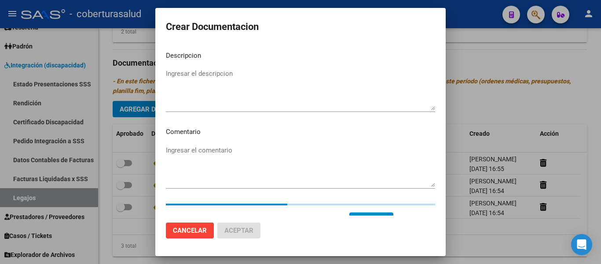
click at [217, 94] on textarea "Ingresar el descripcion" at bounding box center [300, 89] width 269 height 41
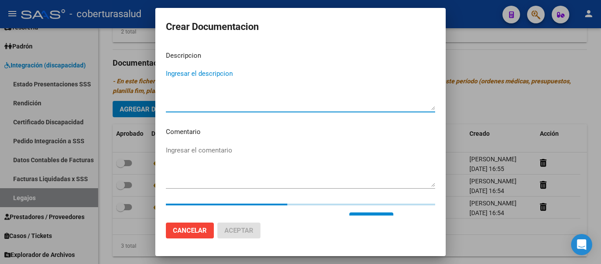
paste textarea "4-MODULO MAESTRA DE APOYO"
click at [171, 69] on textarea "4-MODULO MAESTRA DE APOYO" at bounding box center [300, 89] width 269 height 41
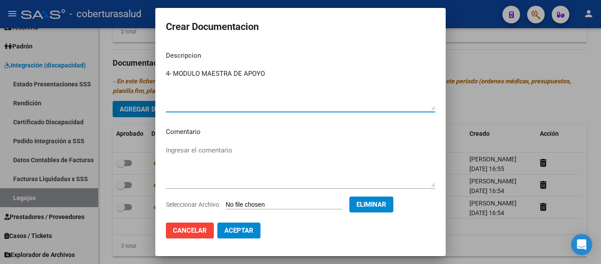
scroll to position [15, 0]
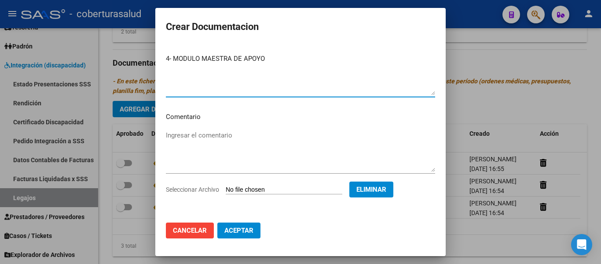
click at [251, 225] on button "Aceptar" at bounding box center [238, 230] width 43 height 16
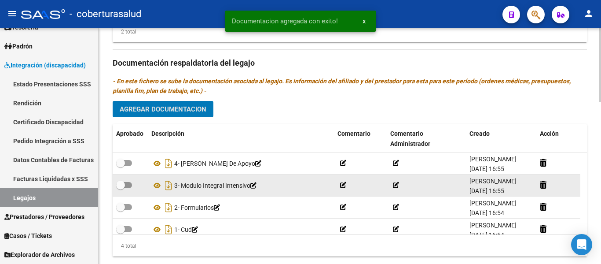
scroll to position [308, 0]
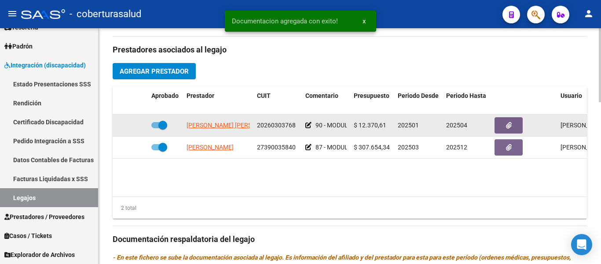
click at [164, 129] on span at bounding box center [162, 125] width 9 height 9
click at [156, 128] on input "checkbox" at bounding box center [155, 128] width 0 height 0
click at [136, 128] on icon at bounding box center [135, 125] width 6 height 6
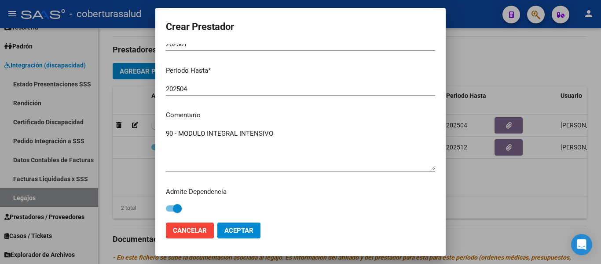
scroll to position [130, 0]
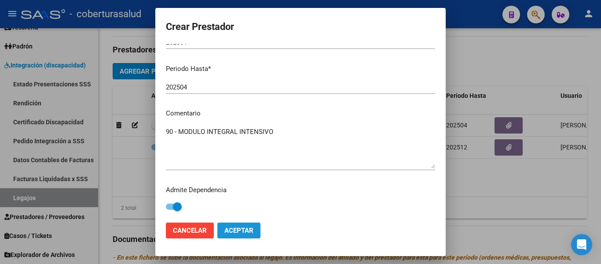
click at [243, 231] on span "Aceptar" at bounding box center [238, 230] width 29 height 8
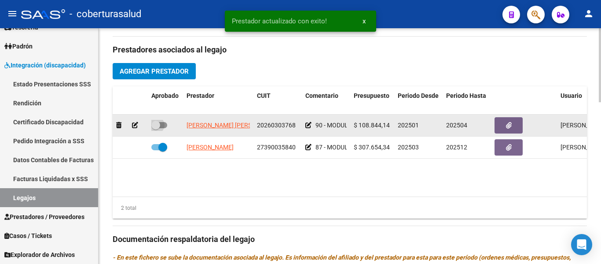
click at [159, 129] on span at bounding box center [155, 125] width 9 height 9
click at [156, 128] on input "checkbox" at bounding box center [155, 128] width 0 height 0
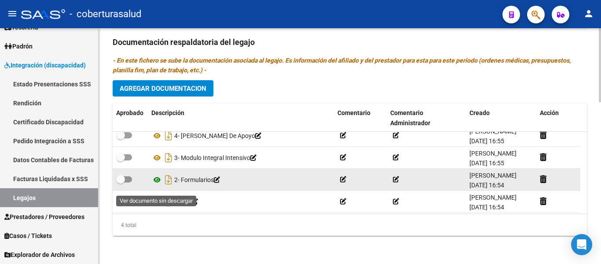
scroll to position [9, 0]
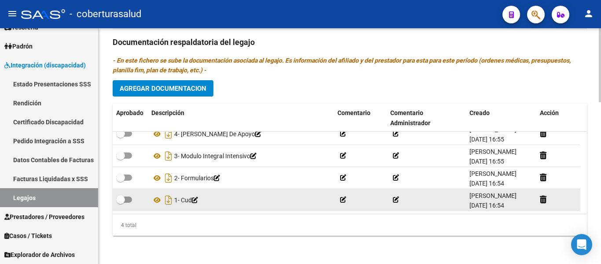
click at [128, 198] on span at bounding box center [124, 199] width 16 height 6
click at [121, 202] on input "checkbox" at bounding box center [120, 202] width 0 height 0
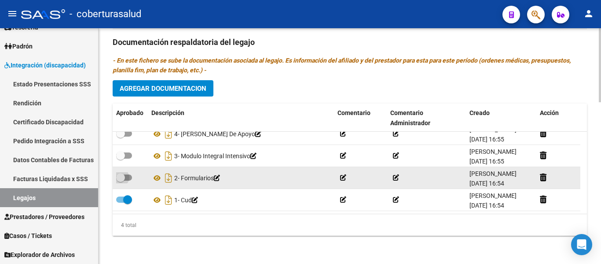
click at [123, 174] on span at bounding box center [120, 177] width 9 height 9
click at [121, 180] on input "checkbox" at bounding box center [120, 180] width 0 height 0
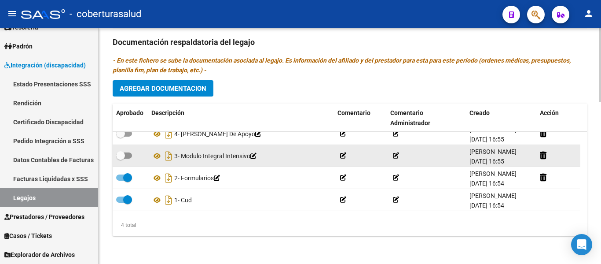
click at [127, 153] on span at bounding box center [124, 155] width 16 height 6
click at [121, 158] on input "checkbox" at bounding box center [120, 158] width 0 height 0
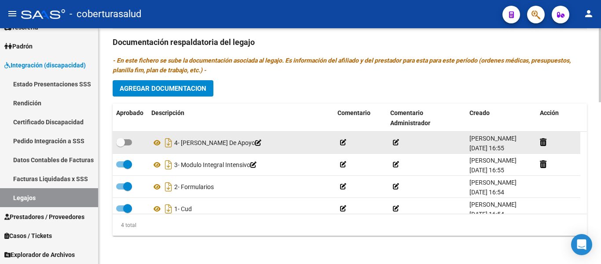
click at [129, 144] on span at bounding box center [124, 142] width 16 height 6
click at [121, 145] on input "checkbox" at bounding box center [120, 145] width 0 height 0
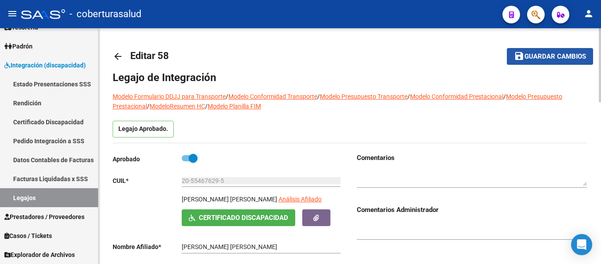
click at [542, 51] on button "save Guardar cambios" at bounding box center [550, 56] width 86 height 16
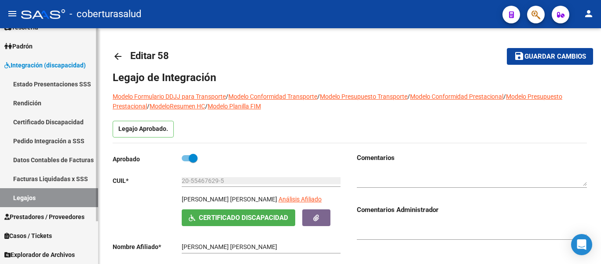
click at [22, 194] on link "Legajos" at bounding box center [49, 197] width 98 height 19
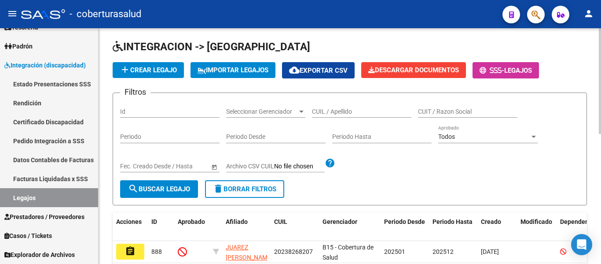
scroll to position [44, 0]
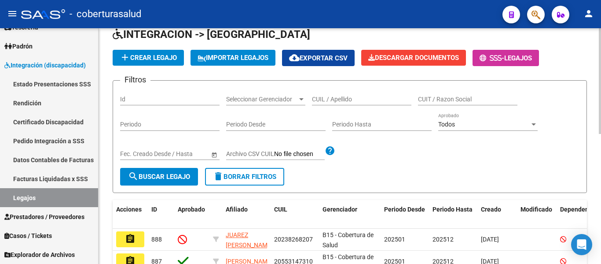
click at [368, 100] on input "CUIL / Apellido" at bounding box center [361, 98] width 99 height 7
paste input "27540111699"
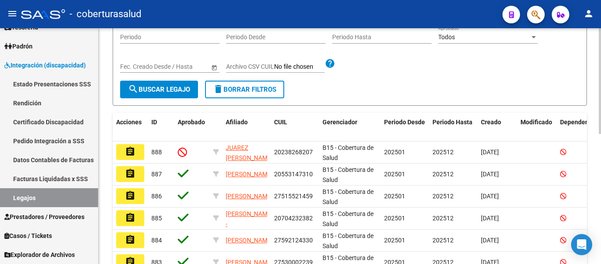
scroll to position [132, 0]
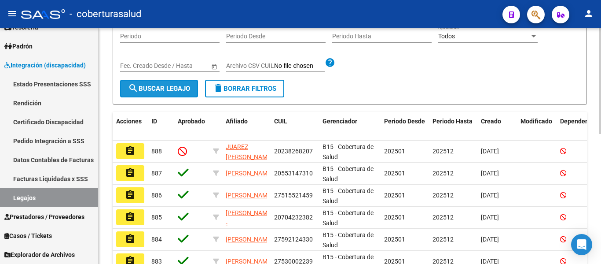
click at [180, 89] on span "search Buscar Legajo" at bounding box center [159, 88] width 62 height 8
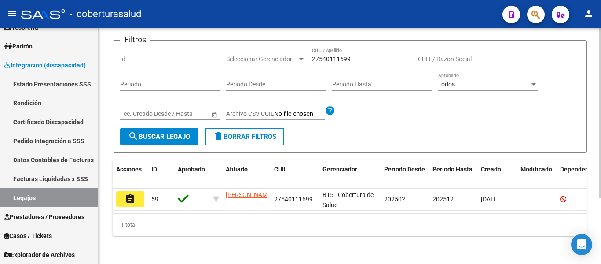
scroll to position [92, 0]
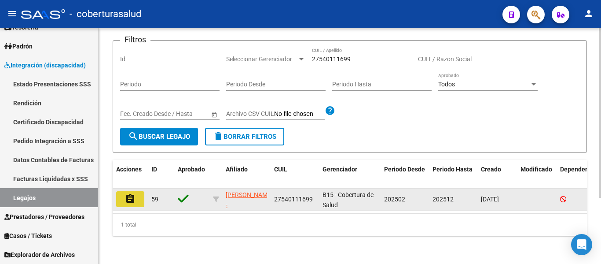
click at [130, 193] on mat-icon "assignment" at bounding box center [130, 198] width 11 height 11
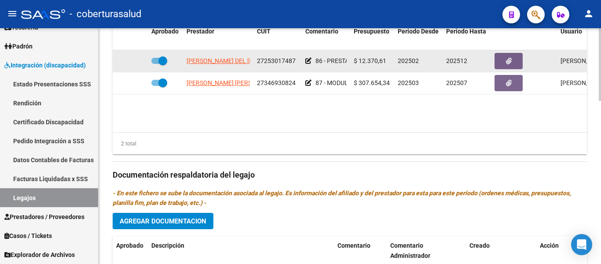
scroll to position [308, 0]
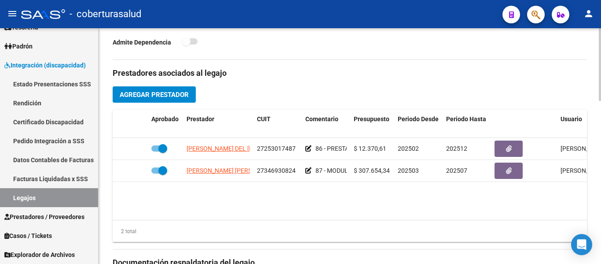
click at [189, 96] on span "Agregar Prestador" at bounding box center [154, 95] width 69 height 8
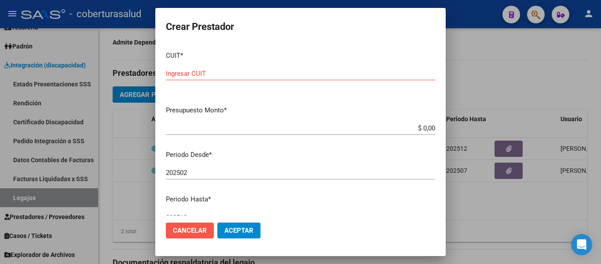
click at [206, 228] on span "Cancelar" at bounding box center [190, 230] width 34 height 8
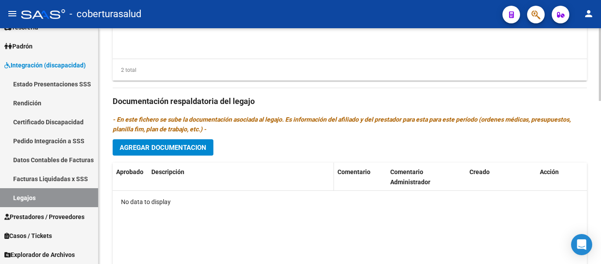
scroll to position [484, 0]
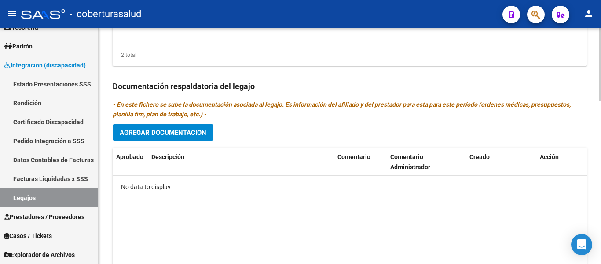
click at [190, 128] on button "Agregar Documentacion" at bounding box center [163, 132] width 101 height 16
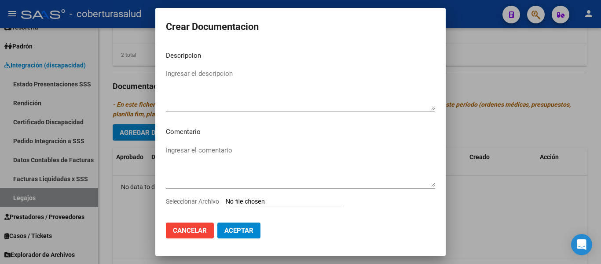
click at [258, 198] on input "Seleccionar Archivo" at bounding box center [284, 202] width 117 height 8
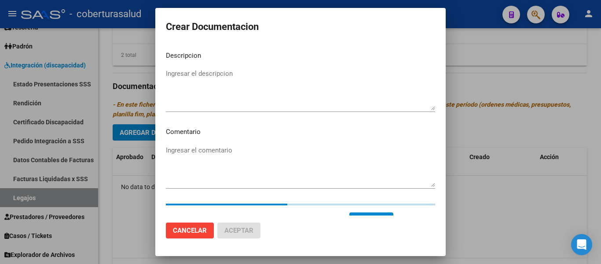
click at [216, 74] on textarea "Ingresar el descripcion" at bounding box center [300, 89] width 269 height 41
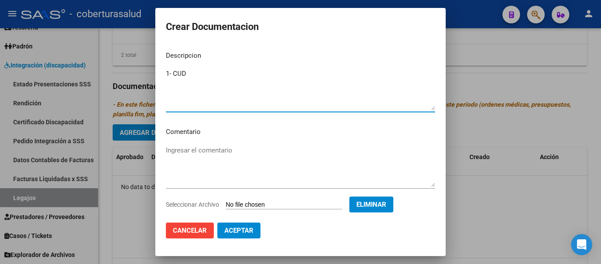
click at [245, 226] on span "Aceptar" at bounding box center [238, 230] width 29 height 8
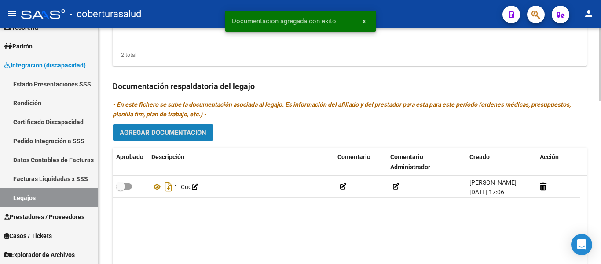
click at [186, 125] on button "Agregar Documentacion" at bounding box center [163, 132] width 101 height 16
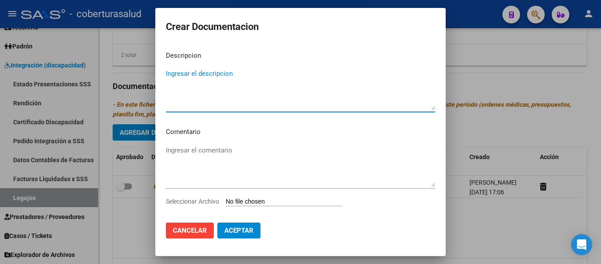
click at [264, 201] on input "Seleccionar Archivo" at bounding box center [284, 202] width 117 height 8
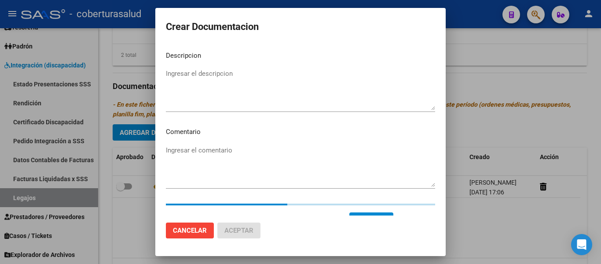
click at [194, 71] on textarea "Ingresar el descripcion" at bounding box center [300, 89] width 269 height 41
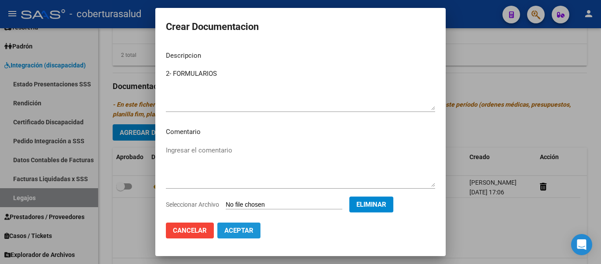
click at [242, 229] on span "Aceptar" at bounding box center [238, 230] width 29 height 8
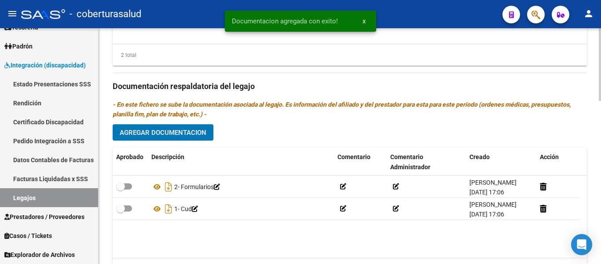
click at [190, 132] on span "Agregar Documentacion" at bounding box center [163, 132] width 87 height 8
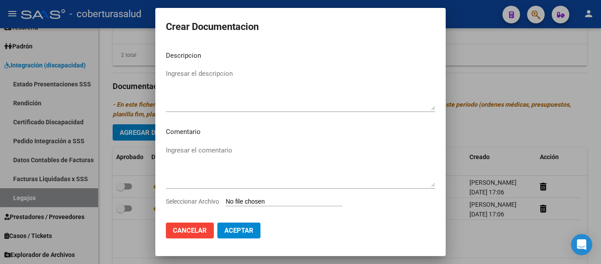
click at [249, 201] on input "Seleccionar Archivo" at bounding box center [284, 202] width 117 height 8
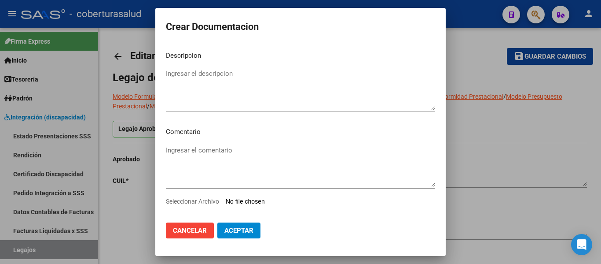
scroll to position [484, 0]
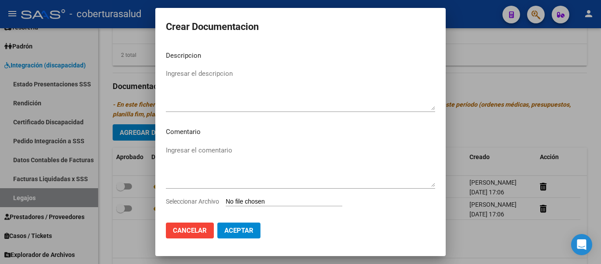
type input "C:\fakepath\3-PRESTACION DE APOYO EN PSICOLOGIA.pdf"
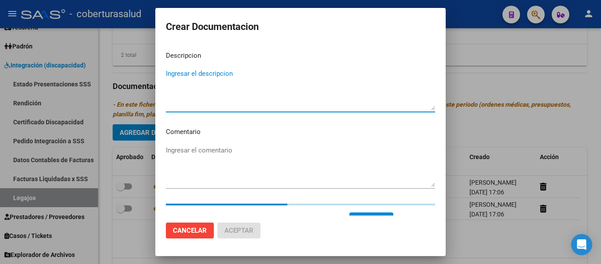
click at [232, 92] on textarea "Ingresar el descripcion" at bounding box center [300, 89] width 269 height 41
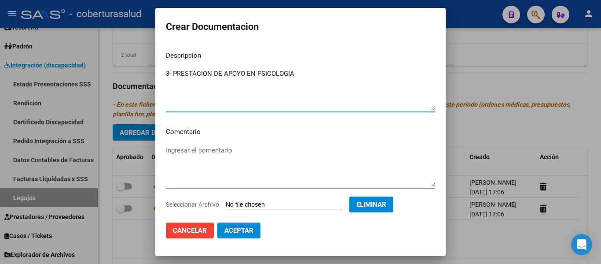
type textarea "3- PRESTACION DE APOYO EN PSICOLOGIA"
click at [256, 227] on button "Aceptar" at bounding box center [238, 230] width 43 height 16
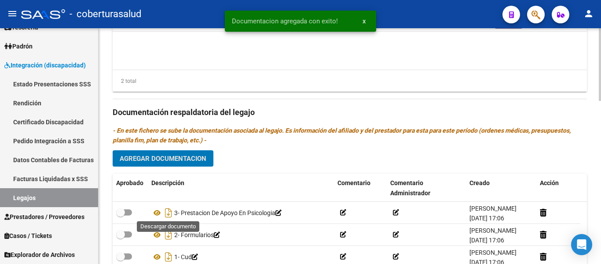
scroll to position [529, 0]
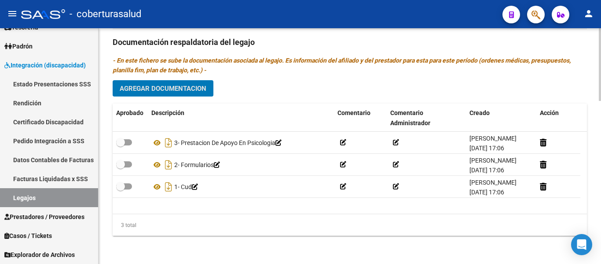
click at [179, 91] on span "Agregar Documentacion" at bounding box center [163, 88] width 87 height 8
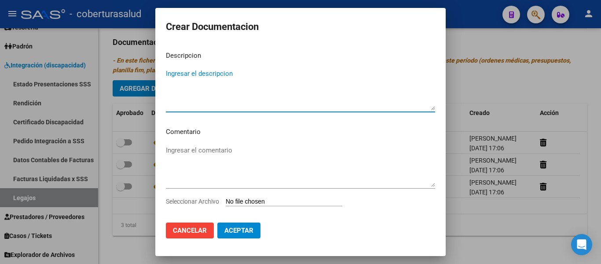
click at [258, 198] on input "Seleccionar Archivo" at bounding box center [284, 202] width 117 height 8
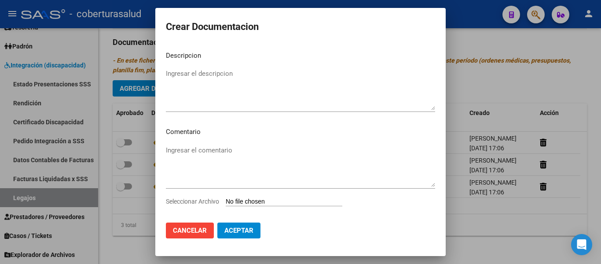
type input "C:\fakepath\4-MODULO MAESTRA DE APOYO.pdf"
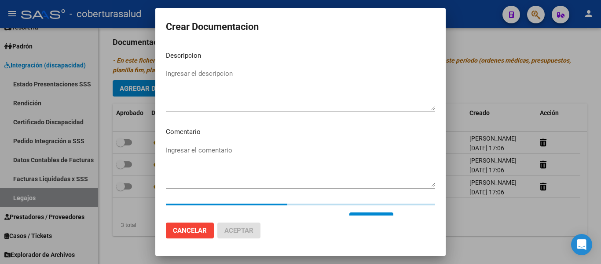
click at [191, 98] on textarea "Ingresar el descripcion" at bounding box center [300, 89] width 269 height 41
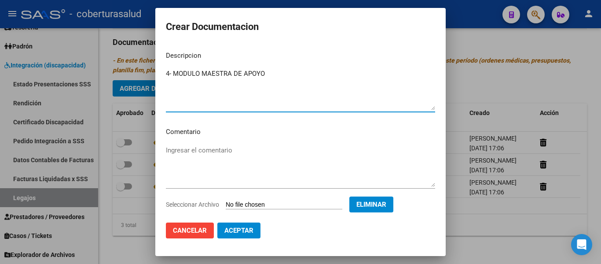
scroll to position [15, 0]
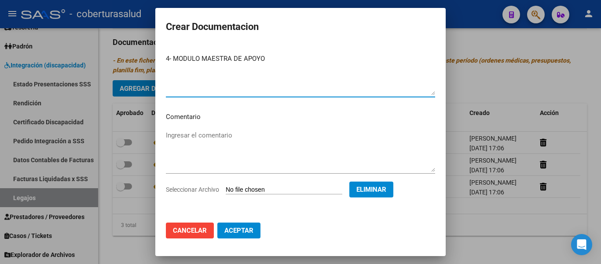
type textarea "4- MODULO MAESTRA DE APOYO"
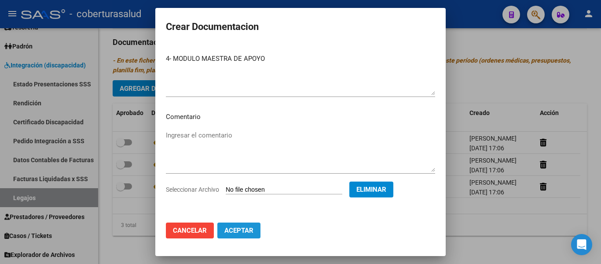
click at [241, 228] on span "Aceptar" at bounding box center [238, 230] width 29 height 8
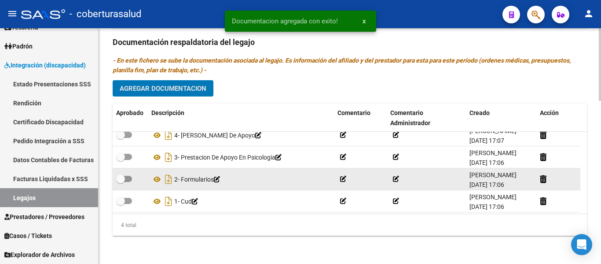
scroll to position [9, 0]
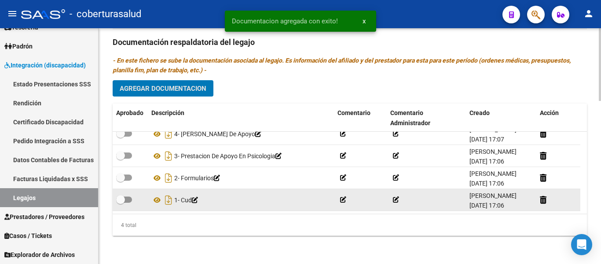
drag, startPoint x: 128, startPoint y: 202, endPoint x: 128, endPoint y: 196, distance: 6.2
click at [128, 202] on label at bounding box center [124, 199] width 16 height 11
click at [121, 202] on input "checkbox" at bounding box center [120, 202] width 0 height 0
checkbox input "true"
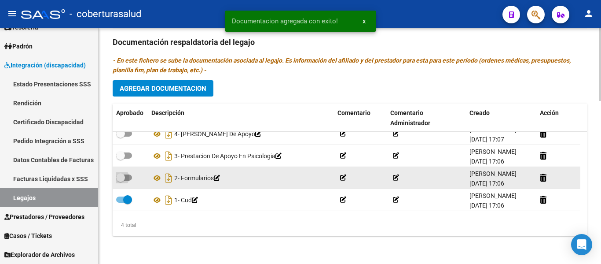
click at [127, 176] on span at bounding box center [124, 177] width 16 height 6
click at [121, 180] on input "checkbox" at bounding box center [120, 180] width 0 height 0
checkbox input "true"
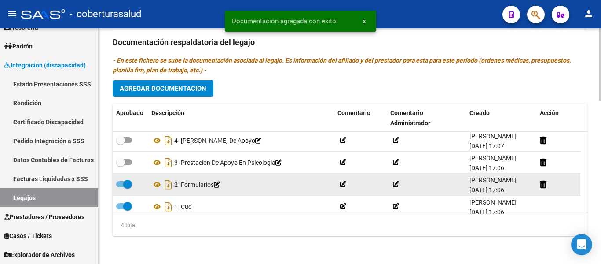
scroll to position [0, 0]
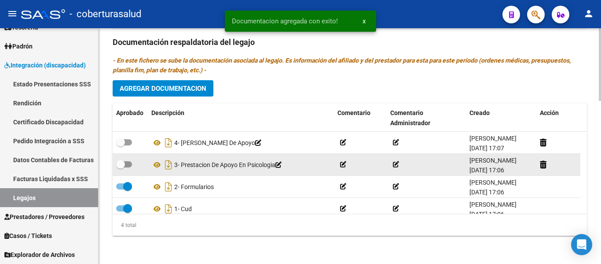
click at [127, 163] on span at bounding box center [124, 164] width 16 height 6
click at [121, 167] on input "checkbox" at bounding box center [120, 167] width 0 height 0
checkbox input "true"
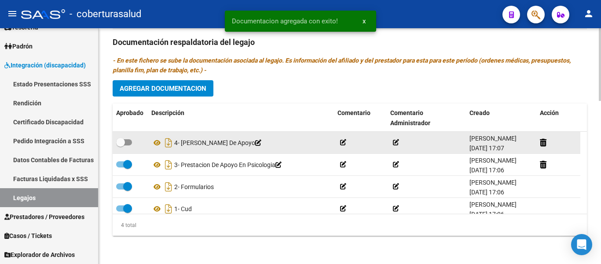
click at [128, 143] on span at bounding box center [124, 142] width 16 height 6
click at [121, 145] on input "checkbox" at bounding box center [120, 145] width 0 height 0
checkbox input "true"
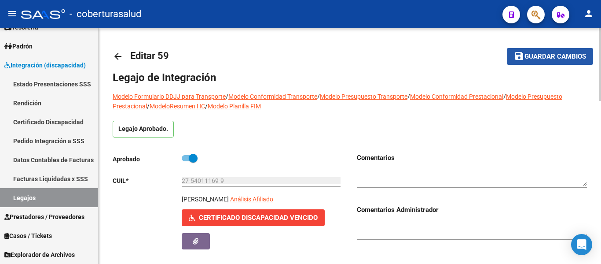
click at [561, 55] on span "Guardar cambios" at bounding box center [555, 57] width 62 height 8
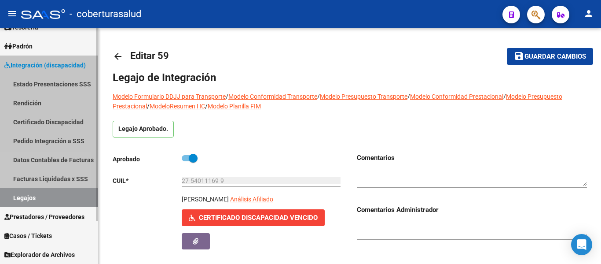
click at [28, 201] on link "Legajos" at bounding box center [49, 197] width 98 height 19
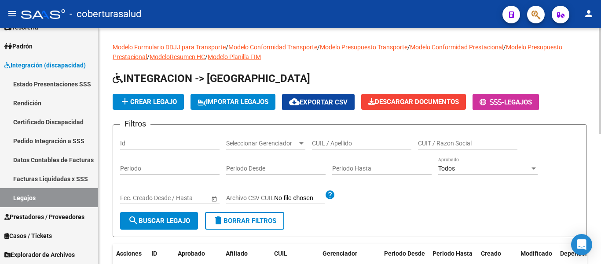
click at [351, 142] on input "CUIL / Apellido" at bounding box center [361, 142] width 99 height 7
paste input "23560537859"
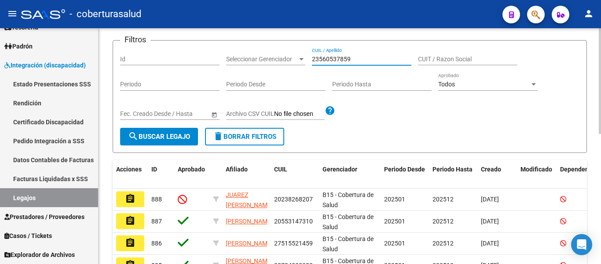
scroll to position [88, 0]
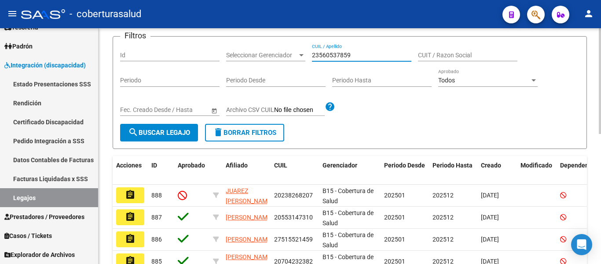
type input "23560537859"
click at [152, 131] on span "search Buscar Legajo" at bounding box center [159, 132] width 62 height 8
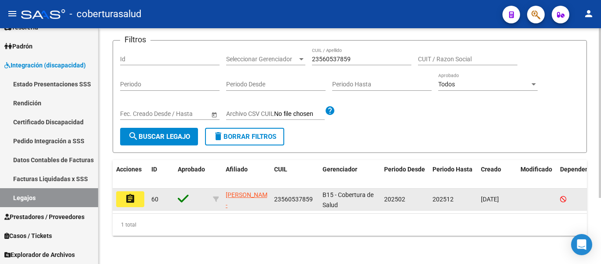
click at [138, 192] on button "assignment" at bounding box center [130, 199] width 28 height 16
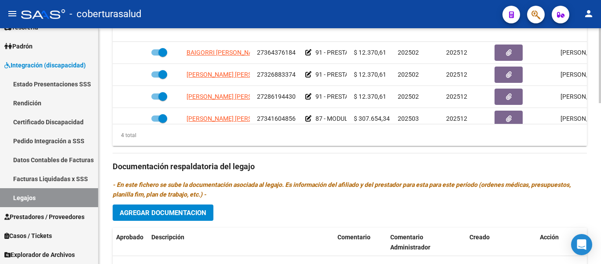
type input "[PERSON_NAME]"
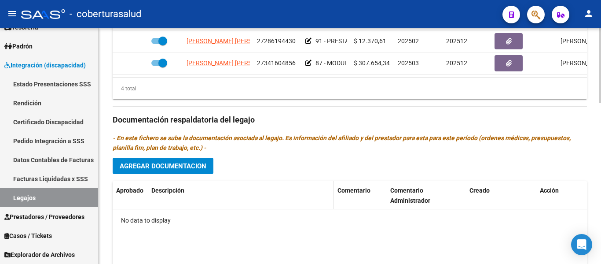
scroll to position [440, 0]
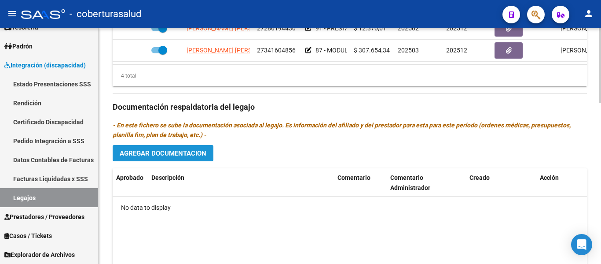
click at [171, 156] on span "Agregar Documentacion" at bounding box center [163, 153] width 87 height 8
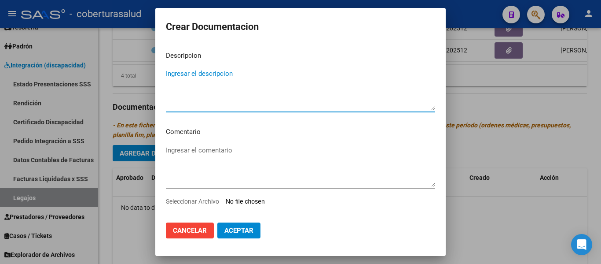
click at [246, 203] on input "Seleccionar Archivo" at bounding box center [284, 202] width 117 height 8
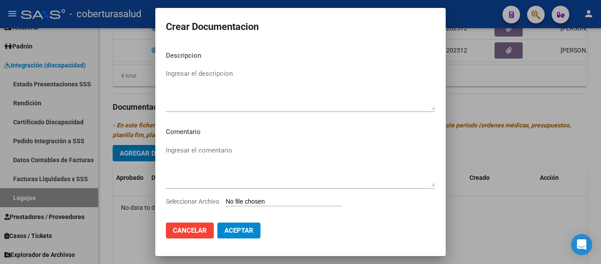
type input "C:\fakepath\1-CUD.pdf"
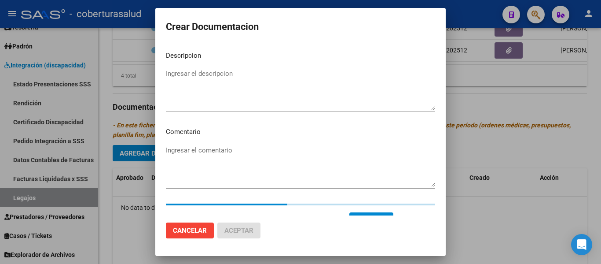
click at [172, 77] on textarea "Ingresar el descripcion" at bounding box center [300, 89] width 269 height 41
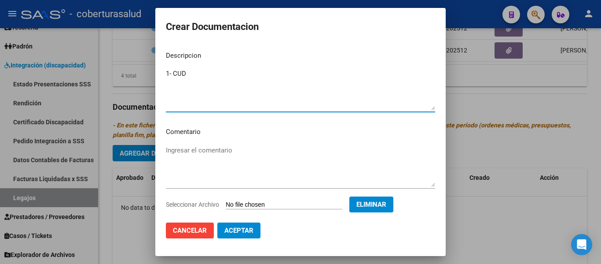
type textarea "1- CUD"
click at [238, 235] on button "Aceptar" at bounding box center [238, 230] width 43 height 16
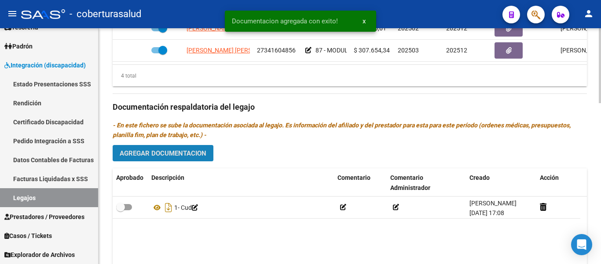
click at [176, 152] on span "Agregar Documentacion" at bounding box center [163, 153] width 87 height 8
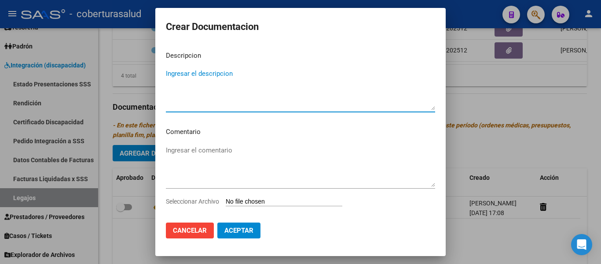
click at [248, 198] on input "Seleccionar Archivo" at bounding box center [284, 202] width 117 height 8
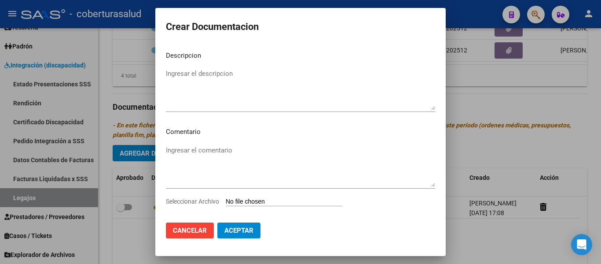
type input "C:\fakepath\2-FORMULARIOS.pdf"
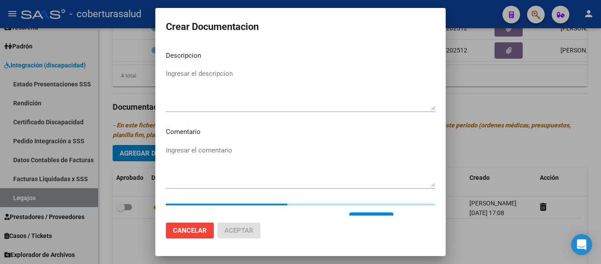
click at [199, 82] on textarea "Ingresar el descripcion" at bounding box center [300, 89] width 269 height 41
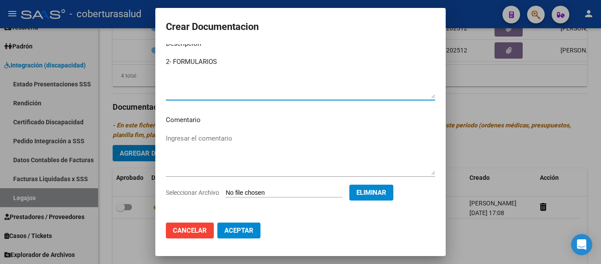
scroll to position [15, 0]
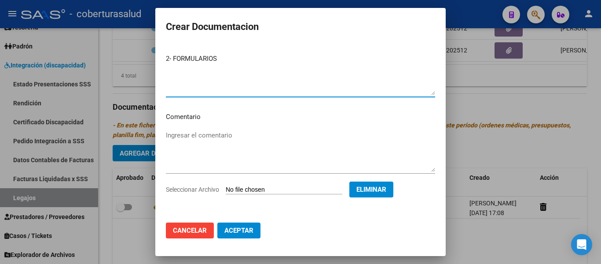
type textarea "2- FORMULARIOS"
click at [242, 227] on span "Aceptar" at bounding box center [238, 230] width 29 height 8
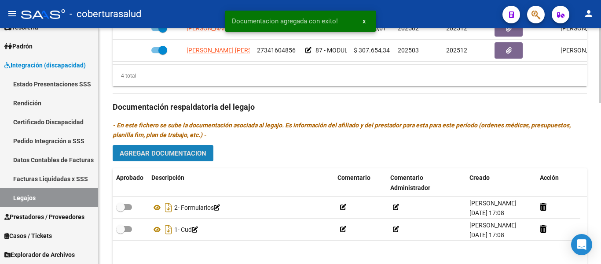
click at [203, 154] on span "Agregar Documentacion" at bounding box center [163, 153] width 87 height 8
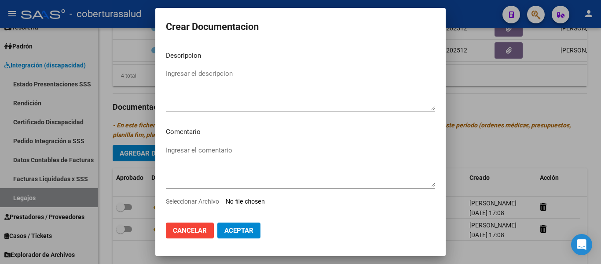
click at [266, 194] on div "Ingresar el comentario" at bounding box center [300, 169] width 269 height 53
click at [267, 203] on input "Seleccionar Archivo" at bounding box center [284, 202] width 117 height 8
type input "C:\fakepath\3-PRESTACION DE APOYO EN FONOAUDIOLOGIA.pdf"
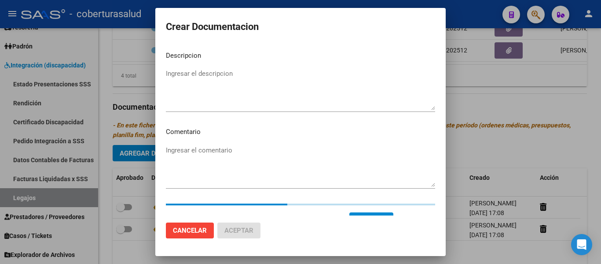
click at [222, 88] on textarea "Ingresar el descripcion" at bounding box center [300, 89] width 269 height 41
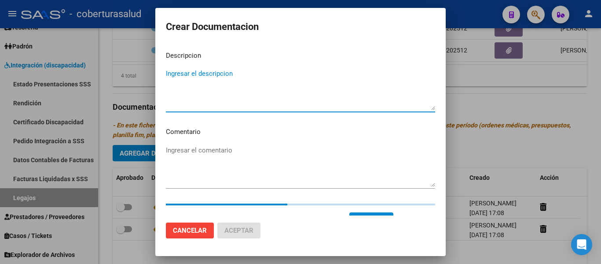
paste textarea "3-PRESTACION DE APOYO EN FONOAUDIOLOGIA"
click at [172, 71] on textarea "3-PRESTACION DE APOYO EN FONOAUDIOLOGIA" at bounding box center [300, 89] width 269 height 41
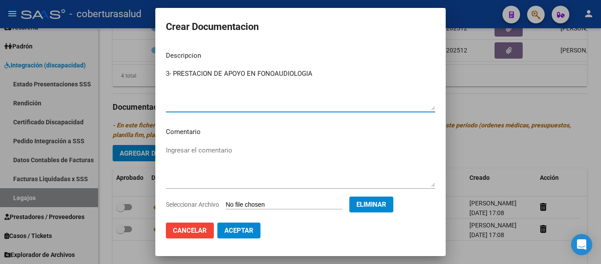
type textarea "3- PRESTACION DE APOYO EN FONOAUDIOLOGIA"
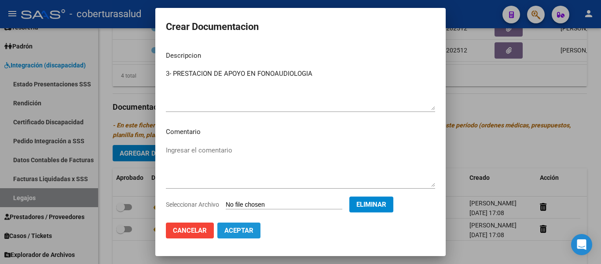
click at [247, 232] on span "Aceptar" at bounding box center [238, 230] width 29 height 8
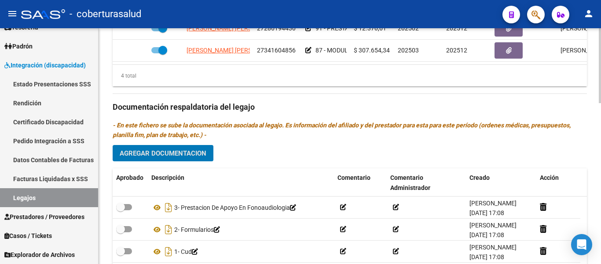
click at [188, 153] on span "Agregar Documentacion" at bounding box center [163, 153] width 87 height 8
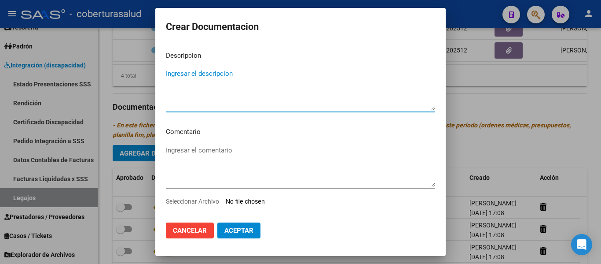
click at [253, 199] on input "Seleccionar Archivo" at bounding box center [284, 202] width 117 height 8
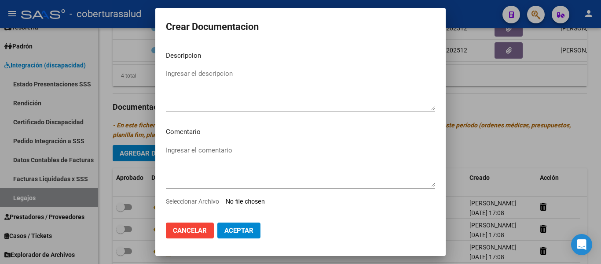
type input "C:\fakepath\4-PRESTACION DE APOYO EN TERAPIA OCUPACIONAL.pdf"
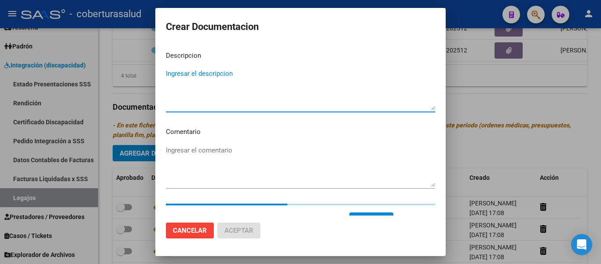
click at [223, 76] on textarea "Ingresar el descripcion" at bounding box center [300, 89] width 269 height 41
paste textarea "4-PRESTACION DE APOYO EN TERAPIA OCUPACIONAL"
click at [172, 71] on textarea "4-PRESTACION DE APOYO EN TERAPIA OCUPACIONAL" at bounding box center [300, 89] width 269 height 41
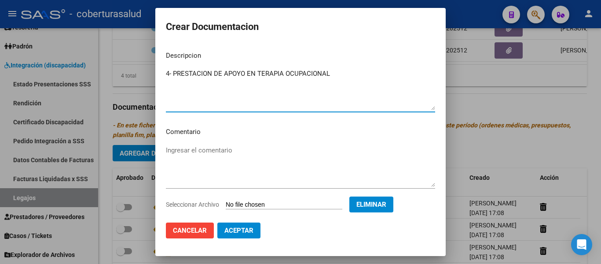
type textarea "4- PRESTACION DE APOYO EN TERAPIA OCUPACIONAL"
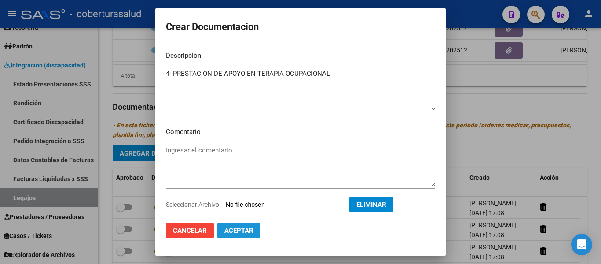
click at [246, 230] on span "Aceptar" at bounding box center [238, 230] width 29 height 8
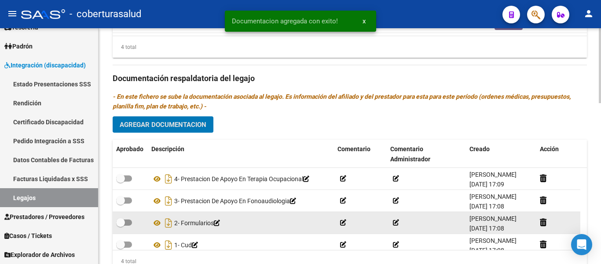
scroll to position [484, 0]
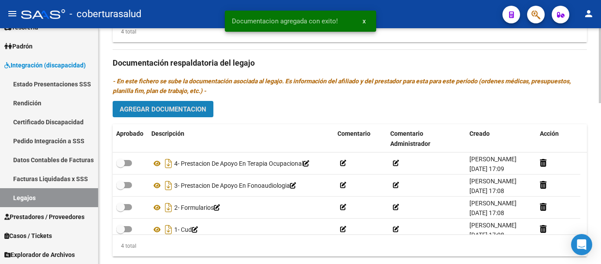
click at [141, 112] on span "Agregar Documentacion" at bounding box center [163, 109] width 87 height 8
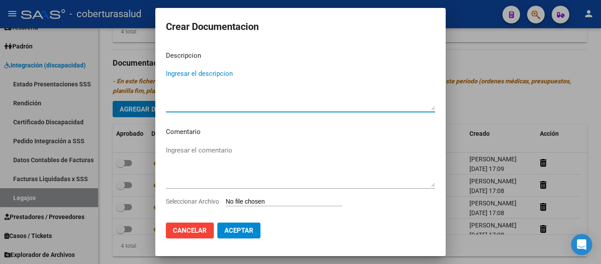
click at [271, 202] on input "Seleccionar Archivo" at bounding box center [284, 202] width 117 height 8
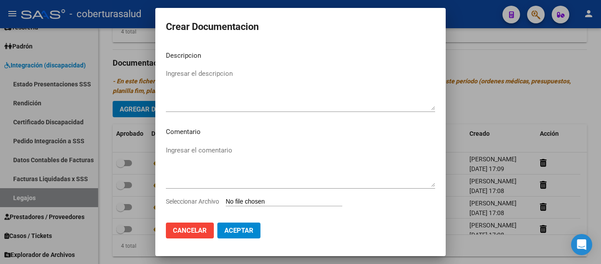
type input "C:\fakepath\5-PRESTACION DE APOYO EN PSICOPEDAGOGIA.pdf"
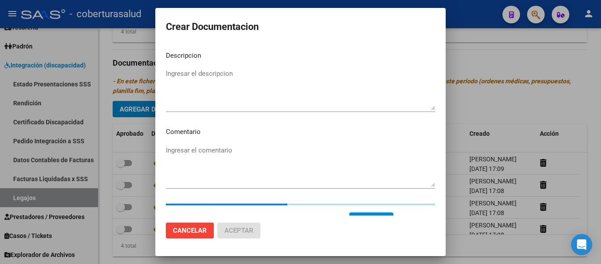
click at [178, 79] on textarea "Ingresar el descripcion" at bounding box center [300, 89] width 269 height 41
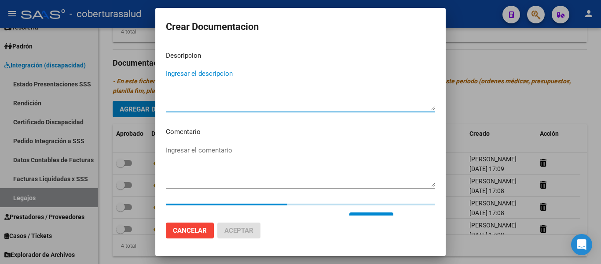
paste textarea "4-PRESTACION DE APOYO EN TERAPIA OCUPACIONAL"
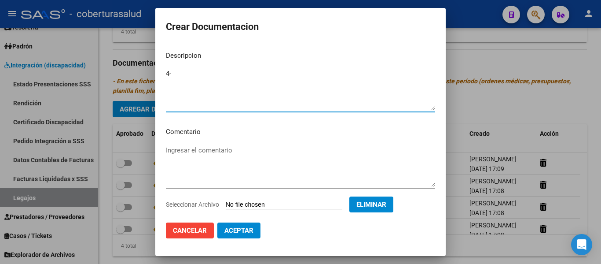
type textarea "4"
type textarea "5- PRESTACION DE APOYO EN PSICOPEDAGOGIA"
click at [251, 233] on span "Aceptar" at bounding box center [238, 230] width 29 height 8
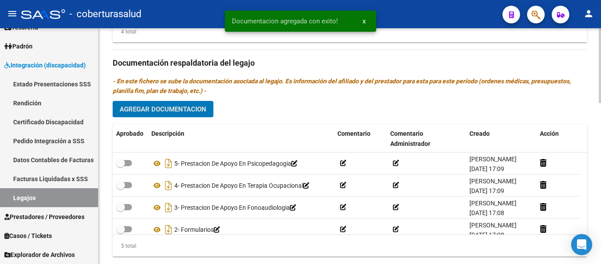
click at [188, 114] on button "Agregar Documentacion" at bounding box center [163, 109] width 101 height 16
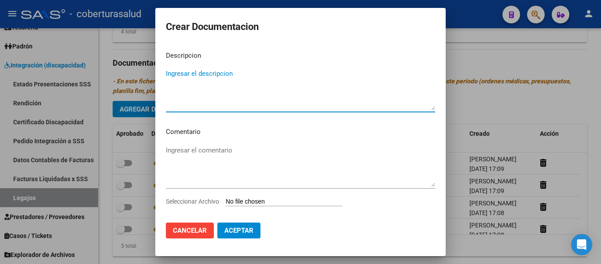
click at [253, 205] on input "Seleccionar Archivo" at bounding box center [284, 202] width 117 height 8
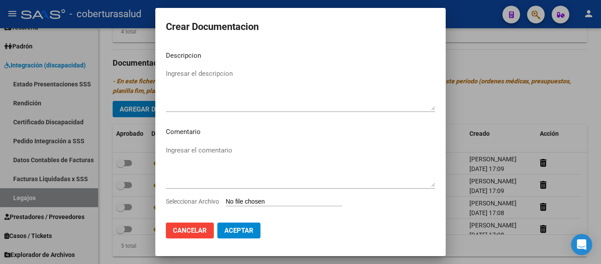
type input "C:\fakepath\6-MODULO MAESTRA DE APOYO.pdf"
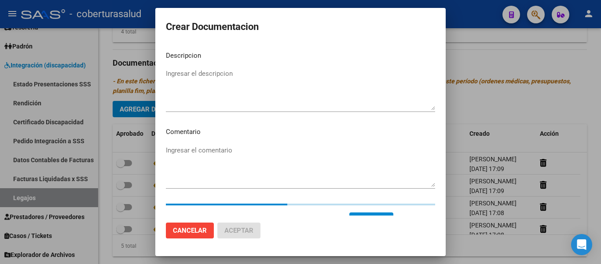
click at [218, 84] on textarea "Ingresar el descripcion" at bounding box center [300, 89] width 269 height 41
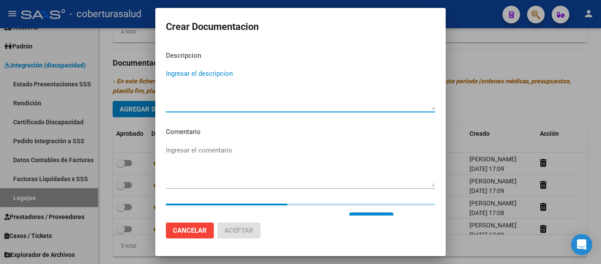
paste textarea "6-MODULO MAESTRA DE APOYO"
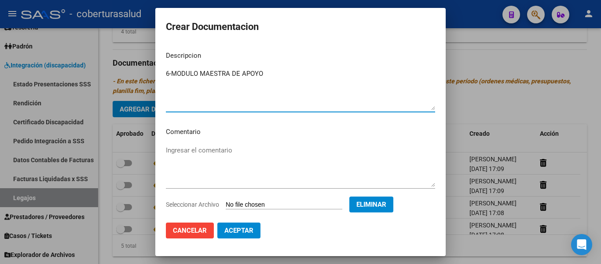
scroll to position [15, 0]
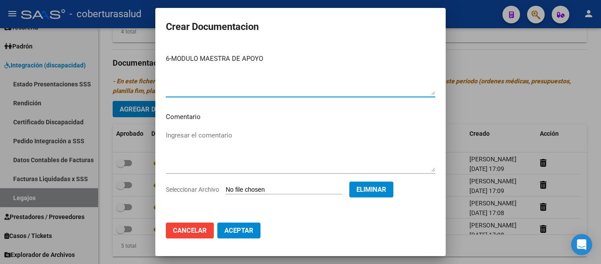
type textarea "6-MODULO MAESTRA DE APOYO"
click at [239, 234] on span "Aceptar" at bounding box center [238, 230] width 29 height 8
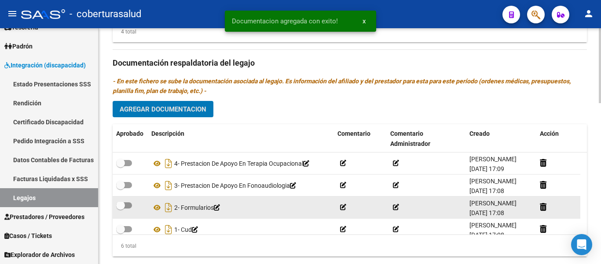
scroll to position [2, 0]
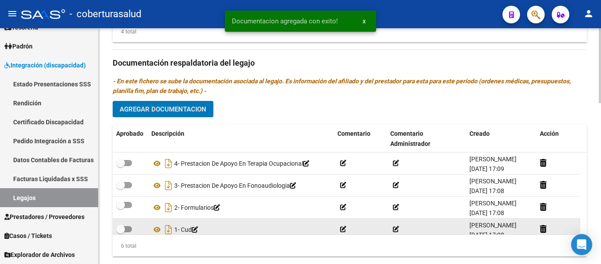
click at [125, 229] on span at bounding box center [120, 228] width 9 height 9
click at [121, 232] on input "checkbox" at bounding box center [120, 232] width 0 height 0
checkbox input "true"
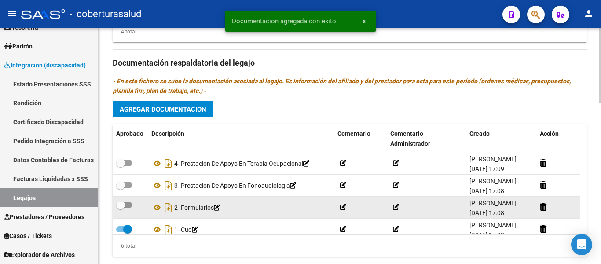
drag, startPoint x: 125, startPoint y: 207, endPoint x: 125, endPoint y: 202, distance: 4.9
click at [125, 206] on span at bounding box center [124, 204] width 16 height 6
click at [121, 208] on input "checkbox" at bounding box center [120, 208] width 0 height 0
checkbox input "true"
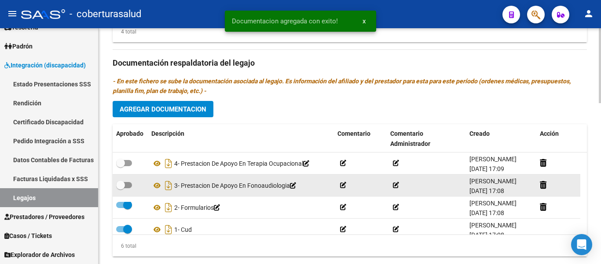
click at [126, 179] on datatable-body-cell at bounding box center [130, 185] width 35 height 22
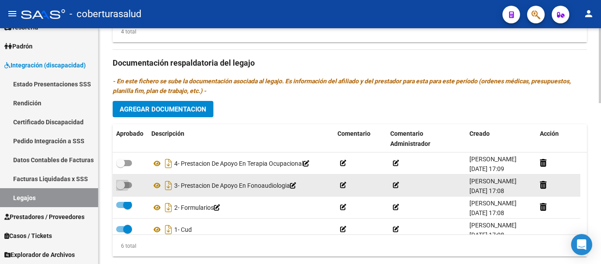
click at [128, 182] on label at bounding box center [124, 184] width 16 height 11
click at [121, 188] on input "checkbox" at bounding box center [120, 188] width 0 height 0
checkbox input "true"
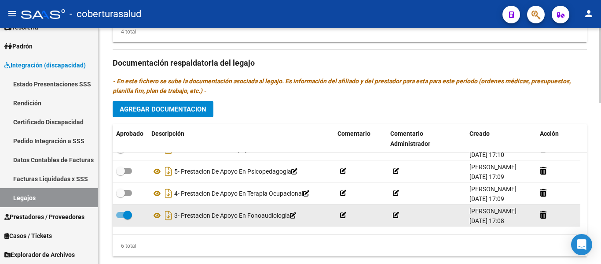
scroll to position [0, 0]
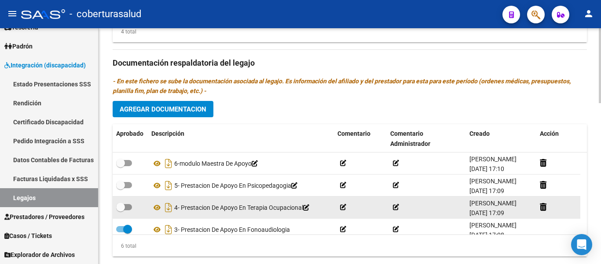
click at [128, 212] on label at bounding box center [124, 206] width 16 height 11
click at [121, 210] on input "checkbox" at bounding box center [120, 210] width 0 height 0
checkbox input "true"
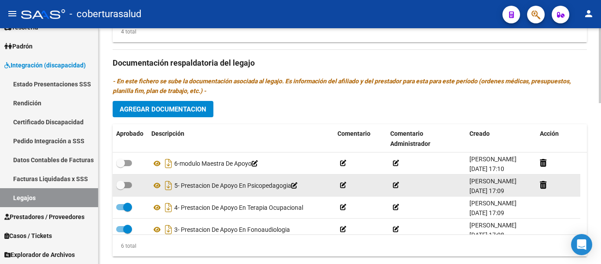
click at [124, 188] on span at bounding box center [120, 184] width 9 height 9
click at [121, 188] on input "checkbox" at bounding box center [120, 188] width 0 height 0
checkbox input "true"
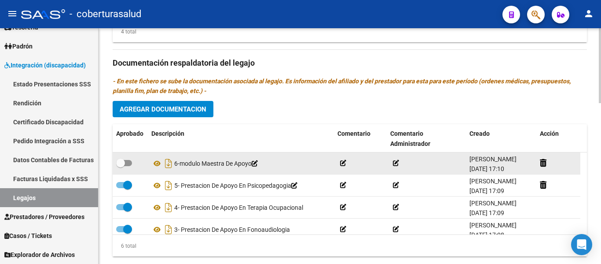
click at [120, 166] on span at bounding box center [120, 162] width 9 height 9
click at [120, 166] on input "checkbox" at bounding box center [120, 166] width 0 height 0
checkbox input "true"
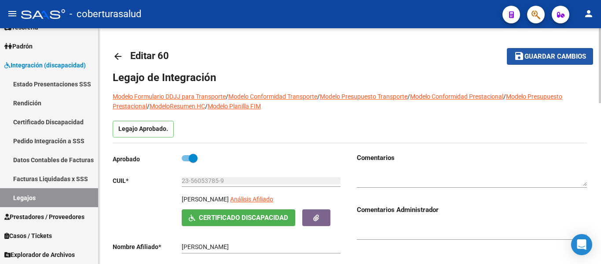
click at [520, 54] on mat-icon "save" at bounding box center [519, 56] width 11 height 11
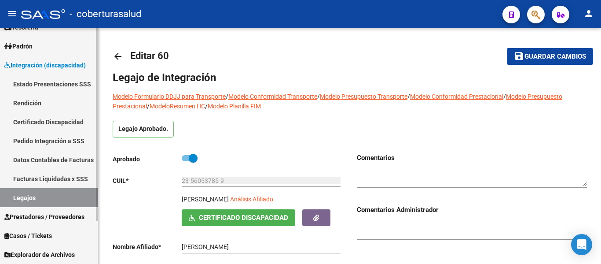
click at [35, 202] on link "Legajos" at bounding box center [49, 197] width 98 height 19
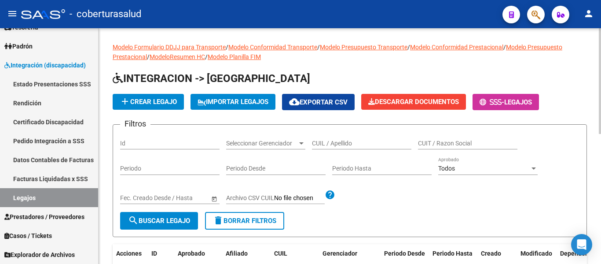
click at [363, 144] on input "CUIL / Apellido" at bounding box center [361, 142] width 99 height 7
paste input "27573596426"
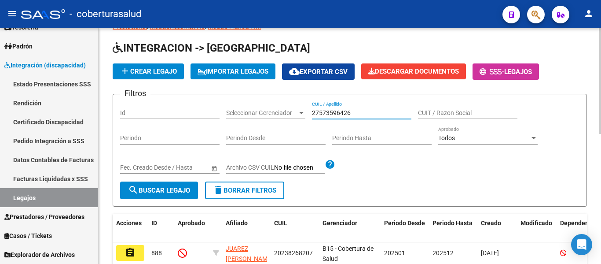
scroll to position [44, 0]
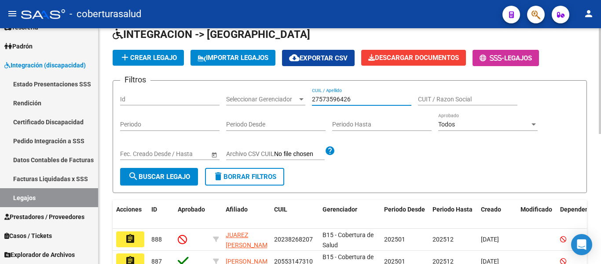
type input "27573596426"
click at [178, 172] on button "search Buscar Legajo" at bounding box center [159, 177] width 78 height 18
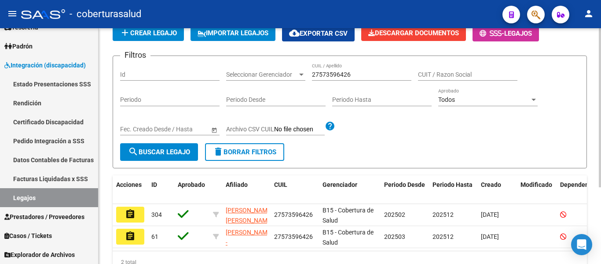
scroll to position [114, 0]
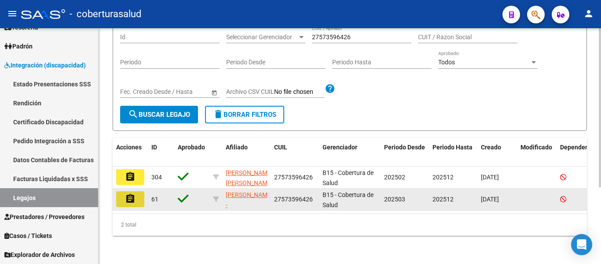
click at [128, 193] on mat-icon "assignment" at bounding box center [130, 198] width 11 height 11
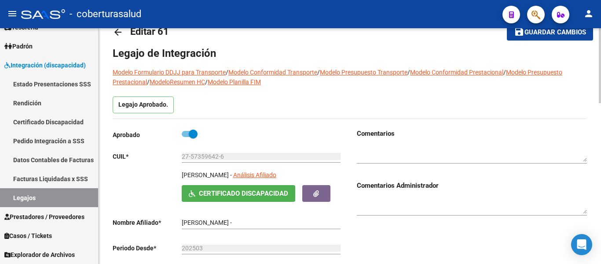
type input "[PERSON_NAME] [PERSON_NAME]"
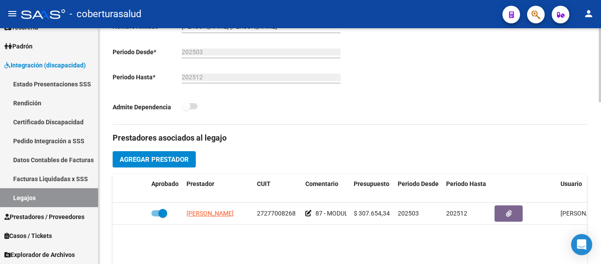
scroll to position [44, 0]
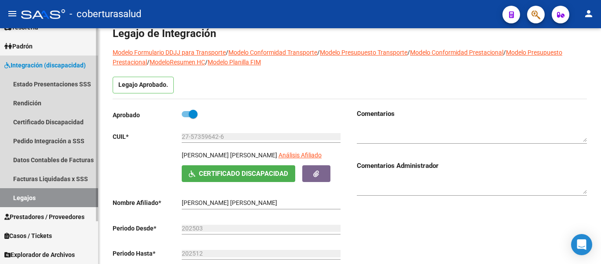
click at [41, 193] on link "Legajos" at bounding box center [49, 197] width 98 height 19
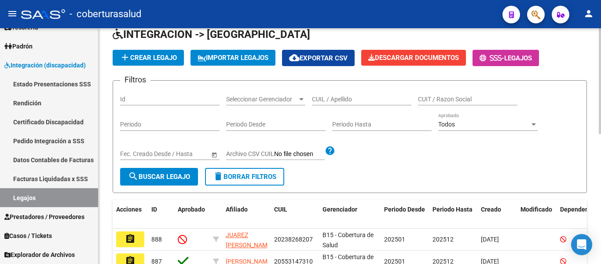
click at [146, 97] on input "Id" at bounding box center [169, 98] width 99 height 7
click at [375, 91] on div "CUIL / Apellido" at bounding box center [361, 97] width 99 height 18
paste input "27573596426"
type input "27573596426"
click at [169, 173] on span "search Buscar Legajo" at bounding box center [159, 176] width 62 height 8
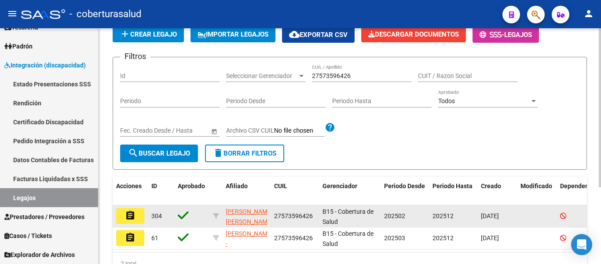
scroll to position [88, 0]
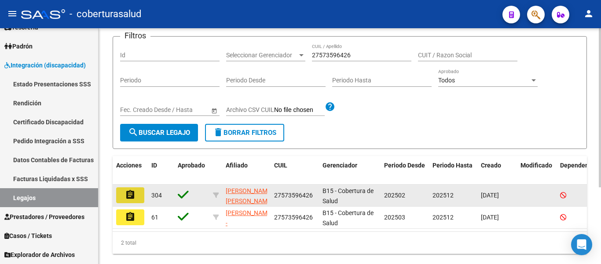
click at [134, 198] on mat-icon "assignment" at bounding box center [130, 194] width 11 height 11
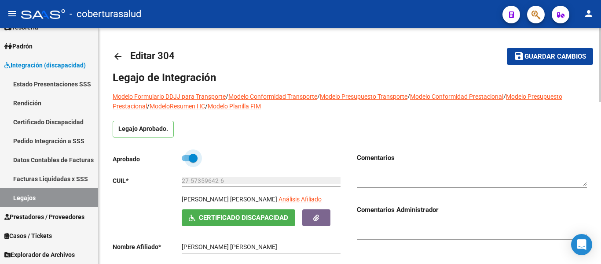
click at [196, 159] on span at bounding box center [193, 158] width 9 height 9
click at [186, 161] on input "checkbox" at bounding box center [186, 161] width 0 height 0
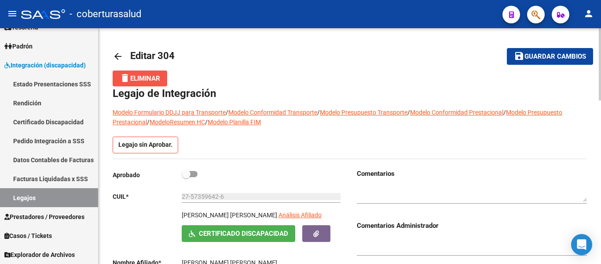
click at [147, 78] on span "delete Eliminar" at bounding box center [140, 78] width 40 height 8
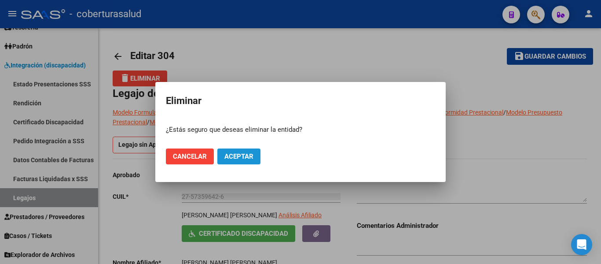
click at [243, 157] on span "Aceptar" at bounding box center [238, 156] width 29 height 8
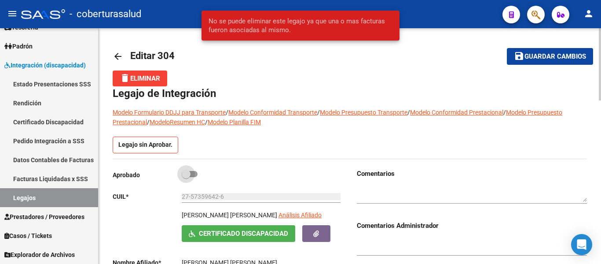
click at [187, 173] on span at bounding box center [186, 173] width 9 height 9
click at [186, 177] on input "checkbox" at bounding box center [186, 177] width 0 height 0
checkbox input "true"
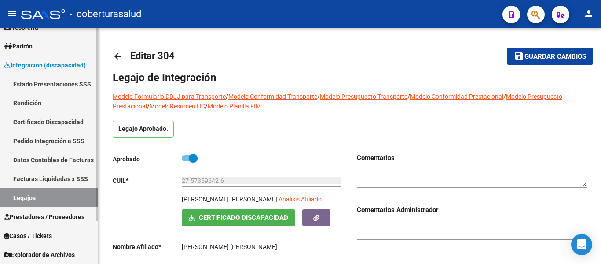
click at [33, 200] on link "Legajos" at bounding box center [49, 197] width 98 height 19
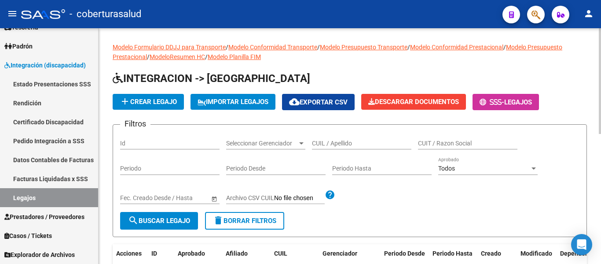
click at [341, 142] on input "CUIL / Apellido" at bounding box center [361, 142] width 99 height 7
paste input "27573596426"
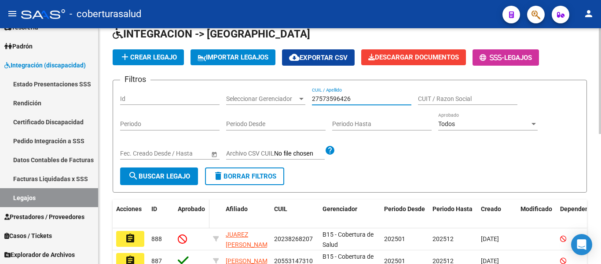
scroll to position [88, 0]
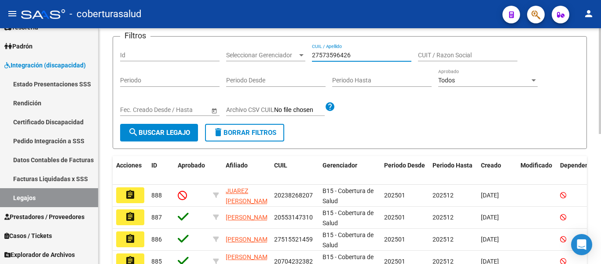
type input "27573596426"
click at [178, 128] on button "search Buscar Legajo" at bounding box center [159, 133] width 78 height 18
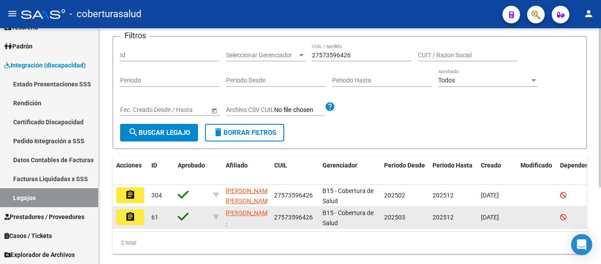
click at [132, 220] on mat-icon "assignment" at bounding box center [130, 216] width 11 height 11
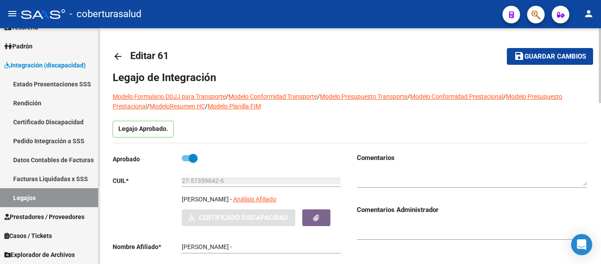
type input "[PERSON_NAME] [PERSON_NAME]"
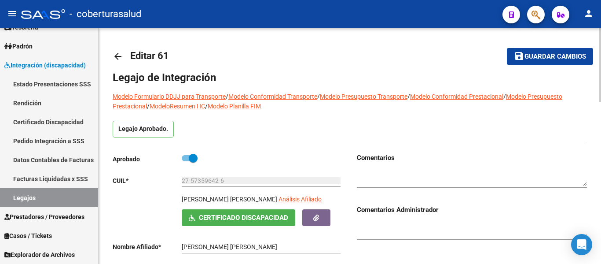
click at [191, 157] on span at bounding box center [193, 158] width 9 height 9
click at [186, 161] on input "checkbox" at bounding box center [186, 161] width 0 height 0
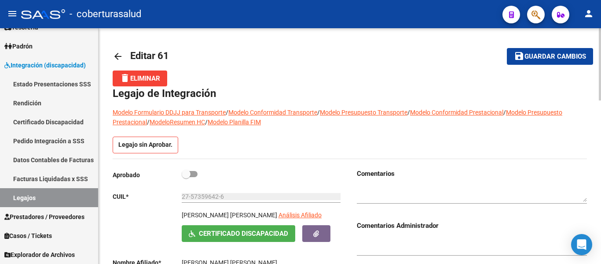
click at [138, 73] on button "delete Eliminar" at bounding box center [140, 78] width 55 height 16
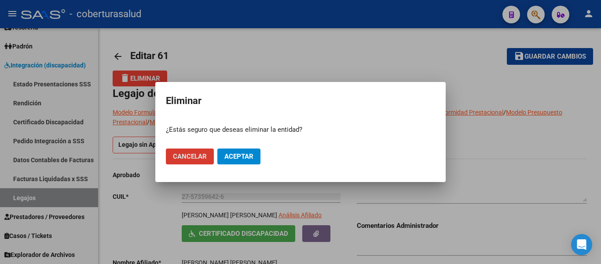
click at [234, 156] on span "Aceptar" at bounding box center [238, 156] width 29 height 8
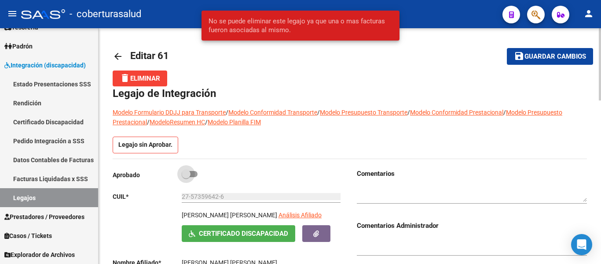
click at [190, 174] on span at bounding box center [190, 174] width 16 height 6
click at [186, 177] on input "checkbox" at bounding box center [186, 177] width 0 height 0
checkbox input "true"
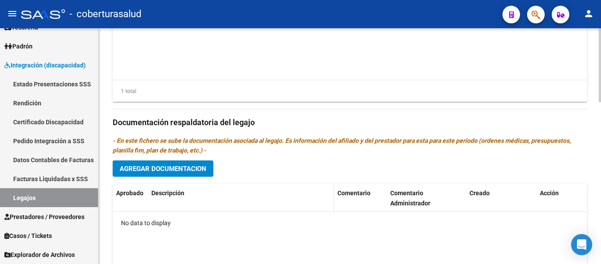
scroll to position [440, 0]
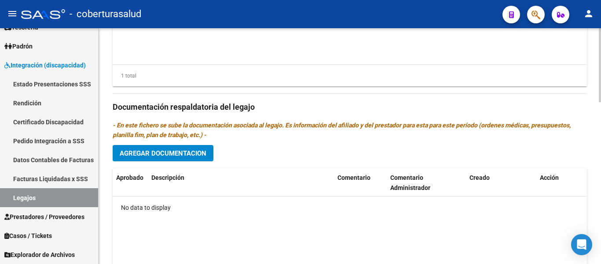
click at [192, 157] on span "Agregar Documentacion" at bounding box center [163, 153] width 87 height 8
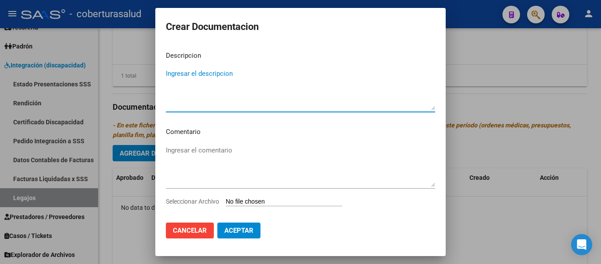
click at [267, 198] on input "Seleccionar Archivo" at bounding box center [284, 202] width 117 height 8
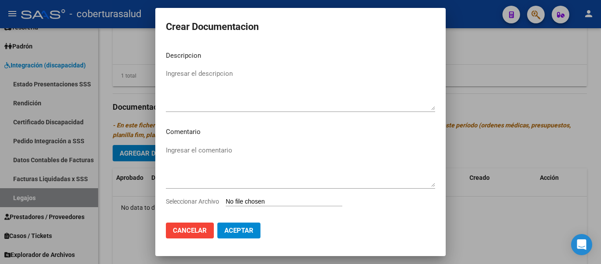
type input "C:\fakepath\1- CUD.pdf"
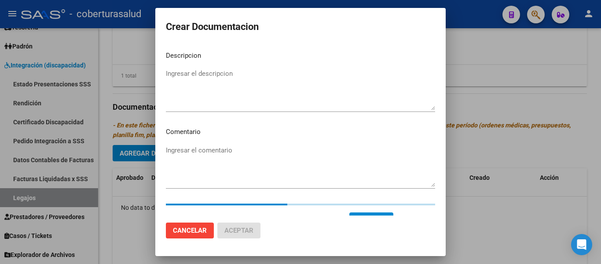
click at [192, 73] on textarea "Ingresar el descripcion" at bounding box center [300, 89] width 269 height 41
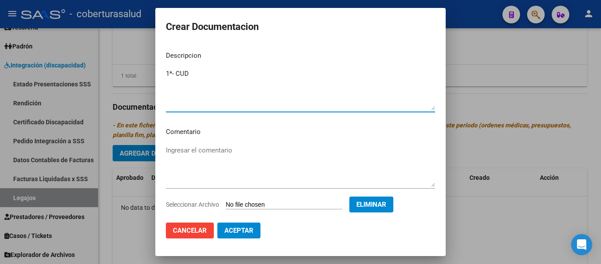
click at [172, 74] on textarea "1*- CUD" at bounding box center [300, 89] width 269 height 41
type textarea "1- CUD"
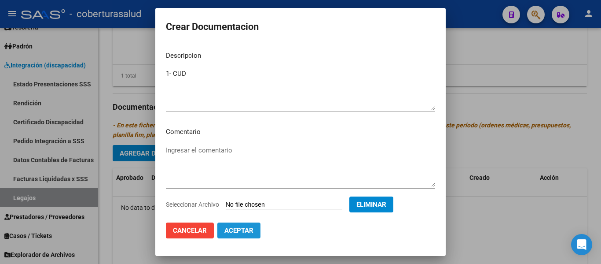
click at [242, 227] on span "Aceptar" at bounding box center [238, 230] width 29 height 8
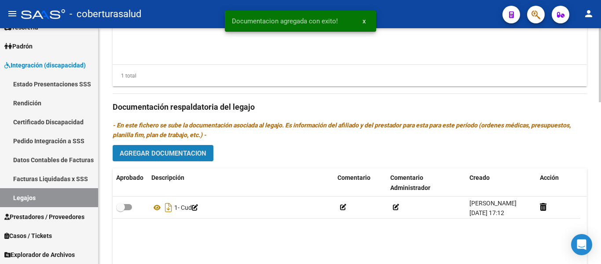
click at [188, 157] on span "Agregar Documentacion" at bounding box center [163, 153] width 87 height 8
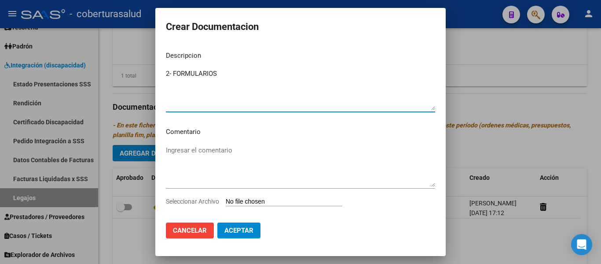
type textarea "2- FORMULARIOS"
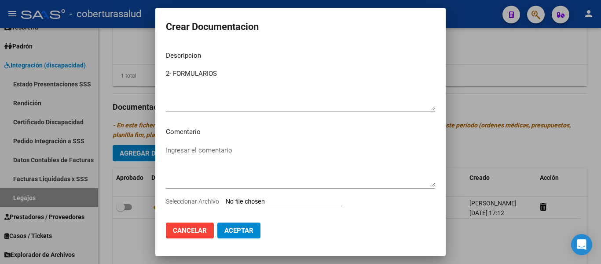
click at [271, 201] on input "Seleccionar Archivo" at bounding box center [284, 202] width 117 height 8
type input "C:\fakepath\2- FORMULARIOS.pdf"
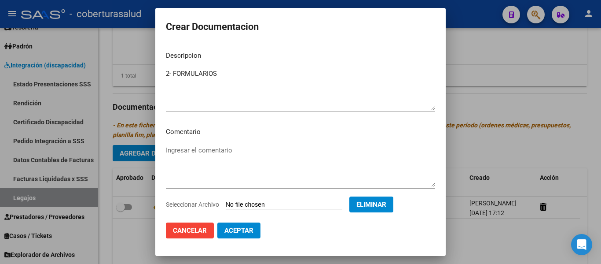
click at [246, 230] on span "Aceptar" at bounding box center [238, 230] width 29 height 8
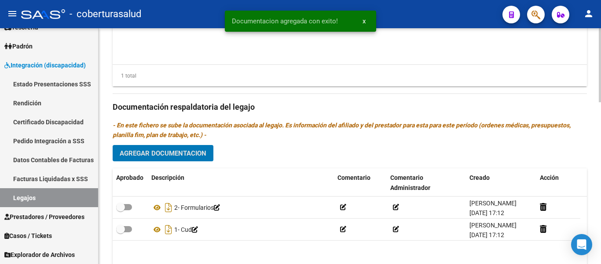
click at [174, 157] on span "Agregar Documentacion" at bounding box center [163, 153] width 87 height 8
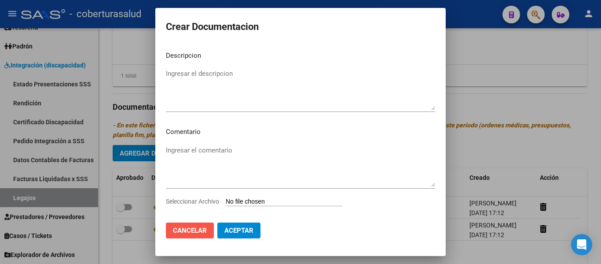
click at [198, 233] on span "Cancelar" at bounding box center [190, 230] width 34 height 8
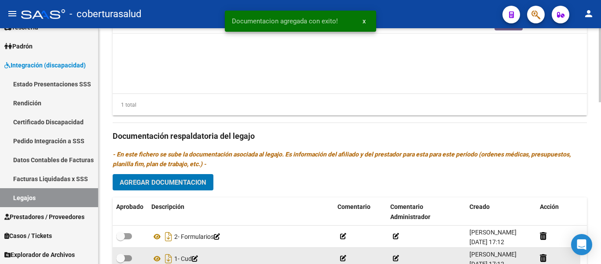
scroll to position [484, 0]
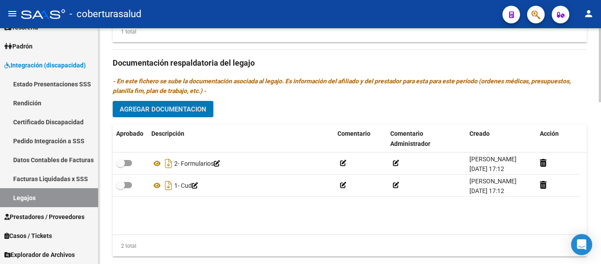
click at [184, 113] on span "Agregar Documentacion" at bounding box center [163, 109] width 87 height 8
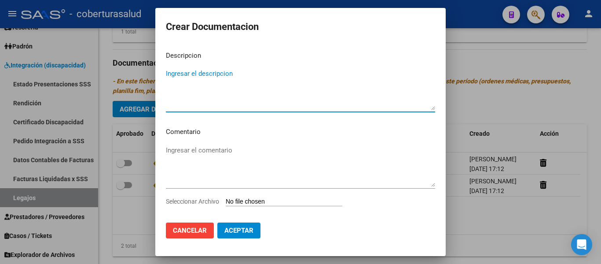
click at [248, 202] on input "Seleccionar Archivo" at bounding box center [284, 202] width 117 height 8
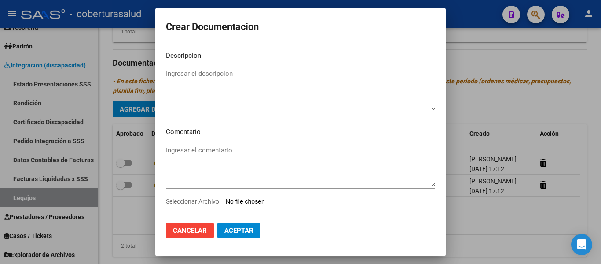
type input "C:\fakepath\4- MODULO MAESTRA DE APOYO.pdf"
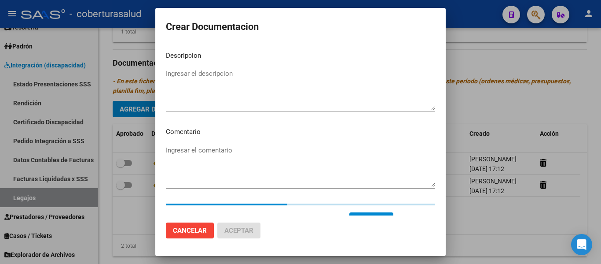
click at [211, 60] on p "Descripcion" at bounding box center [300, 56] width 269 height 10
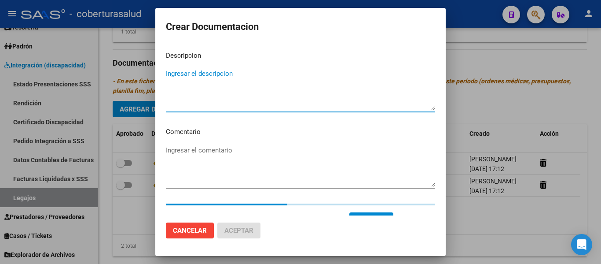
click at [211, 78] on textarea "Ingresar el descripcion" at bounding box center [300, 89] width 269 height 41
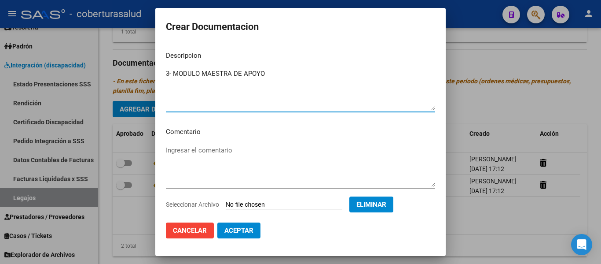
type textarea "3- MODULO MAESTRA DE APOYO"
click at [229, 230] on span "Aceptar" at bounding box center [238, 230] width 29 height 8
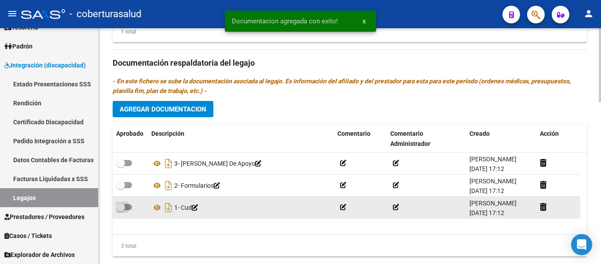
click at [125, 210] on span at bounding box center [124, 207] width 16 height 6
click at [121, 210] on input "checkbox" at bounding box center [120, 210] width 0 height 0
checkbox input "true"
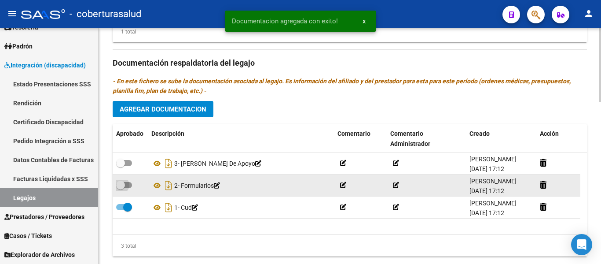
click at [122, 189] on span at bounding box center [120, 184] width 9 height 9
click at [121, 188] on input "checkbox" at bounding box center [120, 188] width 0 height 0
checkbox input "true"
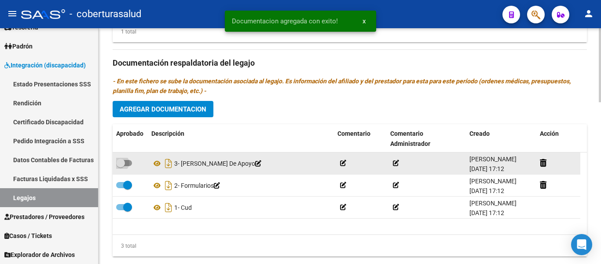
click at [123, 167] on span at bounding box center [120, 162] width 9 height 9
click at [121, 166] on input "checkbox" at bounding box center [120, 166] width 0 height 0
checkbox input "true"
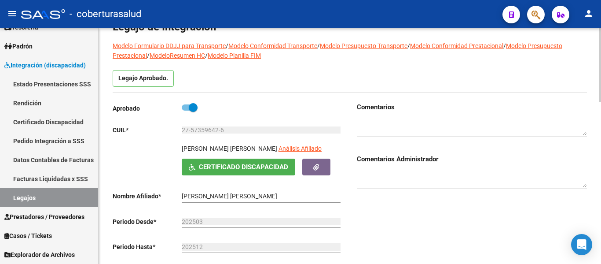
scroll to position [0, 0]
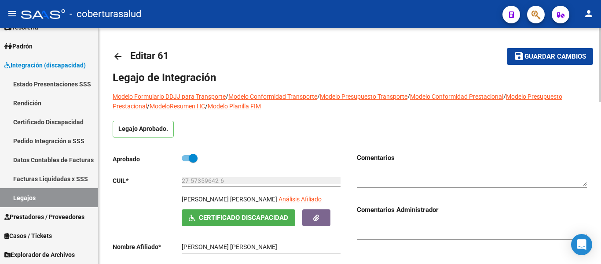
click at [520, 58] on mat-icon "save" at bounding box center [519, 56] width 11 height 11
click at [557, 56] on span "Guardar cambios" at bounding box center [555, 57] width 62 height 8
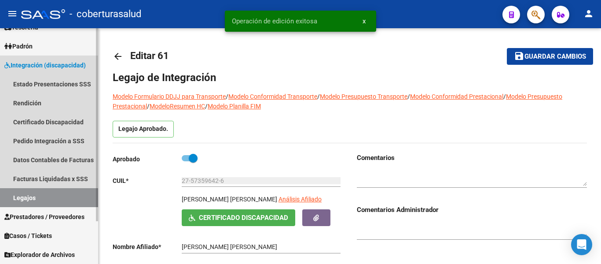
click at [26, 196] on link "Legajos" at bounding box center [49, 197] width 98 height 19
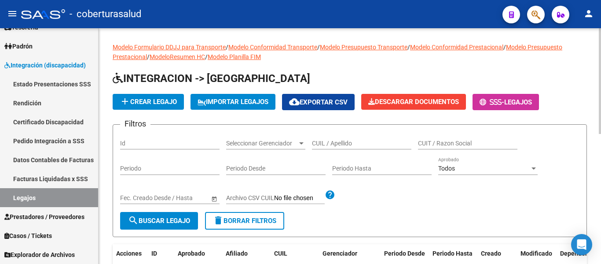
click at [344, 142] on div "CUIL / Apellido" at bounding box center [361, 141] width 99 height 18
paste input "27573596426"
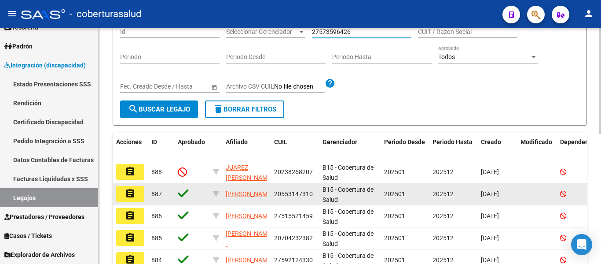
scroll to position [132, 0]
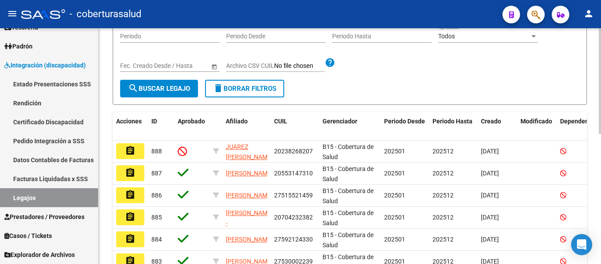
type input "27573596426"
click at [179, 92] on span "search Buscar Legajo" at bounding box center [159, 88] width 62 height 8
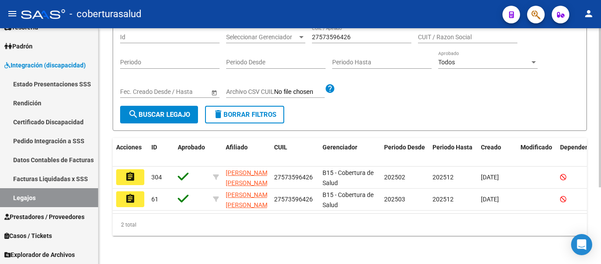
scroll to position [114, 0]
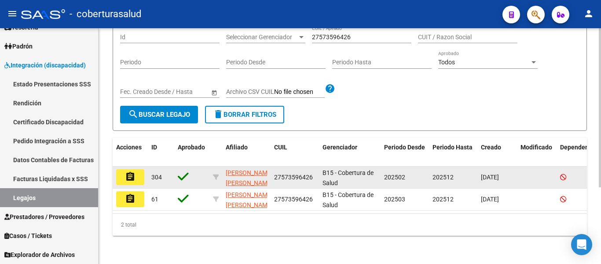
click at [126, 171] on mat-icon "assignment" at bounding box center [130, 176] width 11 height 11
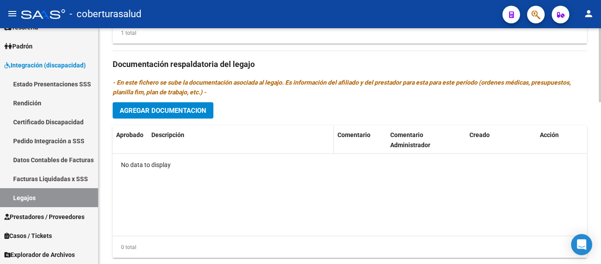
scroll to position [484, 0]
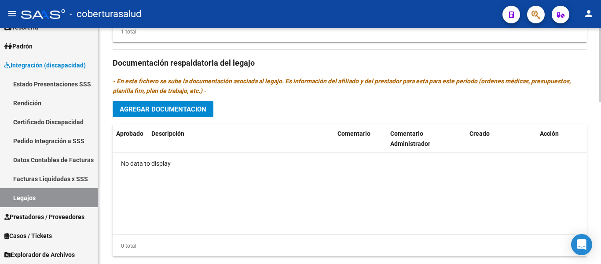
click at [197, 113] on span "Agregar Documentacion" at bounding box center [163, 109] width 87 height 8
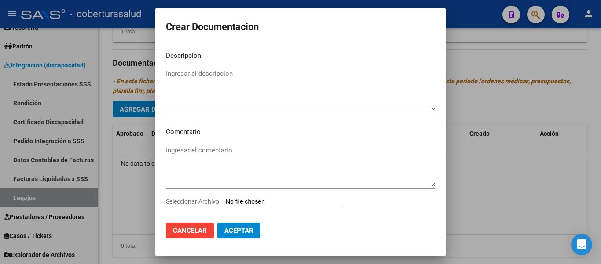
click at [256, 201] on input "Seleccionar Archivo" at bounding box center [284, 202] width 117 height 8
type input "C:\fakepath\1- CUD.pdf"
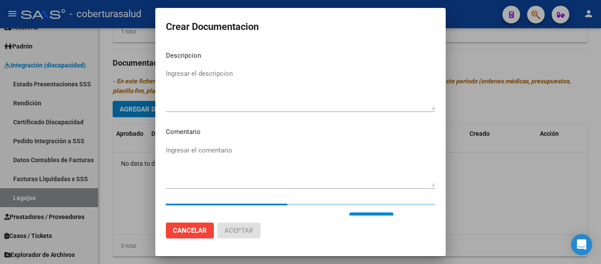
click at [198, 73] on textarea "Ingresar el descripcion" at bounding box center [300, 89] width 269 height 41
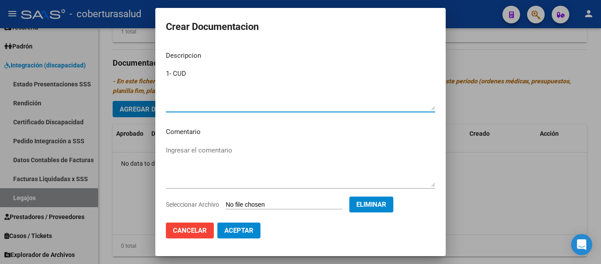
type textarea "1- CUD"
click at [258, 230] on button "Aceptar" at bounding box center [238, 230] width 43 height 16
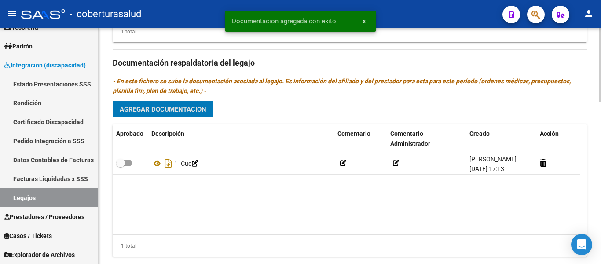
click at [184, 113] on span "Agregar Documentacion" at bounding box center [163, 109] width 87 height 8
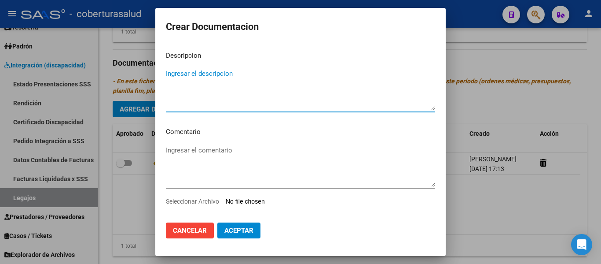
click at [264, 203] on input "Seleccionar Archivo" at bounding box center [284, 202] width 117 height 8
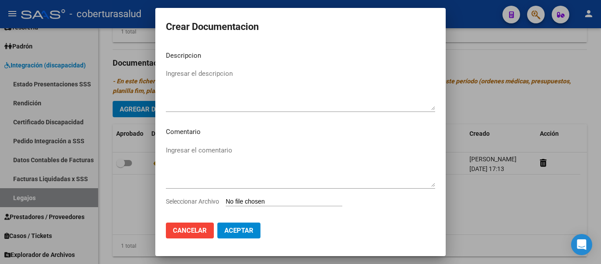
type input "C:\fakepath\2- FORMULARIOS.pdf"
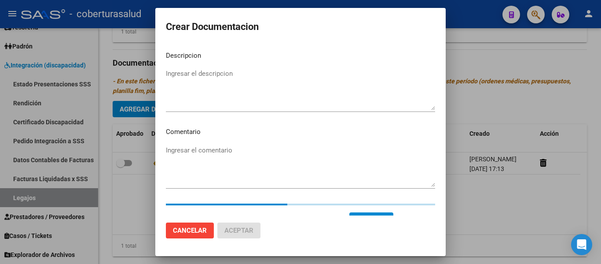
click at [207, 69] on textarea "Ingresar el descripcion" at bounding box center [300, 89] width 269 height 41
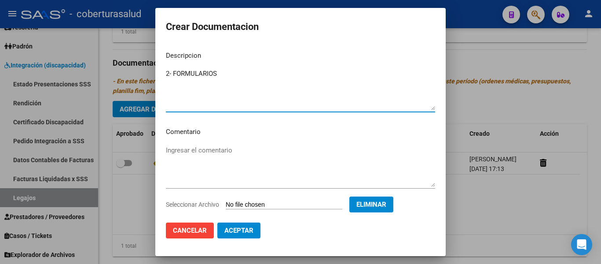
type textarea "2- FORMULARIOS"
click at [248, 233] on span "Aceptar" at bounding box center [238, 230] width 29 height 8
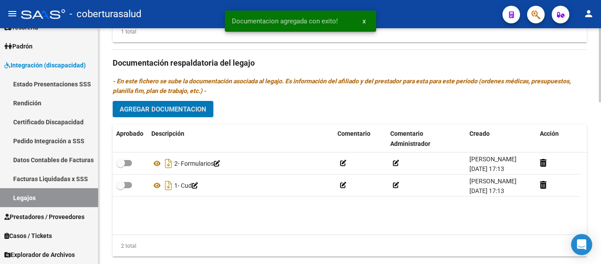
click at [158, 114] on button "Agregar Documentacion" at bounding box center [163, 109] width 101 height 16
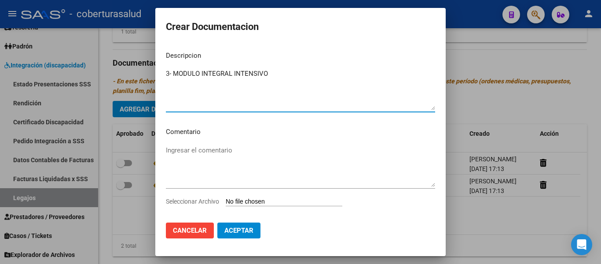
type textarea "3- MODULO INTEGRAL INTENSIVO"
click at [245, 230] on span "Aceptar" at bounding box center [238, 230] width 29 height 8
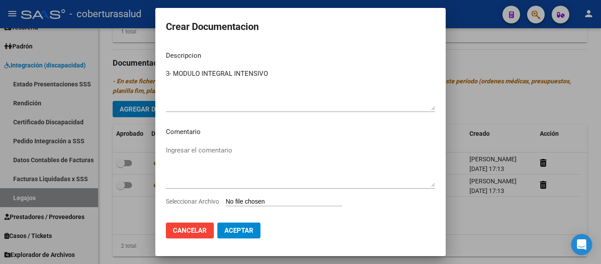
click at [256, 196] on div "Ingresar el comentario" at bounding box center [300, 169] width 269 height 53
click at [259, 199] on input "Seleccionar Archivo" at bounding box center [284, 202] width 117 height 8
type input "C:\fakepath\3- MODULO INTEGRAL INTENSIVO.pdf"
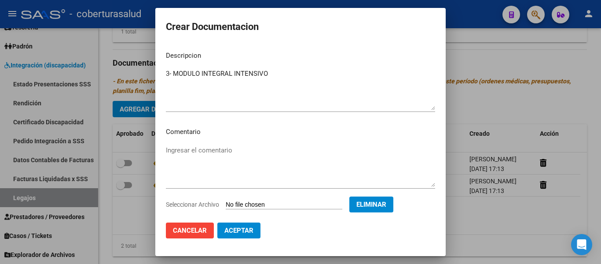
click at [238, 229] on span "Aceptar" at bounding box center [238, 230] width 29 height 8
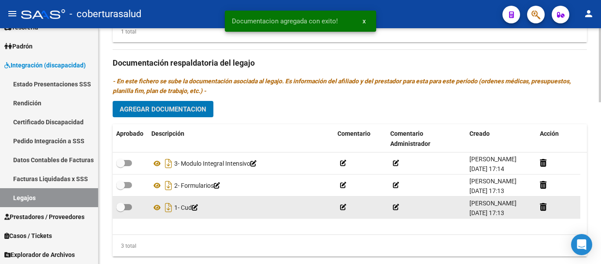
click at [128, 210] on span at bounding box center [124, 207] width 16 height 6
click at [121, 210] on input "checkbox" at bounding box center [120, 210] width 0 height 0
checkbox input "true"
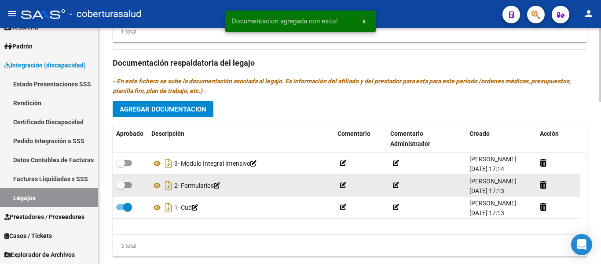
click at [131, 188] on span at bounding box center [124, 185] width 16 height 6
click at [121, 188] on input "checkbox" at bounding box center [120, 188] width 0 height 0
checkbox input "true"
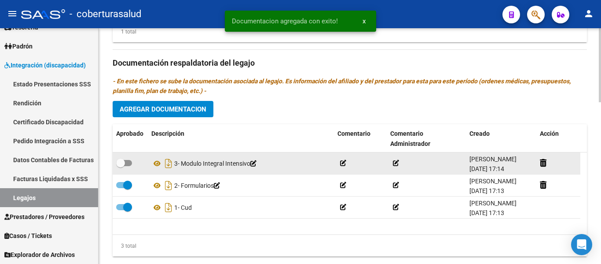
click at [128, 167] on datatable-body-cell at bounding box center [130, 163] width 35 height 22
click at [128, 166] on span at bounding box center [124, 163] width 16 height 6
click at [121, 166] on input "checkbox" at bounding box center [120, 166] width 0 height 0
checkbox input "true"
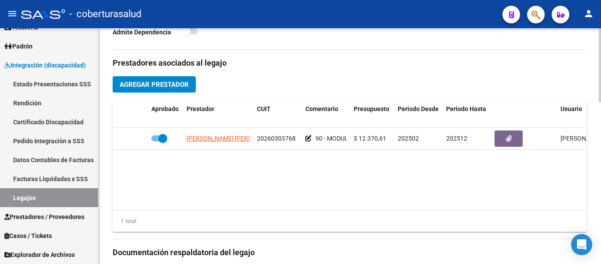
scroll to position [308, 0]
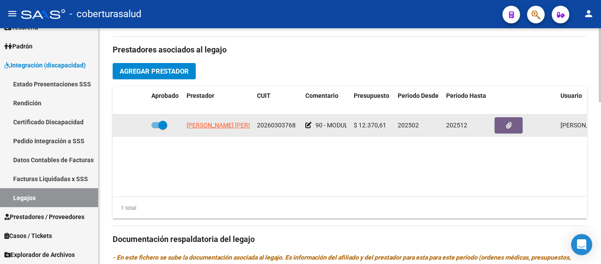
click at [163, 129] on span at bounding box center [162, 125] width 9 height 9
click at [156, 128] on input "checkbox" at bounding box center [155, 128] width 0 height 0
checkbox input "false"
click at [138, 128] on icon at bounding box center [135, 125] width 6 height 6
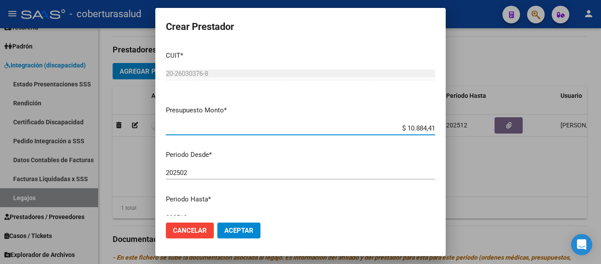
type input "$ 108.844,14"
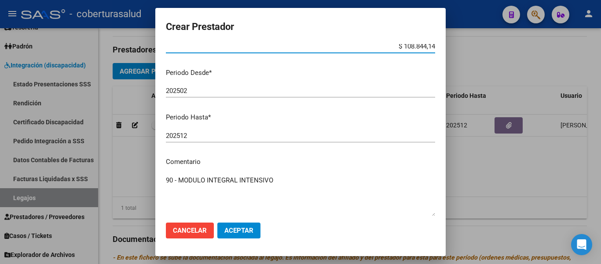
scroll to position [130, 0]
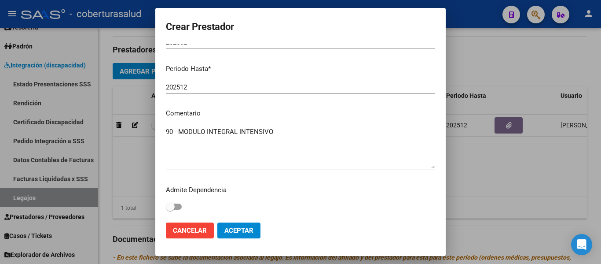
click at [252, 229] on span "Aceptar" at bounding box center [238, 230] width 29 height 8
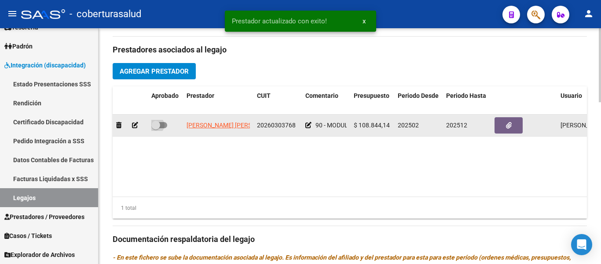
click at [160, 128] on span at bounding box center [159, 125] width 16 height 6
click at [156, 128] on input "checkbox" at bounding box center [155, 128] width 0 height 0
checkbox input "true"
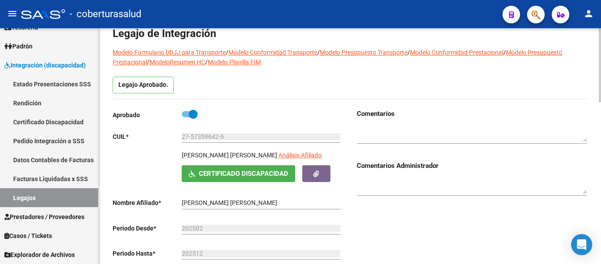
scroll to position [0, 0]
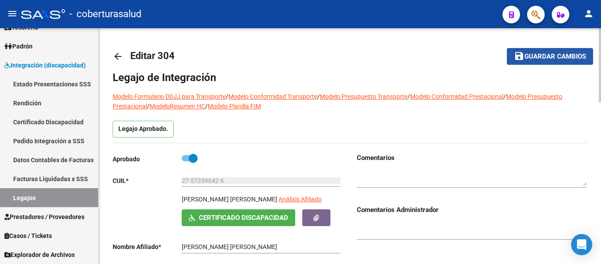
click at [544, 55] on span "Guardar cambios" at bounding box center [555, 57] width 62 height 8
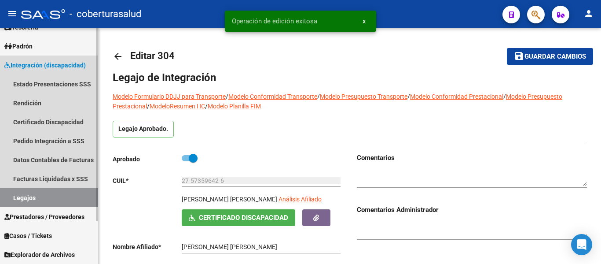
click at [61, 195] on link "Legajos" at bounding box center [49, 197] width 98 height 19
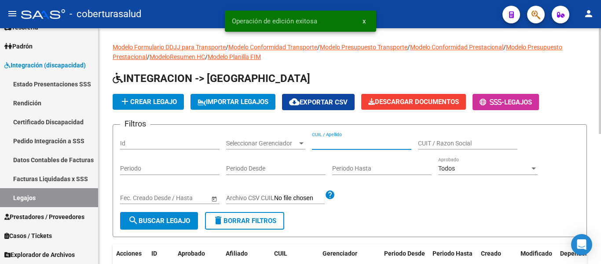
click at [358, 142] on input "CUIL / Apellido" at bounding box center [361, 142] width 99 height 7
paste input "27573596426"
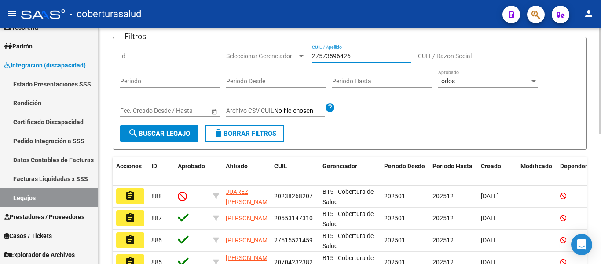
scroll to position [88, 0]
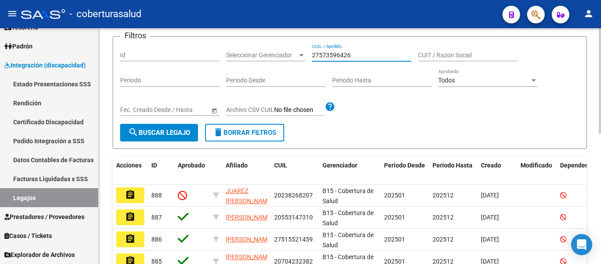
type input "27573596426"
click at [176, 131] on span "search Buscar Legajo" at bounding box center [159, 132] width 62 height 8
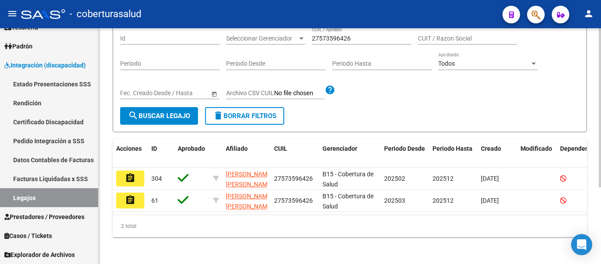
scroll to position [114, 0]
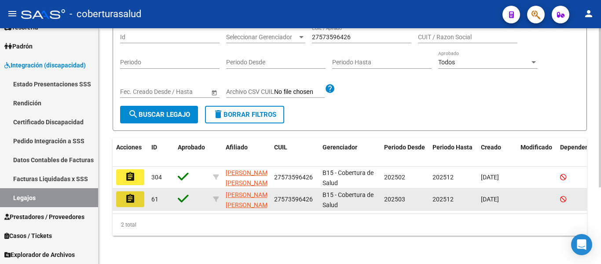
click at [134, 193] on mat-icon "assignment" at bounding box center [130, 198] width 11 height 11
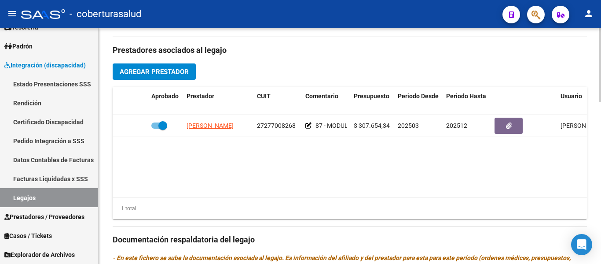
scroll to position [308, 0]
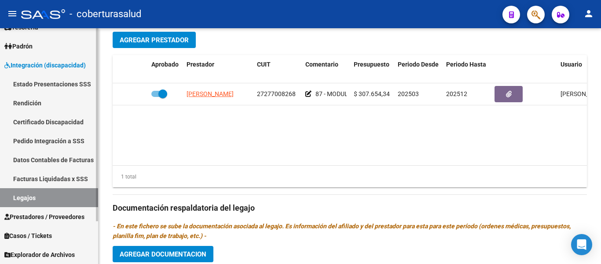
click at [60, 205] on link "Legajos" at bounding box center [49, 197] width 98 height 19
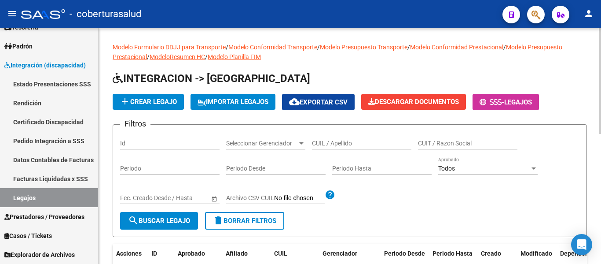
click at [379, 141] on input "CUIL / Apellido" at bounding box center [361, 142] width 99 height 7
paste input "20581665432"
type input "20581665432"
click at [176, 219] on span "search Buscar Legajo" at bounding box center [159, 220] width 62 height 8
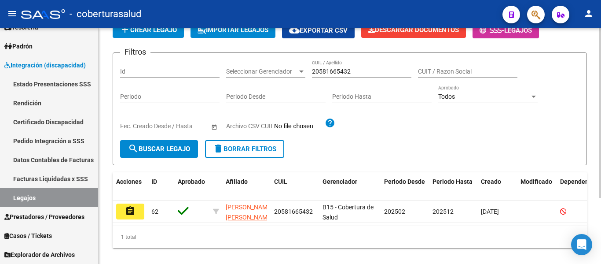
scroll to position [92, 0]
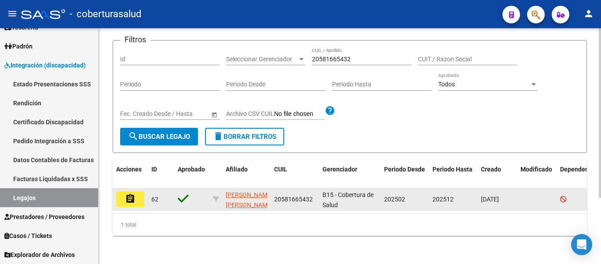
click at [128, 193] on mat-icon "assignment" at bounding box center [130, 198] width 11 height 11
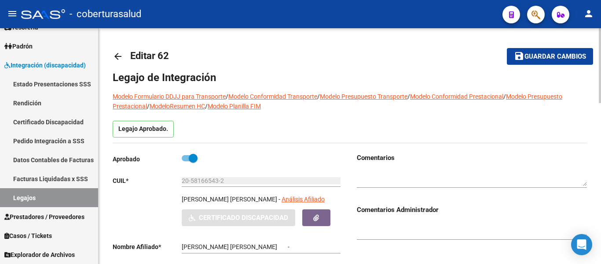
type input "[PERSON_NAME] [PERSON_NAME]"
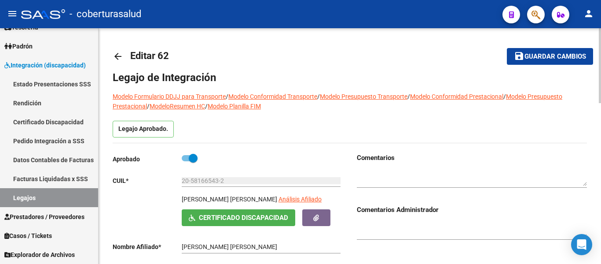
click at [357, 72] on h1 "Legajo de Integración" at bounding box center [350, 77] width 474 height 14
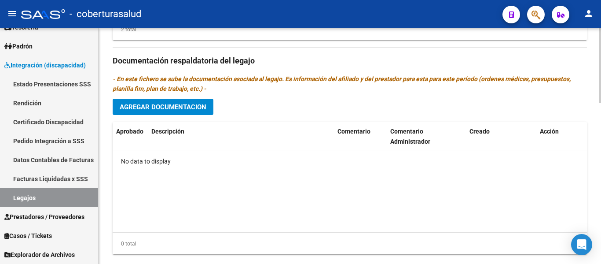
scroll to position [505, 0]
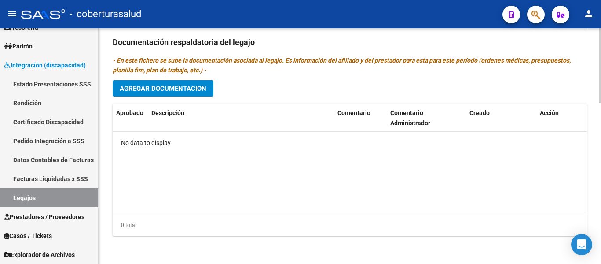
click at [187, 91] on span "Agregar Documentacion" at bounding box center [163, 88] width 87 height 8
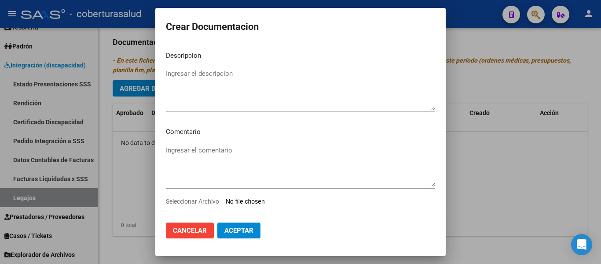
click at [250, 200] on input "Seleccionar Archivo" at bounding box center [284, 202] width 117 height 8
type input "C:\fakepath\1-CUD.pdf"
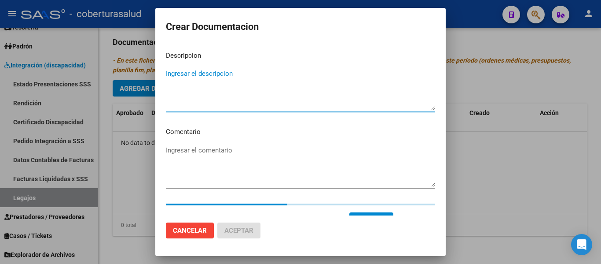
click at [216, 76] on textarea "Ingresar el descripcion" at bounding box center [300, 89] width 269 height 41
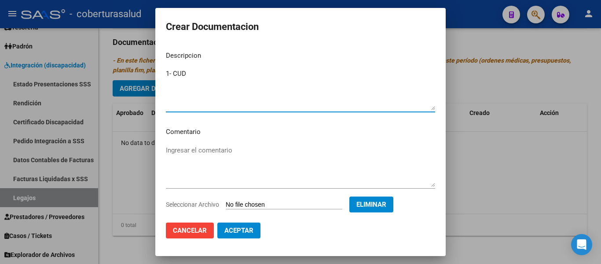
type textarea "1- CUD"
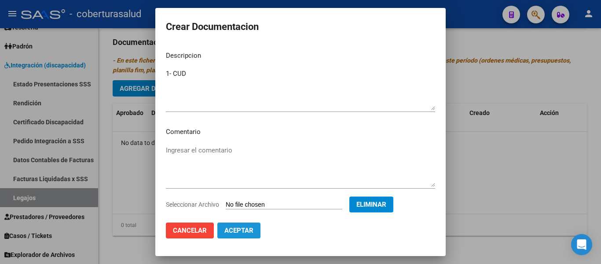
click at [244, 227] on span "Aceptar" at bounding box center [238, 230] width 29 height 8
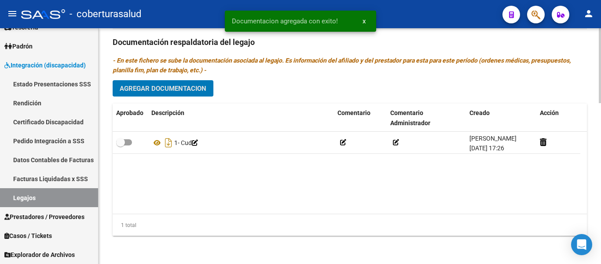
click at [154, 87] on span "Agregar Documentacion" at bounding box center [163, 88] width 87 height 8
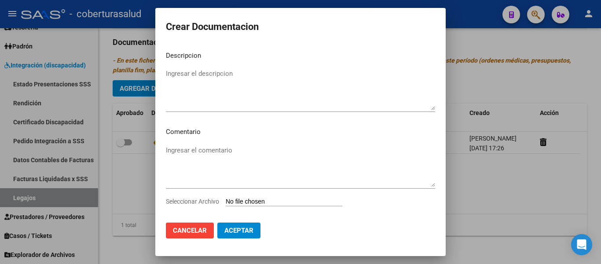
click at [262, 206] on div "Seleccionar Archivo" at bounding box center [300, 204] width 269 height 17
click at [264, 200] on input "Seleccionar Archivo" at bounding box center [284, 202] width 117 height 8
type input "C:\fakepath\2-FORMULARIOS.pdf"
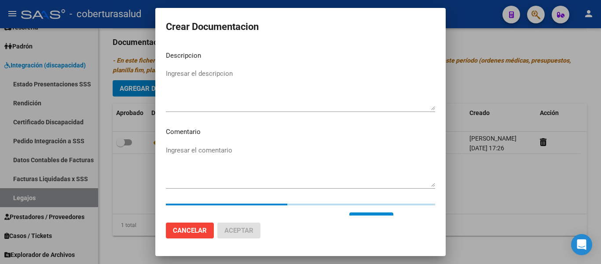
click at [238, 66] on mat-dialog-content "Descripcion Ingresar el descripcion Comentario Ingresar el comentario Seleccion…" at bounding box center [300, 129] width 290 height 171
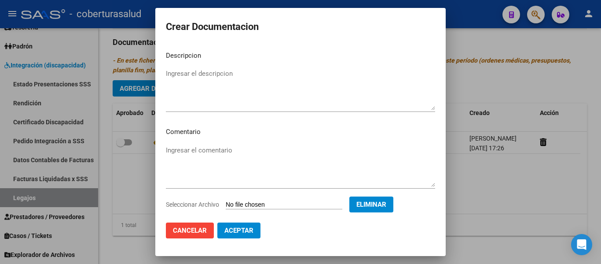
click at [235, 74] on textarea "Ingresar el descripcion" at bounding box center [300, 89] width 269 height 41
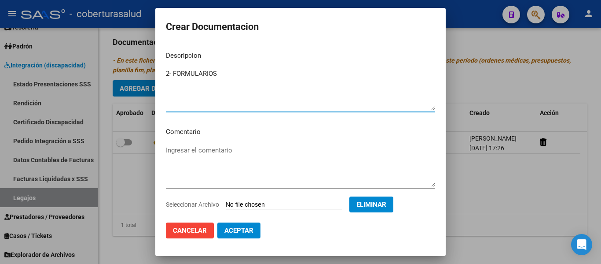
type textarea "2- FORMULARIOS"
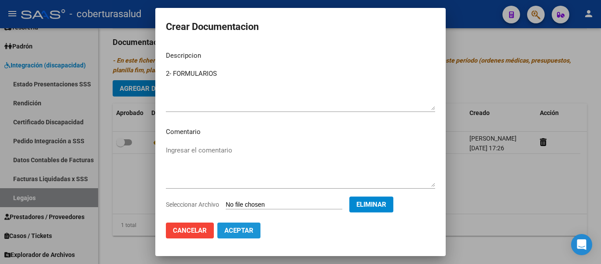
click at [234, 228] on span "Aceptar" at bounding box center [238, 230] width 29 height 8
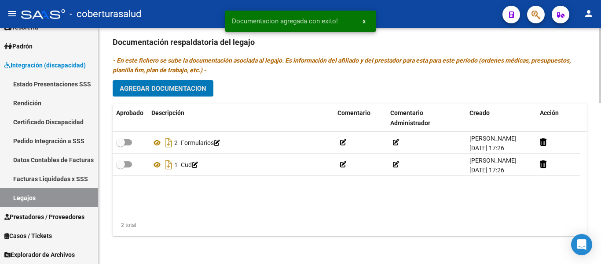
click at [193, 90] on span "Agregar Documentacion" at bounding box center [163, 88] width 87 height 8
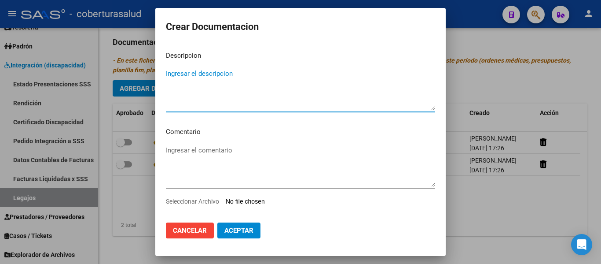
click at [260, 198] on input "Seleccionar Archivo" at bounding box center [284, 202] width 117 height 8
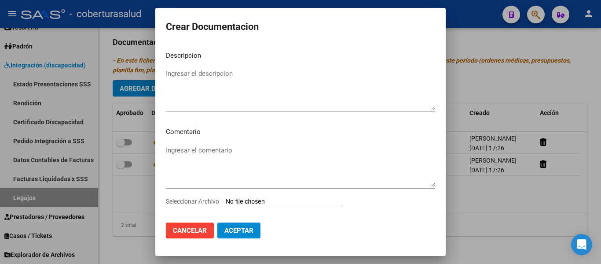
type input "C:\fakepath\3-MODULO DE APOYO A LA INTEGRACION ESCOLAR.pdf"
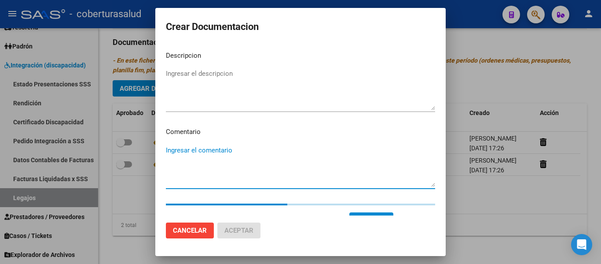
click at [223, 147] on textarea "Ingresar el comentario" at bounding box center [300, 165] width 269 height 41
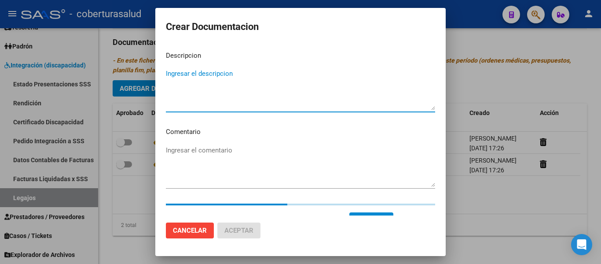
click at [212, 82] on textarea "Ingresar el descripcion" at bounding box center [300, 89] width 269 height 41
paste textarea "3-MODULO DE APOYO A LA INTEGRACION ESCOLAR"
click at [170, 71] on textarea "3-MODULO DE APOYO A LA INTEGRACION ESCOLAR" at bounding box center [300, 89] width 269 height 41
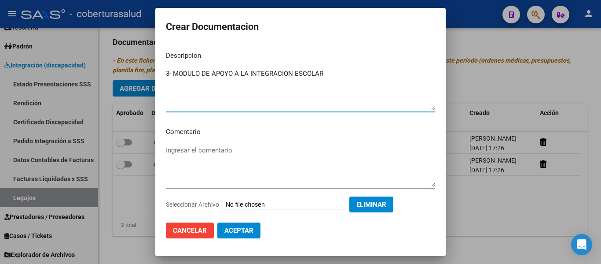
type textarea "3- MODULO DE APOYO A LA INTEGRACION ESCOLAR"
click at [245, 229] on span "Aceptar" at bounding box center [238, 230] width 29 height 8
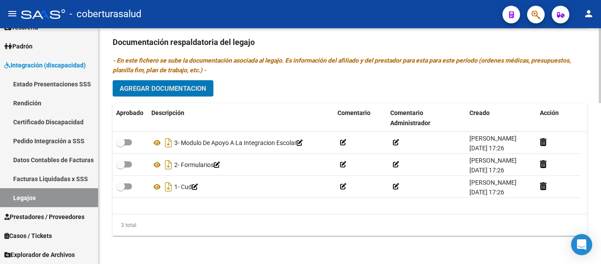
click at [179, 85] on span "Agregar Documentacion" at bounding box center [163, 88] width 87 height 8
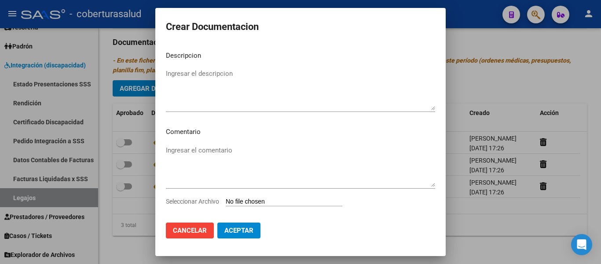
click at [286, 204] on input "Seleccionar Archivo" at bounding box center [284, 202] width 117 height 8
type input "C:\fakepath\4-TRANSPORTE SIN DEPENDENCIA.pdf"
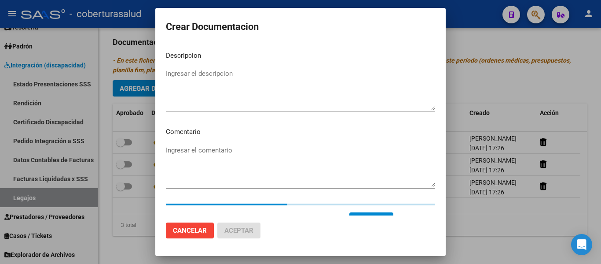
click at [202, 65] on mat-dialog-content "Descripcion Ingresar el descripcion Comentario Ingresar el comentario Seleccion…" at bounding box center [300, 129] width 290 height 171
click at [203, 71] on textarea "Ingresar el descripcion" at bounding box center [300, 89] width 269 height 41
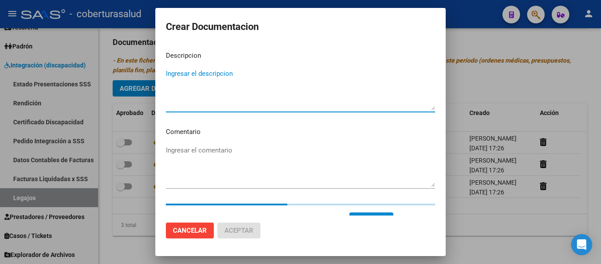
paste textarea "4-TRANSPORTE SIN DEPENDENCIA"
click at [172, 72] on textarea "4-TRANSPORTE SIN DEPENDENCIA" at bounding box center [300, 89] width 269 height 41
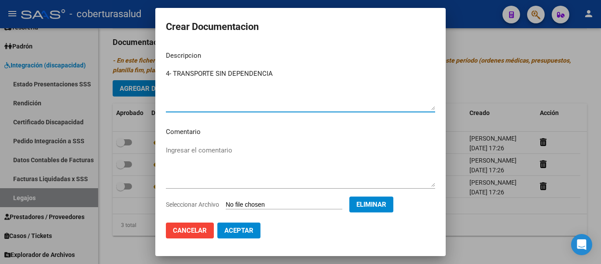
type textarea "4- TRANSPORTE SIN DEPENDENCIA"
click at [250, 230] on span "Aceptar" at bounding box center [238, 230] width 29 height 8
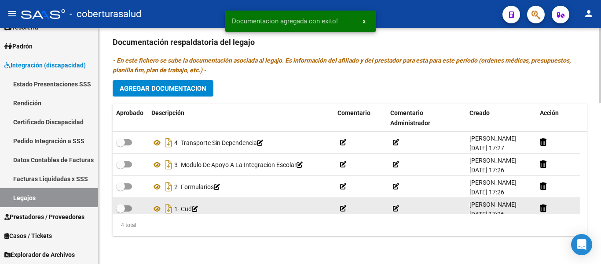
click at [132, 206] on div at bounding box center [130, 208] width 28 height 11
click at [126, 207] on span at bounding box center [124, 208] width 16 height 6
click at [121, 211] on input "checkbox" at bounding box center [120, 211] width 0 height 0
checkbox input "true"
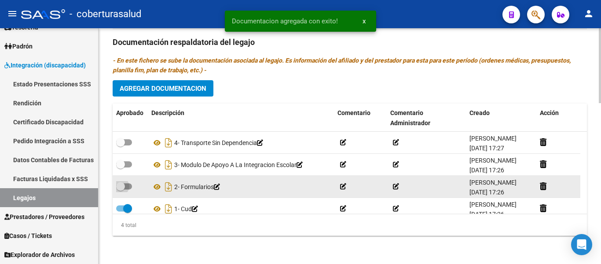
click at [124, 185] on span at bounding box center [120, 186] width 9 height 9
click at [121, 189] on input "checkbox" at bounding box center [120, 189] width 0 height 0
checkbox input "true"
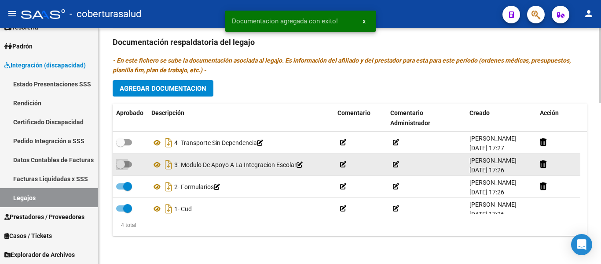
click at [125, 163] on span at bounding box center [120, 164] width 9 height 9
click at [121, 167] on input "checkbox" at bounding box center [120, 167] width 0 height 0
checkbox input "true"
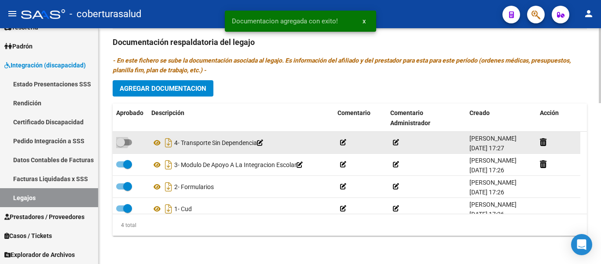
click at [125, 144] on span at bounding box center [120, 142] width 9 height 9
click at [121, 145] on input "checkbox" at bounding box center [120, 145] width 0 height 0
checkbox input "true"
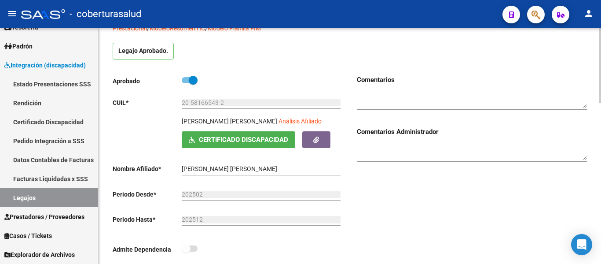
scroll to position [0, 0]
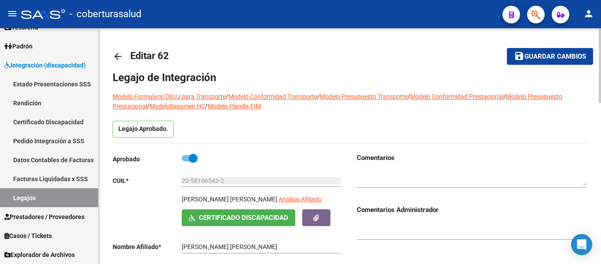
click at [528, 56] on span "Guardar cambios" at bounding box center [555, 57] width 62 height 8
